Goal: Task Accomplishment & Management: Complete application form

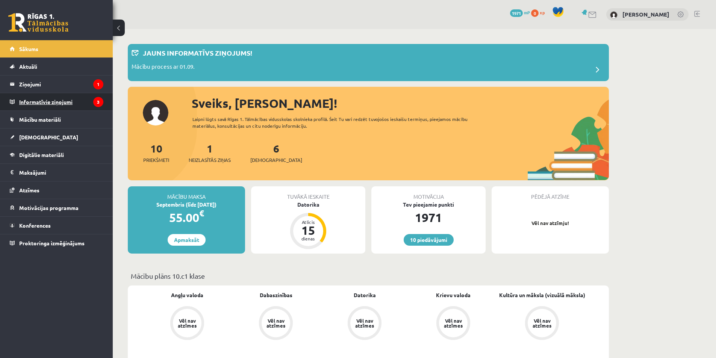
click at [21, 100] on legend "Informatīvie ziņojumi 3" at bounding box center [61, 101] width 84 height 17
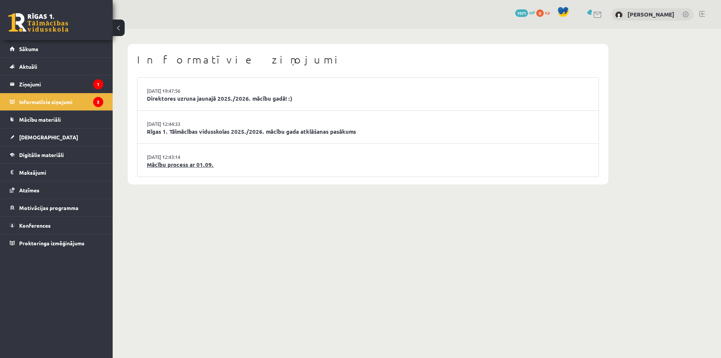
click at [200, 167] on link "Mācību process ar 01.09." at bounding box center [368, 164] width 443 height 9
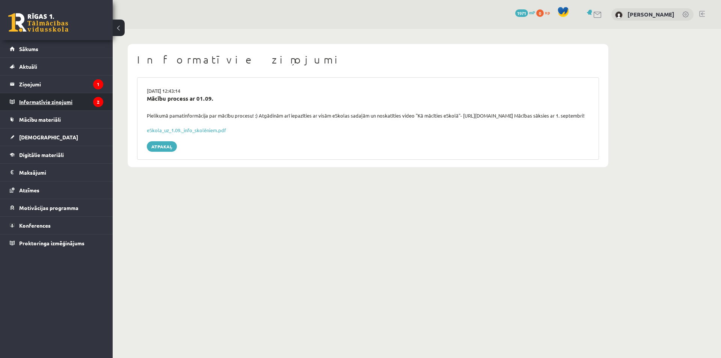
click at [89, 99] on legend "Informatīvie ziņojumi 2" at bounding box center [61, 101] width 84 height 17
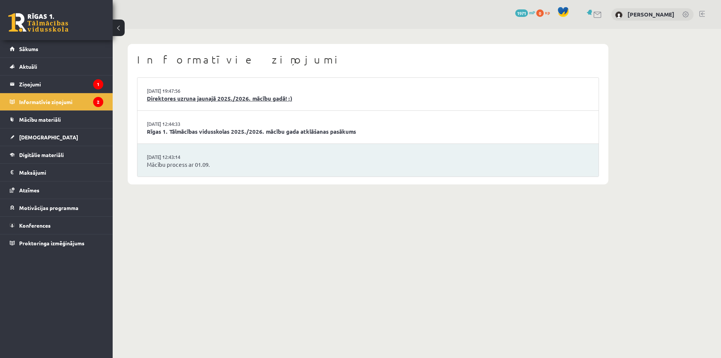
click at [231, 100] on link "Direktores uzruna jaunajā 2025./2026. mācību gadā! :)" at bounding box center [368, 98] width 443 height 9
click at [238, 130] on link "Rīgas 1. Tālmācības vidusskolas 2025./2026. mācību gada atklāšanas pasākums" at bounding box center [368, 131] width 443 height 9
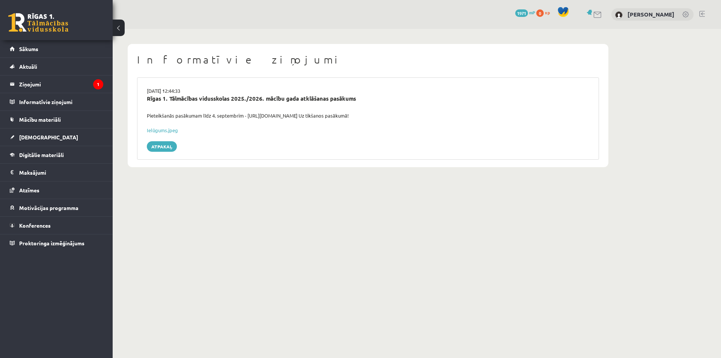
drag, startPoint x: 443, startPoint y: 36, endPoint x: 411, endPoint y: 28, distance: 32.1
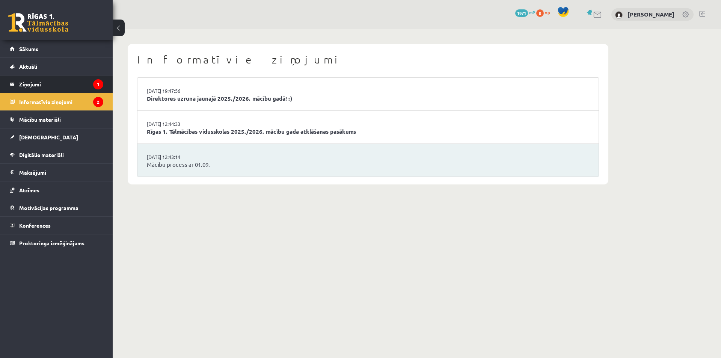
click at [66, 88] on legend "Ziņojumi 1" at bounding box center [61, 84] width 84 height 17
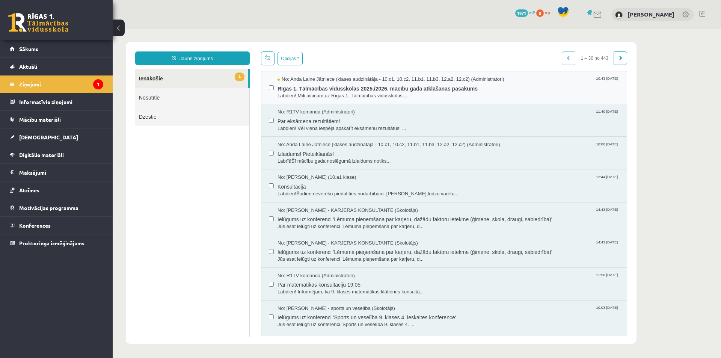
click at [311, 96] on span "Labdien! Mīļi aicinām uz Rīgas 1. Tālmācības vidusskolas ..." at bounding box center [449, 95] width 342 height 7
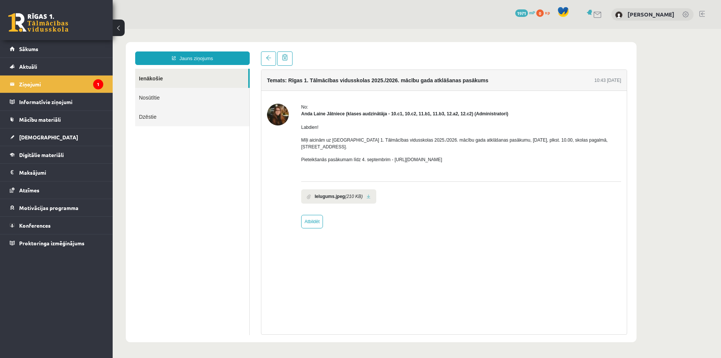
drag, startPoint x: 450, startPoint y: 17, endPoint x: 436, endPoint y: 20, distance: 14.5
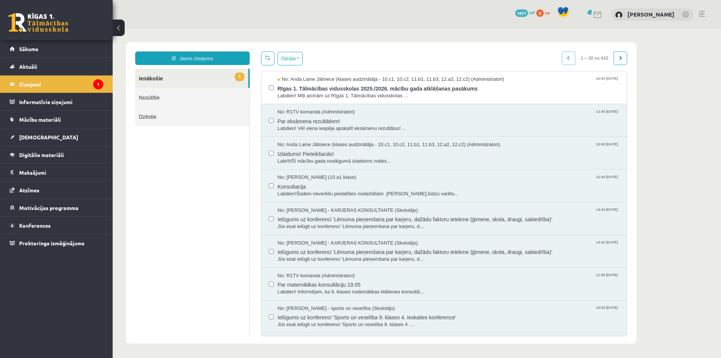
drag, startPoint x: 148, startPoint y: 198, endPoint x: 142, endPoint y: 236, distance: 38.5
click at [146, 235] on ul "1 Ienākošie Nosūtītie Dzēstie" at bounding box center [192, 203] width 115 height 268
click at [72, 116] on link "Mācību materiāli" at bounding box center [57, 119] width 94 height 17
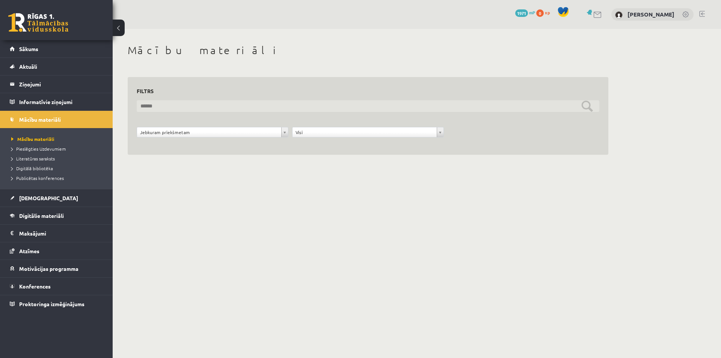
click at [195, 110] on input "text" at bounding box center [368, 106] width 463 height 12
type input "*****"
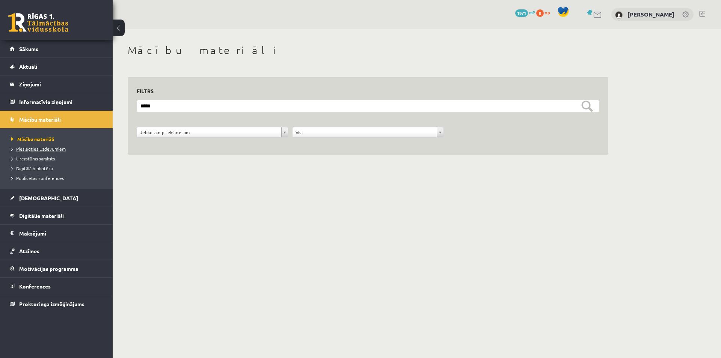
click at [52, 148] on span "Pieslēgties Uzdevumiem" at bounding box center [38, 149] width 54 height 6
click at [51, 199] on link "[DEMOGRAPHIC_DATA]" at bounding box center [57, 197] width 94 height 17
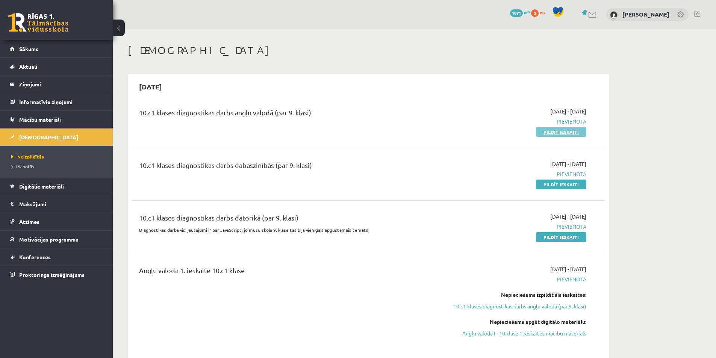
click at [557, 135] on link "Pildīt ieskaiti" at bounding box center [561, 132] width 50 height 10
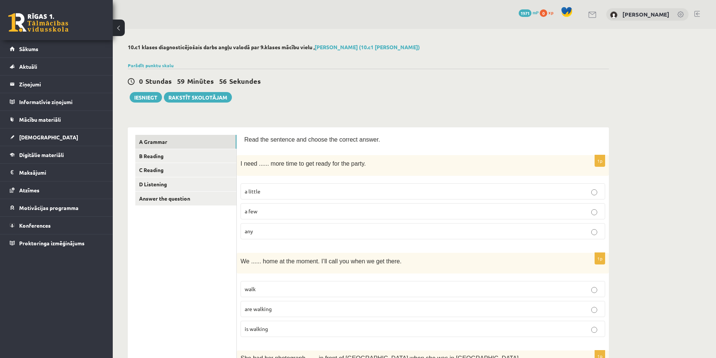
click at [320, 188] on p "a little" at bounding box center [423, 191] width 356 height 8
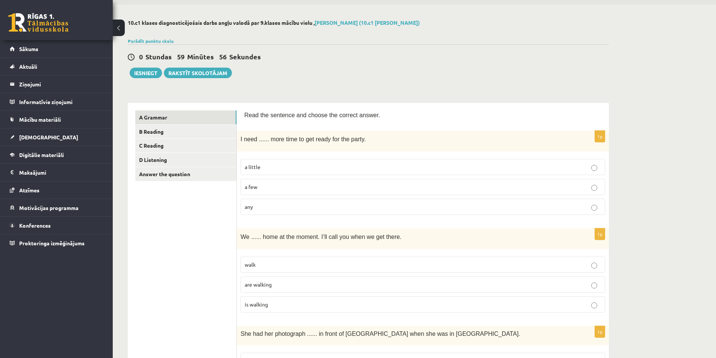
scroll to position [113, 0]
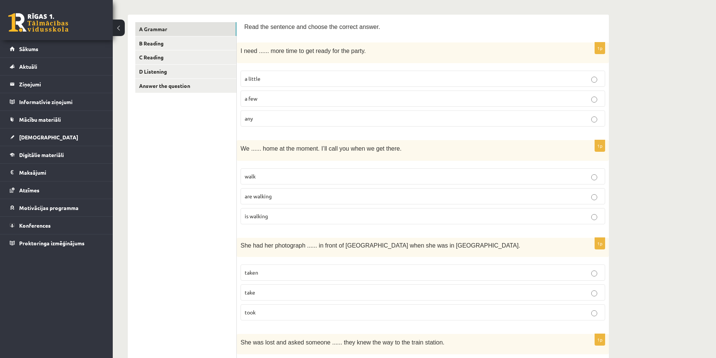
click at [254, 197] on span "are walking" at bounding box center [258, 196] width 27 height 7
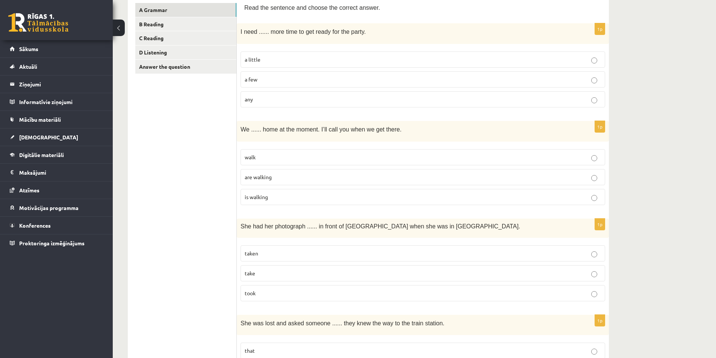
scroll to position [188, 0]
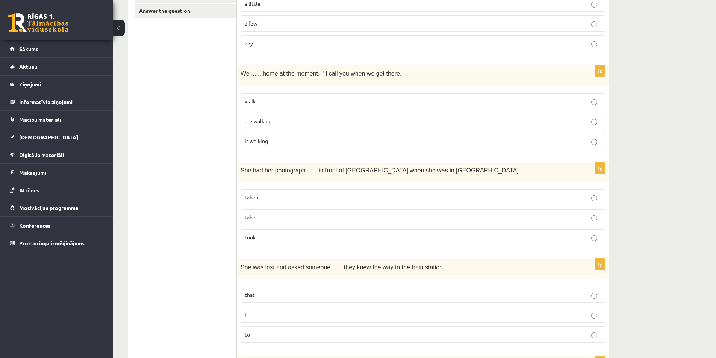
click at [262, 199] on p "taken" at bounding box center [423, 197] width 356 height 8
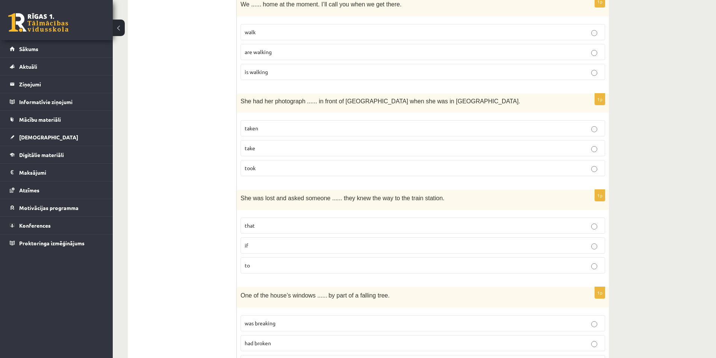
scroll to position [263, 0]
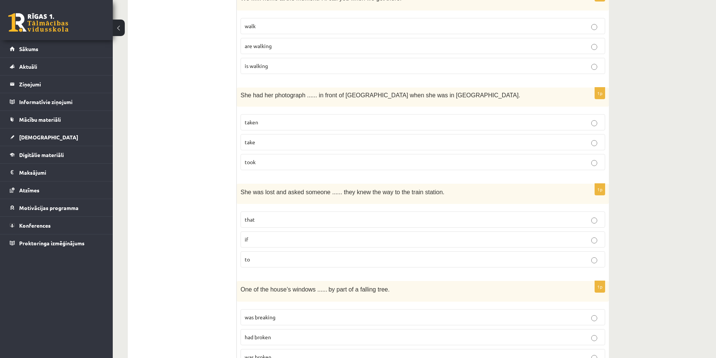
click at [248, 239] on p "if" at bounding box center [423, 240] width 356 height 8
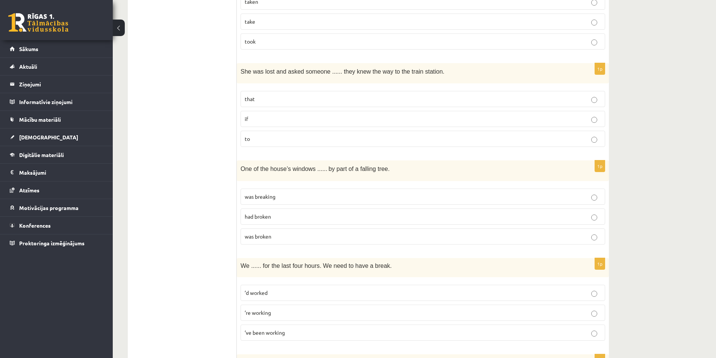
scroll to position [413, 0]
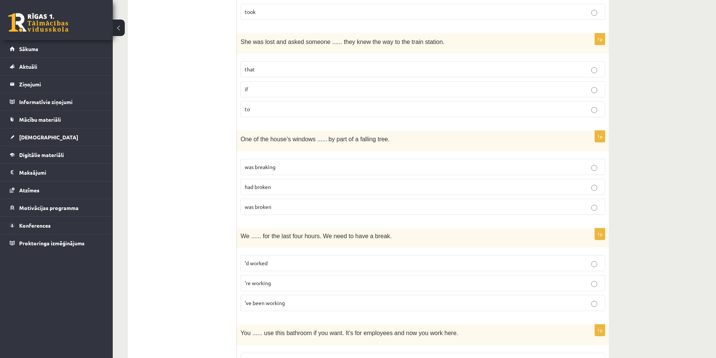
click at [256, 169] on span "was breaking" at bounding box center [260, 166] width 31 height 7
click at [243, 207] on label "was broken" at bounding box center [422, 207] width 364 height 16
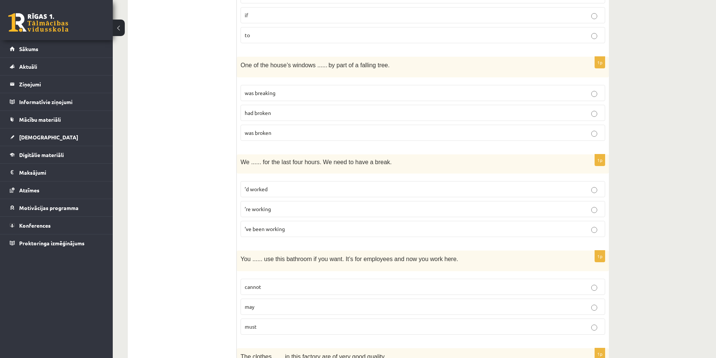
scroll to position [488, 0]
click at [249, 232] on p "’ve been working" at bounding box center [423, 228] width 356 height 8
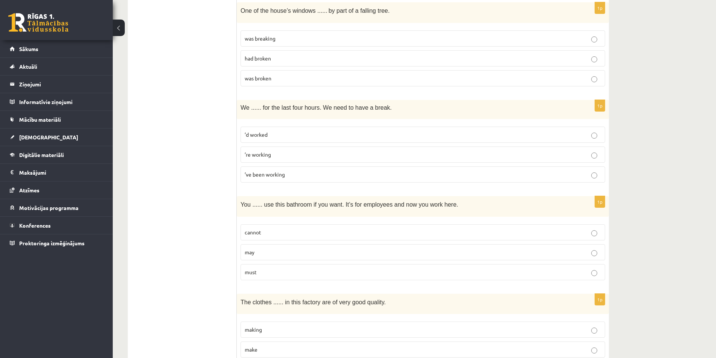
scroll to position [563, 0]
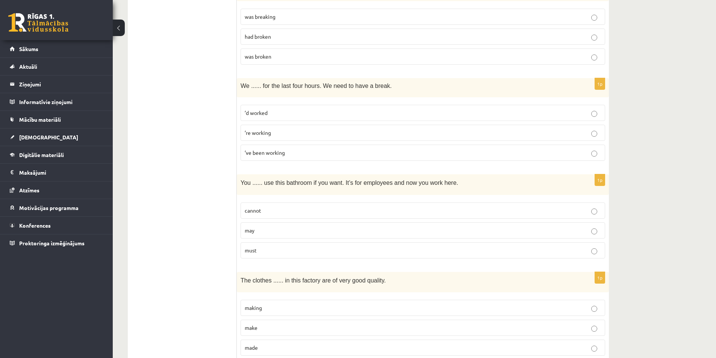
click at [256, 232] on p "may" at bounding box center [423, 231] width 356 height 8
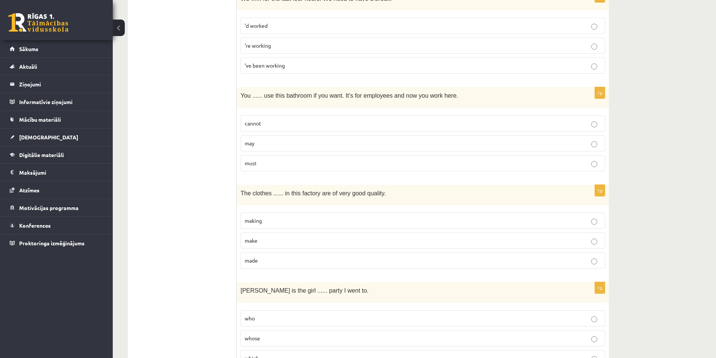
scroll to position [676, 0]
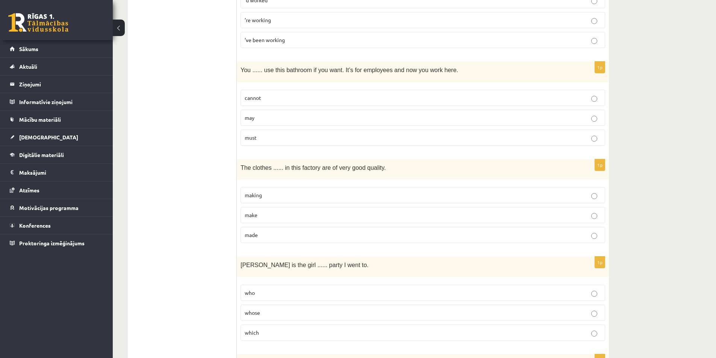
click at [251, 237] on span "made" at bounding box center [251, 234] width 13 height 7
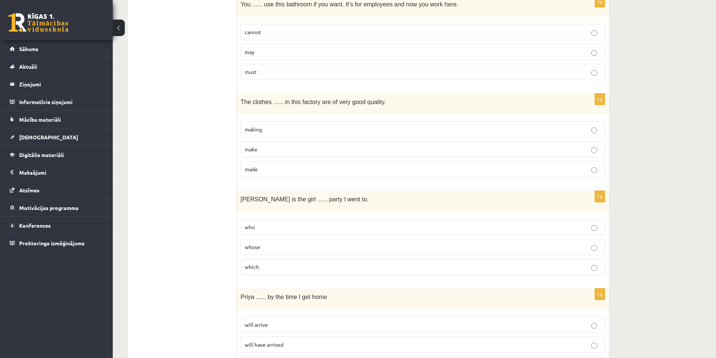
scroll to position [751, 0]
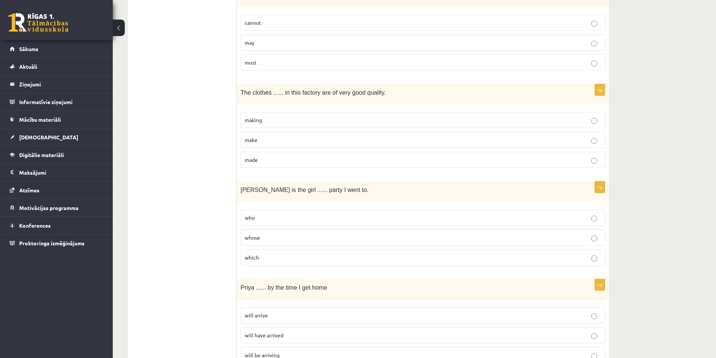
click at [247, 239] on span "whose" at bounding box center [252, 237] width 15 height 7
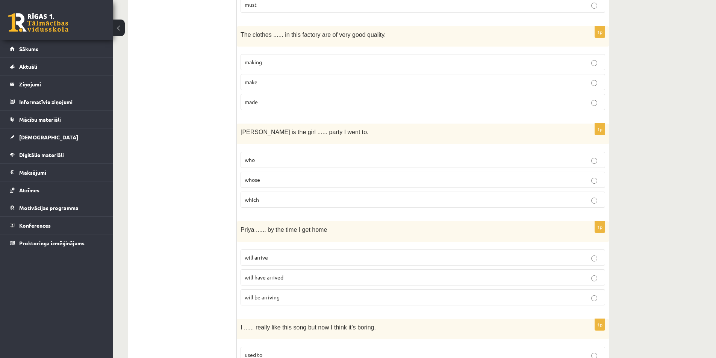
scroll to position [864, 0]
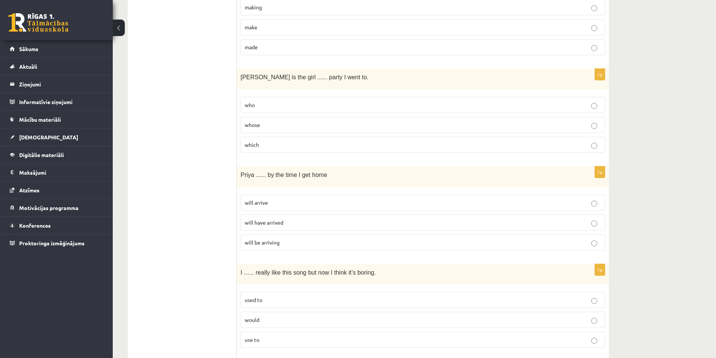
click at [247, 230] on label "will have arrived" at bounding box center [422, 222] width 364 height 16
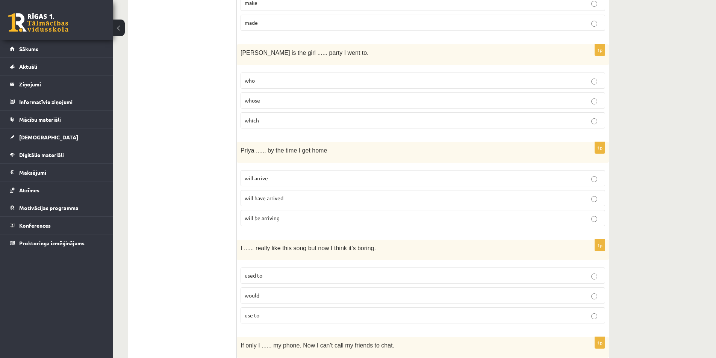
scroll to position [939, 0]
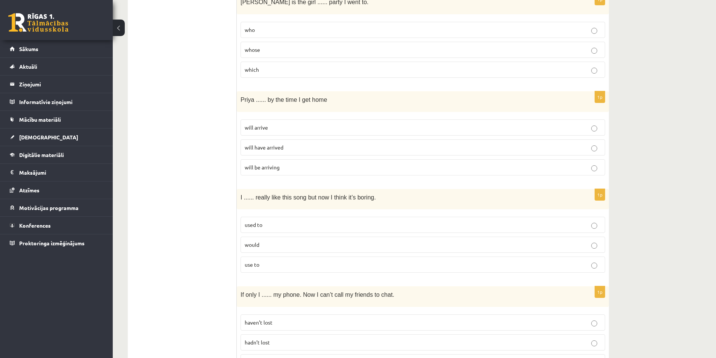
click at [258, 221] on label "used to" at bounding box center [422, 225] width 364 height 16
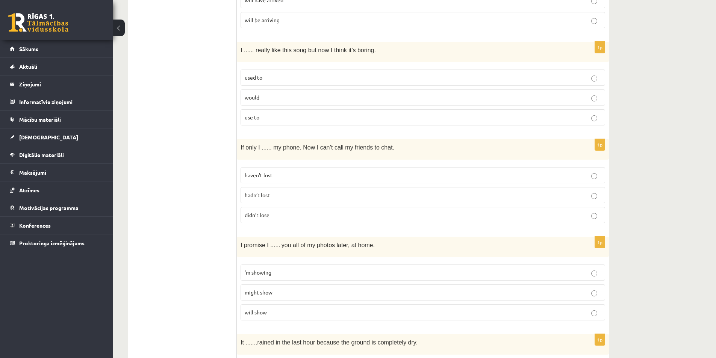
scroll to position [1089, 0]
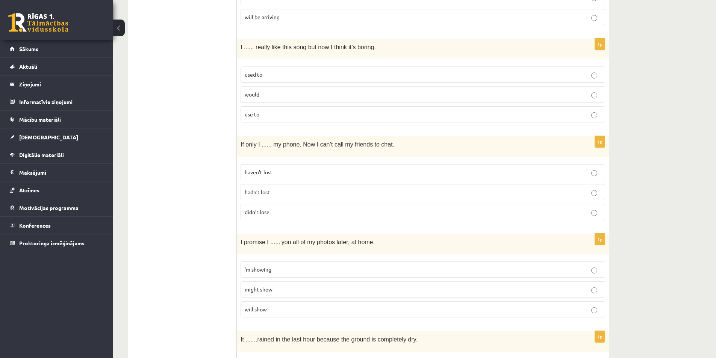
click at [246, 193] on span "hadn’t lost" at bounding box center [257, 192] width 25 height 7
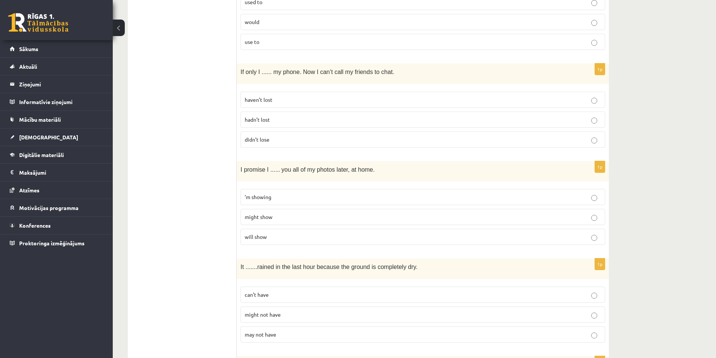
scroll to position [1164, 0]
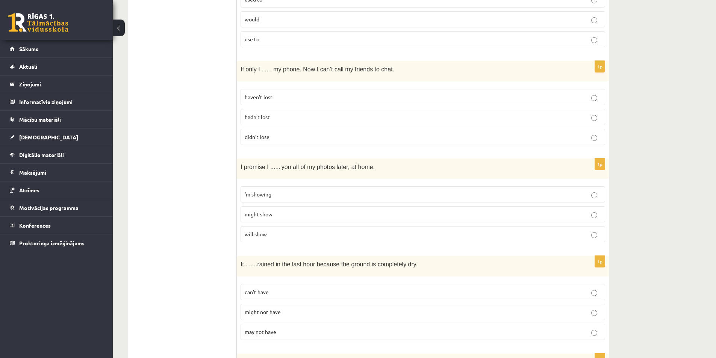
click at [269, 229] on label "will show" at bounding box center [422, 234] width 364 height 16
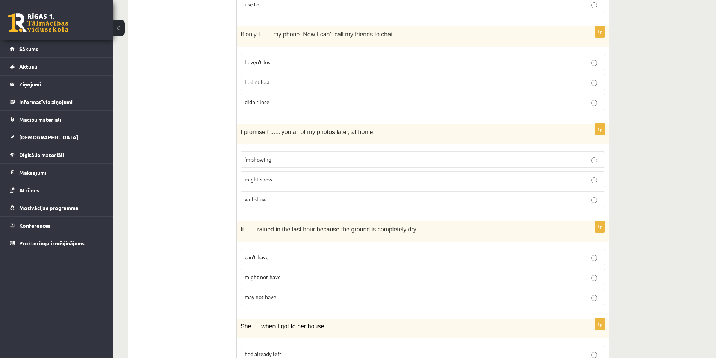
scroll to position [1202, 0]
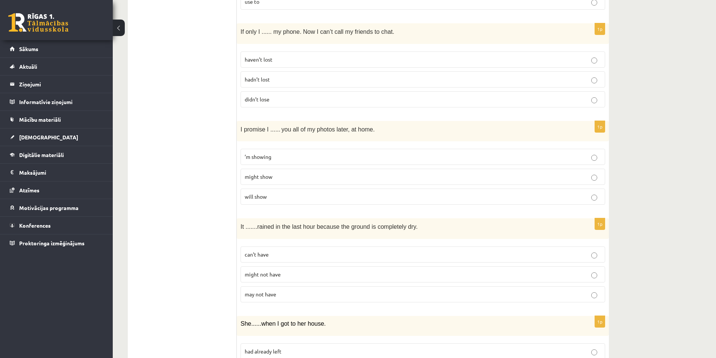
click at [255, 259] on label "can’t have" at bounding box center [422, 254] width 364 height 16
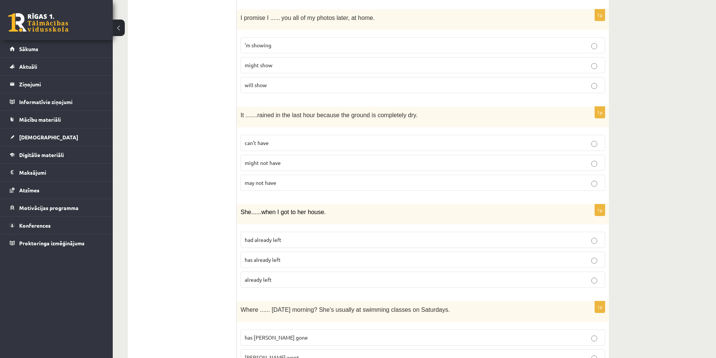
scroll to position [1315, 0]
click at [258, 243] on label "had already left" at bounding box center [422, 239] width 364 height 16
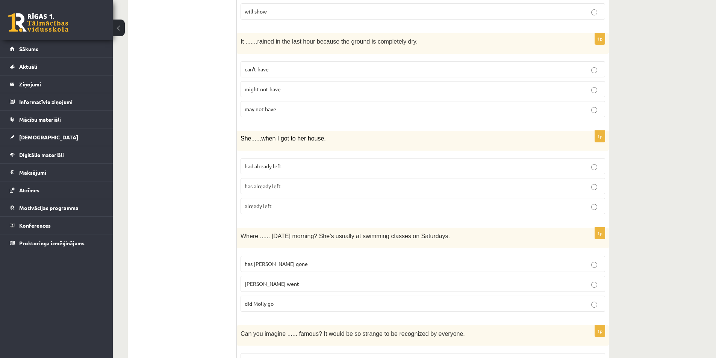
scroll to position [1427, 0]
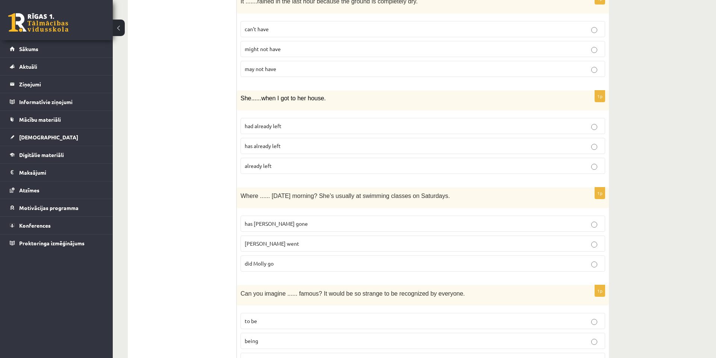
click at [254, 264] on span "did Molly go" at bounding box center [259, 263] width 29 height 7
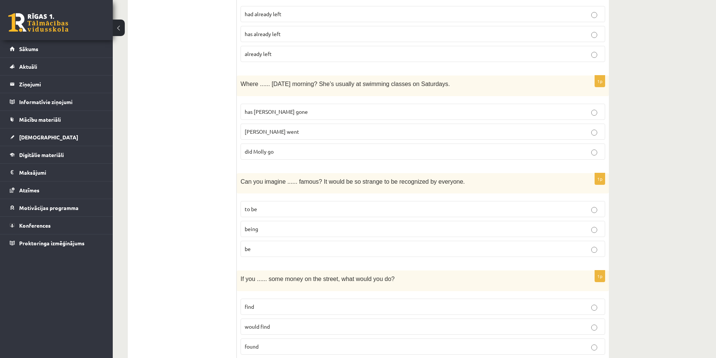
scroll to position [1540, 0]
click at [253, 231] on p "being" at bounding box center [423, 228] width 356 height 8
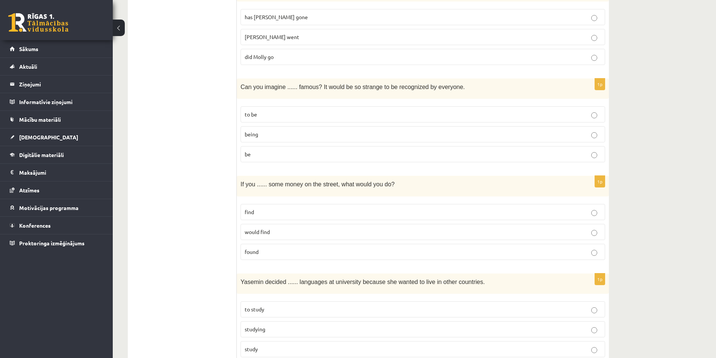
scroll to position [1653, 0]
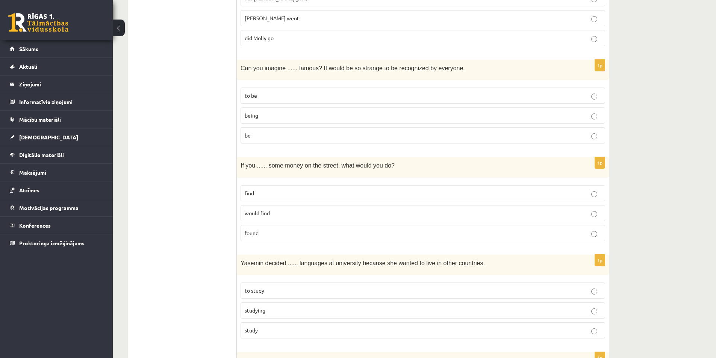
click at [254, 231] on span "found" at bounding box center [252, 233] width 14 height 7
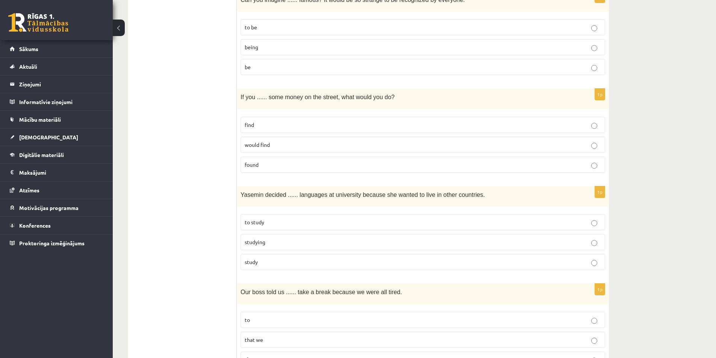
scroll to position [1728, 0]
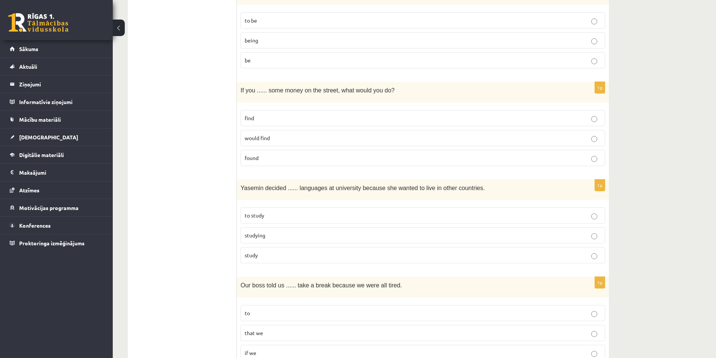
click at [262, 217] on span "to study" at bounding box center [255, 215] width 20 height 7
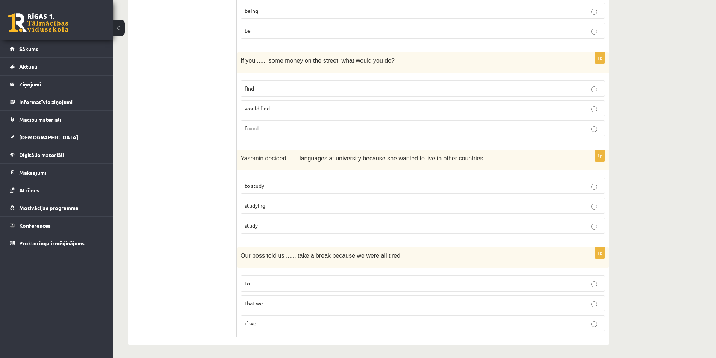
scroll to position [1760, 0]
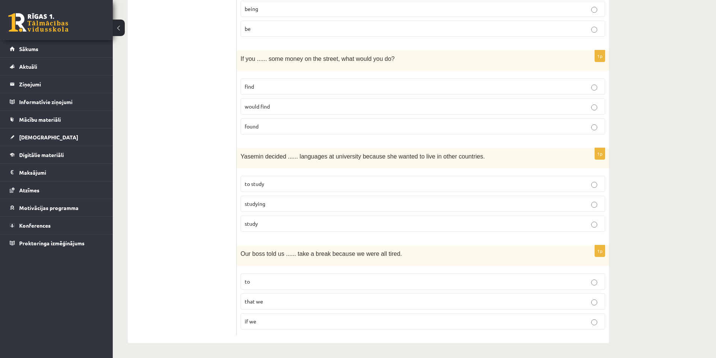
click at [260, 285] on p "to" at bounding box center [423, 282] width 356 height 8
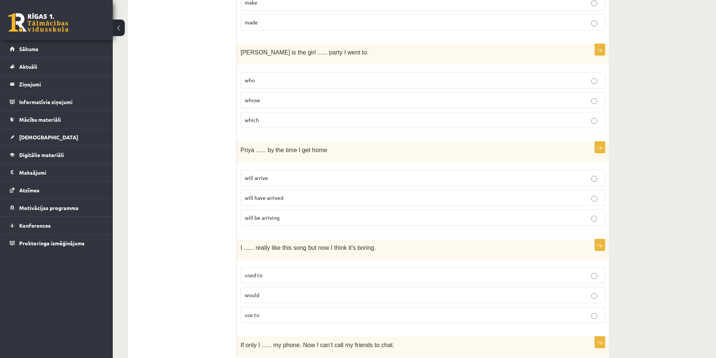
scroll to position [0, 0]
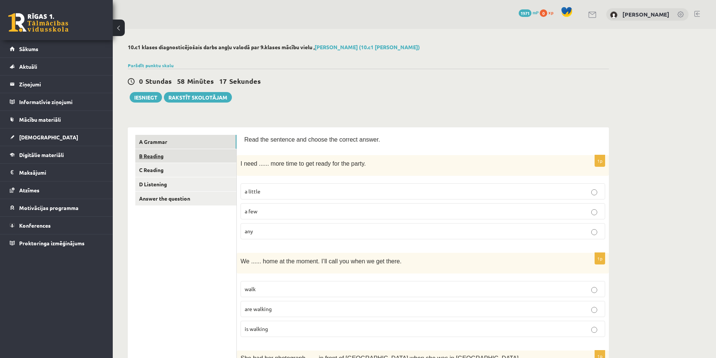
click at [199, 155] on link "B Reading" at bounding box center [185, 156] width 101 height 14
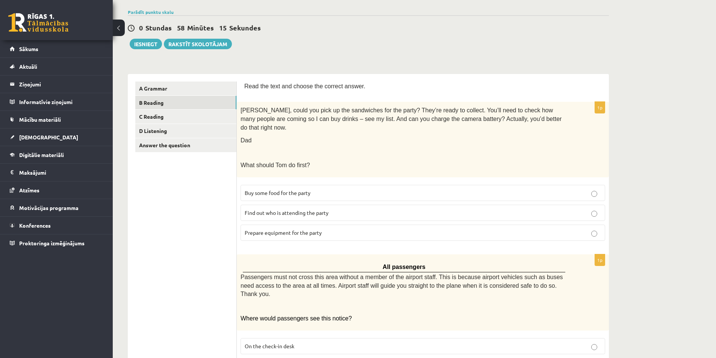
scroll to position [75, 0]
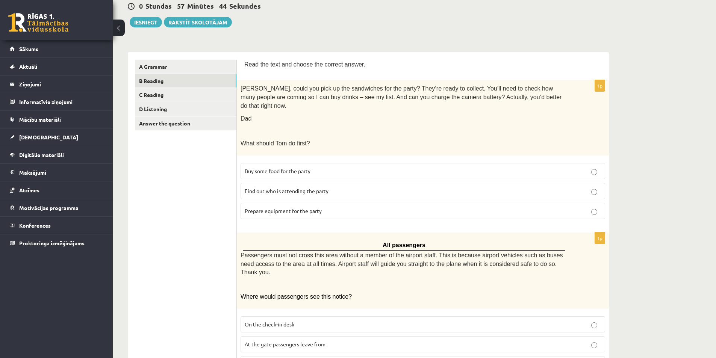
click at [299, 187] on span "Find out who is attending the party" at bounding box center [287, 190] width 84 height 7
click at [265, 210] on label "Prepare equipment for the party" at bounding box center [422, 211] width 364 height 16
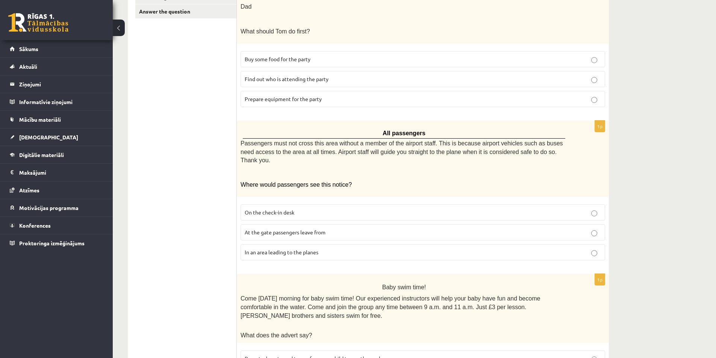
scroll to position [188, 0]
click at [271, 248] on span "In an area leading to the planes" at bounding box center [282, 251] width 74 height 7
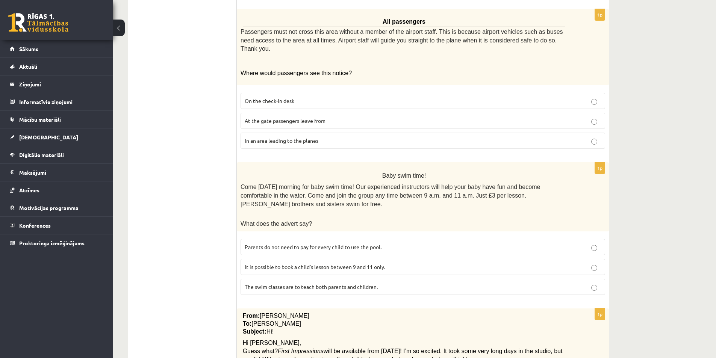
scroll to position [301, 0]
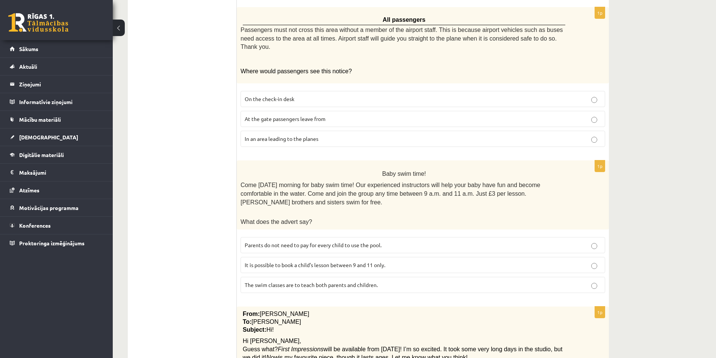
click at [291, 237] on label "Parents do not need to pay for every child to use the pool." at bounding box center [422, 245] width 364 height 16
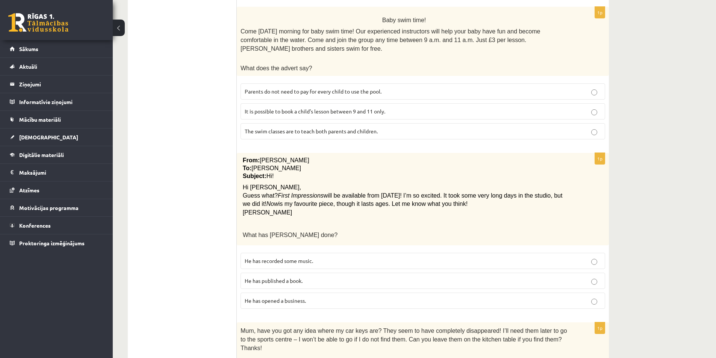
scroll to position [451, 0]
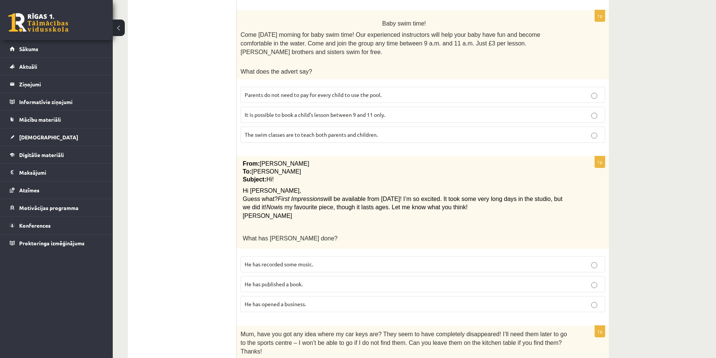
click at [261, 261] on span "He has recorded some music." at bounding box center [279, 264] width 68 height 7
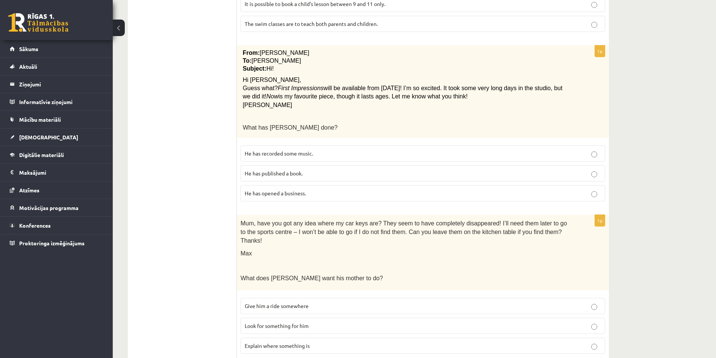
scroll to position [563, 0]
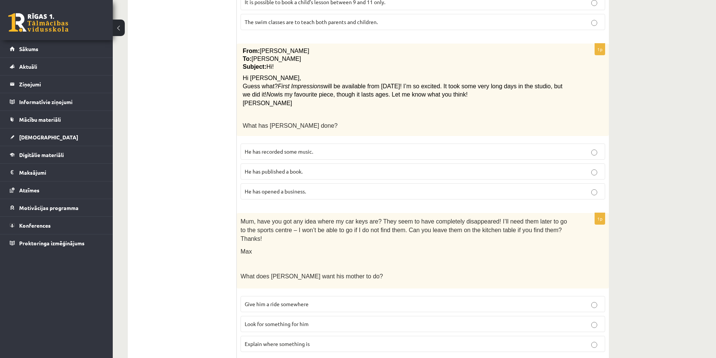
click at [267, 316] on label "Look for something for him" at bounding box center [422, 324] width 364 height 16
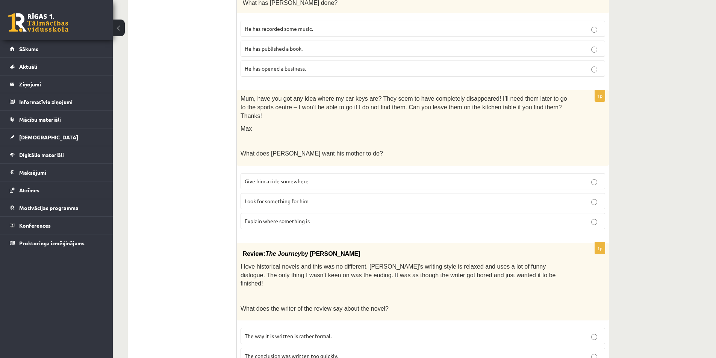
scroll to position [696, 0]
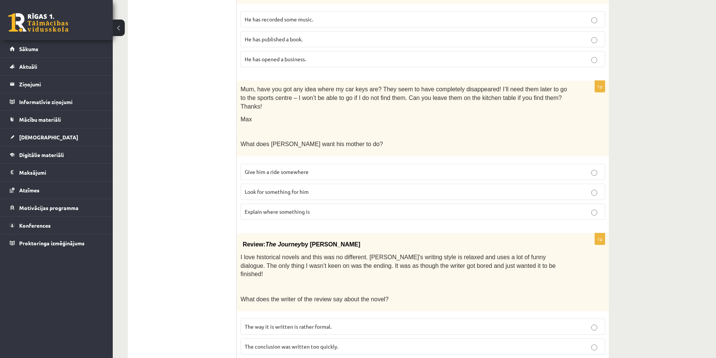
click at [255, 338] on label "The conclusion was written too quickly." at bounding box center [422, 346] width 364 height 16
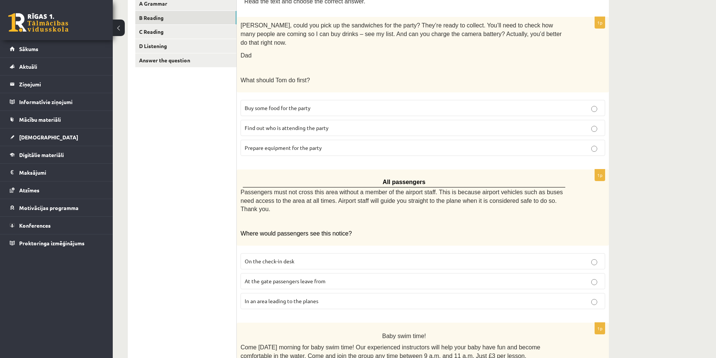
scroll to position [0, 0]
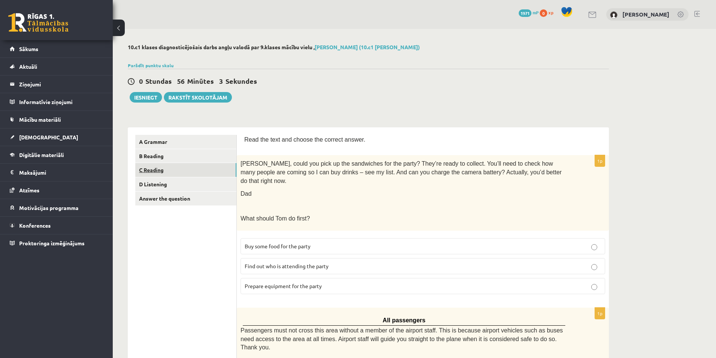
click at [162, 174] on link "C Reading" at bounding box center [185, 170] width 101 height 14
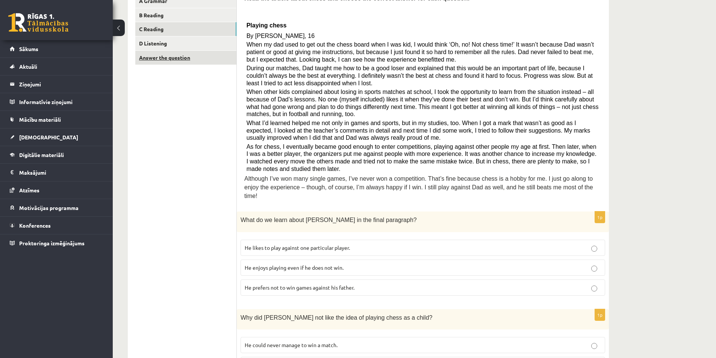
scroll to position [150, 0]
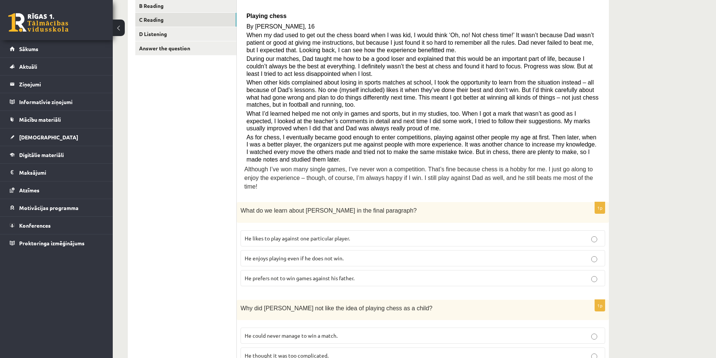
click at [257, 255] on span "He enjoys playing even if he does not win." at bounding box center [294, 258] width 99 height 7
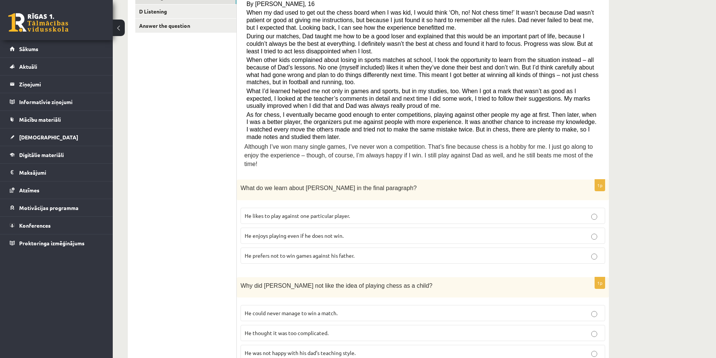
scroll to position [225, 0]
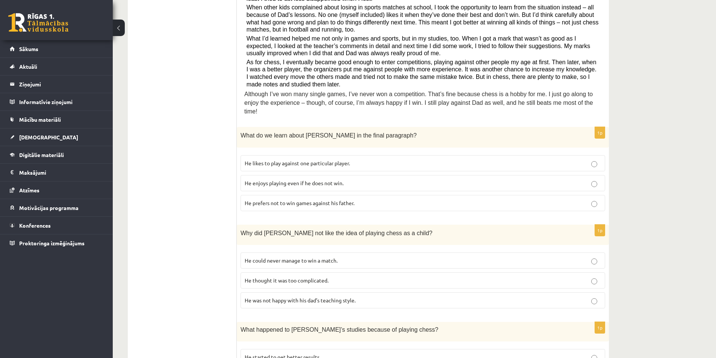
click at [264, 272] on label "He thought it was too complicated." at bounding box center [422, 280] width 364 height 16
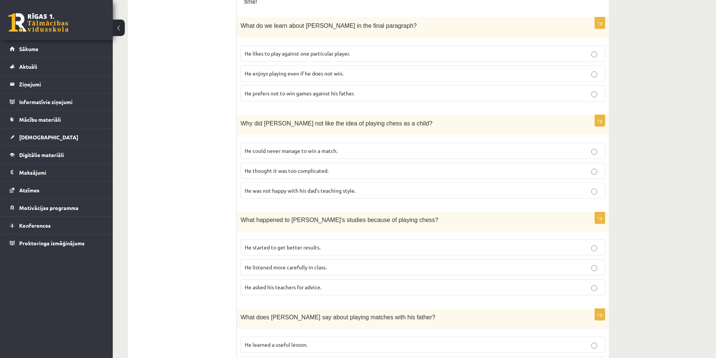
scroll to position [338, 0]
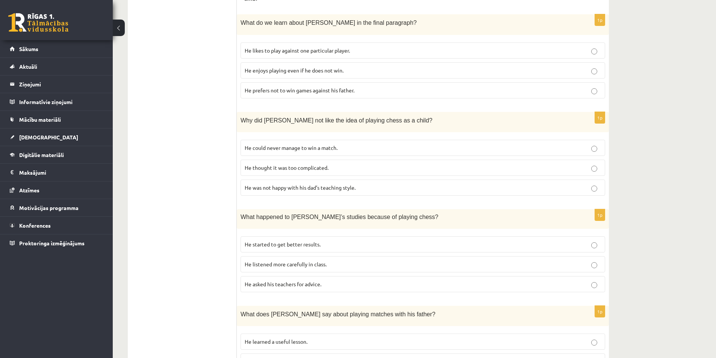
click at [246, 241] on span "He started to get better results." at bounding box center [283, 244] width 76 height 7
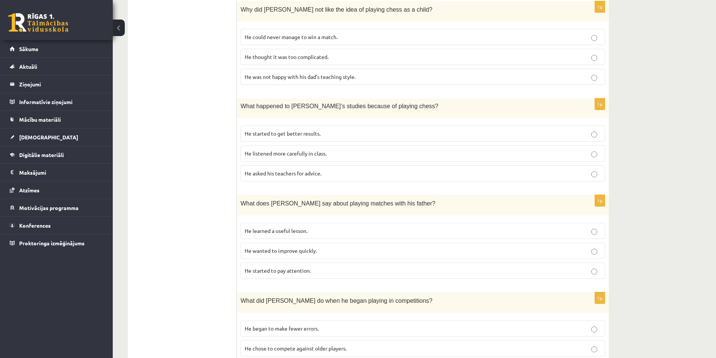
scroll to position [451, 0]
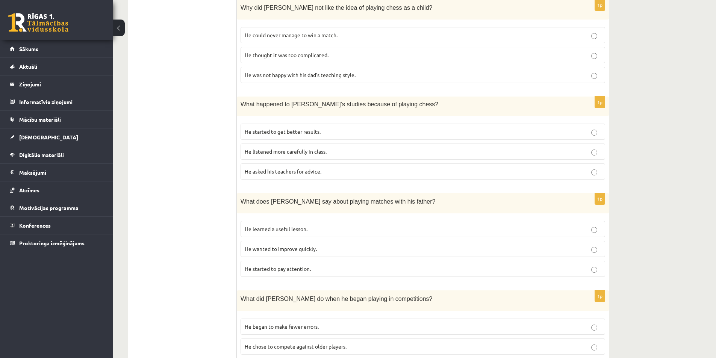
click at [243, 221] on label "He learned a useful lesson." at bounding box center [422, 229] width 364 height 16
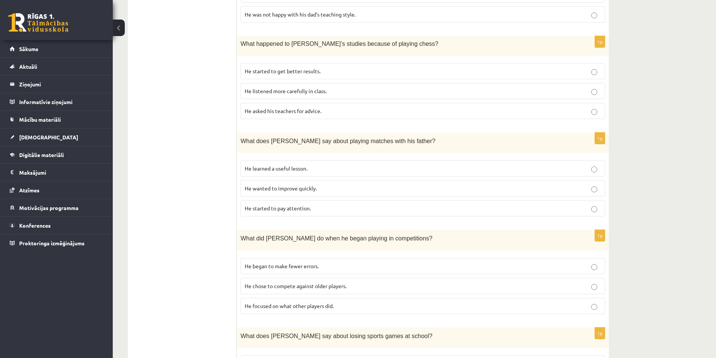
scroll to position [526, 0]
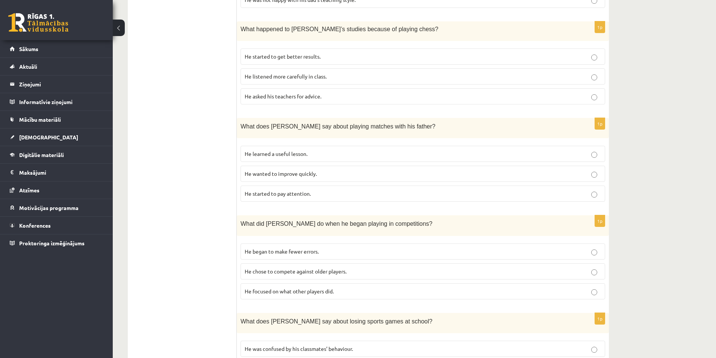
click at [274, 288] on span "He focused on what other players did." at bounding box center [289, 291] width 89 height 7
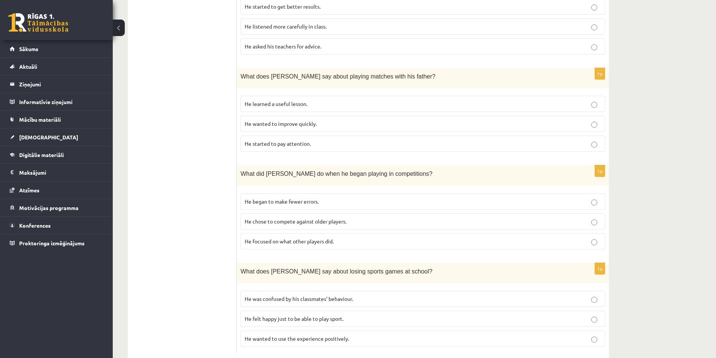
scroll to position [585, 0]
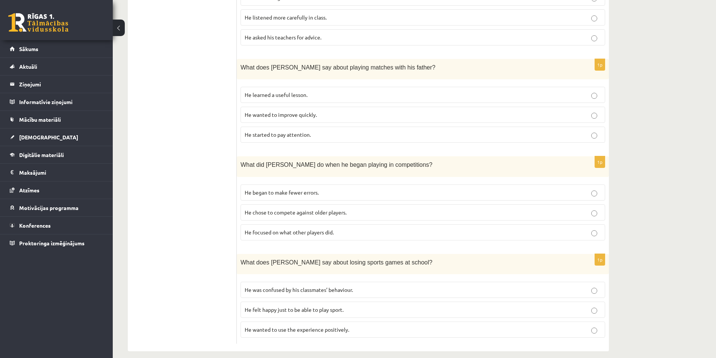
click at [264, 326] on span "He wanted to use the experience positively." at bounding box center [297, 329] width 104 height 7
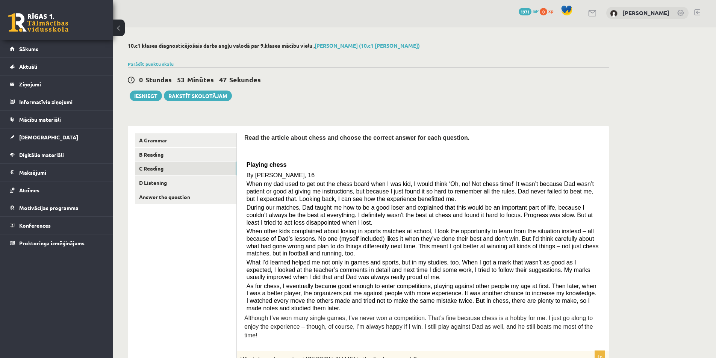
scroll to position [0, 0]
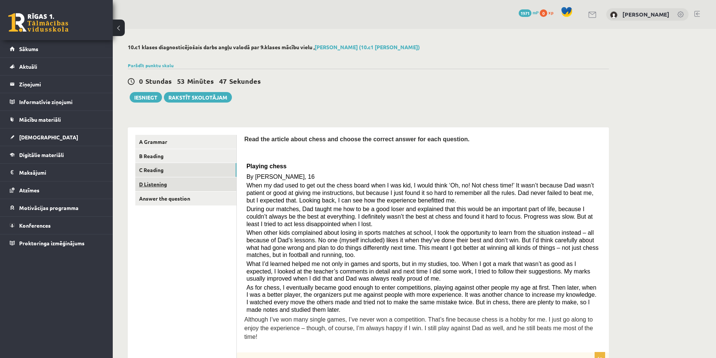
click at [157, 185] on link "D Listening" at bounding box center [185, 184] width 101 height 14
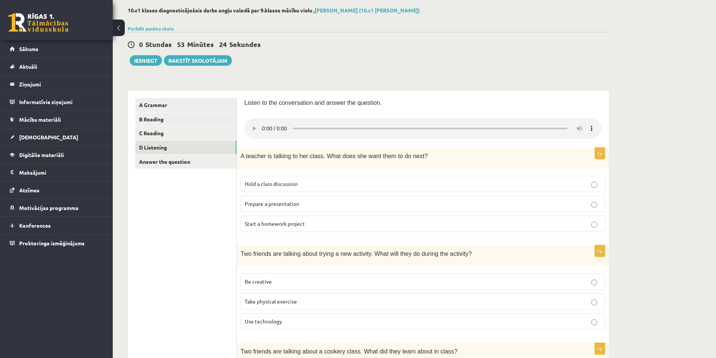
scroll to position [38, 0]
click at [282, 282] on p "Be creative" at bounding box center [423, 281] width 356 height 8
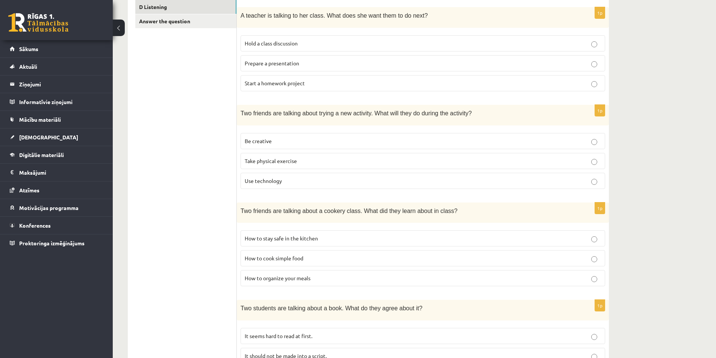
scroll to position [188, 0]
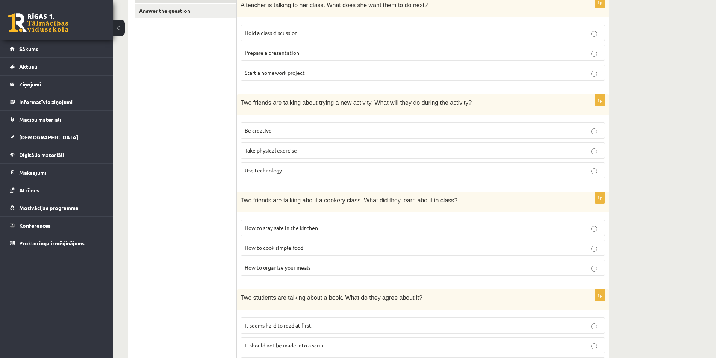
click at [265, 229] on span "How to stay safe in the kitchen" at bounding box center [281, 227] width 73 height 7
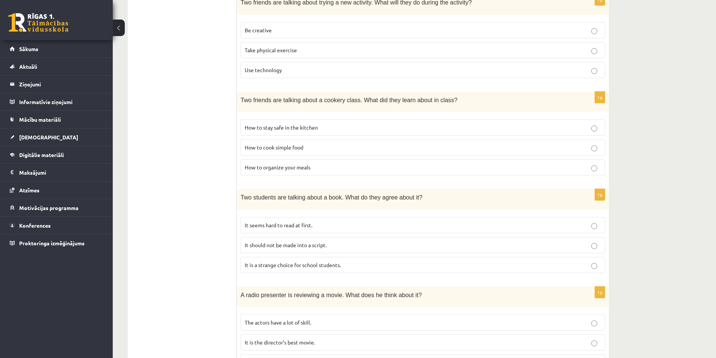
scroll to position [301, 0]
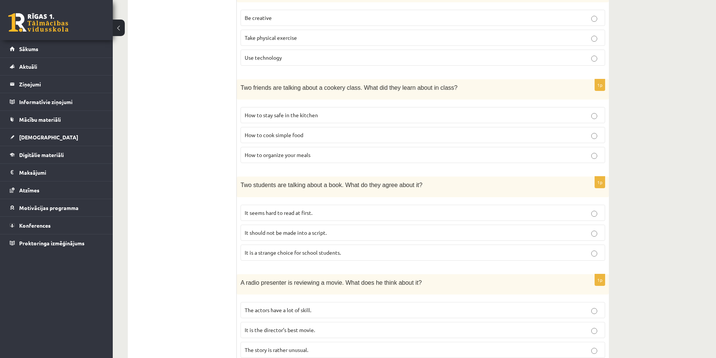
click at [252, 159] on p "How to organize your meals" at bounding box center [423, 155] width 356 height 8
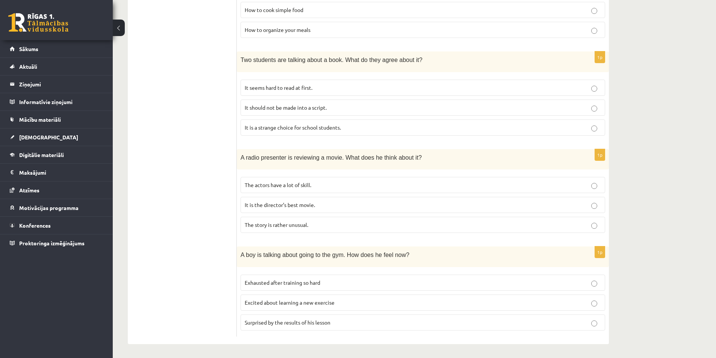
scroll to position [427, 0]
click at [251, 280] on span "Exhausted after training so hard" at bounding box center [283, 281] width 76 height 7
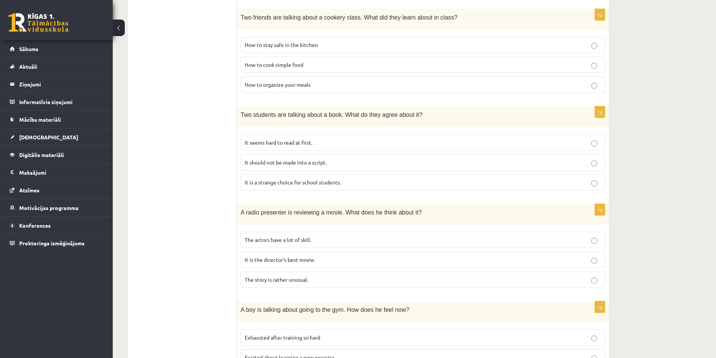
scroll to position [376, 0]
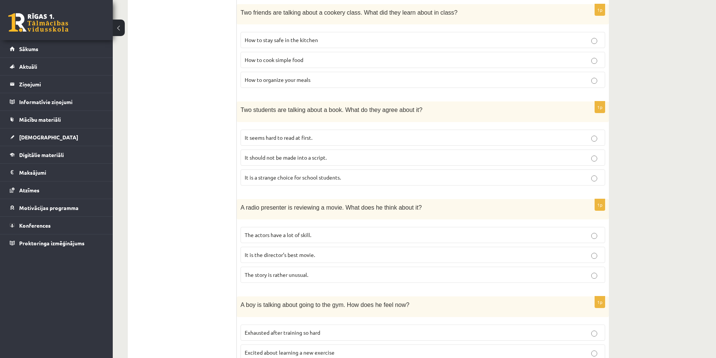
click at [276, 270] on label "The story is rather unusual." at bounding box center [422, 275] width 364 height 16
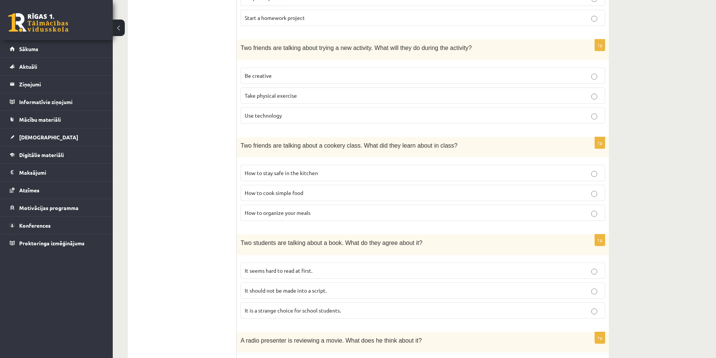
scroll to position [240, 0]
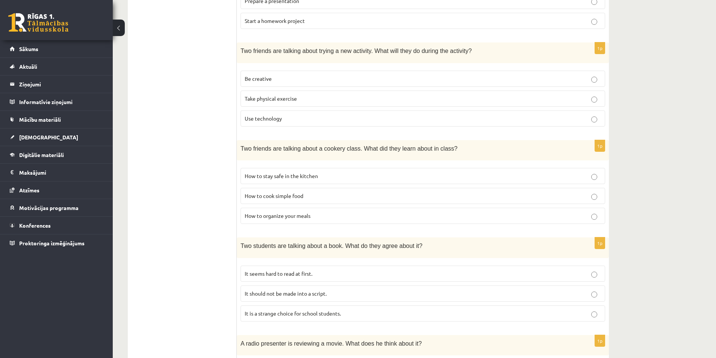
click at [281, 274] on span "It seems hard to read at first." at bounding box center [279, 273] width 68 height 7
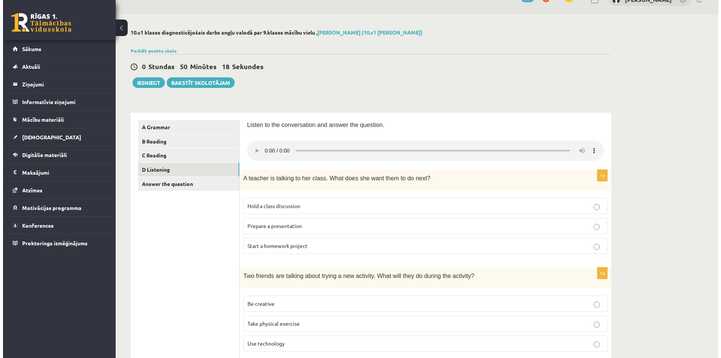
scroll to position [0, 0]
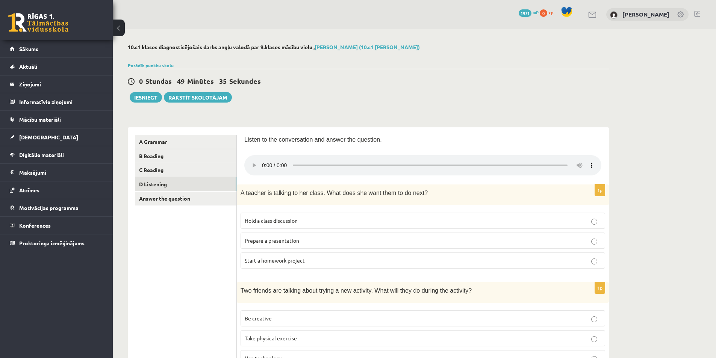
click at [255, 243] on span "Prepare a presentation" at bounding box center [272, 240] width 54 height 7
click at [204, 198] on link "Answer the question" at bounding box center [185, 199] width 101 height 14
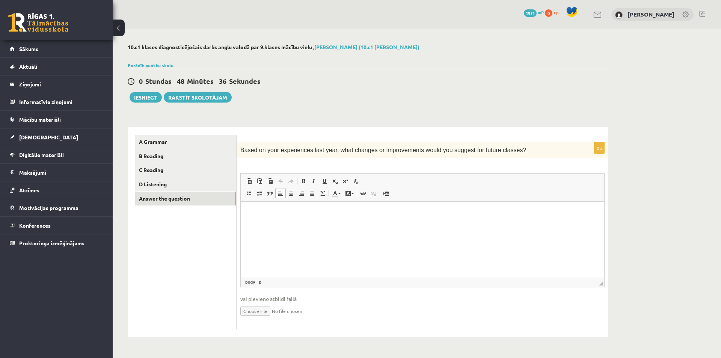
click at [271, 225] on html at bounding box center [423, 213] width 364 height 23
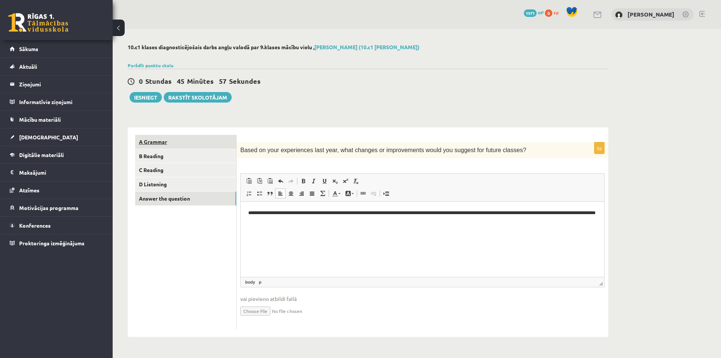
click at [187, 138] on link "A Grammar" at bounding box center [185, 142] width 101 height 14
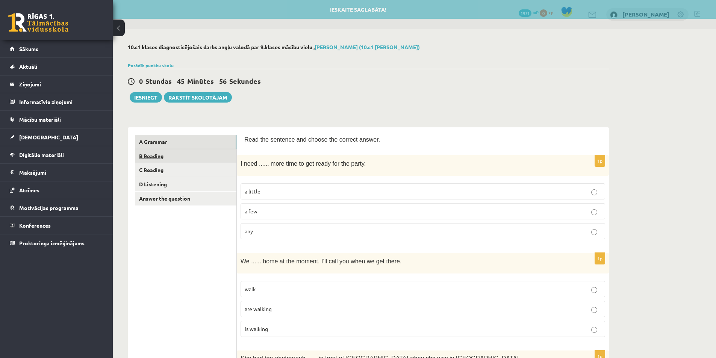
click at [184, 160] on link "B Reading" at bounding box center [185, 156] width 101 height 14
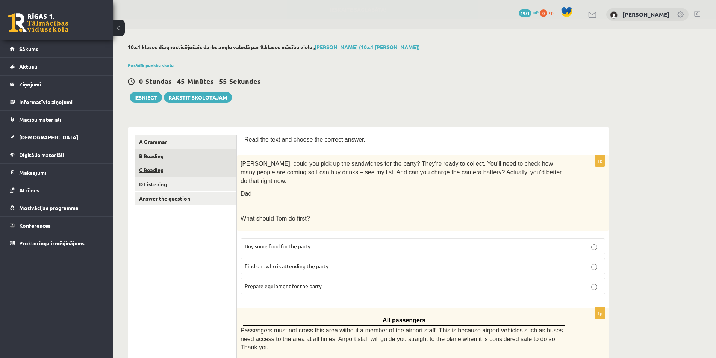
click at [180, 175] on link "C Reading" at bounding box center [185, 170] width 101 height 14
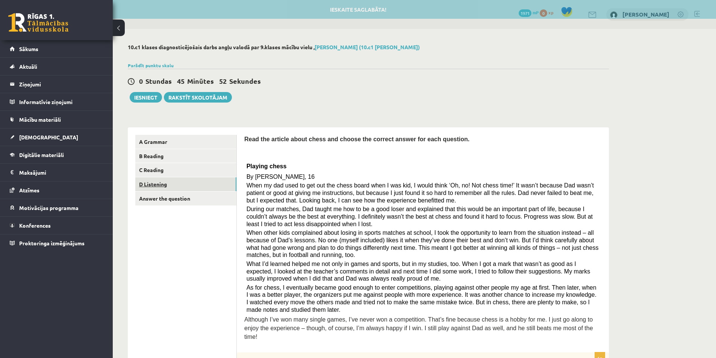
click at [175, 182] on link "D Listening" at bounding box center [185, 184] width 101 height 14
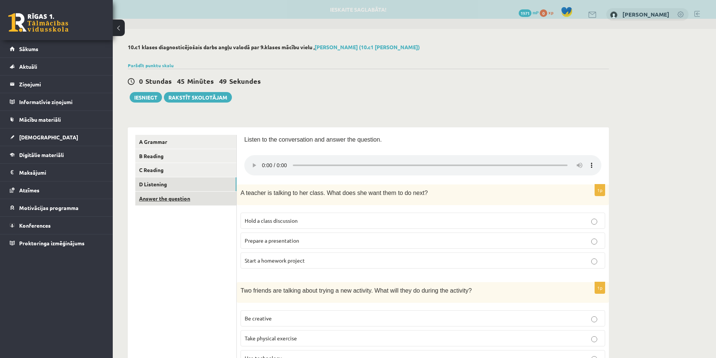
click at [181, 202] on link "Answer the question" at bounding box center [185, 199] width 101 height 14
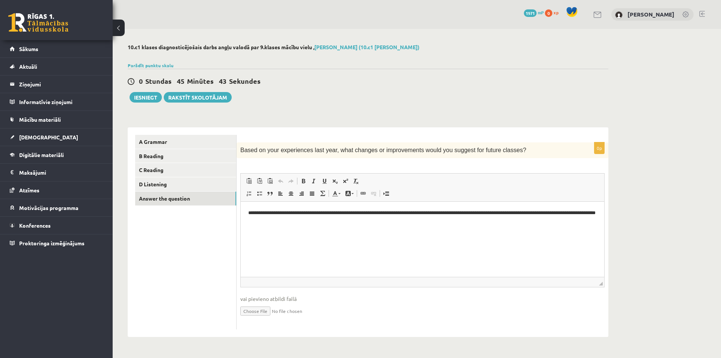
click at [426, 167] on div "**********" at bounding box center [423, 235] width 372 height 187
drag, startPoint x: 382, startPoint y: 210, endPoint x: 704, endPoint y: 400, distance: 374.0
click at [382, 210] on p "**********" at bounding box center [422, 217] width 349 height 16
click at [459, 171] on div "**********" at bounding box center [423, 235] width 372 height 187
click at [153, 100] on button "Iesniegt" at bounding box center [146, 97] width 32 height 11
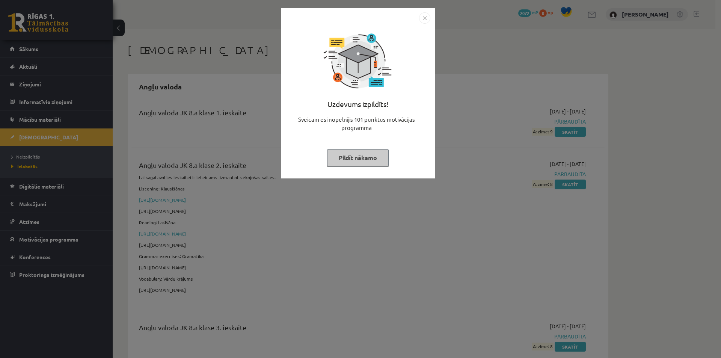
click at [356, 159] on button "Pildīt nākamo" at bounding box center [358, 157] width 62 height 17
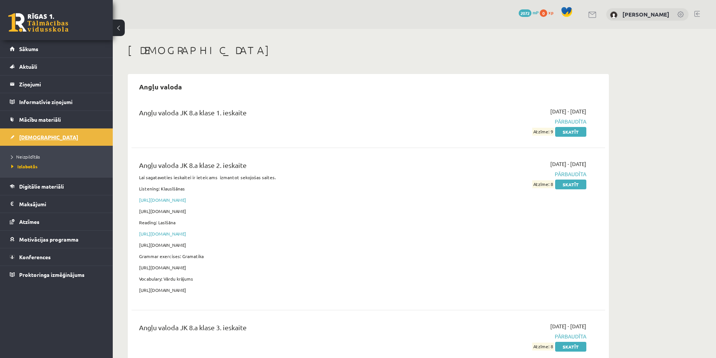
click at [80, 137] on link "[DEMOGRAPHIC_DATA]" at bounding box center [57, 136] width 94 height 17
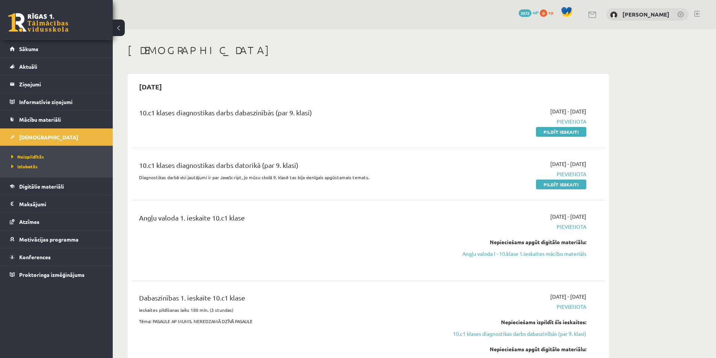
click at [304, 178] on p "Diagnostikas darbā visi jautājumi ir par JavaScript, jo mūsu skolā 9. klasē tas…" at bounding box center [286, 177] width 294 height 7
click at [299, 180] on div at bounding box center [299, 180] width 0 height 0
click at [314, 172] on div "10.c1 klases diagnostikas darbs datorikā (par 9. klasi)" at bounding box center [286, 167] width 294 height 14
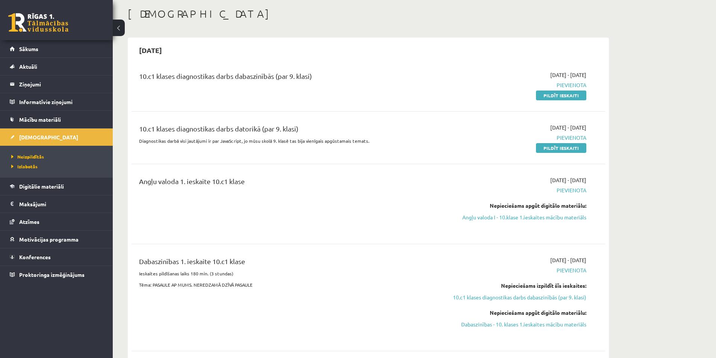
scroll to position [38, 0]
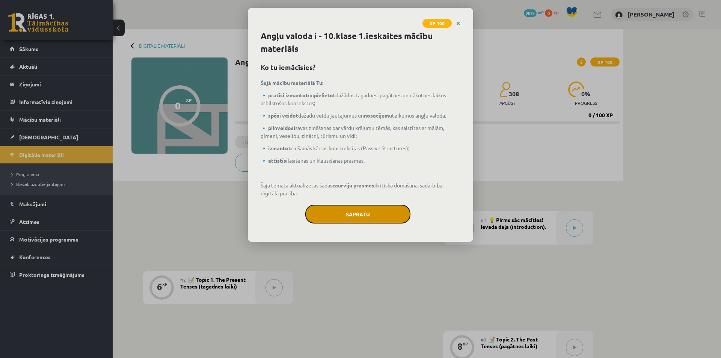
click at [354, 206] on button "Sapratu" at bounding box center [357, 214] width 105 height 19
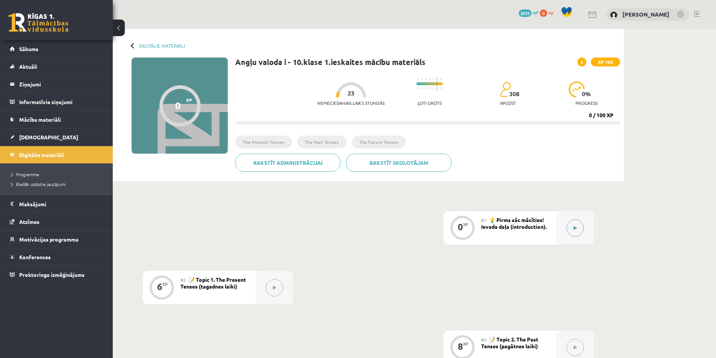
click at [569, 228] on button at bounding box center [574, 227] width 17 height 17
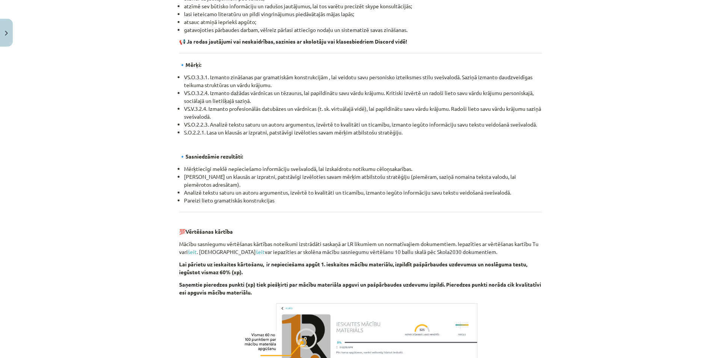
scroll to position [772, 0]
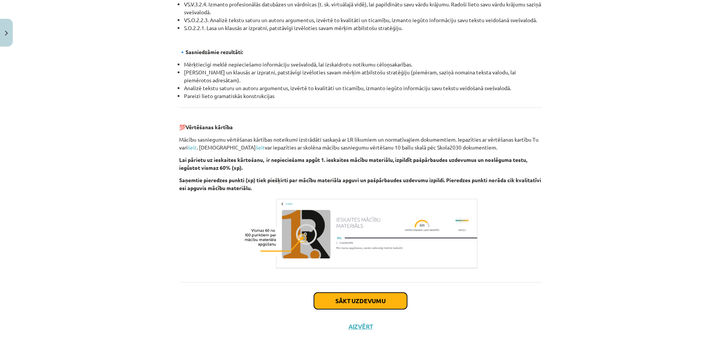
click at [355, 302] on button "Sākt uzdevumu" at bounding box center [360, 301] width 93 height 17
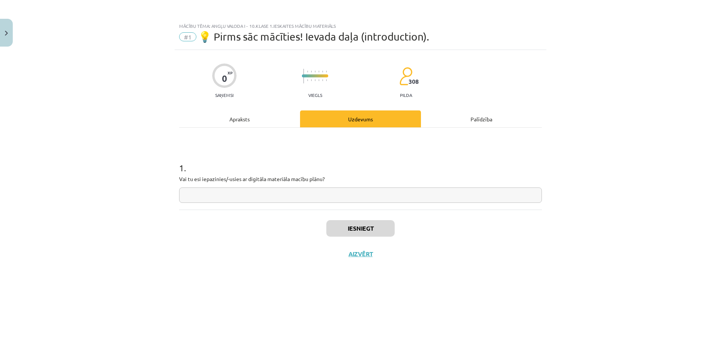
click at [359, 189] on input "text" at bounding box center [360, 194] width 363 height 15
type input "***"
click at [282, 235] on div "Iesniegt Aizvērt" at bounding box center [360, 236] width 363 height 53
click at [334, 223] on button "Iesniegt" at bounding box center [360, 228] width 68 height 17
click at [357, 263] on button "Nākamā nodarbība" at bounding box center [361, 258] width 74 height 17
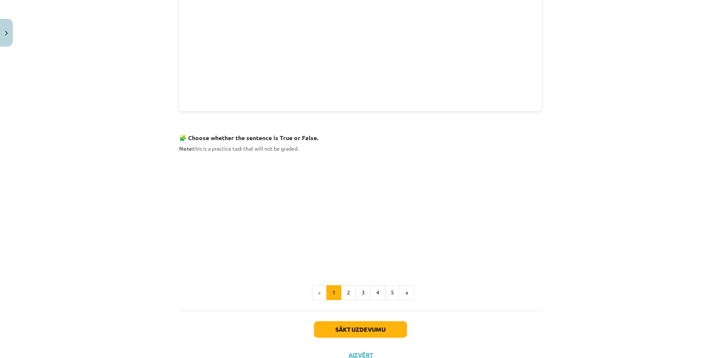
scroll to position [401, 0]
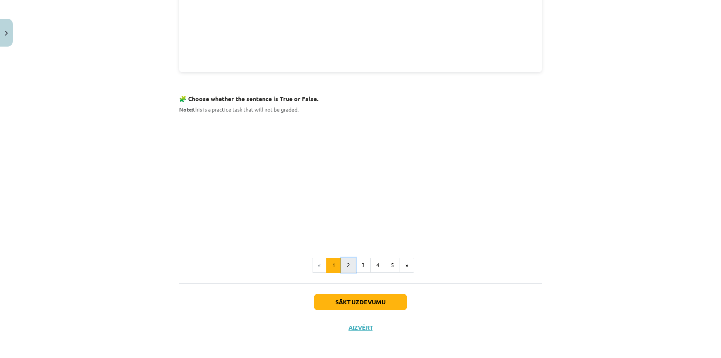
click at [348, 269] on button "2" at bounding box center [348, 265] width 15 height 15
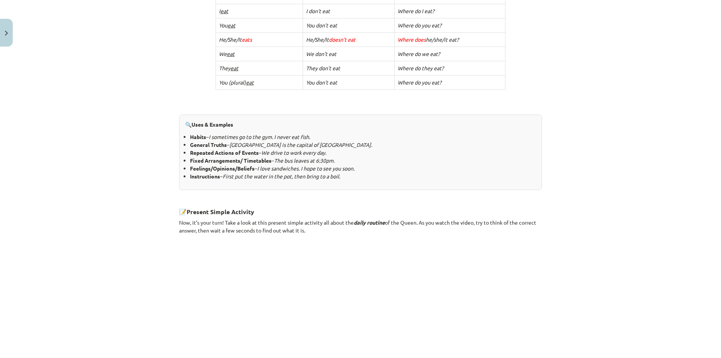
scroll to position [345, 0]
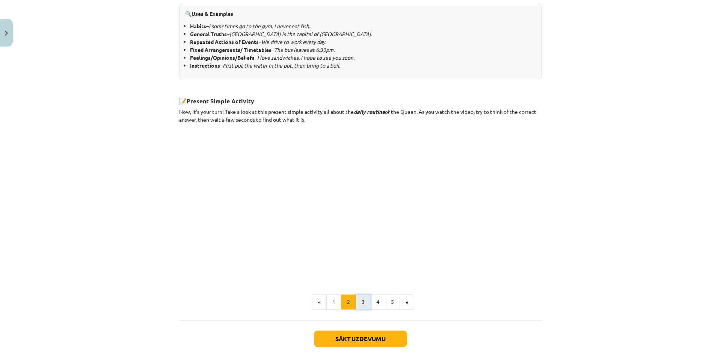
click at [359, 298] on button "3" at bounding box center [363, 302] width 15 height 15
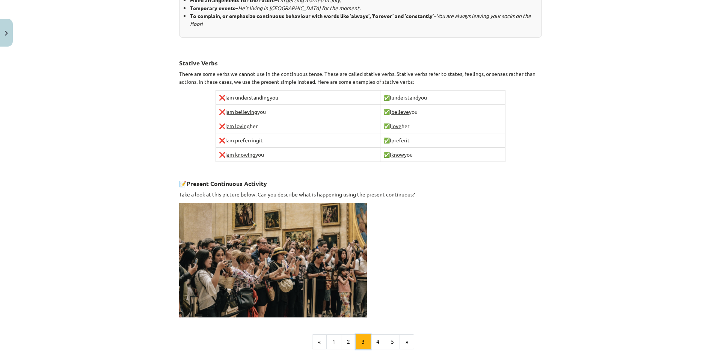
scroll to position [440, 0]
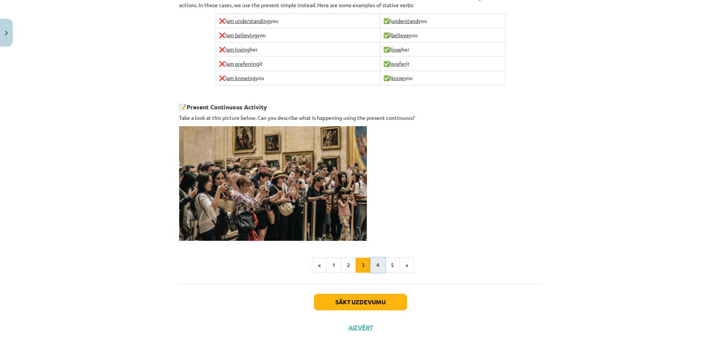
click at [376, 267] on button "4" at bounding box center [377, 265] width 15 height 15
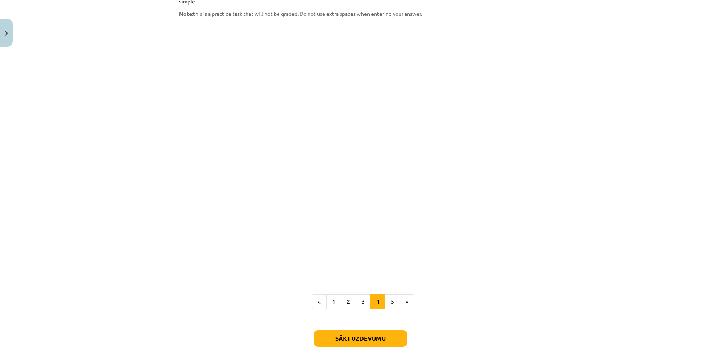
scroll to position [574, 0]
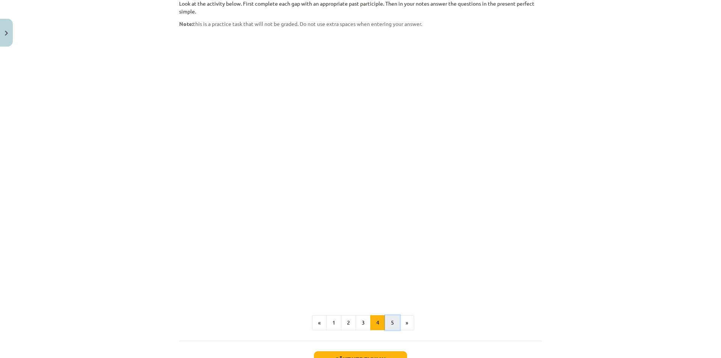
click at [391, 315] on button "5" at bounding box center [392, 322] width 15 height 15
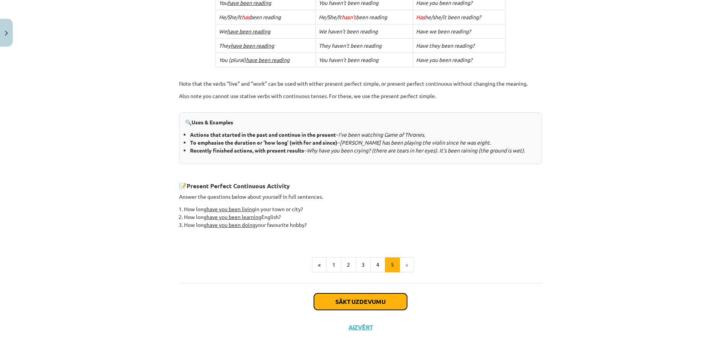
click at [371, 295] on button "Sākt uzdevumu" at bounding box center [360, 301] width 93 height 17
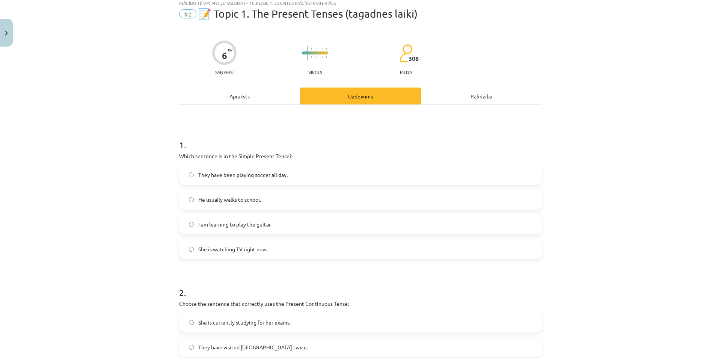
scroll to position [19, 0]
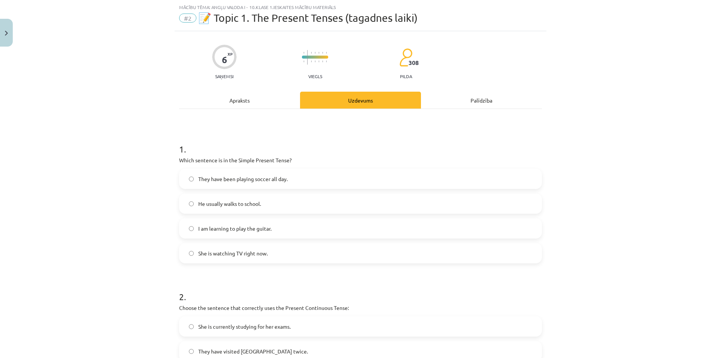
click at [204, 199] on label "He usually walks to school." at bounding box center [360, 203] width 361 height 19
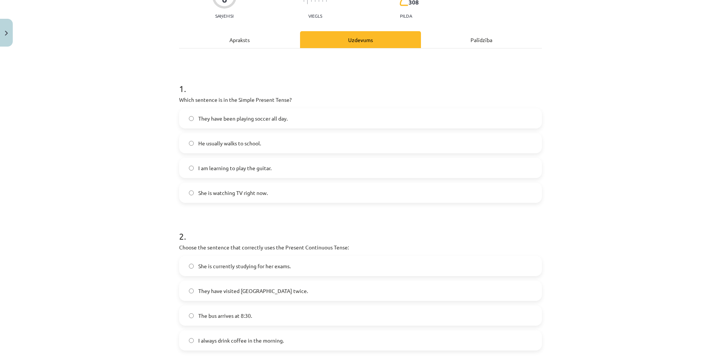
scroll to position [207, 0]
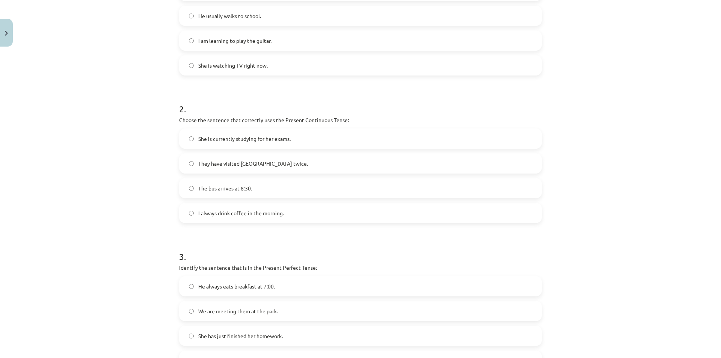
click at [228, 142] on span "She is currently studying for her exams." at bounding box center [244, 139] width 92 height 8
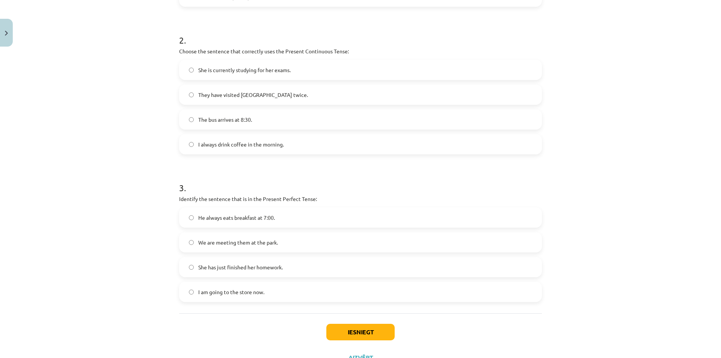
scroll to position [282, 0]
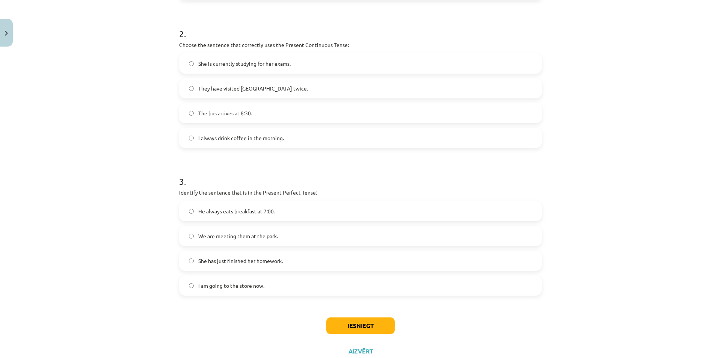
click at [205, 287] on span "I am going to the store now." at bounding box center [231, 286] width 66 height 8
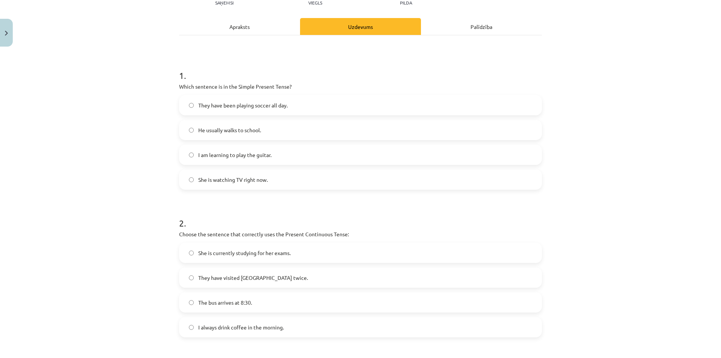
scroll to position [263, 0]
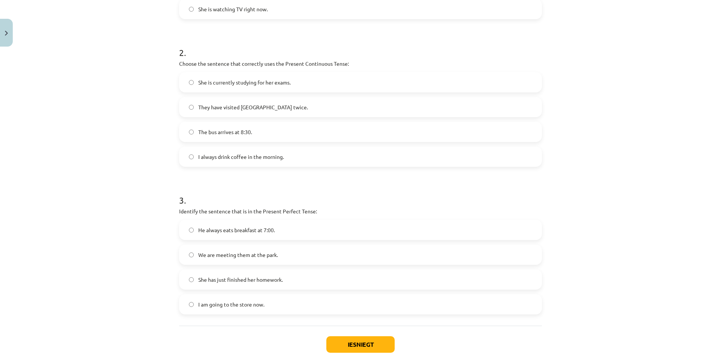
drag, startPoint x: 228, startPoint y: 282, endPoint x: 359, endPoint y: 206, distance: 151.5
click at [228, 281] on span "She has just finished her homework." at bounding box center [240, 280] width 85 height 8
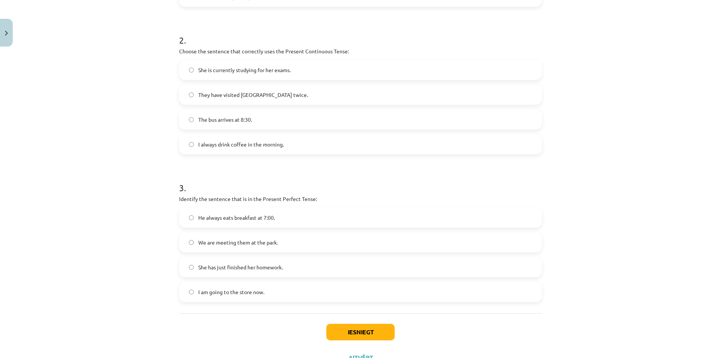
scroll to position [307, 0]
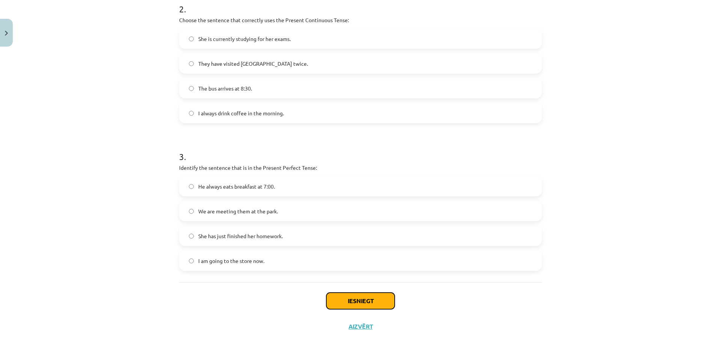
click at [361, 302] on button "Iesniegt" at bounding box center [360, 301] width 68 height 17
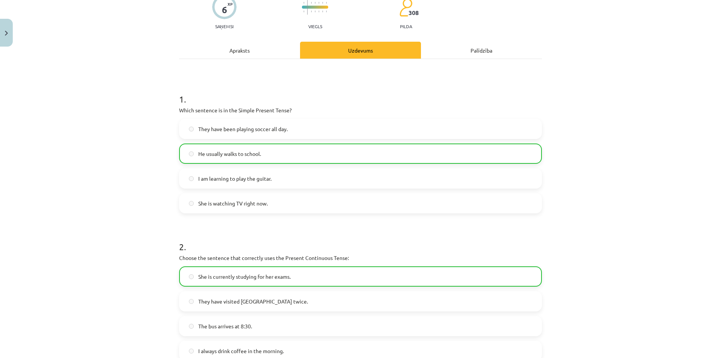
scroll to position [0, 0]
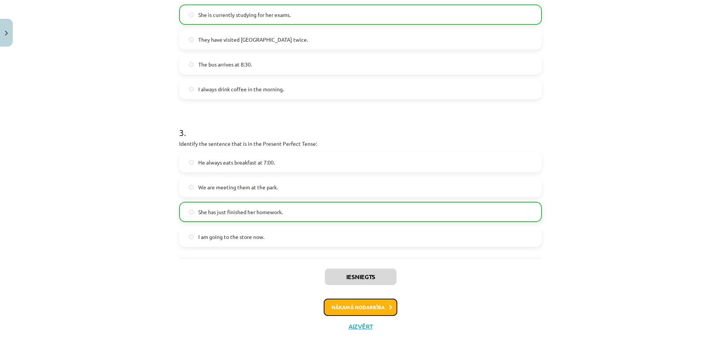
click at [371, 302] on button "Nākamā nodarbība" at bounding box center [361, 307] width 74 height 17
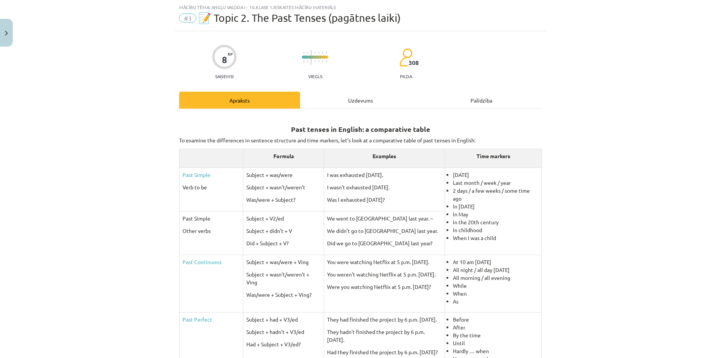
scroll to position [278, 0]
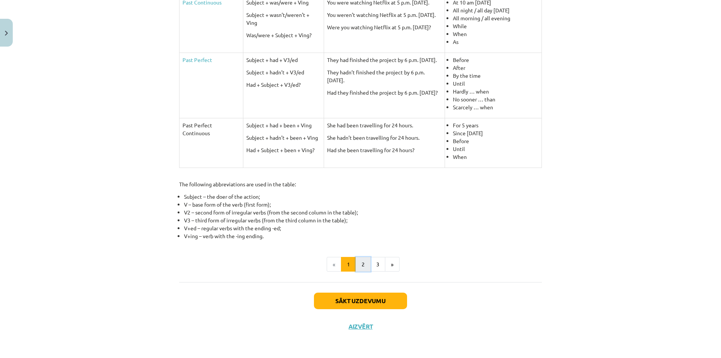
click at [362, 264] on button "2" at bounding box center [363, 264] width 15 height 15
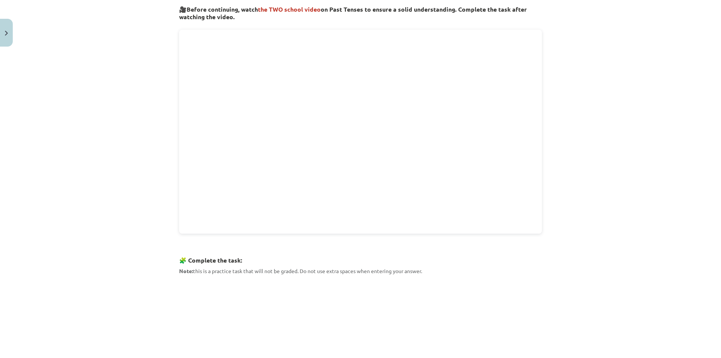
scroll to position [306, 0]
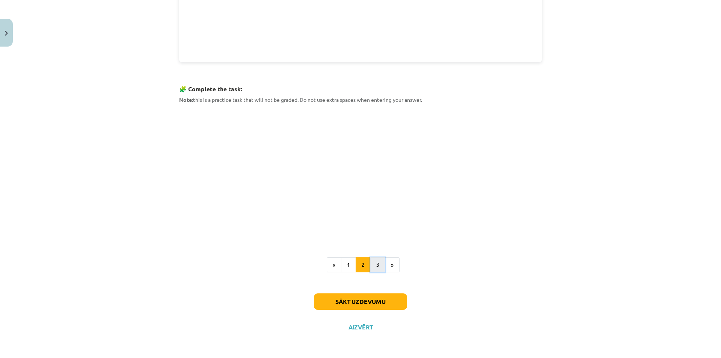
click at [377, 269] on button "3" at bounding box center [377, 264] width 15 height 15
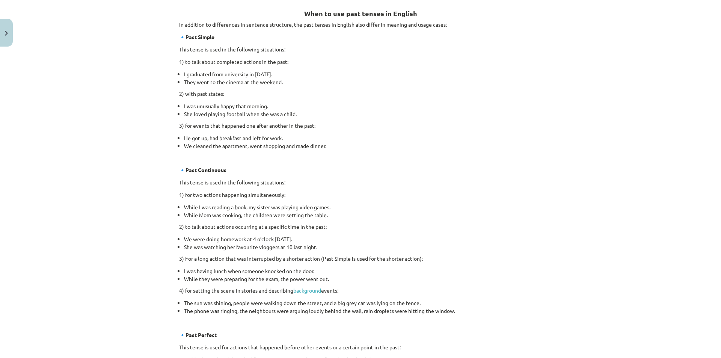
scroll to position [355, 0]
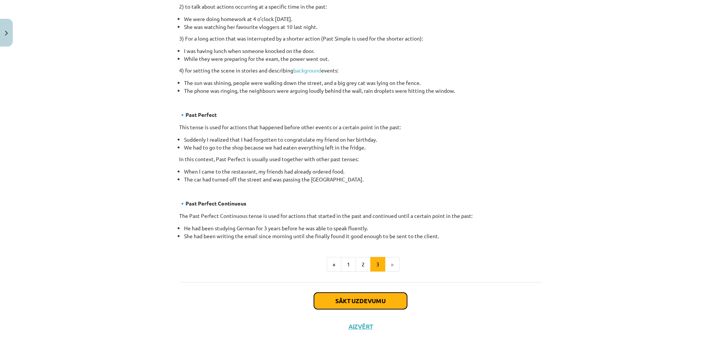
click at [369, 299] on button "Sākt uzdevumu" at bounding box center [360, 301] width 93 height 17
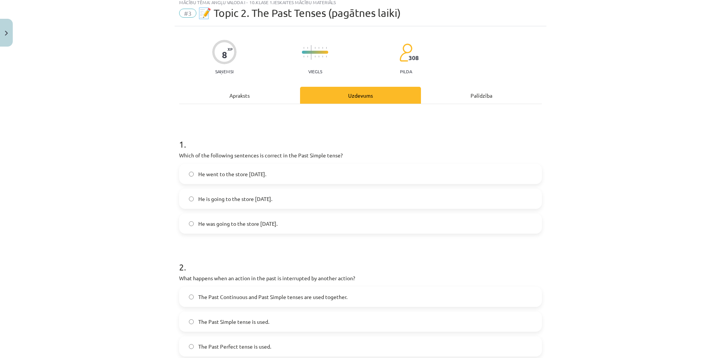
scroll to position [19, 0]
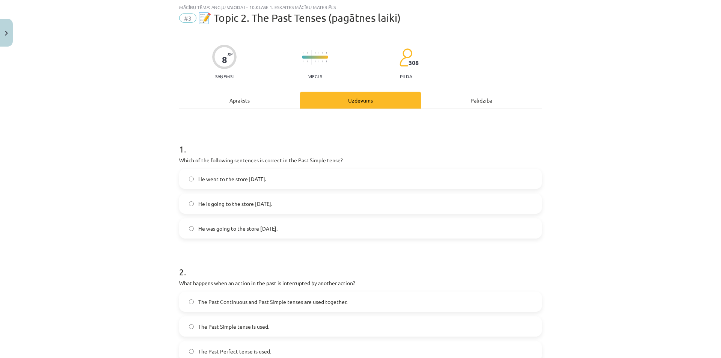
click at [205, 178] on span "He went to the store yesterday." at bounding box center [232, 179] width 68 height 8
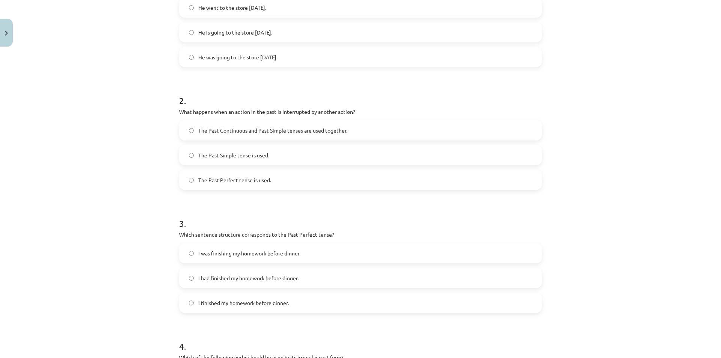
scroll to position [207, 0]
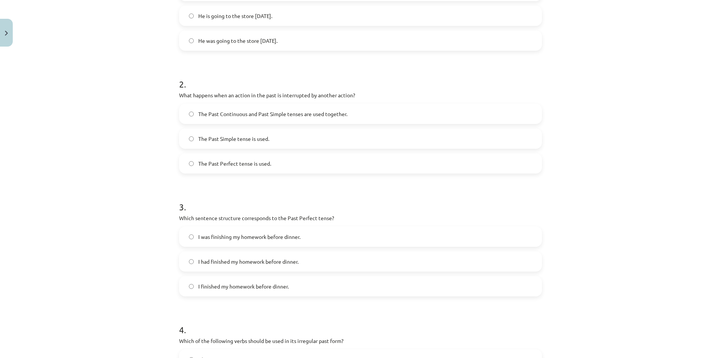
click at [199, 141] on span "The Past Simple tense is used." at bounding box center [233, 139] width 71 height 8
click at [235, 166] on span "The Past Perfect tense is used." at bounding box center [234, 164] width 73 height 8
drag, startPoint x: 174, startPoint y: 97, endPoint x: 403, endPoint y: 92, distance: 228.8
click at [403, 92] on div "8 XP Saņemsi Viegls 308 pilda Apraksts Uzdevums Palīdzība 1 . Which of the foll…" at bounding box center [361, 165] width 372 height 644
copy p "What happens when an action in the past is interrupted by another action?"
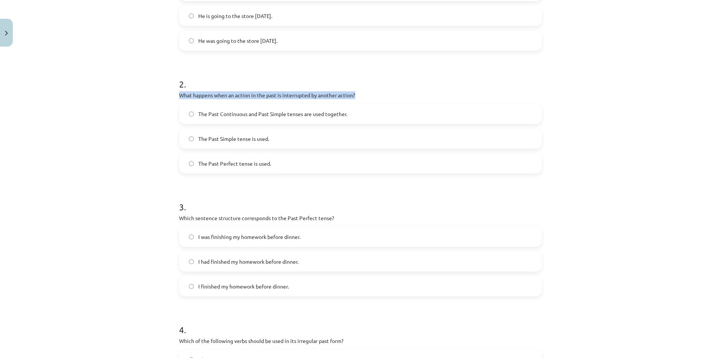
click at [145, 89] on div "Mācību tēma: Angļu valoda i - 10.klase 1.ieskaites mācību materiāls #3 📝 Topic …" at bounding box center [360, 179] width 721 height 358
click at [227, 112] on span "The Past Continuous and Past Simple tenses are used together." at bounding box center [272, 114] width 149 height 8
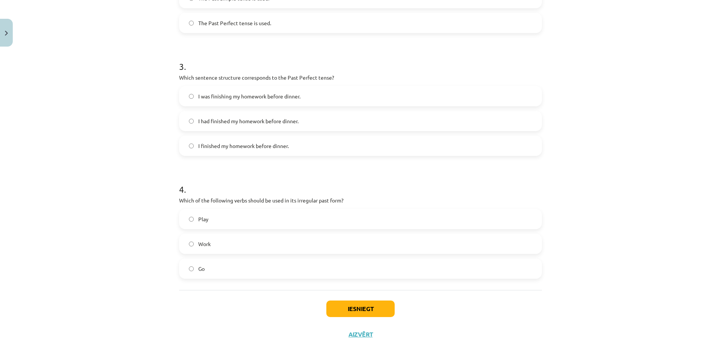
scroll to position [355, 0]
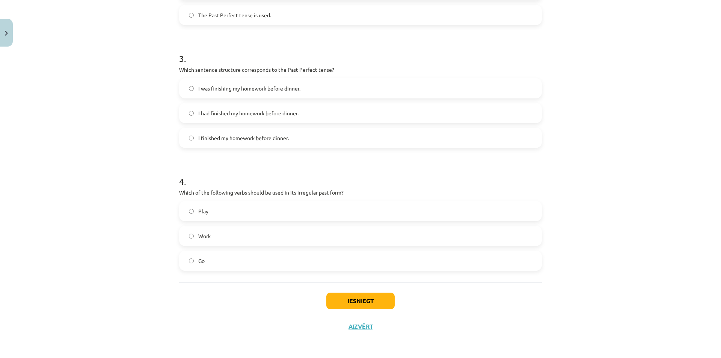
click at [183, 253] on label "Go" at bounding box center [360, 260] width 361 height 19
click at [326, 298] on button "Iesniegt" at bounding box center [360, 301] width 68 height 17
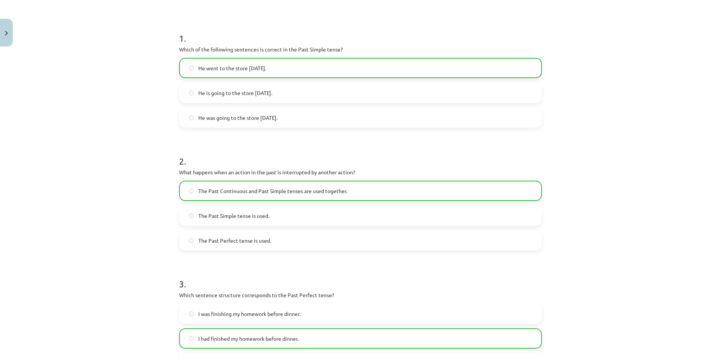
scroll to position [0, 0]
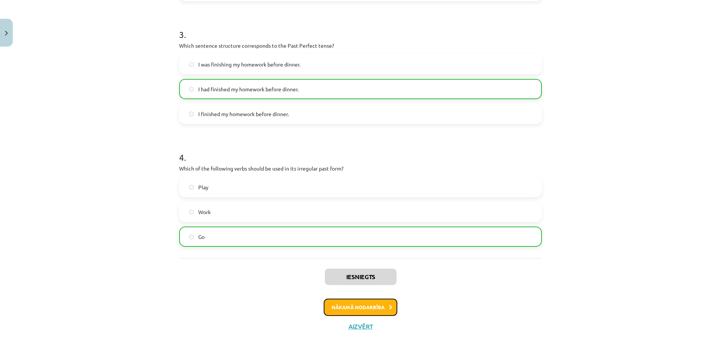
click at [377, 307] on button "Nākamā nodarbība" at bounding box center [361, 307] width 74 height 17
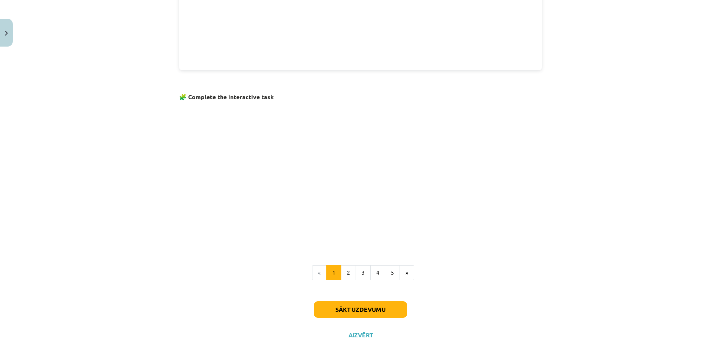
scroll to position [404, 0]
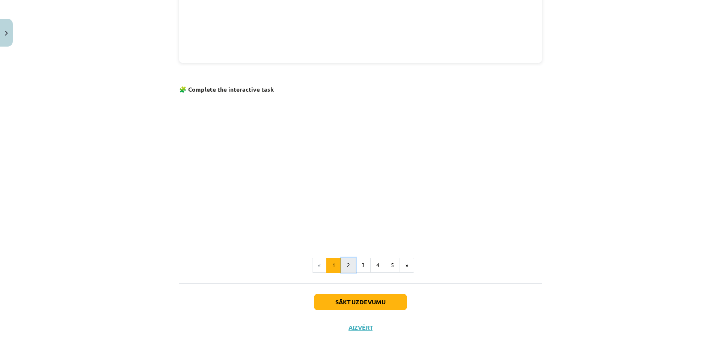
click at [342, 269] on button "2" at bounding box center [348, 265] width 15 height 15
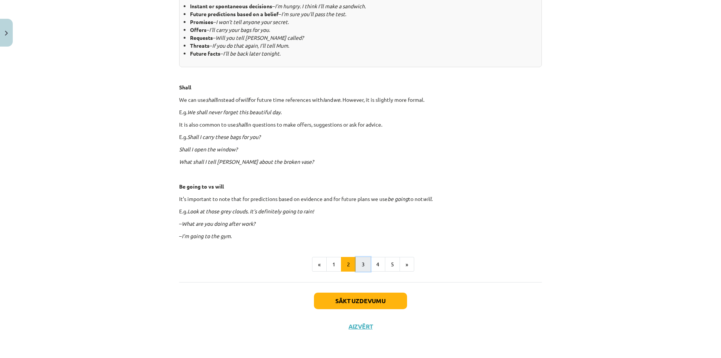
click at [361, 264] on button "3" at bounding box center [363, 264] width 15 height 15
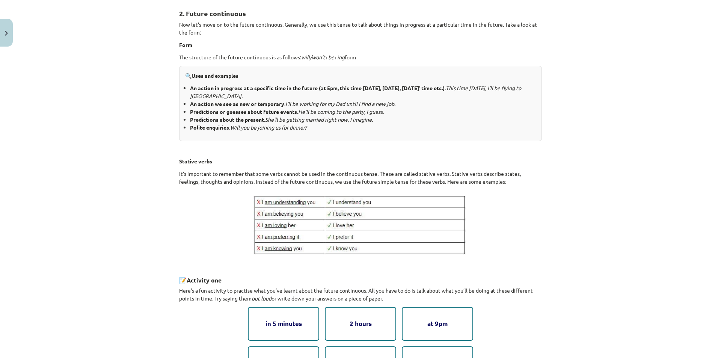
scroll to position [350, 0]
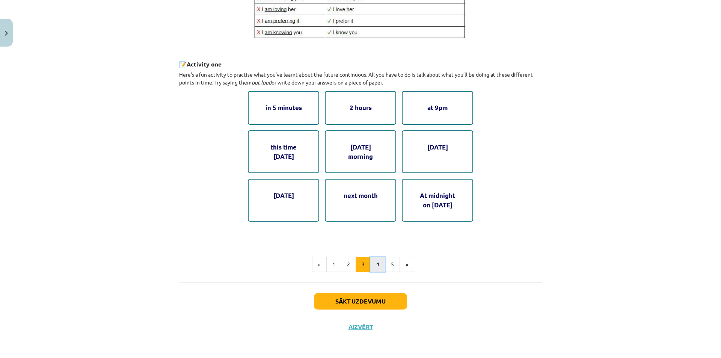
click at [377, 263] on button "4" at bounding box center [377, 264] width 15 height 15
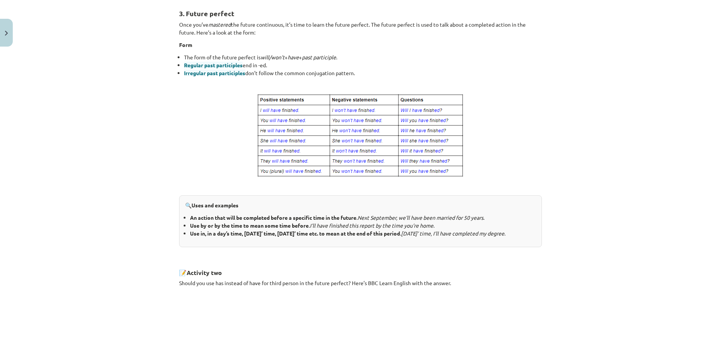
scroll to position [344, 0]
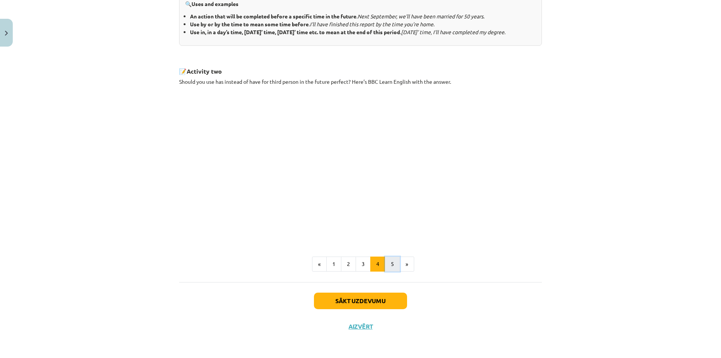
click at [393, 266] on button "5" at bounding box center [392, 264] width 15 height 15
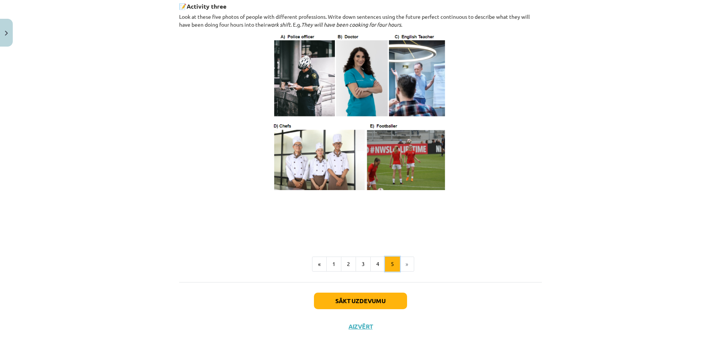
scroll to position [386, 0]
click at [355, 305] on button "Sākt uzdevumu" at bounding box center [360, 301] width 93 height 17
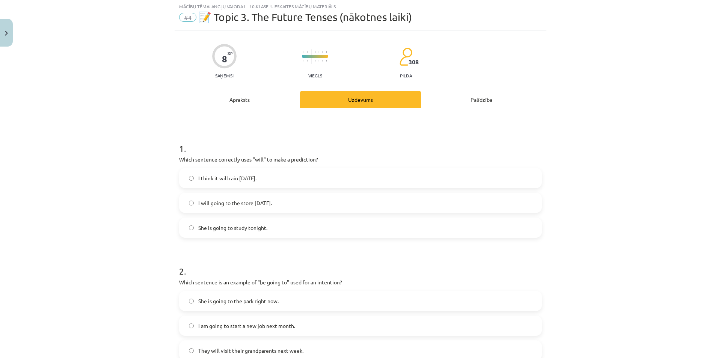
scroll to position [19, 0]
click at [203, 172] on label "I think it will rain tomorrow." at bounding box center [360, 178] width 361 height 19
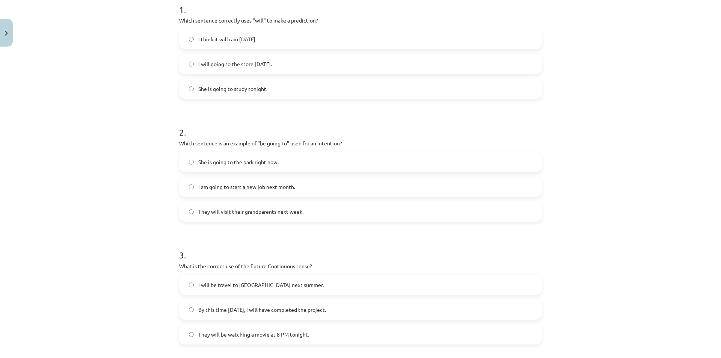
scroll to position [169, 0]
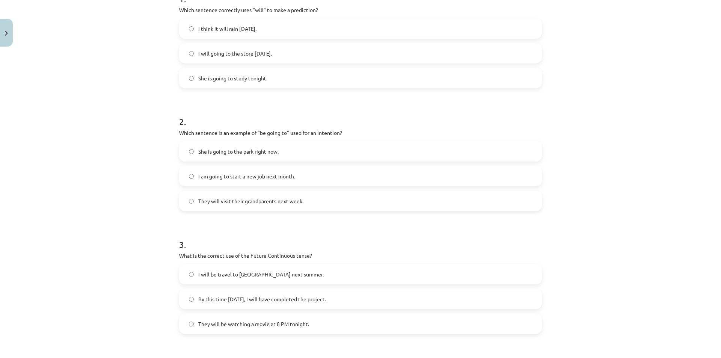
click at [205, 177] on span "I am going to start a new job next month." at bounding box center [246, 176] width 97 height 8
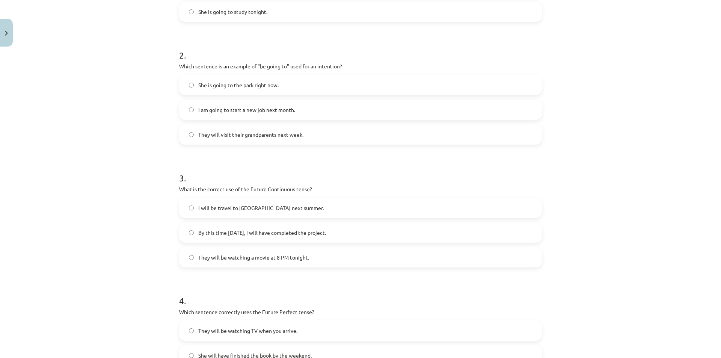
scroll to position [244, 0]
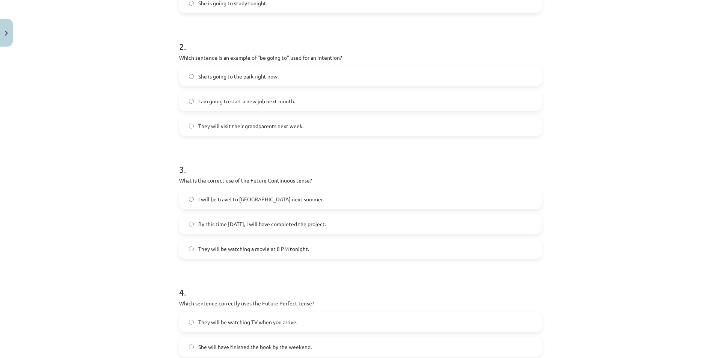
click at [221, 245] on span "They will be watching a movie at 8 PM tonight." at bounding box center [253, 249] width 111 height 8
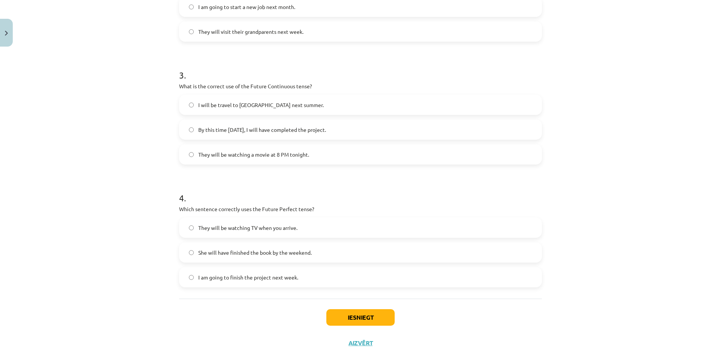
scroll to position [355, 0]
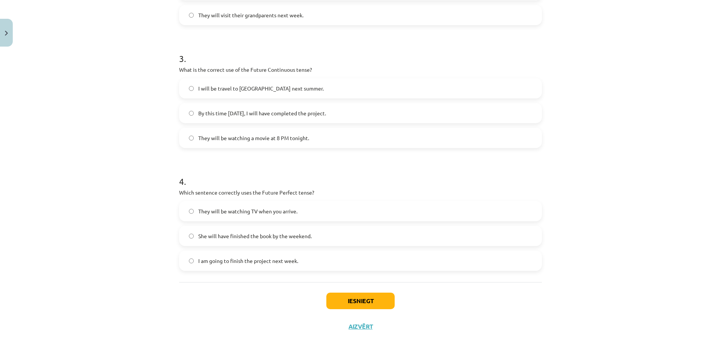
click at [207, 240] on span "She will have finished the book by the weekend." at bounding box center [254, 236] width 113 height 8
click at [354, 296] on button "Iesniegt" at bounding box center [360, 301] width 68 height 17
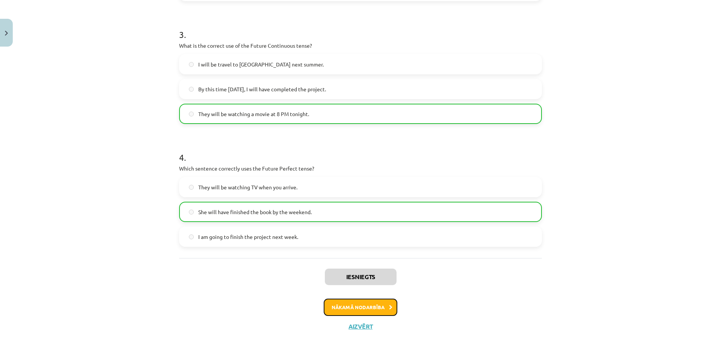
click at [345, 307] on button "Nākamā nodarbība" at bounding box center [361, 307] width 74 height 17
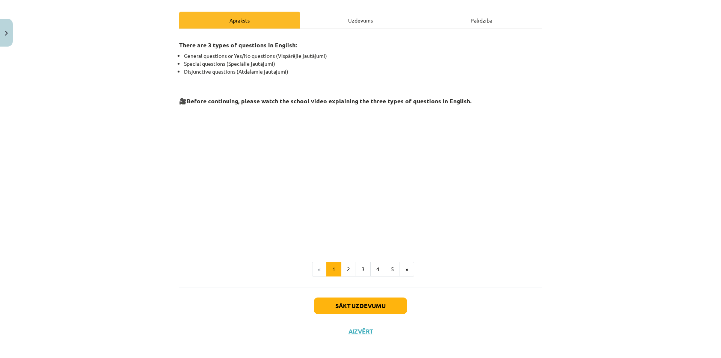
scroll to position [103, 0]
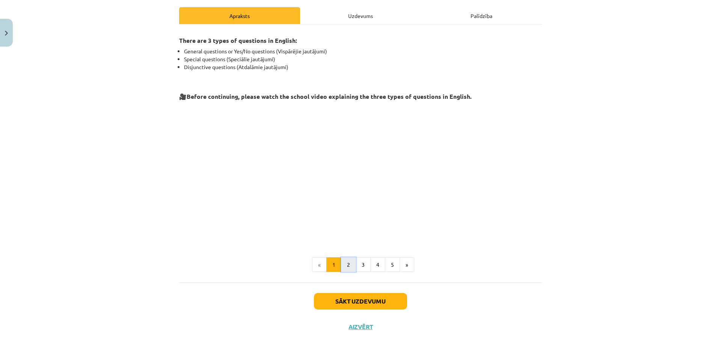
click at [346, 265] on button "2" at bounding box center [348, 264] width 15 height 15
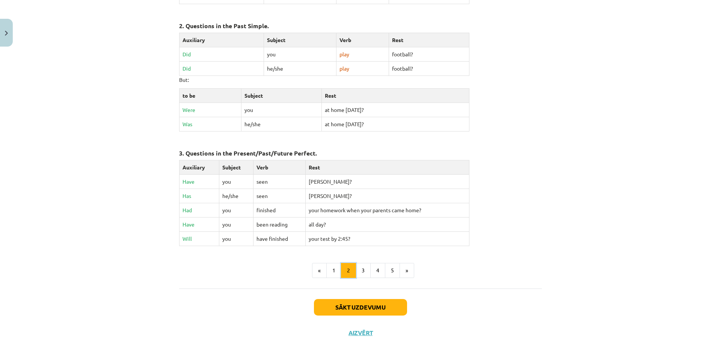
scroll to position [281, 0]
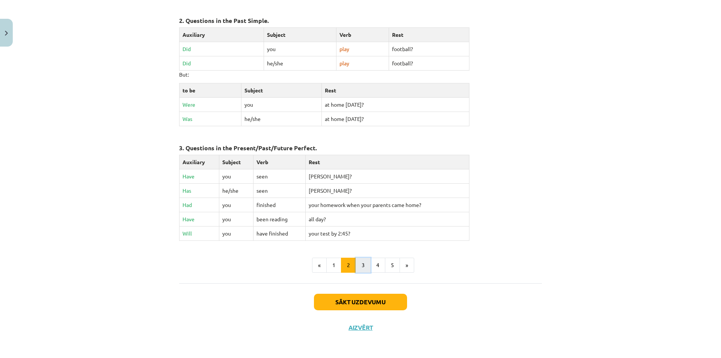
click at [356, 260] on button "3" at bounding box center [363, 265] width 15 height 15
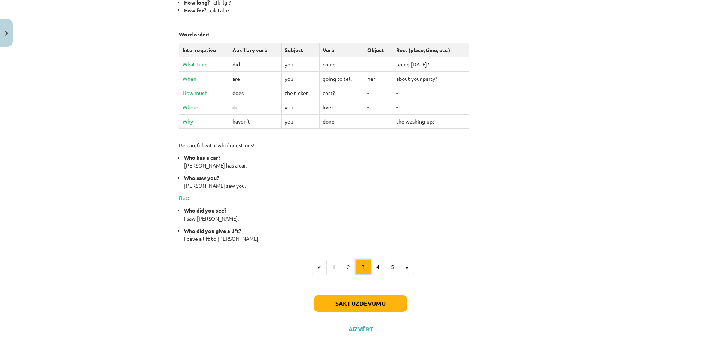
scroll to position [251, 0]
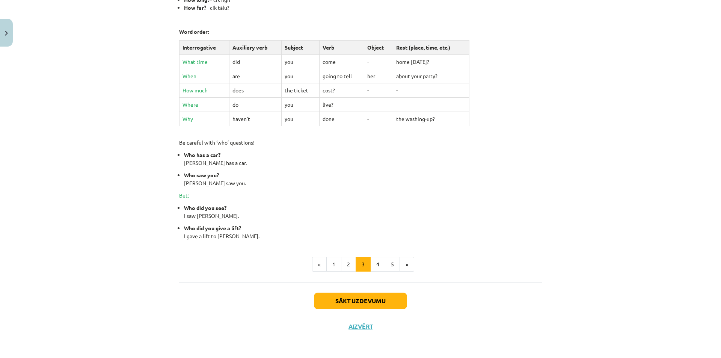
click at [316, 291] on div "Sākt uzdevumu Aizvērt" at bounding box center [360, 308] width 363 height 53
drag, startPoint x: 316, startPoint y: 293, endPoint x: 316, endPoint y: 298, distance: 4.9
click at [316, 298] on button "Sākt uzdevumu" at bounding box center [360, 301] width 93 height 17
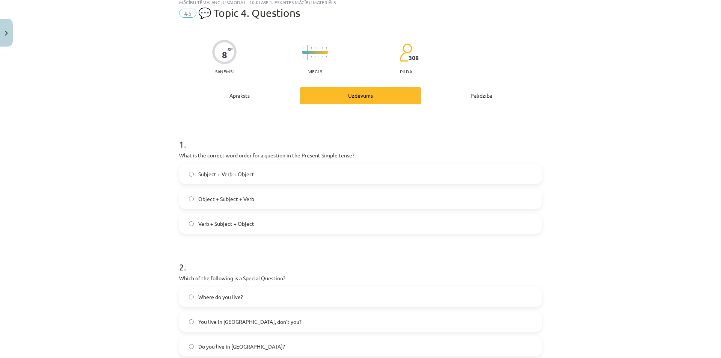
scroll to position [19, 0]
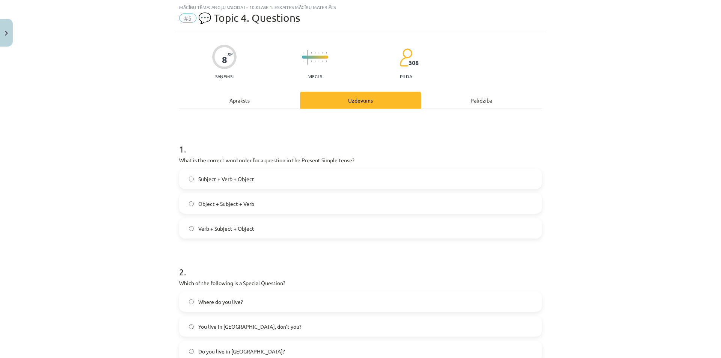
click at [253, 183] on label "Subject + Verb + Object" at bounding box center [360, 178] width 361 height 19
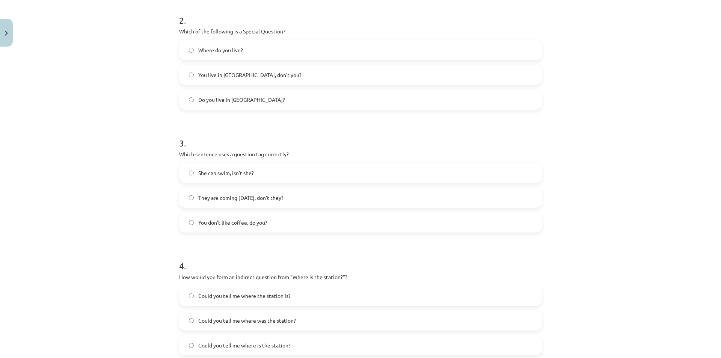
scroll to position [319, 0]
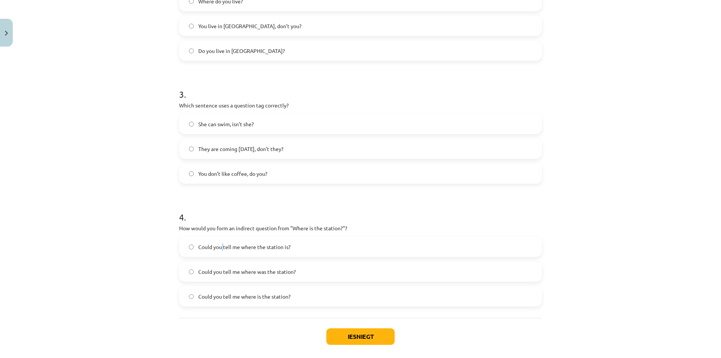
click at [219, 252] on label "Could you tell me where the station is?" at bounding box center [360, 246] width 361 height 19
click at [199, 243] on span "Could you tell me where the station is?" at bounding box center [244, 247] width 92 height 8
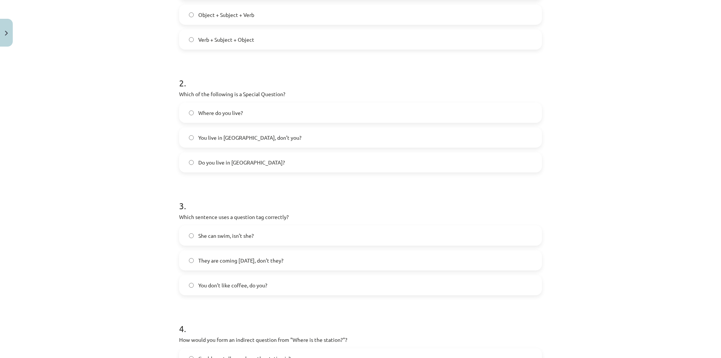
scroll to position [207, 0]
click at [200, 141] on span "You live in Riga, don’t you?" at bounding box center [249, 139] width 103 height 8
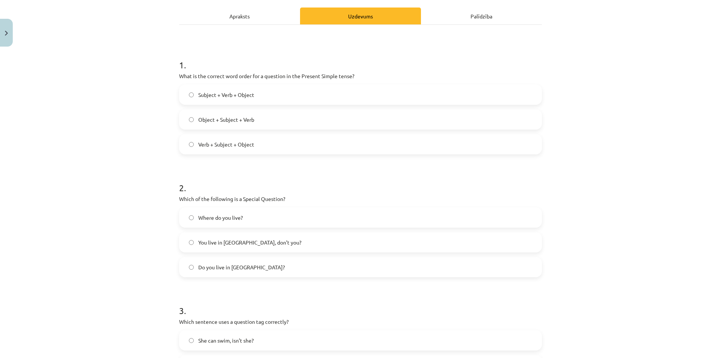
scroll to position [113, 0]
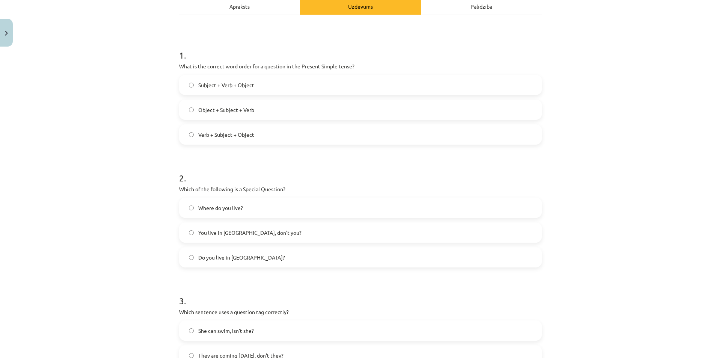
click at [158, 189] on div "Mācību tēma: Angļu valoda i - 10.klase 1.ieskaites mācību materiāls #5 💬 Topic …" at bounding box center [360, 179] width 721 height 358
drag, startPoint x: 182, startPoint y: 199, endPoint x: 193, endPoint y: 205, distance: 12.1
click at [182, 199] on label "Where do you live?" at bounding box center [360, 207] width 361 height 19
click at [193, 205] on label "Where do you live?" at bounding box center [360, 207] width 361 height 19
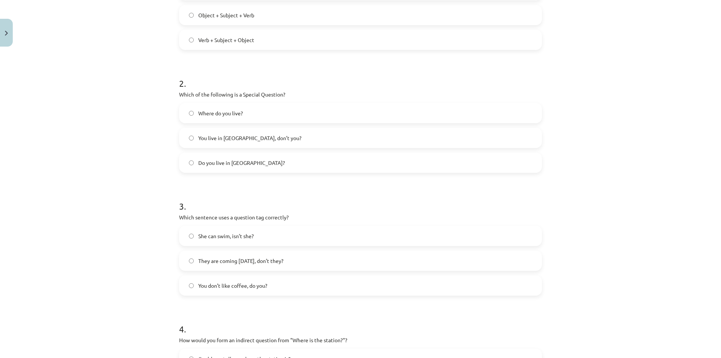
scroll to position [355, 0]
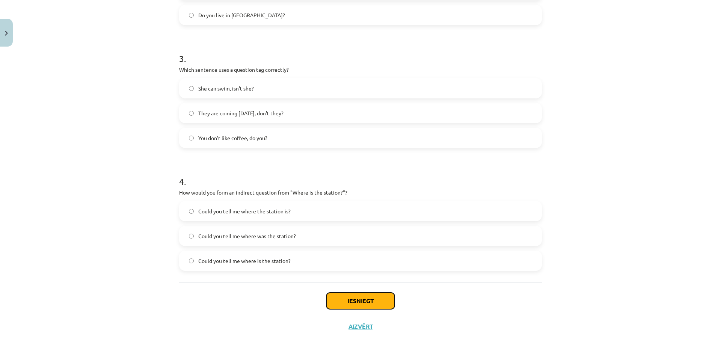
click at [341, 296] on button "Iesniegt" at bounding box center [360, 301] width 68 height 17
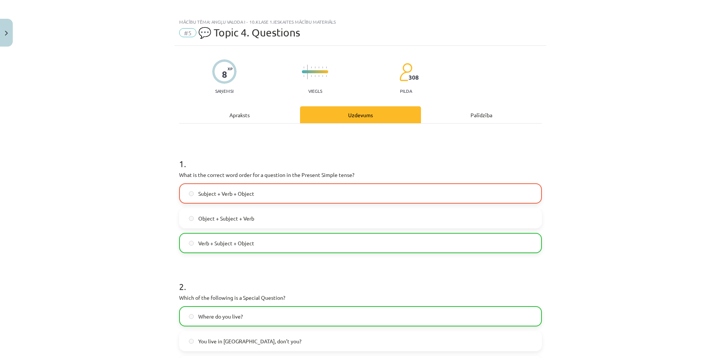
scroll to position [0, 0]
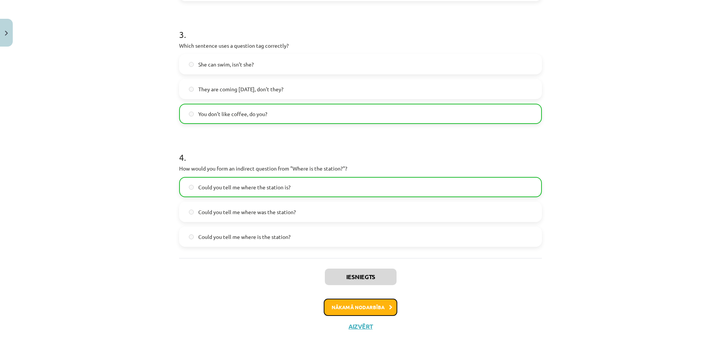
click at [347, 307] on button "Nākamā nodarbība" at bounding box center [361, 307] width 74 height 17
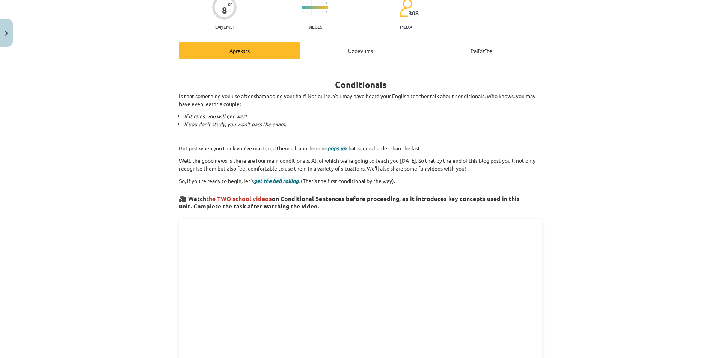
scroll to position [169, 0]
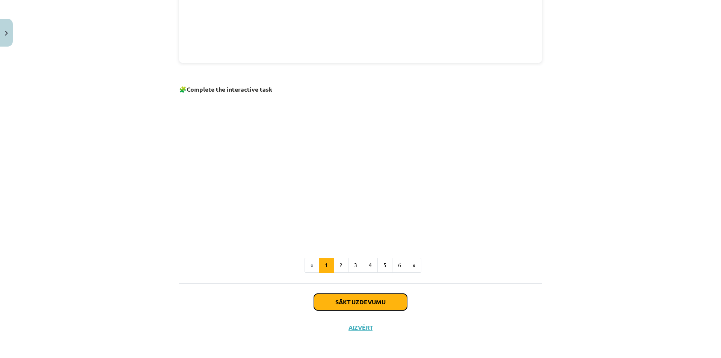
click at [347, 294] on button "Sākt uzdevumu" at bounding box center [360, 302] width 93 height 17
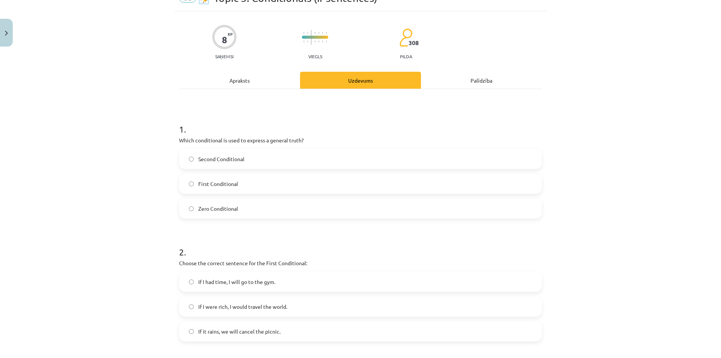
scroll to position [19, 0]
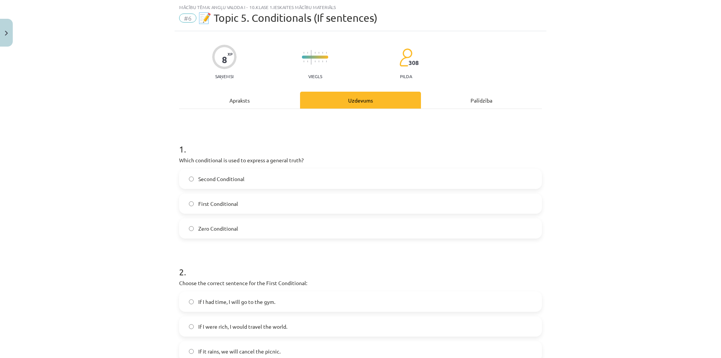
click at [240, 106] on div "Apraksts" at bounding box center [239, 100] width 121 height 17
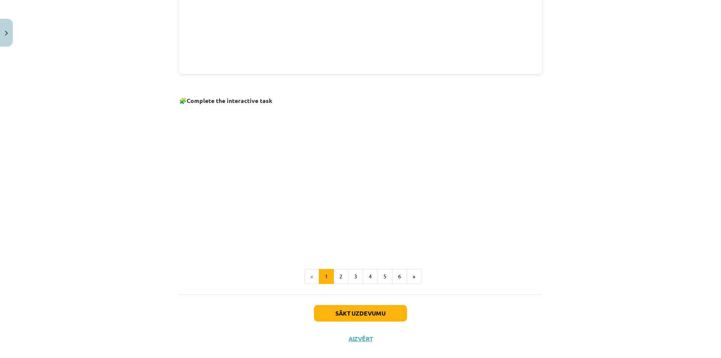
scroll to position [429, 0]
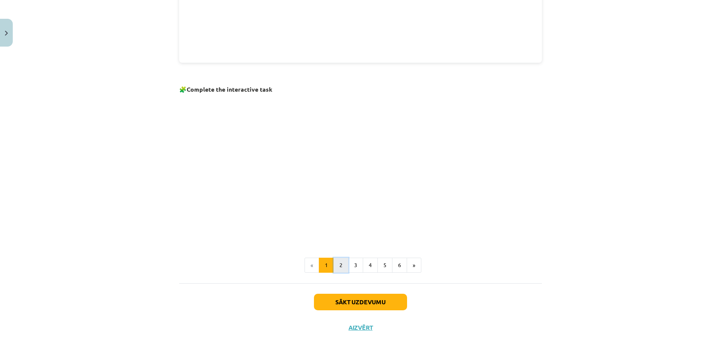
click at [339, 270] on button "2" at bounding box center [341, 265] width 15 height 15
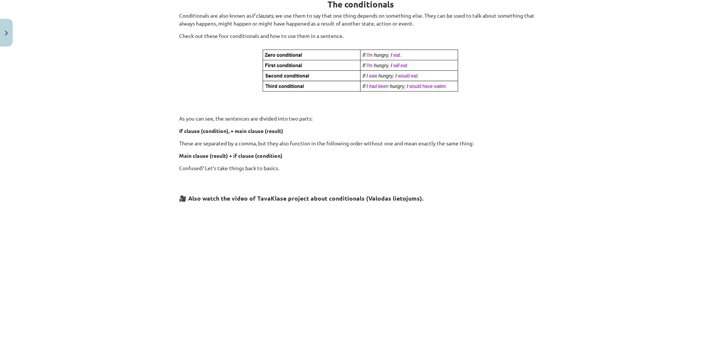
scroll to position [134, 0]
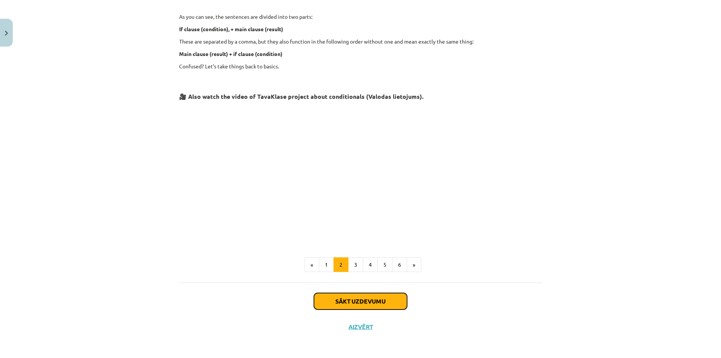
click at [351, 293] on button "Sākt uzdevumu" at bounding box center [360, 301] width 93 height 17
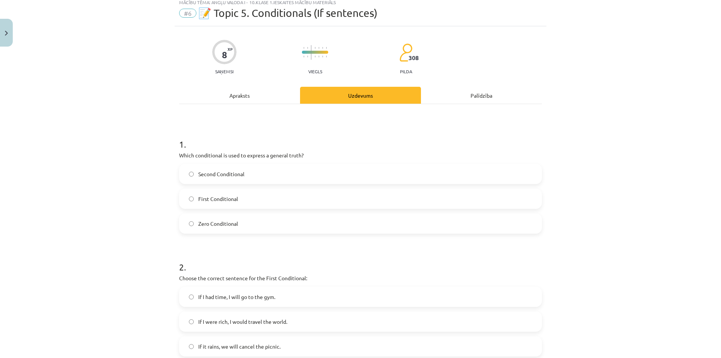
scroll to position [19, 0]
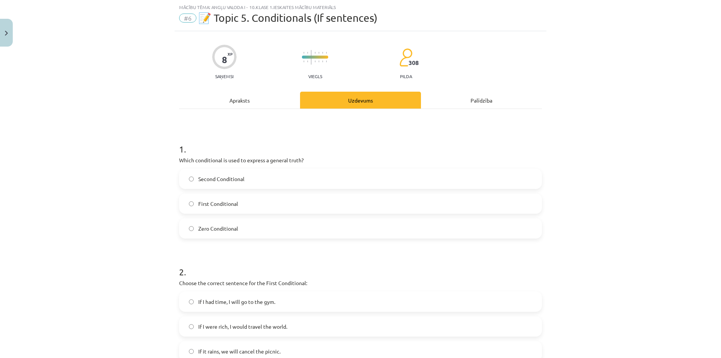
click at [251, 108] on div "Apraksts" at bounding box center [239, 100] width 121 height 17
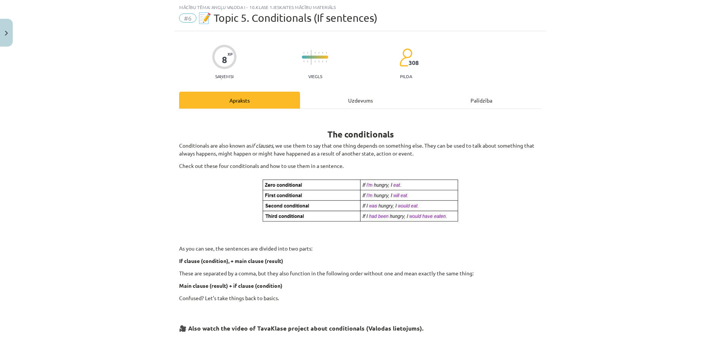
scroll to position [251, 0]
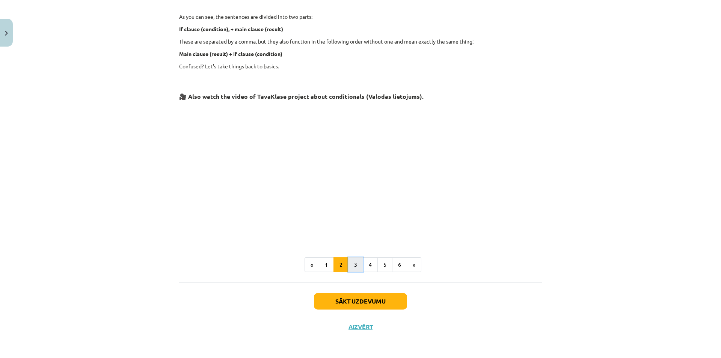
click at [353, 266] on button "3" at bounding box center [355, 264] width 15 height 15
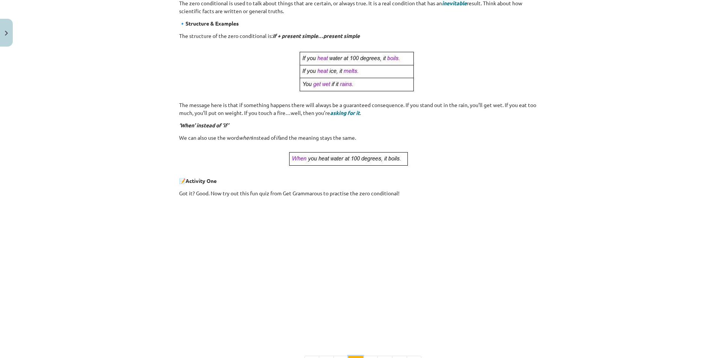
scroll to position [255, 0]
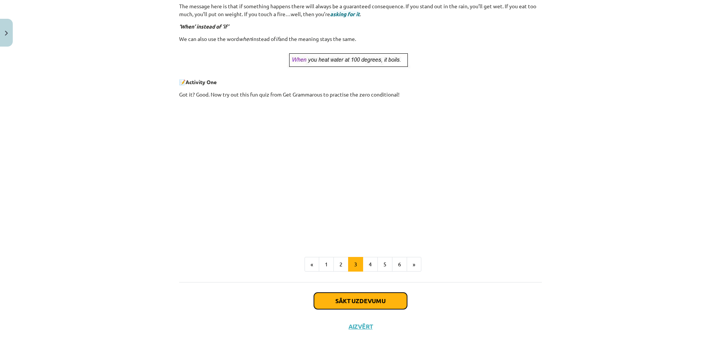
click at [343, 296] on button "Sākt uzdevumu" at bounding box center [360, 301] width 93 height 17
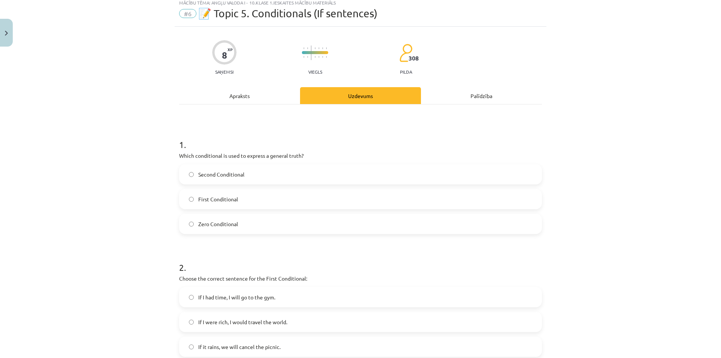
scroll to position [19, 0]
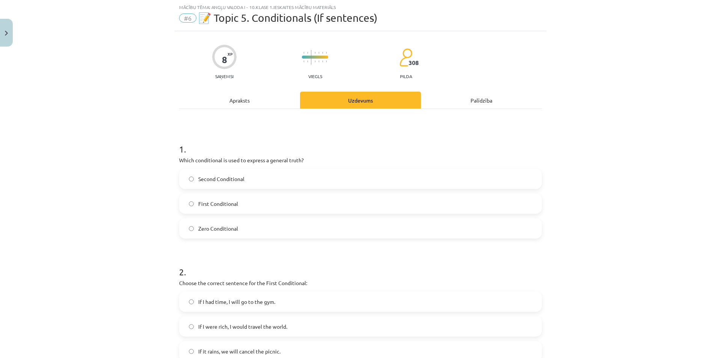
click at [263, 225] on label "Zero Conditional" at bounding box center [360, 228] width 361 height 19
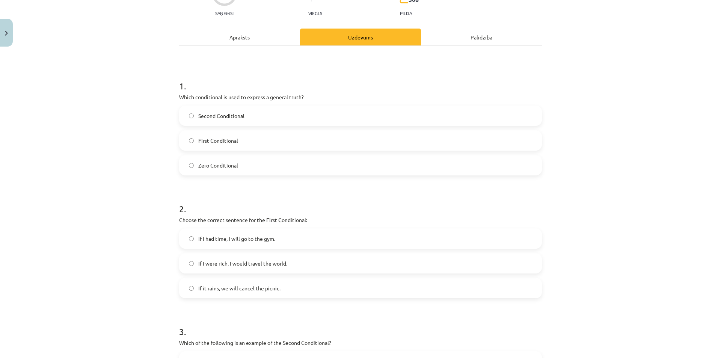
scroll to position [94, 0]
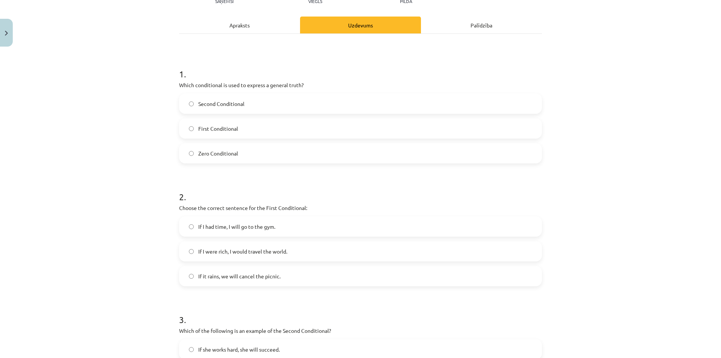
click at [244, 281] on label "If it rains, we will cancel the picnic." at bounding box center [360, 276] width 361 height 19
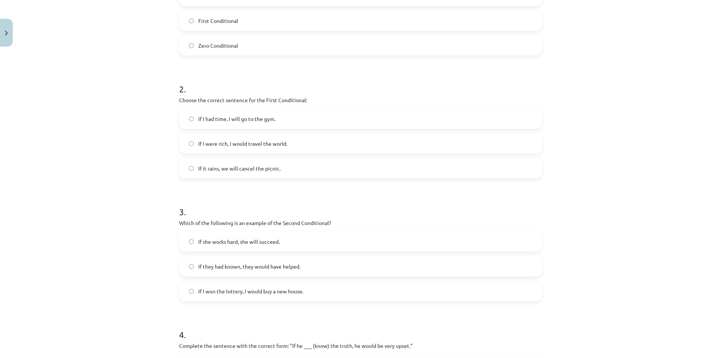
scroll to position [207, 0]
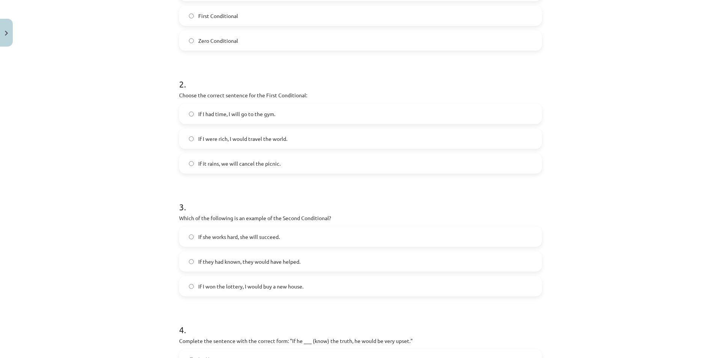
click at [242, 264] on span "If they had known, they would have helped." at bounding box center [249, 262] width 102 height 8
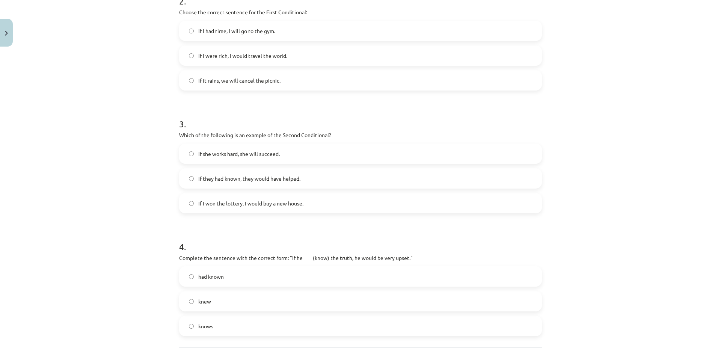
scroll to position [338, 0]
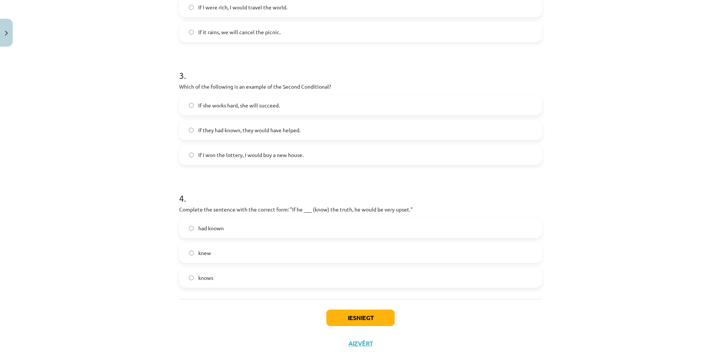
click at [230, 251] on label "knew" at bounding box center [360, 252] width 361 height 19
click at [353, 315] on button "Iesniegt" at bounding box center [360, 318] width 68 height 17
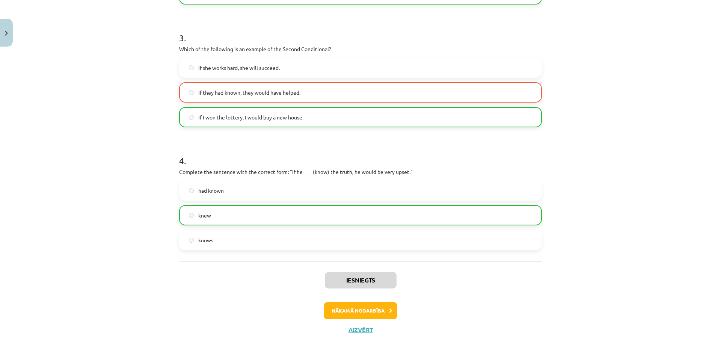
scroll to position [379, 0]
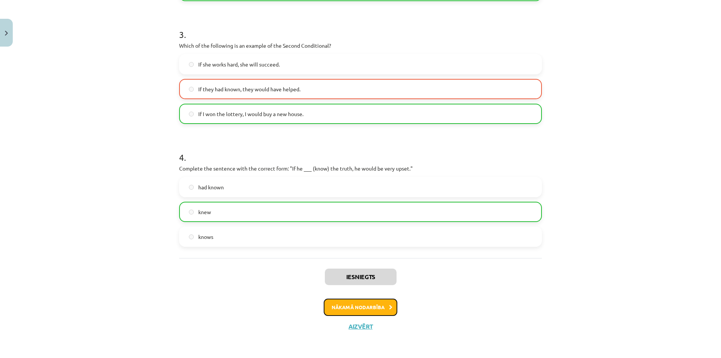
click at [344, 302] on button "Nākamā nodarbība" at bounding box center [361, 307] width 74 height 17
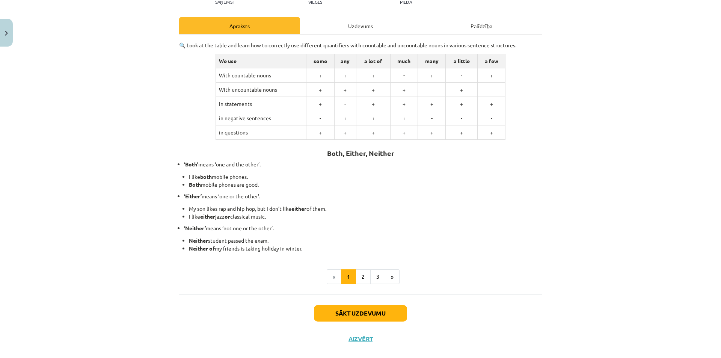
scroll to position [106, 0]
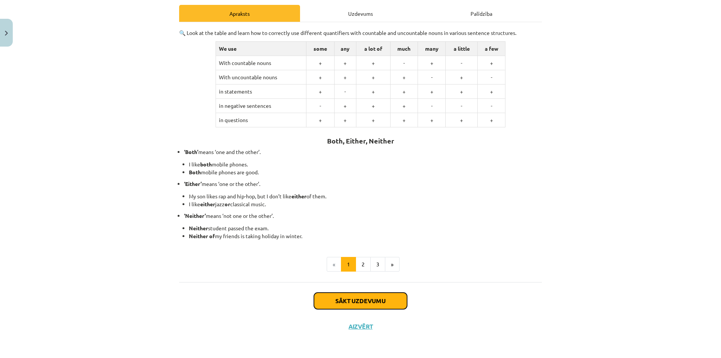
click at [329, 303] on button "Sākt uzdevumu" at bounding box center [360, 301] width 93 height 17
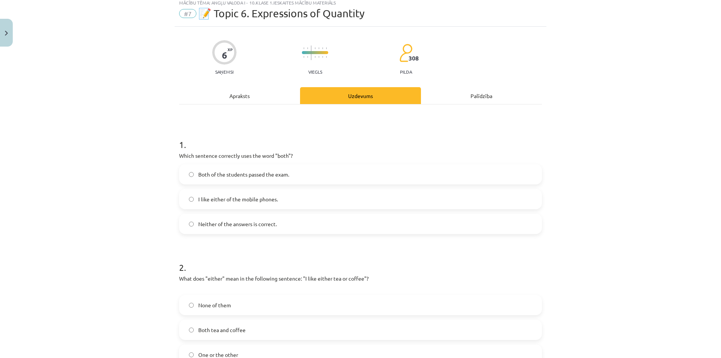
scroll to position [19, 0]
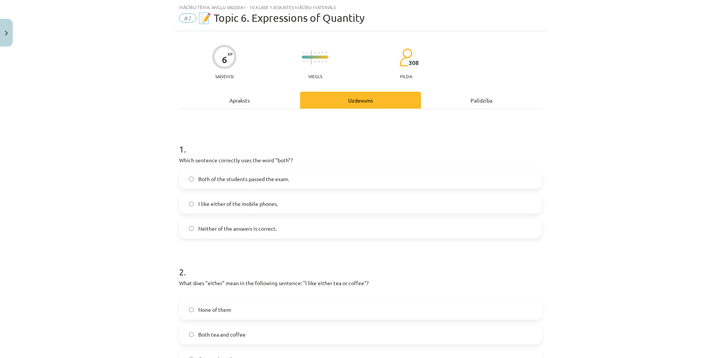
click at [265, 104] on div "Apraksts" at bounding box center [239, 100] width 121 height 17
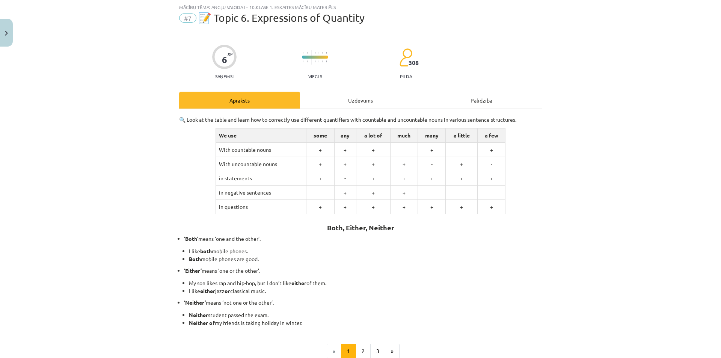
click at [314, 116] on p "🔍 Look at the table and learn how to correctly use different quantifiers with c…" at bounding box center [360, 120] width 363 height 8
click at [310, 104] on div "Uzdevums" at bounding box center [360, 100] width 121 height 17
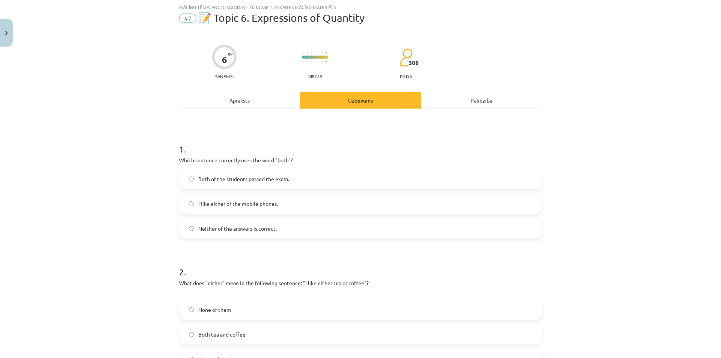
click at [284, 177] on span "Both of the students passed the exam." at bounding box center [243, 179] width 91 height 8
click at [260, 109] on div "1 . Which sentence correctly uses the word "both"? Both of the students passed …" at bounding box center [360, 306] width 363 height 394
click at [263, 103] on div "Apraksts" at bounding box center [239, 100] width 121 height 17
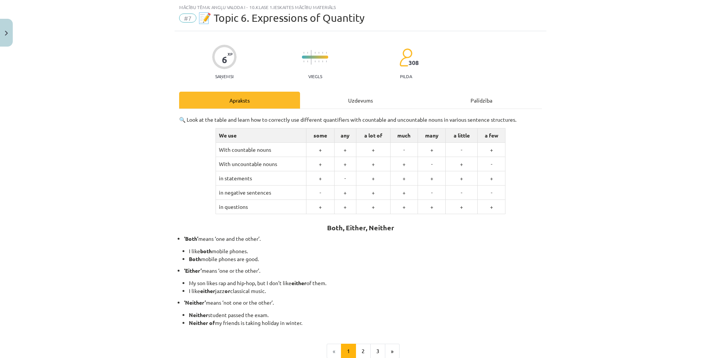
click at [320, 99] on div "Uzdevums" at bounding box center [360, 100] width 121 height 17
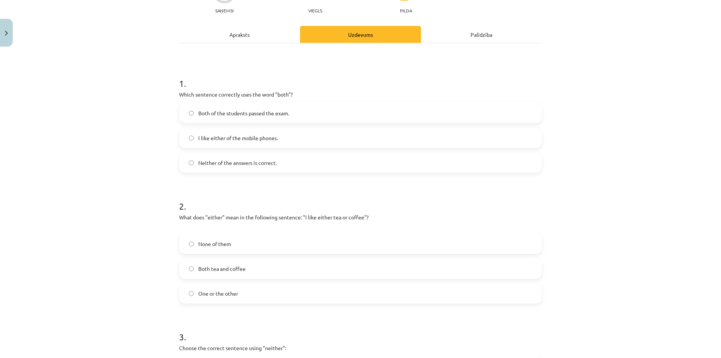
scroll to position [94, 0]
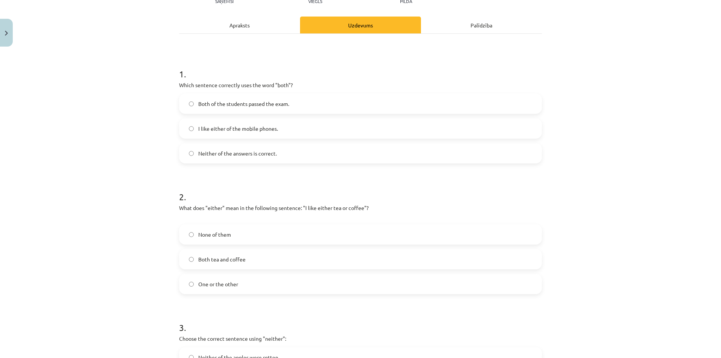
click at [216, 283] on span "One or the other" at bounding box center [218, 284] width 40 height 8
click at [224, 268] on label "Both tea and coffee" at bounding box center [360, 259] width 361 height 19
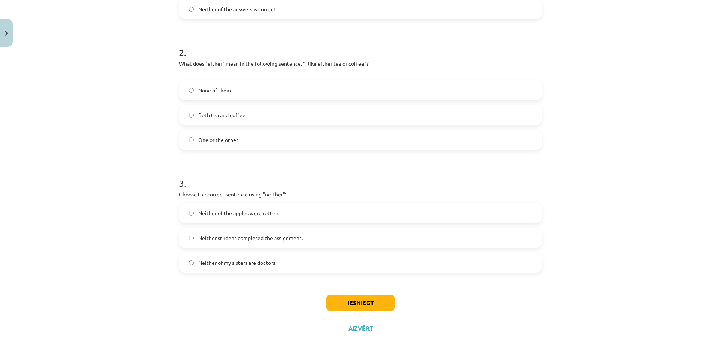
scroll to position [240, 0]
click at [183, 233] on label "Neither student completed the assignment." at bounding box center [360, 236] width 361 height 19
click at [345, 304] on button "Iesniegt" at bounding box center [360, 301] width 68 height 17
click at [208, 140] on span "One or the other" at bounding box center [218, 138] width 40 height 8
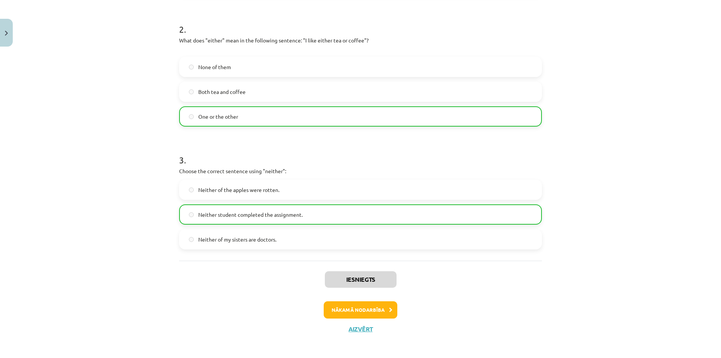
scroll to position [264, 0]
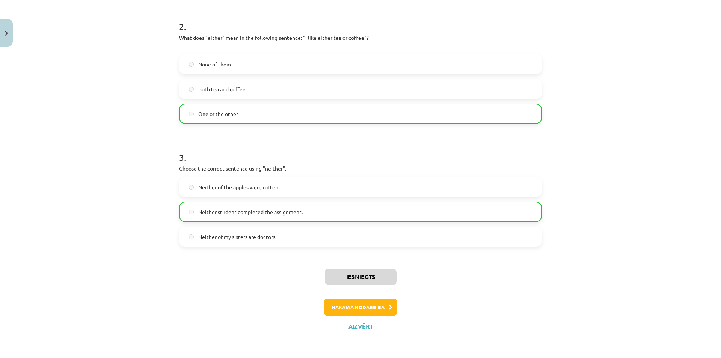
click at [347, 316] on div "Iesniegts Nākamā nodarbība Aizvērt" at bounding box center [360, 296] width 363 height 77
click at [352, 311] on button "Nākamā nodarbība" at bounding box center [361, 307] width 74 height 17
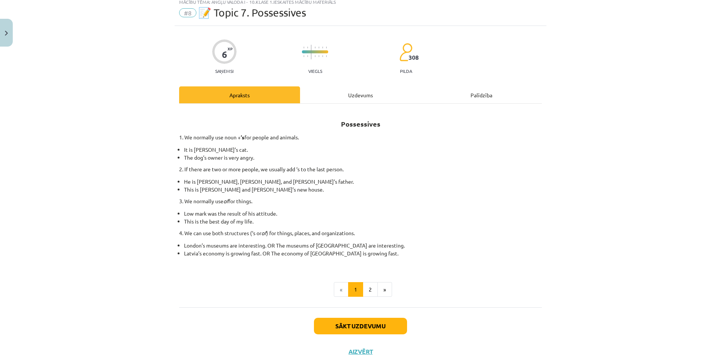
scroll to position [19, 0]
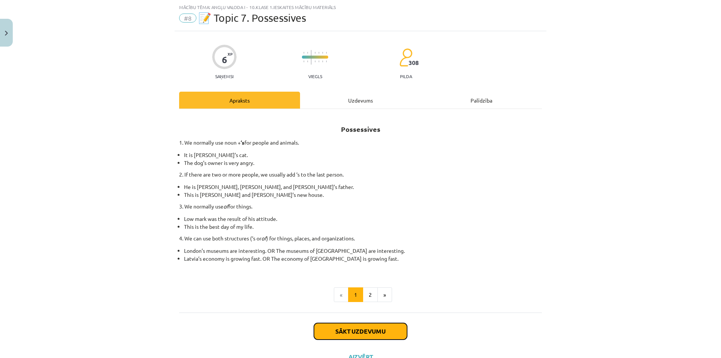
click at [326, 323] on button "Sākt uzdevumu" at bounding box center [360, 331] width 93 height 17
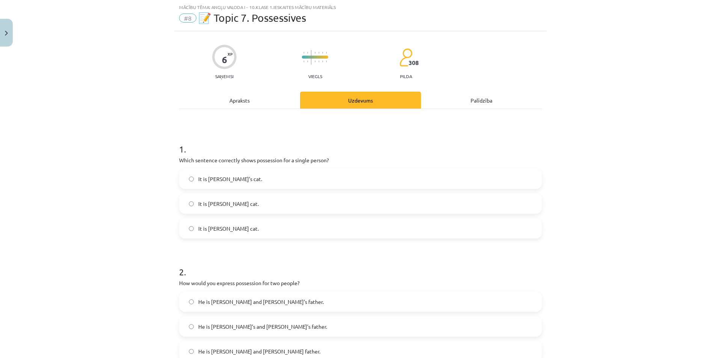
click at [202, 183] on label "It is Jane’s cat." at bounding box center [360, 178] width 361 height 19
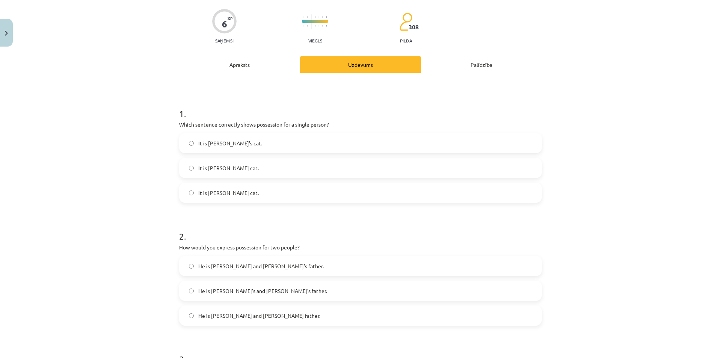
scroll to position [56, 0]
click at [255, 256] on label "He is Alice and James’s father." at bounding box center [360, 264] width 361 height 19
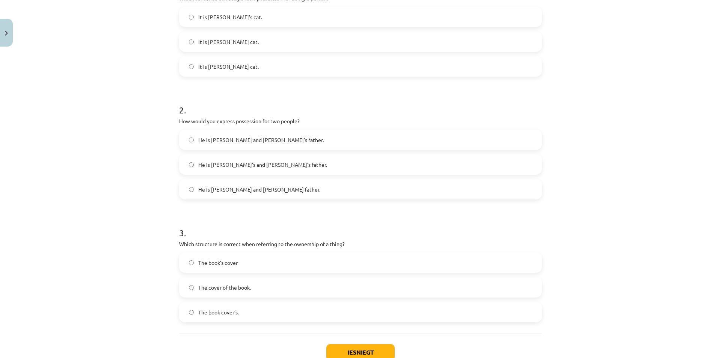
scroll to position [207, 0]
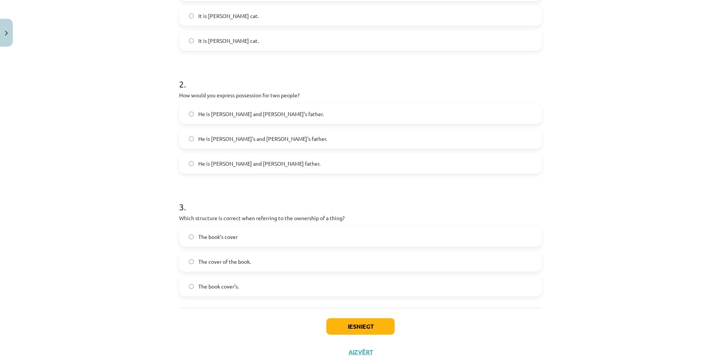
click at [266, 239] on label "The book’s cover" at bounding box center [360, 236] width 361 height 19
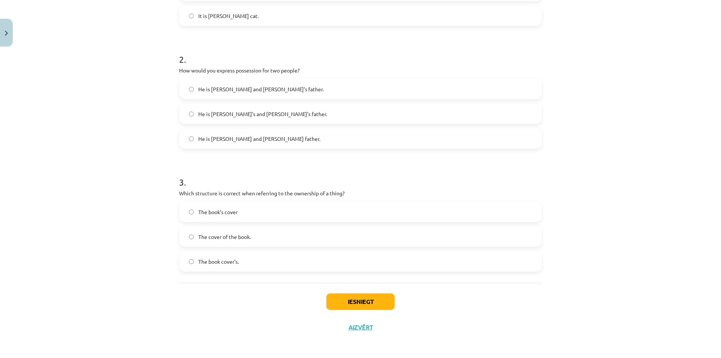
scroll to position [232, 0]
click at [360, 306] on button "Iesniegt" at bounding box center [360, 301] width 68 height 17
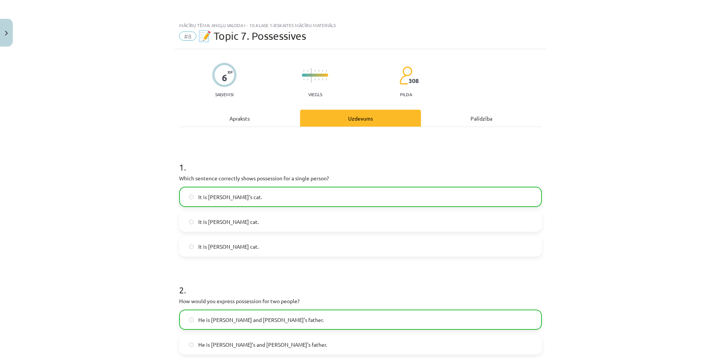
scroll to position [0, 0]
drag, startPoint x: 217, startPoint y: 131, endPoint x: 216, endPoint y: 122, distance: 9.5
click at [216, 130] on div "1 . Which sentence correctly shows possession for a single person? It is Jane’s…" at bounding box center [360, 321] width 363 height 387
click at [216, 121] on div "Apraksts" at bounding box center [239, 118] width 121 height 17
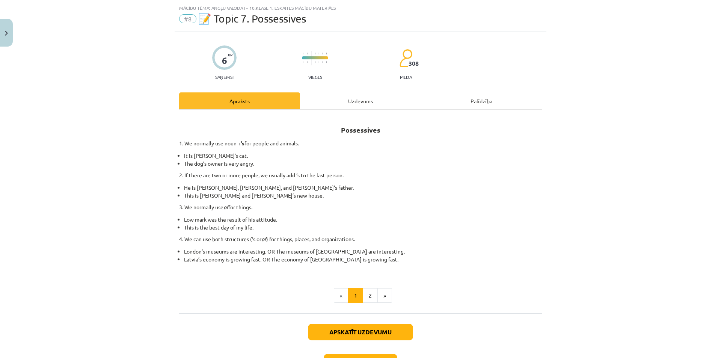
scroll to position [19, 0]
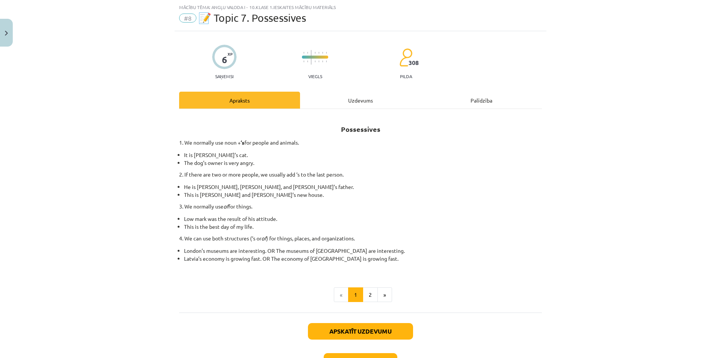
click at [333, 105] on div "Uzdevums" at bounding box center [360, 100] width 121 height 17
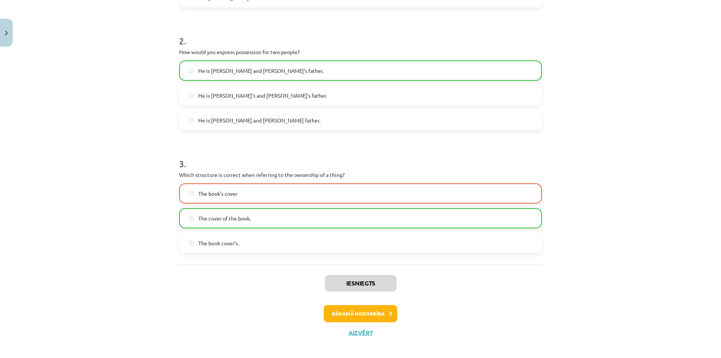
scroll to position [256, 0]
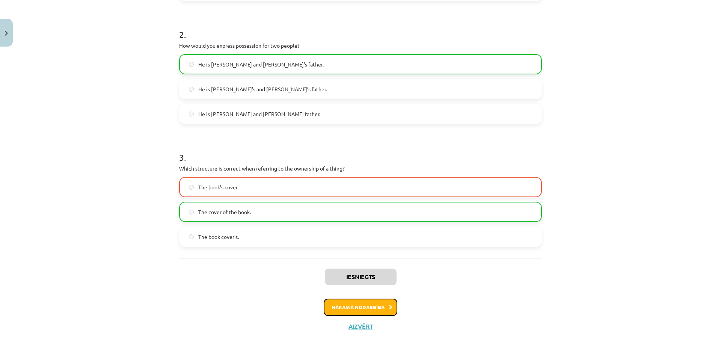
click at [346, 311] on button "Nākamā nodarbība" at bounding box center [361, 307] width 74 height 17
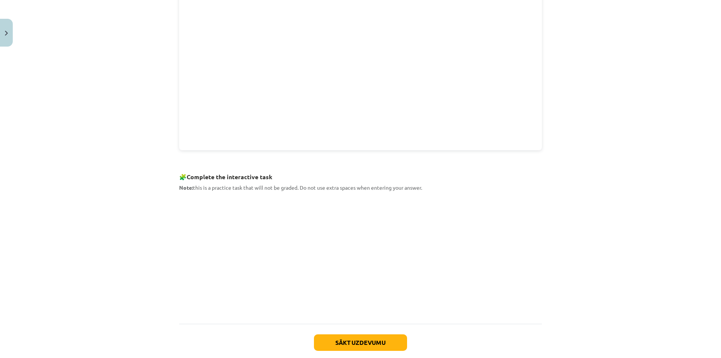
scroll to position [277, 0]
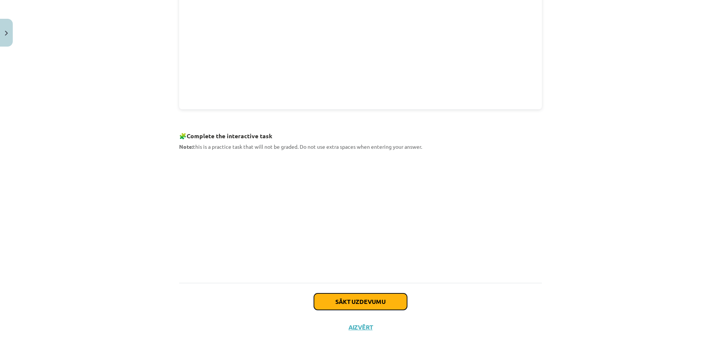
click at [328, 301] on button "Sākt uzdevumu" at bounding box center [360, 301] width 93 height 17
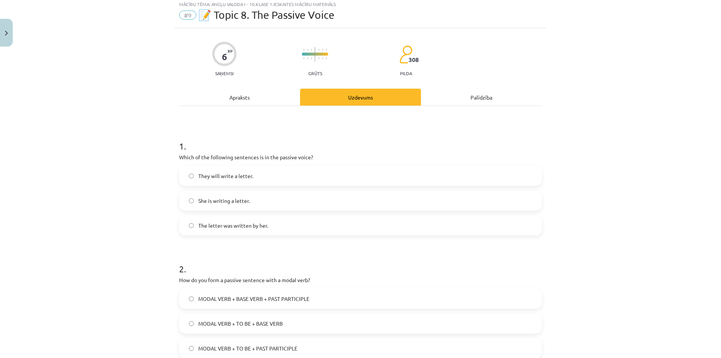
scroll to position [19, 0]
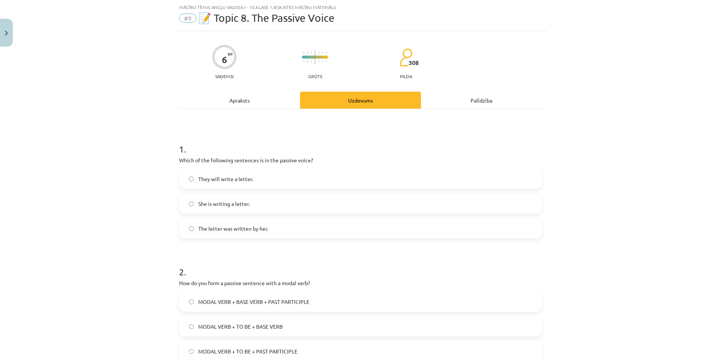
click at [324, 234] on label "The letter was written by her." at bounding box center [360, 228] width 361 height 19
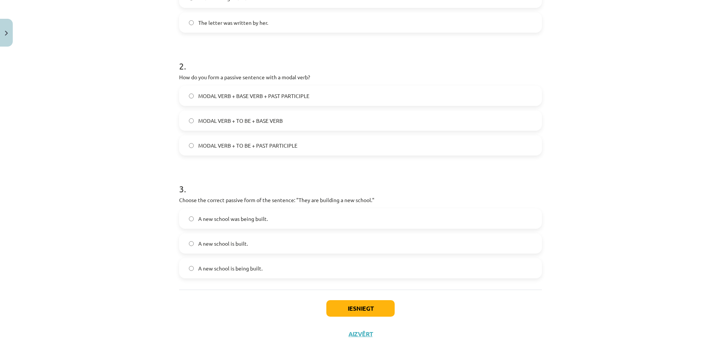
scroll to position [232, 0]
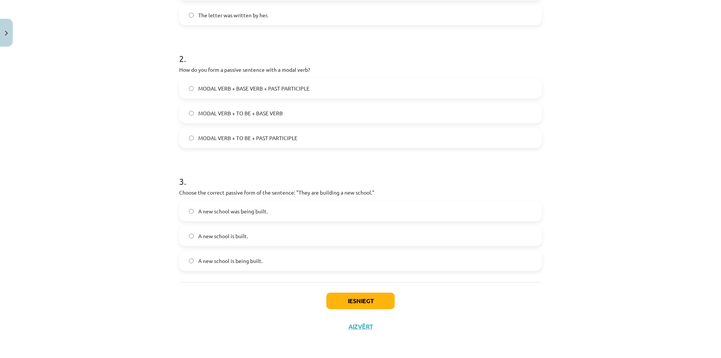
click at [195, 258] on label "A new school is being built." at bounding box center [360, 260] width 361 height 19
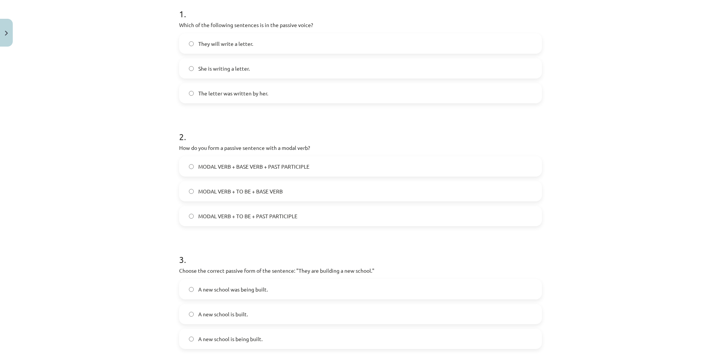
scroll to position [157, 0]
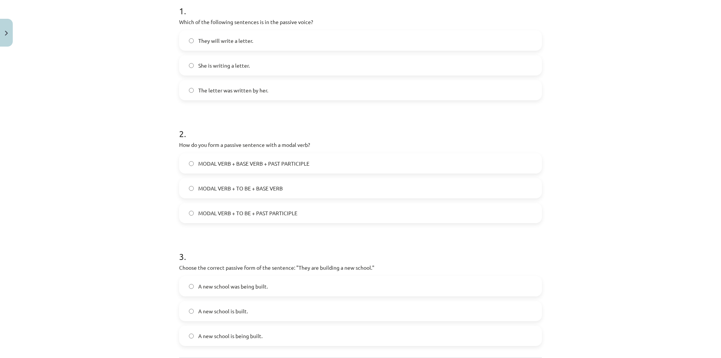
click at [217, 190] on span "MODAL VERB + TO BE + BASE VERB" at bounding box center [240, 188] width 85 height 8
click at [228, 142] on p "How do you form a passive sentence with a modal verb?" at bounding box center [360, 145] width 363 height 8
copy div "How do you form a passive sentence with a modal verb?"
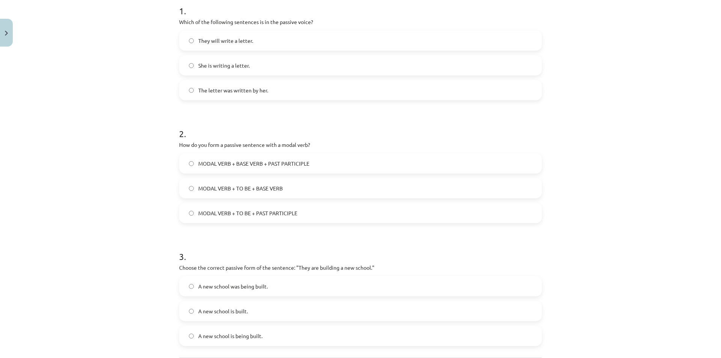
click at [205, 156] on label "MODAL VERB + BASE VERB + PAST PARTICIPLE" at bounding box center [360, 163] width 361 height 19
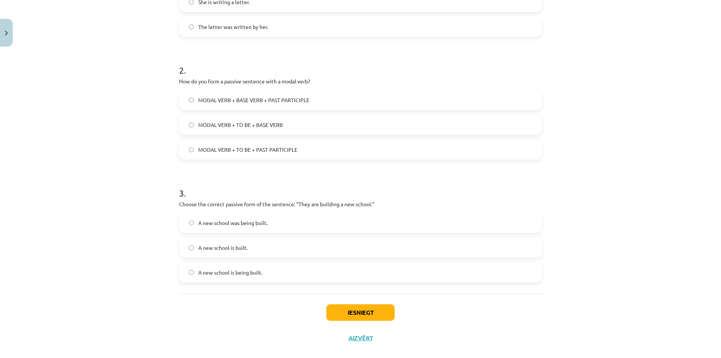
scroll to position [232, 0]
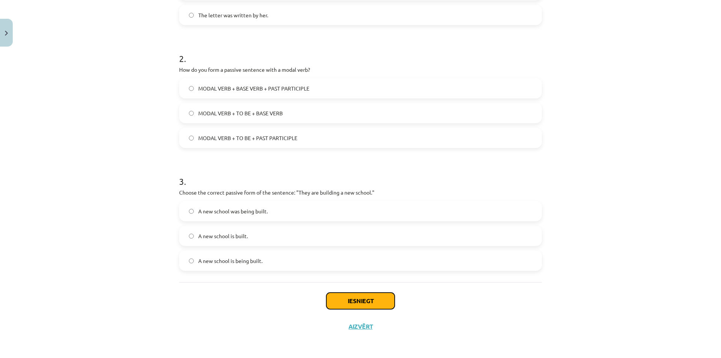
click at [352, 307] on button "Iesniegt" at bounding box center [360, 301] width 68 height 17
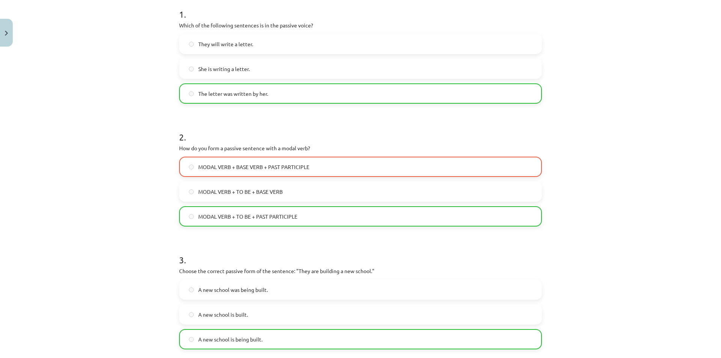
scroll to position [157, 0]
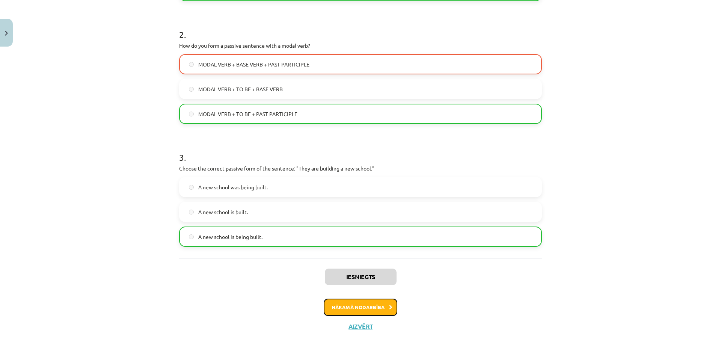
click at [334, 310] on button "Nākamā nodarbība" at bounding box center [361, 307] width 74 height 17
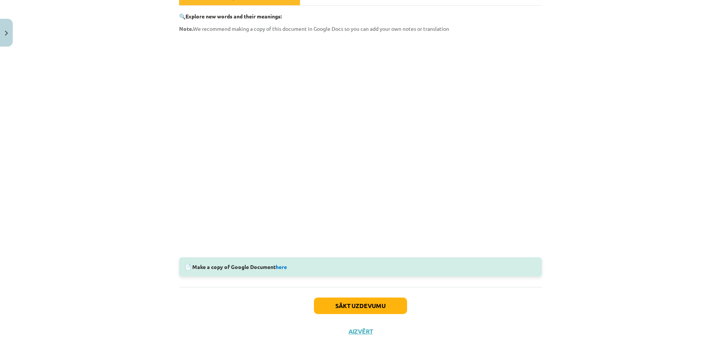
scroll to position [127, 0]
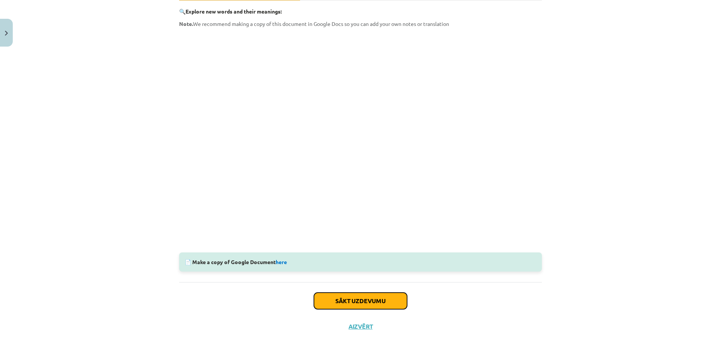
click at [331, 296] on button "Sākt uzdevumu" at bounding box center [360, 301] width 93 height 17
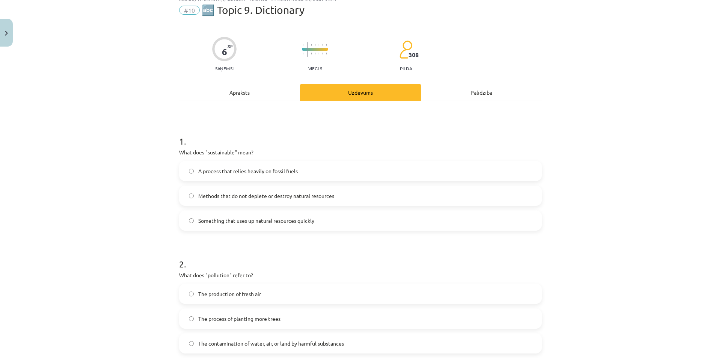
scroll to position [19, 0]
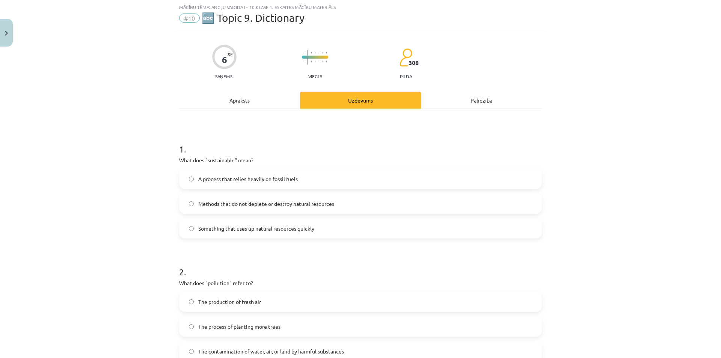
click at [268, 104] on div "Apraksts" at bounding box center [239, 100] width 121 height 17
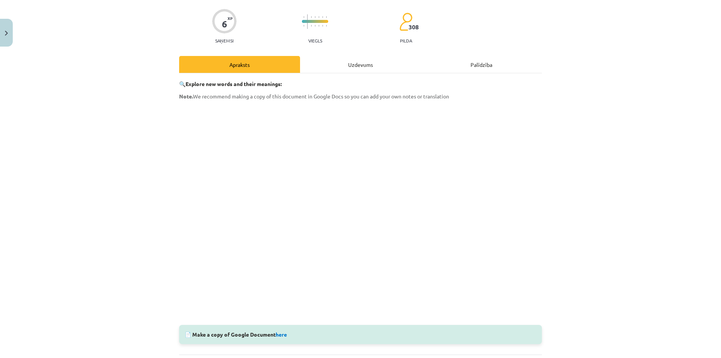
scroll to position [127, 0]
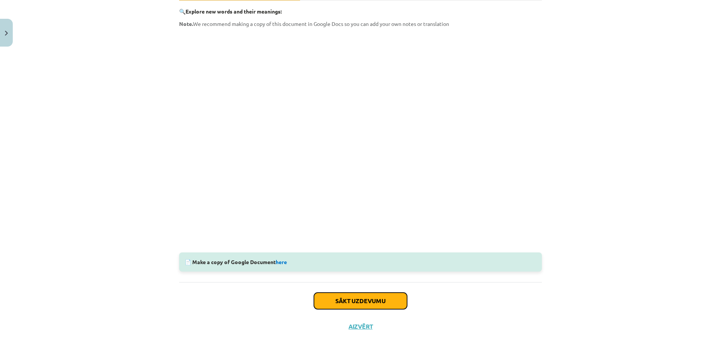
click at [349, 295] on button "Sākt uzdevumu" at bounding box center [360, 301] width 93 height 17
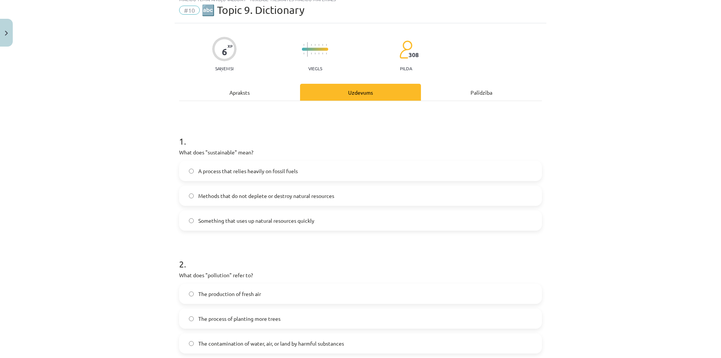
scroll to position [19, 0]
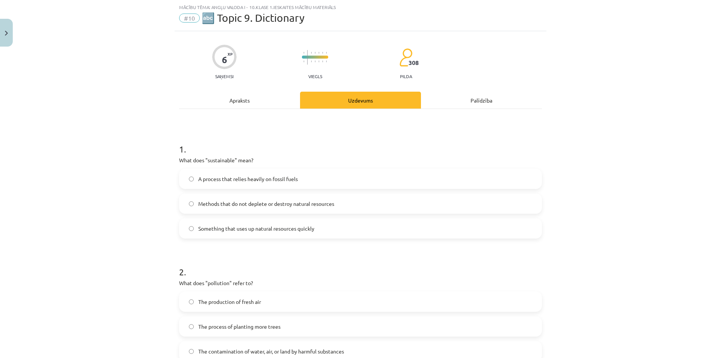
click at [211, 205] on span "Methods that do not deplete or destroy natural resources" at bounding box center [266, 204] width 136 height 8
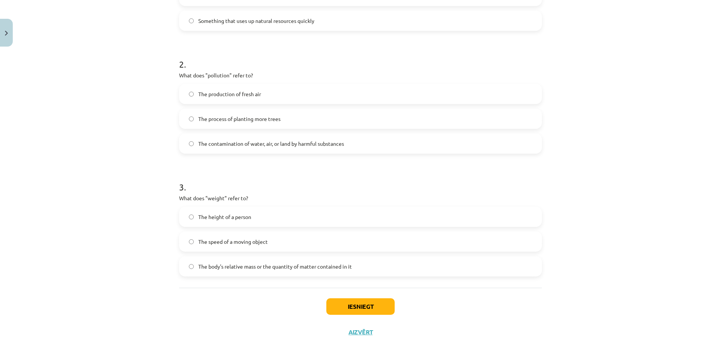
scroll to position [232, 0]
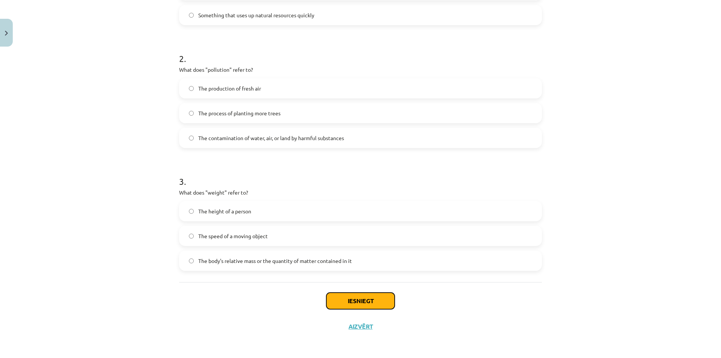
click at [348, 294] on button "Iesniegt" at bounding box center [360, 301] width 68 height 17
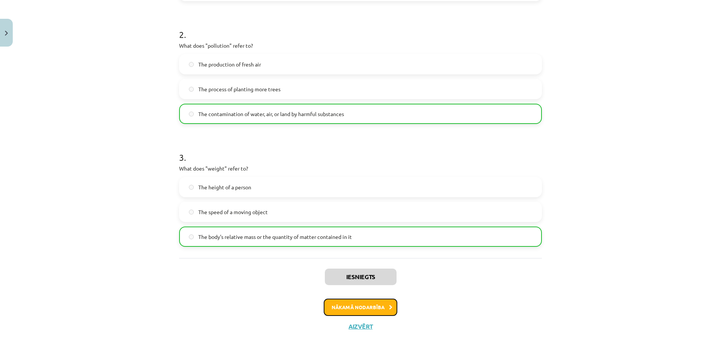
click at [349, 306] on button "Nākamā nodarbība" at bounding box center [361, 307] width 74 height 17
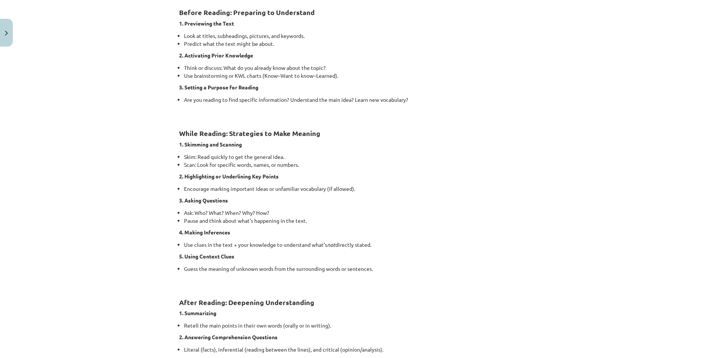
scroll to position [432, 0]
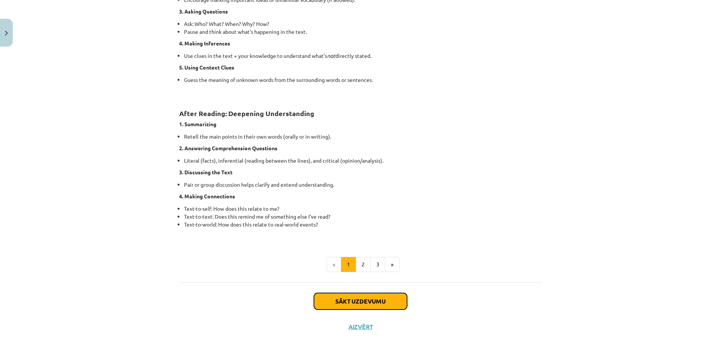
click at [350, 298] on button "Sākt uzdevumu" at bounding box center [360, 301] width 93 height 17
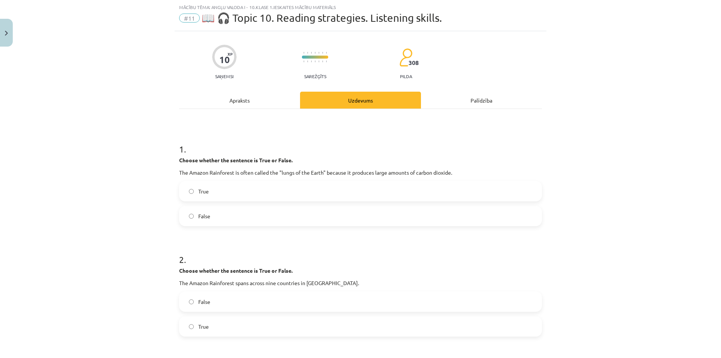
click at [271, 102] on div "Apraksts" at bounding box center [239, 100] width 121 height 17
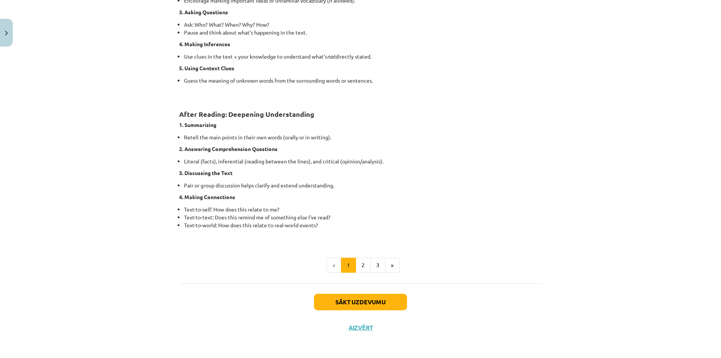
scroll to position [510, 0]
click at [328, 303] on button "Sākt uzdevumu" at bounding box center [360, 301] width 93 height 17
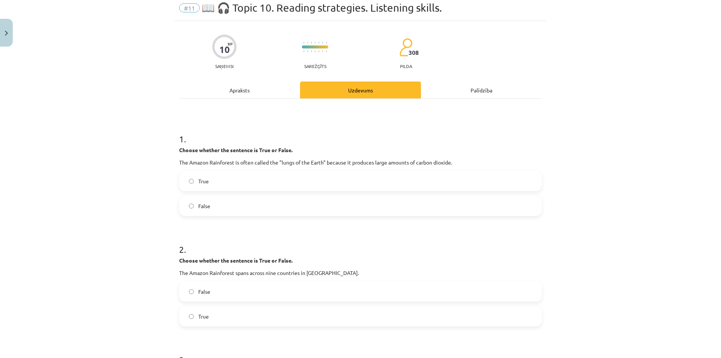
scroll to position [19, 0]
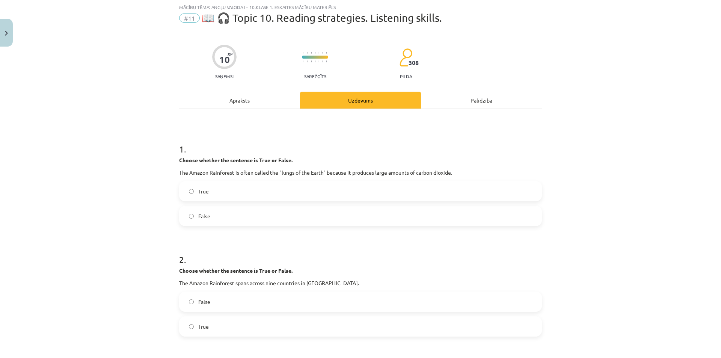
click at [262, 97] on div "Apraksts" at bounding box center [239, 100] width 121 height 17
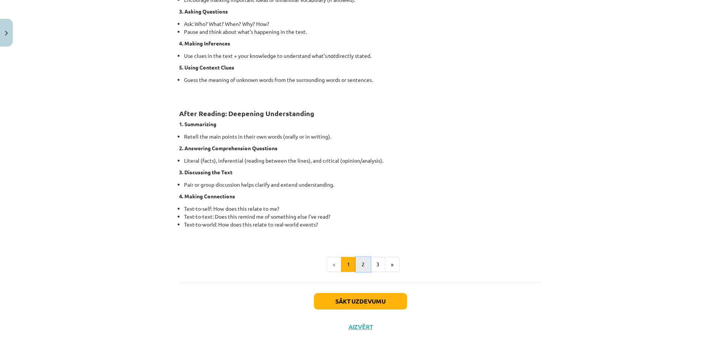
click at [356, 264] on button "2" at bounding box center [363, 264] width 15 height 15
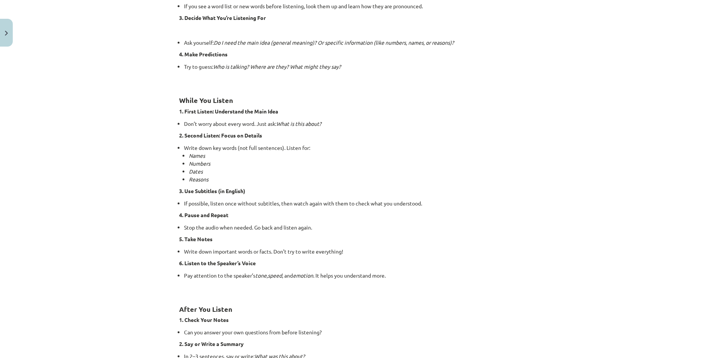
scroll to position [397, 0]
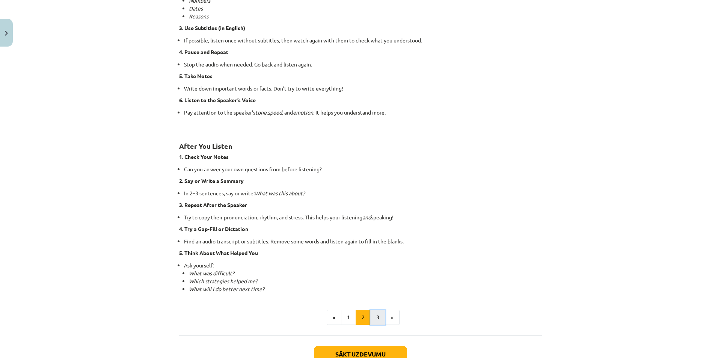
click at [378, 317] on button "3" at bounding box center [377, 317] width 15 height 15
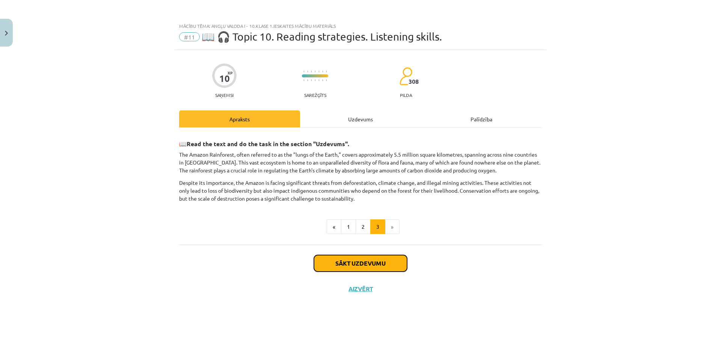
click at [362, 256] on button "Sākt uzdevumu" at bounding box center [360, 263] width 93 height 17
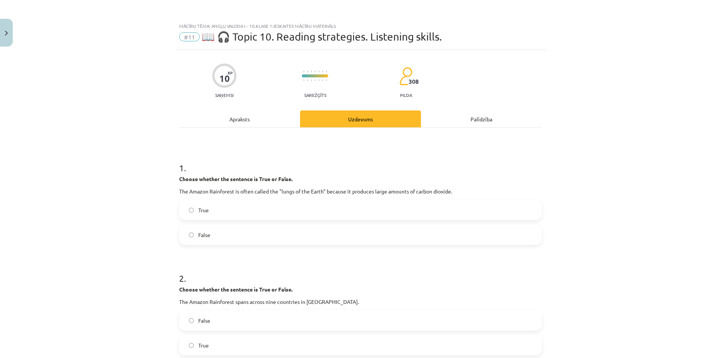
click at [193, 233] on label "False" at bounding box center [360, 234] width 361 height 19
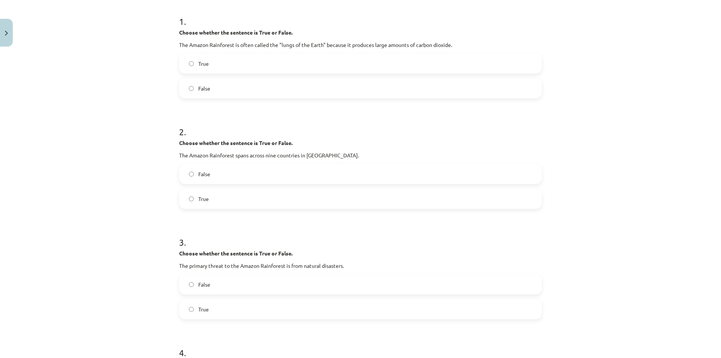
scroll to position [150, 0]
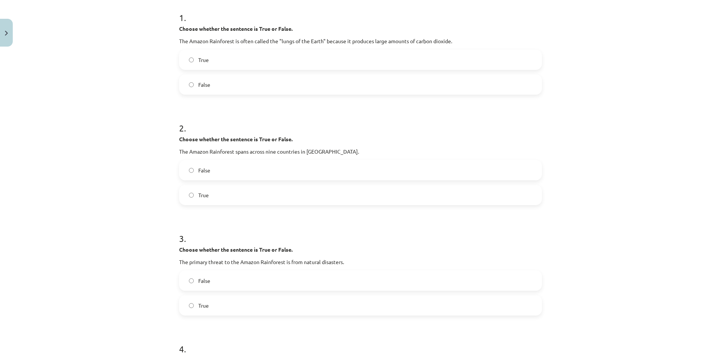
click at [228, 197] on label "True" at bounding box center [360, 195] width 361 height 19
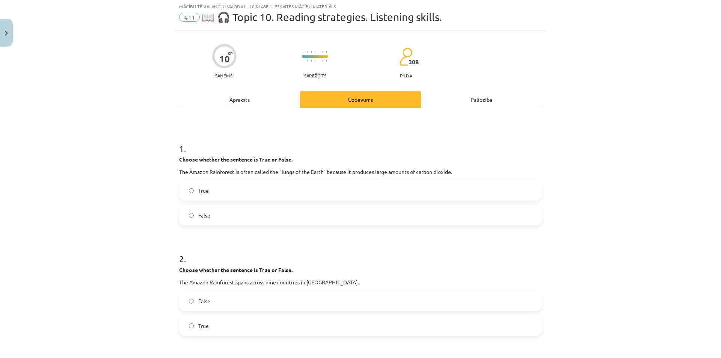
scroll to position [0, 0]
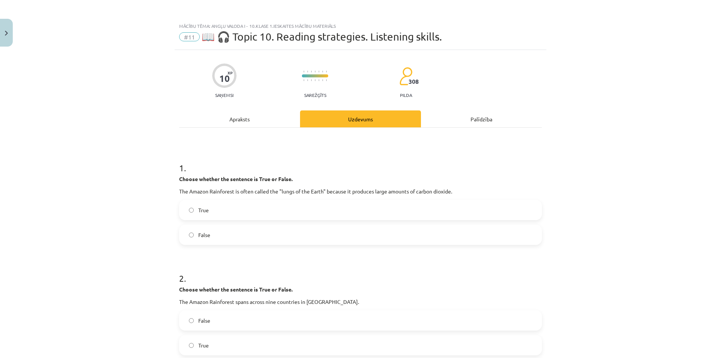
click at [267, 113] on div "Apraksts" at bounding box center [239, 118] width 121 height 17
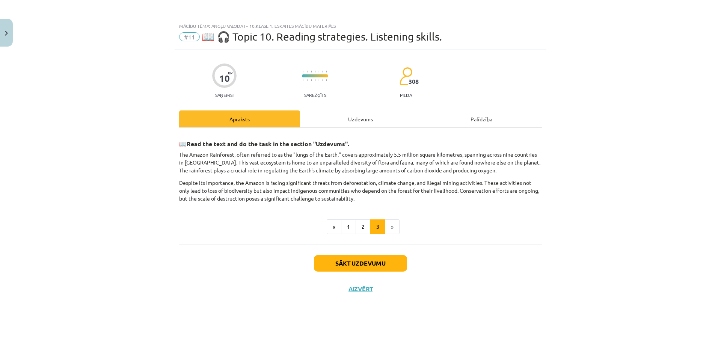
click at [317, 106] on div "10 XP Saņemsi Sarežģīts 308 pilda Apraksts Uzdevums Palīdzība 📖 Read the text a…" at bounding box center [361, 194] width 372 height 289
click at [316, 116] on div "Uzdevums" at bounding box center [360, 118] width 121 height 17
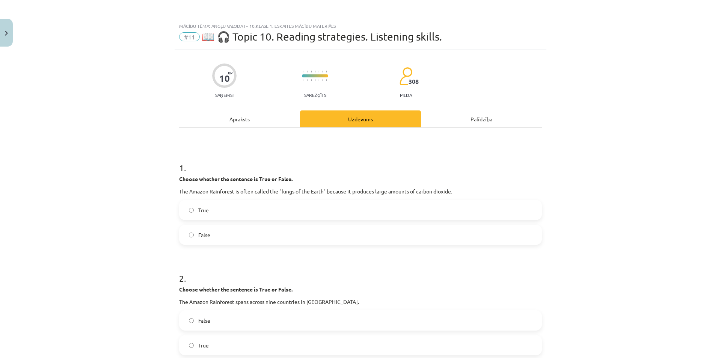
scroll to position [188, 0]
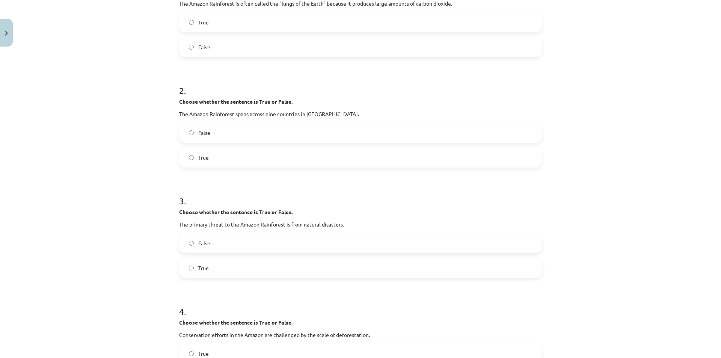
click at [204, 235] on label "False" at bounding box center [360, 243] width 361 height 19
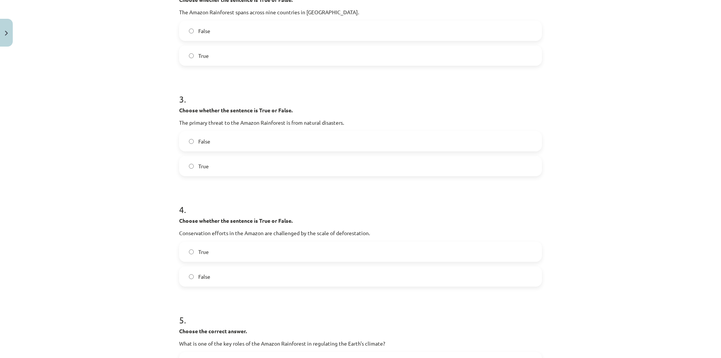
scroll to position [301, 0]
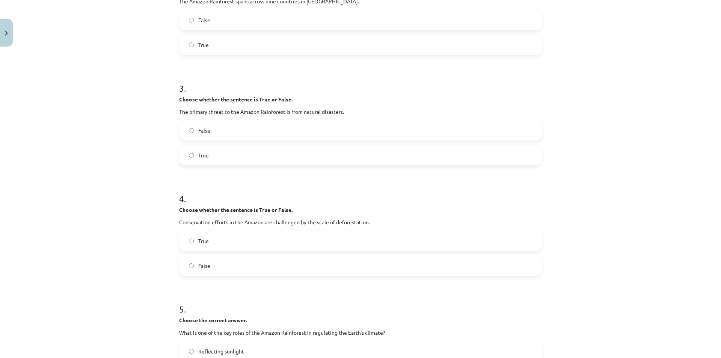
click at [191, 243] on label "True" at bounding box center [360, 240] width 361 height 19
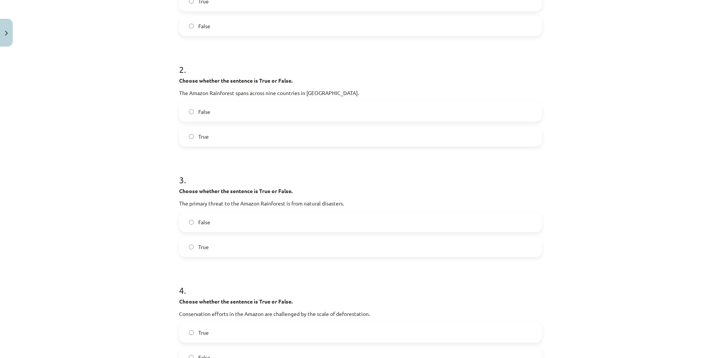
scroll to position [75, 0]
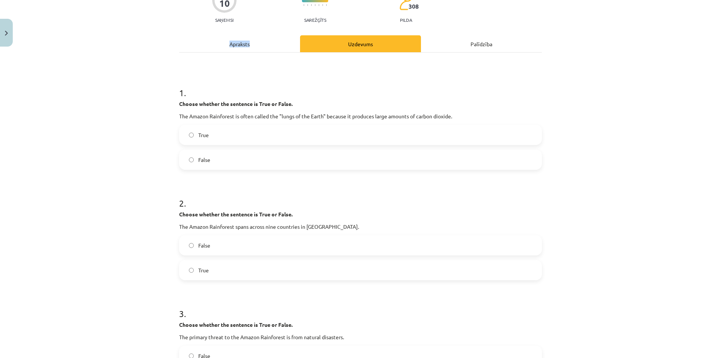
click at [261, 46] on div "Apraksts" at bounding box center [239, 43] width 121 height 17
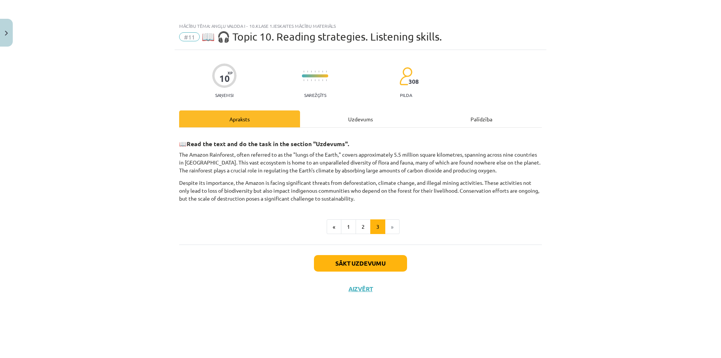
scroll to position [0, 0]
click at [344, 124] on div "Uzdevums" at bounding box center [360, 118] width 121 height 17
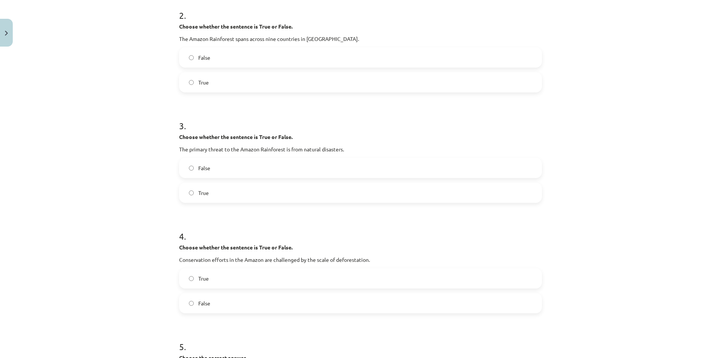
scroll to position [75, 0]
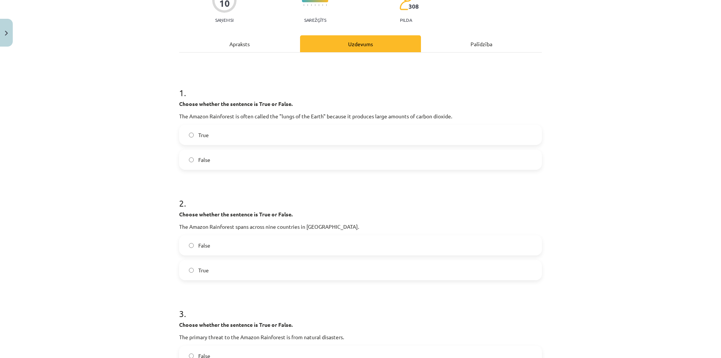
click at [270, 48] on div "Apraksts" at bounding box center [239, 43] width 121 height 17
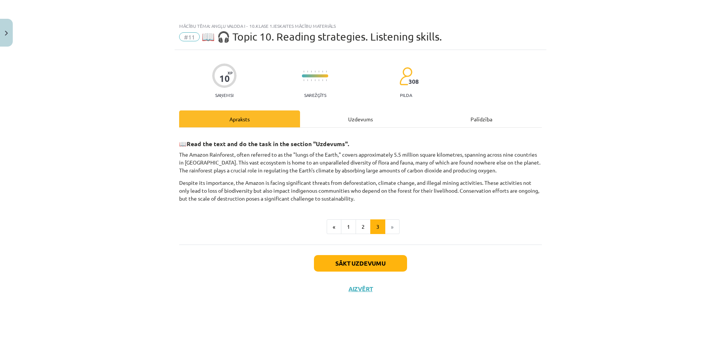
click at [325, 129] on div "📖 Read the text and do the task in the section "Uzdevums". The Amazon Rainfores…" at bounding box center [360, 186] width 363 height 117
click at [316, 117] on div "Uzdevums" at bounding box center [360, 118] width 121 height 17
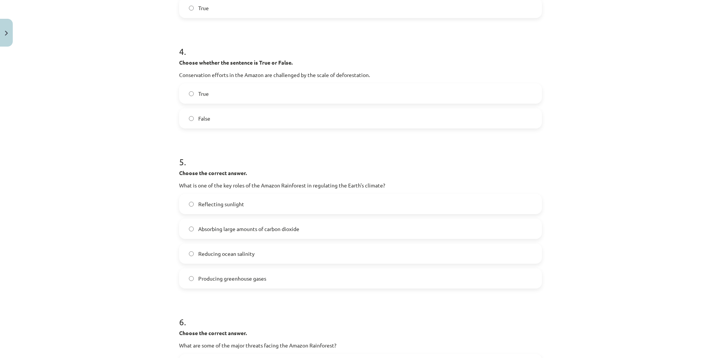
scroll to position [451, 0]
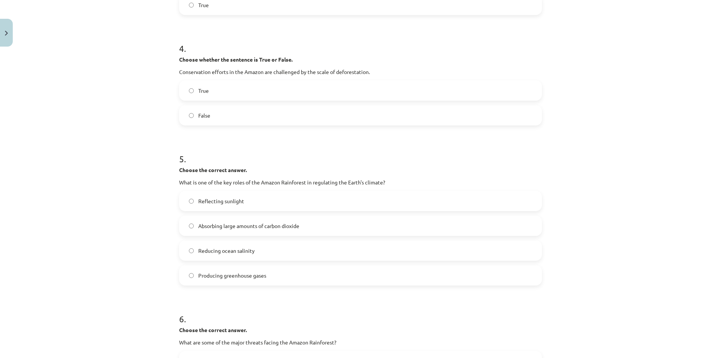
click at [242, 227] on span "Absorbing large amounts of carbon dioxide" at bounding box center [248, 226] width 101 height 8
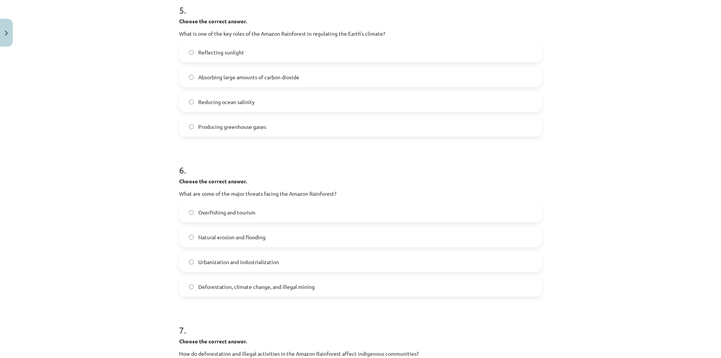
scroll to position [601, 0]
click at [227, 288] on span "Deforestation, climate change, and illegal mining" at bounding box center [256, 285] width 116 height 8
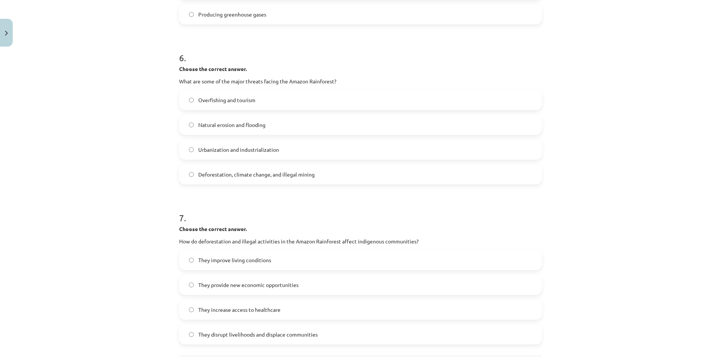
scroll to position [714, 0]
click at [247, 335] on span "They disrupt livelihoods and displace communities" at bounding box center [257, 333] width 119 height 8
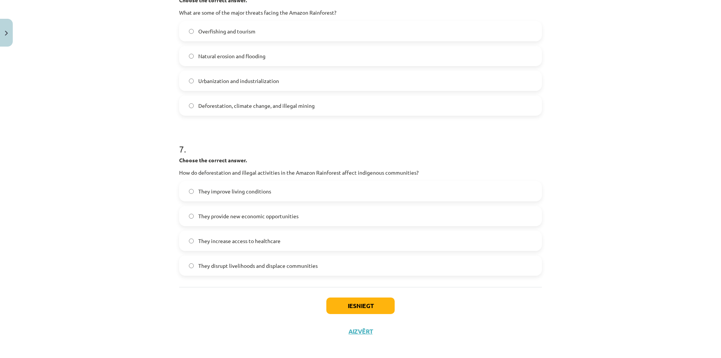
scroll to position [785, 0]
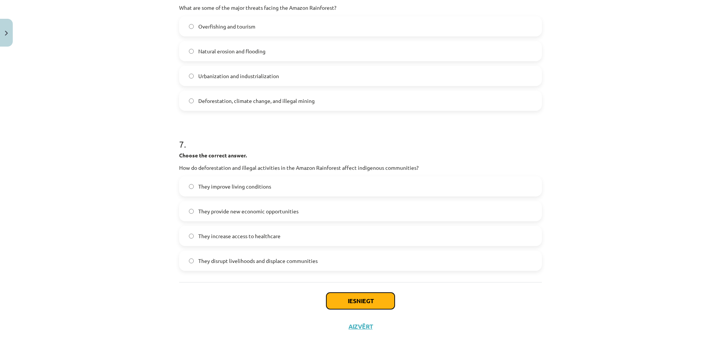
click at [349, 303] on button "Iesniegt" at bounding box center [360, 301] width 68 height 17
click at [347, 296] on button "Iesniegt" at bounding box center [360, 301] width 68 height 17
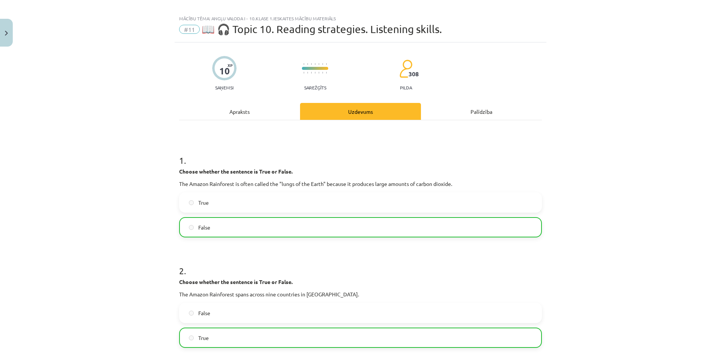
scroll to position [0, 0]
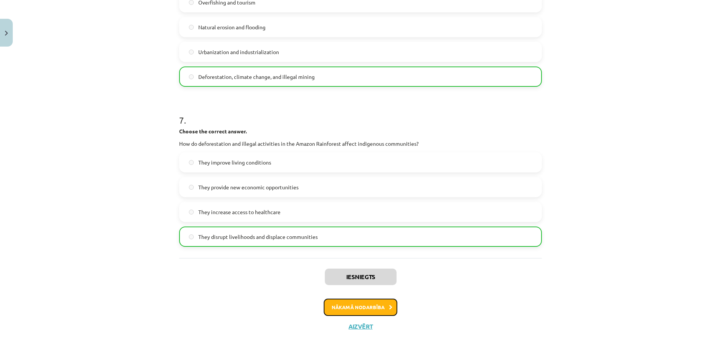
click at [364, 299] on button "Nākamā nodarbība" at bounding box center [361, 307] width 74 height 17
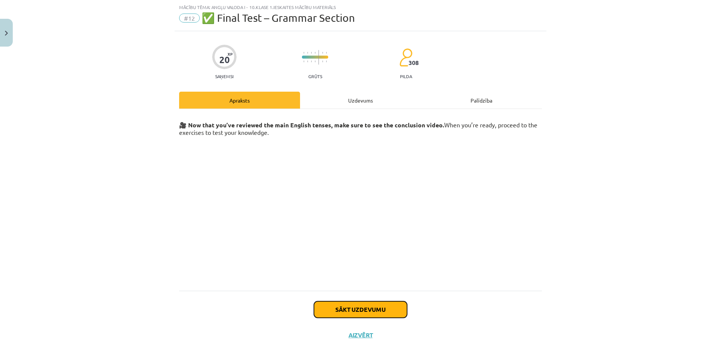
click at [344, 311] on button "Sākt uzdevumu" at bounding box center [360, 309] width 93 height 17
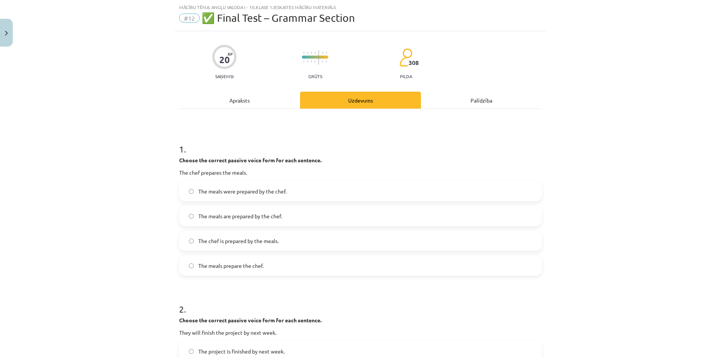
click at [218, 210] on label "The meals are prepared by the chef." at bounding box center [360, 216] width 361 height 19
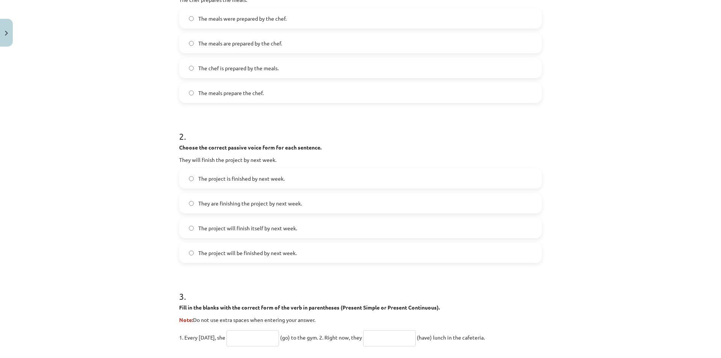
scroll to position [207, 0]
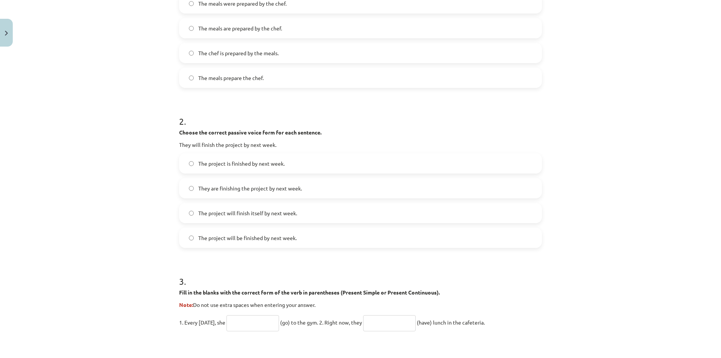
click at [227, 236] on span "The project will be finished by next week." at bounding box center [247, 238] width 98 height 8
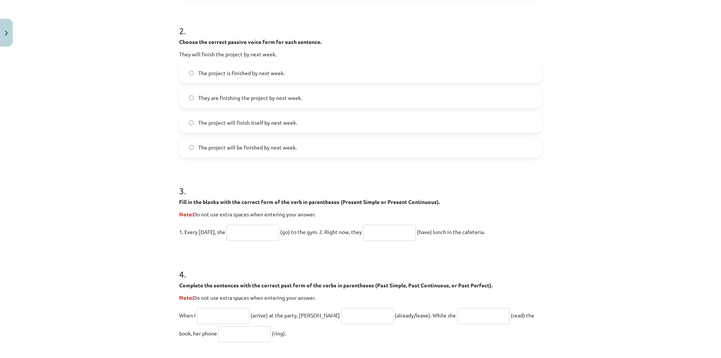
scroll to position [319, 0]
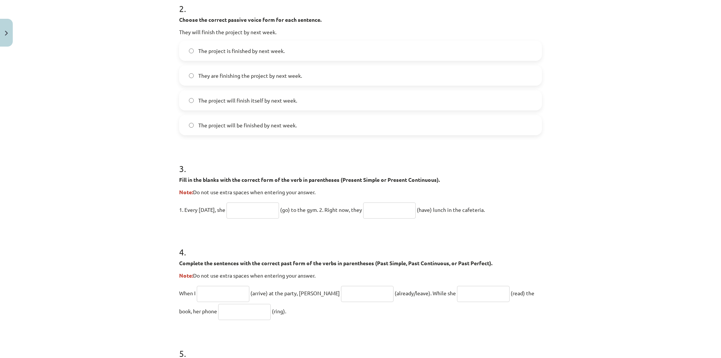
click at [248, 210] on input "text" at bounding box center [253, 210] width 53 height 16
click at [238, 203] on input "text" at bounding box center [253, 210] width 53 height 16
type input "****"
type input "**********"
click at [308, 192] on p "Note: Do not use extra spaces when entering your answer." at bounding box center [360, 192] width 363 height 8
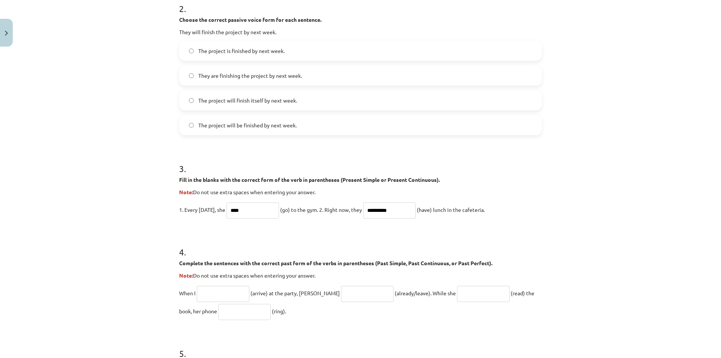
click at [260, 219] on form "**********" at bounding box center [360, 173] width 363 height 686
click at [258, 217] on input "****" at bounding box center [253, 210] width 53 height 16
click at [245, 226] on form "**********" at bounding box center [360, 173] width 363 height 686
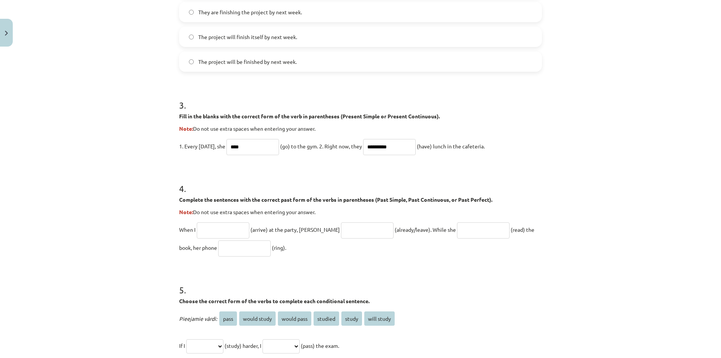
scroll to position [394, 0]
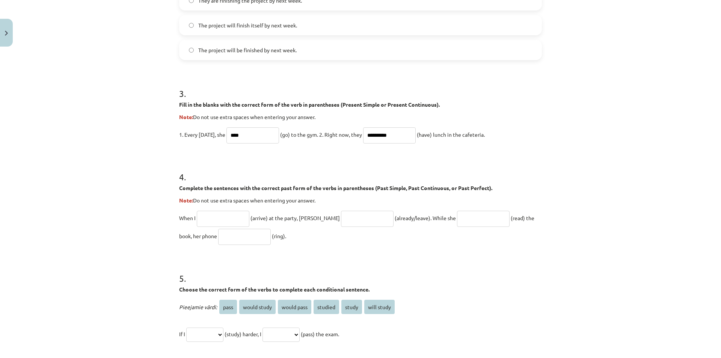
click at [230, 217] on input "text" at bounding box center [223, 219] width 53 height 16
type input "*******"
type input "**********"
type input "****"
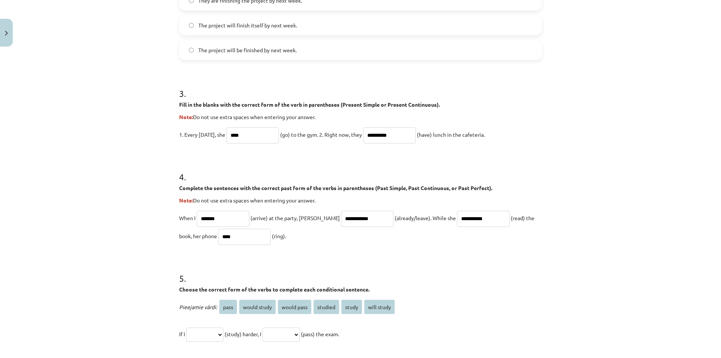
drag, startPoint x: 308, startPoint y: 243, endPoint x: 316, endPoint y: 264, distance: 22.7
click at [308, 243] on p "**********" at bounding box center [360, 227] width 363 height 36
click at [341, 222] on input "**********" at bounding box center [367, 219] width 53 height 16
type input "**********"
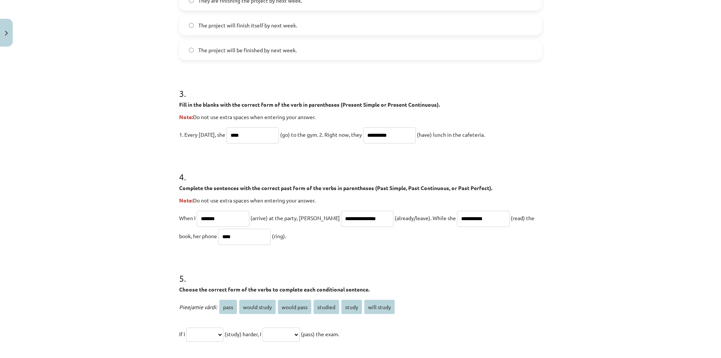
click at [179, 211] on p "**********" at bounding box center [360, 227] width 363 height 36
click at [359, 217] on input "**********" at bounding box center [367, 219] width 53 height 16
click at [476, 217] on input "**********" at bounding box center [483, 219] width 53 height 16
click at [441, 246] on form "**********" at bounding box center [360, 98] width 363 height 686
click at [227, 237] on input "****" at bounding box center [244, 237] width 53 height 16
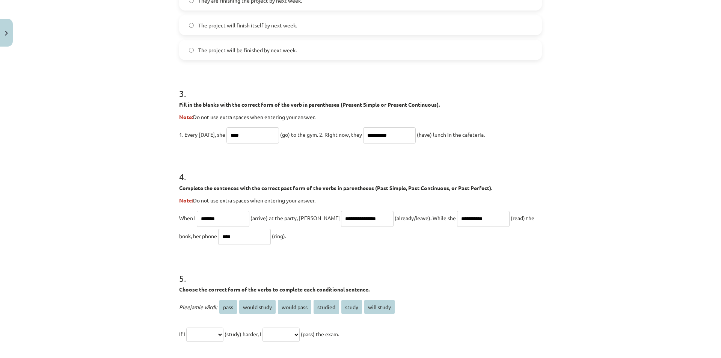
click at [175, 255] on div "**********" at bounding box center [361, 83] width 372 height 854
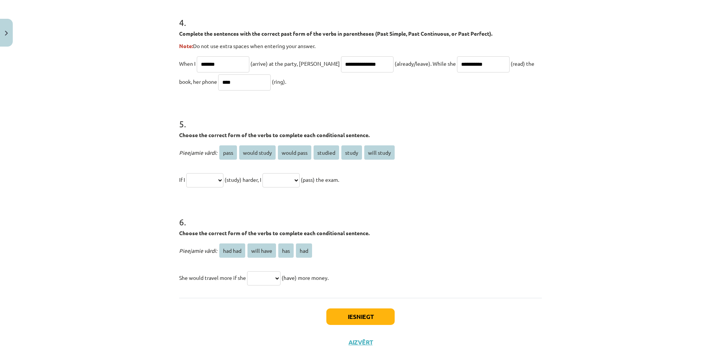
scroll to position [527, 0]
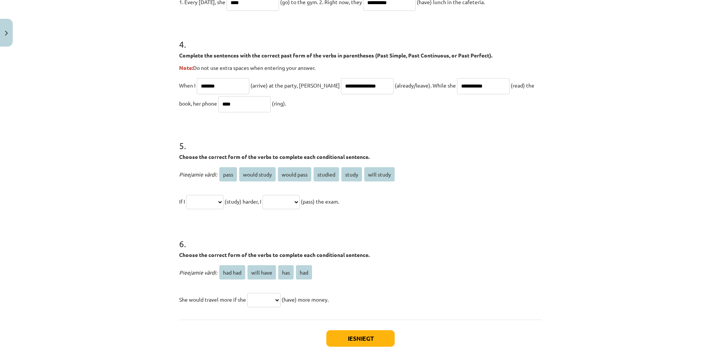
click at [196, 205] on select "**********" at bounding box center [204, 202] width 37 height 14
select select "*****"
click at [186, 195] on select "**********" at bounding box center [204, 202] width 37 height 14
click at [291, 202] on select "**********" at bounding box center [281, 202] width 37 height 14
click at [272, 195] on select "**********" at bounding box center [281, 202] width 37 height 14
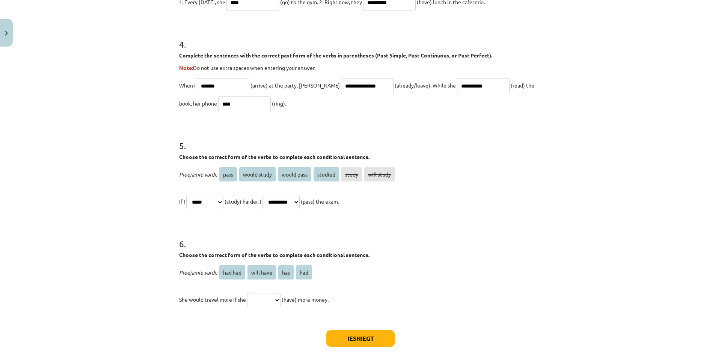
click at [296, 195] on select "**********" at bounding box center [281, 202] width 37 height 14
select select "**********"
click at [272, 195] on select "**********" at bounding box center [281, 202] width 37 height 14
click at [220, 206] on select "**********" at bounding box center [204, 202] width 37 height 14
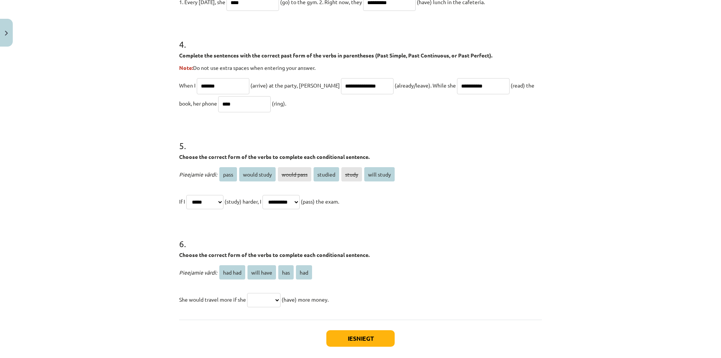
select select "*******"
click at [186, 195] on select "**********" at bounding box center [204, 202] width 37 height 14
click at [215, 207] on select "**********" at bounding box center [204, 202] width 37 height 14
click at [258, 298] on select "******* ********* *** ***" at bounding box center [263, 300] width 33 height 14
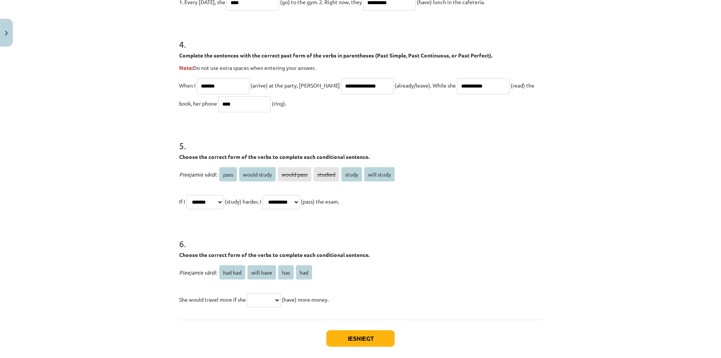
select select "***"
click at [247, 293] on select "******* ********* *** ***" at bounding box center [263, 300] width 33 height 14
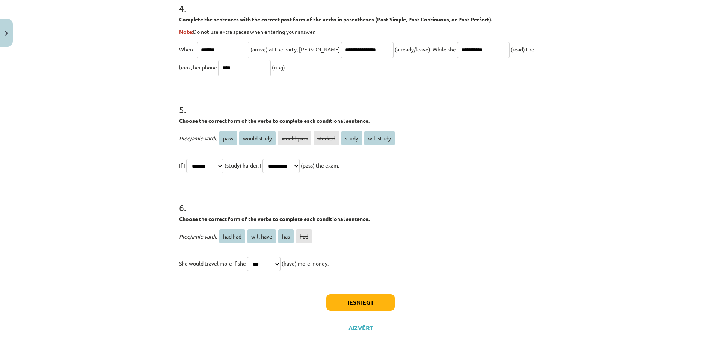
scroll to position [565, 0]
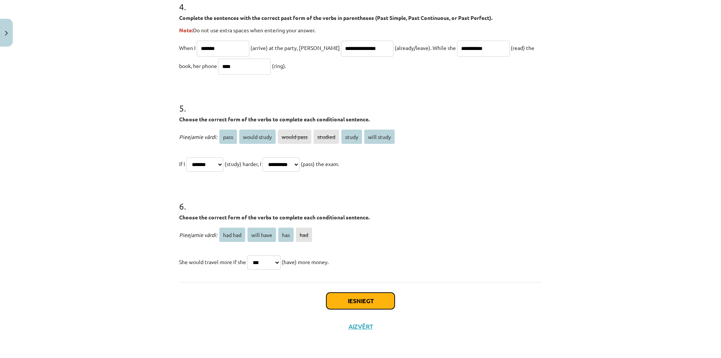
click at [333, 306] on button "Iesniegt" at bounding box center [360, 301] width 68 height 17
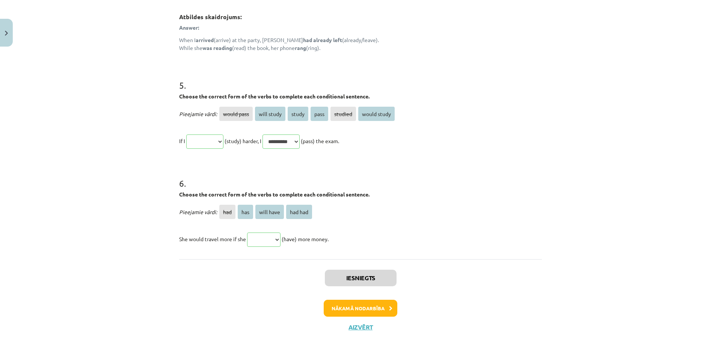
scroll to position [699, 0]
click at [345, 306] on button "Nākamā nodarbība" at bounding box center [361, 307] width 74 height 17
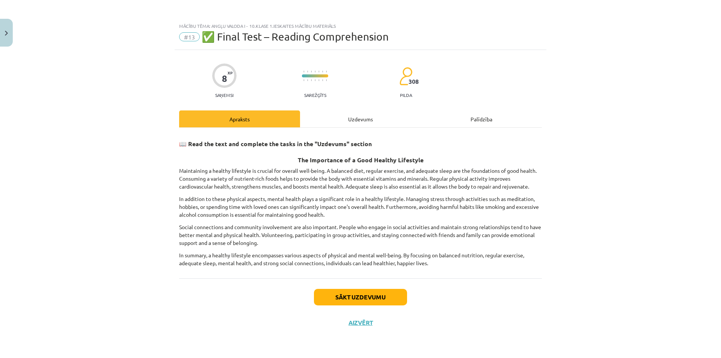
scroll to position [0, 0]
click at [339, 298] on button "Sākt uzdevumu" at bounding box center [360, 297] width 93 height 17
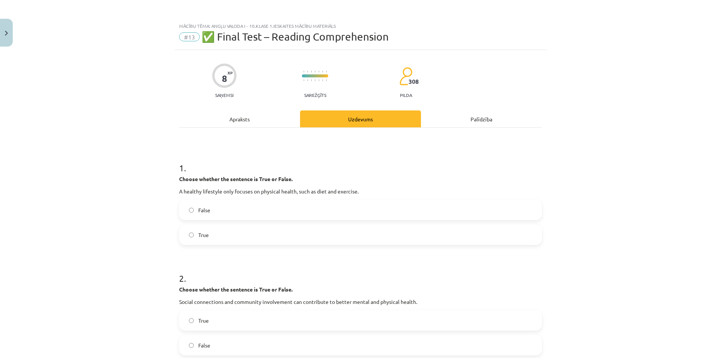
drag, startPoint x: 193, startPoint y: 212, endPoint x: 177, endPoint y: 195, distance: 23.4
click at [193, 212] on label "False" at bounding box center [360, 210] width 361 height 19
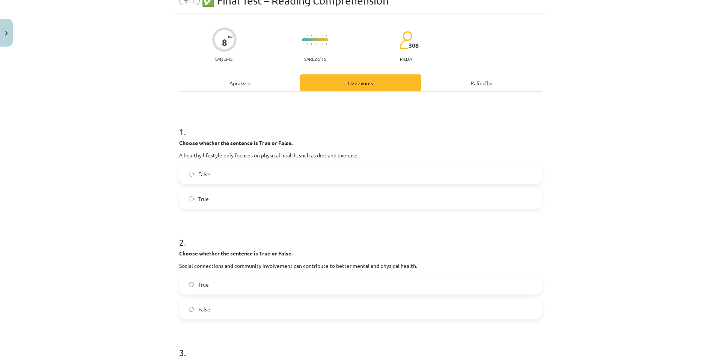
scroll to position [38, 0]
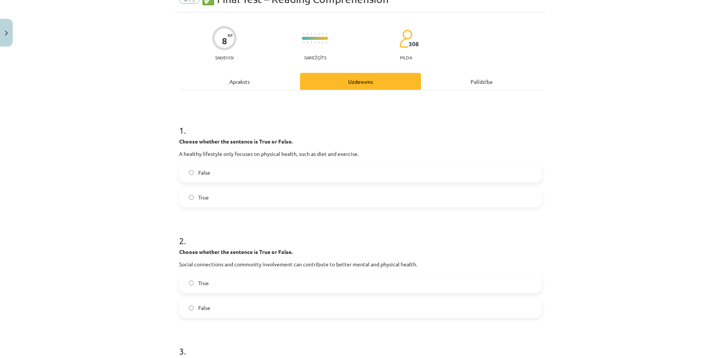
click at [196, 293] on div "True" at bounding box center [360, 283] width 363 height 20
click at [198, 288] on label "True" at bounding box center [360, 282] width 361 height 19
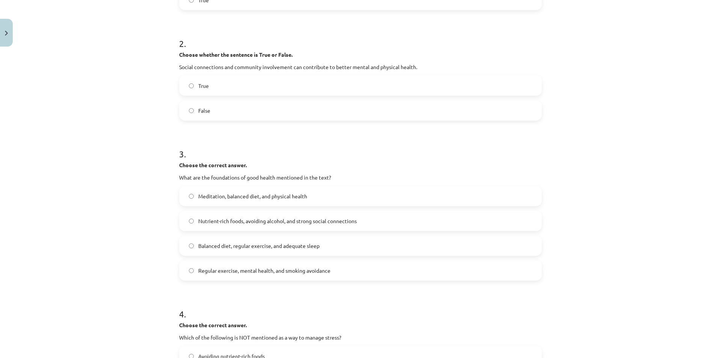
scroll to position [263, 0]
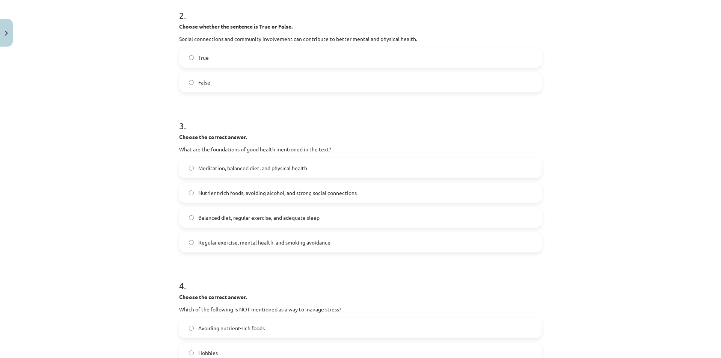
click at [189, 221] on label "Balanced diet, regular exercise, and adequate sleep" at bounding box center [360, 217] width 361 height 19
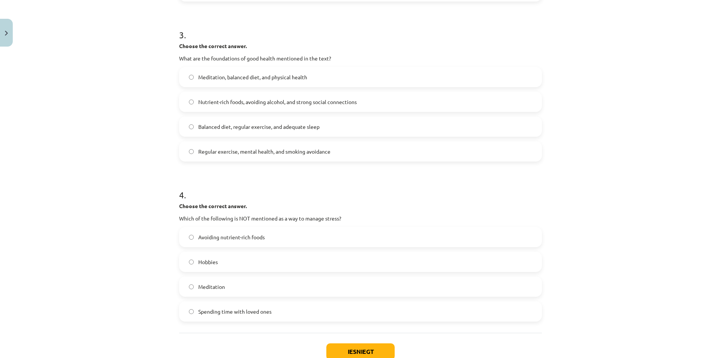
scroll to position [376, 0]
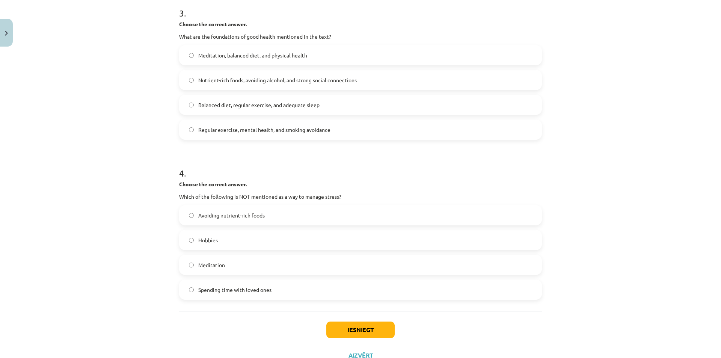
click at [193, 217] on label "Avoiding nutrient-rich foods" at bounding box center [360, 215] width 361 height 19
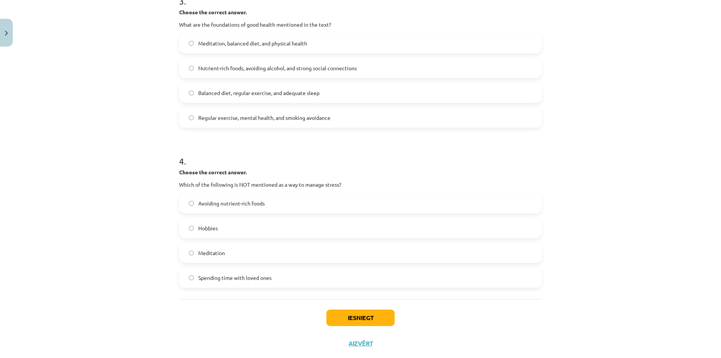
scroll to position [405, 0]
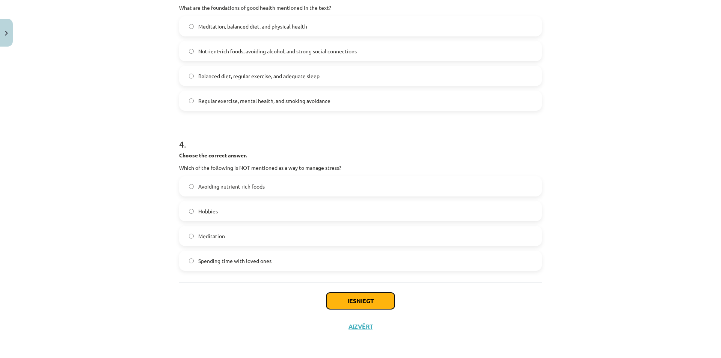
click at [355, 300] on button "Iesniegt" at bounding box center [360, 301] width 68 height 17
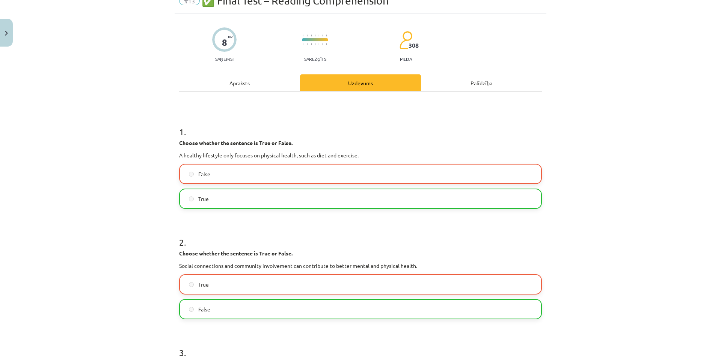
scroll to position [38, 0]
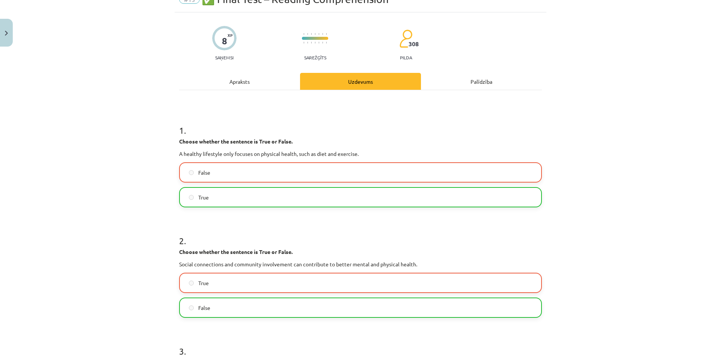
click at [261, 78] on div "Apraksts" at bounding box center [239, 81] width 121 height 17
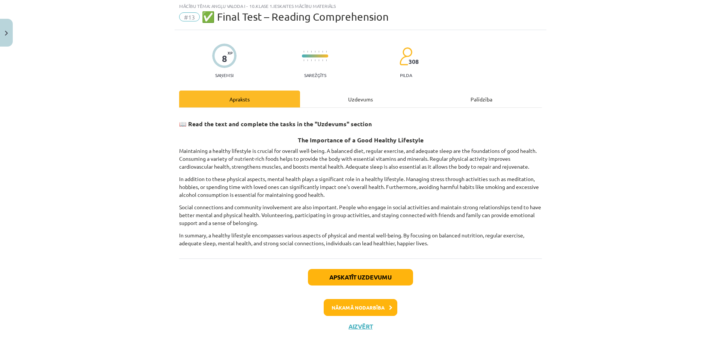
scroll to position [19, 0]
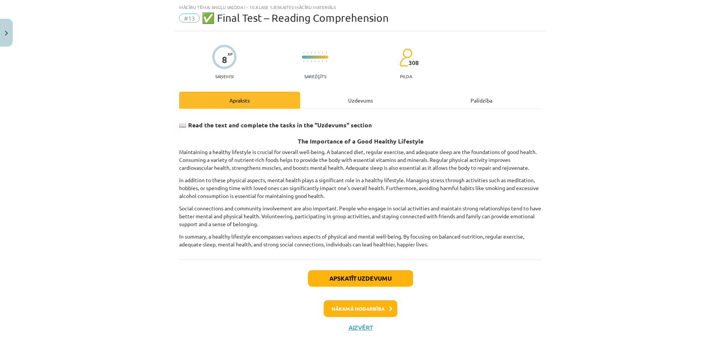
click at [324, 102] on div "Uzdevums" at bounding box center [360, 100] width 121 height 17
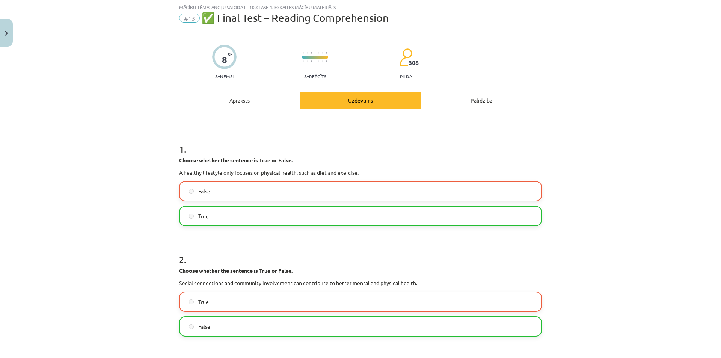
click at [283, 92] on div "Apraksts" at bounding box center [239, 100] width 121 height 17
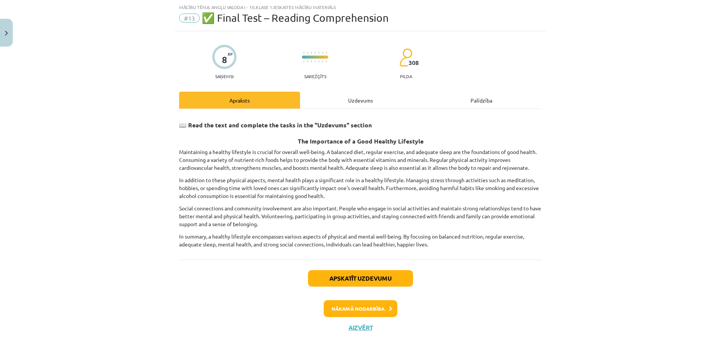
click at [306, 97] on div "Uzdevums" at bounding box center [360, 100] width 121 height 17
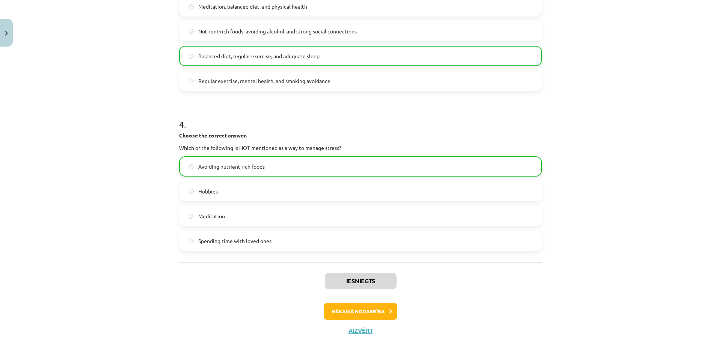
scroll to position [429, 0]
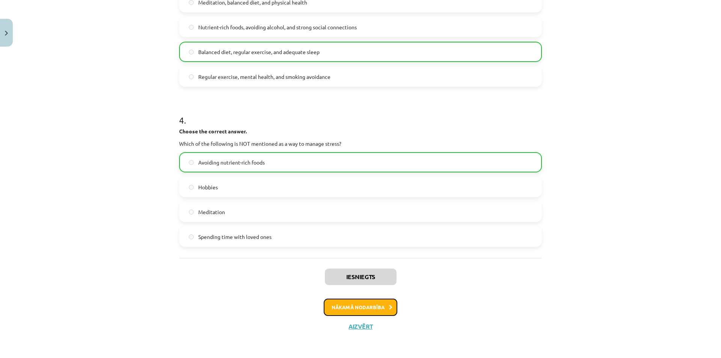
click at [358, 305] on button "Nākamā nodarbība" at bounding box center [361, 307] width 74 height 17
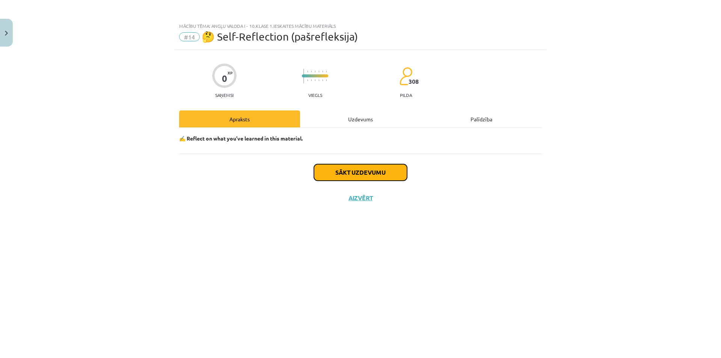
click at [318, 180] on button "Sākt uzdevumu" at bounding box center [360, 172] width 93 height 17
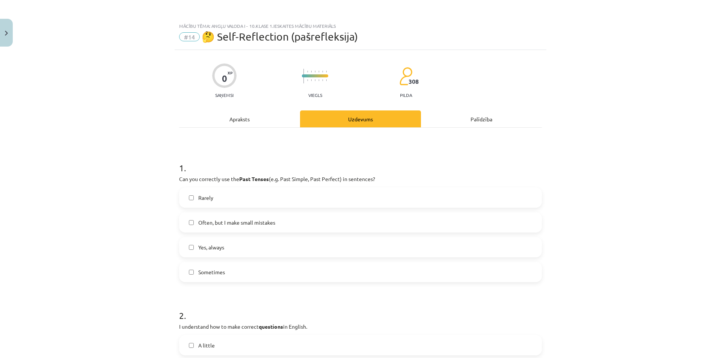
drag, startPoint x: 278, startPoint y: 219, endPoint x: 271, endPoint y: 217, distance: 7.7
click at [278, 220] on label "Often, but I make small mistakes" at bounding box center [360, 222] width 361 height 19
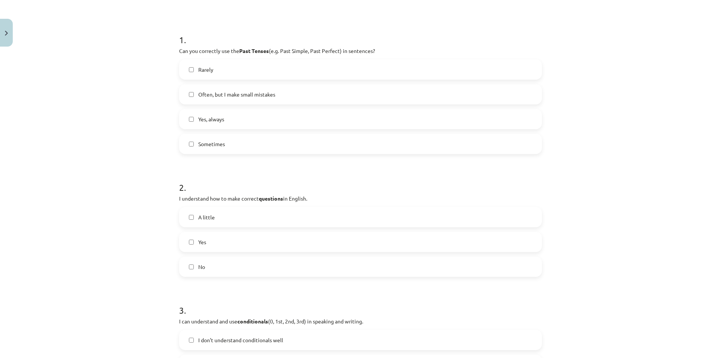
scroll to position [150, 0]
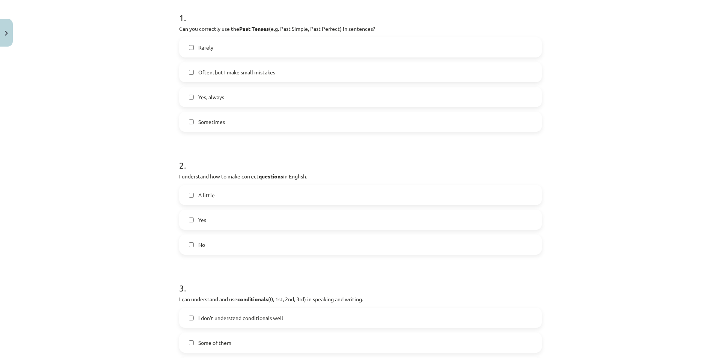
click at [210, 220] on label "Yes" at bounding box center [360, 219] width 361 height 19
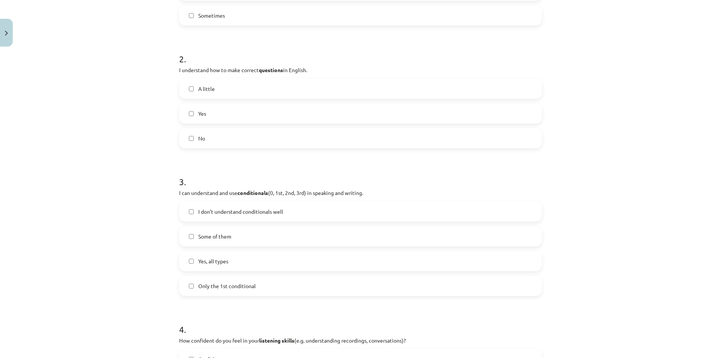
scroll to position [263, 0]
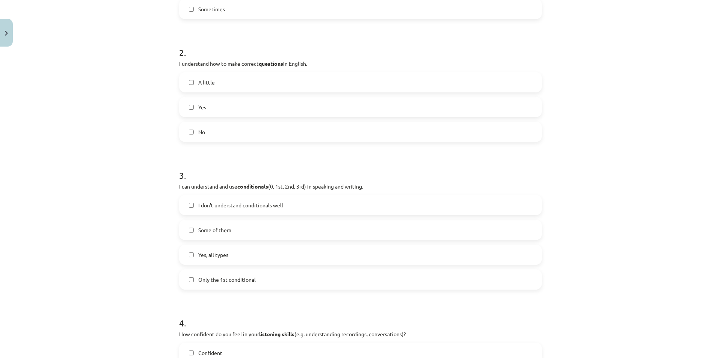
click at [195, 255] on label "Yes, all types" at bounding box center [360, 254] width 361 height 19
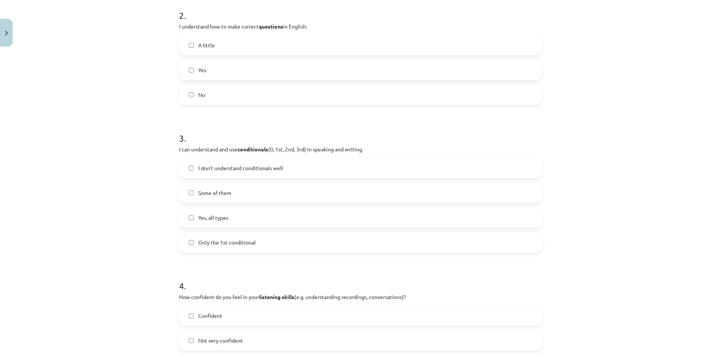
scroll to position [376, 0]
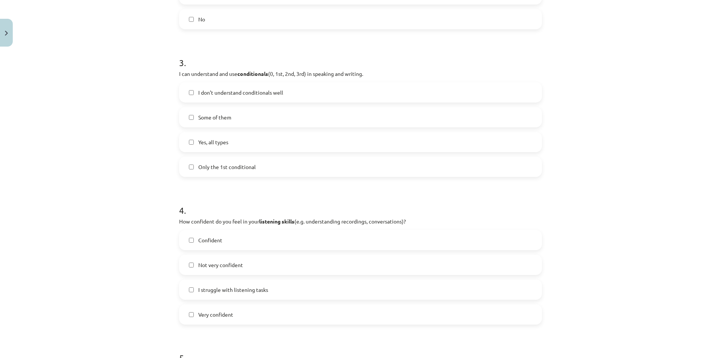
click at [201, 246] on label "Confident" at bounding box center [360, 240] width 361 height 19
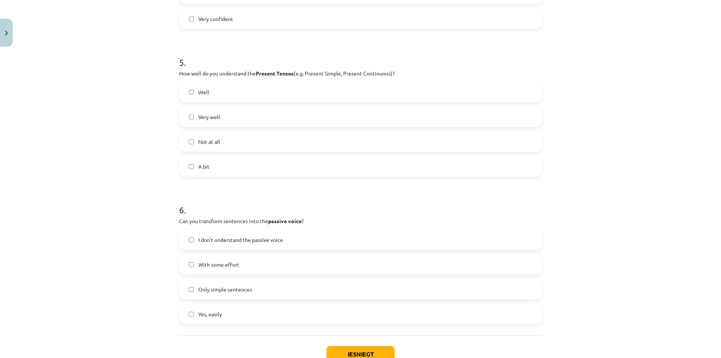
scroll to position [676, 0]
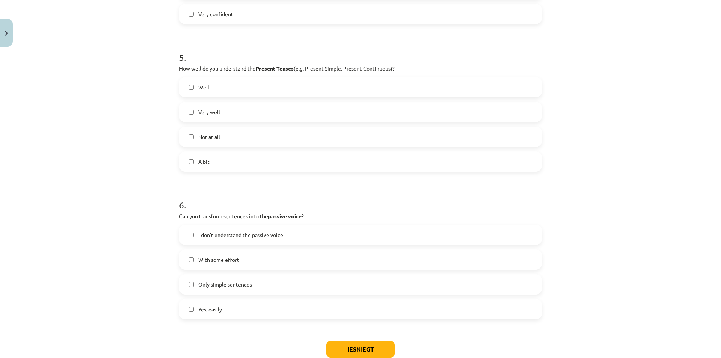
click at [192, 305] on label "Yes, easily" at bounding box center [360, 309] width 361 height 19
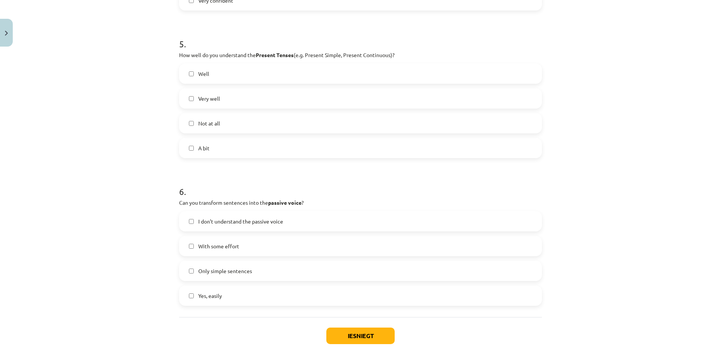
scroll to position [725, 0]
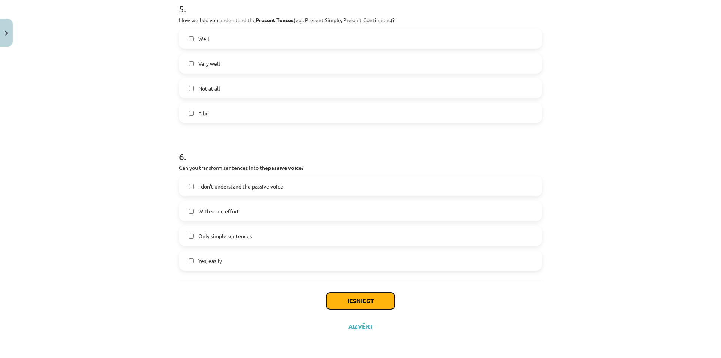
click at [337, 304] on button "Iesniegt" at bounding box center [360, 301] width 68 height 17
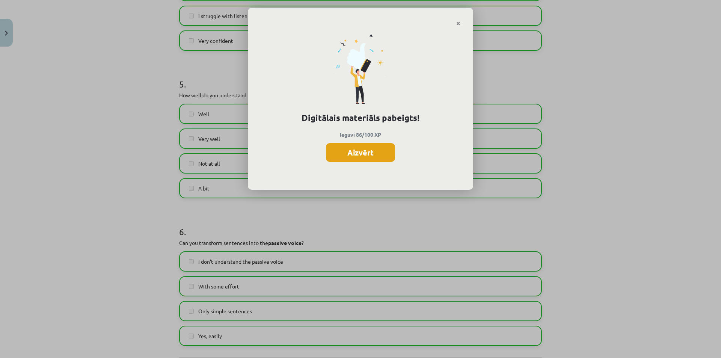
click at [359, 160] on button "Aizvērt" at bounding box center [360, 152] width 69 height 19
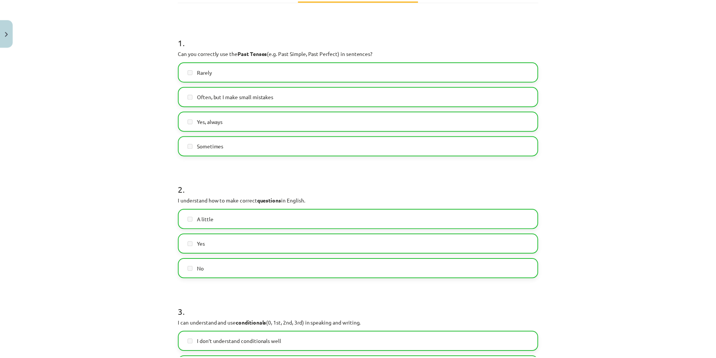
scroll to position [124, 0]
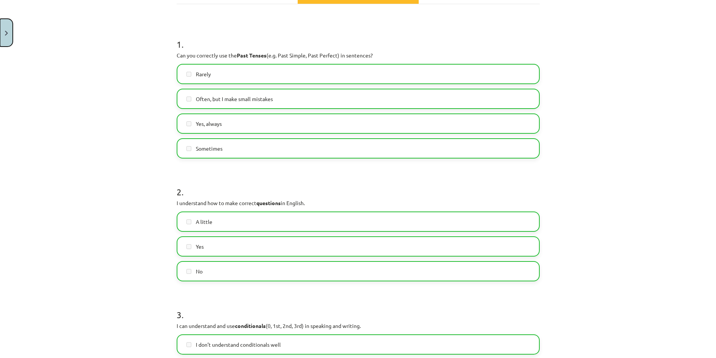
click at [6, 32] on img "Close" at bounding box center [6, 33] width 3 height 5
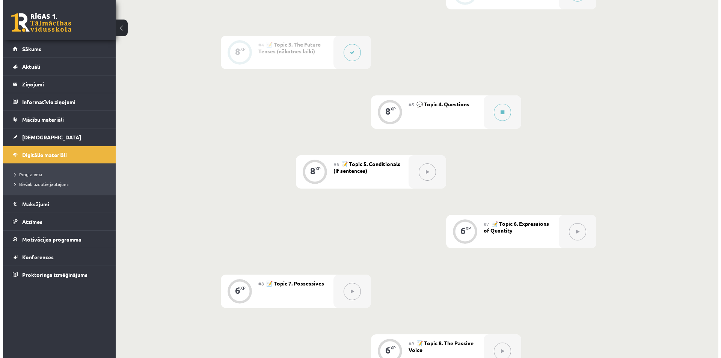
scroll to position [338, 0]
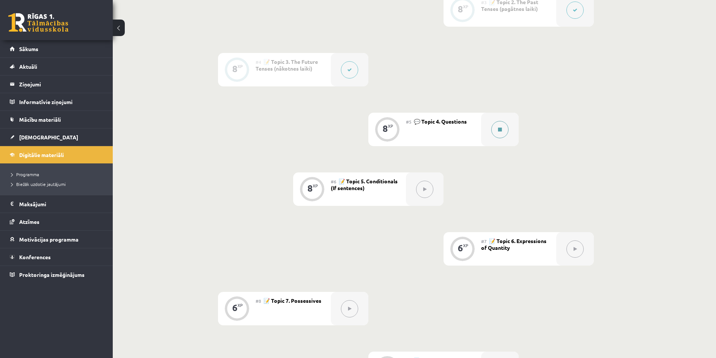
click at [507, 143] on div at bounding box center [500, 129] width 38 height 33
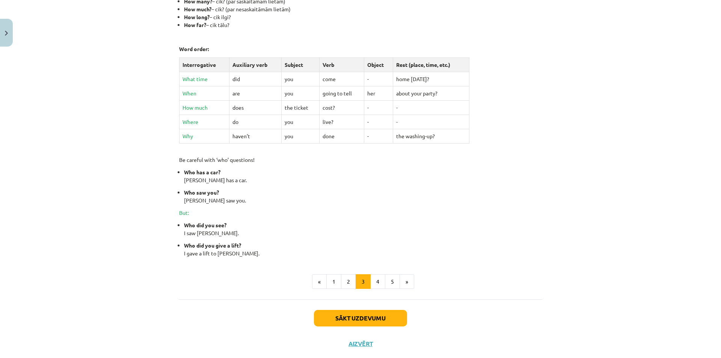
scroll to position [251, 0]
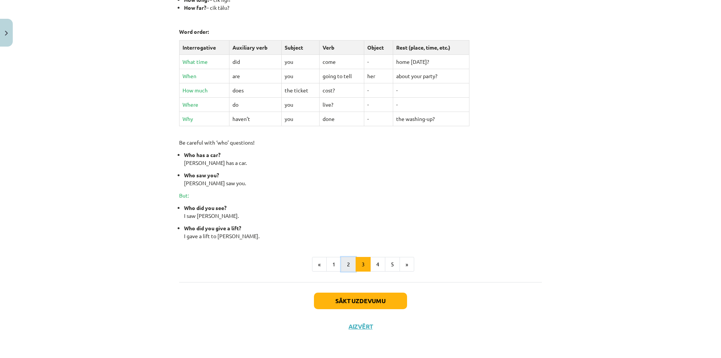
click at [346, 260] on button "2" at bounding box center [348, 264] width 15 height 15
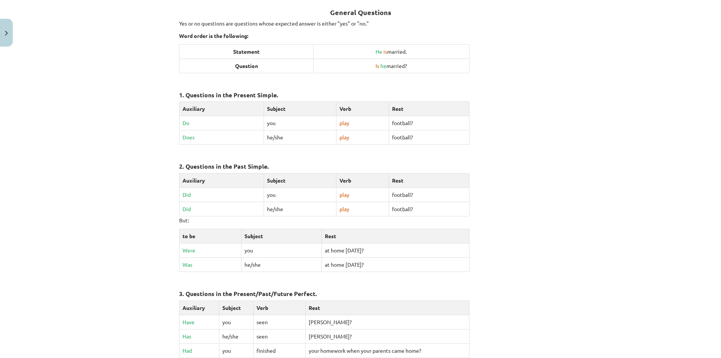
scroll to position [134, 0]
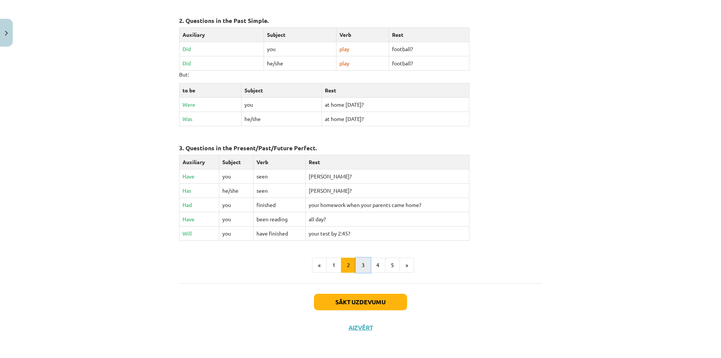
click at [358, 260] on button "3" at bounding box center [363, 265] width 15 height 15
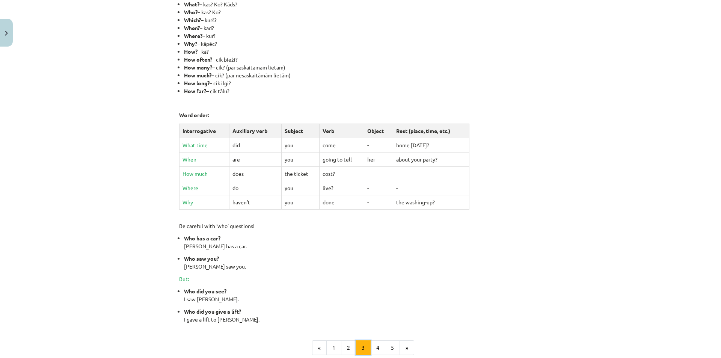
scroll to position [251, 0]
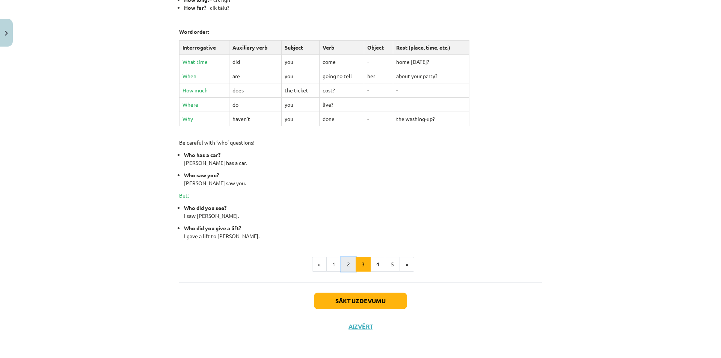
click at [352, 265] on button "2" at bounding box center [348, 264] width 15 height 15
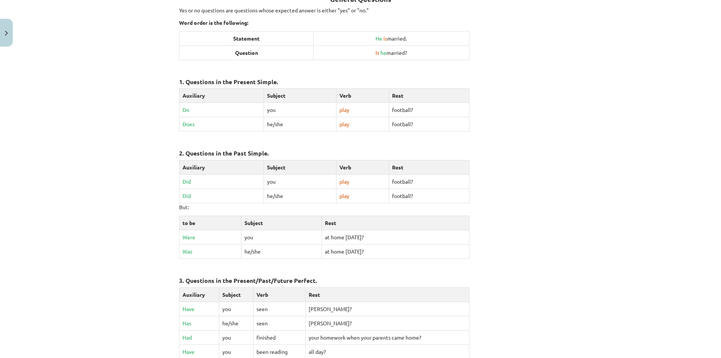
scroll to position [134, 0]
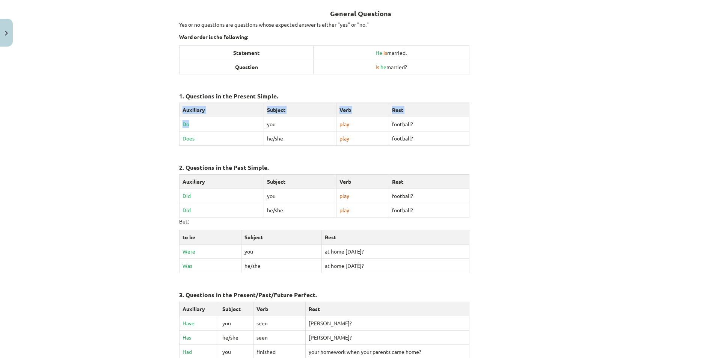
drag, startPoint x: 195, startPoint y: 127, endPoint x: 169, endPoint y: 126, distance: 25.9
click at [169, 126] on div "Mācību tēma: Angļu valoda i - 10.klase 1.ieskaites mācību materiāls #5 💬 Topic …" at bounding box center [360, 179] width 721 height 358
click at [279, 128] on td "you" at bounding box center [300, 124] width 72 height 14
drag, startPoint x: 270, startPoint y: 140, endPoint x: 265, endPoint y: 141, distance: 4.6
click at [265, 141] on td "he/she" at bounding box center [300, 138] width 72 height 14
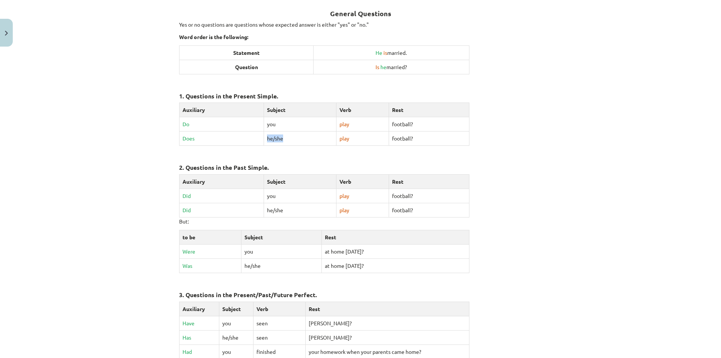
click at [310, 141] on td "he/she" at bounding box center [300, 138] width 72 height 14
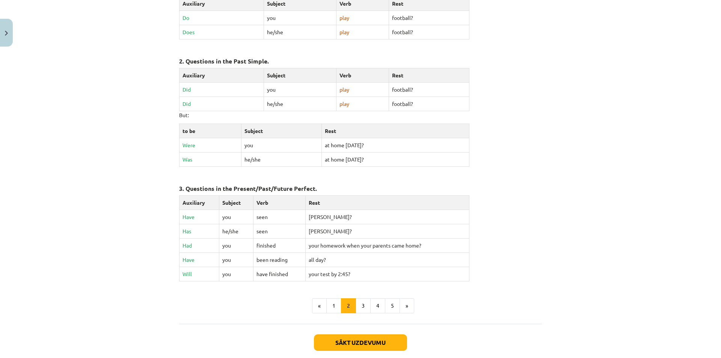
scroll to position [247, 0]
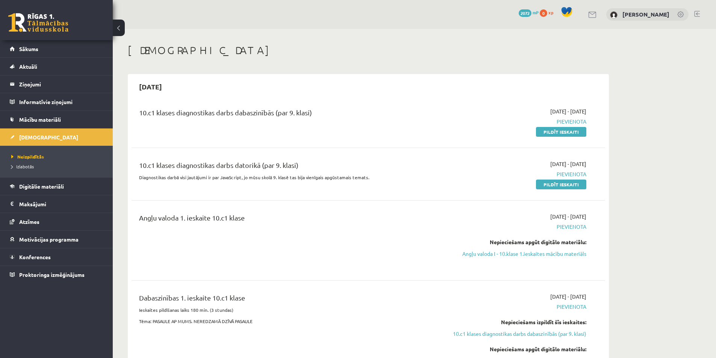
scroll to position [38, 0]
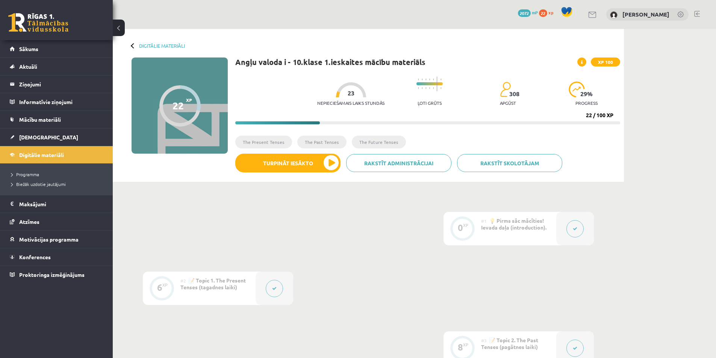
scroll to position [338, 0]
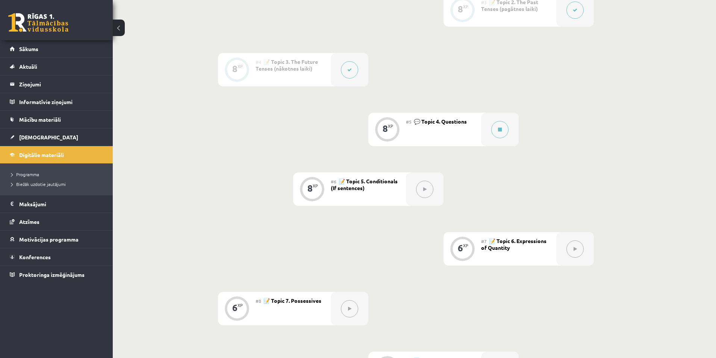
click at [424, 183] on button at bounding box center [424, 189] width 17 height 17
click at [423, 186] on button at bounding box center [424, 189] width 17 height 17
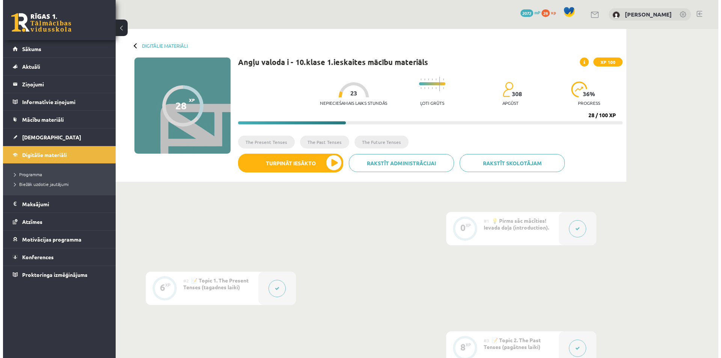
scroll to position [338, 0]
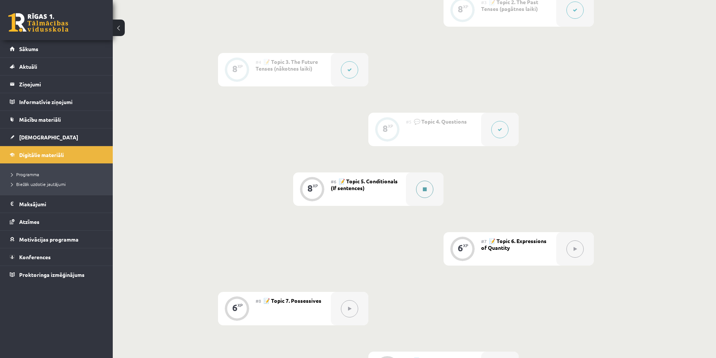
click at [420, 195] on button at bounding box center [424, 189] width 17 height 17
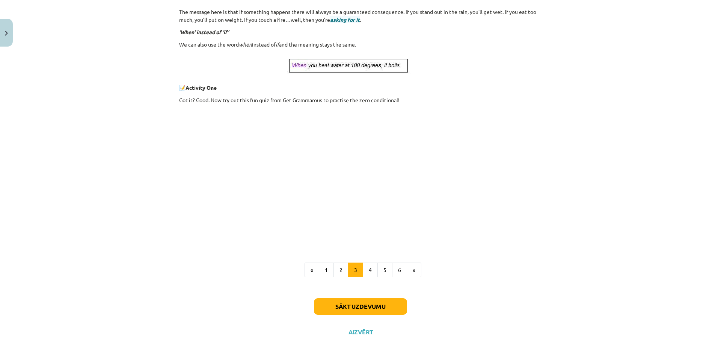
scroll to position [255, 0]
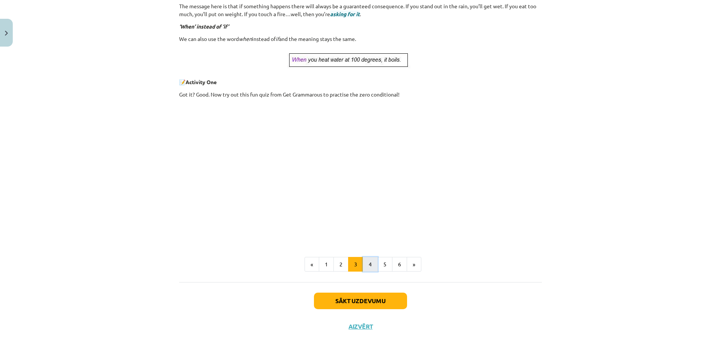
click at [367, 267] on button "4" at bounding box center [370, 264] width 15 height 15
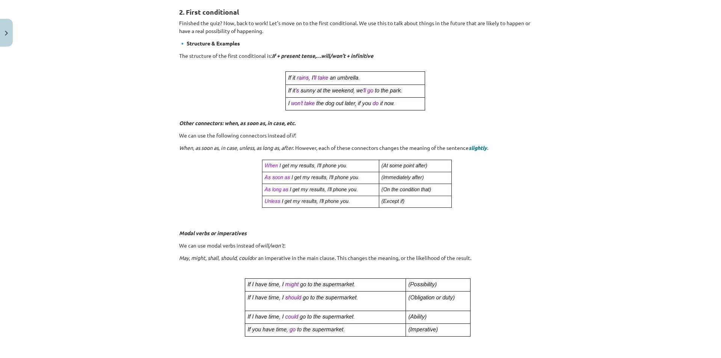
scroll to position [134, 0]
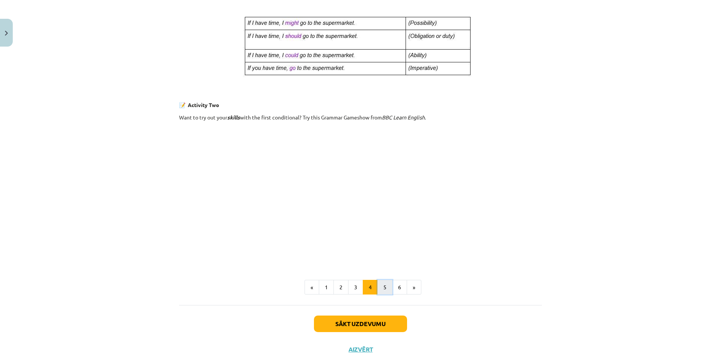
click at [382, 285] on button "5" at bounding box center [385, 287] width 15 height 15
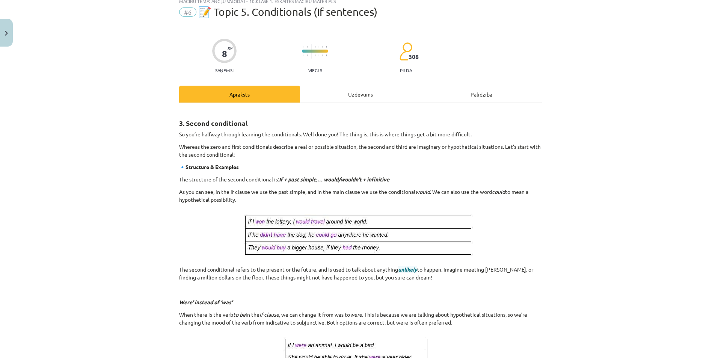
scroll to position [22, 0]
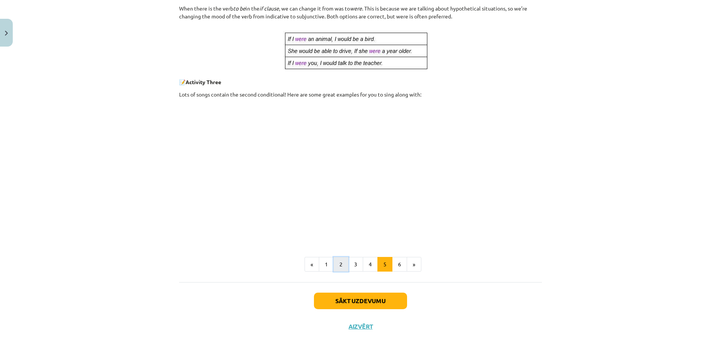
click at [340, 265] on button "2" at bounding box center [341, 264] width 15 height 15
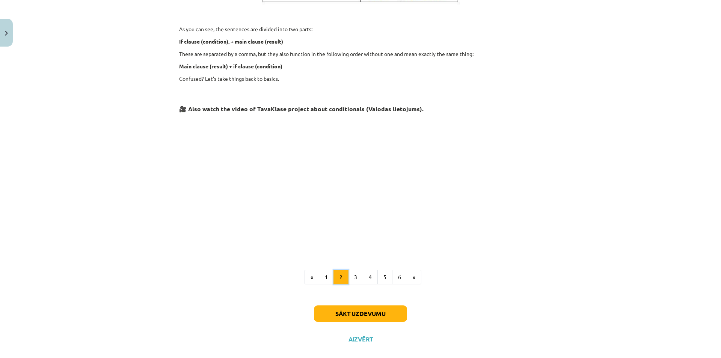
scroll to position [251, 0]
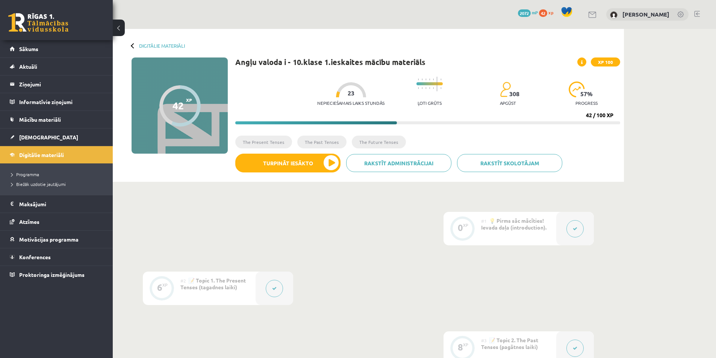
scroll to position [338, 0]
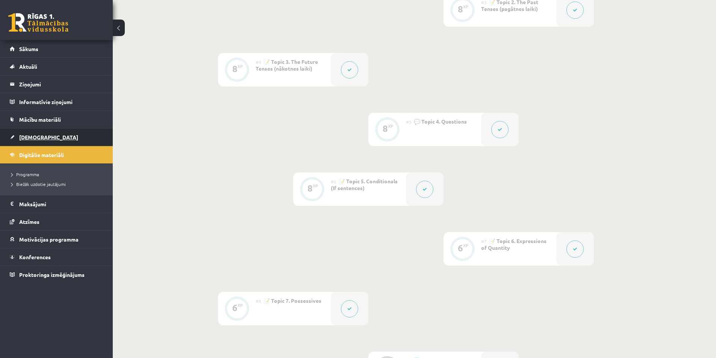
click at [59, 142] on link "[DEMOGRAPHIC_DATA]" at bounding box center [57, 136] width 94 height 17
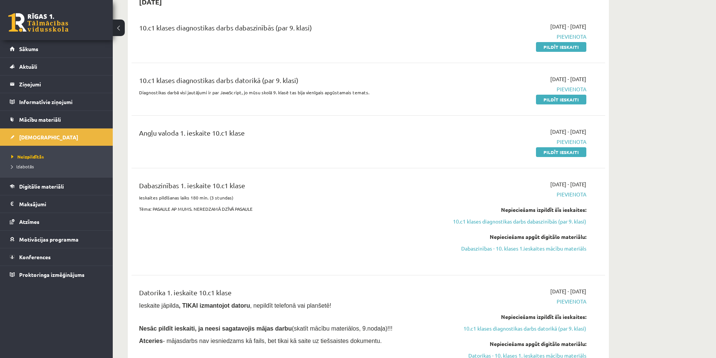
scroll to position [75, 0]
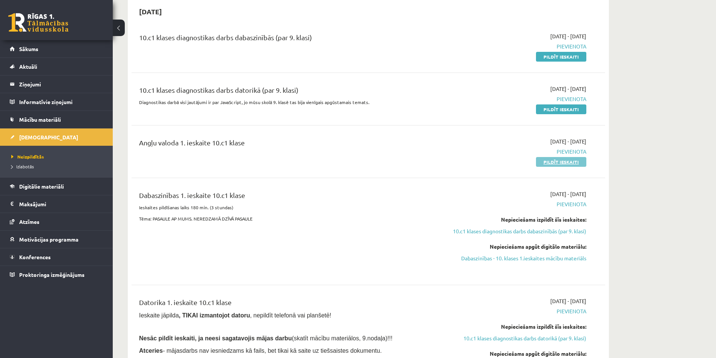
click at [555, 161] on link "Pildīt ieskaiti" at bounding box center [561, 162] width 50 height 10
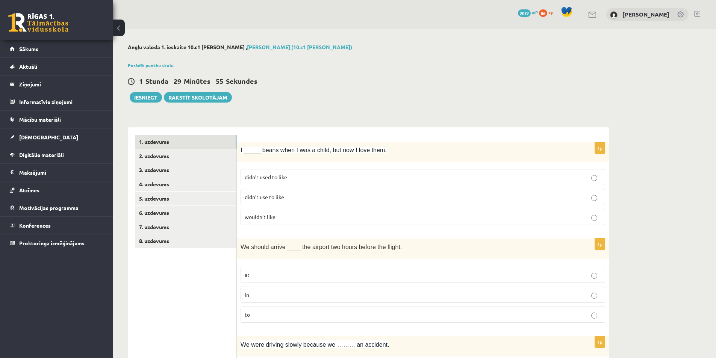
click at [310, 182] on label "didn’t used to like" at bounding box center [422, 177] width 364 height 16
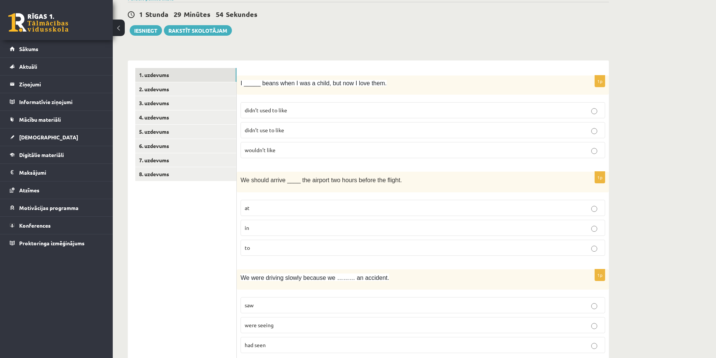
scroll to position [75, 0]
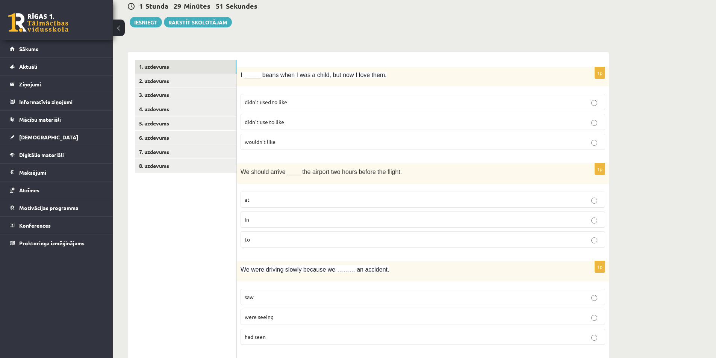
click at [331, 202] on p "at" at bounding box center [423, 200] width 356 height 8
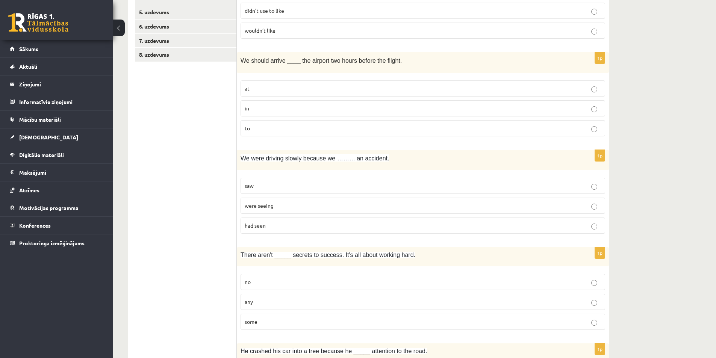
scroll to position [188, 0]
click at [307, 221] on p "had seen" at bounding box center [423, 224] width 356 height 8
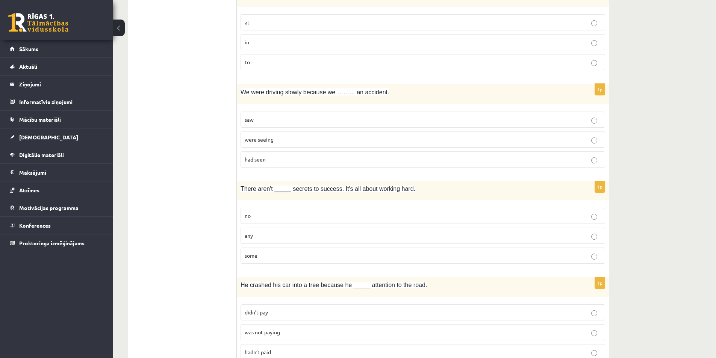
scroll to position [263, 0]
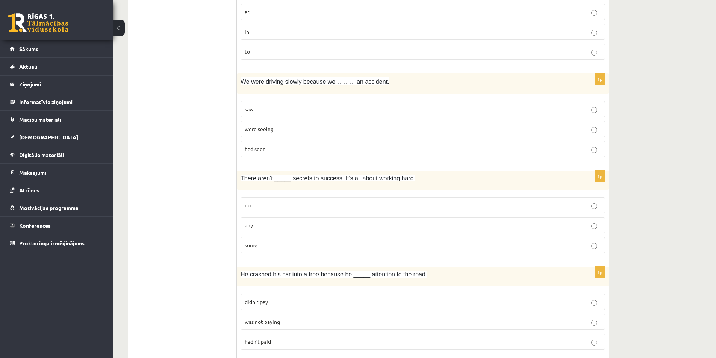
click at [274, 111] on p "saw" at bounding box center [423, 109] width 356 height 8
click at [245, 151] on span "had seen" at bounding box center [255, 148] width 21 height 7
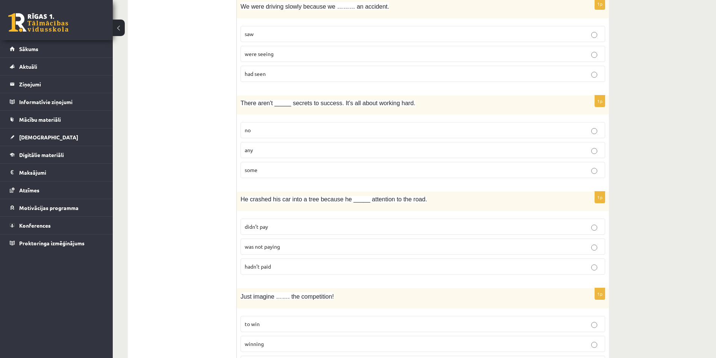
click at [253, 149] on p "any" at bounding box center [423, 150] width 356 height 8
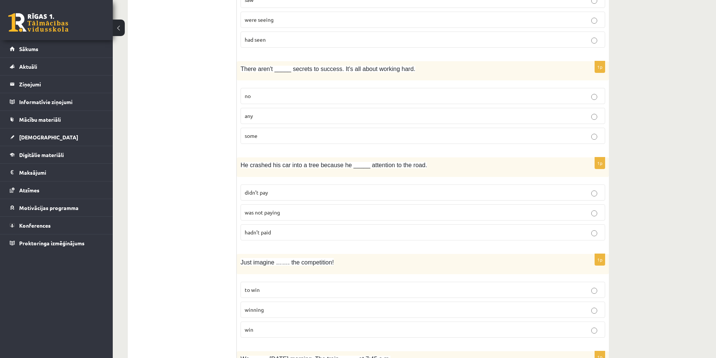
scroll to position [376, 0]
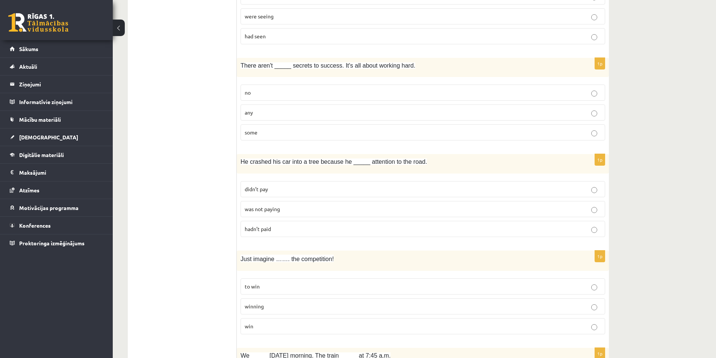
click at [258, 210] on span "was not paying" at bounding box center [262, 208] width 35 height 7
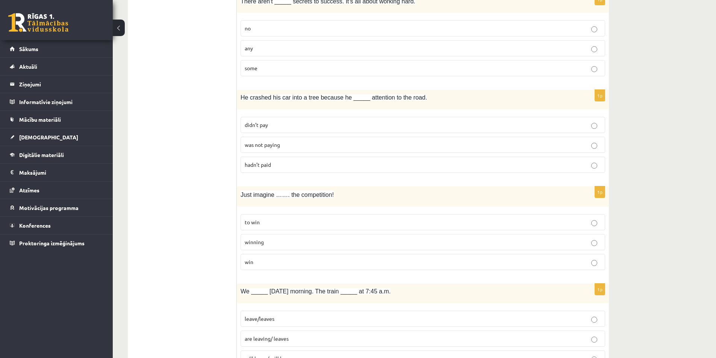
scroll to position [451, 0]
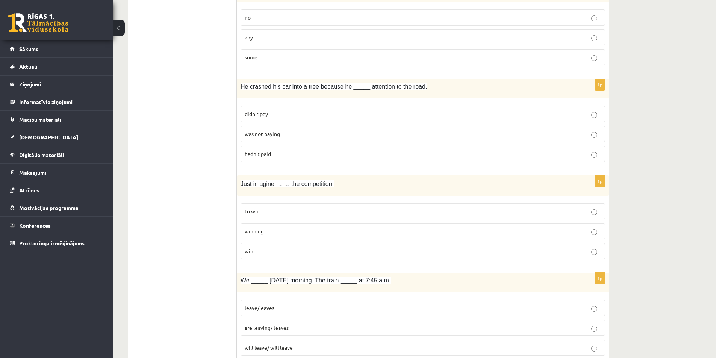
click at [265, 228] on p "winning" at bounding box center [423, 231] width 356 height 8
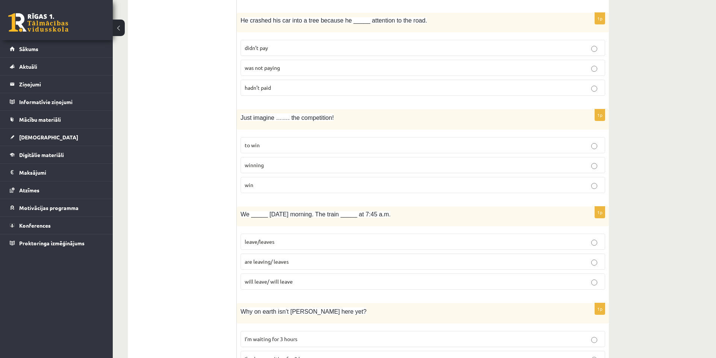
scroll to position [526, 0]
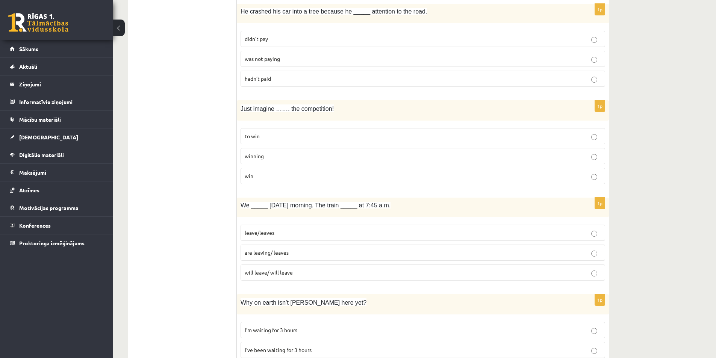
click at [273, 252] on span "are leaving/ leaves" at bounding box center [267, 252] width 44 height 7
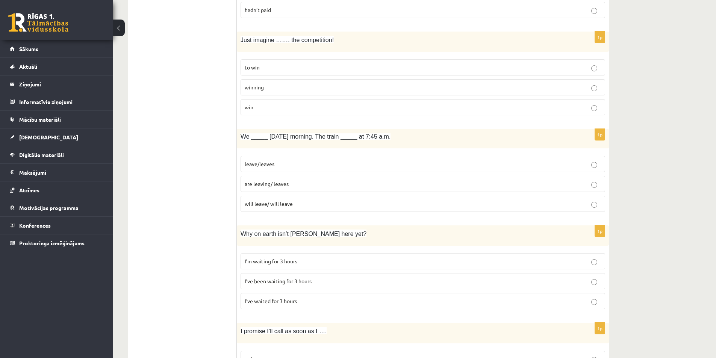
scroll to position [639, 0]
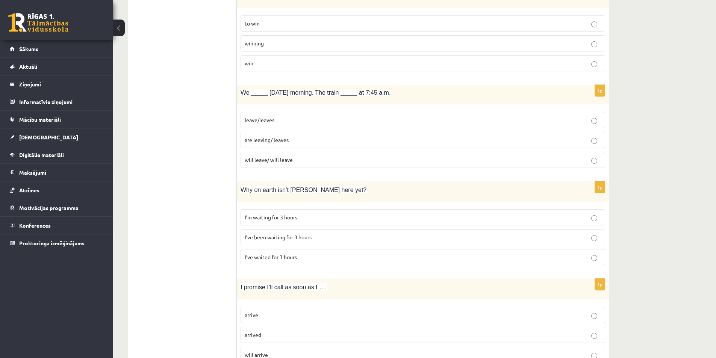
click at [263, 241] on p "I’ve been waiting for 3 hours" at bounding box center [423, 237] width 356 height 8
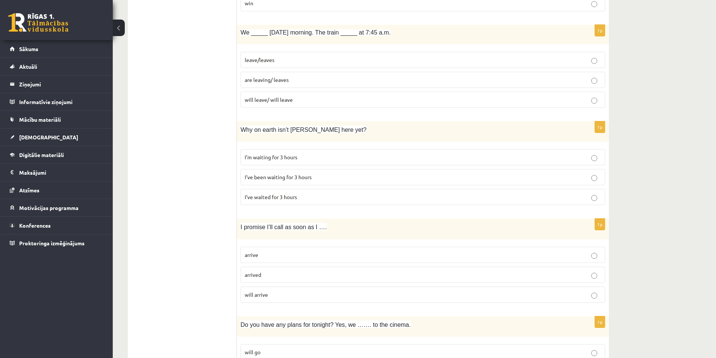
scroll to position [714, 0]
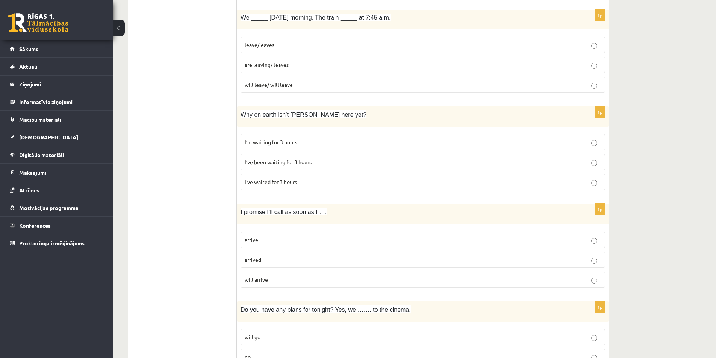
drag, startPoint x: 254, startPoint y: 243, endPoint x: 217, endPoint y: 229, distance: 39.7
click at [254, 243] on span "arrive" at bounding box center [252, 239] width 14 height 7
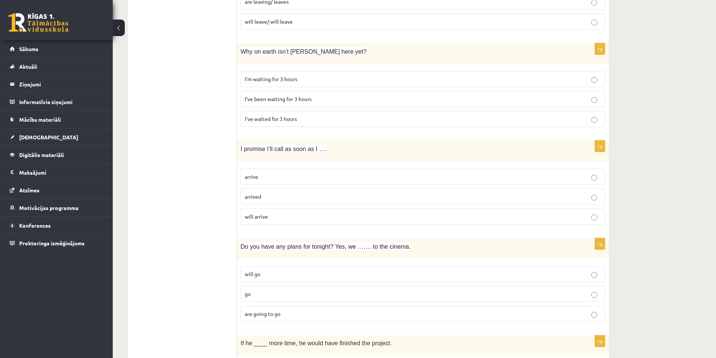
scroll to position [789, 0]
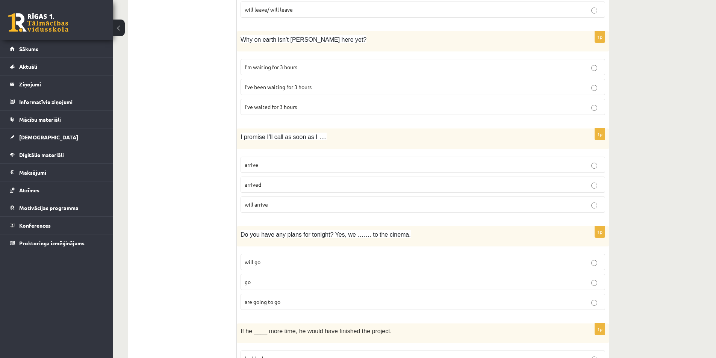
click at [253, 299] on label "are going to go" at bounding box center [422, 302] width 364 height 16
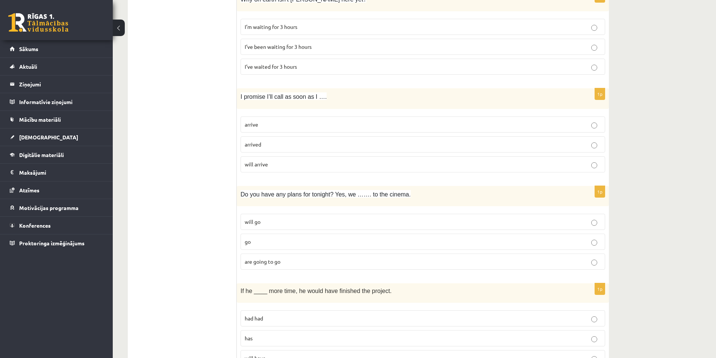
scroll to position [902, 0]
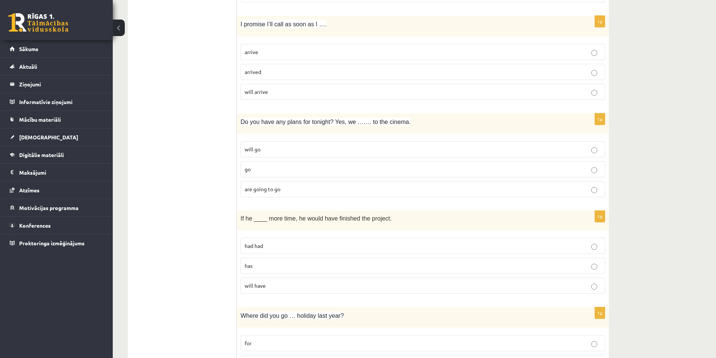
click at [272, 247] on p "had had" at bounding box center [423, 246] width 356 height 8
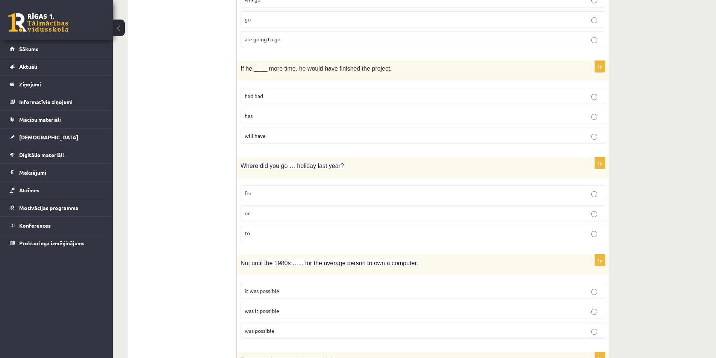
scroll to position [1052, 0]
click at [251, 194] on span "for" at bounding box center [248, 192] width 7 height 7
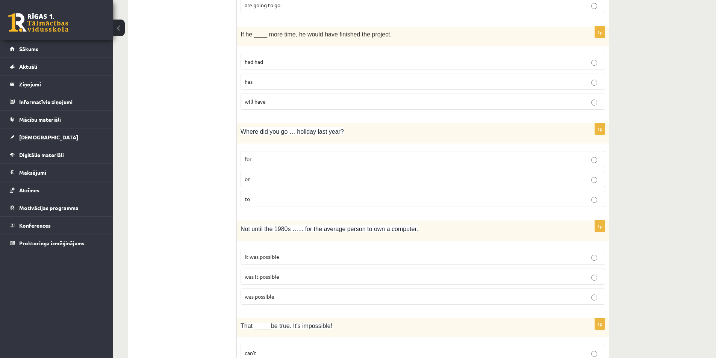
scroll to position [1089, 0]
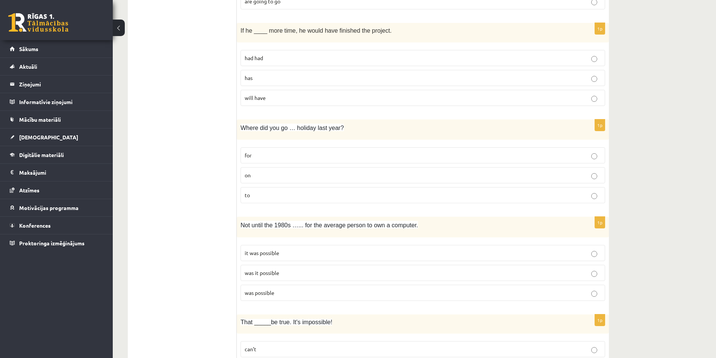
click at [252, 177] on p "on" at bounding box center [423, 175] width 356 height 8
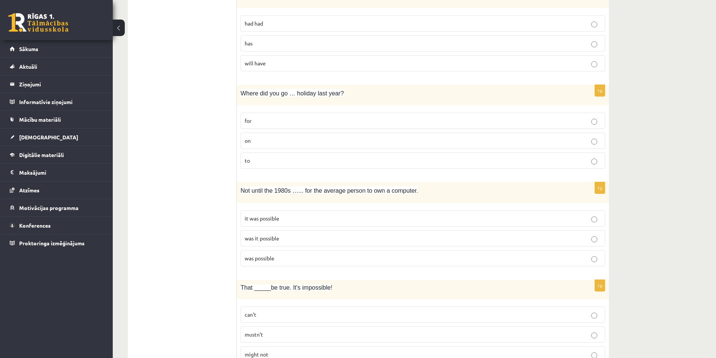
scroll to position [1127, 0]
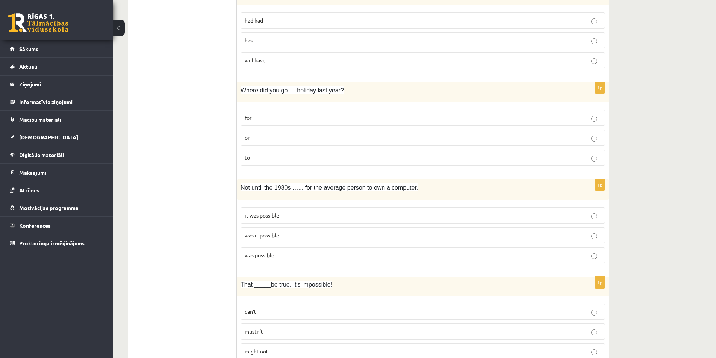
click at [250, 234] on span "was it possible" at bounding box center [262, 235] width 35 height 7
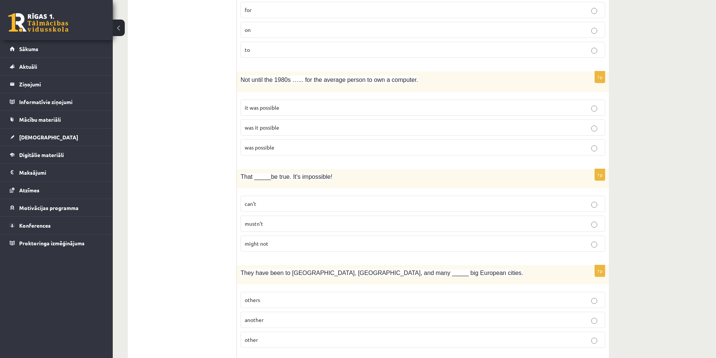
scroll to position [1240, 0]
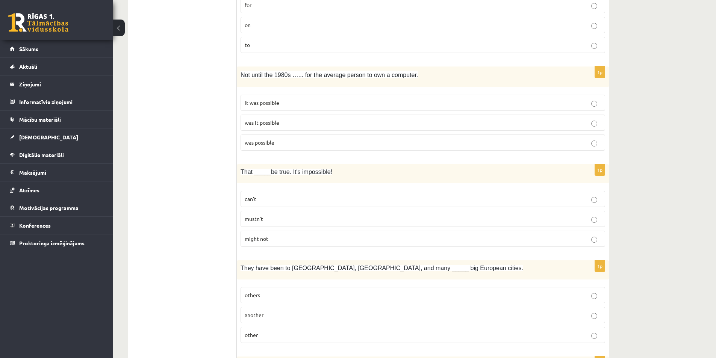
click at [273, 204] on label "can’t" at bounding box center [422, 199] width 364 height 16
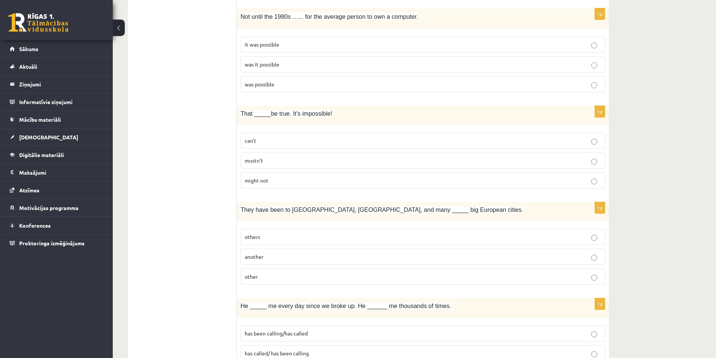
scroll to position [1315, 0]
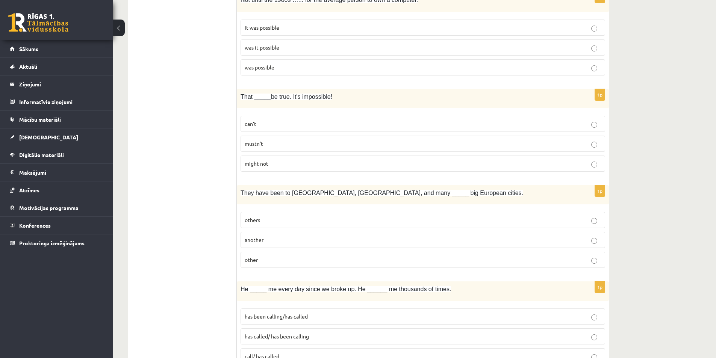
click at [257, 214] on label "others" at bounding box center [422, 220] width 364 height 16
click at [248, 257] on p "other" at bounding box center [423, 260] width 356 height 8
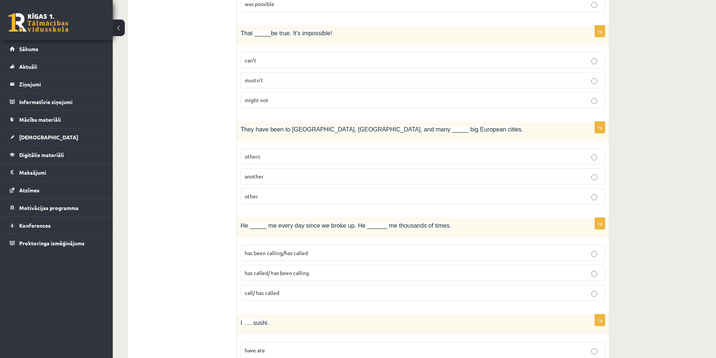
scroll to position [1390, 0]
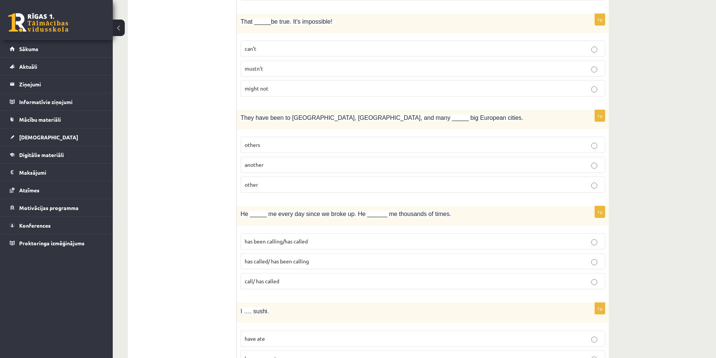
click at [252, 243] on span "has been calling/has called" at bounding box center [276, 241] width 63 height 7
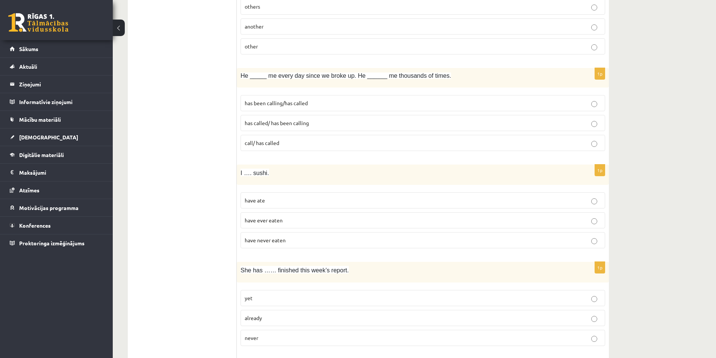
scroll to position [1540, 0]
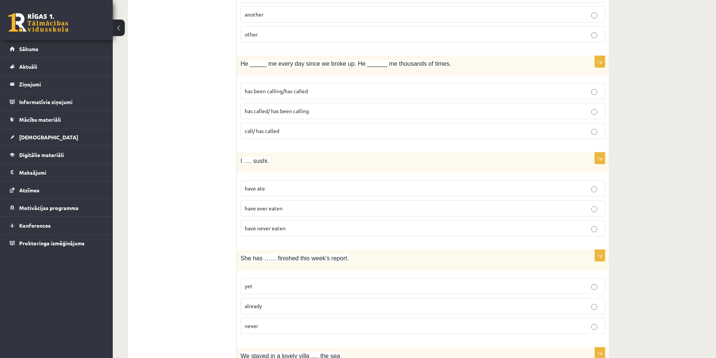
click at [249, 231] on span "have never eaten" at bounding box center [265, 228] width 41 height 7
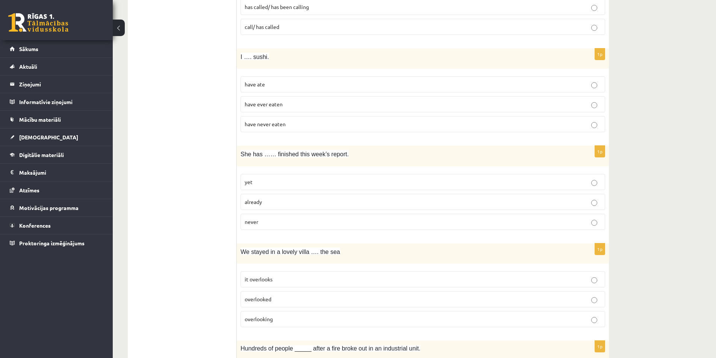
scroll to position [1653, 0]
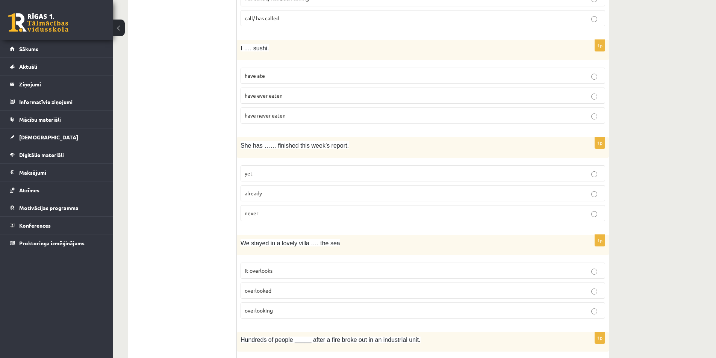
click at [242, 196] on label "already" at bounding box center [422, 193] width 364 height 16
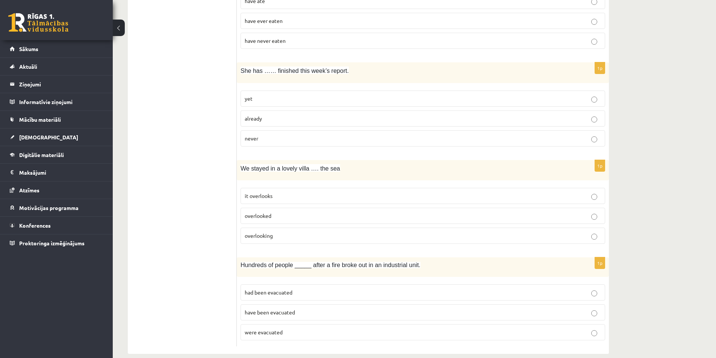
scroll to position [1728, 0]
click at [247, 233] on span "overlooking" at bounding box center [259, 235] width 28 height 7
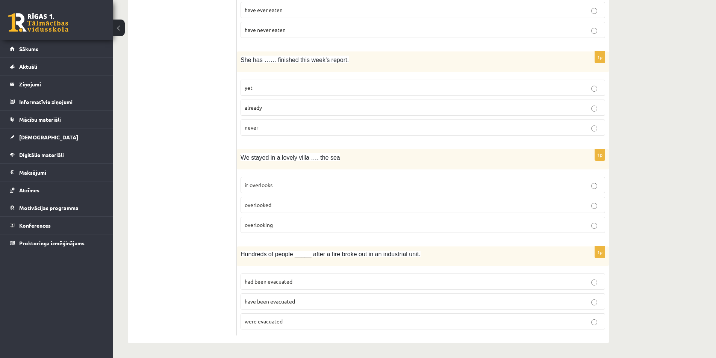
scroll to position [1739, 0]
click at [269, 319] on span "were evacuated" at bounding box center [264, 321] width 38 height 7
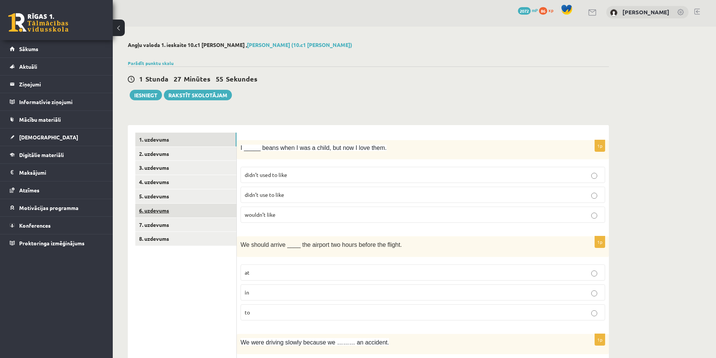
scroll to position [0, 0]
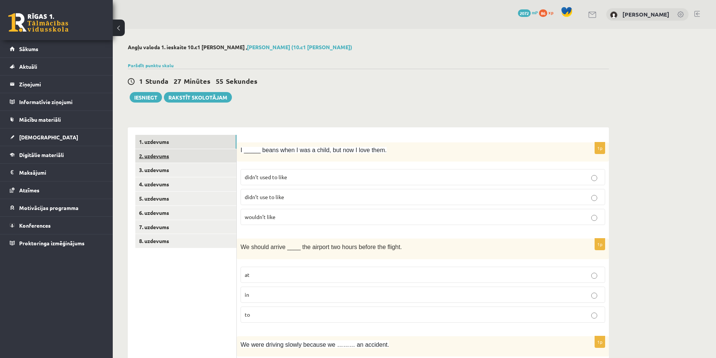
click at [173, 156] on link "2. uzdevums" at bounding box center [185, 156] width 101 height 14
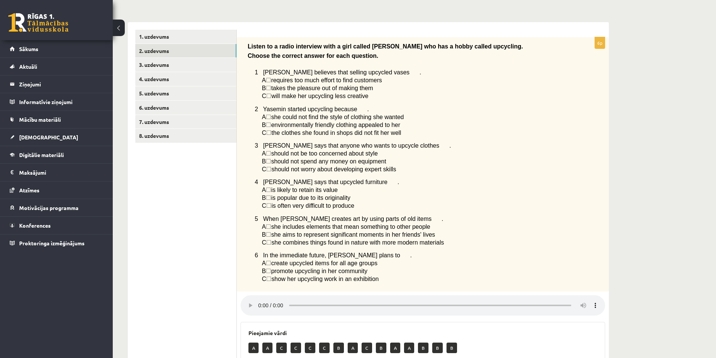
scroll to position [113, 0]
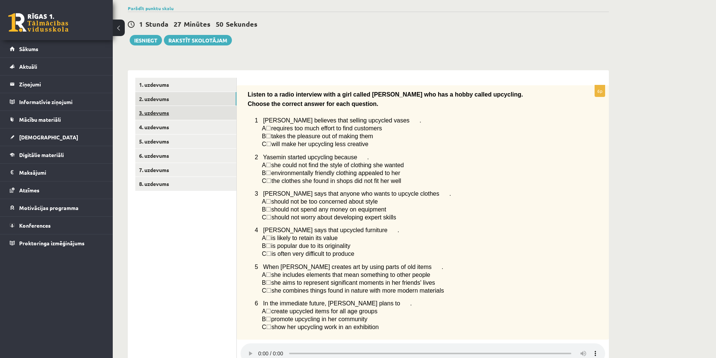
click at [189, 113] on link "3. uzdevums" at bounding box center [185, 113] width 101 height 14
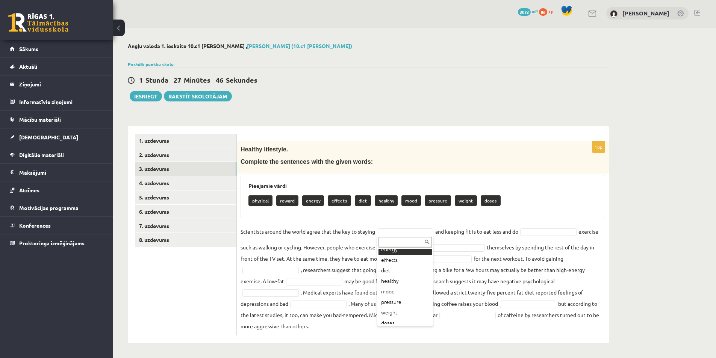
scroll to position [38, 0]
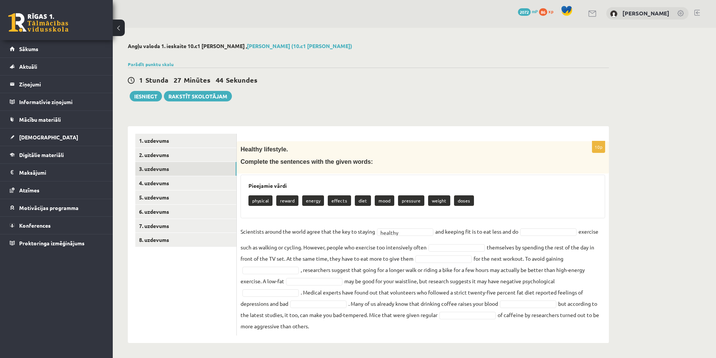
click at [515, 234] on fieldset "Scientists around the world agree that the key to staying healthy ******* and k…" at bounding box center [422, 279] width 364 height 106
click at [321, 250] on fieldset "Scientists around the world agree that the key to staying healthy ******* and k…" at bounding box center [422, 279] width 364 height 106
click at [373, 265] on fieldset "Scientists around the world agree that the key to staying healthy ******* and k…" at bounding box center [422, 279] width 364 height 106
click at [356, 270] on fieldset "Scientists around the world agree that the key to staying healthy ******* and k…" at bounding box center [422, 279] width 364 height 106
click at [390, 282] on fieldset "Scientists around the world agree that the key to staying healthy ******* and k…" at bounding box center [422, 279] width 364 height 106
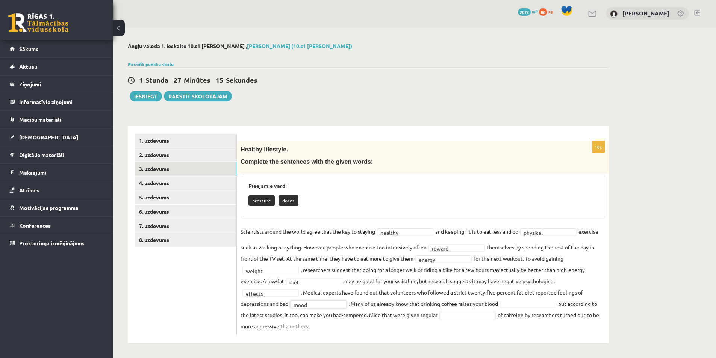
click at [379, 289] on fieldset "Scientists around the world agree that the key to staying healthy ******* and k…" at bounding box center [422, 279] width 364 height 106
click at [424, 308] on fieldset "Scientists around the world agree that the key to staying healthy ******* and k…" at bounding box center [422, 279] width 364 height 106
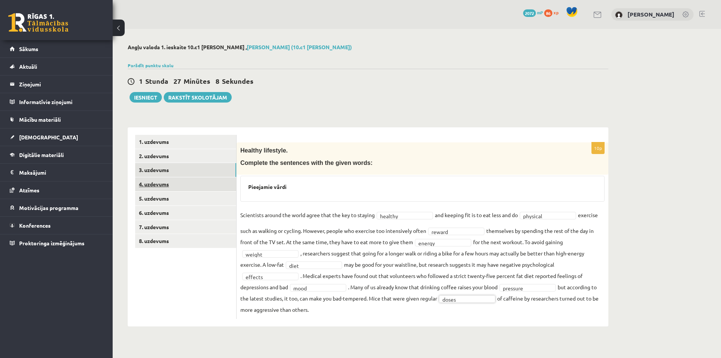
click at [189, 186] on link "4. uzdevums" at bounding box center [185, 184] width 101 height 14
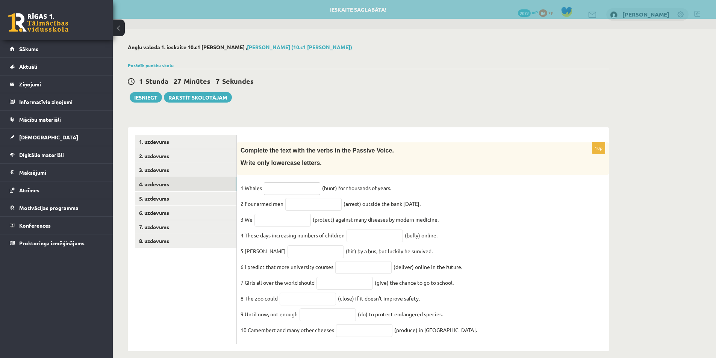
click at [296, 192] on input "text" at bounding box center [292, 188] width 56 height 13
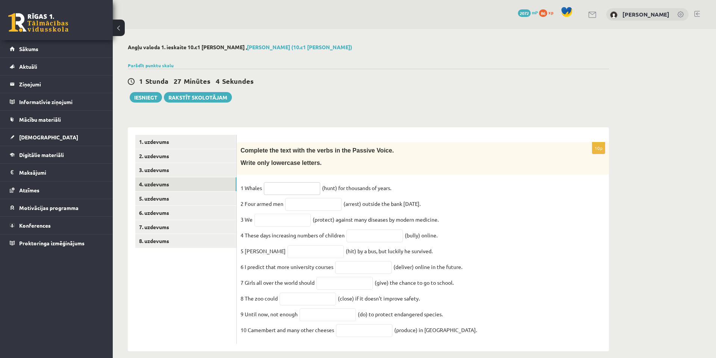
scroll to position [16, 0]
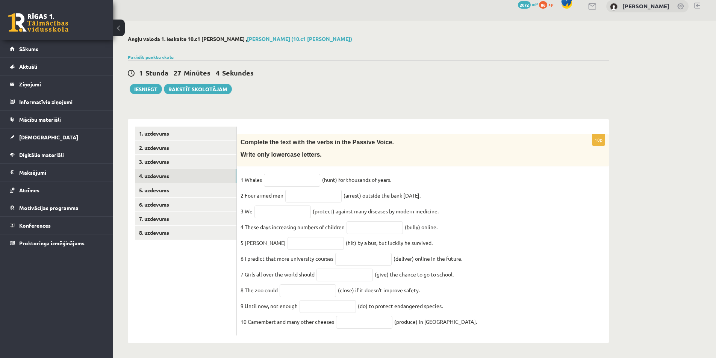
click at [301, 157] on div "Complete the text with the verbs in the Passive Voice. Write only lowercase let…" at bounding box center [423, 150] width 372 height 32
click at [295, 175] on input "text" at bounding box center [292, 180] width 56 height 13
click at [298, 174] on input "text" at bounding box center [292, 180] width 56 height 13
click at [313, 152] on div "Complete the text with the verbs in the Passive Voice. Write only lowercase let…" at bounding box center [423, 150] width 372 height 32
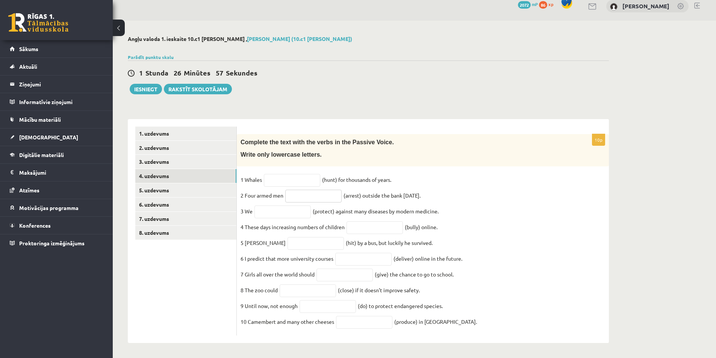
click at [323, 190] on input "text" at bounding box center [313, 196] width 56 height 13
type input "**********"
click at [289, 174] on input "text" at bounding box center [292, 180] width 56 height 13
click at [293, 152] on div "Complete the text with the verbs in the Passive Voice. Write only lowercase let…" at bounding box center [423, 150] width 372 height 32
click at [293, 174] on input "text" at bounding box center [292, 180] width 56 height 13
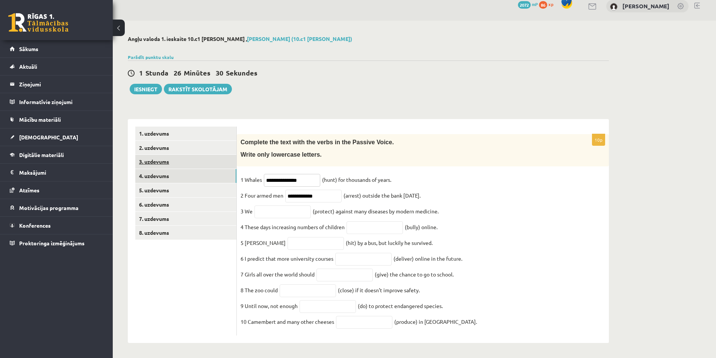
drag, startPoint x: 311, startPoint y: 170, endPoint x: 224, endPoint y: 156, distance: 88.6
click at [225, 156] on div "**********" at bounding box center [368, 231] width 481 height 224
type input "**********"
click at [369, 139] on span "Complete the text with the verbs in the Passive Voice." at bounding box center [316, 142] width 153 height 6
click at [279, 205] on input "text" at bounding box center [282, 211] width 56 height 13
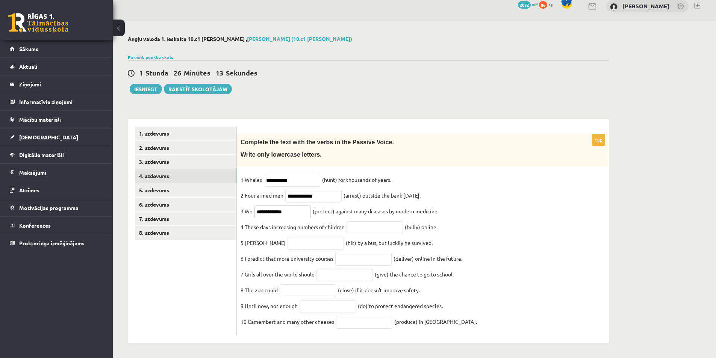
type input "**********"
click at [355, 207] on fieldset "**********" at bounding box center [422, 253] width 364 height 158
drag, startPoint x: 303, startPoint y: 204, endPoint x: 251, endPoint y: 200, distance: 52.4
click at [251, 200] on fieldset "**********" at bounding box center [422, 253] width 364 height 158
click at [300, 205] on input "**********" at bounding box center [282, 211] width 56 height 13
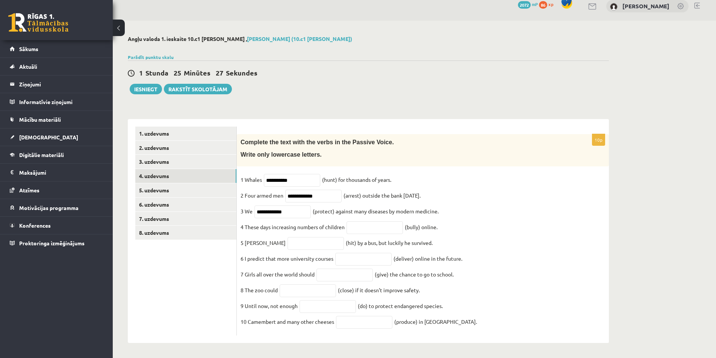
click at [360, 230] on fieldset "**********" at bounding box center [422, 253] width 364 height 158
click at [367, 225] on input "text" at bounding box center [374, 227] width 56 height 13
click at [319, 190] on input "**********" at bounding box center [313, 196] width 56 height 13
click at [371, 228] on input "text" at bounding box center [374, 227] width 56 height 13
click at [354, 207] on fieldset "**********" at bounding box center [422, 253] width 364 height 158
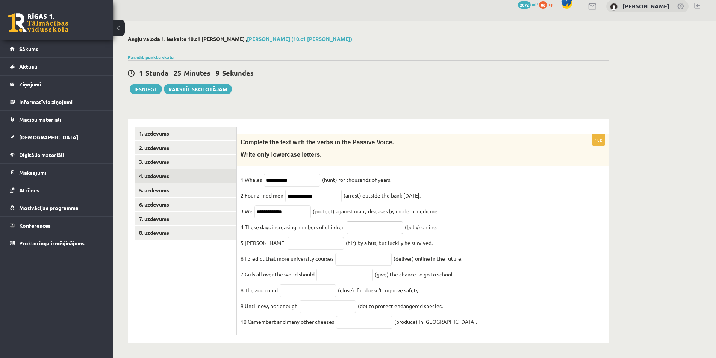
click at [362, 222] on input "text" at bounding box center [374, 227] width 56 height 13
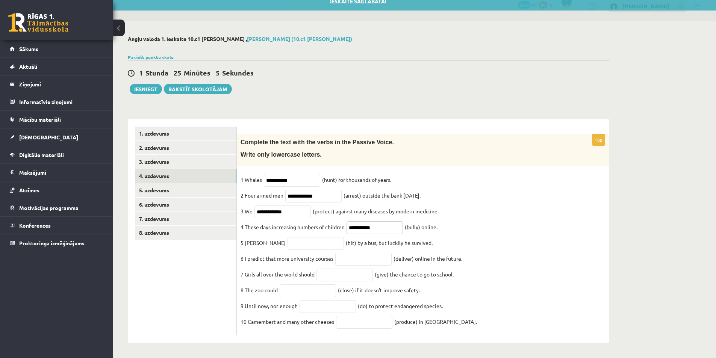
type input "**********"
click at [293, 240] on input "text" at bounding box center [315, 243] width 56 height 13
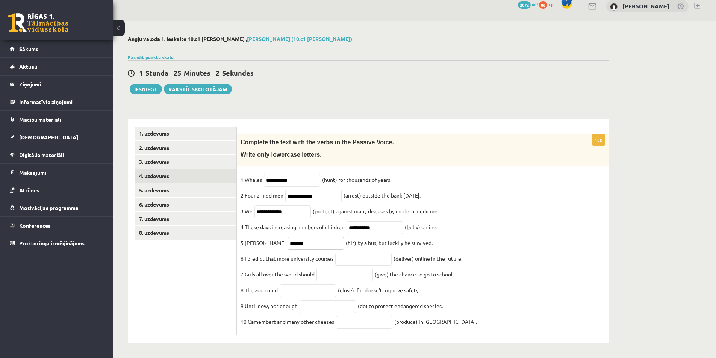
type input "*******"
click at [352, 253] on input "text" at bounding box center [363, 259] width 56 height 13
drag, startPoint x: 378, startPoint y: 250, endPoint x: 390, endPoint y: 245, distance: 13.1
click at [390, 245] on fieldset "**********" at bounding box center [422, 253] width 364 height 158
type input "**********"
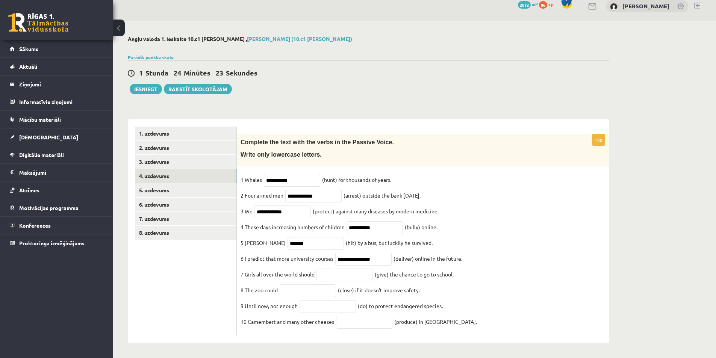
click at [439, 226] on fieldset "**********" at bounding box center [422, 253] width 364 height 158
click at [356, 275] on input "text" at bounding box center [344, 275] width 56 height 13
type input "********"
type input "*********"
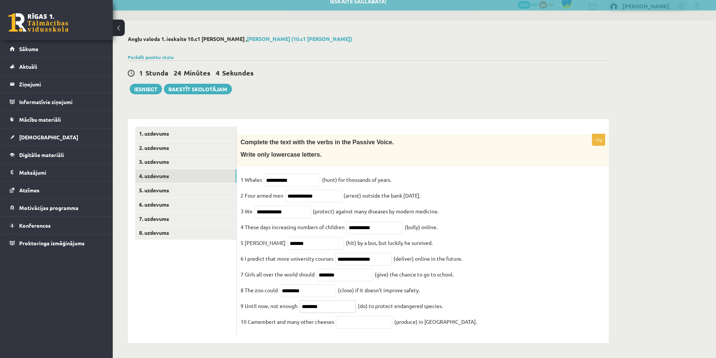
type input "*"
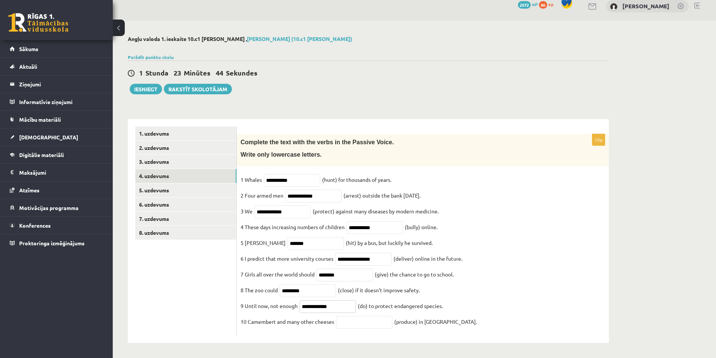
click at [339, 307] on input "**********" at bounding box center [327, 306] width 56 height 13
drag, startPoint x: 346, startPoint y: 304, endPoint x: 287, endPoint y: 305, distance: 59.4
click at [287, 305] on fieldset "**********" at bounding box center [422, 253] width 364 height 158
click at [328, 302] on input "**********" at bounding box center [327, 306] width 56 height 13
click at [259, 311] on fieldset "**********" at bounding box center [422, 253] width 364 height 158
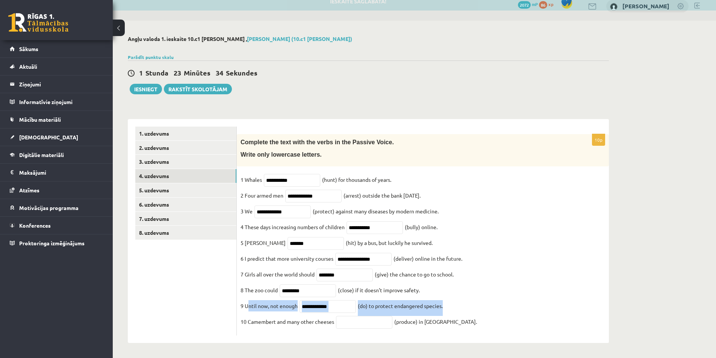
drag, startPoint x: 247, startPoint y: 306, endPoint x: 476, endPoint y: 302, distance: 228.4
click at [476, 302] on fieldset "**********" at bounding box center [422, 253] width 364 height 158
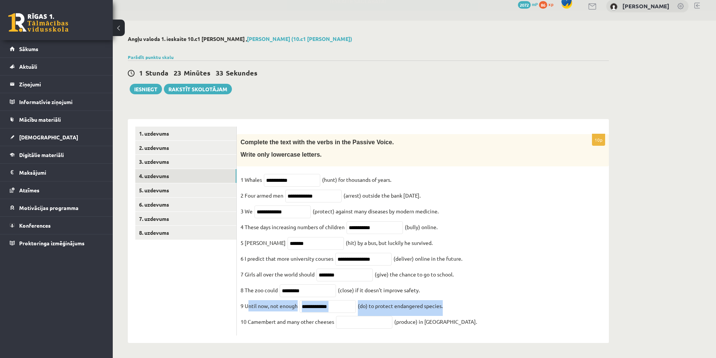
copy fieldset "ntil now, not enough (do) to protect endangered species."
click at [311, 308] on input "**********" at bounding box center [327, 306] width 56 height 13
click at [309, 308] on input "**********" at bounding box center [327, 306] width 56 height 13
type input "**********"
click at [317, 316] on p "10 Camembert and many other cheeses" at bounding box center [287, 321] width 94 height 11
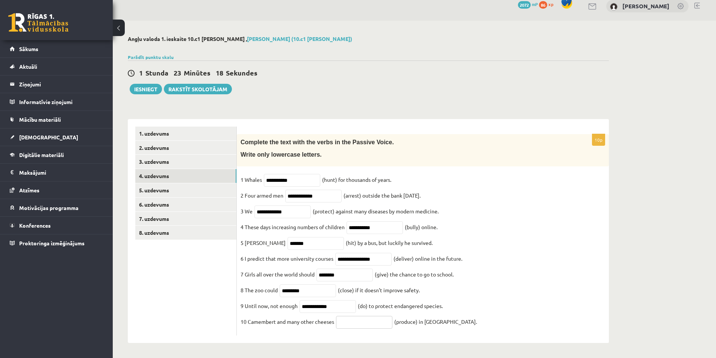
click at [347, 319] on input "text" at bounding box center [364, 322] width 56 height 13
type input "**********"
click at [440, 191] on fieldset "**********" at bounding box center [422, 253] width 364 height 158
click at [155, 183] on link "5. uzdevums" at bounding box center [185, 190] width 101 height 14
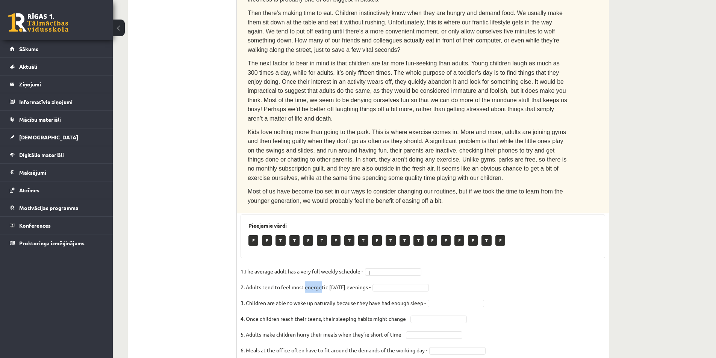
scroll to position [317, 0]
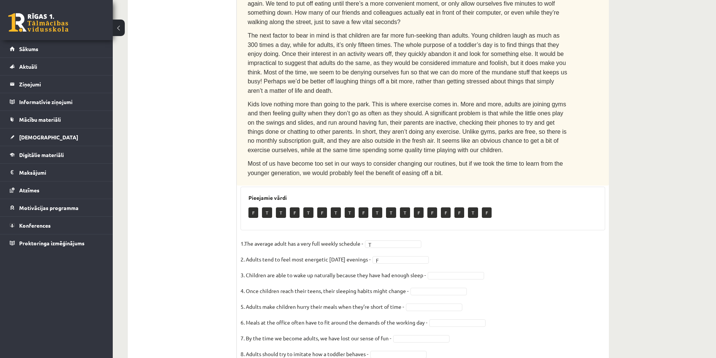
click at [409, 269] on p "3. Children are able to wake up naturally because they have had enough sleep -" at bounding box center [332, 274] width 185 height 11
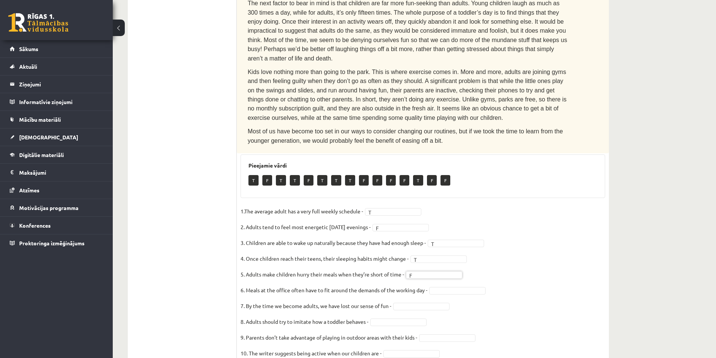
scroll to position [351, 0]
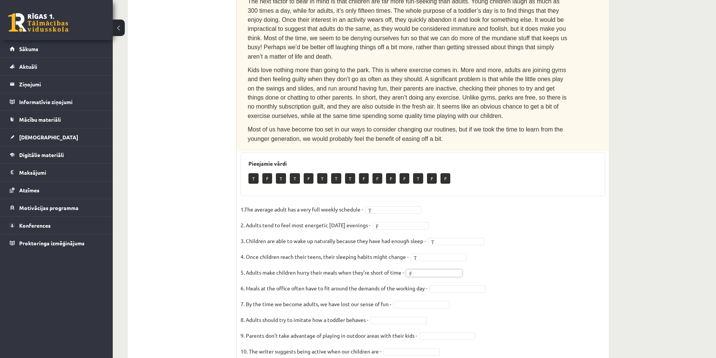
click at [452, 264] on fieldset "1.The average adult has a very full weekly schedule - T * 2. Adults tend to fee…" at bounding box center [422, 283] width 364 height 158
click at [452, 263] on fieldset "1.The average adult has a very full weekly schedule - T * 2. Adults tend to fee…" at bounding box center [422, 283] width 364 height 158
click at [411, 125] on p "Most of us have become too set in our ways to consider changing our routines, b…" at bounding box center [408, 134] width 320 height 18
click at [489, 160] on div "Pieejamie vārdi F T T F F F F T F F" at bounding box center [422, 175] width 364 height 44
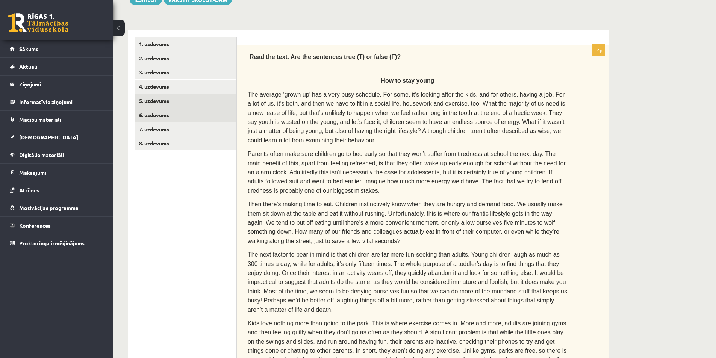
scroll to position [88, 0]
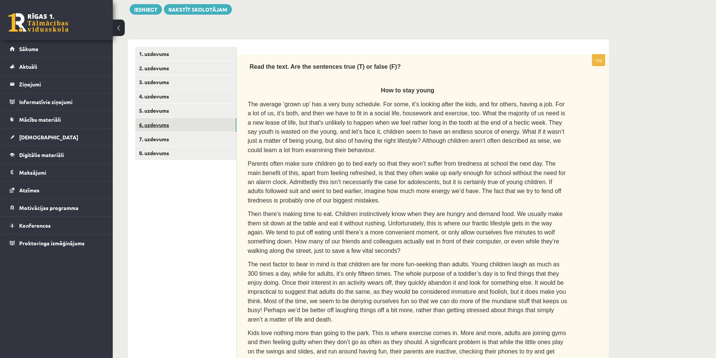
click at [225, 127] on link "6. uzdevums" at bounding box center [185, 125] width 101 height 14
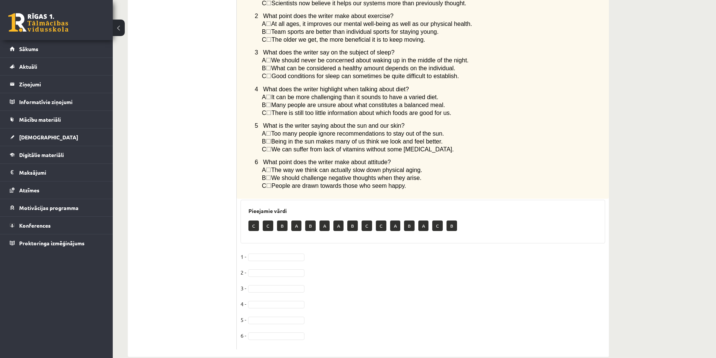
scroll to position [453, 0]
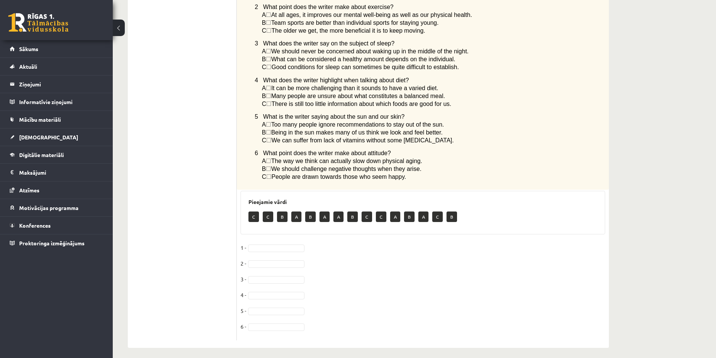
click at [289, 246] on fieldset "1 - 2 - 3 - 4 - 5 - 6 -" at bounding box center [422, 289] width 364 height 95
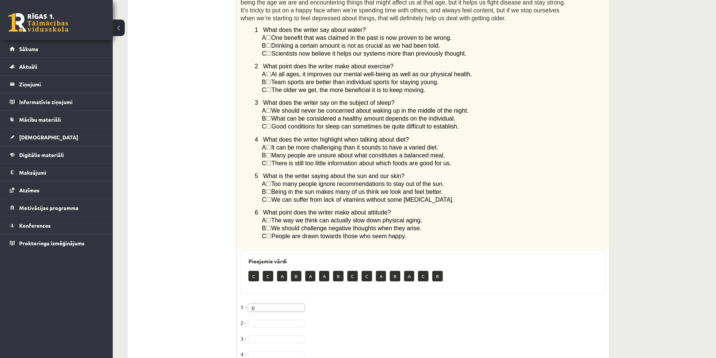
scroll to position [416, 0]
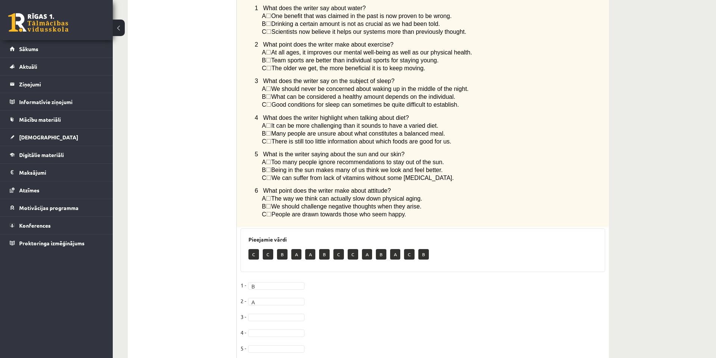
click at [340, 115] on span "4 What does the writer highlight when talking about diet?" at bounding box center [332, 118] width 154 height 6
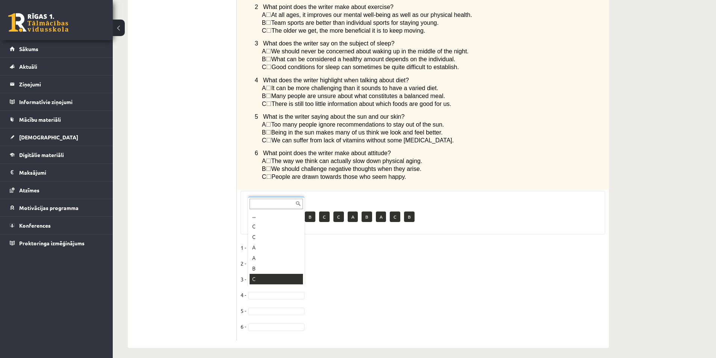
scroll to position [9, 0]
click at [390, 159] on span "The way we think can actually slow down physical aging." at bounding box center [346, 161] width 151 height 6
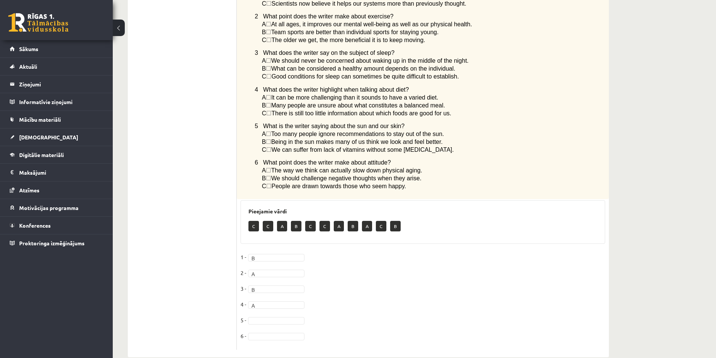
scroll to position [453, 0]
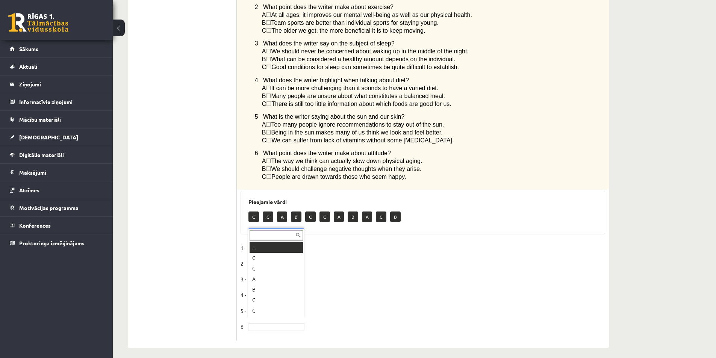
drag, startPoint x: 279, startPoint y: 320, endPoint x: 288, endPoint y: 313, distance: 10.9
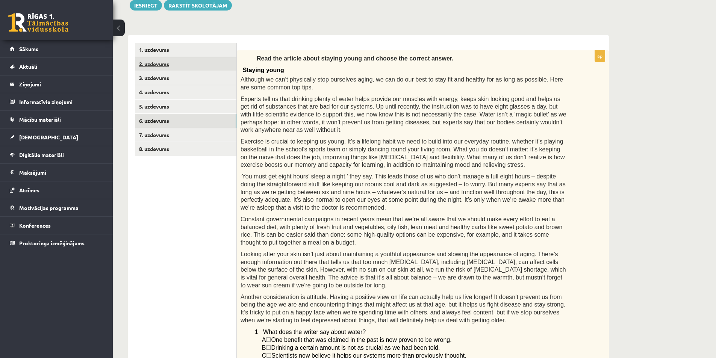
scroll to position [3, 0]
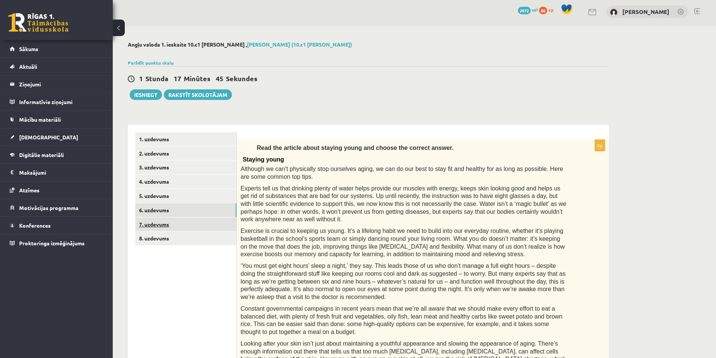
click at [204, 227] on link "7. uzdevums" at bounding box center [185, 224] width 101 height 14
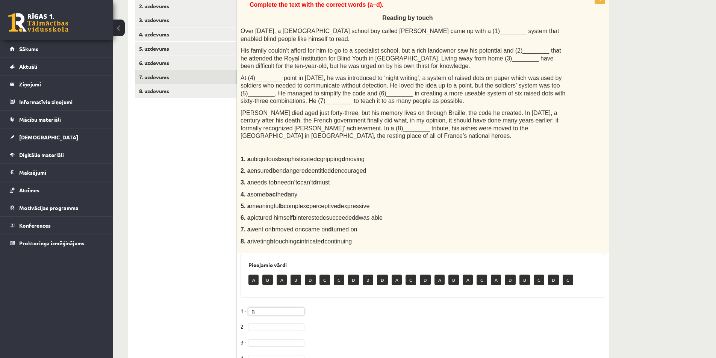
scroll to position [153, 0]
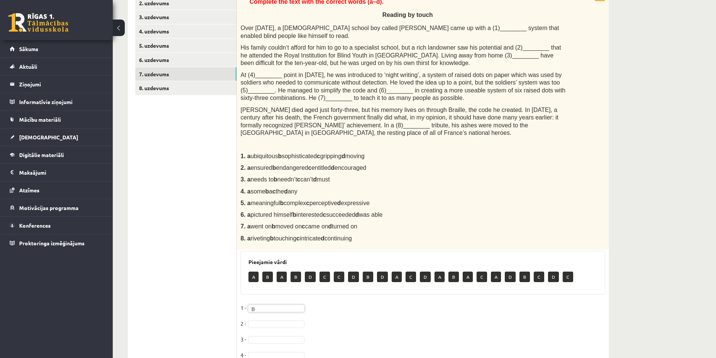
click at [295, 320] on fieldset "1 - B * 2 - 3 - 4 - 5 - 6 - 7 - 8 -" at bounding box center [422, 365] width 364 height 126
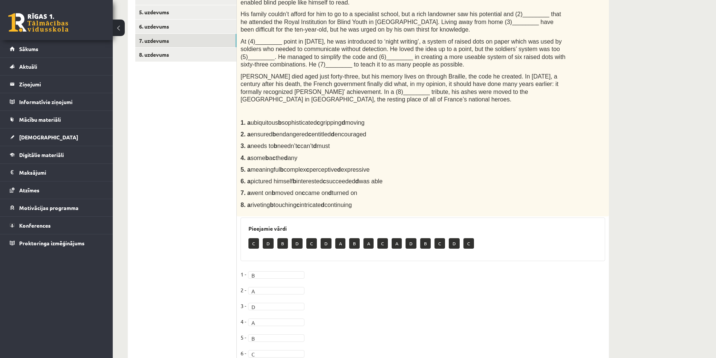
scroll to position [53, 0]
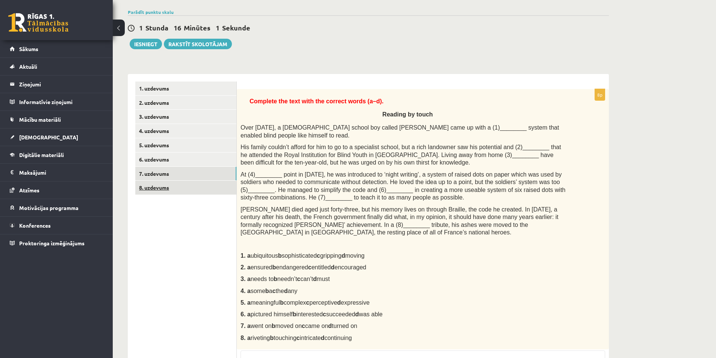
click at [202, 190] on link "8. uzdevums" at bounding box center [185, 188] width 101 height 14
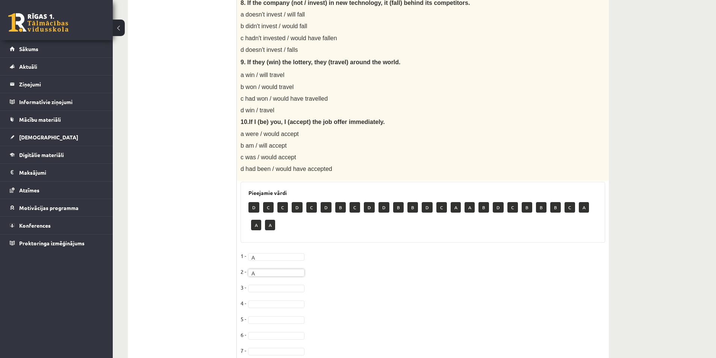
scroll to position [579, 0]
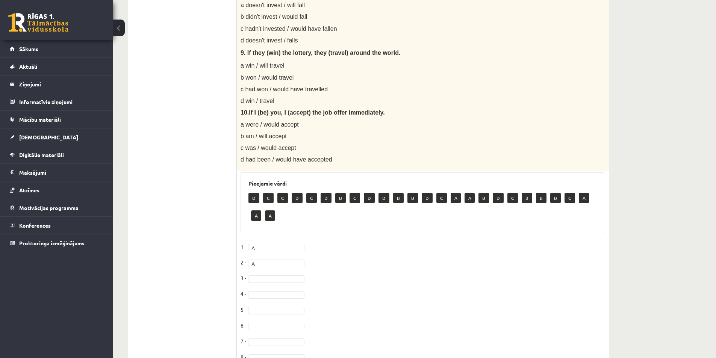
click at [247, 279] on span at bounding box center [276, 278] width 60 height 7
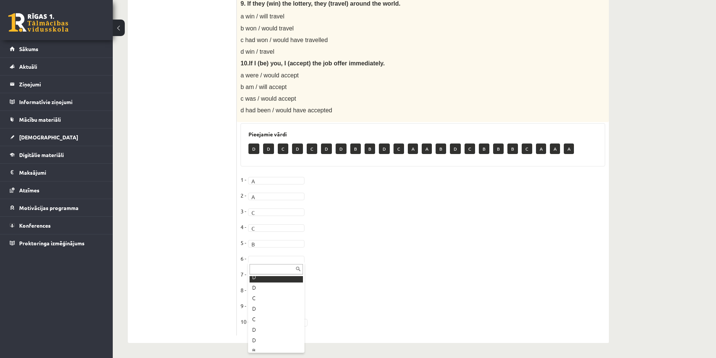
scroll to position [75, 0]
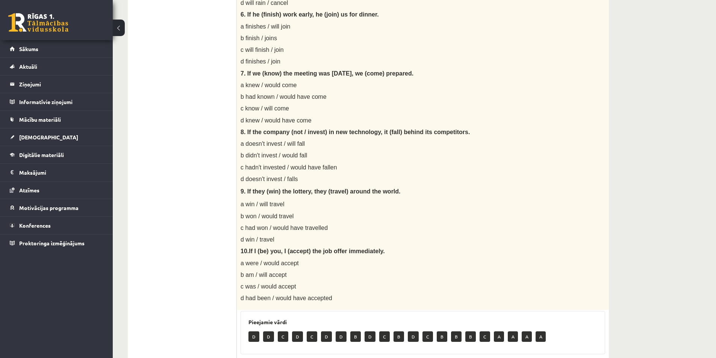
scroll to position [628, 0]
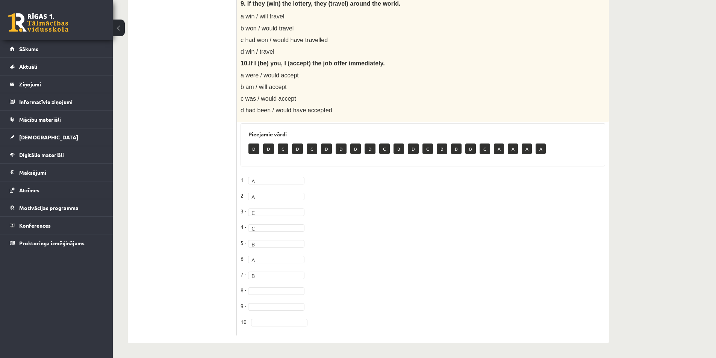
click at [267, 287] on fieldset "1 - A * 2 - A * 3 - C * 4 - C * 5 - B * 6 - A * 7 - B * 8 - 9 - 10 -" at bounding box center [422, 253] width 364 height 158
click at [270, 317] on fieldset "1 - A * 2 - A * 3 - C * 4 - C * 5 - B * 6 - A * 7 - B * 8 - A * 9 - A * 10 -" at bounding box center [422, 253] width 364 height 158
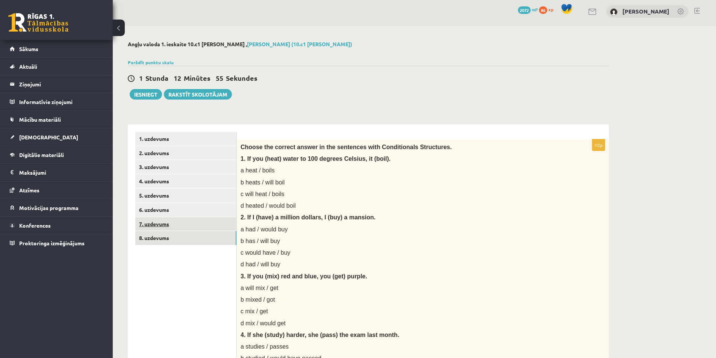
scroll to position [0, 0]
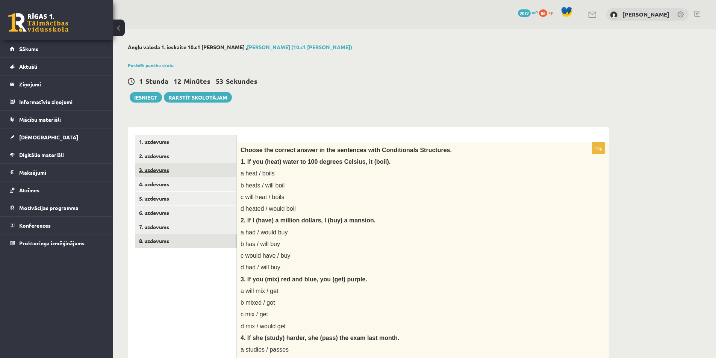
click at [169, 173] on link "3. uzdevums" at bounding box center [185, 170] width 101 height 14
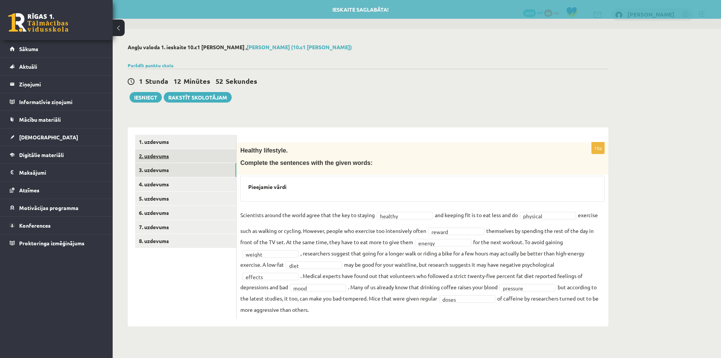
click at [171, 163] on link "2. uzdevums" at bounding box center [185, 156] width 101 height 14
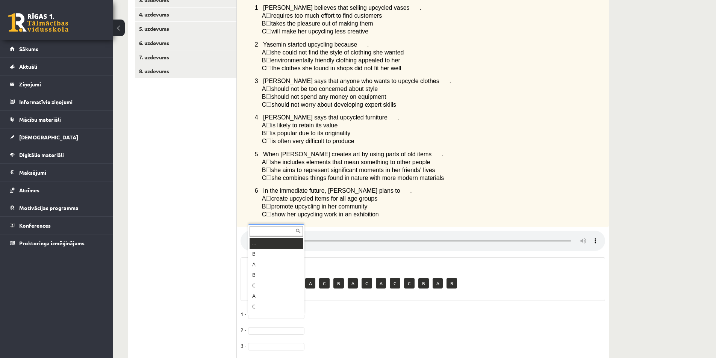
scroll to position [9, 0]
click at [189, 244] on ul "1. uzdevums 2. uzdevums 3. uzdevums 4. uzdevums 5. uzdevums 6. uzdevums 7. uzde…" at bounding box center [185, 186] width 101 height 442
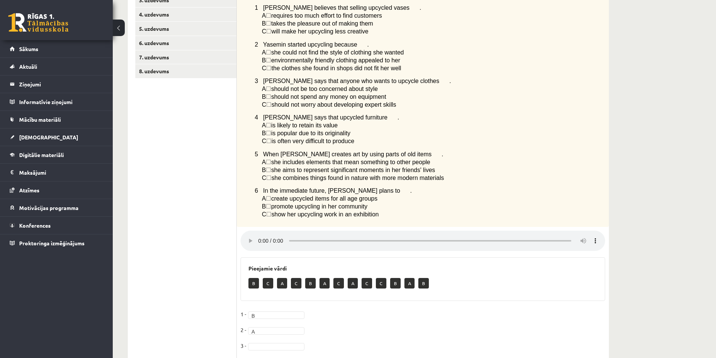
click at [213, 257] on ul "1. uzdevums 2. uzdevums 3. uzdevums 4. uzdevums 5. uzdevums 6. uzdevums 7. uzde…" at bounding box center [185, 186] width 101 height 442
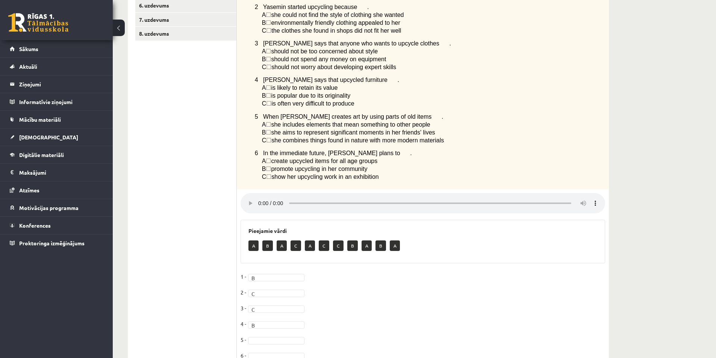
click at [225, 267] on ul "1. uzdevums 2. uzdevums 3. uzdevums 4. uzdevums 5. uzdevums 6. uzdevums 7. uzde…" at bounding box center [185, 149] width 101 height 442
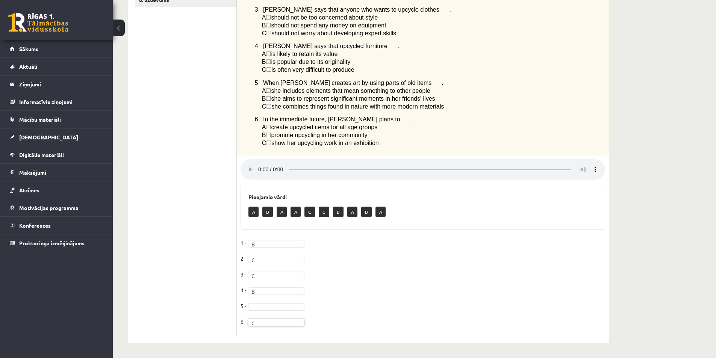
click at [219, 287] on ul "1. uzdevums 2. uzdevums 3. uzdevums 4. uzdevums 5. uzdevums 6. uzdevums 7. uzde…" at bounding box center [185, 115] width 101 height 442
click at [173, 245] on ul "1. uzdevums 2. uzdevums 3. uzdevums 4. uzdevums 5. uzdevums 6. uzdevums 7. uzde…" at bounding box center [185, 115] width 101 height 442
click at [189, 271] on ul "1. uzdevums 2. uzdevums 3. uzdevums 4. uzdevums 5. uzdevums 6. uzdevums 7. uzde…" at bounding box center [185, 115] width 101 height 442
click at [202, 272] on ul "1. uzdevums 2. uzdevums 3. uzdevums 4. uzdevums 5. uzdevums 6. uzdevums 7. uzde…" at bounding box center [185, 115] width 101 height 442
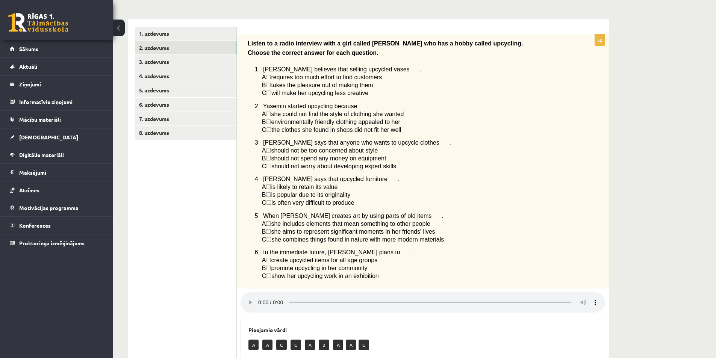
scroll to position [95, 0]
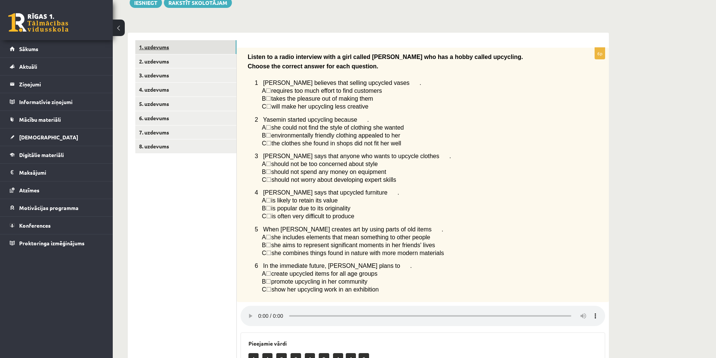
click at [178, 49] on link "1. uzdevums" at bounding box center [185, 47] width 101 height 14
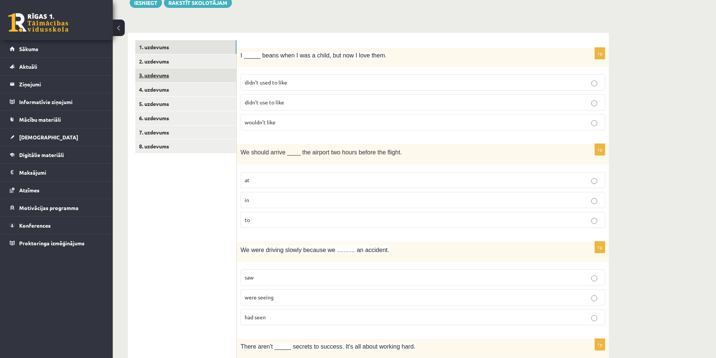
click at [184, 77] on link "3. uzdevums" at bounding box center [185, 75] width 101 height 14
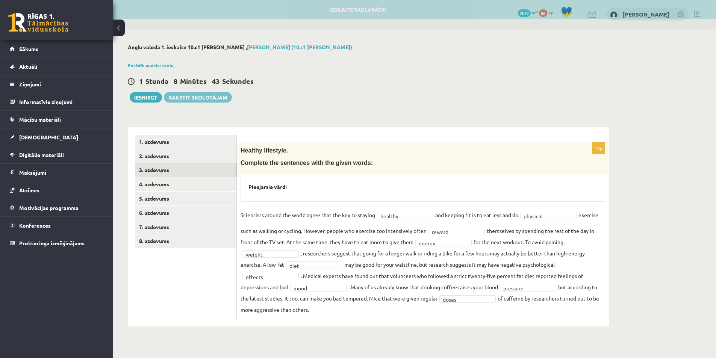
scroll to position [0, 0]
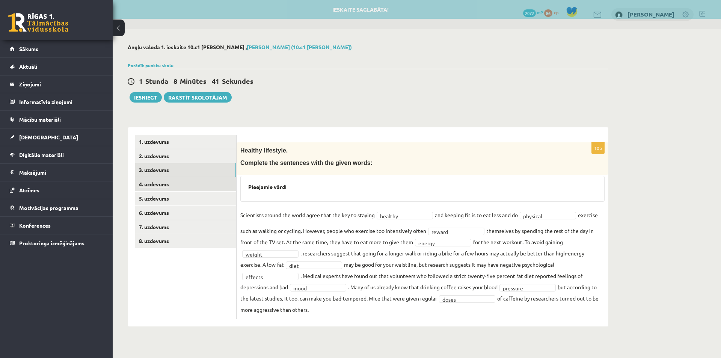
click at [176, 184] on link "4. uzdevums" at bounding box center [185, 184] width 101 height 14
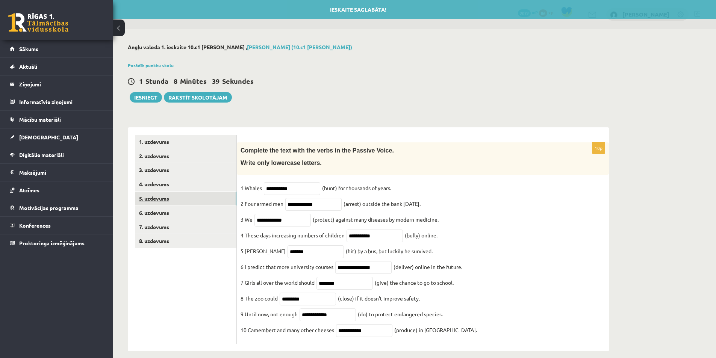
click at [172, 203] on link "5. uzdevums" at bounding box center [185, 199] width 101 height 14
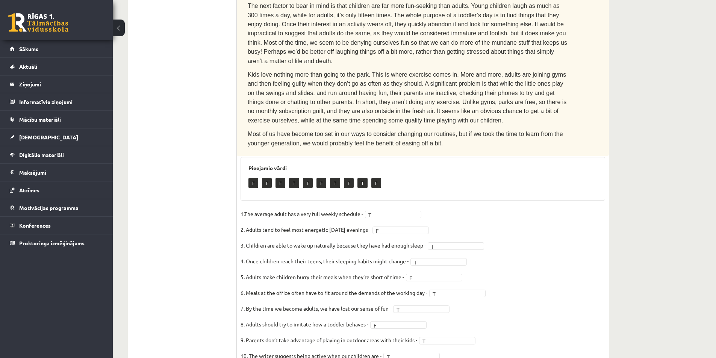
scroll to position [351, 0]
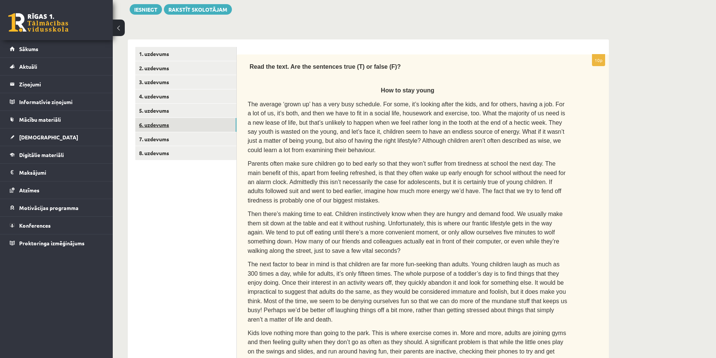
click at [184, 123] on link "6. uzdevums" at bounding box center [185, 125] width 101 height 14
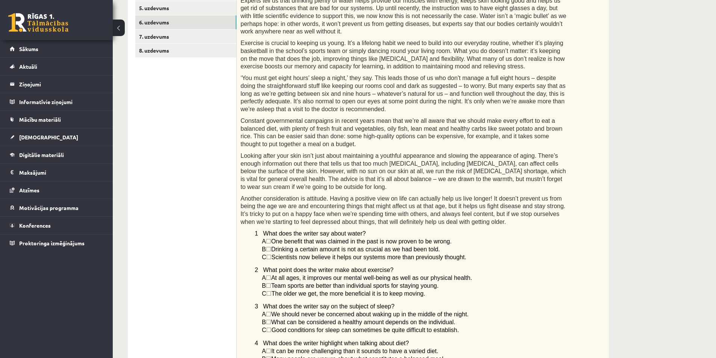
scroll to position [0, 0]
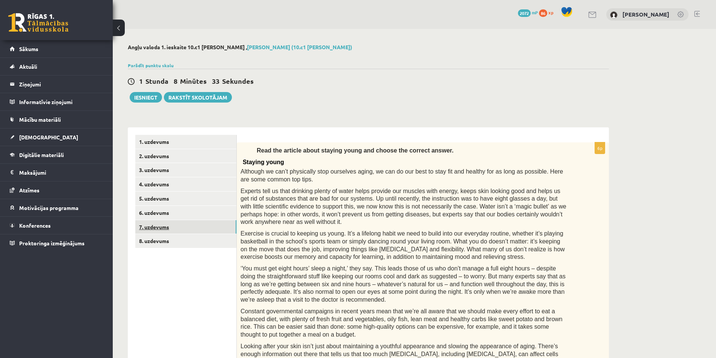
click at [176, 226] on link "7. uzdevums" at bounding box center [185, 227] width 101 height 14
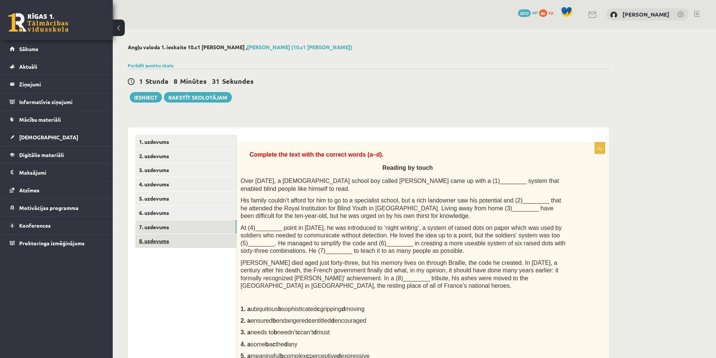
click at [179, 242] on link "8. uzdevums" at bounding box center [185, 241] width 101 height 14
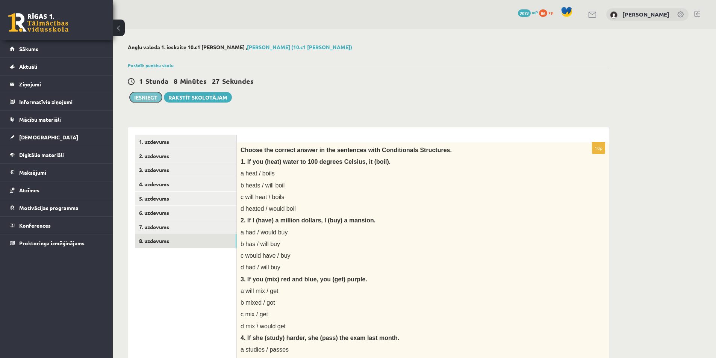
click at [135, 93] on button "Iesniegt" at bounding box center [146, 97] width 32 height 11
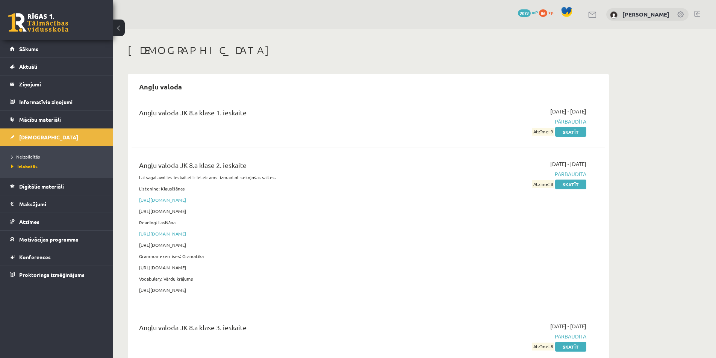
click at [98, 136] on link "[DEMOGRAPHIC_DATA]" at bounding box center [57, 136] width 94 height 17
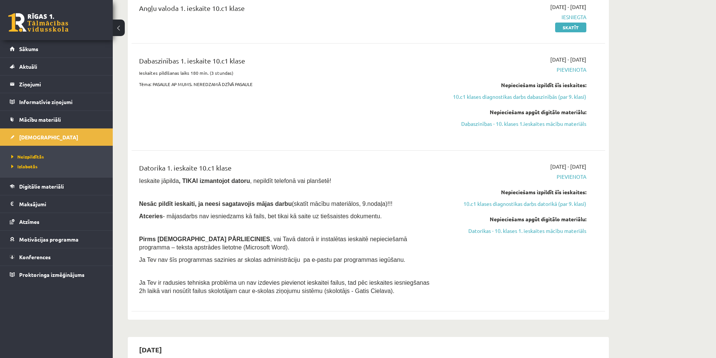
scroll to position [225, 0]
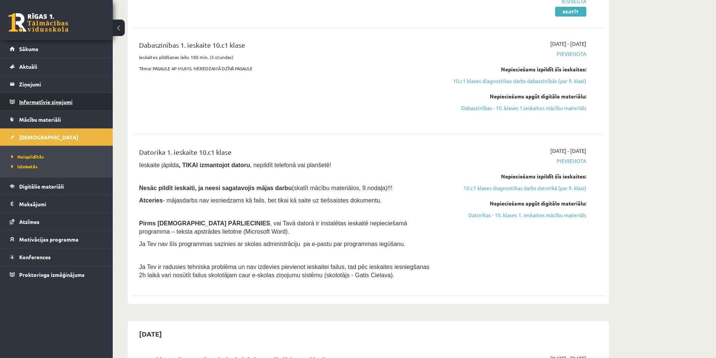
click at [70, 106] on legend "Informatīvie ziņojumi 0" at bounding box center [61, 101] width 84 height 17
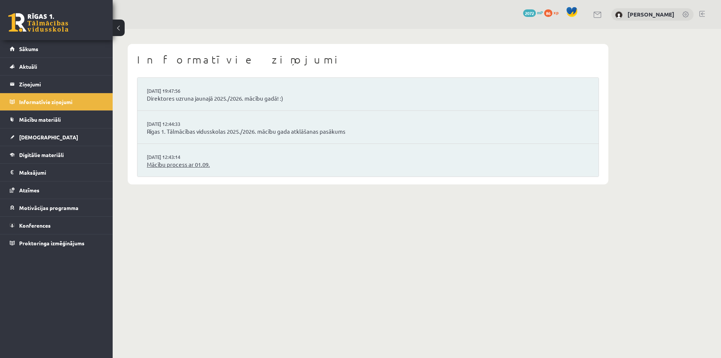
click at [175, 162] on link "Mācību process ar 01.09." at bounding box center [368, 164] width 443 height 9
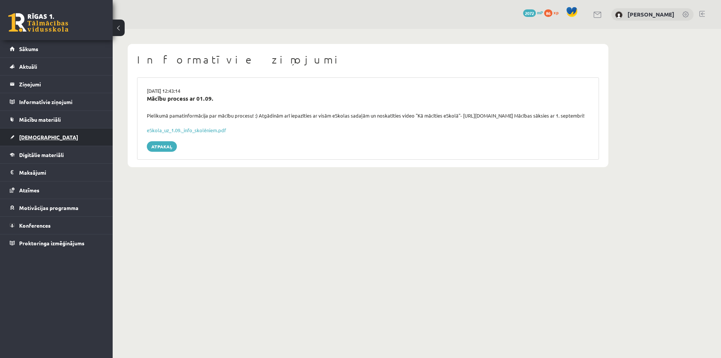
click at [44, 135] on link "[DEMOGRAPHIC_DATA]" at bounding box center [57, 136] width 94 height 17
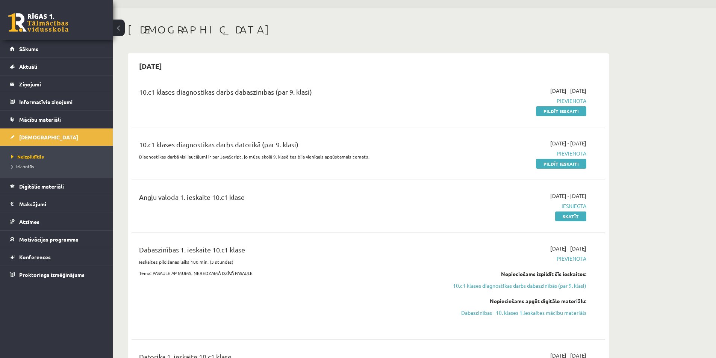
scroll to position [75, 0]
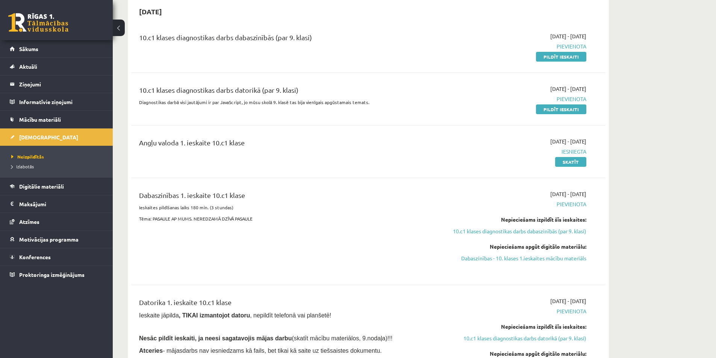
drag, startPoint x: 540, startPoint y: 110, endPoint x: 390, endPoint y: 38, distance: 166.5
click at [540, 110] on link "Pildīt ieskaiti" at bounding box center [561, 109] width 50 height 10
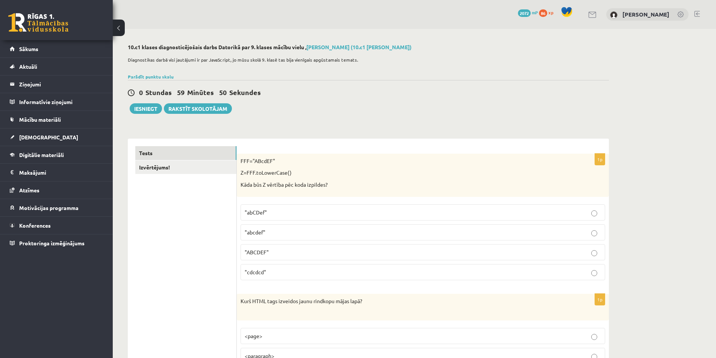
click at [282, 234] on p ""abcdef"" at bounding box center [423, 232] width 356 height 8
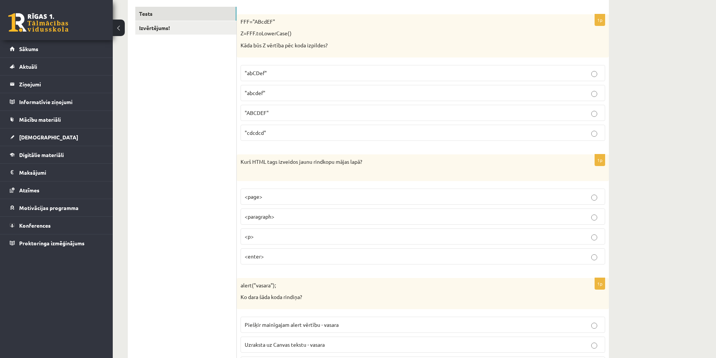
scroll to position [150, 0]
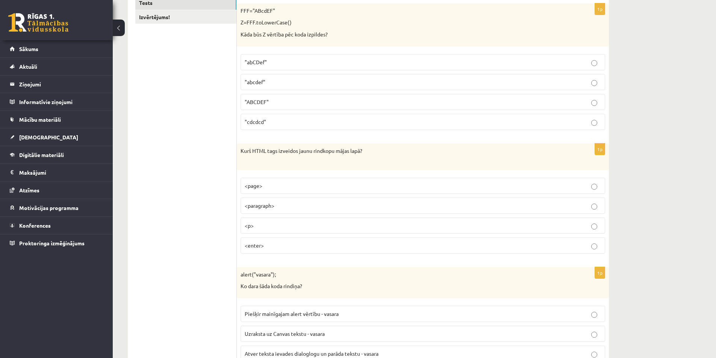
click at [281, 227] on p "<p>" at bounding box center [423, 226] width 356 height 8
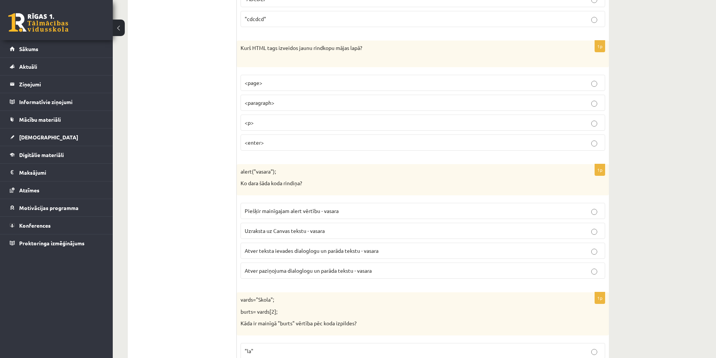
scroll to position [263, 0]
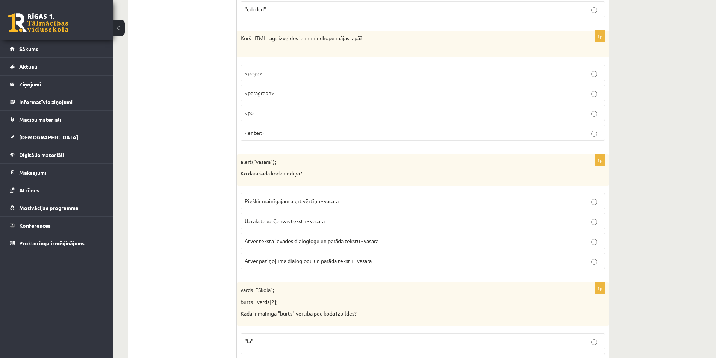
click at [290, 264] on span "Atver paziņojuma dialoglogu un parāda tekstu - vasara" at bounding box center [308, 260] width 127 height 7
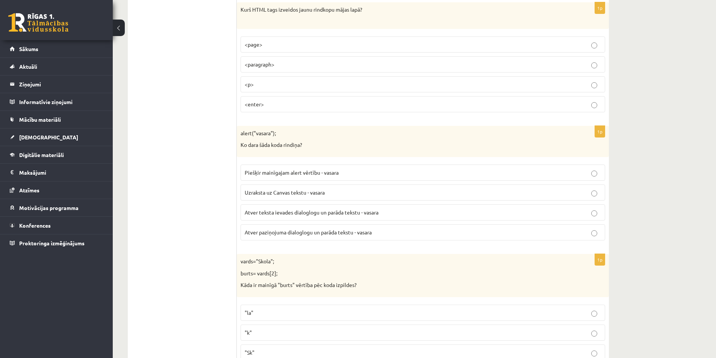
scroll to position [413, 0]
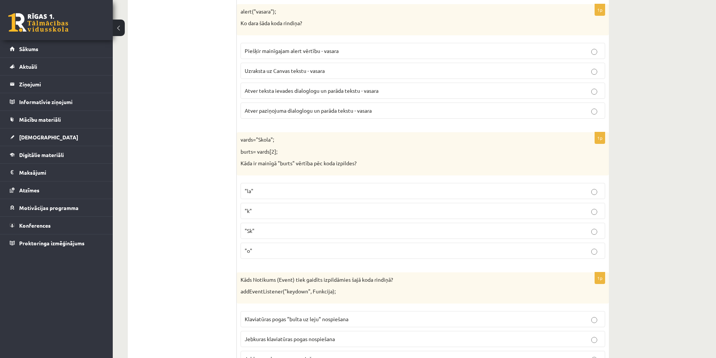
click at [253, 257] on label ""o"" at bounding box center [422, 251] width 364 height 16
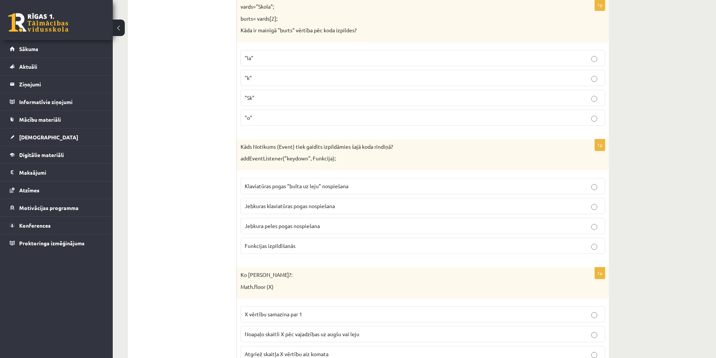
scroll to position [563, 0]
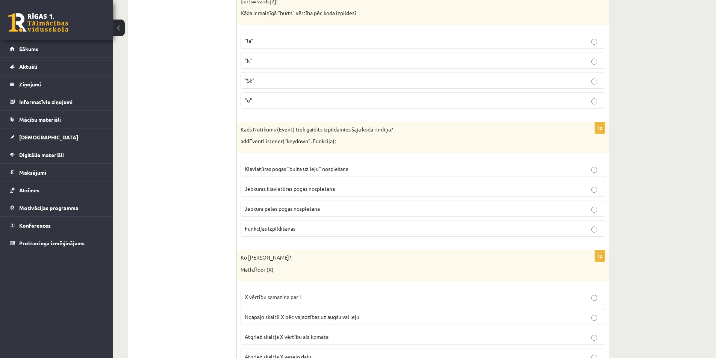
click at [310, 189] on span "Jebkuras klaviatūras pogas nospiešana" at bounding box center [290, 188] width 90 height 7
click at [263, 129] on p "Kāds Notikums (Event) tiek gaidīts izpildāmies šajā koda rindiņā?" at bounding box center [403, 130] width 327 height 8
click at [247, 129] on p "Kāds Notikums (Event) tiek gaidīts izpildāmies šajā koda rindiņā?" at bounding box center [403, 130] width 327 height 8
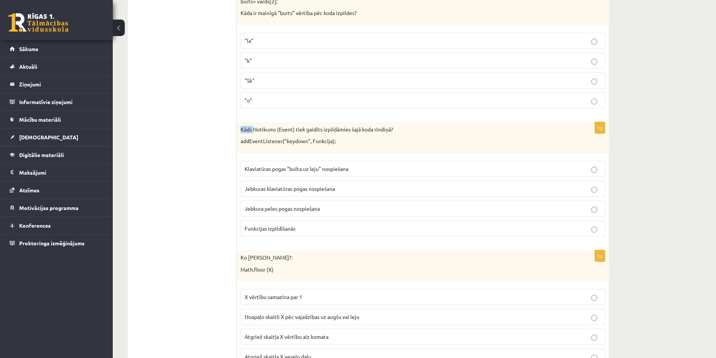
click at [242, 116] on div at bounding box center [242, 116] width 0 height 0
click at [243, 124] on div "Kāds Notikums (Event) tiek gaidīts izpildāmies šajā koda rindiņā? addEventListe…" at bounding box center [423, 137] width 372 height 31
drag, startPoint x: 239, startPoint y: 126, endPoint x: 408, endPoint y: 121, distance: 168.7
click at [403, 116] on div at bounding box center [403, 116] width 0 height 0
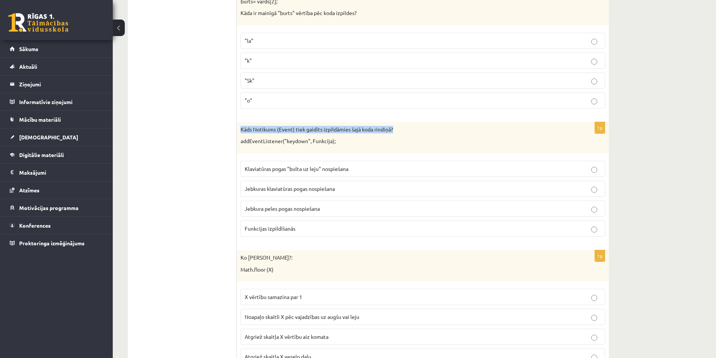
click at [410, 133] on p "Kāds Notikums (Event) tiek gaidīts izpildāmies šajā koda rindiņā?" at bounding box center [403, 130] width 327 height 8
click at [389, 130] on p "Kāds Notikums (Event) tiek gaidīts izpildāmies šajā koda rindiņā?" at bounding box center [403, 130] width 327 height 8
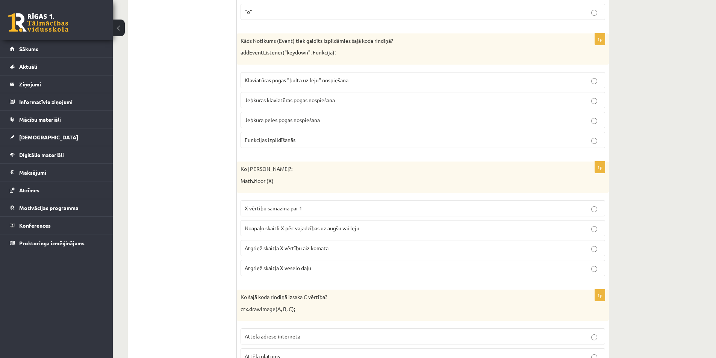
scroll to position [676, 0]
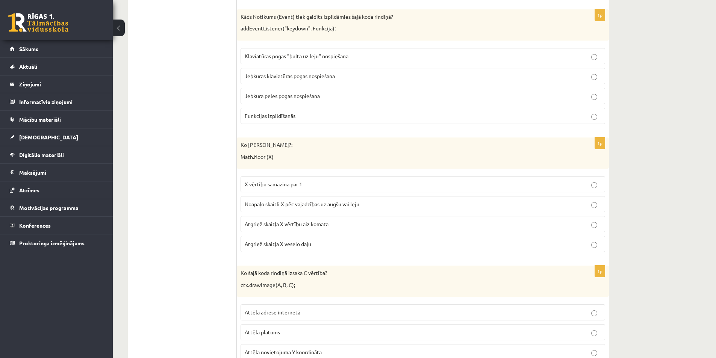
click at [300, 246] on span "Atgriež skaitļa X veselo daļu" at bounding box center [278, 243] width 66 height 7
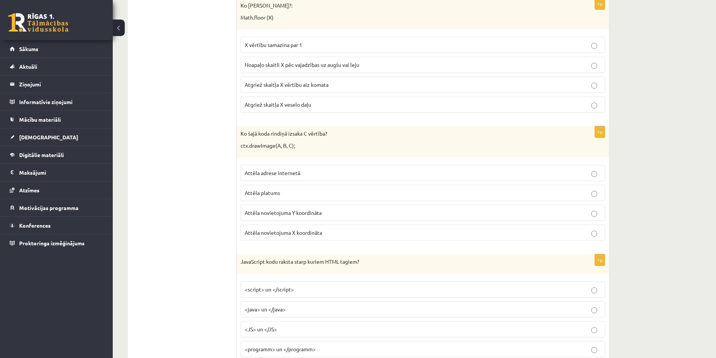
scroll to position [826, 0]
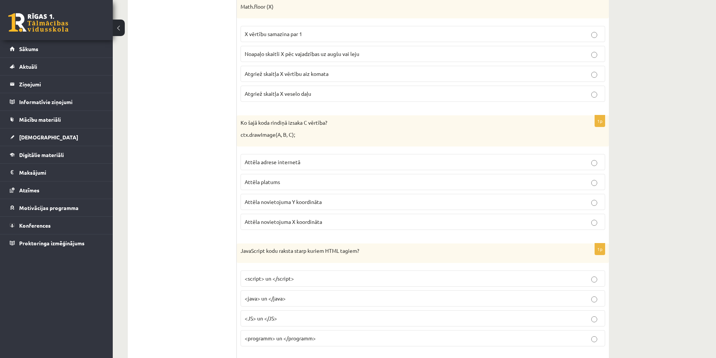
click at [314, 163] on p "Attēla adrese internetā" at bounding box center [423, 162] width 356 height 8
click at [257, 200] on span "Attēla novietojuma Y koordināta" at bounding box center [283, 201] width 77 height 7
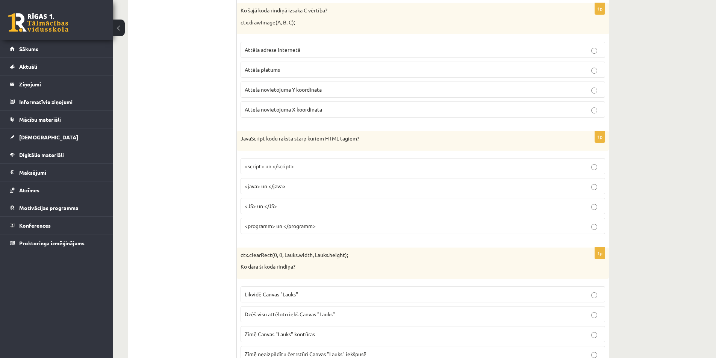
scroll to position [939, 0]
click at [307, 164] on p "<script> un </script>" at bounding box center [423, 166] width 356 height 8
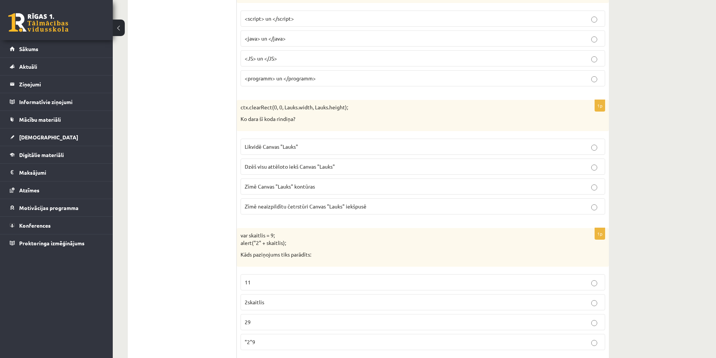
scroll to position [1089, 0]
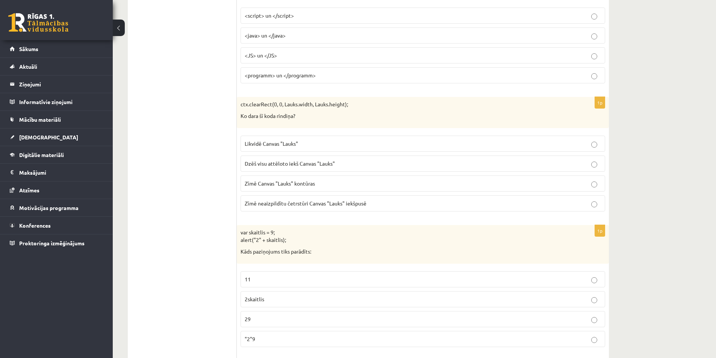
click at [293, 165] on span "Dzēš visu attēloto iekš Canvas "Lauks"" at bounding box center [290, 163] width 90 height 7
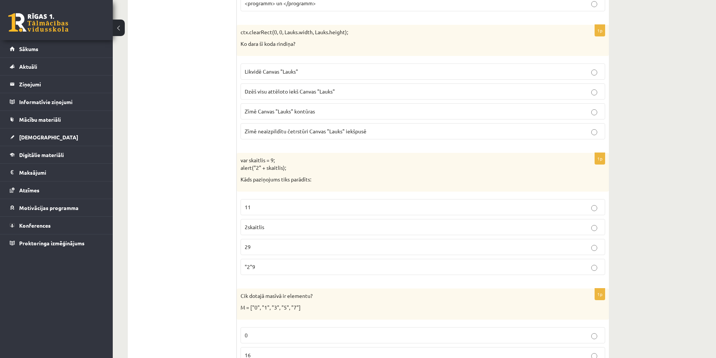
scroll to position [1164, 0]
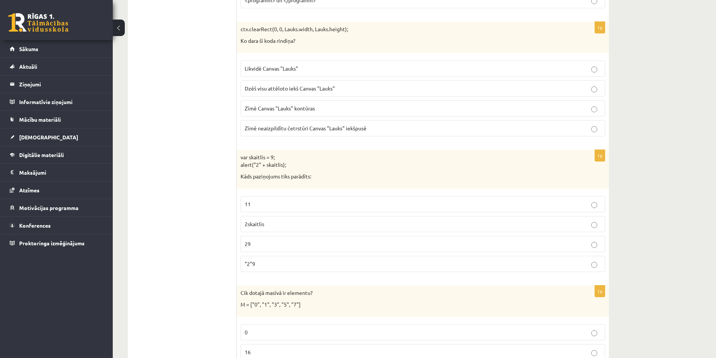
drag, startPoint x: 217, startPoint y: 159, endPoint x: 204, endPoint y: 263, distance: 105.7
click at [246, 245] on span "29" at bounding box center [248, 243] width 6 height 7
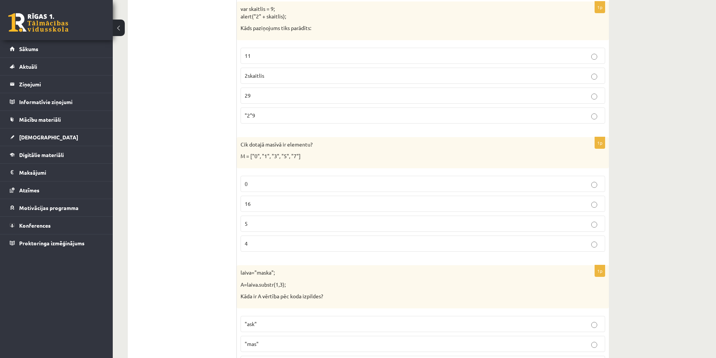
scroll to position [1315, 0]
click at [255, 156] on p "M = ["0", "1", "3", "5", "7"]" at bounding box center [403, 155] width 327 height 8
click at [267, 156] on p "M = ["0", "1", "3", "5", "7"]" at bounding box center [403, 155] width 327 height 8
click at [273, 157] on p "M = ["0", "1", "3", "5", "7"]" at bounding box center [403, 155] width 327 height 8
click at [286, 157] on p "M = ["0", "1", "3", "5", "7"]" at bounding box center [403, 155] width 327 height 8
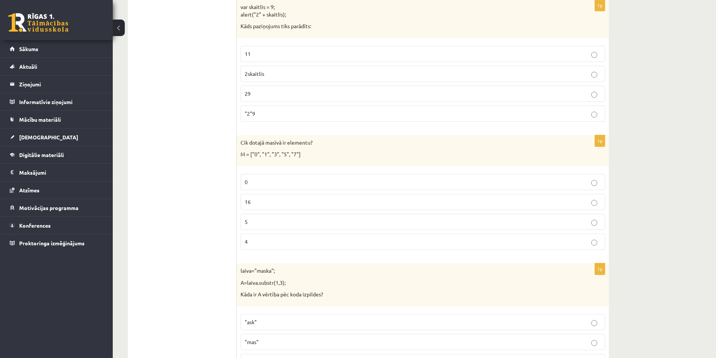
click at [302, 156] on p "M = ["0", "1", "3", "5", "7"]" at bounding box center [403, 155] width 327 height 8
click at [255, 216] on label "5" at bounding box center [422, 222] width 364 height 16
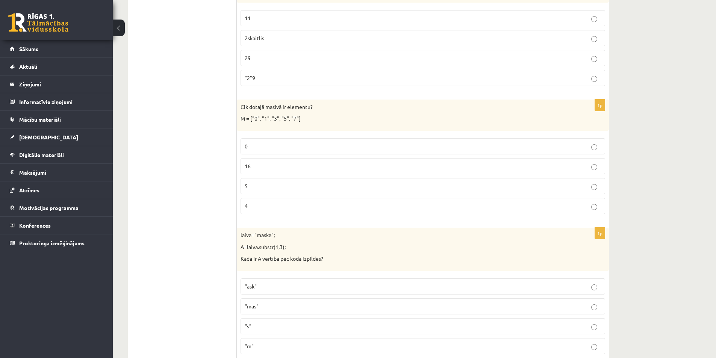
scroll to position [1352, 0]
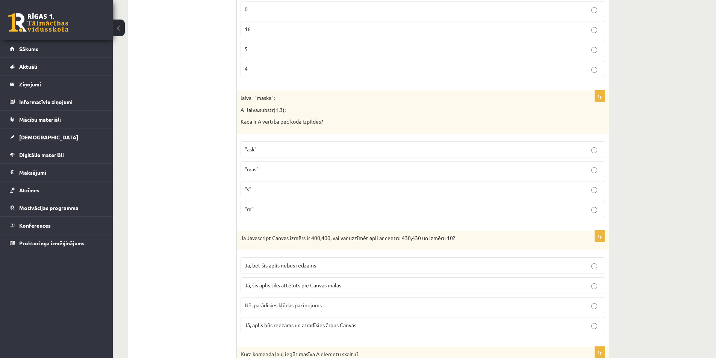
scroll to position [1503, 0]
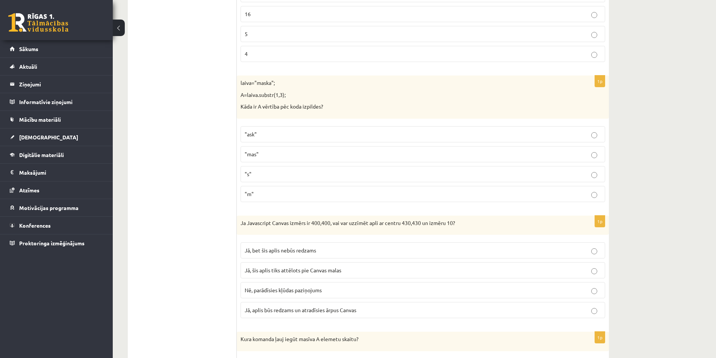
drag, startPoint x: 209, startPoint y: 133, endPoint x: 203, endPoint y: 136, distance: 6.7
drag, startPoint x: 261, startPoint y: 86, endPoint x: 268, endPoint y: 86, distance: 6.4
click at [269, 85] on p "laiva="maska";" at bounding box center [403, 83] width 327 height 8
click at [248, 134] on span ""ask"" at bounding box center [251, 134] width 12 height 7
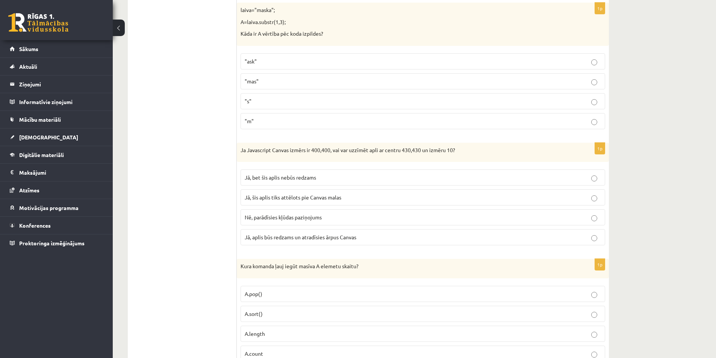
scroll to position [1578, 0]
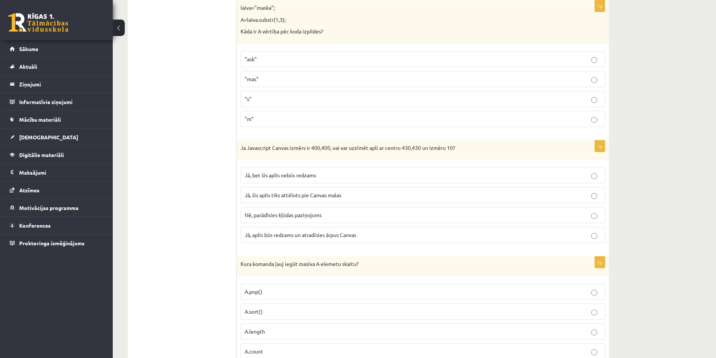
drag, startPoint x: 288, startPoint y: 178, endPoint x: 272, endPoint y: 176, distance: 16.3
click at [288, 178] on span "Jā, bet šis aplis nebūs redzams" at bounding box center [280, 175] width 71 height 7
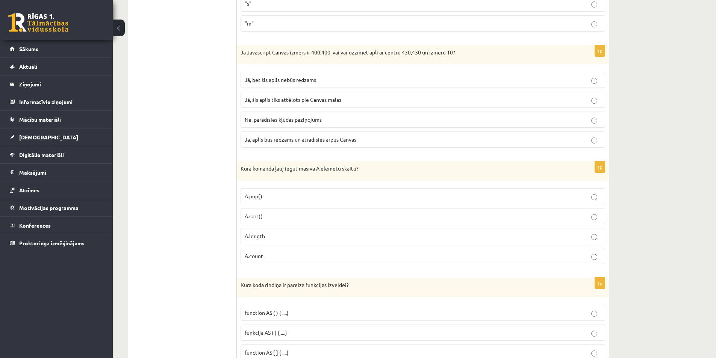
scroll to position [1690, 0]
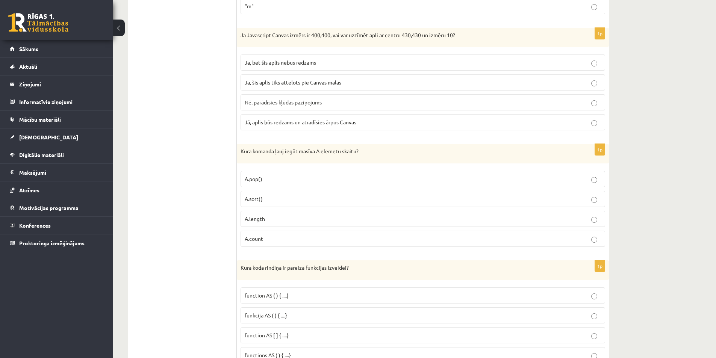
click at [292, 226] on label "A.length" at bounding box center [422, 219] width 364 height 16
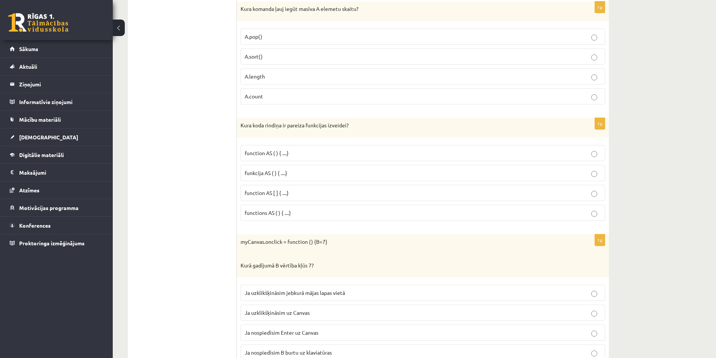
scroll to position [1841, 0]
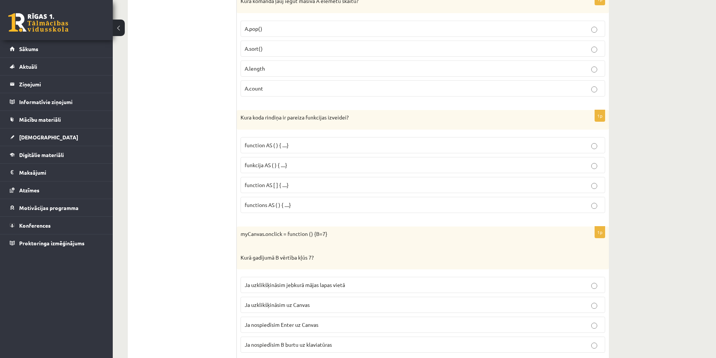
click at [254, 140] on label "function AS ( ) { ....}" at bounding box center [422, 145] width 364 height 16
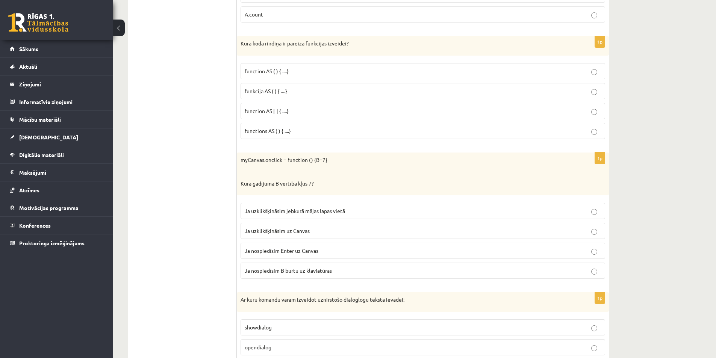
scroll to position [1916, 0]
click at [242, 184] on p "Kurā gadījumā B vērtība kļūs 7?" at bounding box center [403, 183] width 327 height 8
click at [237, 186] on div at bounding box center [237, 186] width 0 height 0
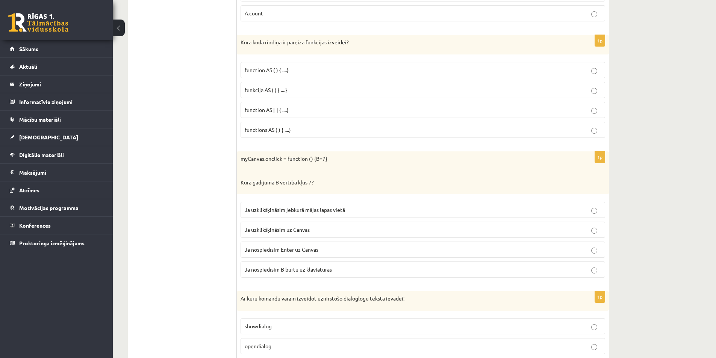
click at [215, 189] on ul "Tests Izvērtējums!" at bounding box center [185, 187] width 101 height 3915
click at [250, 161] on p "myCanvas.onclick = function () {B=7}" at bounding box center [403, 159] width 327 height 8
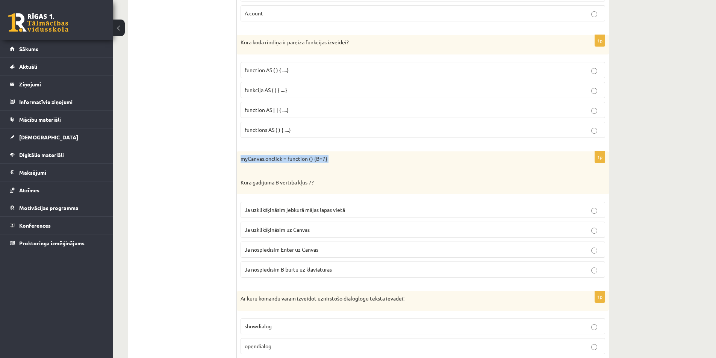
click at [245, 162] on div at bounding box center [245, 162] width 0 height 0
drag, startPoint x: 199, startPoint y: 170, endPoint x: 358, endPoint y: 90, distance: 177.6
click at [201, 168] on ul "Tests Izvērtējums!" at bounding box center [185, 187] width 101 height 3915
click at [296, 228] on span "Ja uzklikšķināsim uz Canvas" at bounding box center [277, 229] width 65 height 7
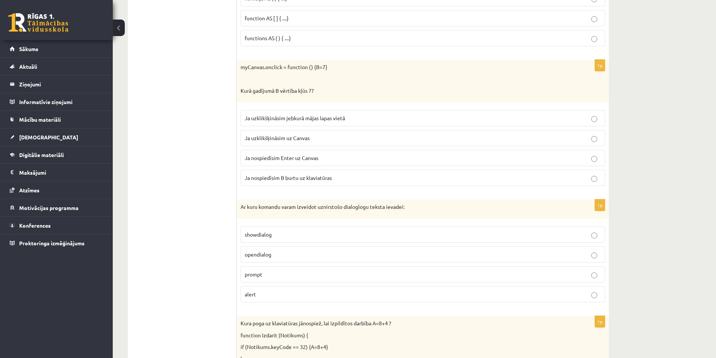
scroll to position [2066, 0]
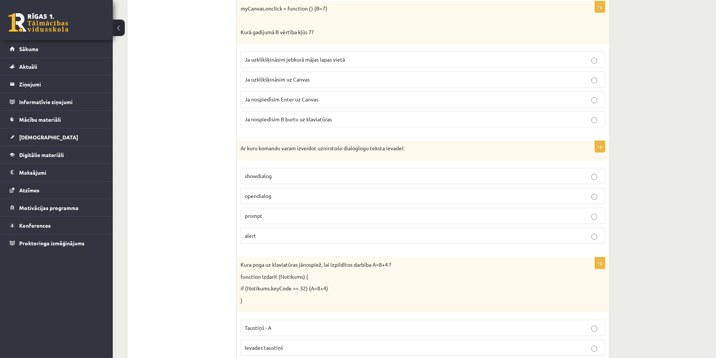
click at [272, 150] on p "Ar kuru komandu varam izveidot uznirstošo dialoglogu teksta ievadei:" at bounding box center [403, 149] width 327 height 8
click at [267, 152] on div at bounding box center [267, 152] width 0 height 0
click at [317, 149] on p "Ar kuru komandu varam izveidot uznirstošo dialoglogu teksta ievadei:" at bounding box center [403, 149] width 327 height 8
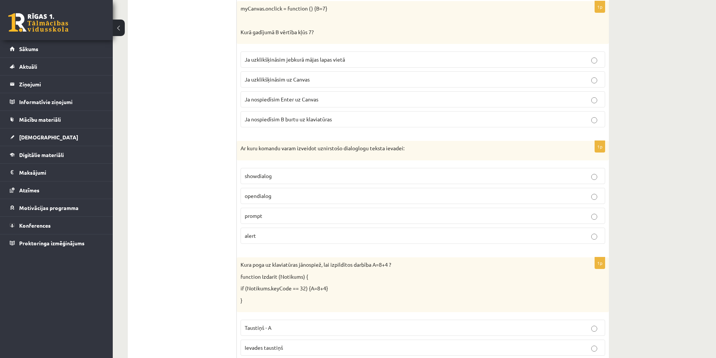
click at [325, 148] on p "Ar kuru komandu varam izveidot uznirstošo dialoglogu teksta ievadei:" at bounding box center [403, 149] width 327 height 8
click at [320, 135] on div at bounding box center [320, 135] width 0 height 0
click at [254, 145] on p "Ar kuru komandu varam izveidot uznirstošo dialoglogu teksta ievadei:" at bounding box center [403, 149] width 327 height 8
click at [270, 238] on p "alert" at bounding box center [423, 236] width 356 height 8
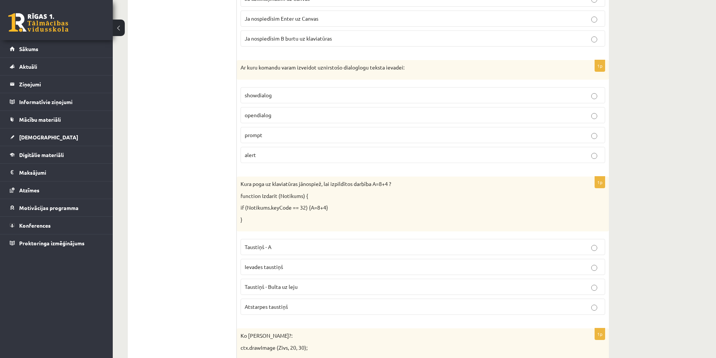
scroll to position [2179, 0]
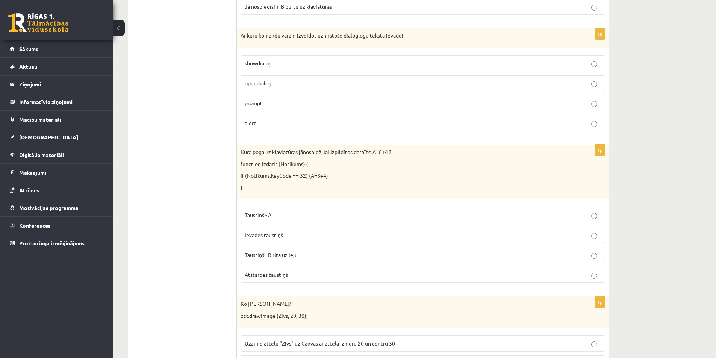
drag, startPoint x: 274, startPoint y: 176, endPoint x: 307, endPoint y: 177, distance: 33.1
click at [307, 177] on p "if (Notikums.keyCode == 32) {A=8+4}" at bounding box center [403, 176] width 327 height 8
copy p "keyCode == 32"
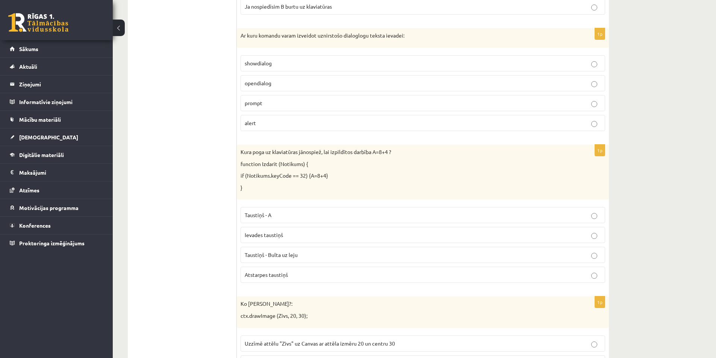
click at [263, 280] on label "Atstarpes taustiņš" at bounding box center [422, 275] width 364 height 16
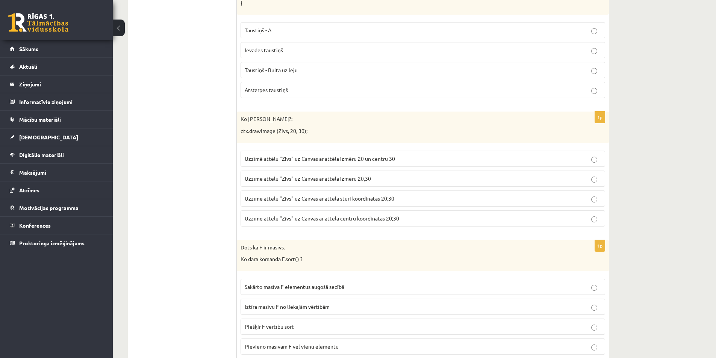
scroll to position [2367, 0]
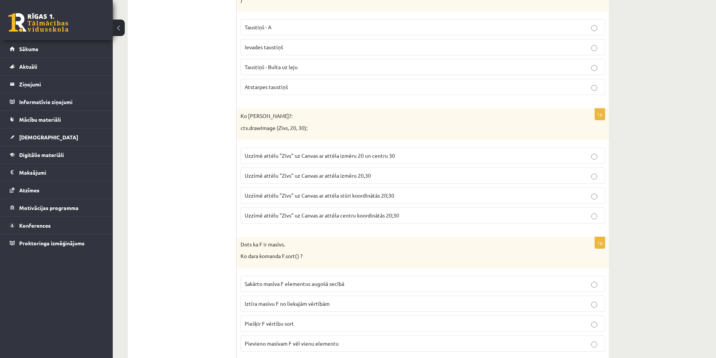
click at [320, 199] on p "Uzzīmē attēlu "Zivs" uz Canvas ar attēla stūri koordinātās 20;30" at bounding box center [423, 196] width 356 height 8
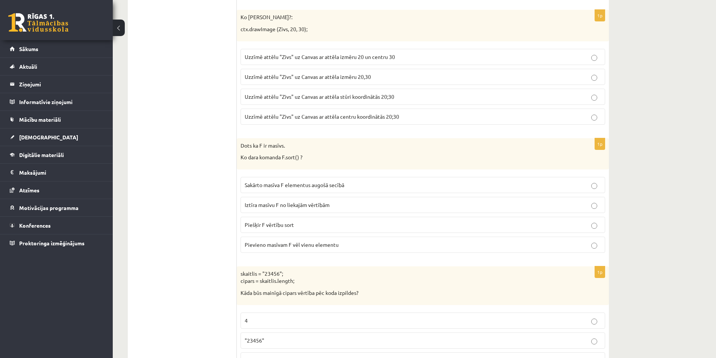
scroll to position [2479, 0]
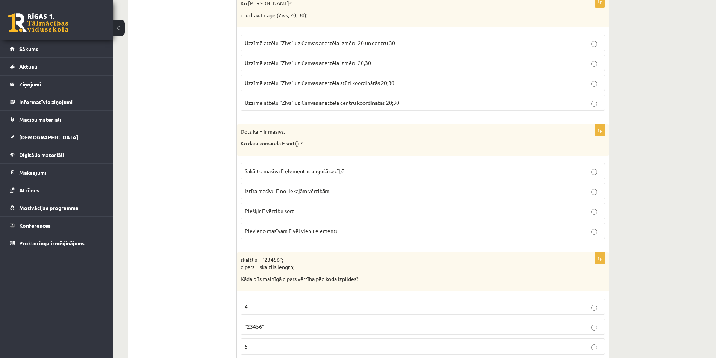
click at [332, 175] on p "Sakārto masīva F elementus augošā secībā" at bounding box center [423, 171] width 356 height 8
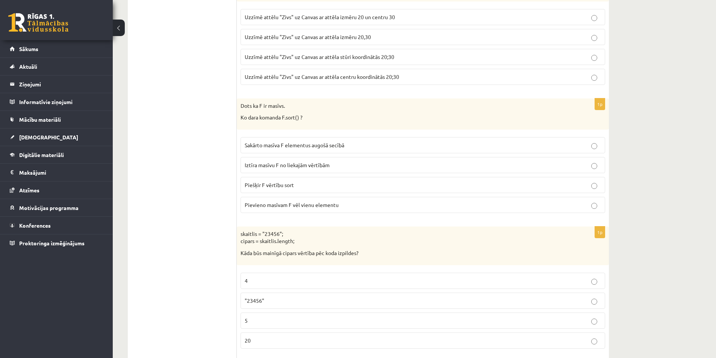
scroll to position [2554, 0]
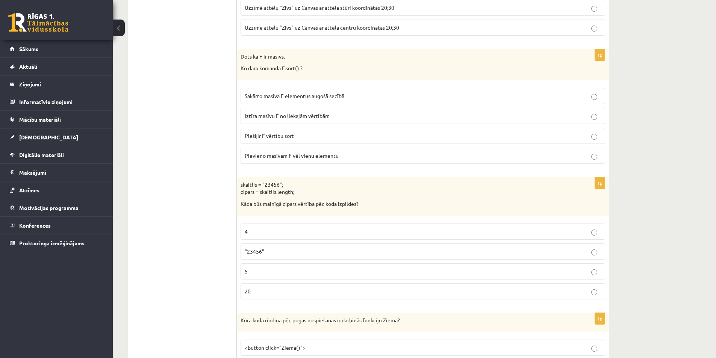
click at [248, 275] on p "5" at bounding box center [423, 271] width 356 height 8
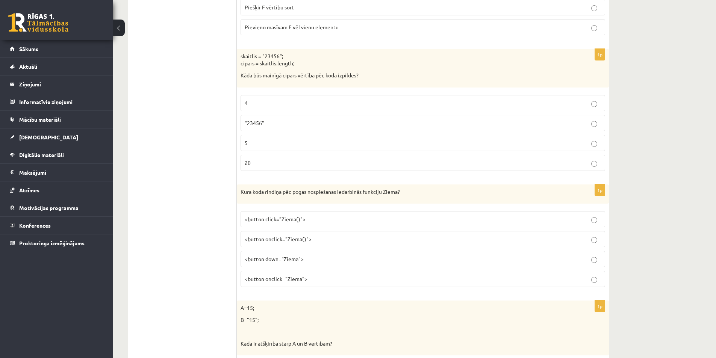
scroll to position [2705, 0]
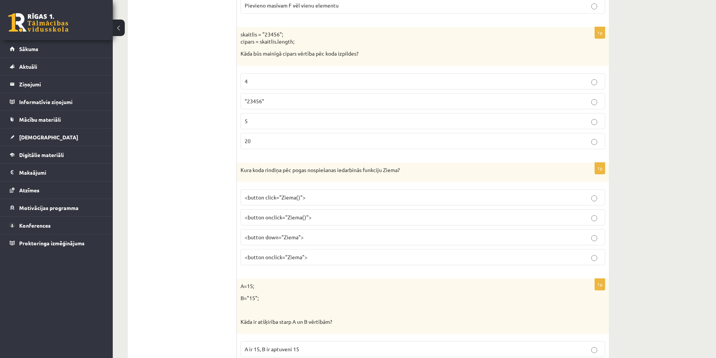
click at [256, 219] on span "<button onclick="Ziema()">" at bounding box center [278, 217] width 67 height 7
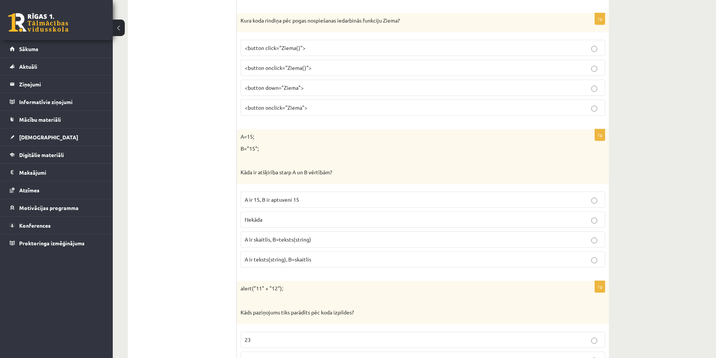
scroll to position [2855, 0]
drag, startPoint x: 313, startPoint y: 237, endPoint x: 301, endPoint y: 229, distance: 14.9
click at [313, 237] on p "A ir skaitlis, B=teksts(string)" at bounding box center [423, 239] width 356 height 8
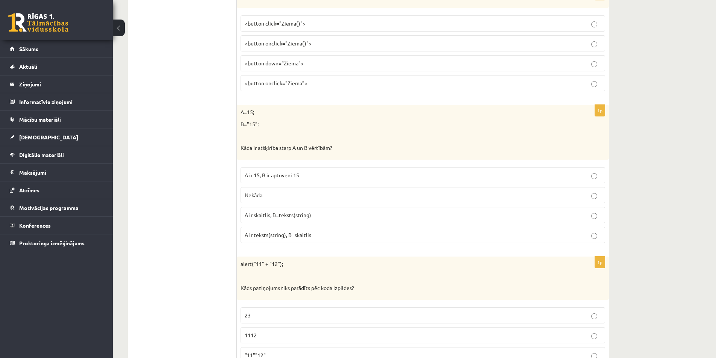
scroll to position [3005, 0]
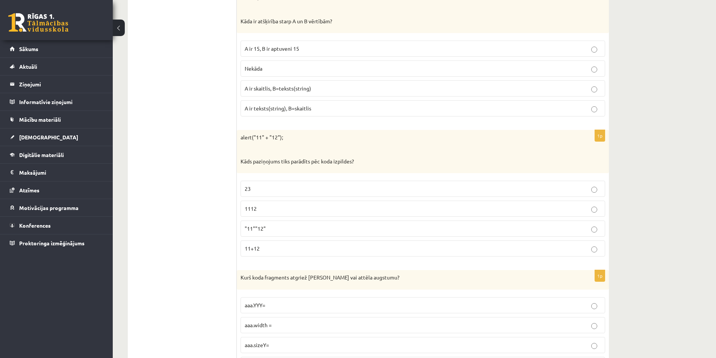
click at [263, 213] on p "1112" at bounding box center [423, 209] width 356 height 8
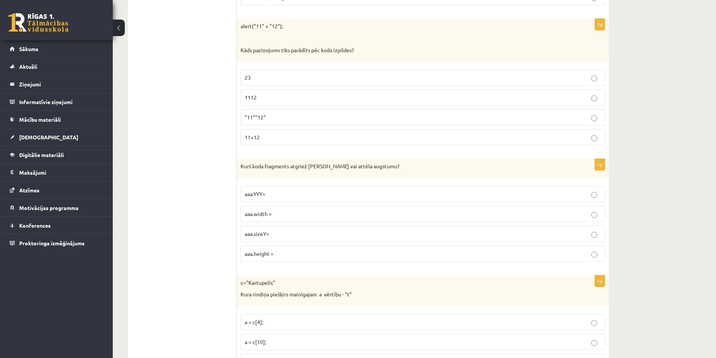
scroll to position [3118, 0]
click at [277, 248] on label "aaa.height =" at bounding box center [422, 252] width 364 height 16
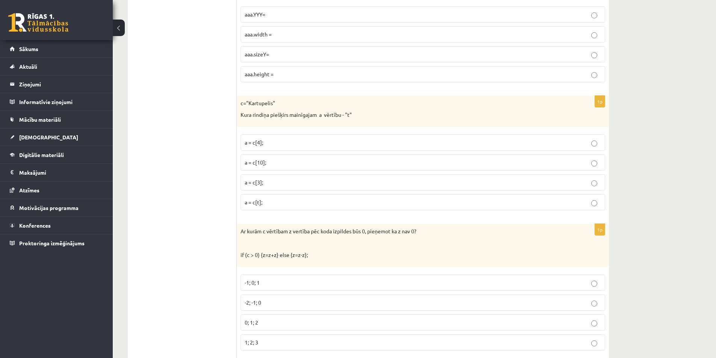
scroll to position [3268, 0]
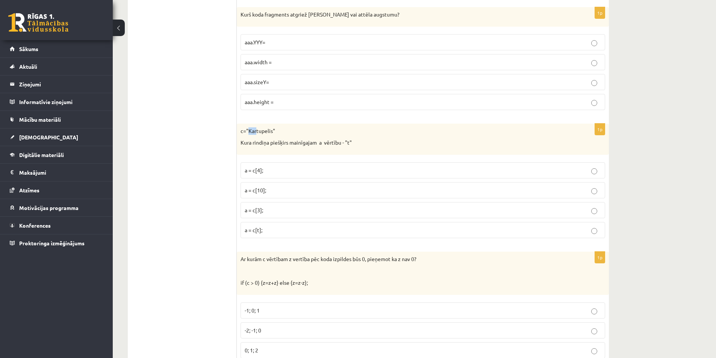
drag, startPoint x: 257, startPoint y: 133, endPoint x: 247, endPoint y: 133, distance: 9.8
click at [247, 133] on p "c="Kartupelis"" at bounding box center [403, 131] width 327 height 8
click at [249, 131] on p "c="Kartupelis"" at bounding box center [403, 131] width 327 height 8
drag, startPoint x: 249, startPoint y: 133, endPoint x: 256, endPoint y: 134, distance: 7.5
click at [256, 134] on p "c="Kartupelis"" at bounding box center [403, 131] width 327 height 8
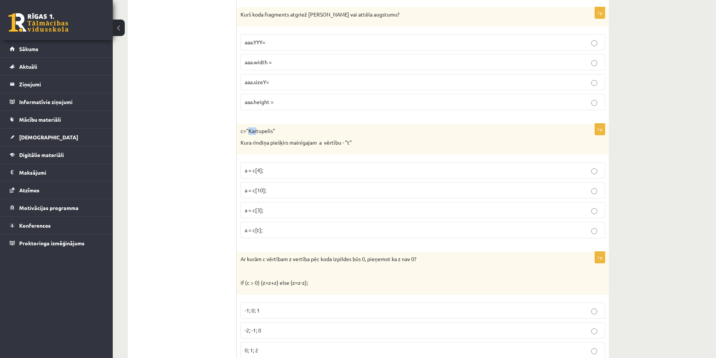
click at [252, 128] on p "c="Kartupelis"" at bounding box center [403, 131] width 327 height 8
click at [250, 133] on p "c="Kartupelis"" at bounding box center [403, 131] width 327 height 8
click at [249, 132] on p "c="Kartupelis"" at bounding box center [403, 131] width 327 height 8
click at [250, 133] on p "c="Kartupelis"" at bounding box center [403, 131] width 327 height 8
click at [252, 130] on p "c="Kartupelis"" at bounding box center [403, 131] width 327 height 8
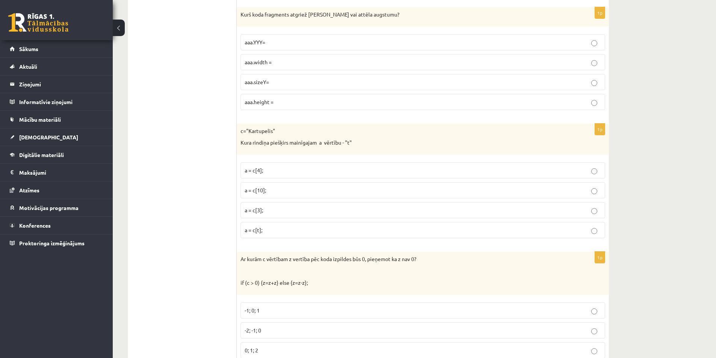
click at [248, 132] on p "c="Kartupelis"" at bounding box center [403, 131] width 327 height 8
click at [252, 133] on p "c="Kartupelis"" at bounding box center [403, 131] width 327 height 8
click at [255, 133] on p "c="Kartupelis"" at bounding box center [403, 131] width 327 height 8
click at [257, 133] on p "c="Kartupelis"" at bounding box center [403, 131] width 327 height 8
click at [250, 133] on p "c="Kartupelis"" at bounding box center [403, 131] width 327 height 8
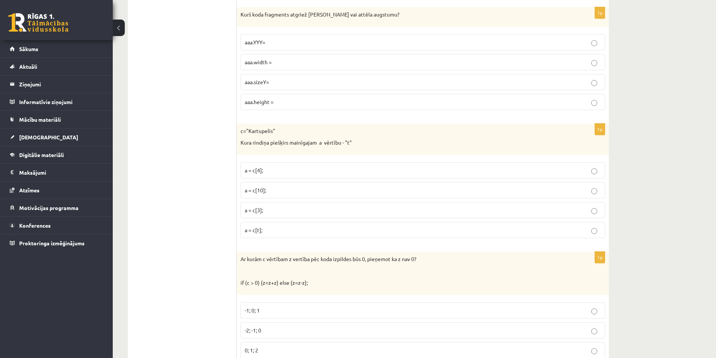
click at [252, 134] on p "c="Kartupelis"" at bounding box center [403, 131] width 327 height 8
click at [264, 209] on p "a = c[3];" at bounding box center [423, 210] width 356 height 8
click at [249, 133] on p "c="Kartupelis"" at bounding box center [403, 131] width 327 height 8
click at [251, 133] on p "c="Kartupelis"" at bounding box center [403, 131] width 327 height 8
click at [253, 134] on p "c="Kartupelis"" at bounding box center [403, 131] width 327 height 8
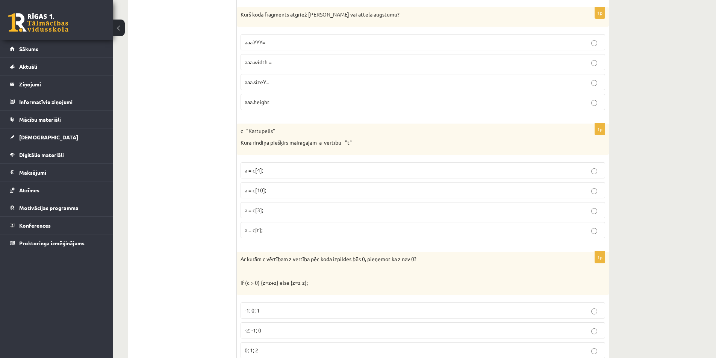
click at [257, 133] on p "c="Kartupelis"" at bounding box center [403, 131] width 327 height 8
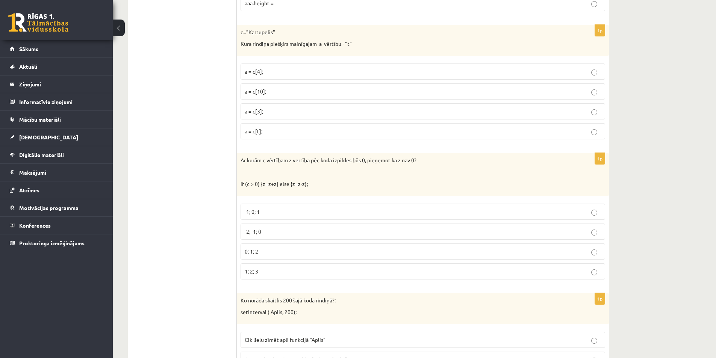
scroll to position [3381, 0]
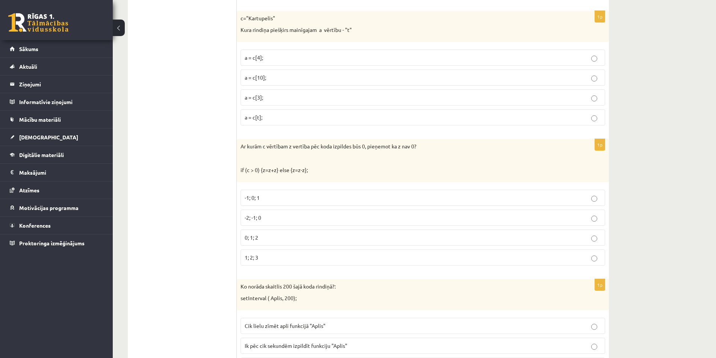
click at [305, 148] on p "Ar kurām c vērtībam z vertība pēc koda izpildes būs 0, pieņemot ka z nav 0?" at bounding box center [403, 147] width 327 height 8
click at [301, 150] on div at bounding box center [301, 150] width 0 height 0
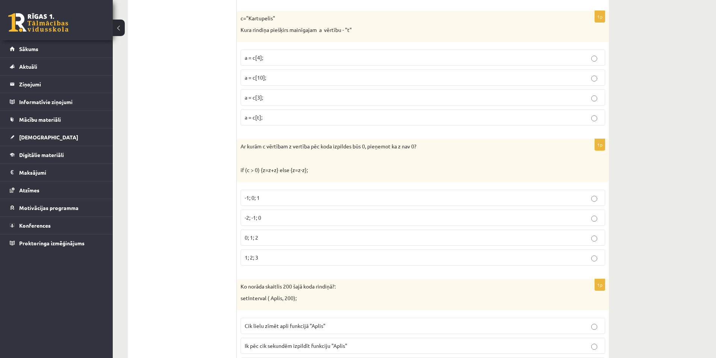
click at [354, 145] on p "Ar kurām c vērtībam z vertība pēc koda izpildes būs 0, pieņemot ka z nav 0?" at bounding box center [403, 147] width 327 height 8
click at [349, 133] on div at bounding box center [349, 133] width 0 height 0
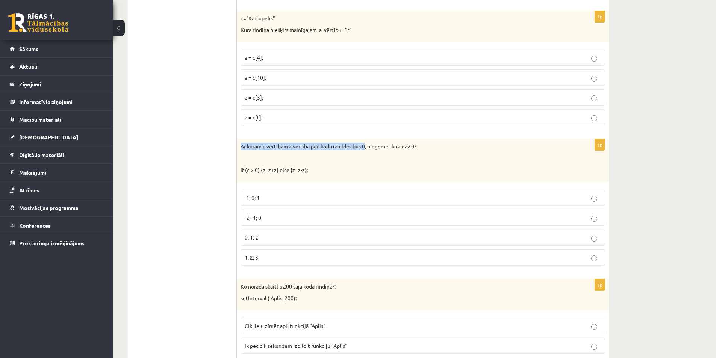
drag, startPoint x: 366, startPoint y: 148, endPoint x: 241, endPoint y: 147, distance: 124.3
click at [241, 147] on p "Ar kurām c vērtībam z vertība pēc koda izpildes būs 0, pieņemot ka z nav 0?" at bounding box center [403, 147] width 327 height 8
click at [236, 150] on div at bounding box center [236, 150] width 0 height 0
click at [282, 148] on p "Ar kurām c vērtībam z vertība pēc koda izpildes būs 0, pieņemot ka z nav 0?" at bounding box center [403, 147] width 327 height 8
drag, startPoint x: 286, startPoint y: 145, endPoint x: 248, endPoint y: 145, distance: 38.7
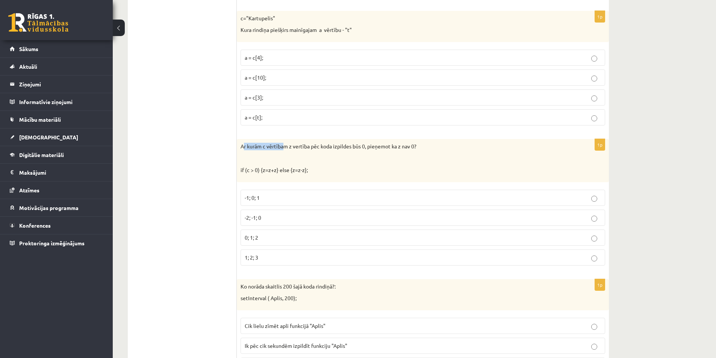
click at [246, 146] on p "Ar kurām c vērtībam z vertība pēc koda izpildes būs 0, pieņemot ka z nav 0?" at bounding box center [403, 147] width 327 height 8
click at [289, 146] on p "Ar kurām c vērtībam z vertība pēc koda izpildes būs 0, pieņemot ka z nav 0?" at bounding box center [403, 147] width 327 height 8
drag, startPoint x: 289, startPoint y: 146, endPoint x: 238, endPoint y: 147, distance: 51.1
click at [238, 147] on div "Ar kurām c vērtībam z vertība pēc koda izpildes būs 0, pieņemot ka z nav 0? if …" at bounding box center [423, 160] width 372 height 43
click at [233, 133] on div at bounding box center [233, 133] width 0 height 0
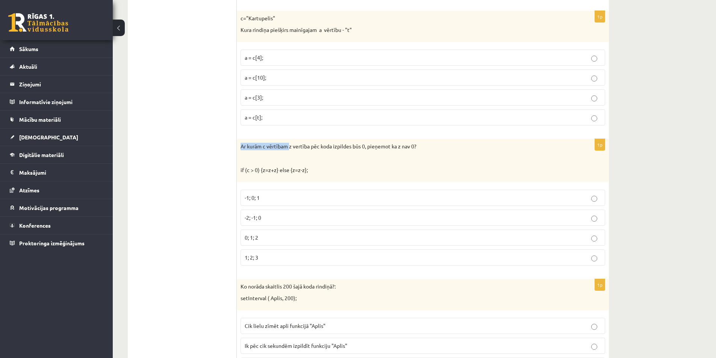
click at [249, 141] on div "Ar kurām c vērtībam z vertība pēc koda izpildes būs 0, pieņemot ka z nav 0? if …" at bounding box center [423, 160] width 372 height 43
drag, startPoint x: 291, startPoint y: 147, endPoint x: 365, endPoint y: 148, distance: 74.0
click at [365, 148] on p "Ar kurām c vērtībam z vertība pēc koda izpildes būs 0, pieņemot ka z nav 0?" at bounding box center [403, 147] width 327 height 8
click at [360, 150] on div at bounding box center [360, 150] width 0 height 0
click at [361, 148] on p "Ar kurām c vērtībam z vertība pēc koda izpildes būs 0, pieņemot ka z nav 0?" at bounding box center [403, 147] width 327 height 8
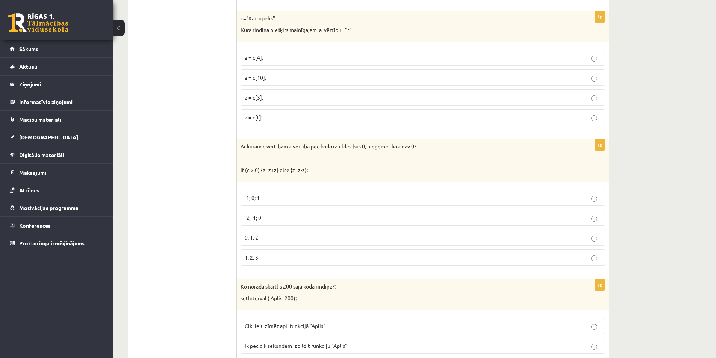
click at [342, 200] on p "-1; 0; 1" at bounding box center [423, 198] width 356 height 8
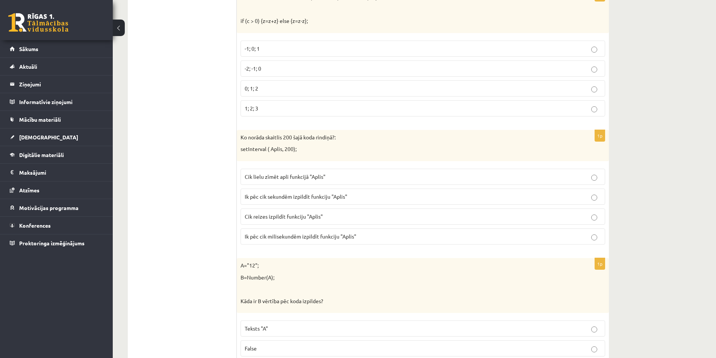
scroll to position [3531, 0]
click at [329, 230] on label "Ik pēc cik milisekundēm izpildīt funkciju "Aplis"" at bounding box center [422, 235] width 364 height 16
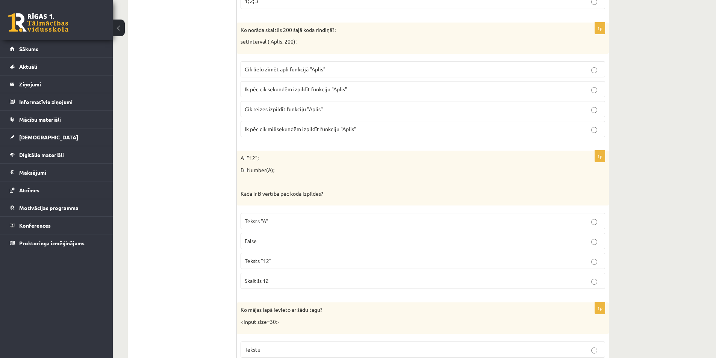
scroll to position [3644, 0]
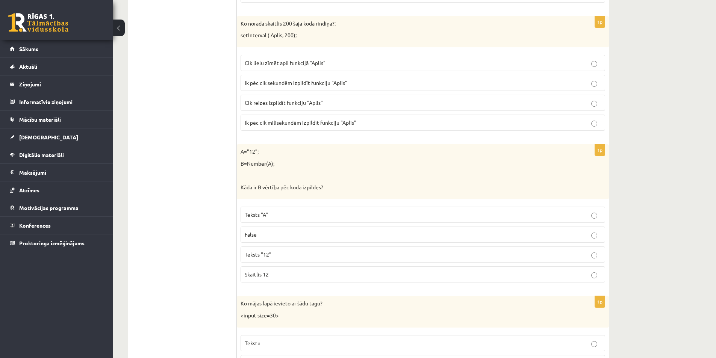
click at [345, 281] on label "Skaitlis 12" at bounding box center [422, 274] width 364 height 16
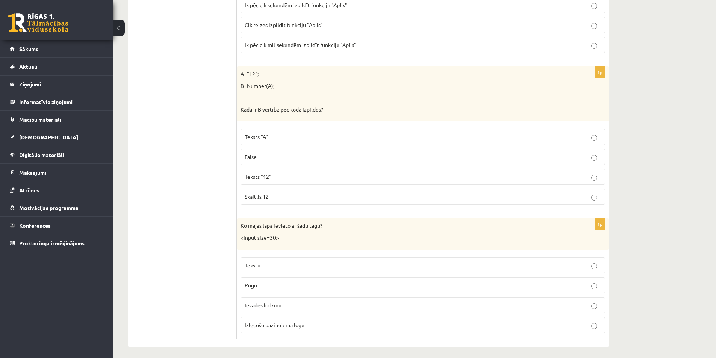
scroll to position [3726, 0]
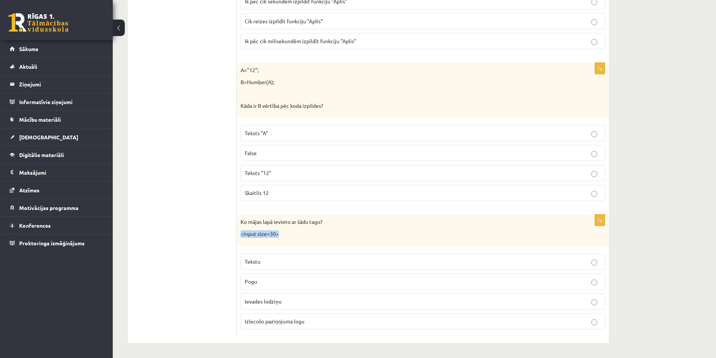
drag, startPoint x: 279, startPoint y: 232, endPoint x: 240, endPoint y: 236, distance: 38.5
click at [240, 236] on p "<input size=30>" at bounding box center [403, 234] width 327 height 8
copy p "<input size=30>"
click at [285, 315] on label "Izlecošo paziņojuma logu" at bounding box center [422, 321] width 364 height 16
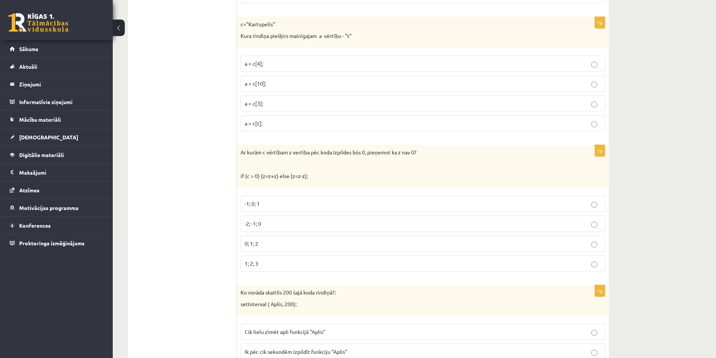
scroll to position [3350, 0]
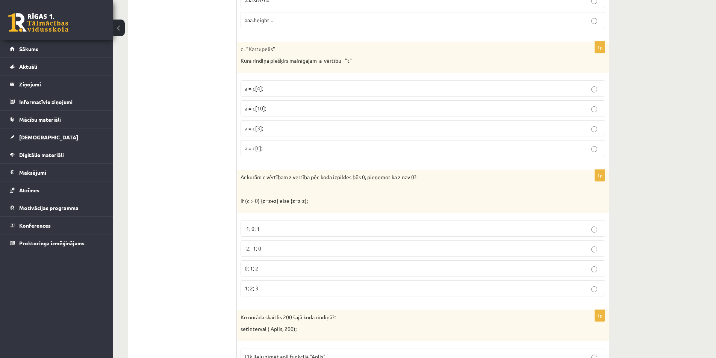
click at [277, 252] on p "-2; -1; 0" at bounding box center [423, 249] width 356 height 8
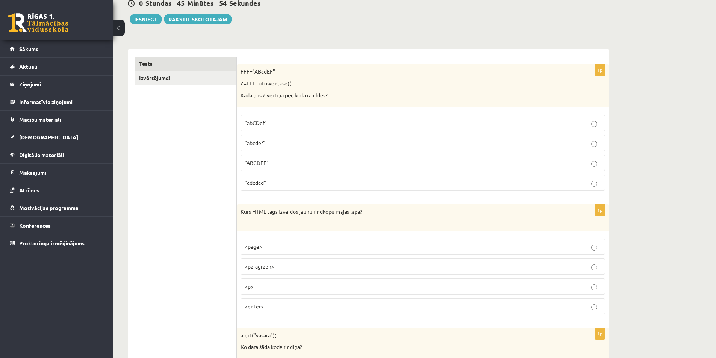
scroll to position [0, 0]
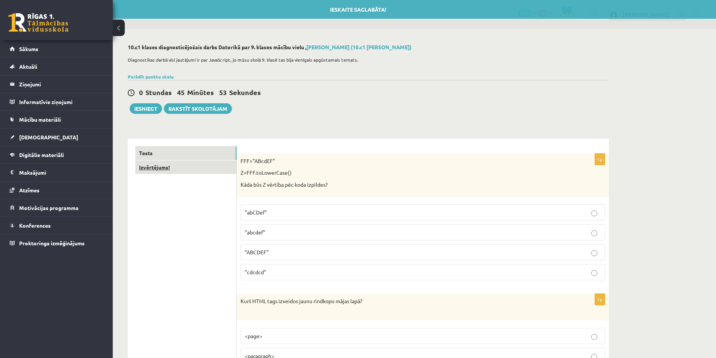
click at [179, 166] on link "Izvērtējums!" at bounding box center [185, 167] width 101 height 14
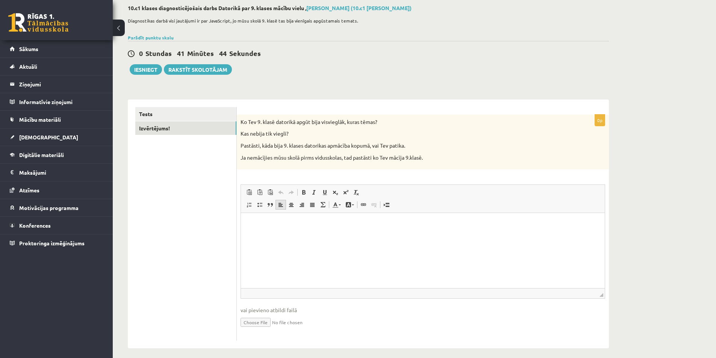
scroll to position [45, 0]
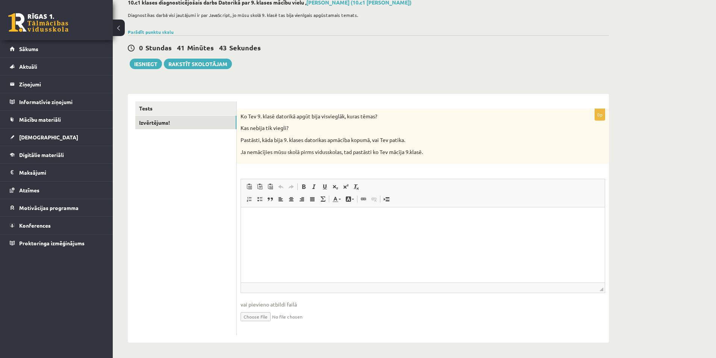
click at [266, 154] on p "Ja nemācījies mūsu skolā pirms vidusskolas, tad pastāsti ko Tev mācīja 9.klasē." at bounding box center [403, 152] width 327 height 8
click at [268, 228] on html at bounding box center [423, 218] width 364 height 23
click at [260, 141] on p "Pastāsti, kāda bija 9. klases datorikas apmācība kopumā, vai Tev patika." at bounding box center [403, 140] width 327 height 8
click at [214, 207] on ul "Tests Izvērtējums!" at bounding box center [185, 218] width 101 height 234
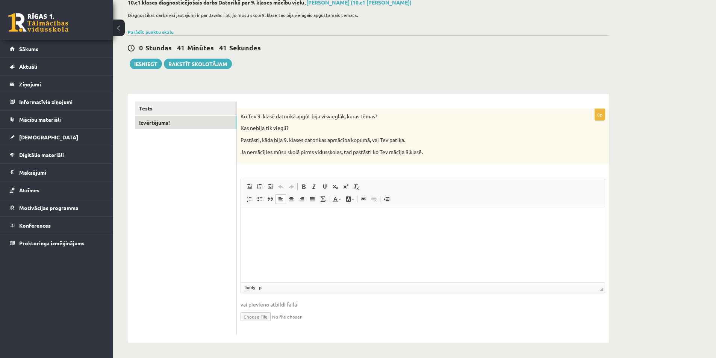
click at [265, 215] on p "Editor, wiswyg-editor-user-answer-47363867988480" at bounding box center [422, 219] width 349 height 8
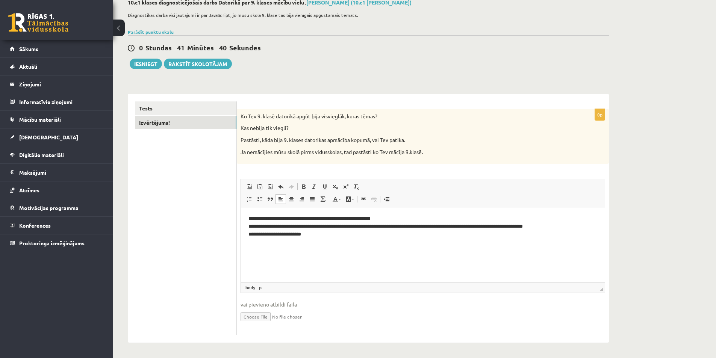
click at [215, 213] on ul "Tests Izvērtējums!" at bounding box center [185, 218] width 101 height 234
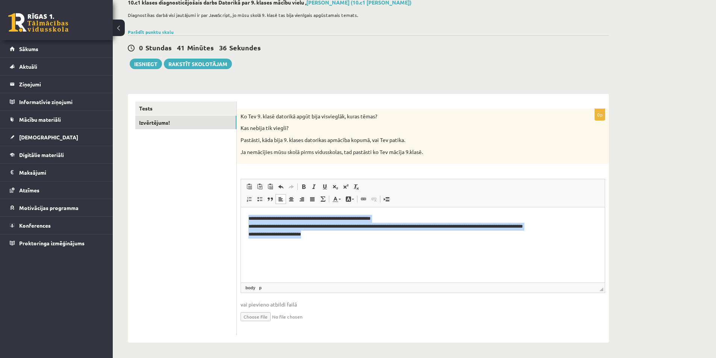
drag, startPoint x: 329, startPoint y: 239, endPoint x: 221, endPoint y: 212, distance: 111.4
click at [241, 212] on html "**********" at bounding box center [423, 226] width 364 height 38
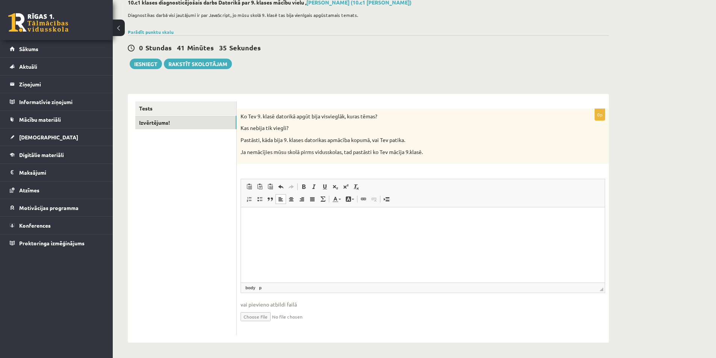
click at [210, 209] on ul "Tests Izvērtējums!" at bounding box center [185, 218] width 101 height 234
click at [331, 229] on html at bounding box center [423, 218] width 364 height 23
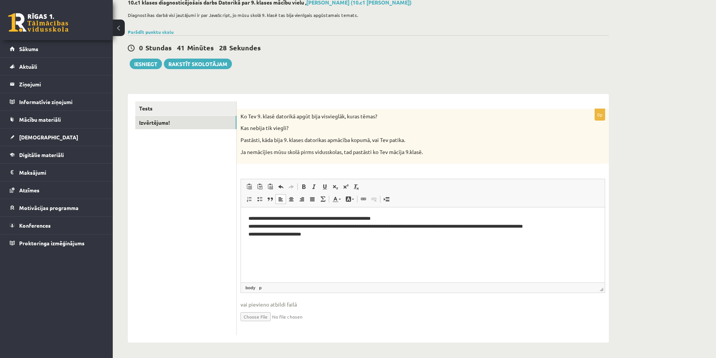
click at [220, 221] on ul "Tests Izvērtējums!" at bounding box center [185, 218] width 101 height 234
click at [445, 91] on div "**********" at bounding box center [368, 214] width 481 height 256
click at [180, 109] on link "Tests" at bounding box center [185, 108] width 101 height 14
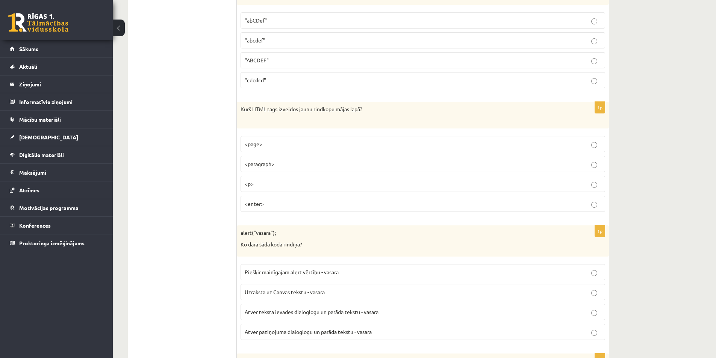
scroll to position [76, 0]
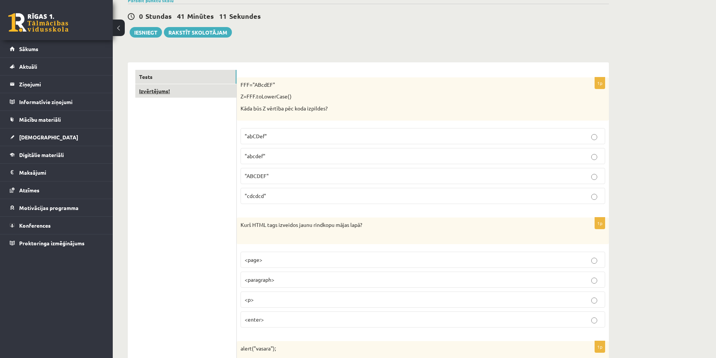
click at [183, 90] on link "Izvērtējums!" at bounding box center [185, 91] width 101 height 14
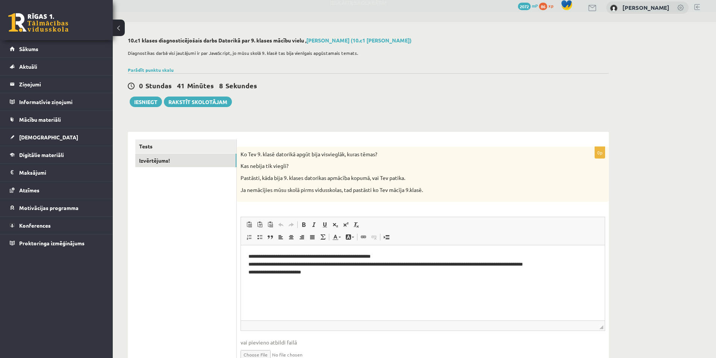
scroll to position [0, 0]
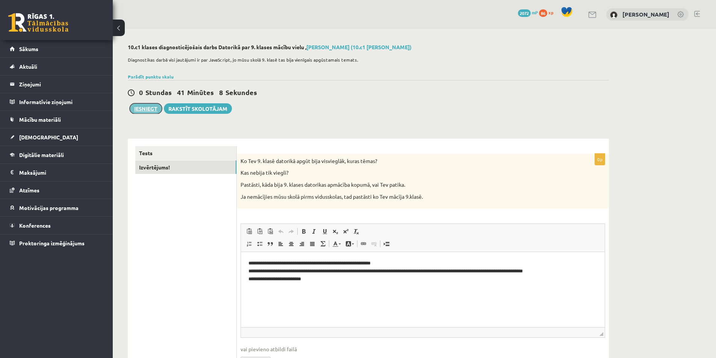
click at [143, 107] on button "Iesniegt" at bounding box center [146, 108] width 32 height 11
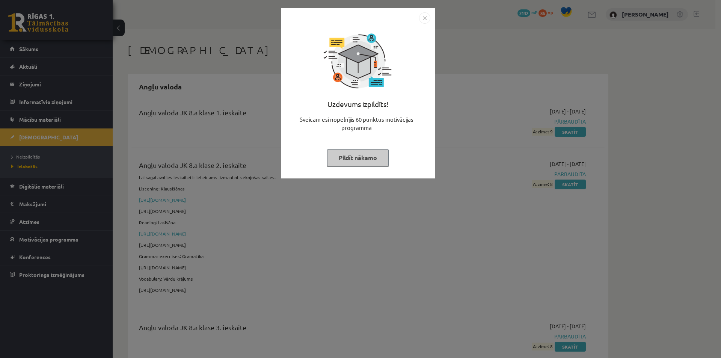
click at [342, 150] on button "Pildīt nākamo" at bounding box center [358, 157] width 62 height 17
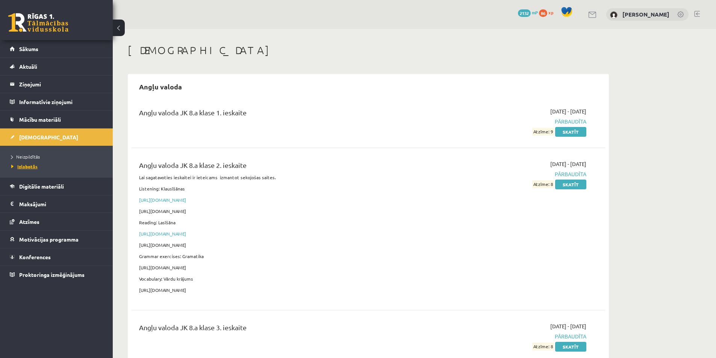
click at [52, 169] on link "Izlabotās" at bounding box center [58, 166] width 94 height 7
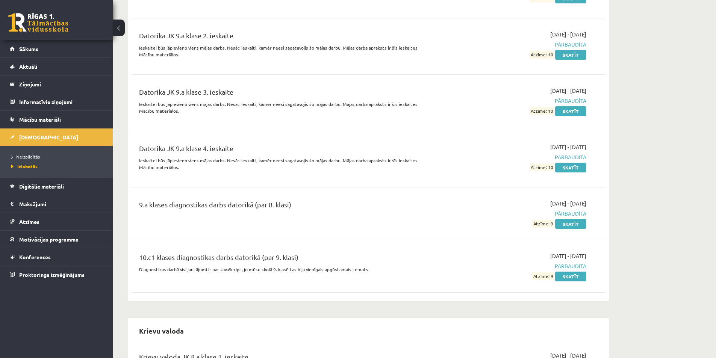
scroll to position [1406, 0]
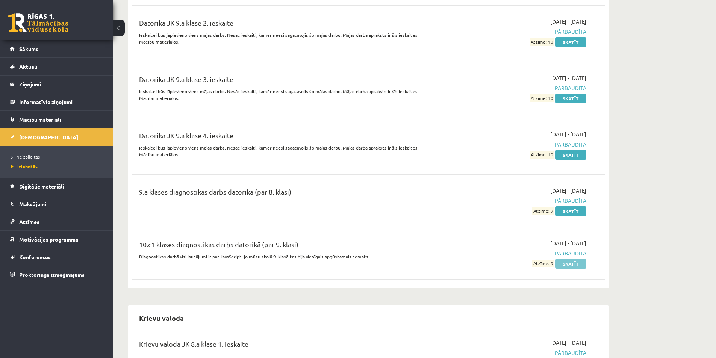
click at [568, 259] on link "Skatīt" at bounding box center [570, 264] width 31 height 10
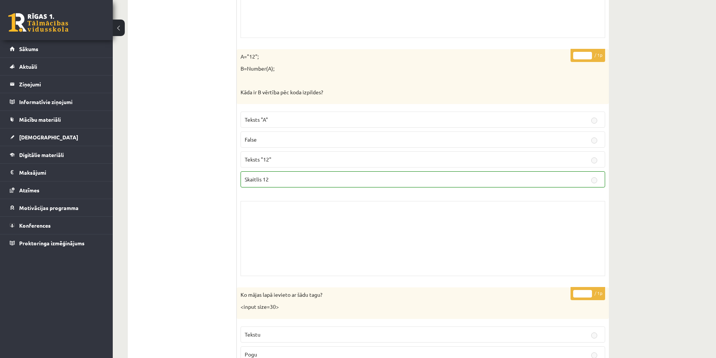
scroll to position [6136, 0]
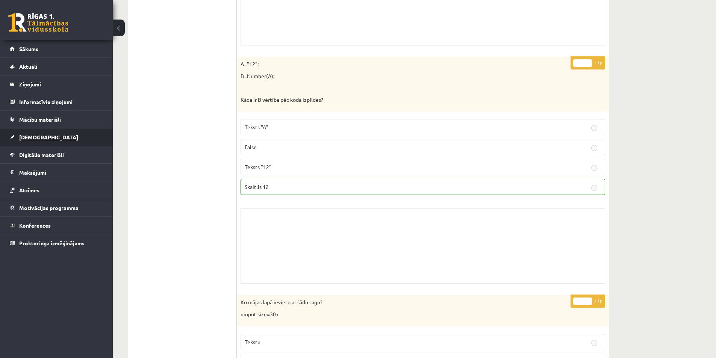
click at [48, 129] on link "[DEMOGRAPHIC_DATA]" at bounding box center [57, 136] width 94 height 17
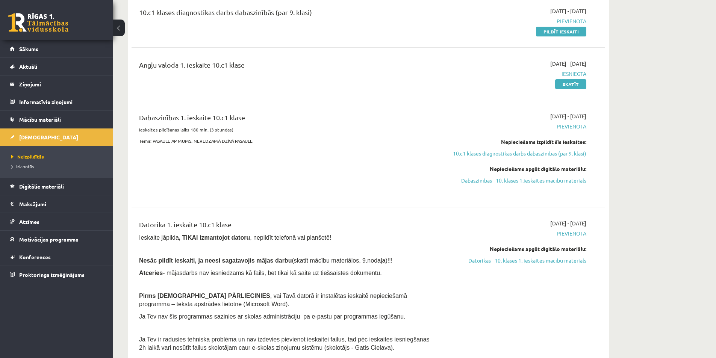
scroll to position [75, 0]
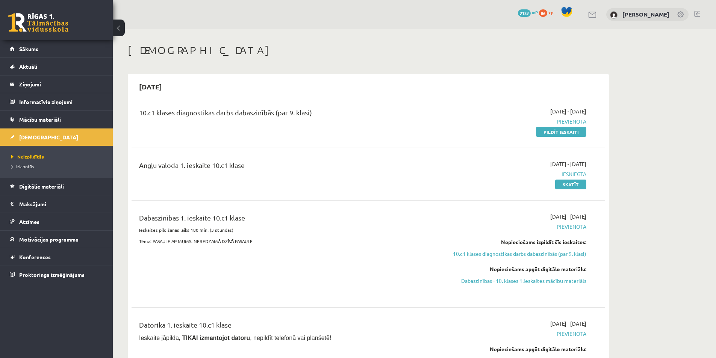
scroll to position [520, 0]
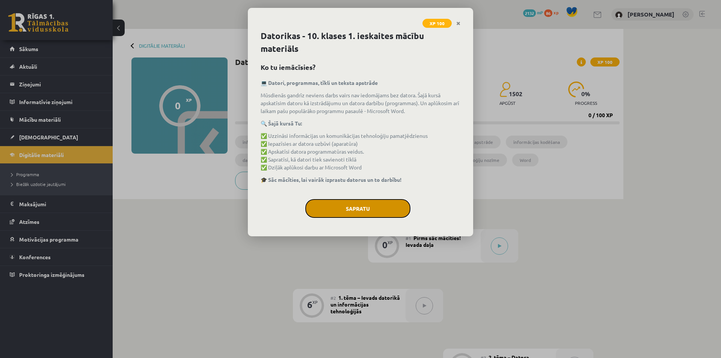
click at [338, 211] on button "Sapratu" at bounding box center [357, 208] width 105 height 19
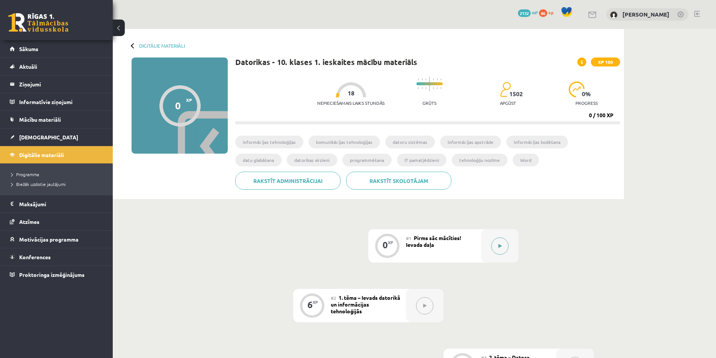
click at [500, 240] on button at bounding box center [499, 245] width 17 height 17
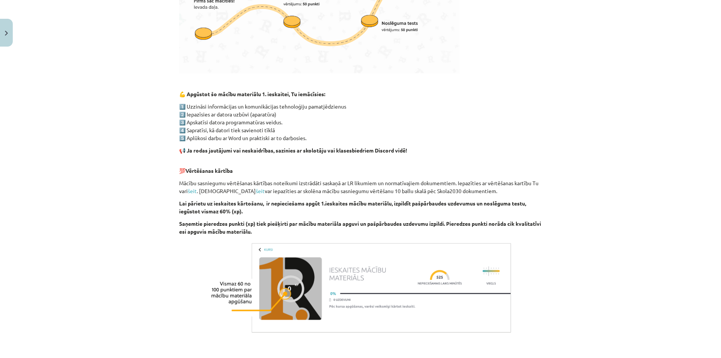
scroll to position [439, 0]
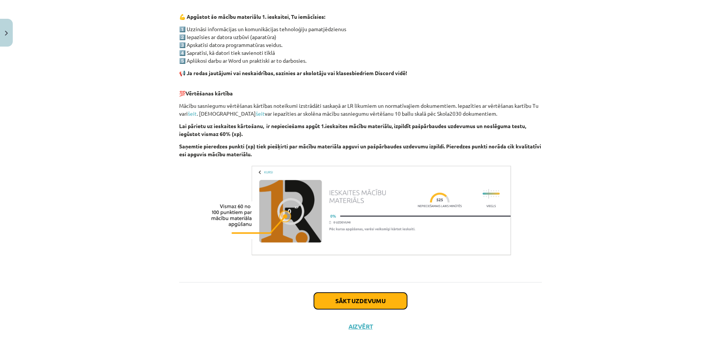
click at [355, 304] on button "Sākt uzdevumu" at bounding box center [360, 301] width 93 height 17
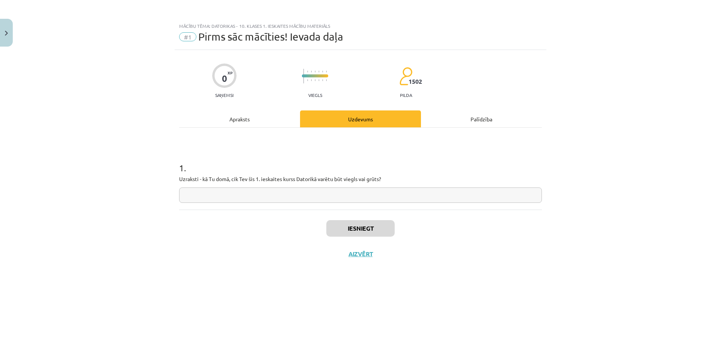
scroll to position [0, 0]
click at [239, 122] on div "Apraksts" at bounding box center [239, 118] width 121 height 17
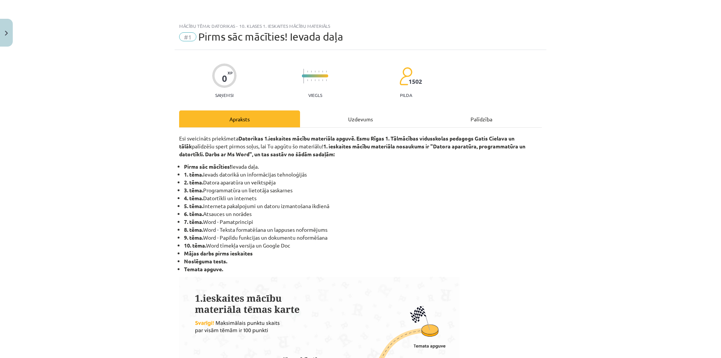
click at [320, 119] on div "Uzdevums" at bounding box center [360, 118] width 121 height 17
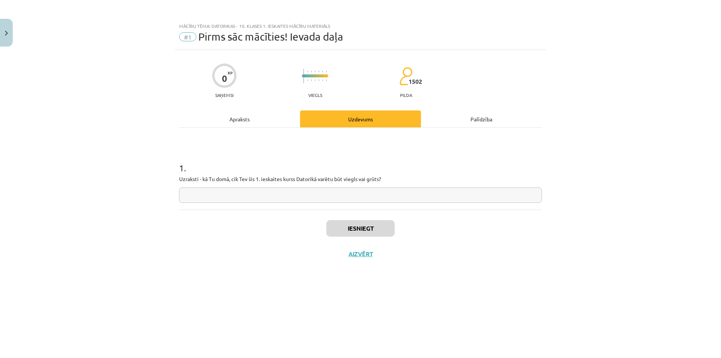
click at [253, 178] on p "Uzraksti - kā Tu domā, cik Tev šis 1. ieskaites kurss Datorikā varētu būt viegl…" at bounding box center [360, 179] width 363 height 8
click at [248, 165] on div at bounding box center [248, 165] width 0 height 0
click at [256, 160] on h1 "1 ." at bounding box center [360, 161] width 363 height 23
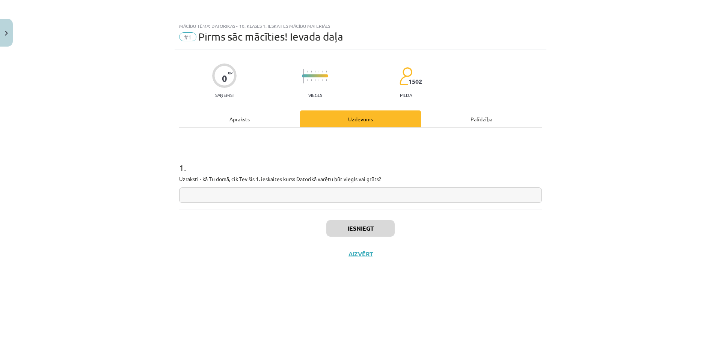
click at [272, 119] on div "Apraksts" at bounding box center [239, 118] width 121 height 17
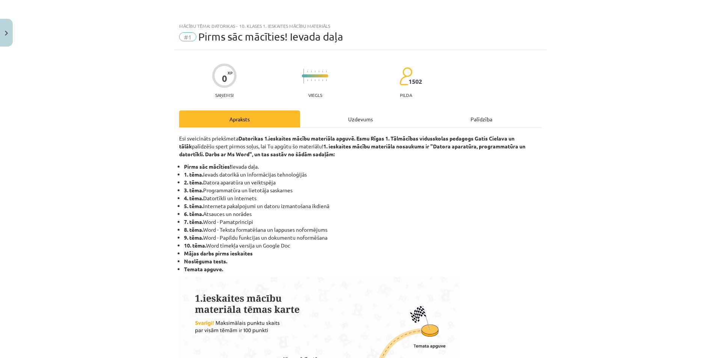
click at [319, 116] on div "Uzdevums" at bounding box center [360, 118] width 121 height 17
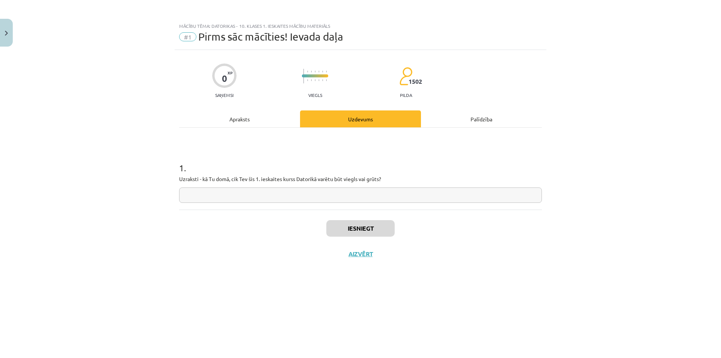
click at [242, 185] on div "1 . Uzraksti - kā Tu domā, cik Tev šis 1. ieskaites kurss Datorikā varētu būt v…" at bounding box center [360, 176] width 363 height 53
click at [242, 178] on p "Uzraksti - kā Tu domā, cik Tev šis 1. ieskaites kurss Datorikā varētu būt viegl…" at bounding box center [360, 179] width 363 height 8
click at [237, 165] on div at bounding box center [237, 165] width 0 height 0
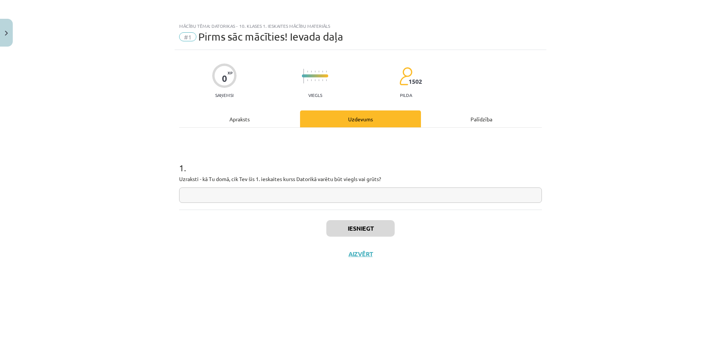
click at [242, 170] on h1 "1 ." at bounding box center [360, 161] width 363 height 23
click at [228, 200] on input "text" at bounding box center [360, 194] width 363 height 15
paste input "**********"
type input "**********"
click at [136, 138] on div "**********" at bounding box center [360, 179] width 721 height 358
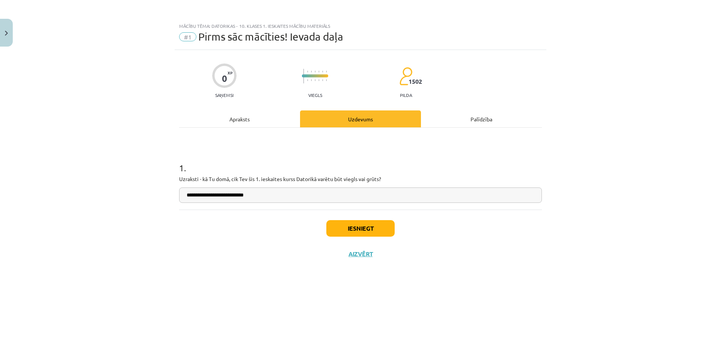
click at [233, 178] on p "Uzraksti - kā Tu domā, cik Tev šis 1. ieskaites kurss Datorikā varētu būt viegl…" at bounding box center [360, 179] width 363 height 8
click at [228, 165] on div at bounding box center [228, 165] width 0 height 0
click at [233, 169] on h1 "1 ." at bounding box center [360, 161] width 363 height 23
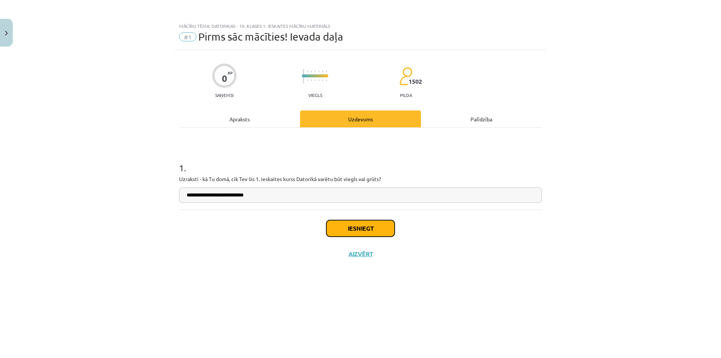
click at [336, 228] on button "Iesniegt" at bounding box center [360, 228] width 68 height 17
click at [335, 228] on button "Iesniegt" at bounding box center [360, 228] width 68 height 17
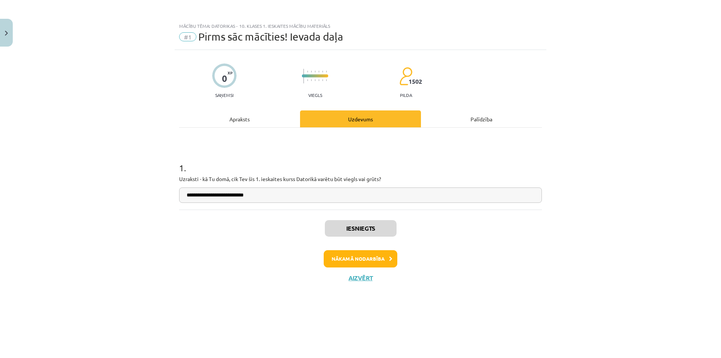
click at [53, 154] on div "**********" at bounding box center [360, 179] width 721 height 358
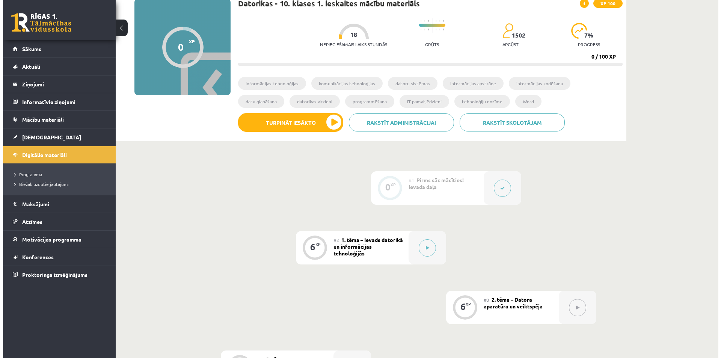
scroll to position [113, 0]
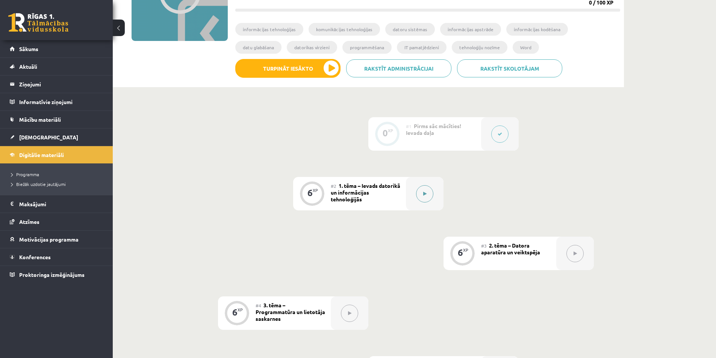
click at [419, 195] on button at bounding box center [424, 193] width 17 height 17
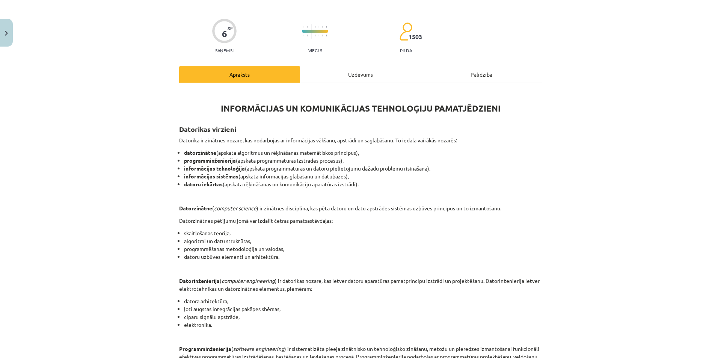
scroll to position [38, 0]
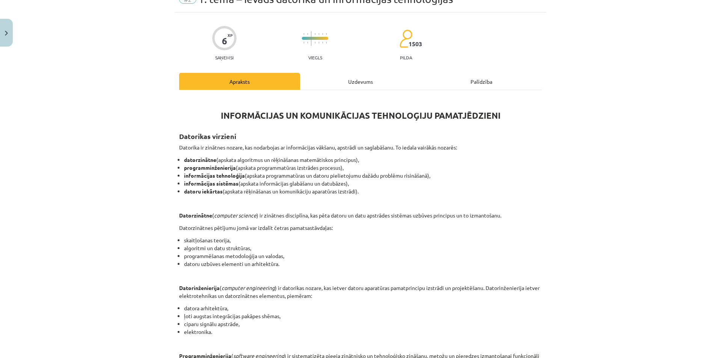
click at [317, 144] on p "Datorika ir zinātnes nozare, kas nodarbojas ar informācijas vākšanu, apstrādi u…" at bounding box center [360, 147] width 363 height 8
click at [313, 133] on div at bounding box center [313, 133] width 0 height 0
click at [319, 132] on h2 "Datorikas virzieni" at bounding box center [360, 132] width 363 height 18
click at [347, 145] on p "Datorika ir zinātnes nozare, kas nodarbojas ar informācijas vākšanu, apstrādi u…" at bounding box center [360, 147] width 363 height 8
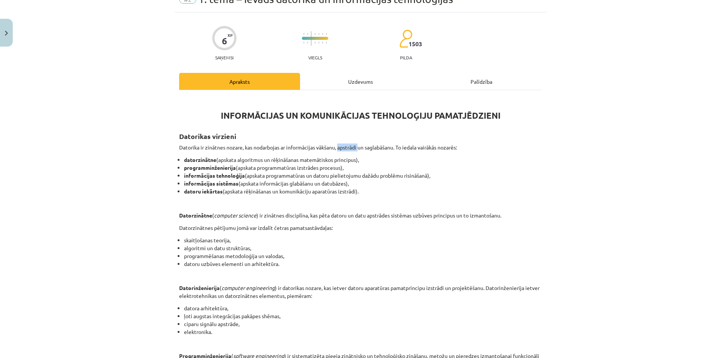
click at [347, 145] on p "Datorika ir zinātnes nozare, kas nodarbojas ar informācijas vākšanu, apstrādi u…" at bounding box center [360, 147] width 363 height 8
click at [342, 133] on div at bounding box center [342, 133] width 0 height 0
click at [344, 132] on h2 "Datorikas virzieni" at bounding box center [360, 132] width 363 height 18
click at [379, 143] on p "Datorika ir zinātnes nozare, kas nodarbojas ar informācijas vākšanu, apstrādi u…" at bounding box center [360, 147] width 363 height 8
click at [380, 147] on p "Datorika ir zinātnes nozare, kas nodarbojas ar informācijas vākšanu, apstrādi u…" at bounding box center [360, 147] width 363 height 8
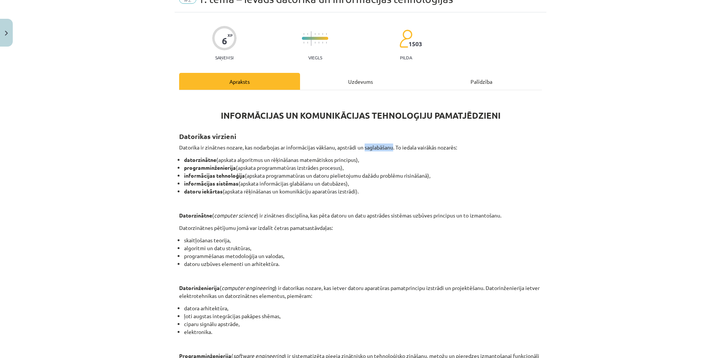
click at [380, 147] on p "Datorika ir zinātnes nozare, kas nodarbojas ar informācijas vākšanu, apstrādi u…" at bounding box center [360, 147] width 363 height 8
click at [375, 150] on div at bounding box center [375, 150] width 0 height 0
click at [379, 143] on p "Datorika ir zinātnes nozare, kas nodarbojas ar informācijas vākšanu, apstrādi u…" at bounding box center [360, 147] width 363 height 8
drag, startPoint x: 396, startPoint y: 146, endPoint x: 471, endPoint y: 145, distance: 75.5
click at [471, 145] on p "Datorika ir zinātnes nozare, kas nodarbojas ar informācijas vākšanu, apstrādi u…" at bounding box center [360, 147] width 363 height 8
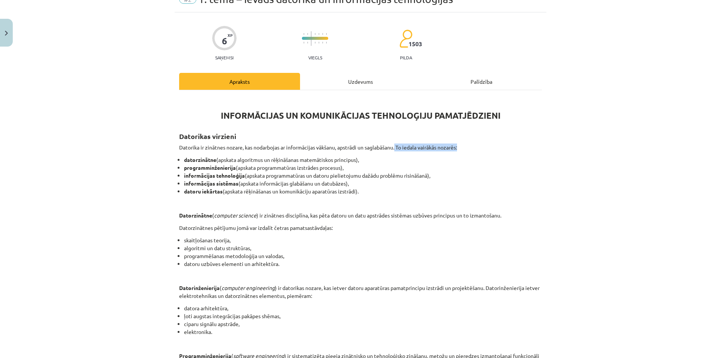
click at [466, 133] on div at bounding box center [466, 133] width 0 height 0
click at [468, 137] on h2 "Datorikas virzieni" at bounding box center [360, 132] width 363 height 18
click at [242, 149] on p "Datorika ir zinātnes nozare, kas nodarbojas ar informācijas vākšanu, apstrādi u…" at bounding box center [360, 147] width 363 height 8
drag, startPoint x: 356, startPoint y: 168, endPoint x: 234, endPoint y: 165, distance: 121.4
click at [234, 165] on li "programminženierija (apskata programmatūras izstrādes procesus)," at bounding box center [363, 168] width 358 height 8
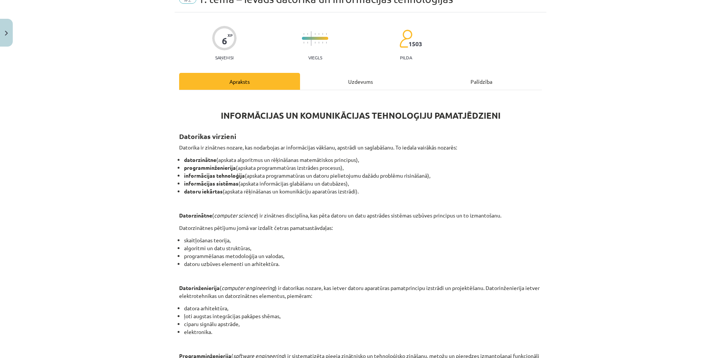
click at [230, 154] on div at bounding box center [230, 154] width 0 height 0
click at [237, 153] on div "INFORMĀCIJAS UN KOMUNIKĀCIJAS TEHNOLOĢIJU PAMATJĒDZIENI Datorikas virzieni Dato…" at bounding box center [360, 292] width 363 height 391
drag, startPoint x: 443, startPoint y: 178, endPoint x: 243, endPoint y: 174, distance: 200.6
click at [243, 174] on li "informācijas tehnoloģija (apskata programmatūras un datoru pielietojumu dažādu …" at bounding box center [363, 176] width 358 height 8
click at [238, 162] on div at bounding box center [238, 162] width 0 height 0
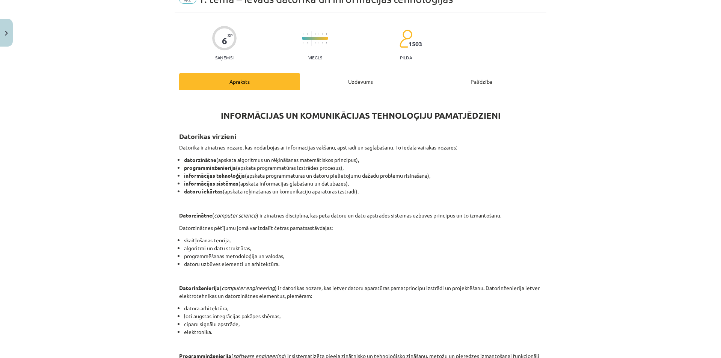
click at [243, 165] on li "programminženierija (apskata programmatūras izstrādes procesus)," at bounding box center [363, 168] width 358 height 8
click at [295, 182] on li "informācijas sistēmas (apskata informācijas glabāšanu un datubāzes)," at bounding box center [363, 184] width 358 height 8
click at [296, 182] on li "informācijas sistēmas (apskata informācijas glabāšanu un datubāzes)," at bounding box center [363, 184] width 358 height 8
click at [291, 169] on div at bounding box center [291, 169] width 0 height 0
click at [293, 176] on li "informācijas tehnoloģija (apskata programmatūras un datoru pielietojumu dažādu …" at bounding box center [363, 176] width 358 height 8
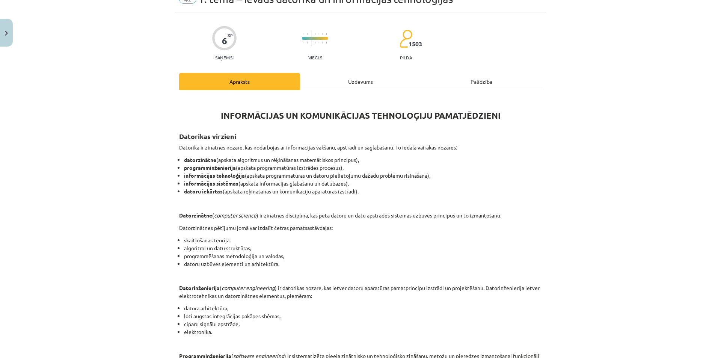
click at [213, 188] on strong "datoru iekārtas" at bounding box center [203, 191] width 39 height 7
click at [211, 188] on strong "datoru iekārtas" at bounding box center [203, 191] width 39 height 7
click at [206, 177] on div at bounding box center [206, 177] width 0 height 0
click at [213, 188] on strong "datoru iekārtas" at bounding box center [203, 191] width 39 height 7
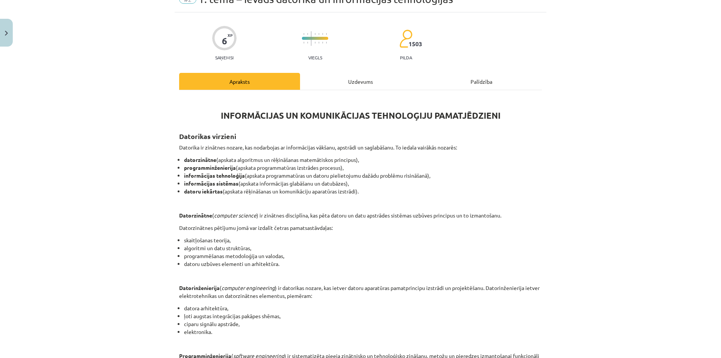
drag, startPoint x: 182, startPoint y: 191, endPoint x: 175, endPoint y: 191, distance: 7.5
click at [175, 191] on div "6 XP Saņemsi Viegls 1503 pilda Apraksts Uzdevums Palīdzība INFORMĀCIJAS UN KOMU…" at bounding box center [361, 299] width 372 height 574
drag, startPoint x: 248, startPoint y: 194, endPoint x: 364, endPoint y: 193, distance: 116.8
click at [364, 193] on li "datoru iekārtas (apskata rēķināšanas un komunikāciju aparatūras izstrādi)." at bounding box center [363, 191] width 358 height 8
click at [359, 194] on div at bounding box center [359, 194] width 0 height 0
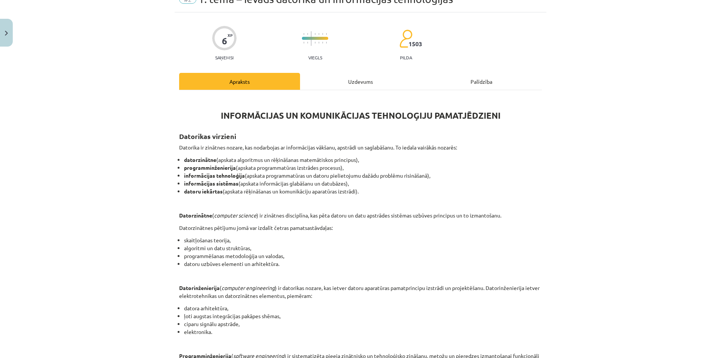
click at [362, 199] on p at bounding box center [360, 203] width 363 height 8
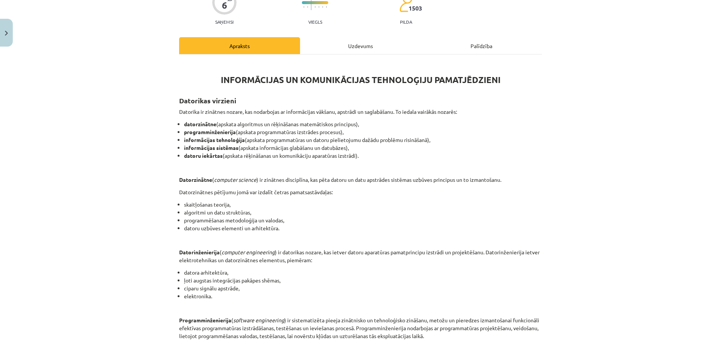
scroll to position [75, 0]
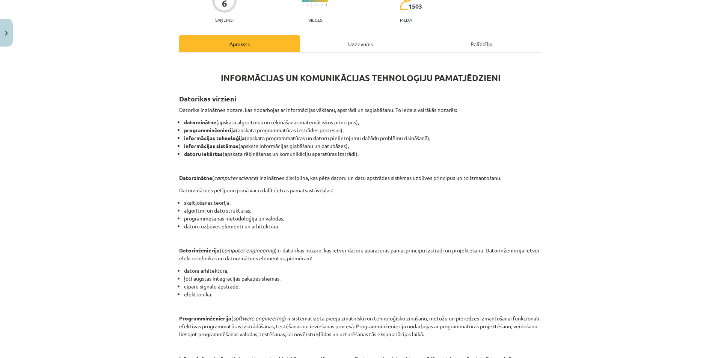
click at [208, 226] on li "datoru uzbūves elementi un arhitektūra." at bounding box center [363, 226] width 358 height 8
click at [203, 229] on div at bounding box center [203, 229] width 0 height 0
click at [207, 232] on div "INFORMĀCIJAS UN KOMUNIKĀCIJAS TEHNOLOĢIJU PAMATJĒDZIENI Datorikas virzieni Dato…" at bounding box center [360, 254] width 363 height 391
click at [409, 250] on p "Datorinženierija ( computer engineering ) ir datorikas nozare, kas ietver dator…" at bounding box center [360, 254] width 363 height 16
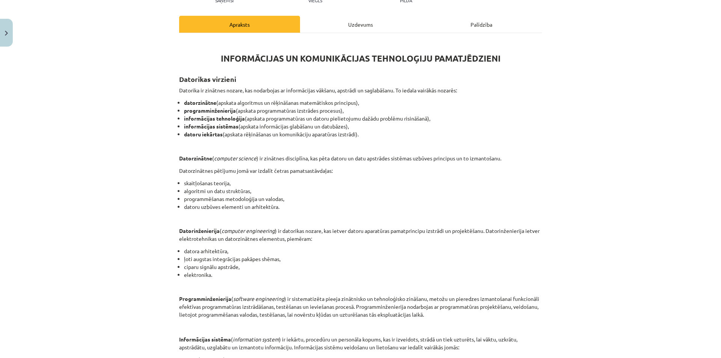
scroll to position [225, 0]
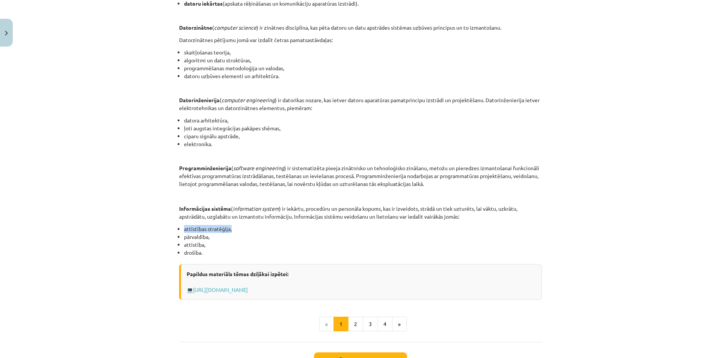
drag, startPoint x: 177, startPoint y: 231, endPoint x: 239, endPoint y: 225, distance: 61.8
click at [239, 225] on li "attīstības stratēģija," at bounding box center [363, 229] width 358 height 8
click at [234, 215] on div at bounding box center [234, 215] width 0 height 0
click at [236, 230] on li "attīstības stratēģija," at bounding box center [363, 229] width 358 height 8
click at [356, 326] on button "2" at bounding box center [355, 324] width 15 height 15
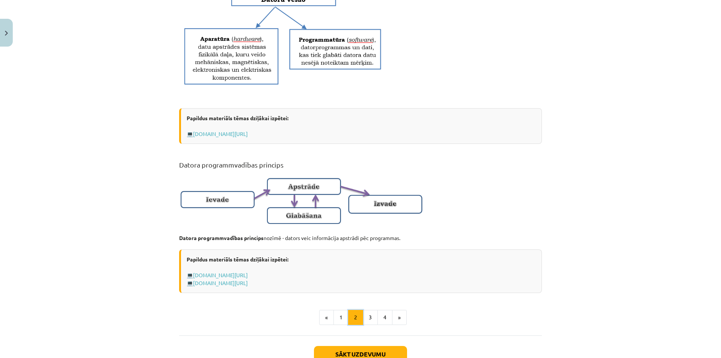
scroll to position [418, 0]
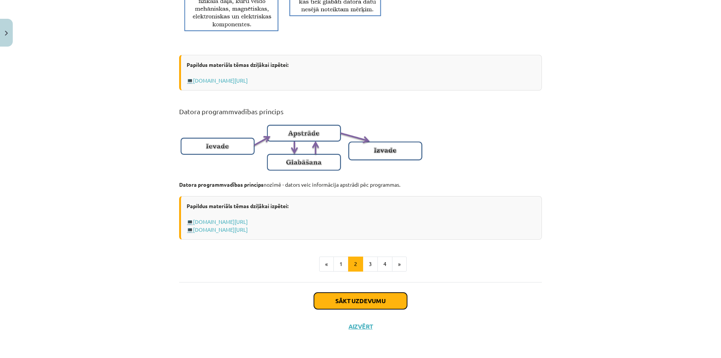
click at [346, 298] on button "Sākt uzdevumu" at bounding box center [360, 301] width 93 height 17
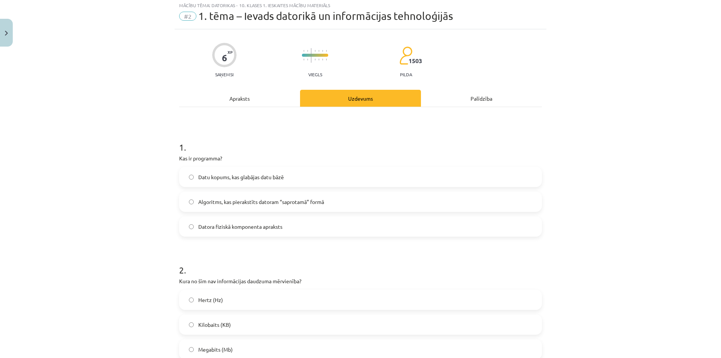
scroll to position [19, 0]
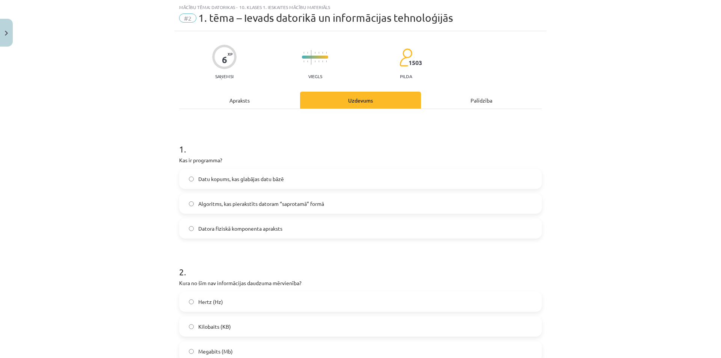
click at [245, 209] on label "Algoritms, kas pierakstīts datoram “saprotamā” formā" at bounding box center [360, 203] width 361 height 19
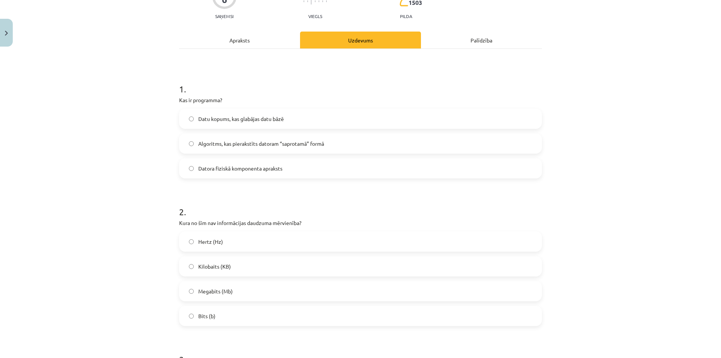
scroll to position [94, 0]
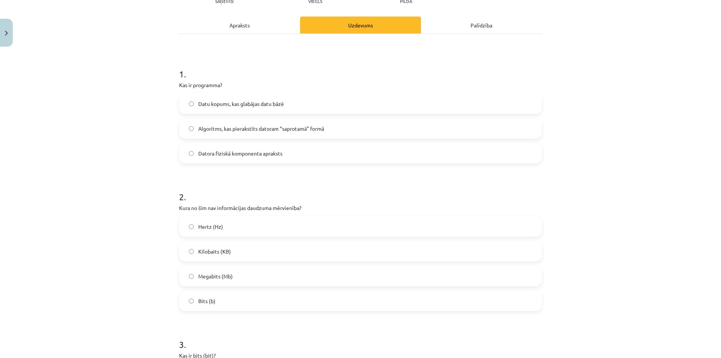
click at [226, 209] on p "Kura no šīm nav informācijas daudzuma mērvienība?" at bounding box center [360, 208] width 363 height 8
click at [221, 211] on div at bounding box center [221, 211] width 0 height 0
click at [229, 209] on p "Kura no šīm nav informācijas daudzuma mērvienība?" at bounding box center [360, 208] width 363 height 8
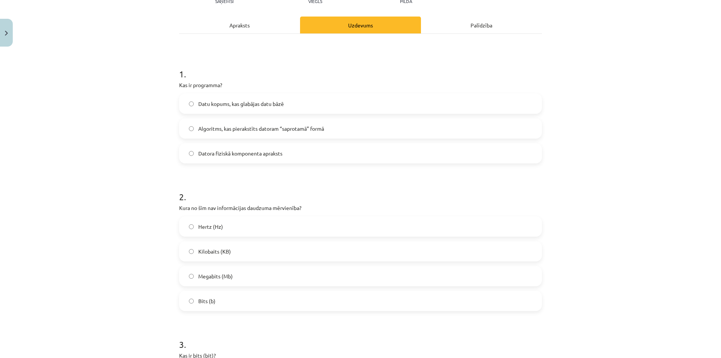
click at [261, 222] on label "Hertz (Hz)" at bounding box center [360, 226] width 361 height 19
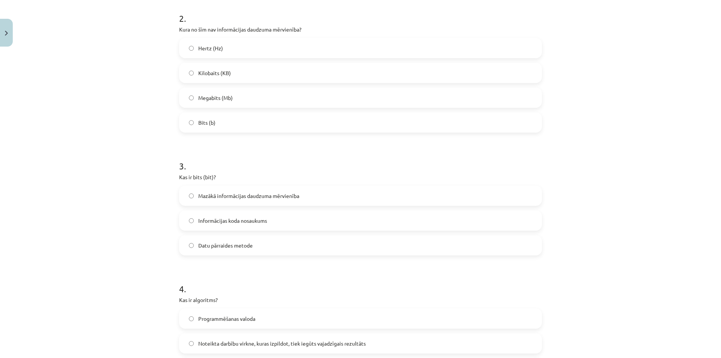
scroll to position [282, 0]
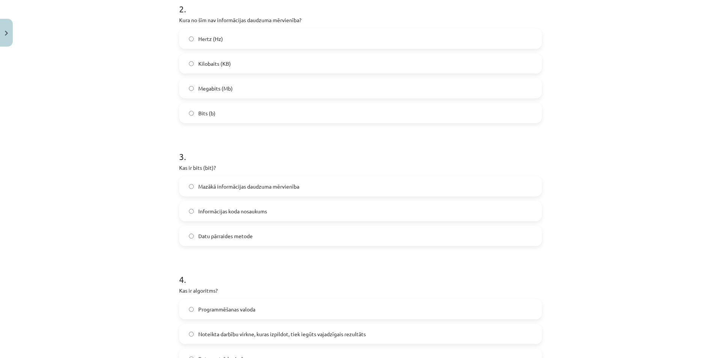
drag, startPoint x: 110, startPoint y: 129, endPoint x: 53, endPoint y: 196, distance: 88.5
click at [56, 208] on div "Mācību tēma: Datorikas - 10. klases 1. ieskaites mācību materiāls #2 1. tēma – …" at bounding box center [360, 179] width 721 height 358
click at [208, 190] on label "Mazākā informācijas daudzuma mērvienība" at bounding box center [360, 186] width 361 height 19
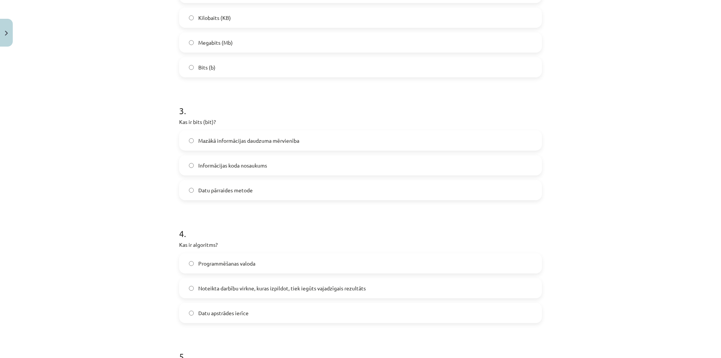
scroll to position [432, 0]
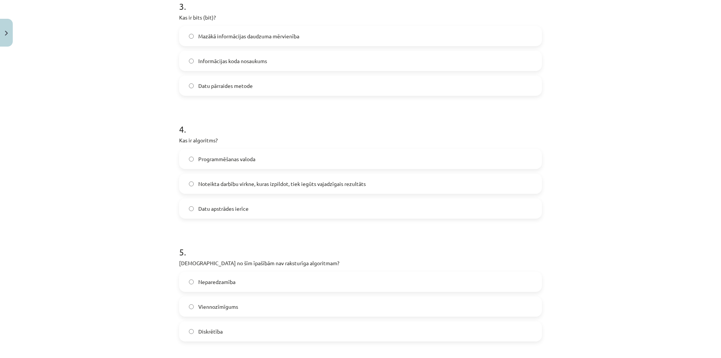
click at [251, 184] on span "Noteikta darbību virkne, kuras izpildot, tiek iegūts vajadzīgais rezultāts" at bounding box center [282, 184] width 168 height 8
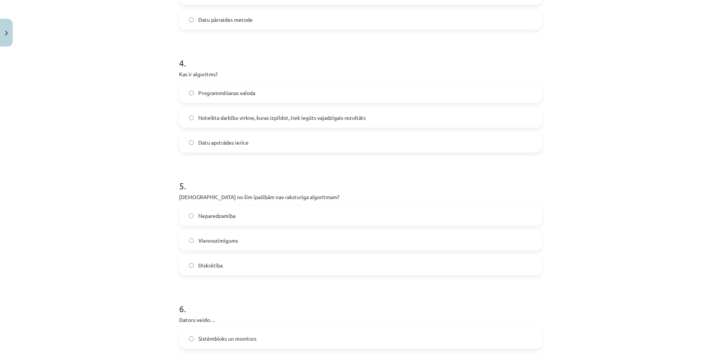
scroll to position [507, 0]
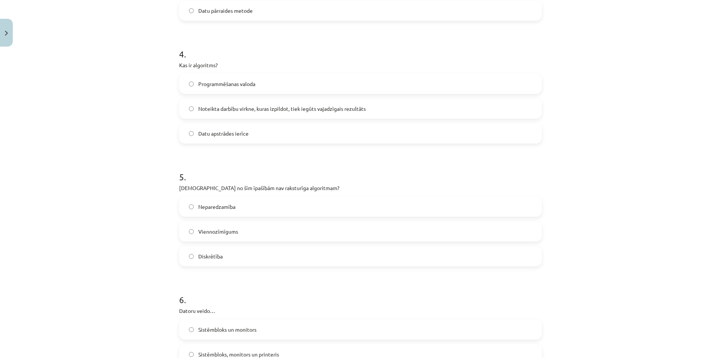
click at [212, 186] on p "Kura no šīm īpašībām nav raksturīga algoritmam?" at bounding box center [360, 188] width 363 height 8
click at [207, 174] on div at bounding box center [207, 174] width 0 height 0
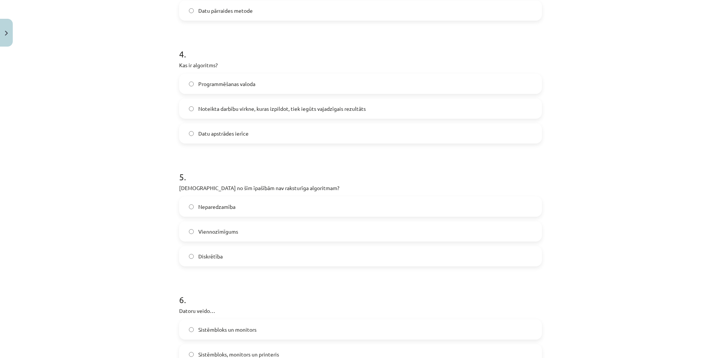
click at [110, 193] on div "Mācību tēma: Datorikas - 10. klases 1. ieskaites mācību materiāls #2 1. tēma – …" at bounding box center [360, 179] width 721 height 358
click at [244, 208] on label "Neparedzamība" at bounding box center [360, 206] width 361 height 19
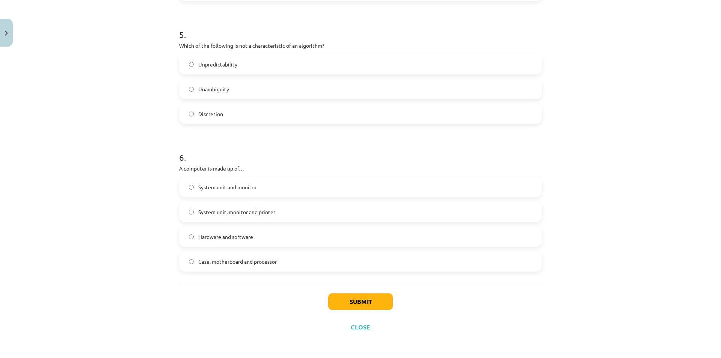
scroll to position [650, 0]
click at [337, 297] on button "Iesniegt" at bounding box center [360, 301] width 68 height 17
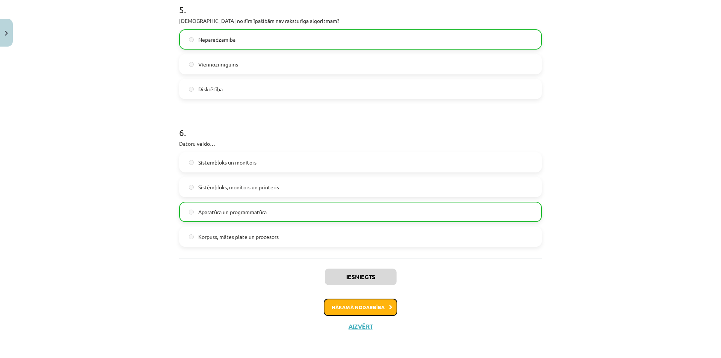
click at [324, 304] on button "Nākamā nodarbība" at bounding box center [361, 307] width 74 height 17
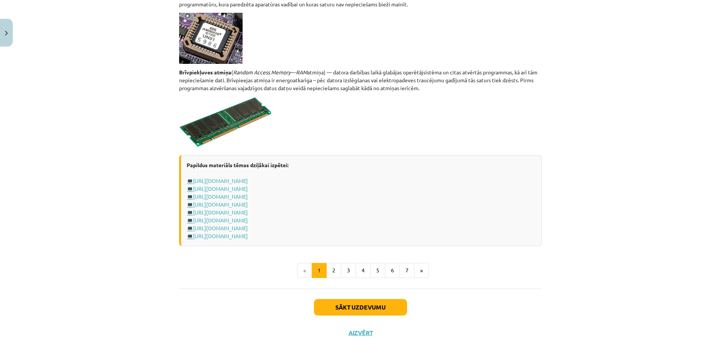
scroll to position [1251, 0]
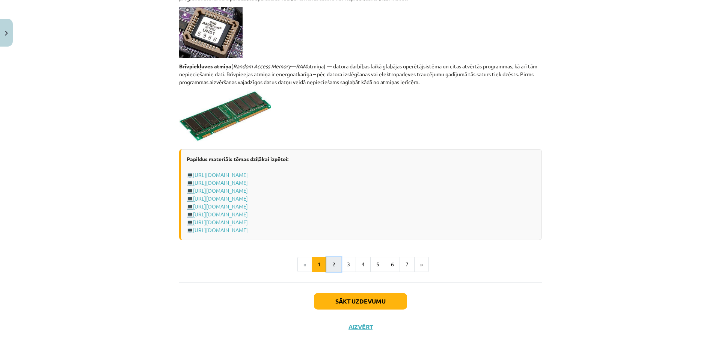
click at [326, 266] on button "2" at bounding box center [333, 264] width 15 height 15
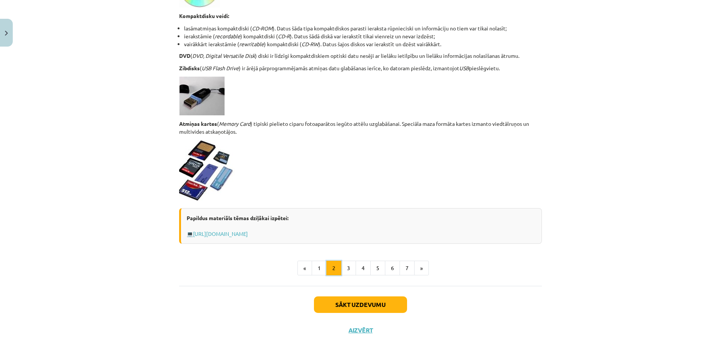
scroll to position [576, 0]
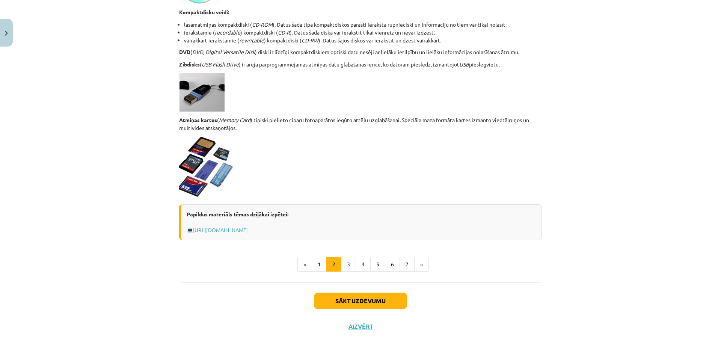
drag, startPoint x: 338, startPoint y: 287, endPoint x: 336, endPoint y: 291, distance: 4.0
click at [337, 290] on div "Sākt uzdevumu Aizvērt" at bounding box center [360, 308] width 363 height 53
click at [336, 295] on button "Sākt uzdevumu" at bounding box center [360, 301] width 93 height 17
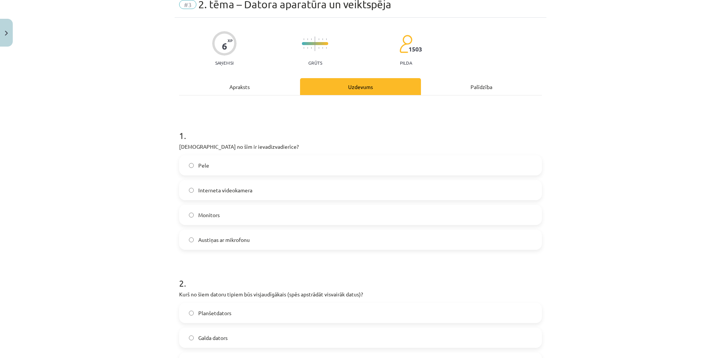
scroll to position [19, 0]
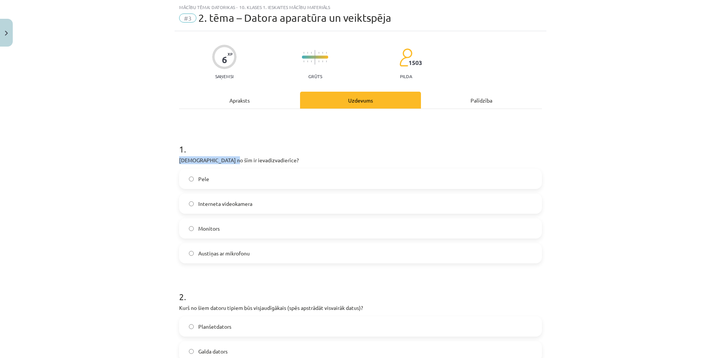
drag, startPoint x: 172, startPoint y: 160, endPoint x: 223, endPoint y: 162, distance: 51.1
click at [236, 158] on p "Kura no šīm ir ievadizvadierīce?" at bounding box center [360, 160] width 363 height 8
click at [231, 147] on div at bounding box center [231, 147] width 0 height 0
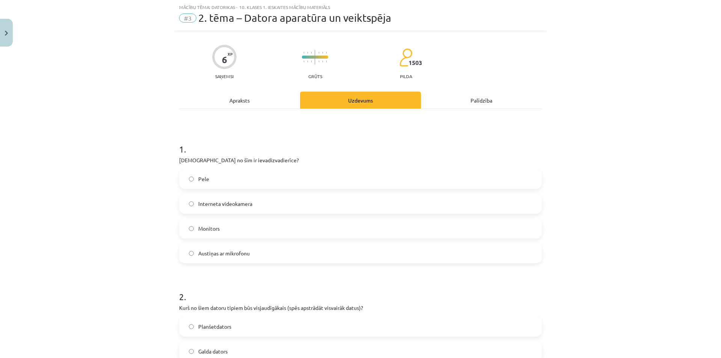
click at [234, 151] on h1 "1 ." at bounding box center [360, 142] width 363 height 23
drag, startPoint x: 253, startPoint y: 160, endPoint x: 174, endPoint y: 159, distance: 79.3
click at [169, 147] on div at bounding box center [169, 147] width 0 height 0
click at [143, 148] on div "Mācību tēma: Datorikas - 10. klases 1. ieskaites mācību materiāls #3 2. tēma – …" at bounding box center [360, 179] width 721 height 358
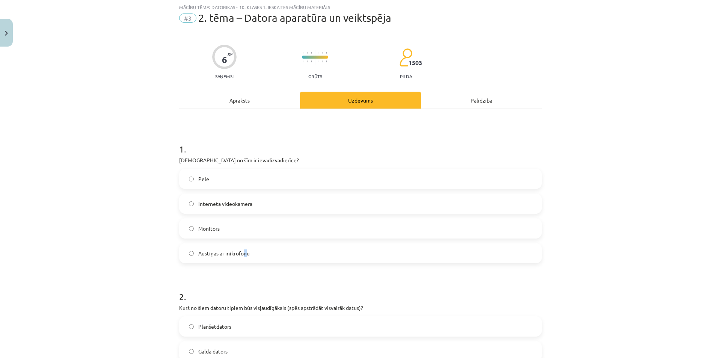
click at [240, 255] on span "Austiņas ar mikrofonu" at bounding box center [223, 253] width 51 height 8
click at [182, 249] on label "Austiņas ar mikrofonu" at bounding box center [360, 253] width 361 height 19
click at [126, 221] on div "Mācību tēma: Datorikas - 10. klases 1. ieskaites mācību materiāls #3 2. tēma – …" at bounding box center [360, 179] width 721 height 358
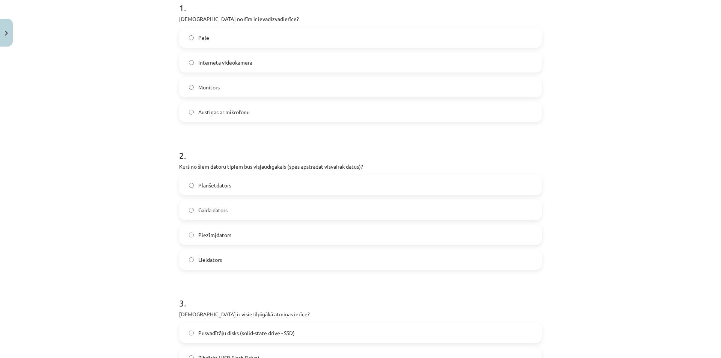
scroll to position [169, 0]
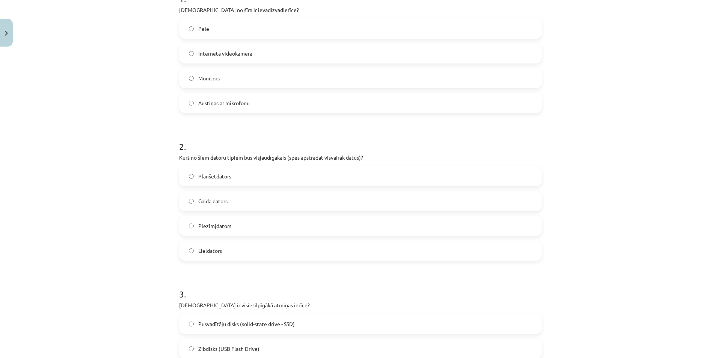
click at [232, 200] on label "Galda dators" at bounding box center [360, 201] width 361 height 19
click at [202, 254] on span "Lieldators" at bounding box center [210, 251] width 24 height 8
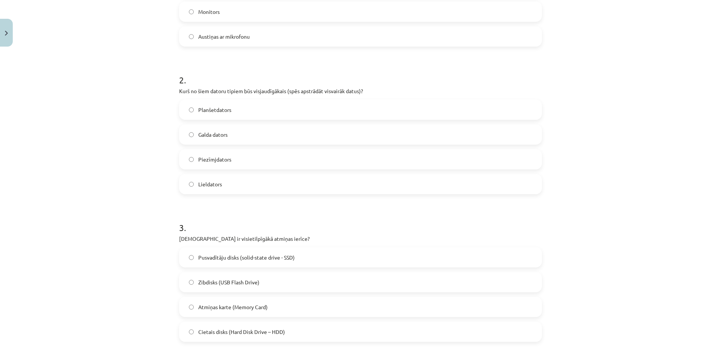
scroll to position [244, 0]
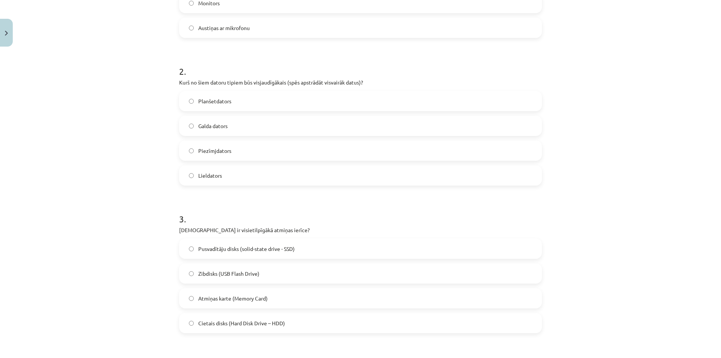
click at [208, 228] on p "Kura ir visietilpīgākā atmiņas ierīce?" at bounding box center [360, 230] width 363 height 8
click at [204, 216] on div at bounding box center [204, 216] width 0 height 0
click at [96, 219] on div "Mācību tēma: Datorikas - 10. klases 1. ieskaites mācību materiāls #3 2. tēma – …" at bounding box center [360, 179] width 721 height 358
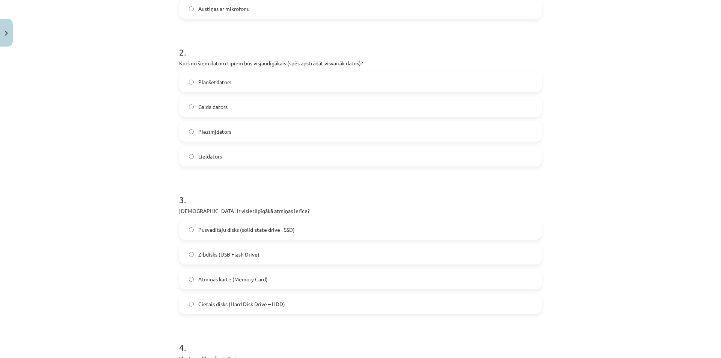
scroll to position [357, 0]
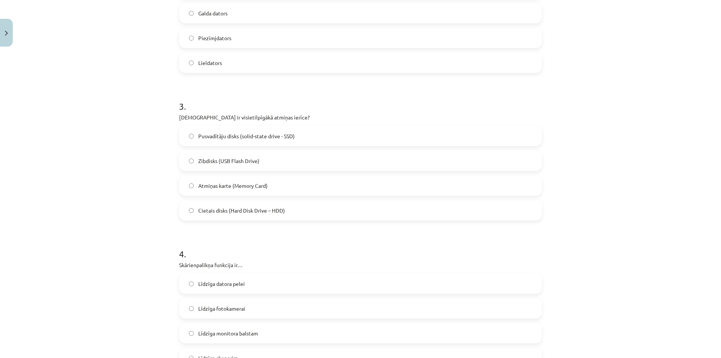
click at [268, 214] on span "Cietais disks (Hard Disk Drive – HDD)" at bounding box center [241, 211] width 87 height 8
click at [228, 138] on span "Pusvadītāju disks (solid-state drive - SSD)" at bounding box center [246, 136] width 97 height 8
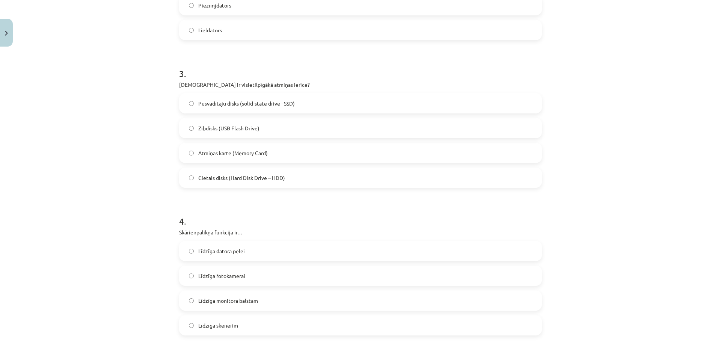
scroll to position [470, 0]
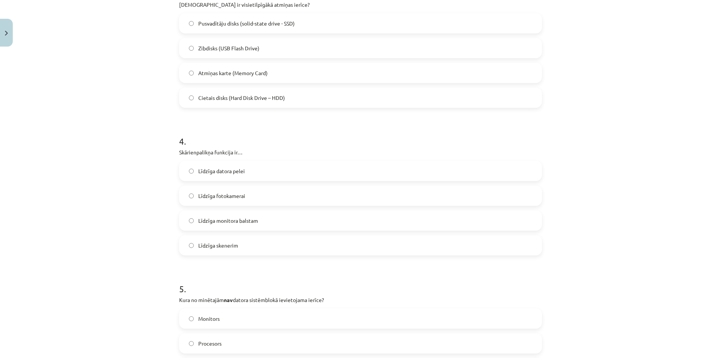
click at [187, 153] on p "Skārienpalikņa funkcija ir…" at bounding box center [360, 152] width 363 height 8
click at [183, 156] on div at bounding box center [183, 156] width 0 height 0
click at [135, 151] on div "Mācību tēma: Datorikas - 10. klases 1. ieskaites mācību materiāls #3 2. tēma – …" at bounding box center [360, 179] width 721 height 358
click at [238, 162] on label "Līdzīga datora pelei" at bounding box center [360, 171] width 361 height 19
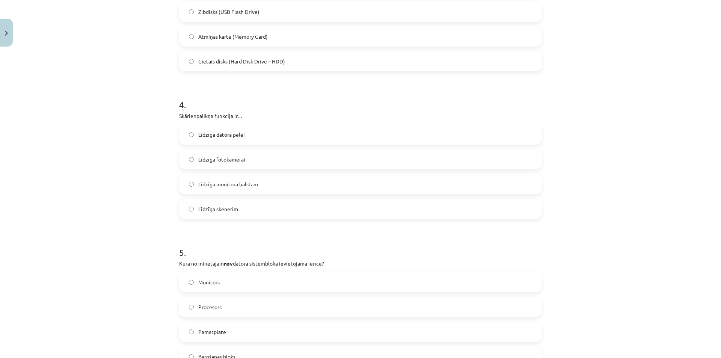
scroll to position [620, 0]
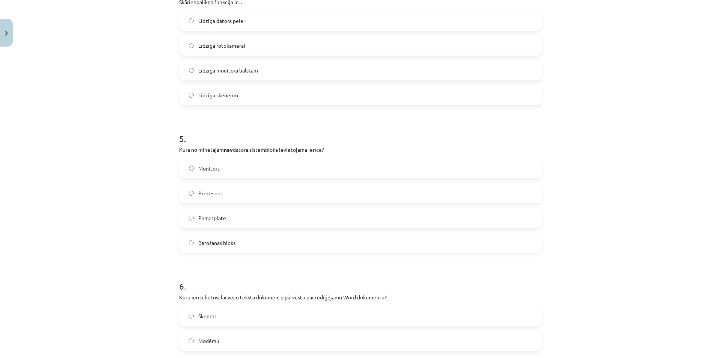
drag, startPoint x: 104, startPoint y: 162, endPoint x: 101, endPoint y: 135, distance: 26.8
click at [97, 135] on div "Mācību tēma: Datorikas - 10. klases 1. ieskaites mācību materiāls #3 2. tēma – …" at bounding box center [360, 179] width 721 height 358
click at [215, 151] on p "Kura no minētajām nav datora sistēmblokā ievietojama ierīce?" at bounding box center [360, 150] width 363 height 8
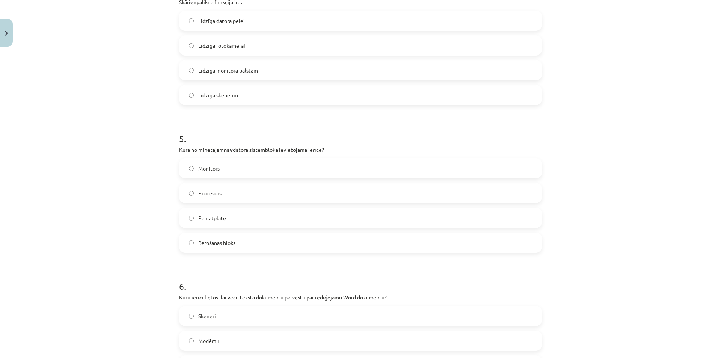
click at [132, 157] on div "Mācību tēma: Datorikas - 10. klases 1. ieskaites mācību materiāls #3 2. tēma – …" at bounding box center [360, 179] width 721 height 358
click at [219, 173] on label "Monitors" at bounding box center [360, 168] width 361 height 19
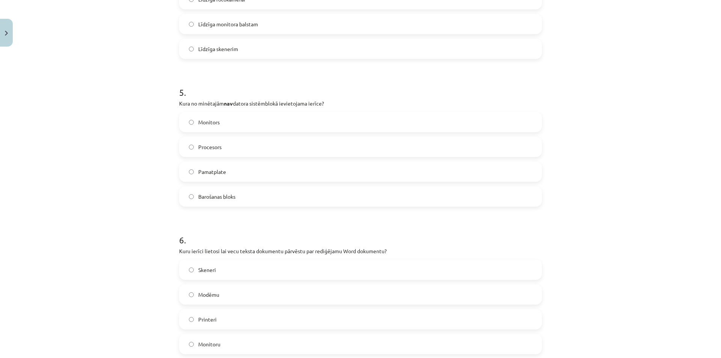
scroll to position [695, 0]
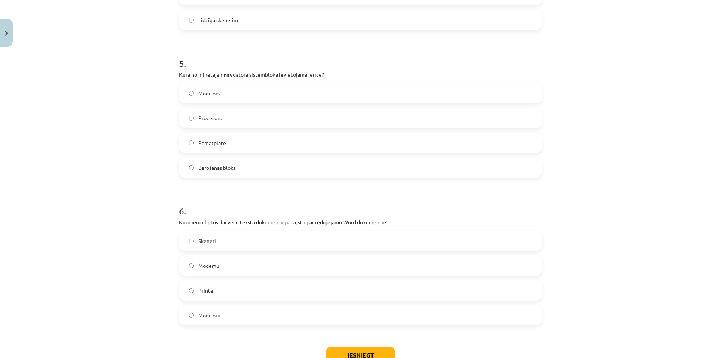
click at [192, 245] on label "Skeneri" at bounding box center [360, 240] width 361 height 19
drag, startPoint x: 173, startPoint y: 221, endPoint x: 396, endPoint y: 221, distance: 222.8
click at [396, 221] on div "Mācību tēma: Datorikas - 10. klases 1. ieskaites mācību materiāls #3 2. tēma – …" at bounding box center [360, 179] width 721 height 358
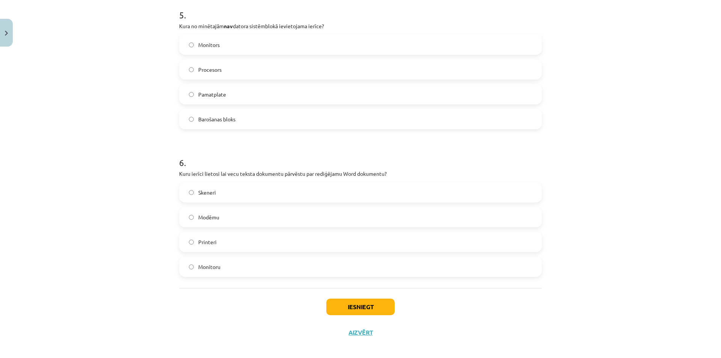
scroll to position [749, 0]
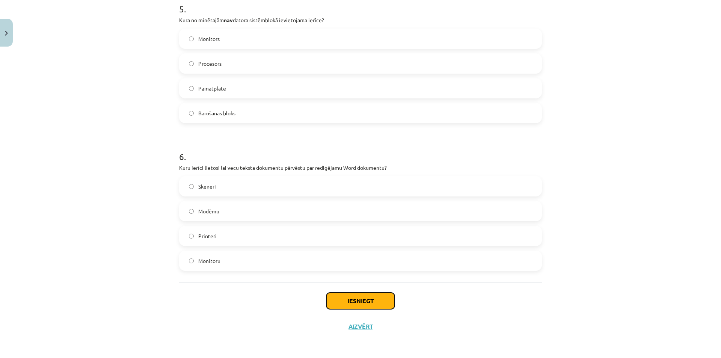
click at [328, 301] on button "Iesniegt" at bounding box center [360, 301] width 68 height 17
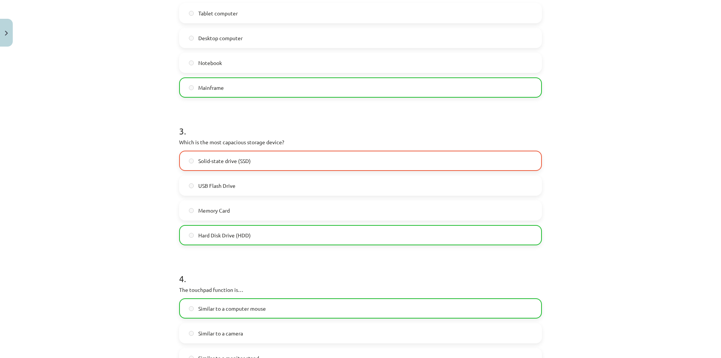
scroll to position [336, 0]
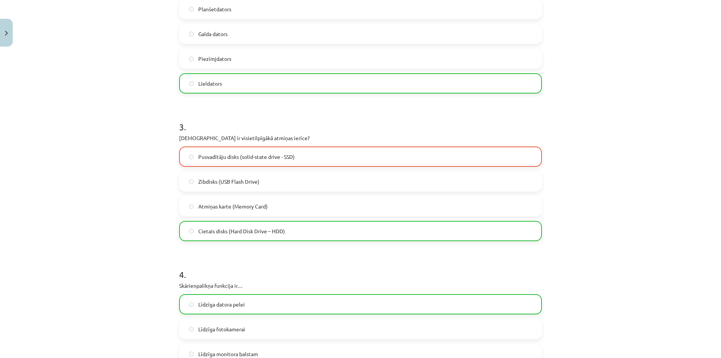
click at [211, 139] on p "Kura ir visietilpīgākā atmiņas ierīce?" at bounding box center [360, 138] width 363 height 8
click at [206, 141] on div at bounding box center [206, 141] width 0 height 0
click at [204, 140] on p "Kura ir visietilpīgākā atmiņas ierīce?" at bounding box center [360, 138] width 363 height 8
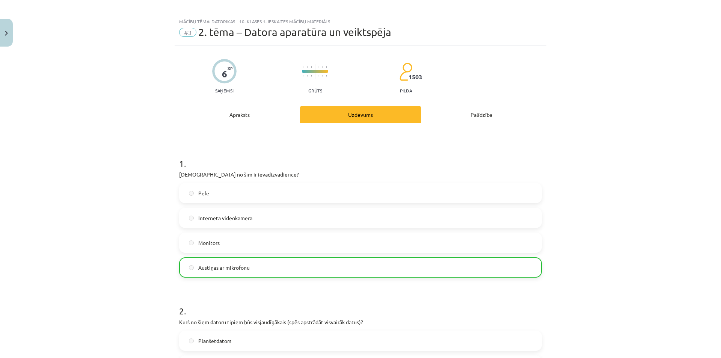
scroll to position [0, 0]
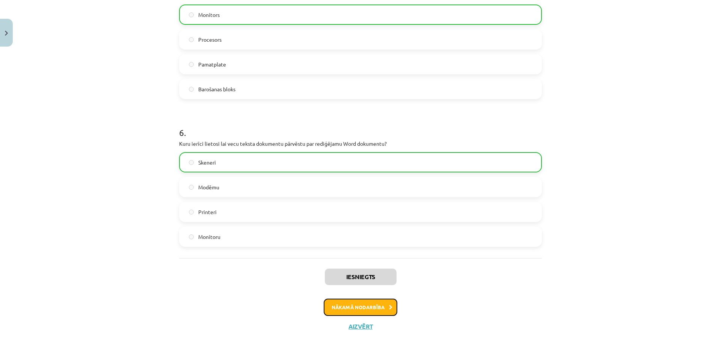
click at [355, 305] on button "Nākamā nodarbība" at bounding box center [361, 307] width 74 height 17
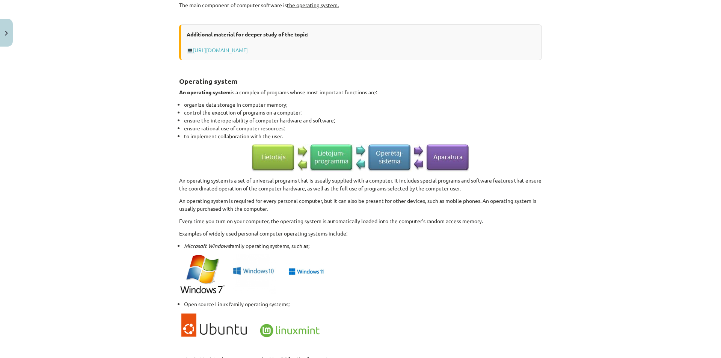
scroll to position [394, 0]
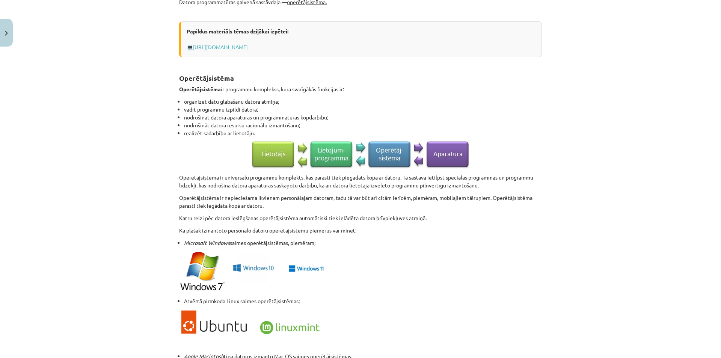
click at [378, 216] on p "Katru reizi pēc datora ieslēgšanas operētājsistēma automātiski tiek ielādēta da…" at bounding box center [360, 218] width 363 height 8
drag, startPoint x: 378, startPoint y: 216, endPoint x: 437, endPoint y: 217, distance: 58.6
click at [437, 217] on p "Katru reizi pēc datora ieslēgšanas operētājsistēma automātiski tiek ielādēta da…" at bounding box center [360, 218] width 363 height 8
click at [432, 204] on div at bounding box center [432, 204] width 0 height 0
click at [429, 221] on p "Katru reizi pēc datora ieslēgšanas operētājsistēma automātiski tiek ielādēta da…" at bounding box center [360, 218] width 363 height 8
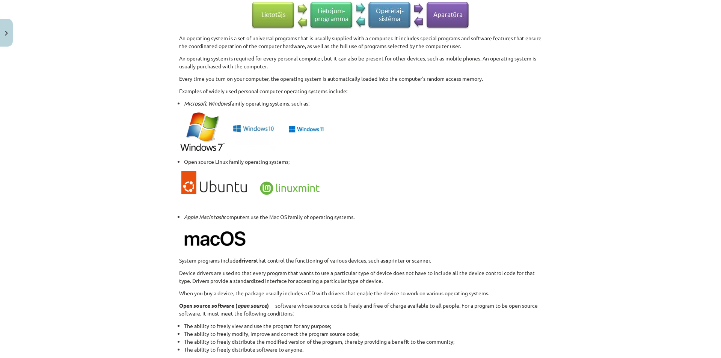
scroll to position [620, 0]
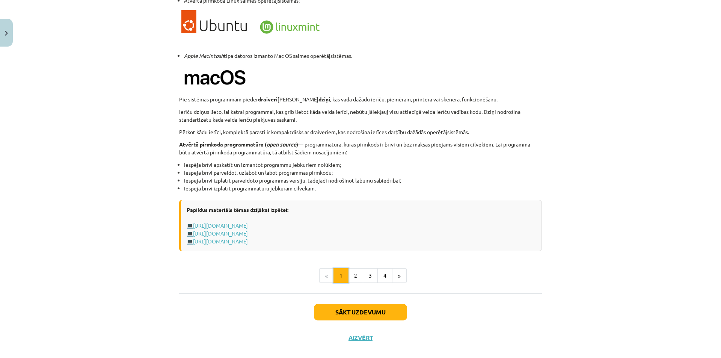
click at [345, 276] on button "1" at bounding box center [341, 275] width 15 height 15
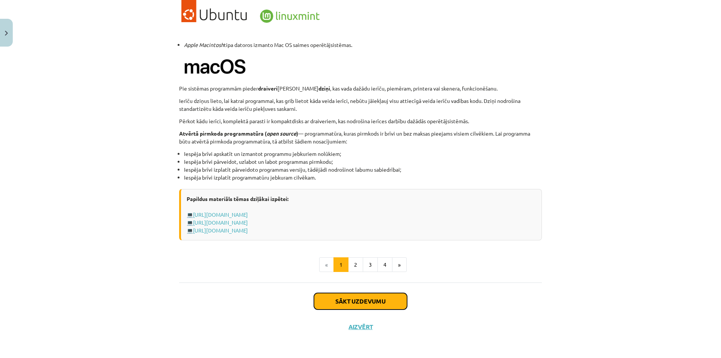
click at [357, 302] on button "Sākt uzdevumu" at bounding box center [360, 301] width 93 height 17
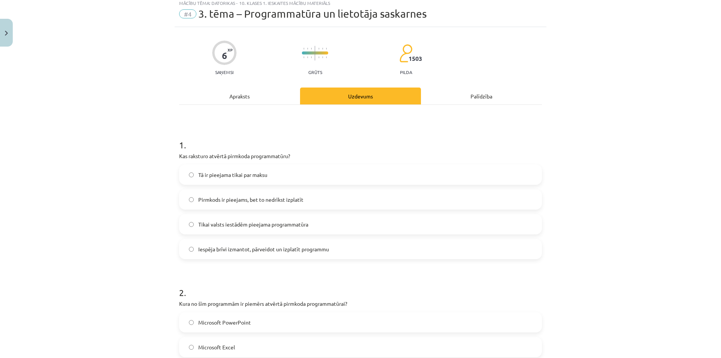
scroll to position [19, 0]
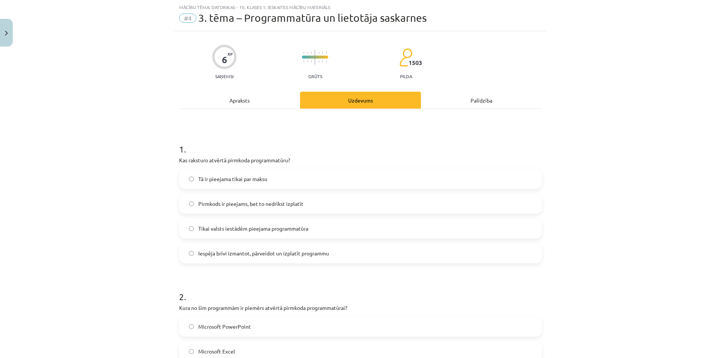
click at [248, 251] on span "Iespēja brīvi izmantot, pārveidot un izplatīt programmu" at bounding box center [263, 253] width 131 height 8
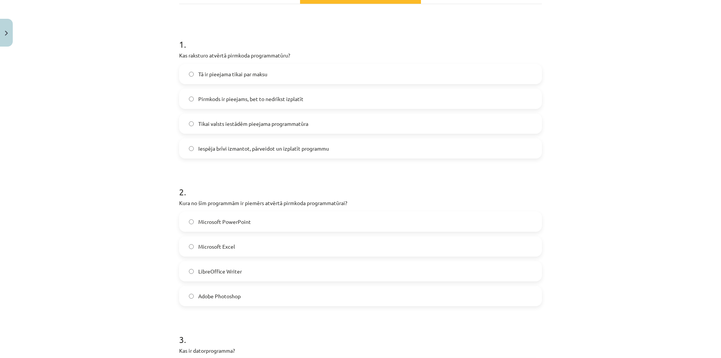
scroll to position [131, 0]
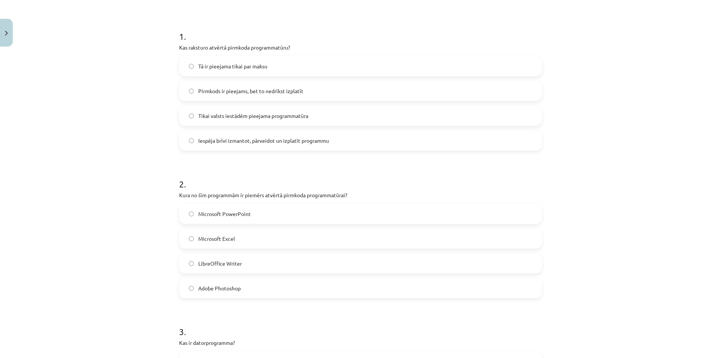
click at [278, 195] on p "Kura no šīm programmām ir piemērs atvērtā pirmkoda programmatūrai?" at bounding box center [360, 195] width 363 height 8
click at [273, 181] on div at bounding box center [273, 181] width 0 height 0
click at [279, 188] on h1 "2 ." at bounding box center [360, 177] width 363 height 23
click at [289, 195] on p "Kura no šīm programmām ir piemērs atvērtā pirmkoda programmatūrai?" at bounding box center [360, 195] width 363 height 8
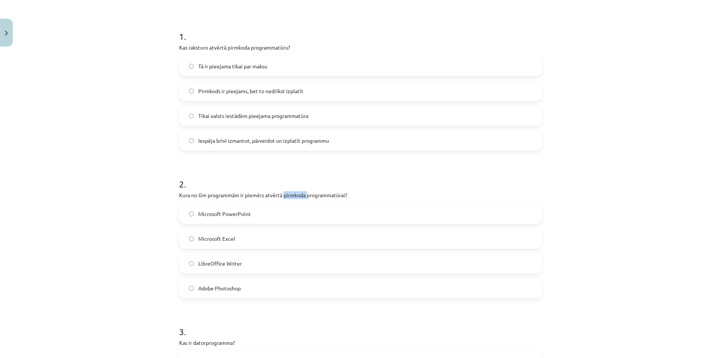
click at [289, 195] on p "Kura no šīm programmām ir piemērs atvērtā pirmkoda programmatūrai?" at bounding box center [360, 195] width 363 height 8
click at [284, 198] on div at bounding box center [284, 198] width 0 height 0
click at [288, 196] on p "Kura no šīm programmām ir piemērs atvērtā pirmkoda programmatūrai?" at bounding box center [360, 195] width 363 height 8
drag, startPoint x: 288, startPoint y: 193, endPoint x: 279, endPoint y: 166, distance: 29.2
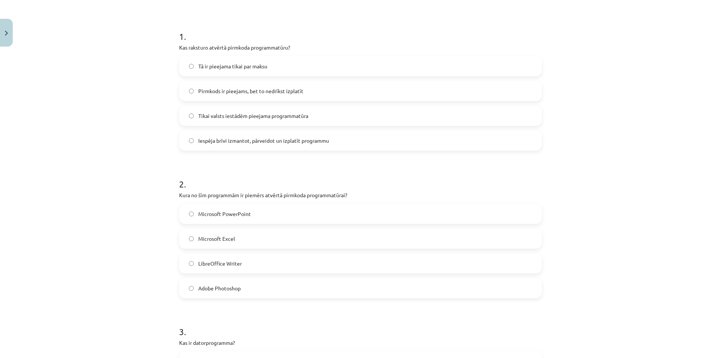
click at [279, 166] on h1 "2 ." at bounding box center [360, 177] width 363 height 23
click at [243, 263] on label "LibreOffice Writer" at bounding box center [360, 263] width 361 height 19
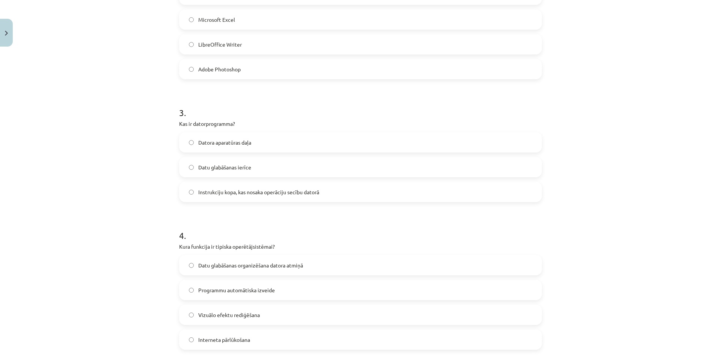
scroll to position [357, 0]
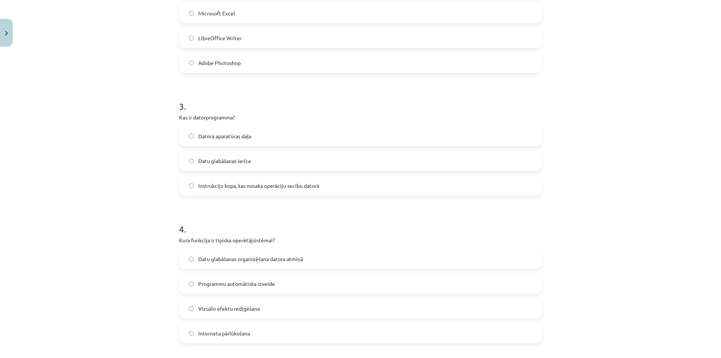
click at [260, 194] on label "Instrukciju kopa, kas nosaka operāciju secību datorā" at bounding box center [360, 185] width 361 height 19
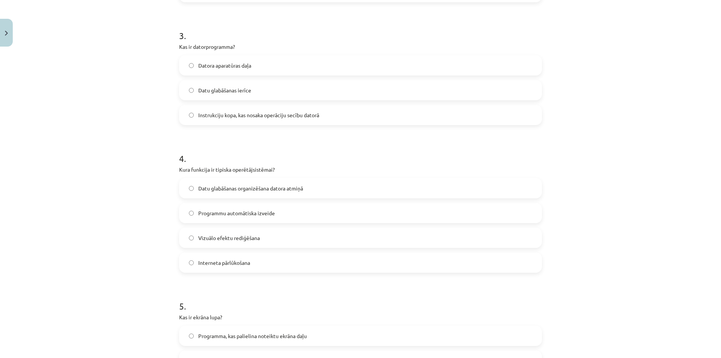
scroll to position [432, 0]
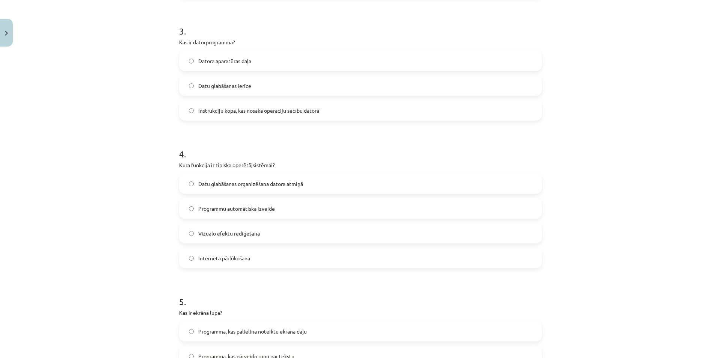
click at [222, 184] on span "Datu glabāšanas organizēšana datora atmiņā" at bounding box center [250, 184] width 105 height 8
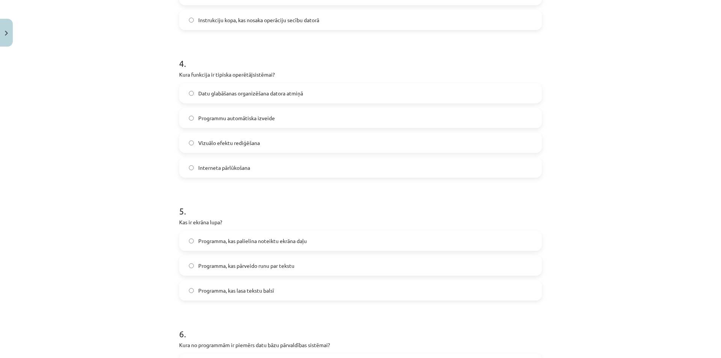
scroll to position [582, 0]
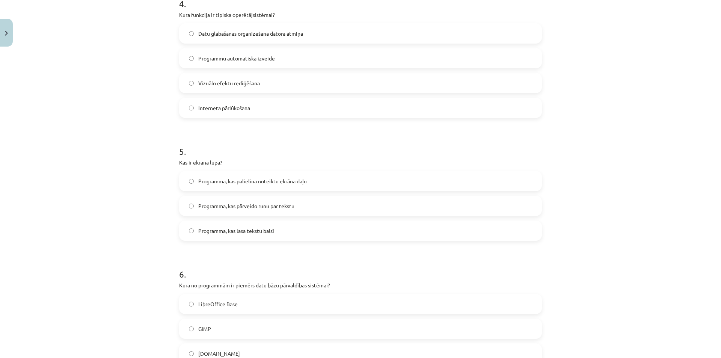
click at [414, 177] on label "Programma, kas palielina noteiktu ekrāna daļu" at bounding box center [360, 181] width 361 height 19
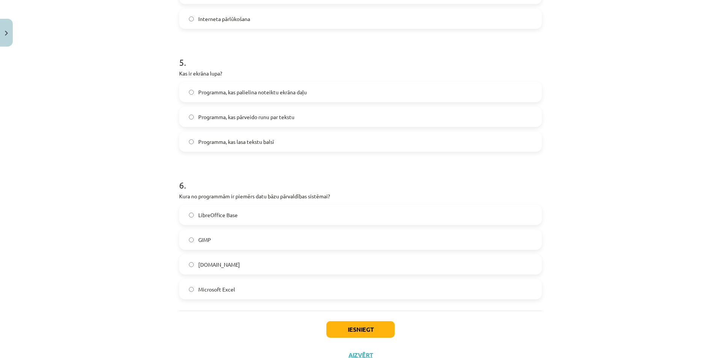
scroll to position [700, 0]
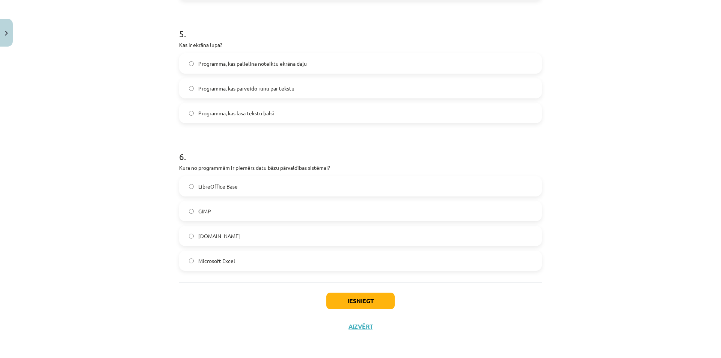
click at [285, 168] on p "Kura no programmām ir piemērs datu bāzu pārvaldības sistēmai?" at bounding box center [360, 168] width 363 height 8
click at [281, 171] on div at bounding box center [281, 171] width 0 height 0
click at [267, 156] on h1 "6 ." at bounding box center [360, 149] width 363 height 23
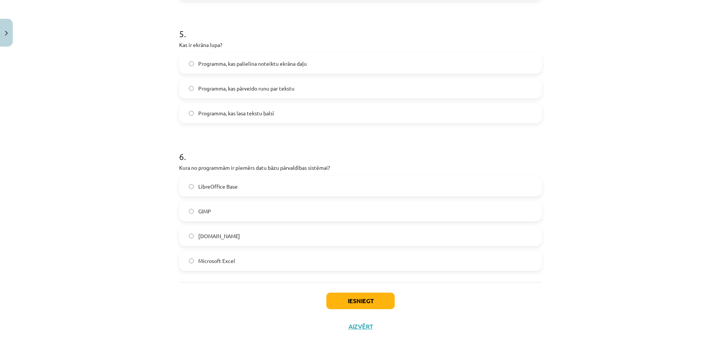
click at [279, 190] on label "LibreOffice Base" at bounding box center [360, 186] width 361 height 19
click at [342, 307] on button "Iesniegt" at bounding box center [360, 301] width 68 height 17
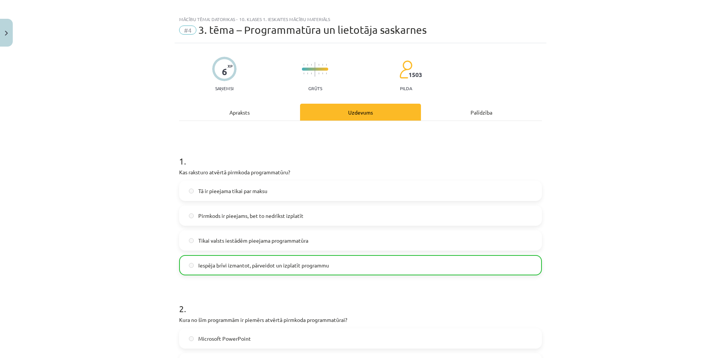
scroll to position [0, 0]
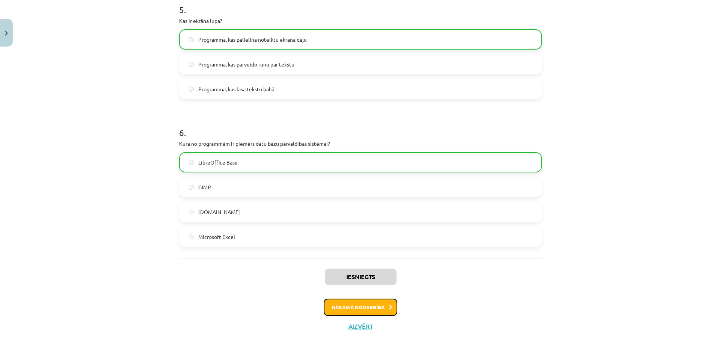
click at [347, 307] on button "Nākamā nodarbība" at bounding box center [361, 307] width 74 height 17
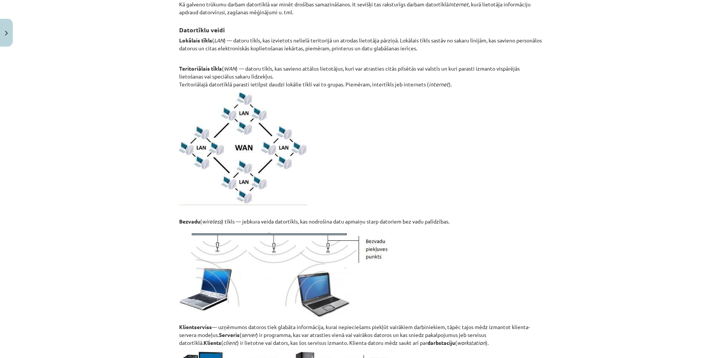
scroll to position [319, 0]
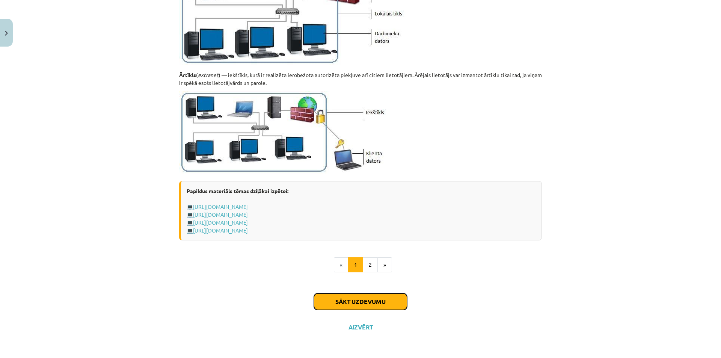
click at [335, 299] on button "Sākt uzdevumu" at bounding box center [360, 301] width 93 height 17
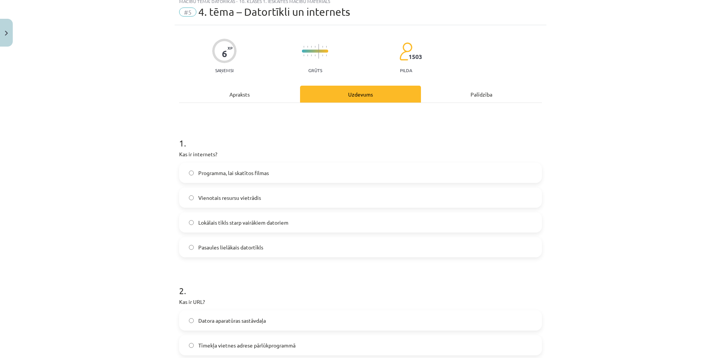
scroll to position [19, 0]
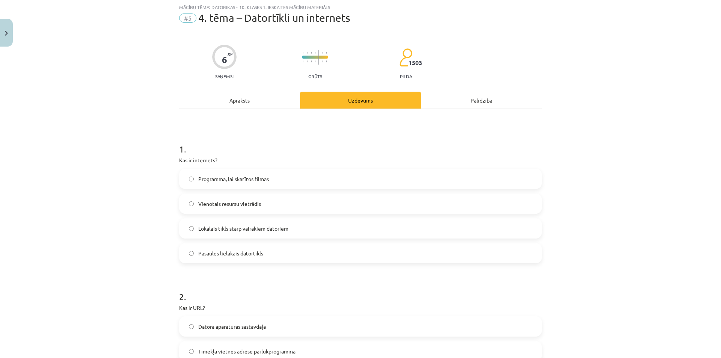
click at [234, 258] on label "Pasaules lielākais datortīkls" at bounding box center [360, 253] width 361 height 19
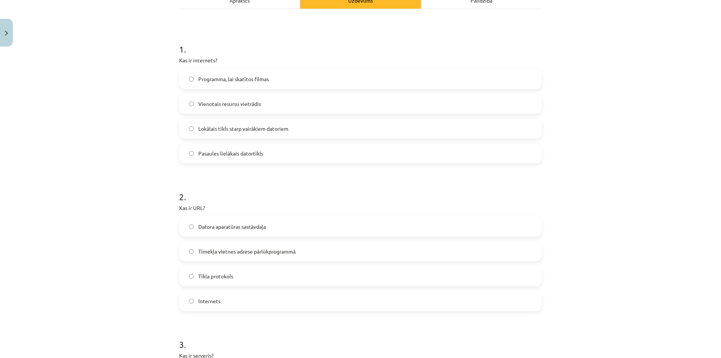
scroll to position [131, 0]
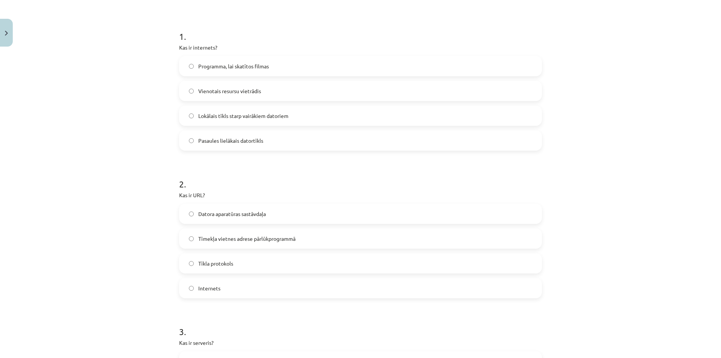
click at [260, 239] on span "Tīmekļa vietnes adrese pārlūkprogrammā" at bounding box center [246, 239] width 97 height 8
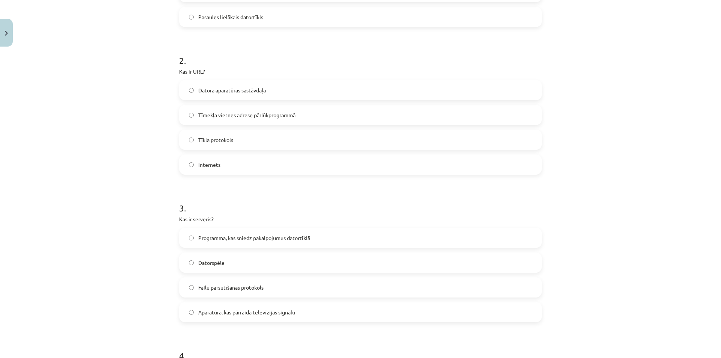
scroll to position [282, 0]
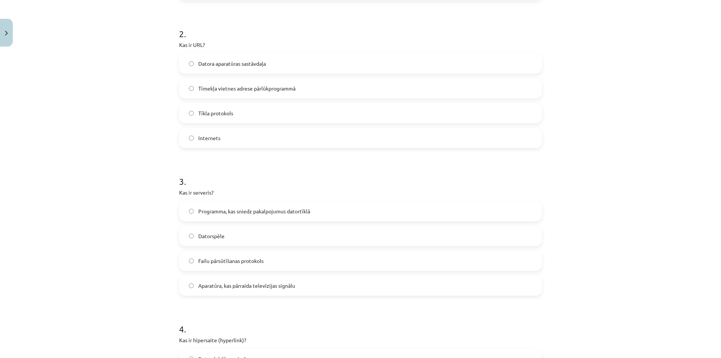
click at [296, 216] on label "Programma, kas sniedz pakalpojumus datortīklā" at bounding box center [360, 211] width 361 height 19
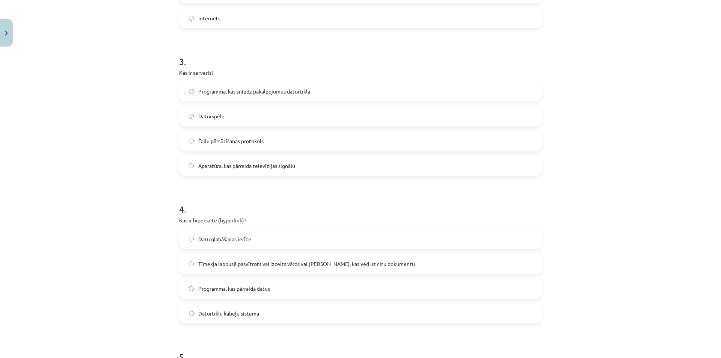
scroll to position [432, 0]
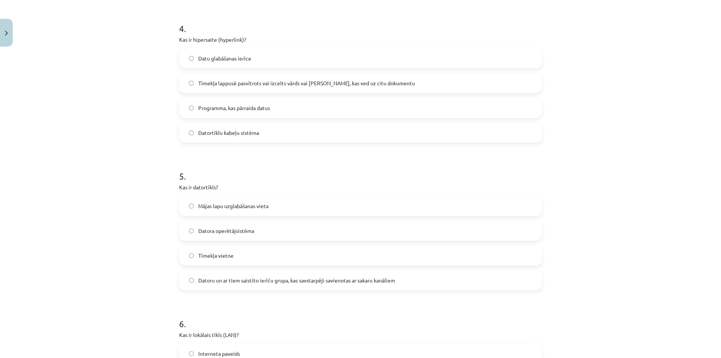
click at [369, 82] on span "Tīmekļa lappusē pasvītrots vai izcelts vārds vai frāze, kas ved uz citu dokumen…" at bounding box center [306, 83] width 217 height 8
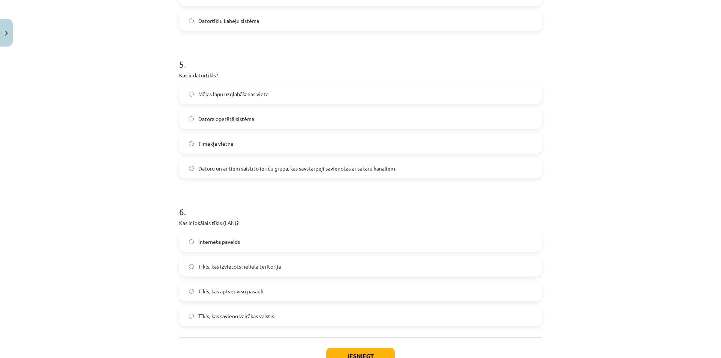
scroll to position [695, 0]
click at [391, 169] on span "Datoru un ar tiem saistīto ierīču grupa, kas savstarpēji savienotas ar sakaru k…" at bounding box center [296, 168] width 197 height 8
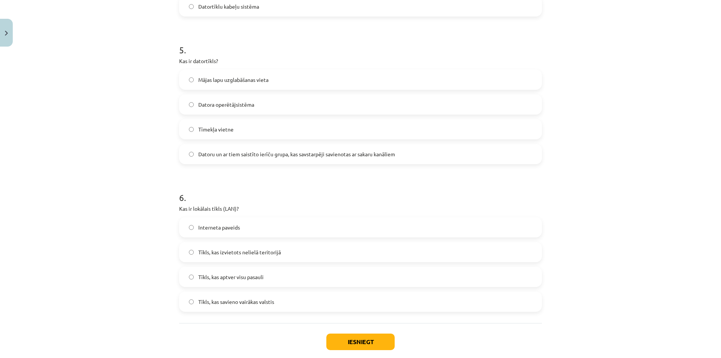
scroll to position [733, 0]
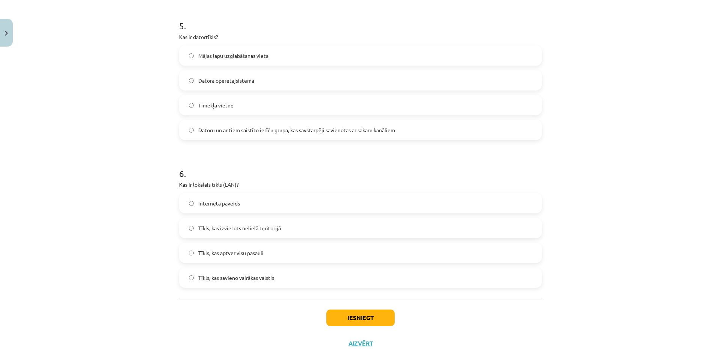
click at [312, 228] on label "Tīkls, kas izvietots nelielā teritorijā" at bounding box center [360, 228] width 361 height 19
click at [330, 319] on button "Iesniegt" at bounding box center [360, 318] width 68 height 17
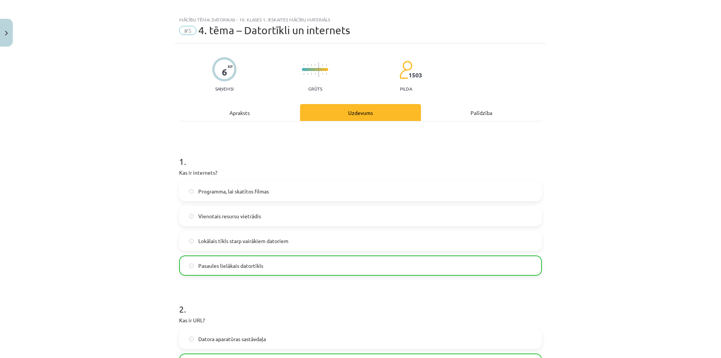
scroll to position [0, 0]
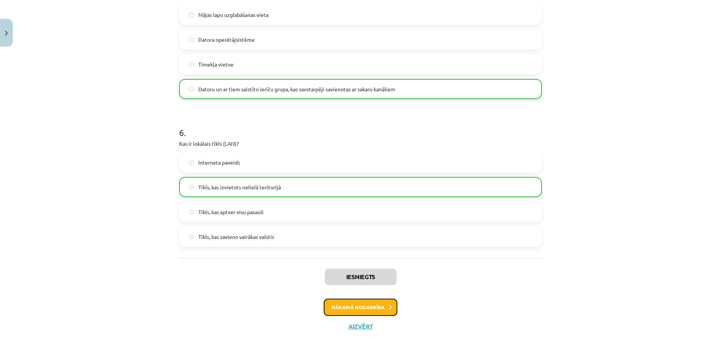
click at [331, 310] on button "Nākamā nodarbība" at bounding box center [361, 307] width 74 height 17
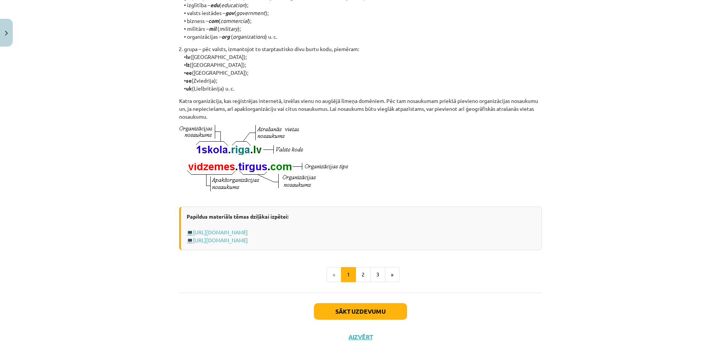
scroll to position [338, 0]
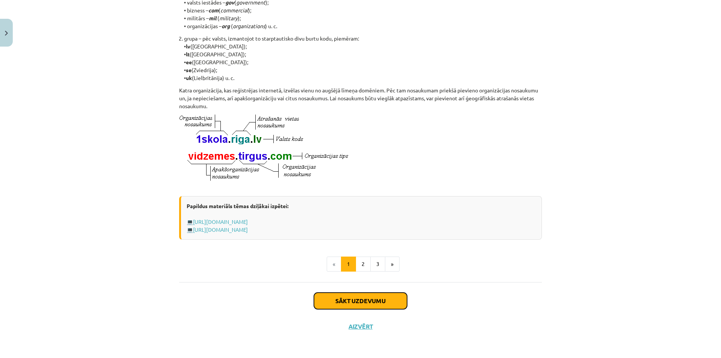
click at [333, 300] on button "Sākt uzdevumu" at bounding box center [360, 301] width 93 height 17
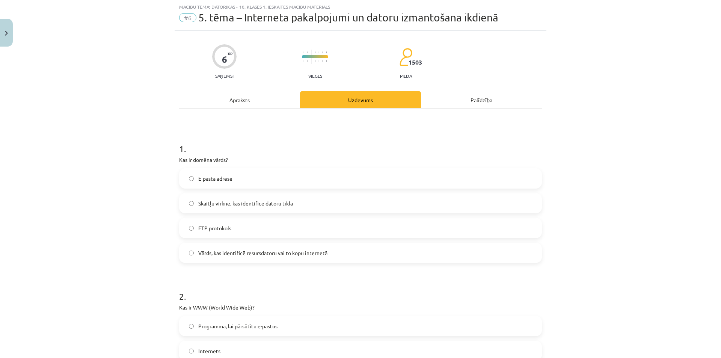
scroll to position [19, 0]
click at [329, 255] on label "Vārds, kas identificē resursdatoru vai to kopu internetā" at bounding box center [360, 253] width 361 height 19
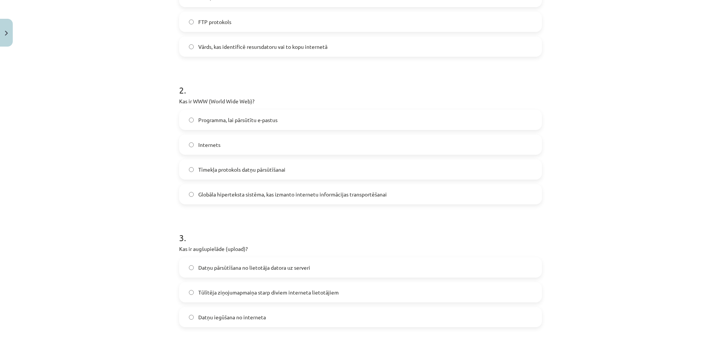
scroll to position [244, 0]
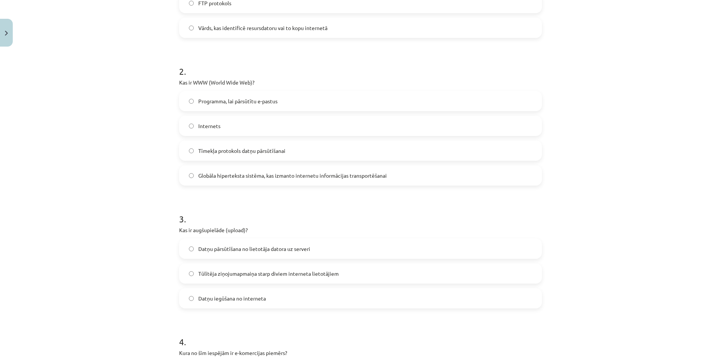
click at [209, 172] on span "Globāla hiperteksta sistēma, kas izmanto internetu informācijas transportēšanai" at bounding box center [292, 176] width 189 height 8
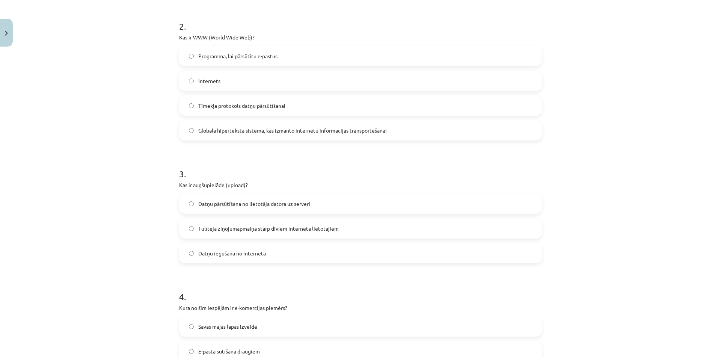
scroll to position [394, 0]
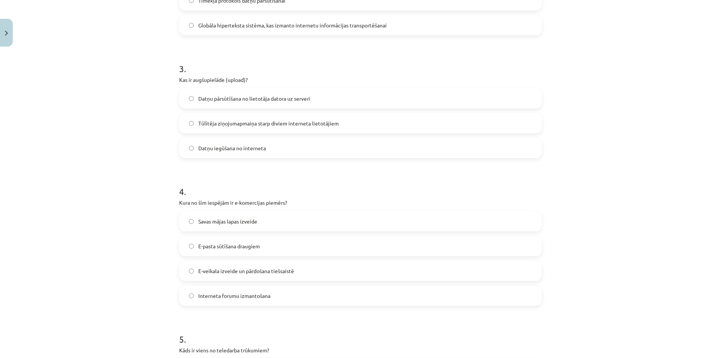
click at [247, 95] on span "Datņu pārsūtīšana no lietotāja datora uz serveri" at bounding box center [254, 99] width 112 height 8
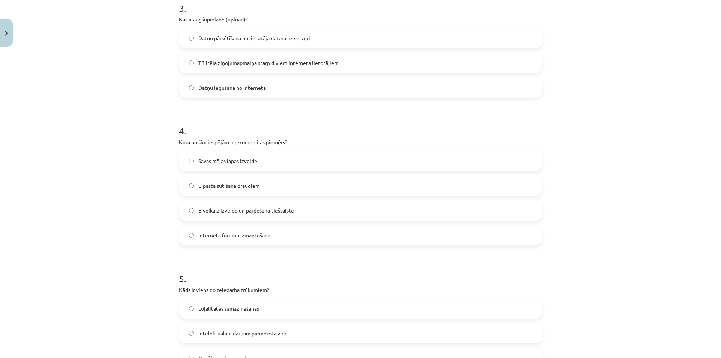
scroll to position [470, 0]
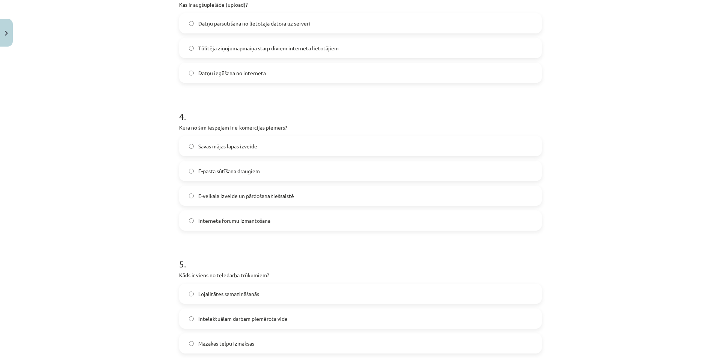
click at [273, 193] on span "E-veikala izveide un pārdošana tiešsaistē" at bounding box center [246, 196] width 96 height 8
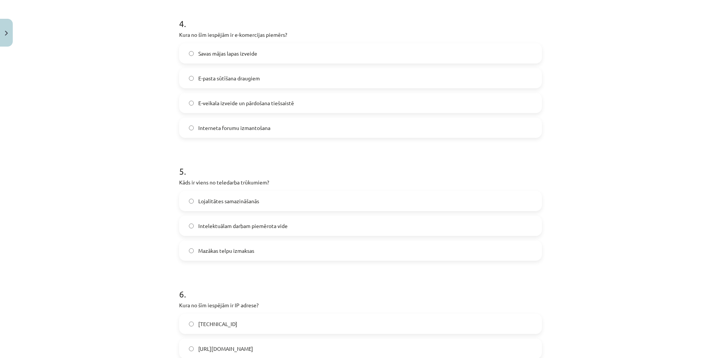
scroll to position [582, 0]
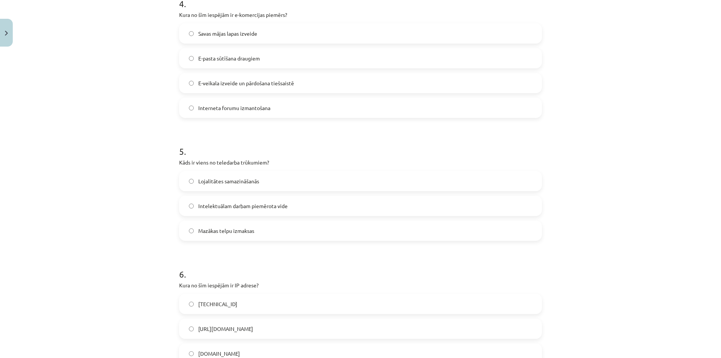
click at [255, 187] on label "Lojalitātes samazināšanās" at bounding box center [360, 181] width 361 height 19
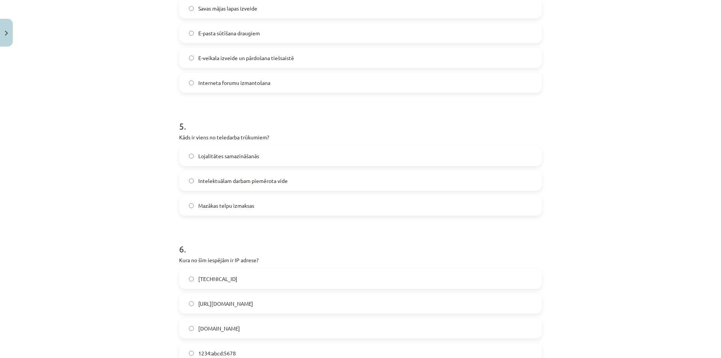
scroll to position [695, 0]
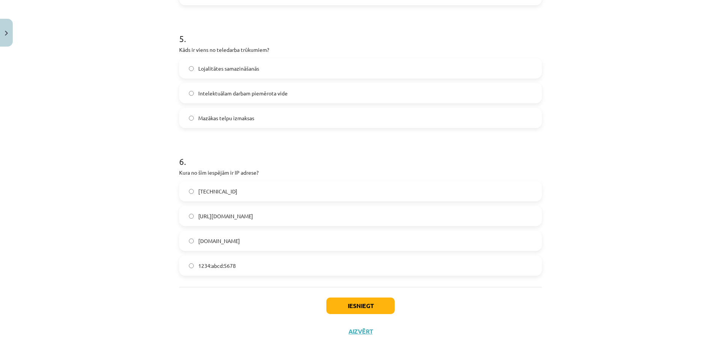
click at [207, 193] on span "192.100.81.101" at bounding box center [217, 191] width 39 height 8
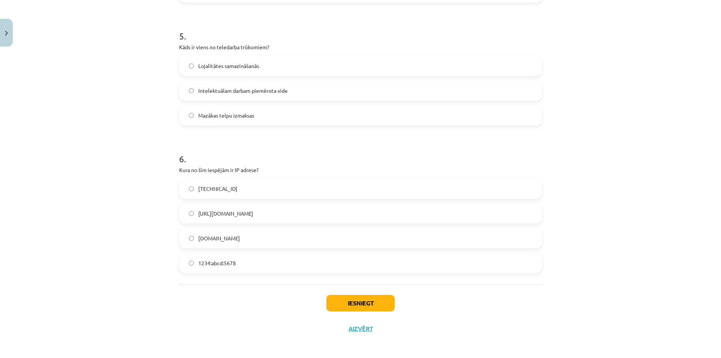
scroll to position [700, 0]
click at [337, 311] on div "Iesniegt Aizvērt" at bounding box center [360, 308] width 363 height 53
click at [338, 306] on button "Iesniegt" at bounding box center [360, 301] width 68 height 17
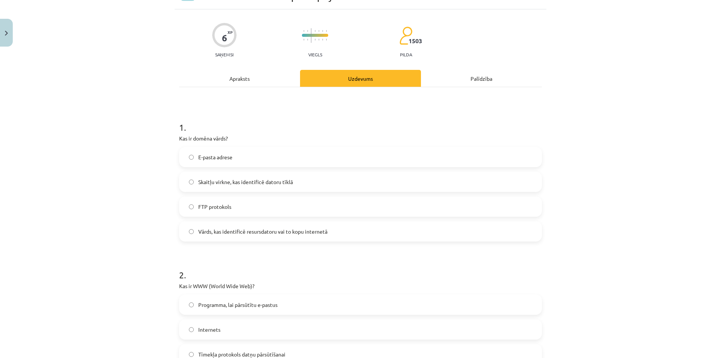
scroll to position [0, 0]
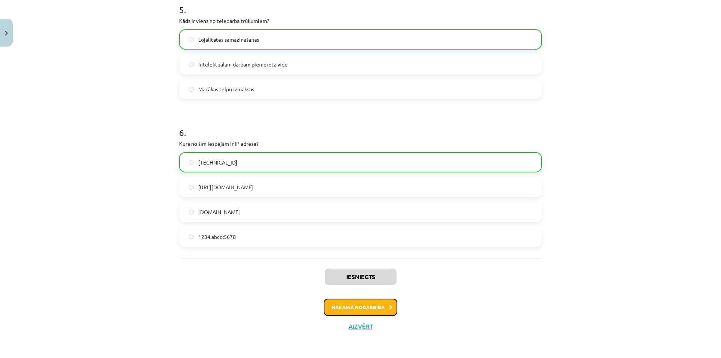
click at [340, 307] on button "Nākamā nodarbība" at bounding box center [361, 307] width 74 height 17
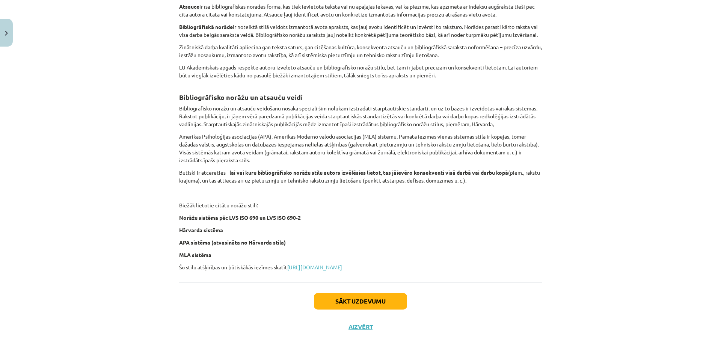
scroll to position [217, 0]
click at [335, 308] on button "Sākt uzdevumu" at bounding box center [360, 301] width 93 height 17
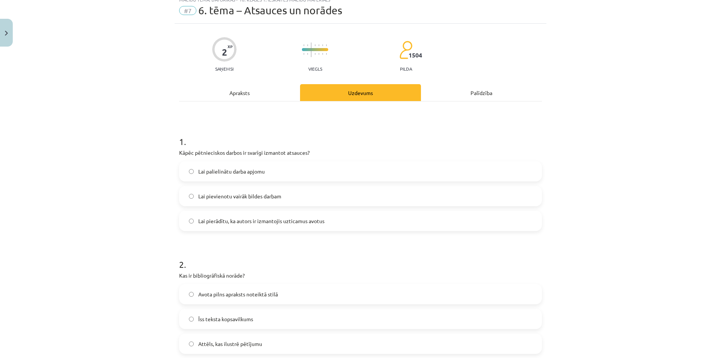
scroll to position [19, 0]
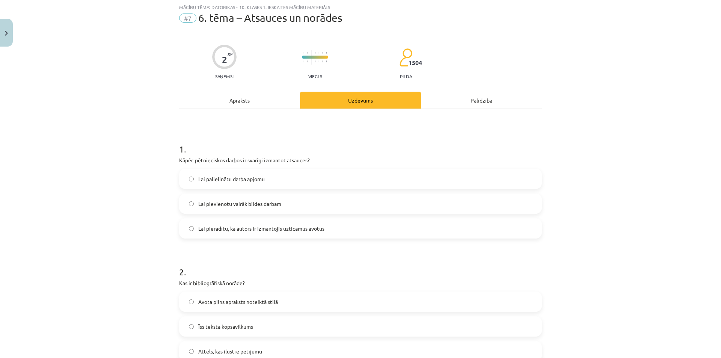
click at [242, 228] on span "Lai pierādītu, ka autors ir izmantojis uzticamus avotus" at bounding box center [261, 229] width 126 height 8
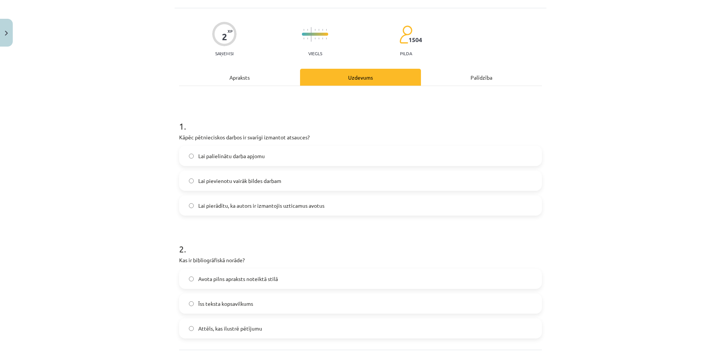
scroll to position [109, 0]
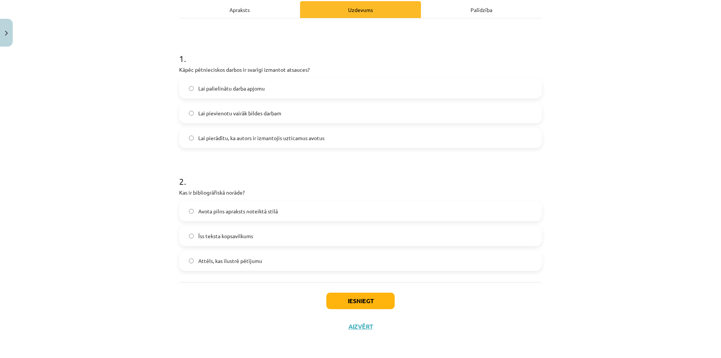
click at [241, 211] on span "Avota pilns apraksts noteiktā stilā" at bounding box center [238, 211] width 80 height 8
click at [344, 304] on button "Iesniegt" at bounding box center [360, 301] width 68 height 17
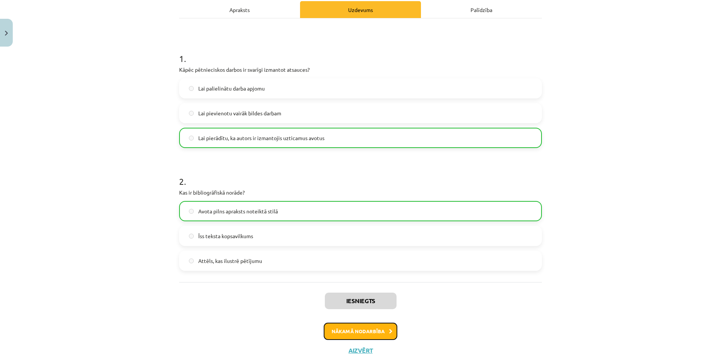
click at [340, 328] on button "Nākamā nodarbība" at bounding box center [361, 331] width 74 height 17
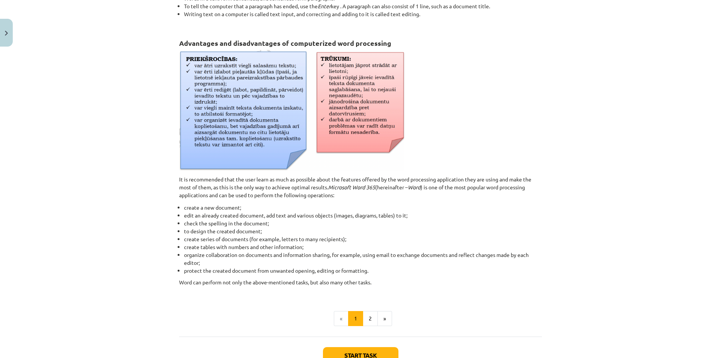
scroll to position [244, 0]
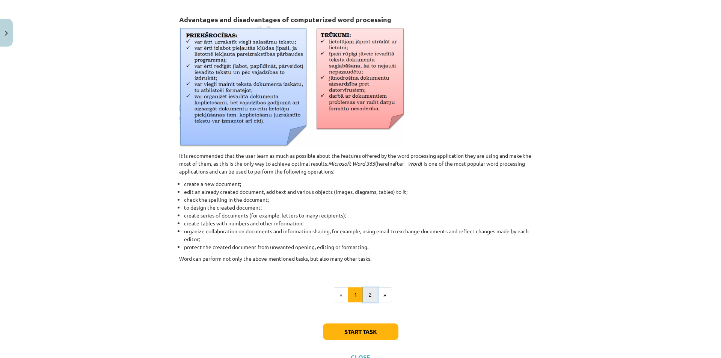
click at [363, 292] on button "2" at bounding box center [370, 294] width 15 height 15
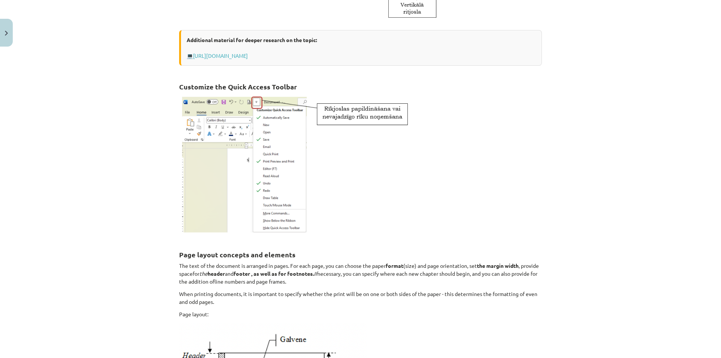
scroll to position [435, 0]
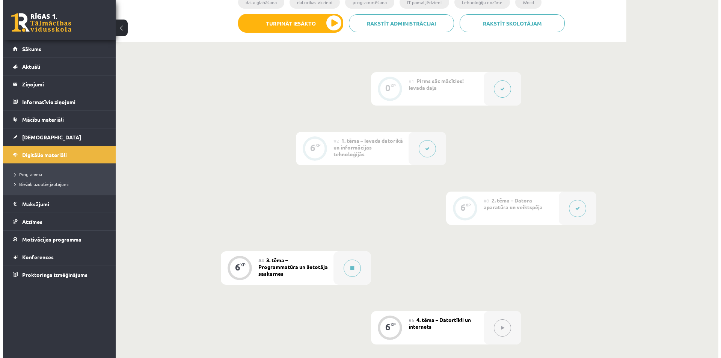
scroll to position [188, 0]
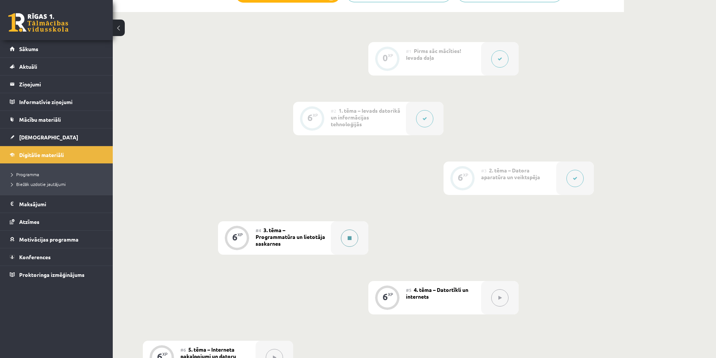
click at [340, 235] on div at bounding box center [350, 237] width 38 height 33
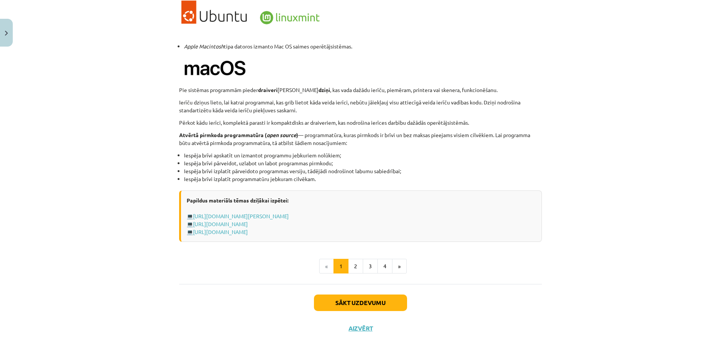
scroll to position [706, 0]
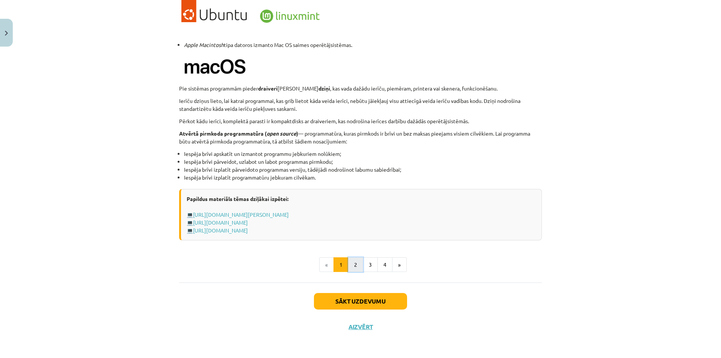
click at [354, 266] on button "2" at bounding box center [355, 264] width 15 height 15
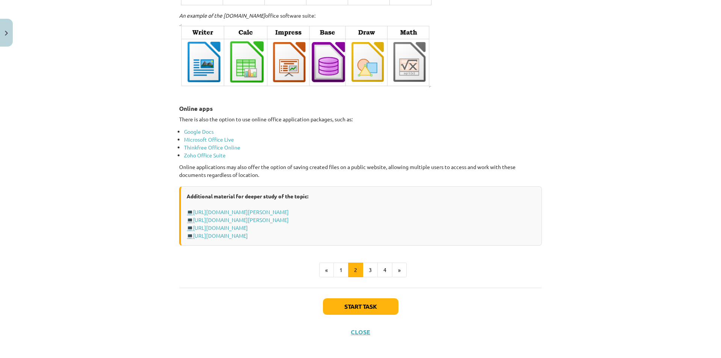
scroll to position [1197, 0]
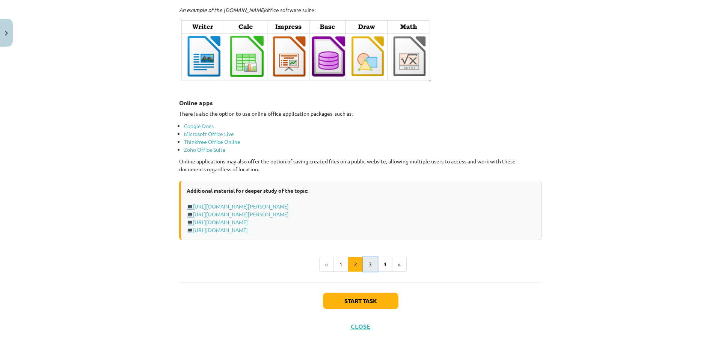
click at [369, 265] on font "3" at bounding box center [370, 264] width 3 height 7
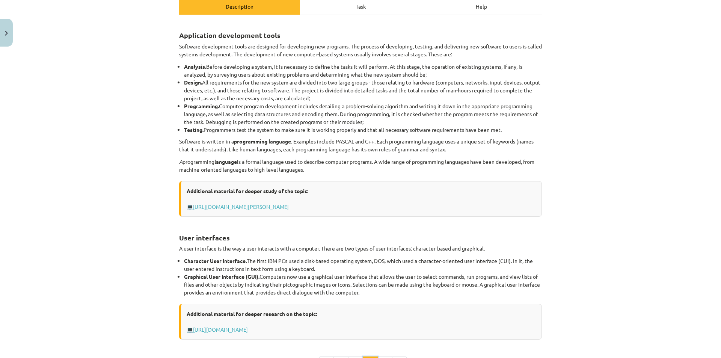
scroll to position [134, 0]
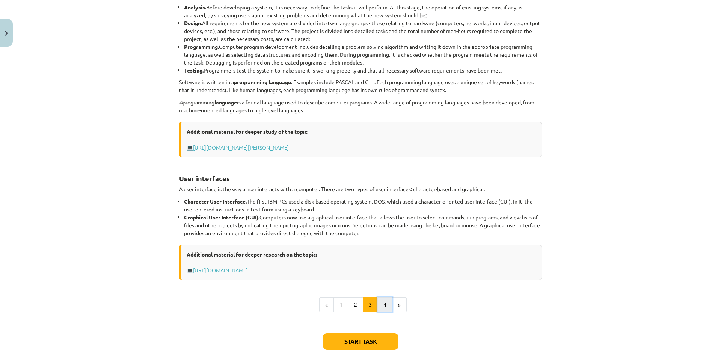
click at [378, 306] on button "4" at bounding box center [385, 304] width 15 height 15
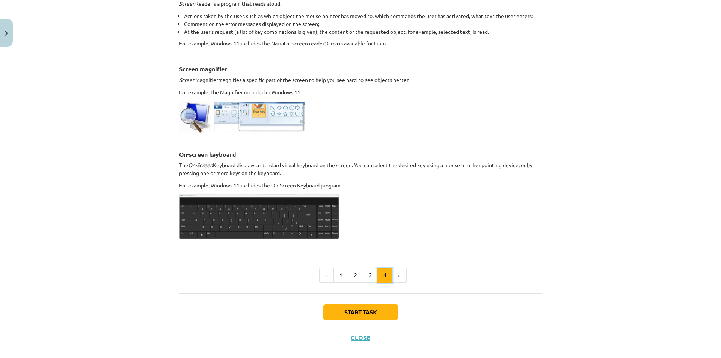
scroll to position [329, 0]
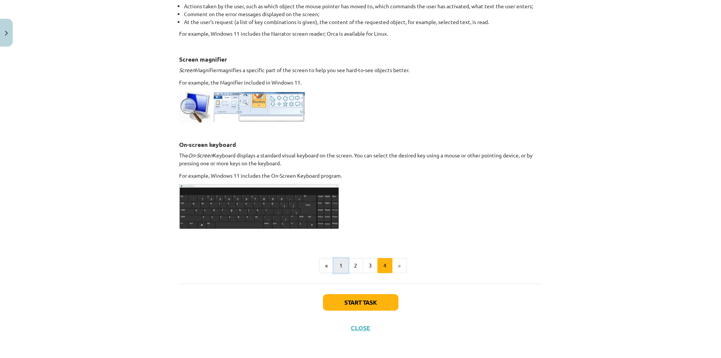
click at [336, 263] on button "1" at bounding box center [341, 265] width 15 height 15
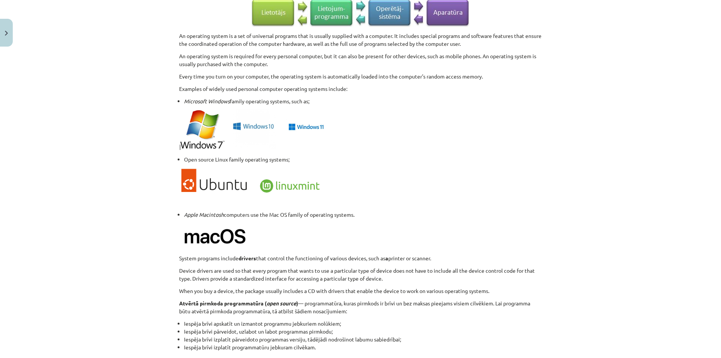
scroll to position [585, 0]
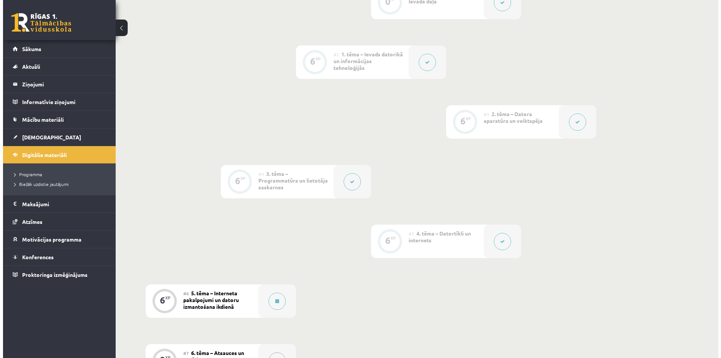
scroll to position [338, 0]
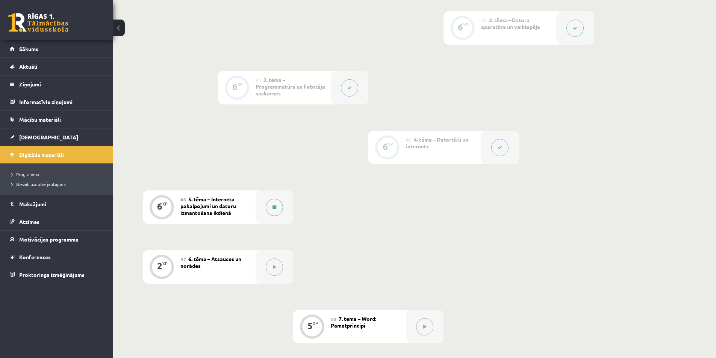
click at [276, 203] on button at bounding box center [274, 207] width 17 height 17
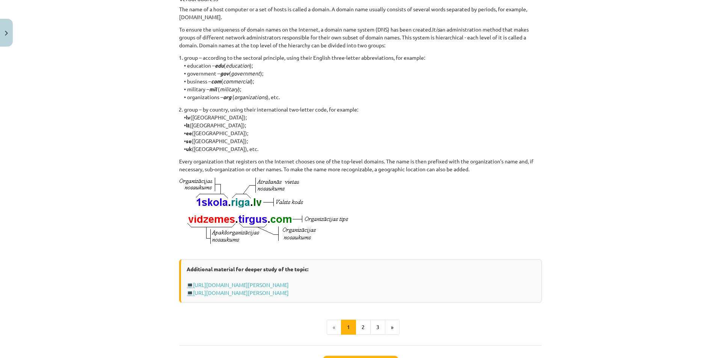
scroll to position [332, 0]
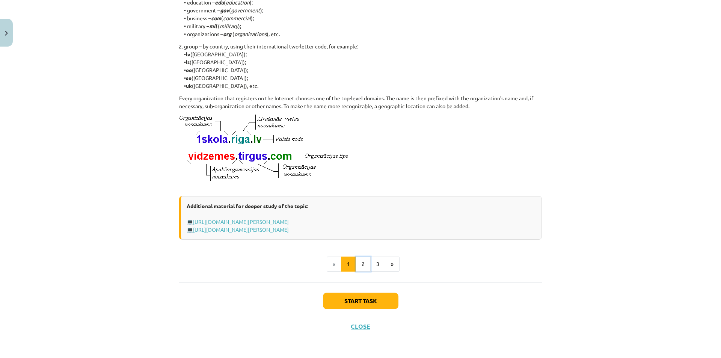
click at [356, 264] on button "2" at bounding box center [363, 264] width 15 height 15
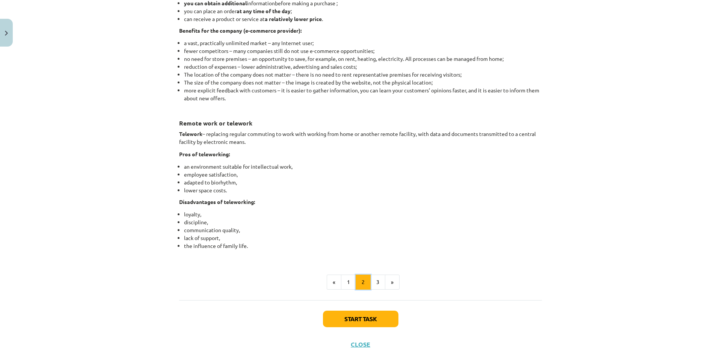
scroll to position [1136, 0]
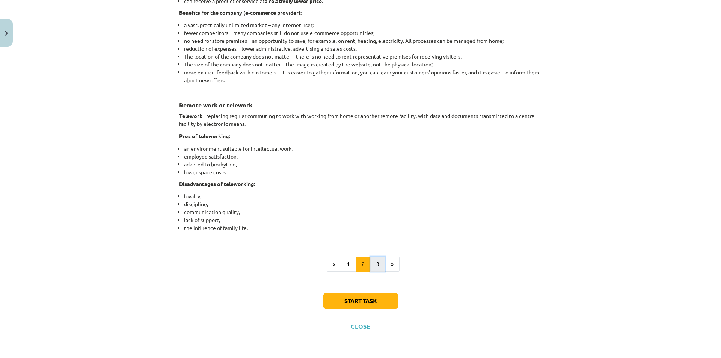
click at [372, 259] on button "3" at bounding box center [377, 264] width 15 height 15
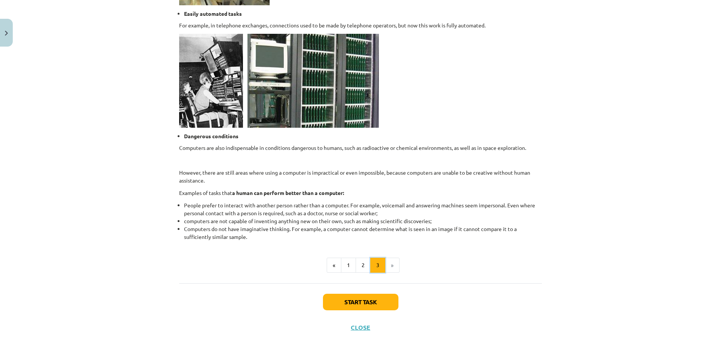
scroll to position [663, 0]
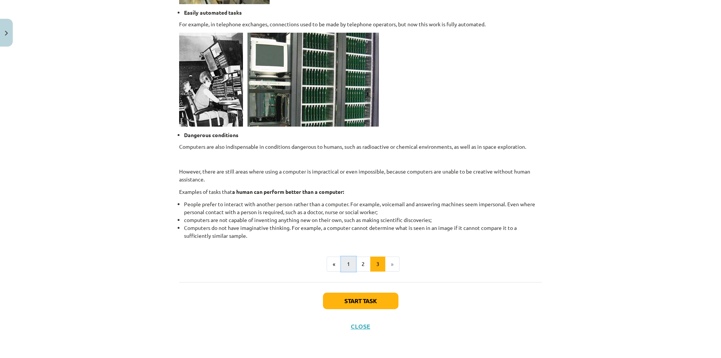
click at [347, 267] on font "1" at bounding box center [348, 263] width 3 height 7
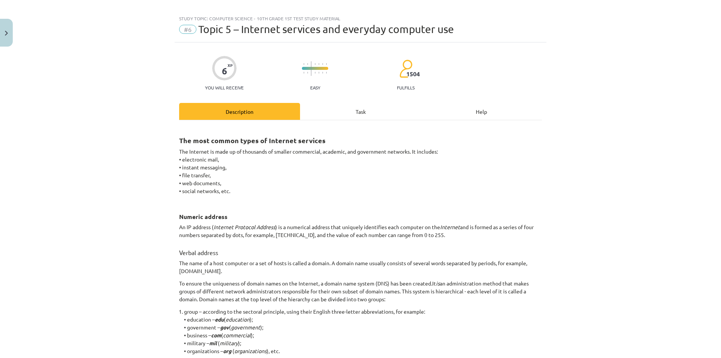
scroll to position [0, 0]
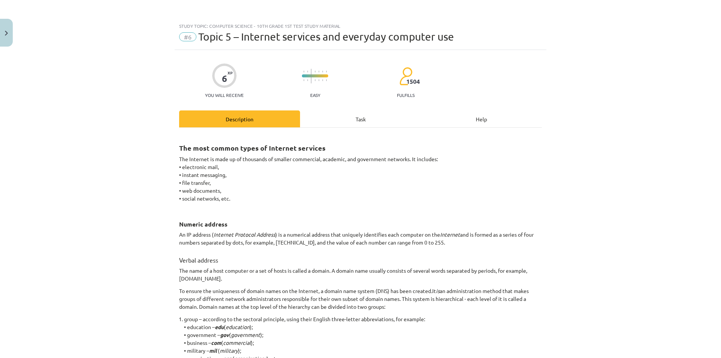
click at [330, 125] on div "Task" at bounding box center [360, 118] width 121 height 17
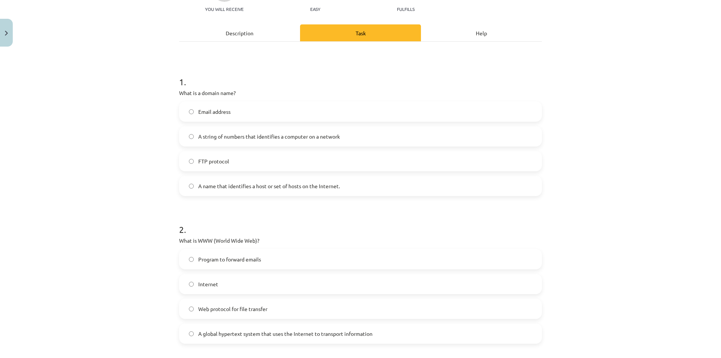
scroll to position [94, 0]
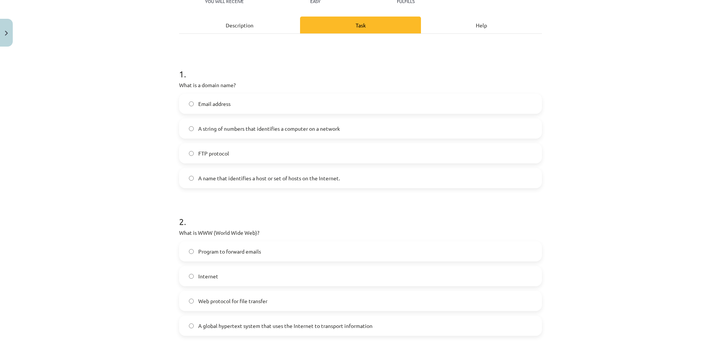
click at [193, 174] on label "A name that identifies a host or set of hosts on the Internet." at bounding box center [360, 178] width 361 height 19
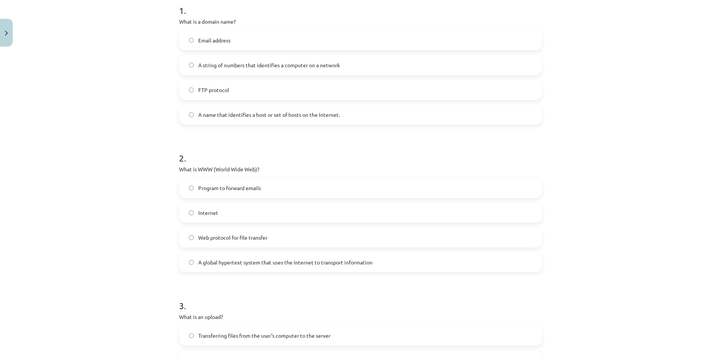
scroll to position [169, 0]
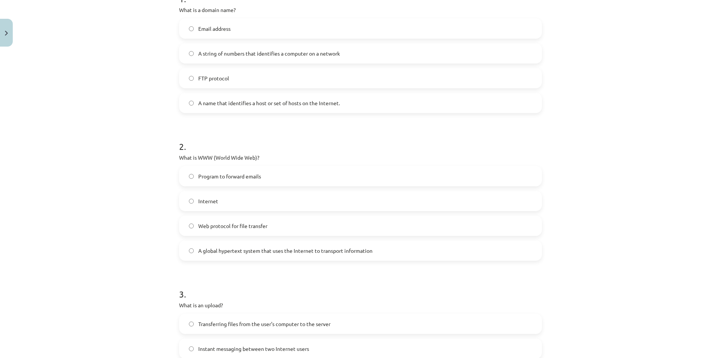
click at [232, 247] on span "A global hypertext system that uses the Internet to transport information" at bounding box center [285, 251] width 174 height 8
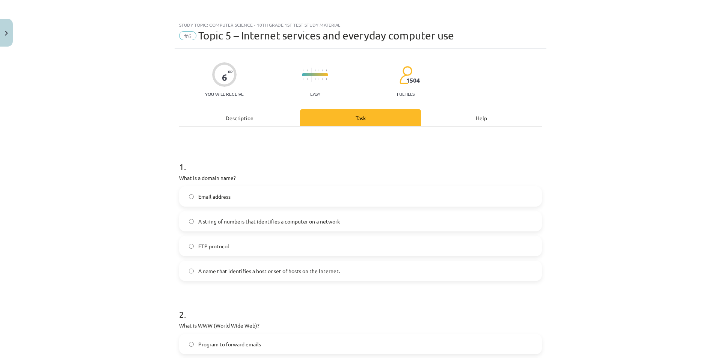
scroll to position [0, 0]
drag, startPoint x: 254, startPoint y: 117, endPoint x: 256, endPoint y: 105, distance: 12.2
click at [254, 117] on div "Description" at bounding box center [239, 118] width 121 height 17
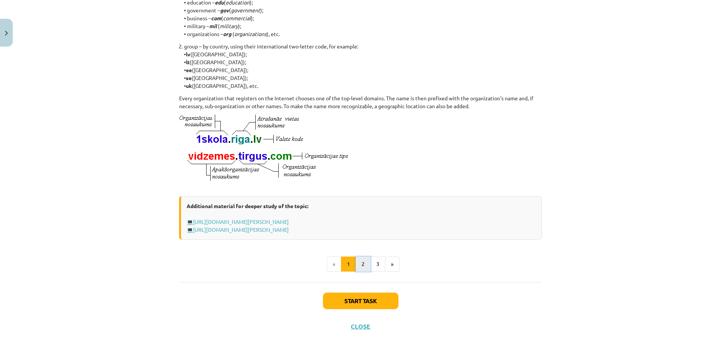
click at [362, 266] on button "2" at bounding box center [363, 264] width 15 height 15
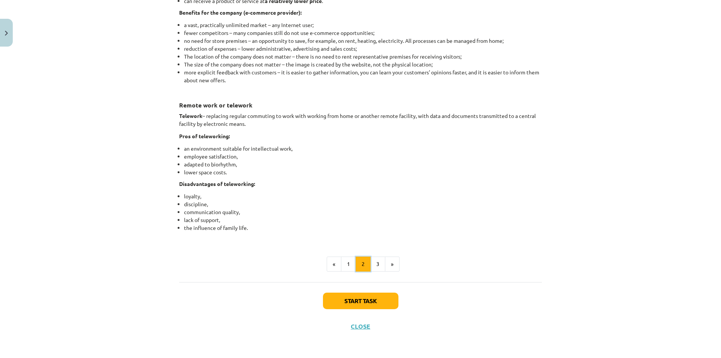
scroll to position [1136, 0]
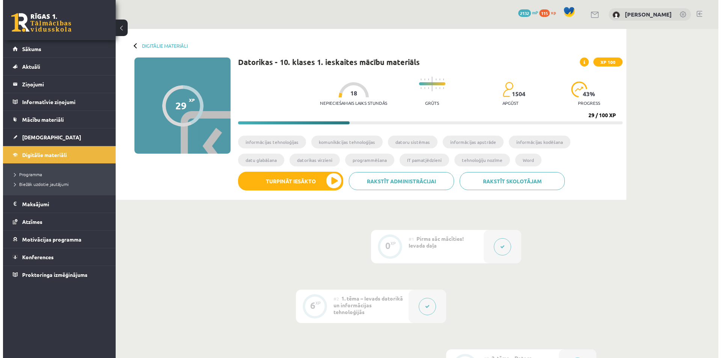
scroll to position [338, 0]
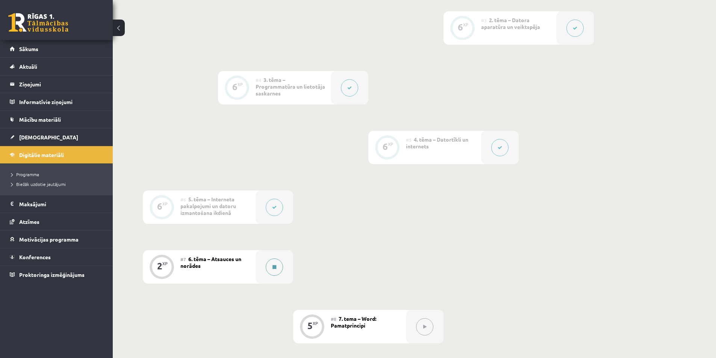
click at [271, 274] on button at bounding box center [274, 266] width 17 height 17
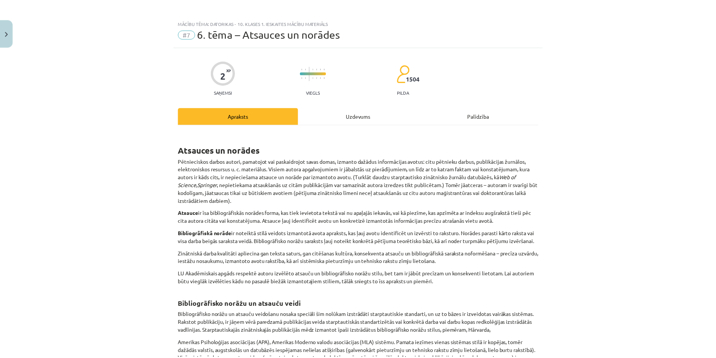
scroll to position [0, 0]
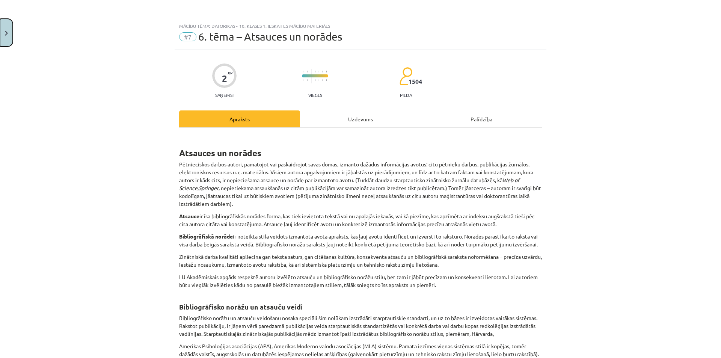
click at [0, 27] on button "Close" at bounding box center [6, 33] width 13 height 28
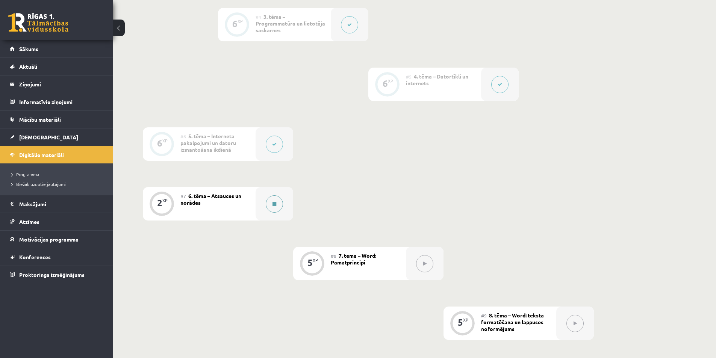
scroll to position [413, 0]
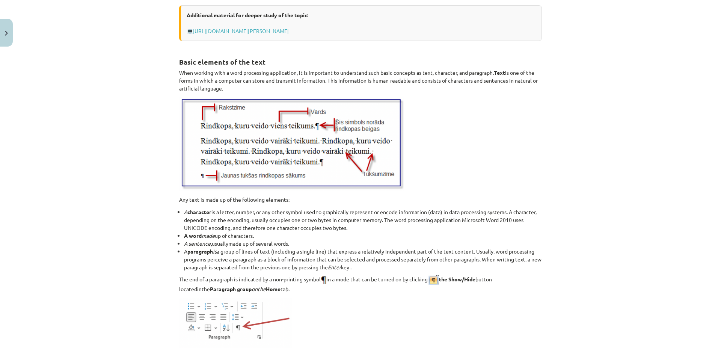
scroll to position [902, 0]
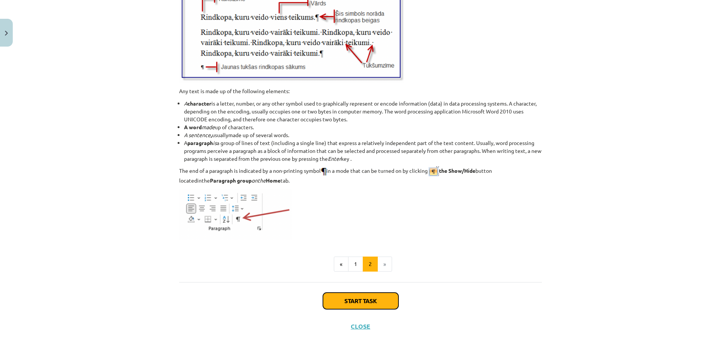
click at [327, 300] on button "Start task" at bounding box center [361, 301] width 76 height 17
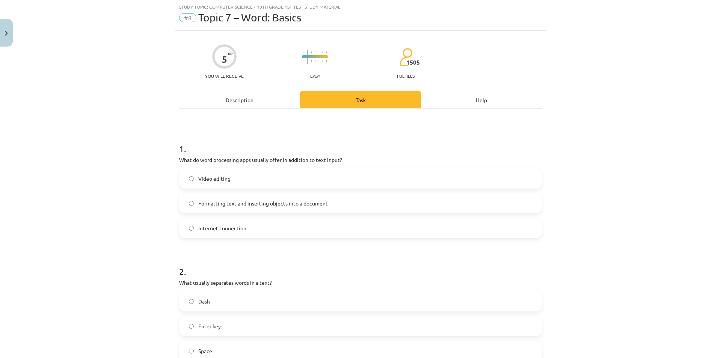
scroll to position [19, 0]
drag, startPoint x: 141, startPoint y: 150, endPoint x: 106, endPoint y: 147, distance: 35.1
click at [106, 147] on div "Study topic: Computer Science - 10th grade 1st test study material #8 Topic 7 –…" at bounding box center [360, 179] width 721 height 358
click at [198, 206] on font "Formatting text and inserting objects into a document" at bounding box center [263, 203] width 130 height 7
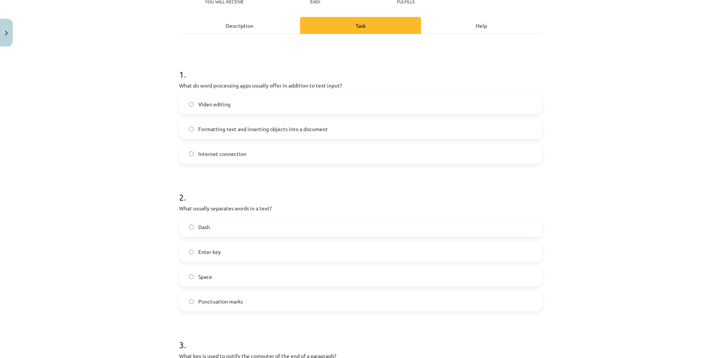
scroll to position [94, 0]
click at [219, 278] on label "Atstarpe" at bounding box center [360, 276] width 361 height 19
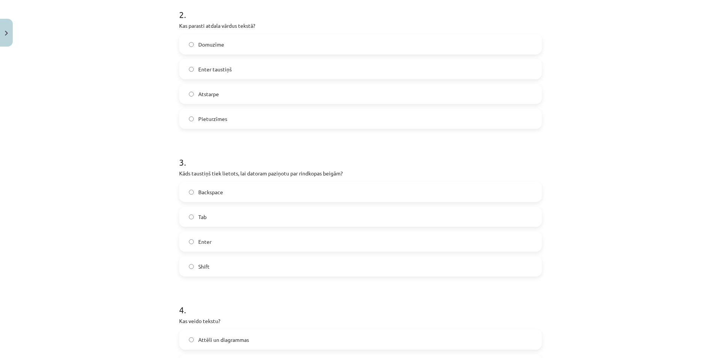
scroll to position [282, 0]
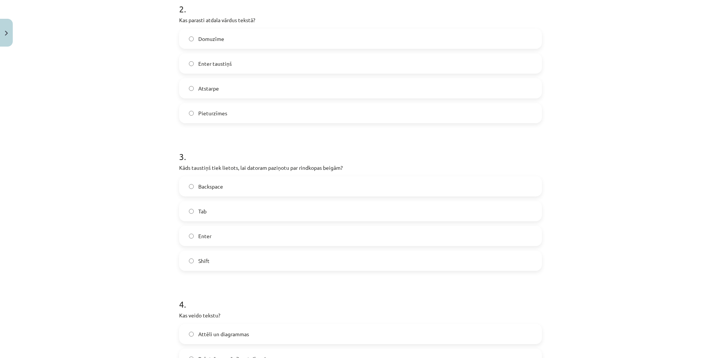
click at [192, 167] on p "Kāds taustiņš tiek lietots, lai datoram paziņotu par rindkopas beigām?" at bounding box center [360, 168] width 363 height 8
click at [187, 154] on div at bounding box center [187, 154] width 0 height 0
click at [192, 161] on h1 "3 ." at bounding box center [360, 149] width 363 height 23
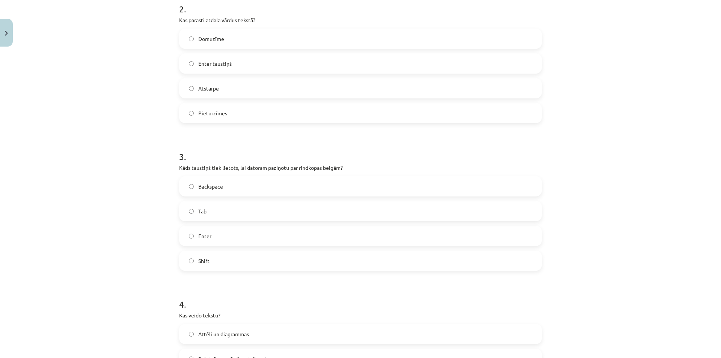
click at [192, 205] on label "Tab" at bounding box center [360, 211] width 361 height 19
click at [187, 164] on p "Kāds taustiņš tiek lietots, lai datoram paziņotu par rindkopas beigām?" at bounding box center [360, 168] width 363 height 8
click at [183, 154] on div at bounding box center [183, 154] width 0 height 0
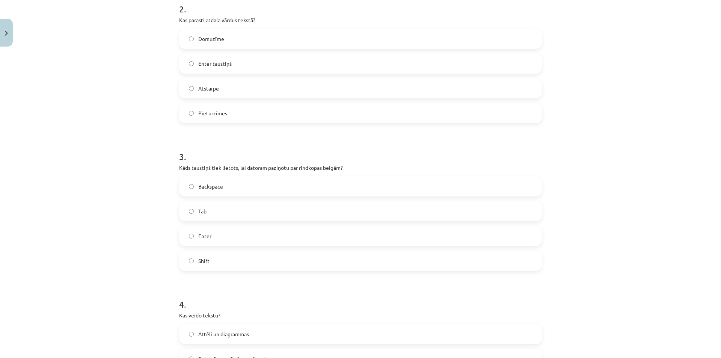
click at [187, 156] on h1 "3 ." at bounding box center [360, 149] width 363 height 23
click at [287, 169] on font "What key is used to notify the computer of the end of a paragraph?" at bounding box center [257, 167] width 157 height 7
copy div "What key is used to notify the computer of the end of a paragraph?"
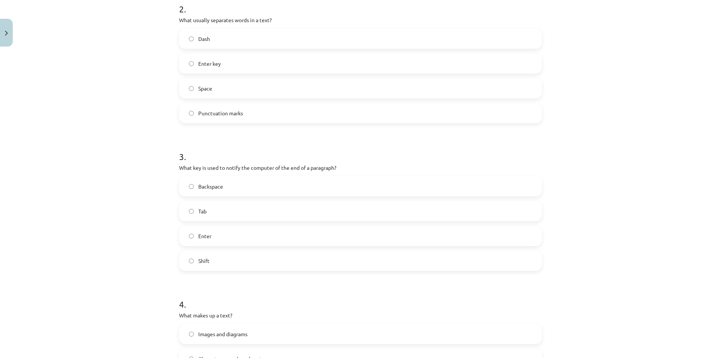
click at [154, 138] on div "Study topic: Computer Science - 10th grade 1st test study material #8 Topic 7 –…" at bounding box center [360, 179] width 721 height 358
click at [221, 238] on label "Enter" at bounding box center [360, 236] width 361 height 19
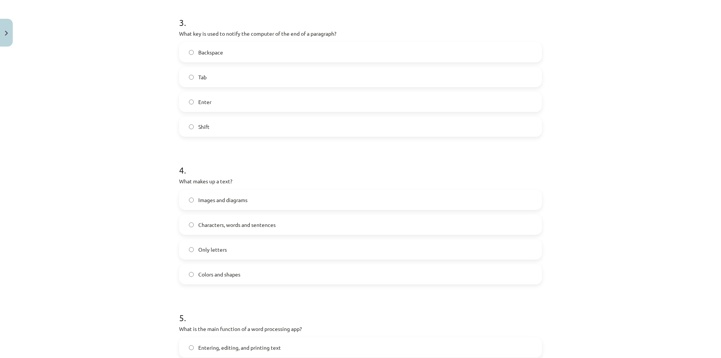
scroll to position [470, 0]
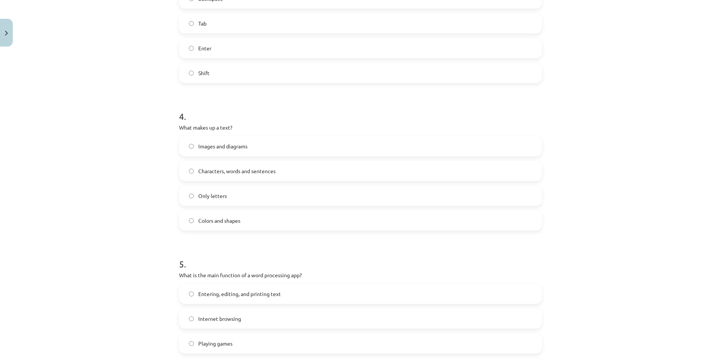
click at [190, 162] on label "Characters, words and sentences" at bounding box center [360, 171] width 361 height 19
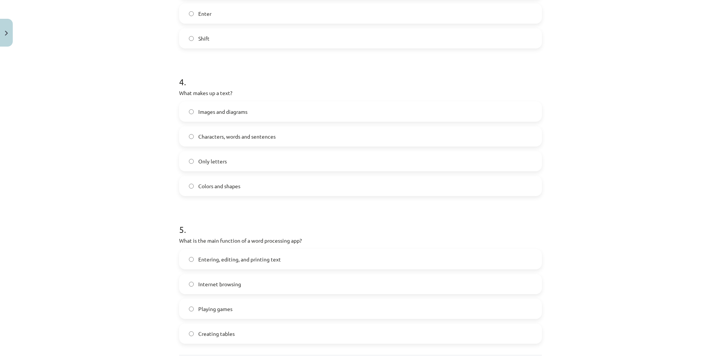
scroll to position [507, 0]
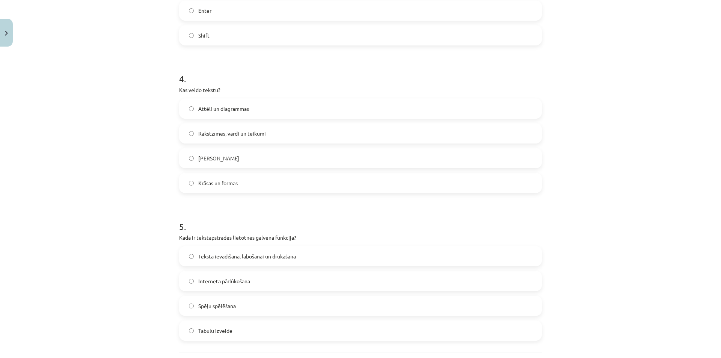
click at [233, 257] on span "Teksta ievadīšana, labošanai un drukāšana" at bounding box center [247, 256] width 98 height 8
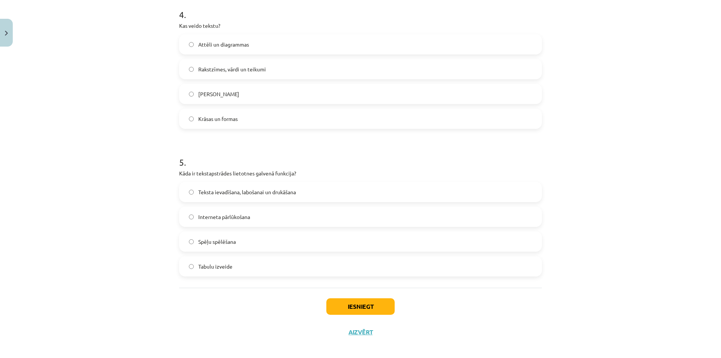
scroll to position [577, 0]
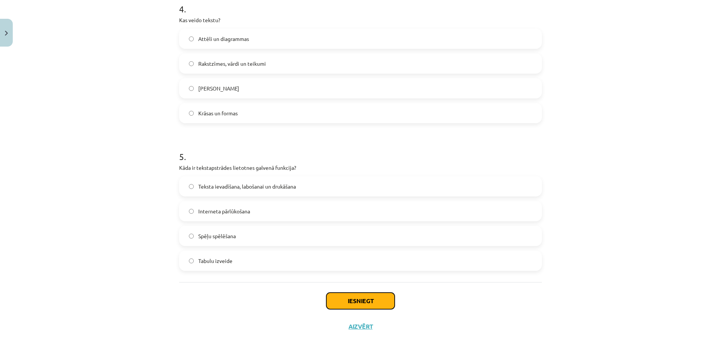
click at [327, 298] on button "Iesniegt" at bounding box center [360, 301] width 68 height 17
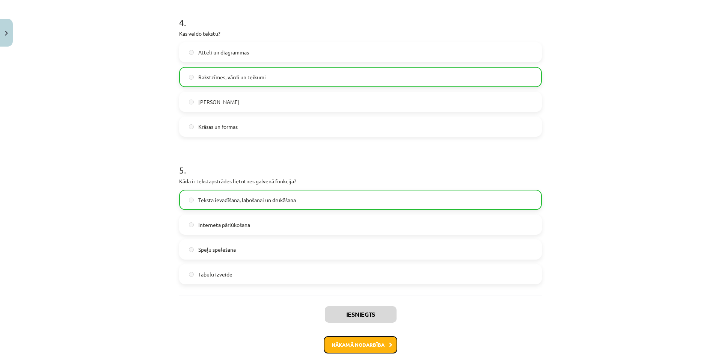
click at [359, 340] on button "Nākamā nodarbība" at bounding box center [361, 344] width 74 height 17
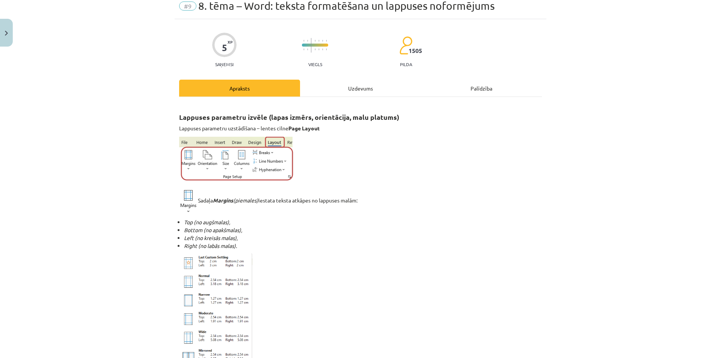
scroll to position [19, 0]
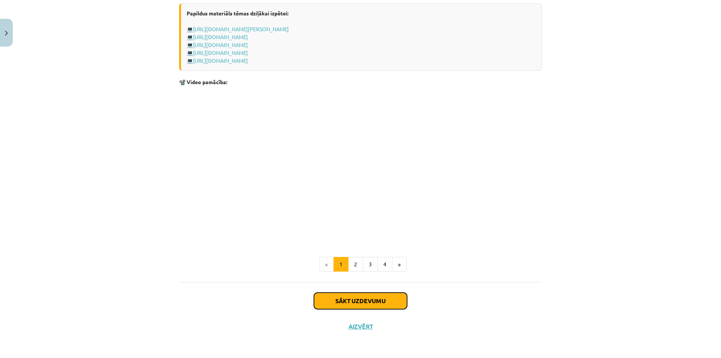
click at [335, 299] on button "Sākt uzdevumu" at bounding box center [360, 301] width 93 height 17
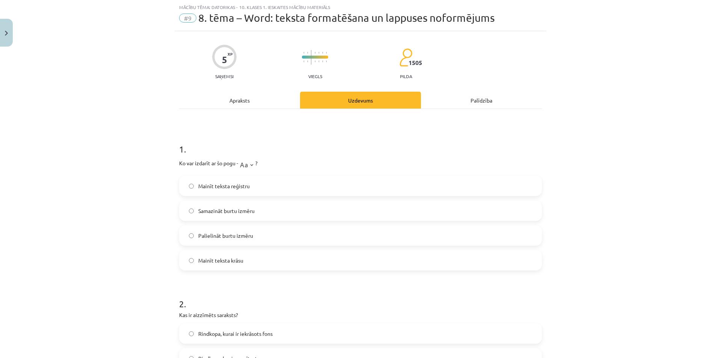
click at [225, 187] on span "Mainīt teksta reģistru" at bounding box center [223, 186] width 51 height 8
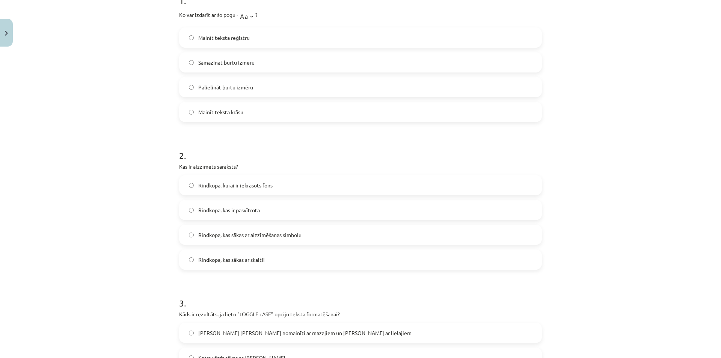
scroll to position [169, 0]
click at [195, 165] on p "Kas ir aizzīmēts saraksts?" at bounding box center [360, 165] width 363 height 8
click at [190, 168] on div at bounding box center [190, 168] width 0 height 0
click at [199, 162] on p "Kas ir aizzīmēts saraksts?" at bounding box center [360, 165] width 363 height 8
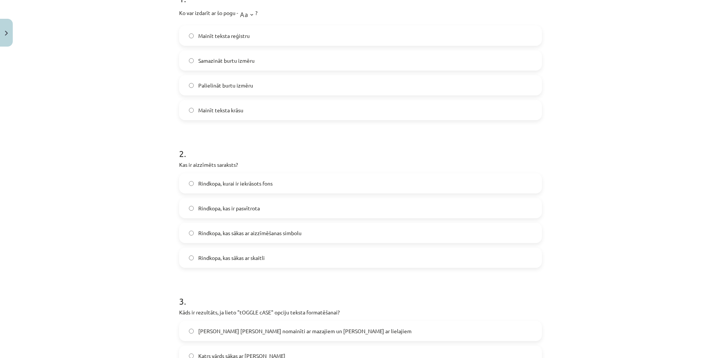
click at [217, 160] on div "2 . Kas ir aizzīmēts saraksts? Rindkopa, kurai ir iekrāsots fons Rindkopa, kas …" at bounding box center [360, 201] width 363 height 133
click at [213, 151] on div at bounding box center [213, 151] width 0 height 0
click at [219, 159] on div "2 . Kas ir aizzīmēts saraksts? Rindkopa, kurai ir iekrāsots fons Rindkopa, kas …" at bounding box center [360, 201] width 363 height 133
click at [345, 240] on label "Rindkopa, kas sākas ar aizzīmēšanas simbolu" at bounding box center [360, 233] width 361 height 19
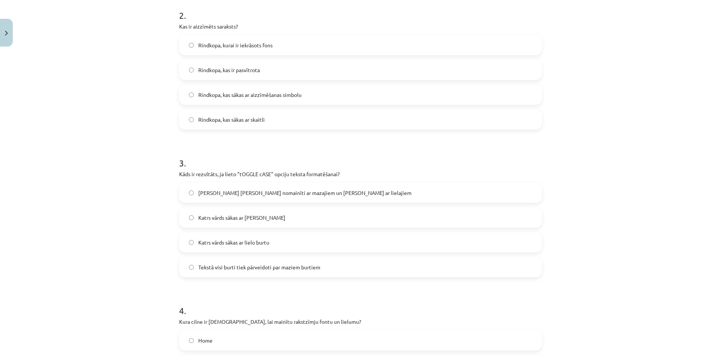
scroll to position [319, 0]
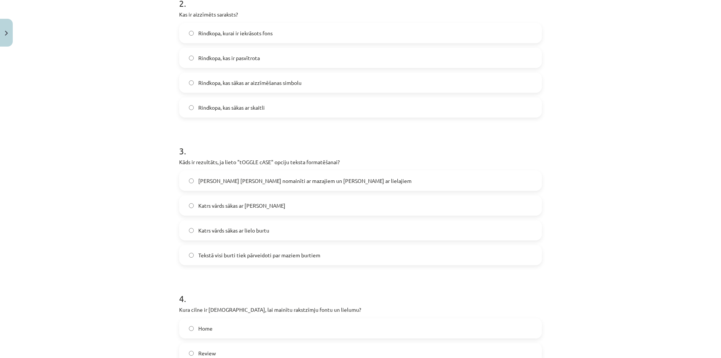
drag, startPoint x: 329, startPoint y: 187, endPoint x: 329, endPoint y: 191, distance: 4.1
click at [329, 187] on label "[PERSON_NAME] [PERSON_NAME] nomainīti ar mazajiem un [PERSON_NAME] ar lielajiem" at bounding box center [360, 180] width 361 height 19
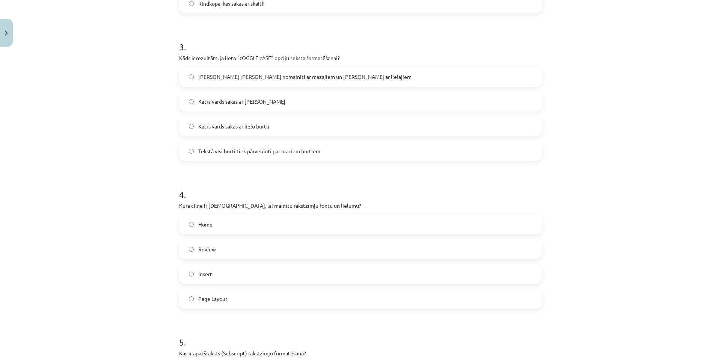
scroll to position [432, 0]
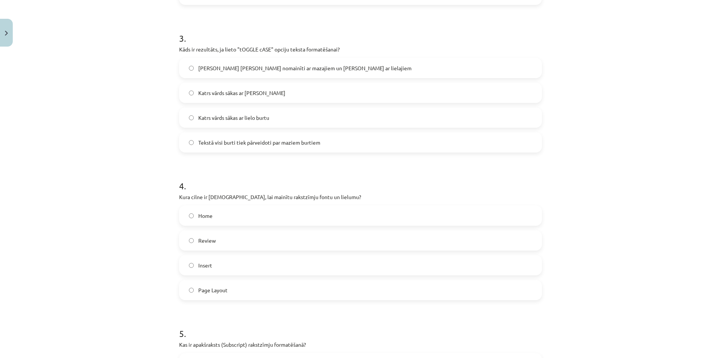
click at [253, 219] on label "Home" at bounding box center [360, 215] width 361 height 19
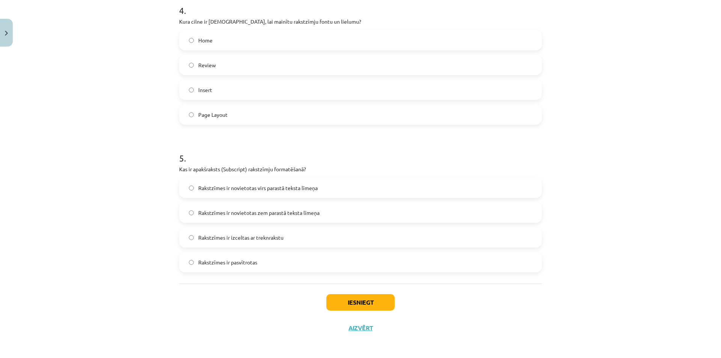
scroll to position [609, 0]
click at [281, 215] on label "Rakstzīmes ir novietotas zem parastā teksta līmeņa" at bounding box center [360, 211] width 361 height 19
click at [344, 303] on button "Iesniegt" at bounding box center [360, 301] width 68 height 17
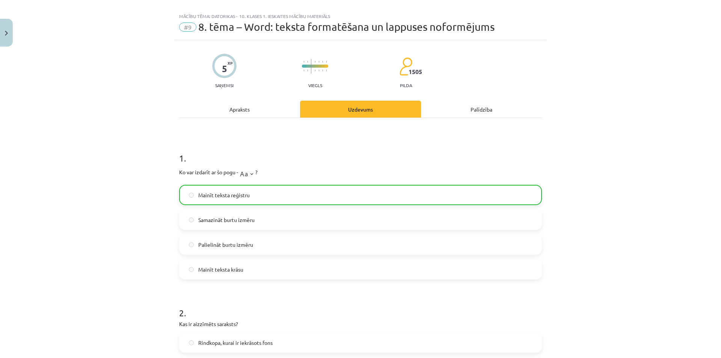
scroll to position [0, 0]
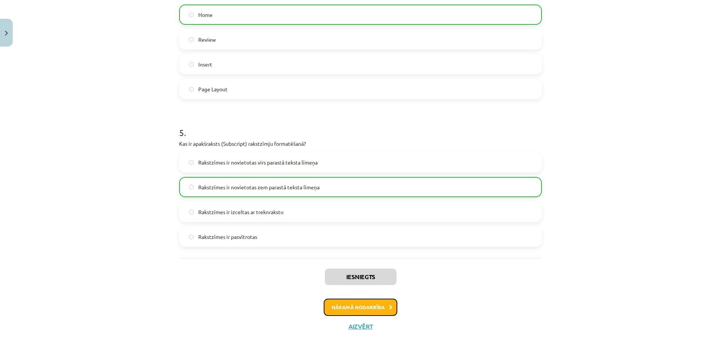
click at [341, 301] on button "Nākamā nodarbība" at bounding box center [361, 307] width 74 height 17
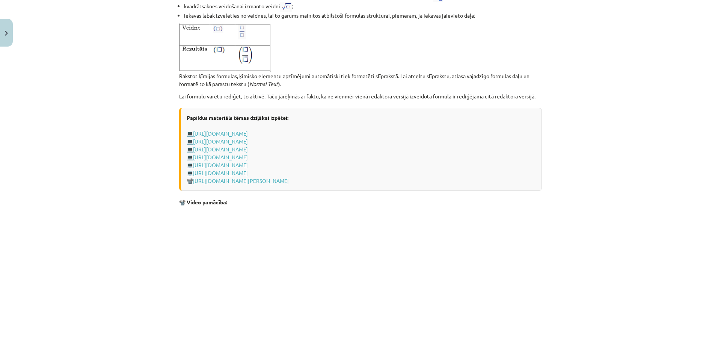
scroll to position [1499, 0]
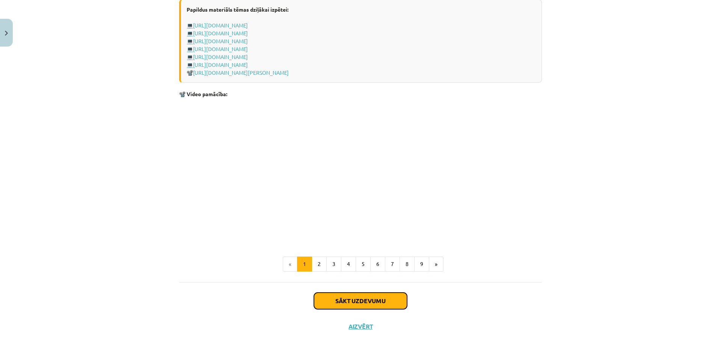
click at [332, 304] on button "Sākt uzdevumu" at bounding box center [360, 301] width 93 height 17
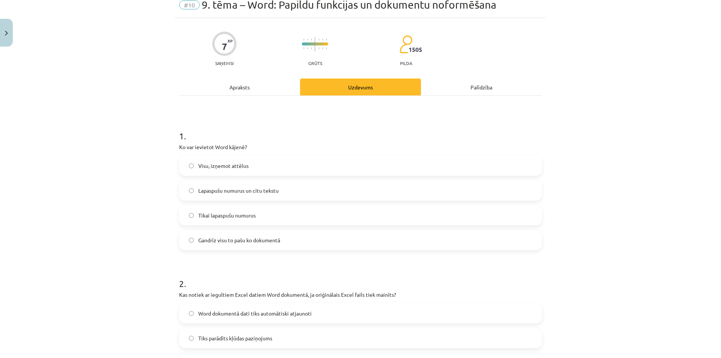
scroll to position [19, 0]
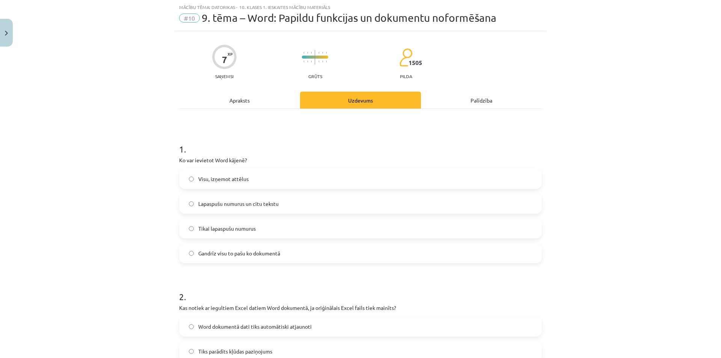
click at [230, 159] on p "Ko var ievietot Word kājenē?" at bounding box center [360, 160] width 363 height 8
click at [225, 147] on div at bounding box center [225, 147] width 0 height 0
click at [230, 151] on h1 "1 ." at bounding box center [360, 142] width 363 height 23
click at [220, 159] on p "Ko var ievietot Word kājenē?" at bounding box center [360, 160] width 363 height 8
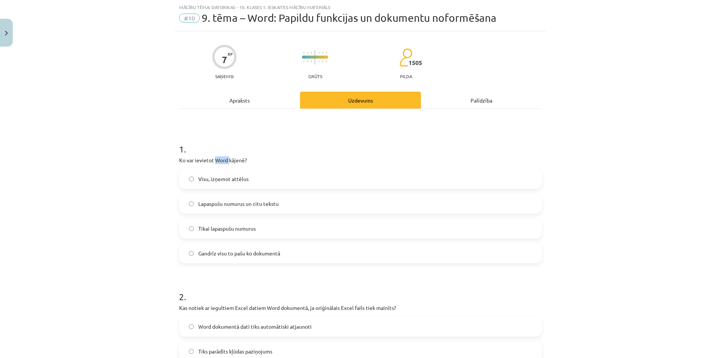
click at [220, 159] on p "Ko var ievietot Word kājenē?" at bounding box center [360, 160] width 363 height 8
click at [215, 147] on div at bounding box center [215, 147] width 0 height 0
click at [218, 153] on h1 "1 ." at bounding box center [360, 142] width 363 height 23
click at [262, 103] on div "Apraksts" at bounding box center [239, 100] width 121 height 17
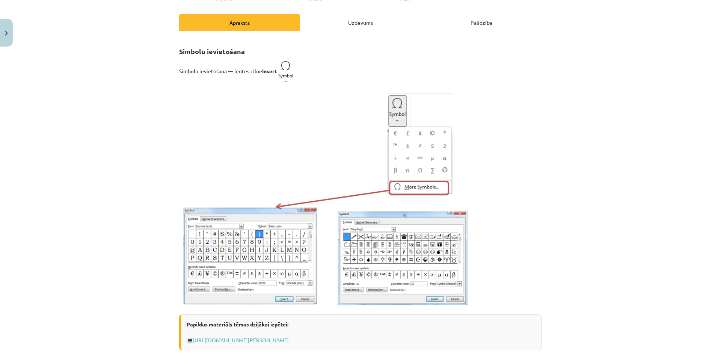
scroll to position [0, 0]
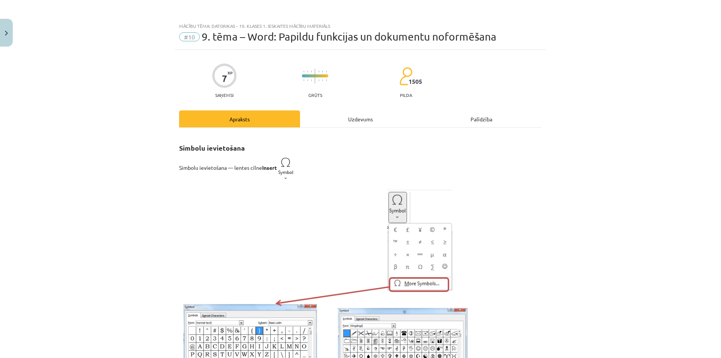
click at [323, 118] on div "Uzdevums" at bounding box center [360, 118] width 121 height 17
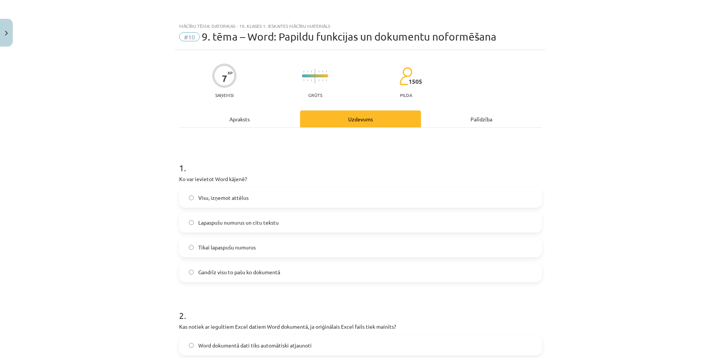
scroll to position [19, 0]
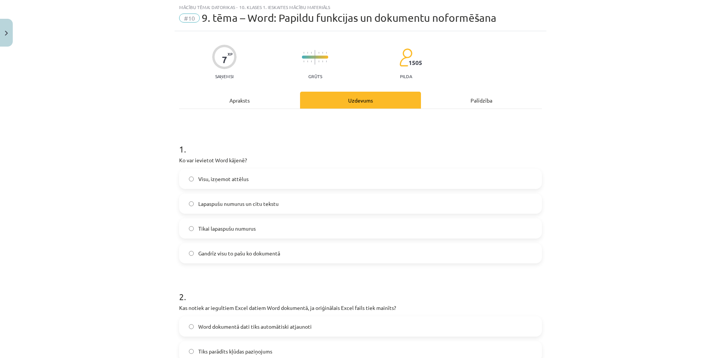
click at [264, 99] on div "Apraksts" at bounding box center [239, 100] width 121 height 17
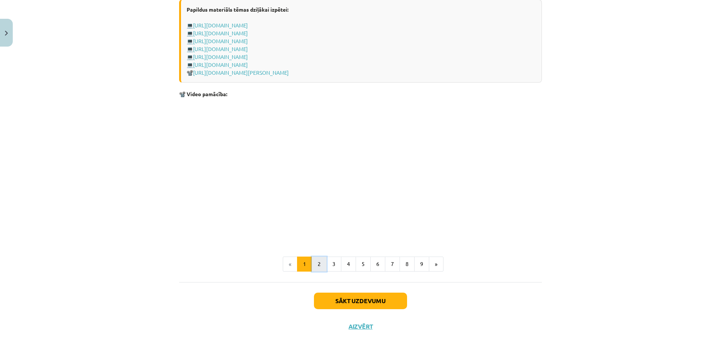
click at [312, 263] on button "2" at bounding box center [319, 264] width 15 height 15
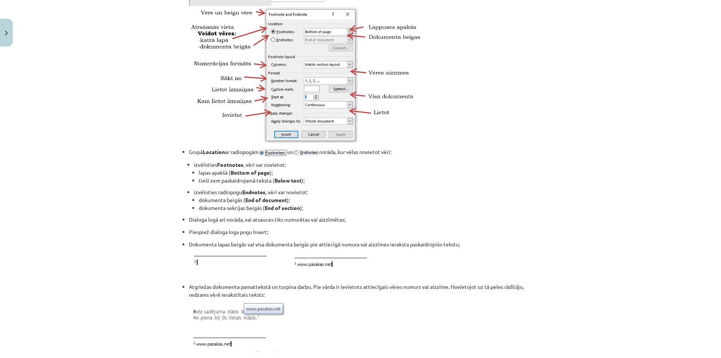
scroll to position [676, 0]
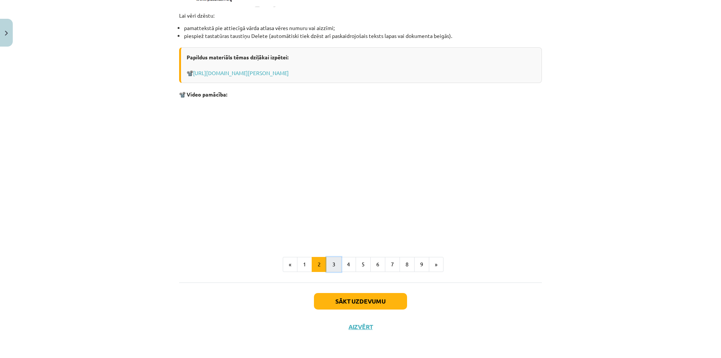
click at [329, 264] on button "3" at bounding box center [333, 264] width 15 height 15
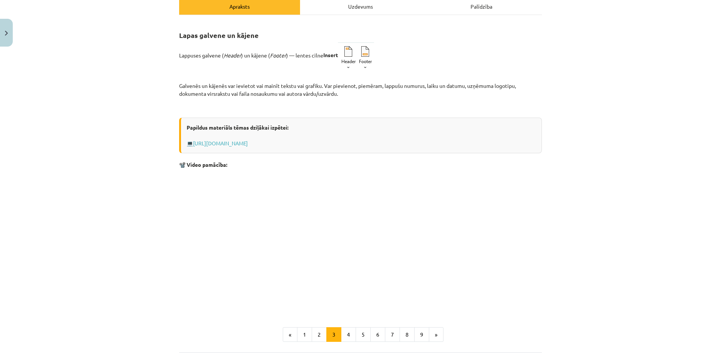
scroll to position [0, 0]
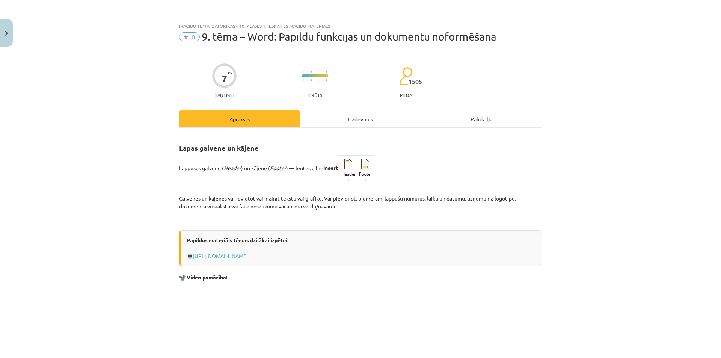
click at [322, 124] on div "Uzdevums" at bounding box center [360, 118] width 121 height 17
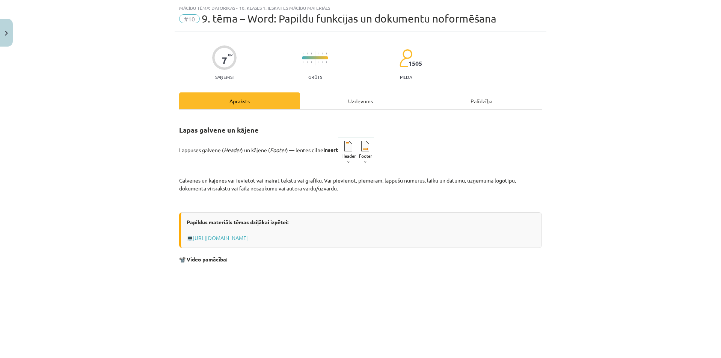
scroll to position [19, 0]
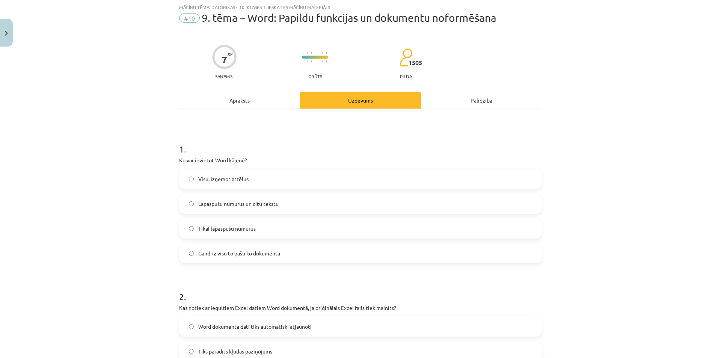
click at [217, 246] on label "Gandrīz visu to pašu ko dokumentā" at bounding box center [360, 253] width 361 height 19
drag, startPoint x: 120, startPoint y: 214, endPoint x: 111, endPoint y: 218, distance: 10.1
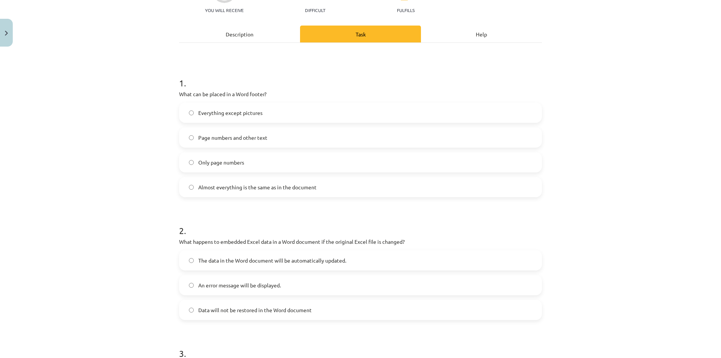
scroll to position [94, 0]
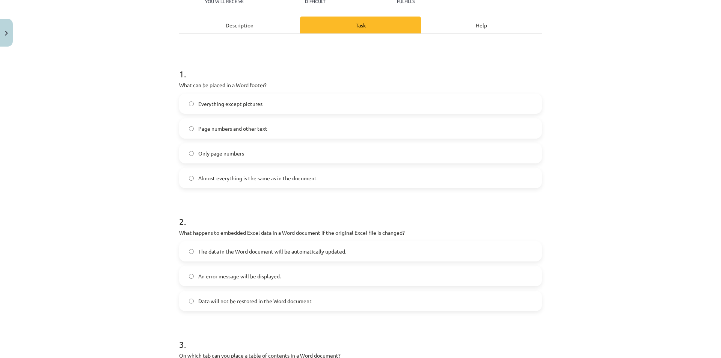
click at [243, 248] on font "The data in the Word document will be automatically updated." at bounding box center [272, 251] width 148 height 7
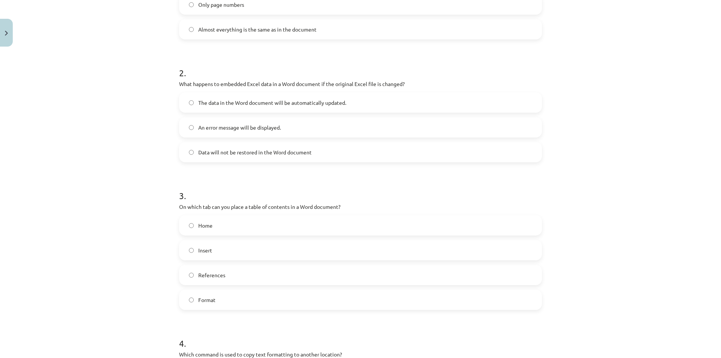
scroll to position [244, 0]
click at [194, 246] on label "Insert" at bounding box center [360, 248] width 361 height 19
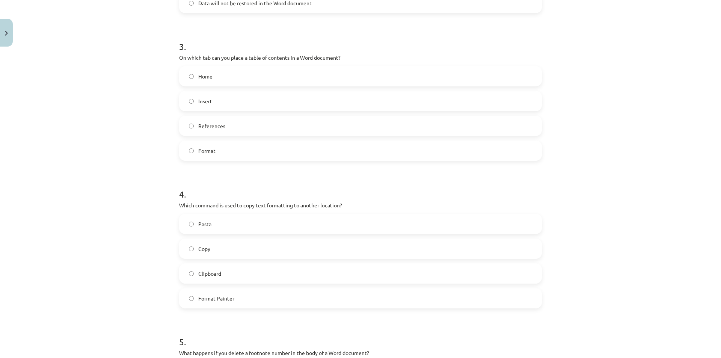
scroll to position [394, 0]
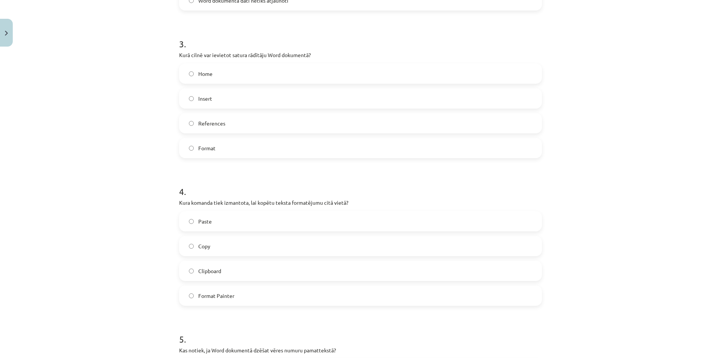
click at [240, 248] on label "Copy" at bounding box center [360, 246] width 361 height 19
drag, startPoint x: 114, startPoint y: 217, endPoint x: 304, endPoint y: 203, distance: 189.8
click at [304, 203] on p "Kura komanda tiek izmantota, lai kopētu teksta formatējumu citā vietā?" at bounding box center [360, 203] width 363 height 8
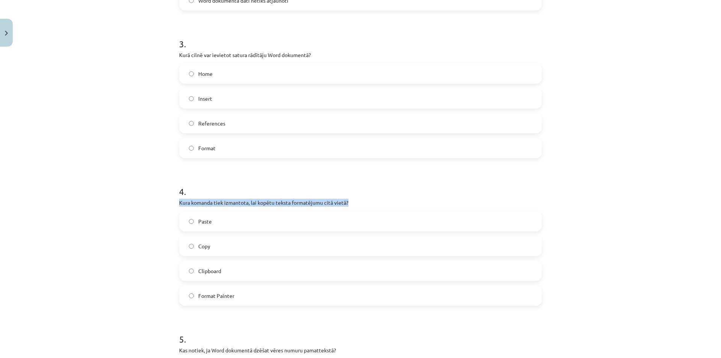
click at [299, 206] on div at bounding box center [299, 206] width 0 height 0
click at [259, 202] on p "Kura komanda tiek izmantota, lai kopētu teksta formatējumu citā vietā?" at bounding box center [360, 203] width 363 height 8
click at [220, 303] on label "Format Painter" at bounding box center [360, 295] width 361 height 19
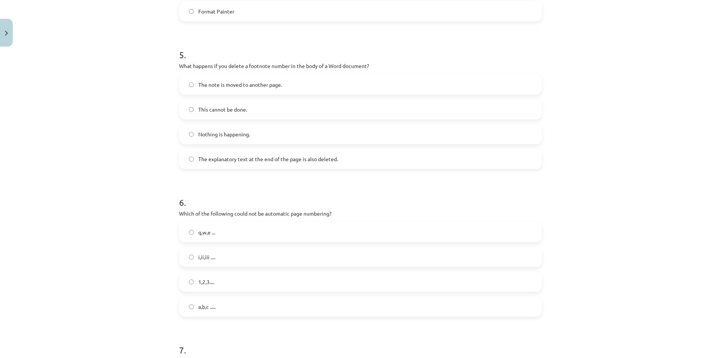
scroll to position [695, 0]
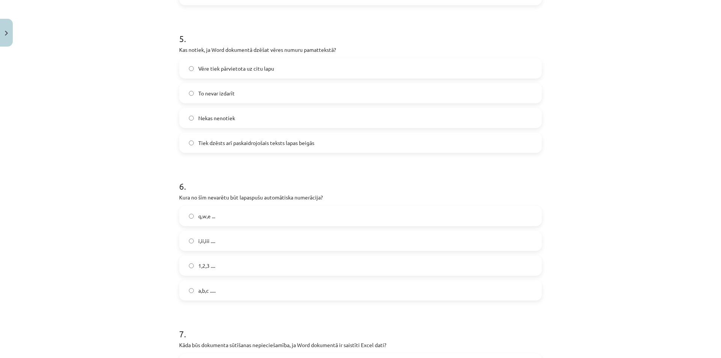
click at [198, 209] on label "q,w,e ..." at bounding box center [360, 216] width 361 height 19
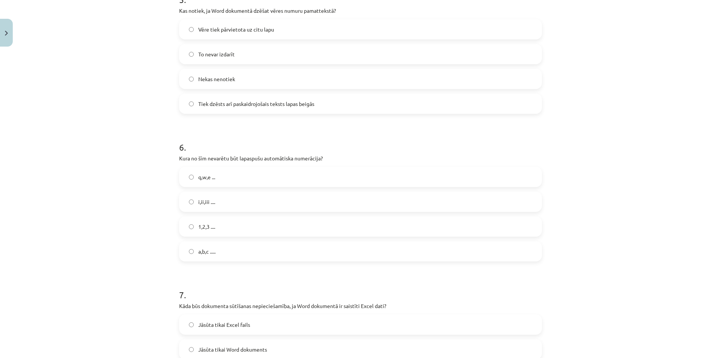
scroll to position [808, 0]
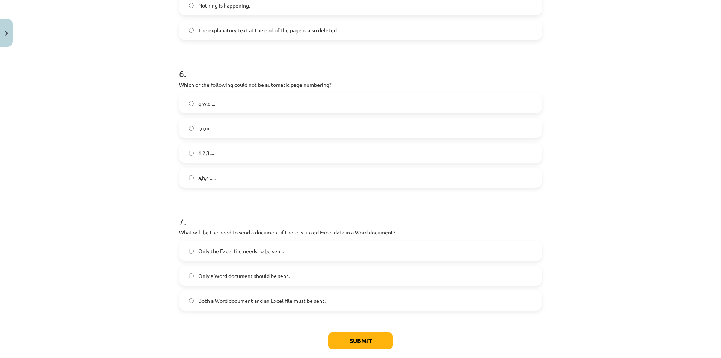
click at [197, 295] on label "Both a Word document and an Excel file must be sent." at bounding box center [360, 300] width 361 height 19
click at [192, 300] on label "Both a Word document and an Excel file must be sent." at bounding box center [360, 300] width 361 height 19
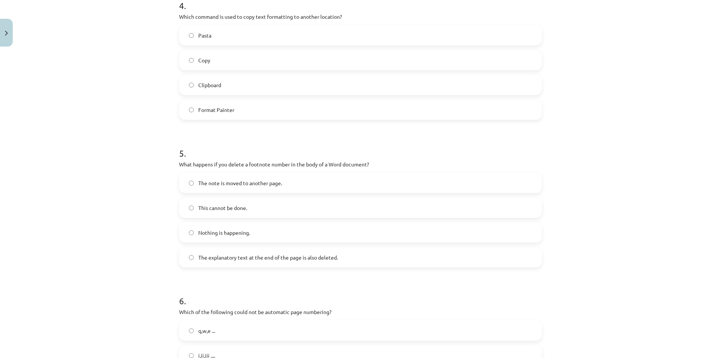
scroll to position [582, 0]
click at [202, 231] on font "Nothing is happening." at bounding box center [224, 230] width 52 height 7
click at [223, 253] on font "The explanatory text at the end of the page is also deleted." at bounding box center [268, 255] width 140 height 7
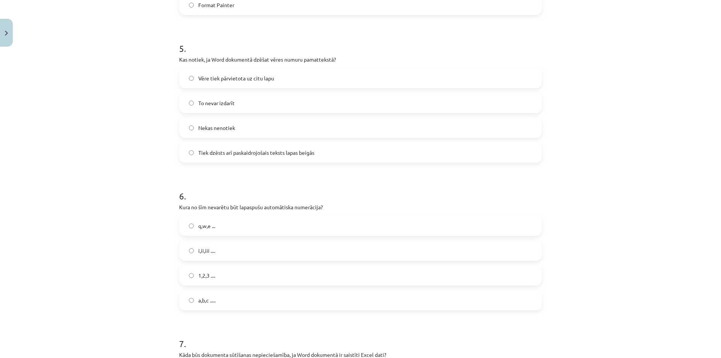
scroll to position [847, 0]
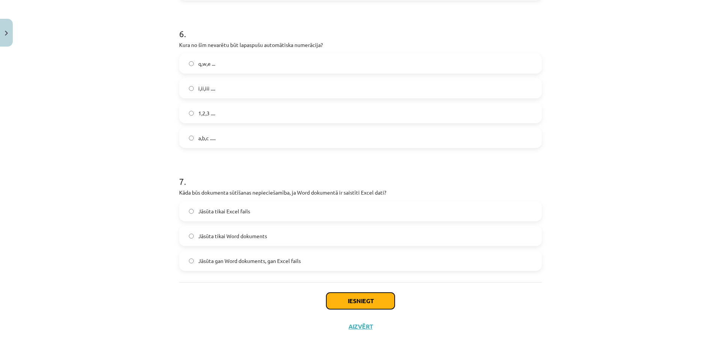
click at [339, 302] on button "Iesniegt" at bounding box center [360, 301] width 68 height 17
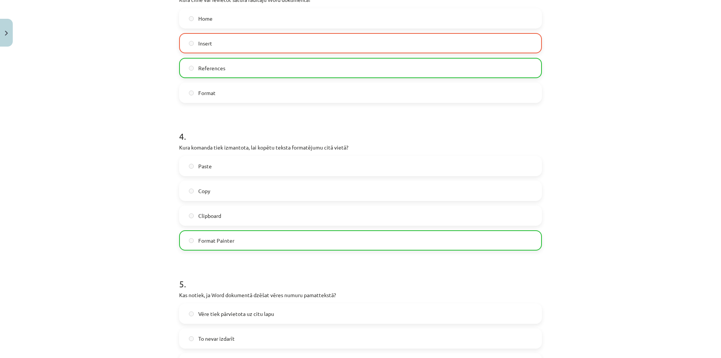
click at [144, 175] on div "Mācību tēma: Datorikas - 10. klases 1. ieskaites mācību materiāls #10 9. tēma –…" at bounding box center [360, 179] width 721 height 358
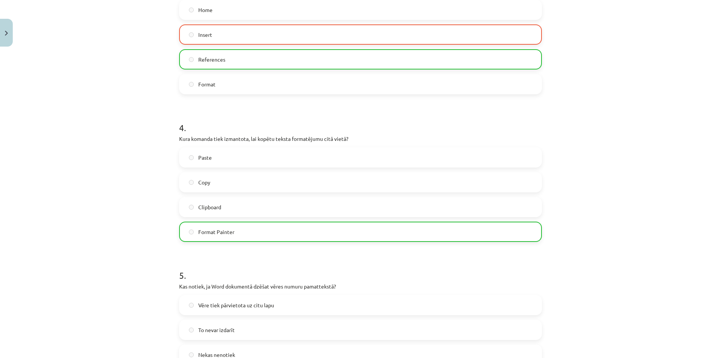
scroll to position [270, 0]
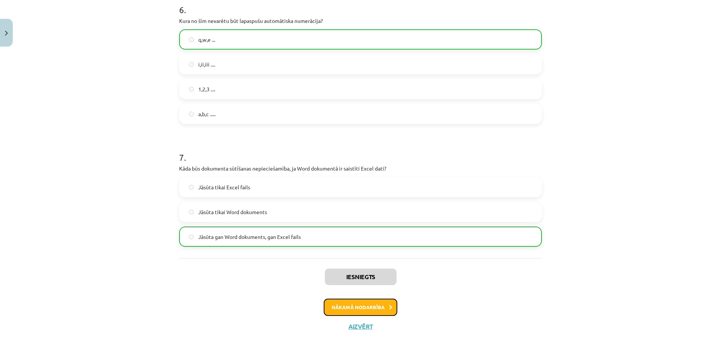
click at [349, 306] on button "Nākamā nodarbība" at bounding box center [361, 307] width 74 height 17
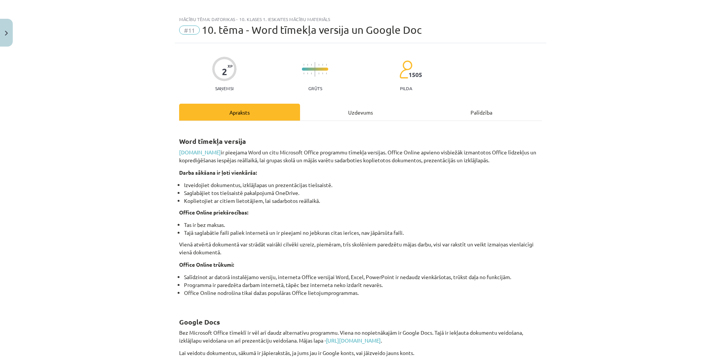
scroll to position [0, 0]
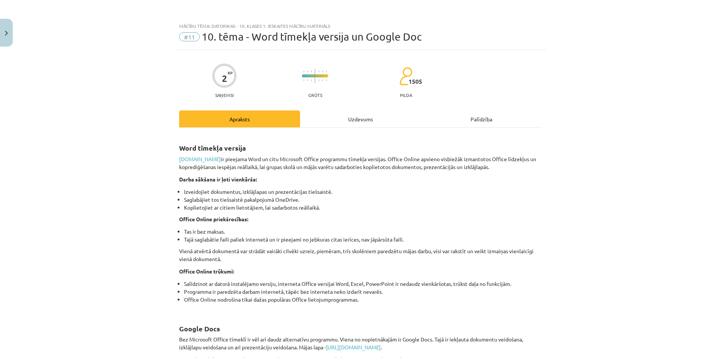
click at [350, 125] on div "Uzdevums" at bounding box center [360, 118] width 121 height 17
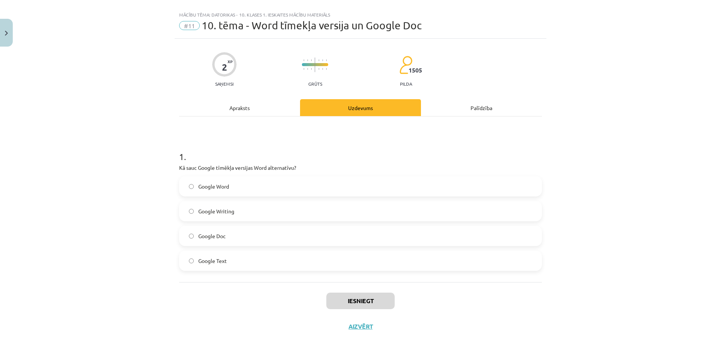
click at [230, 242] on label "Google Doc" at bounding box center [360, 236] width 361 height 19
click at [334, 302] on button "Iesniegt" at bounding box center [360, 301] width 68 height 17
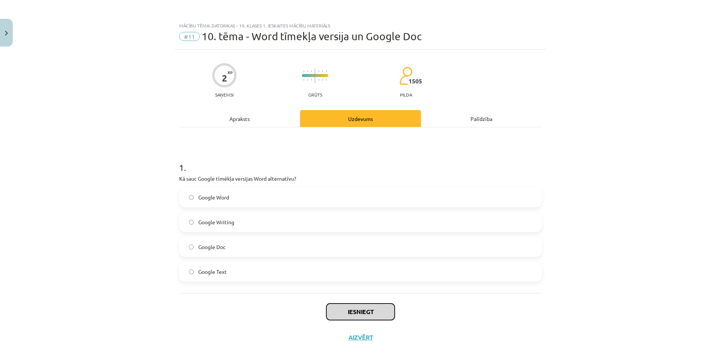
scroll to position [0, 0]
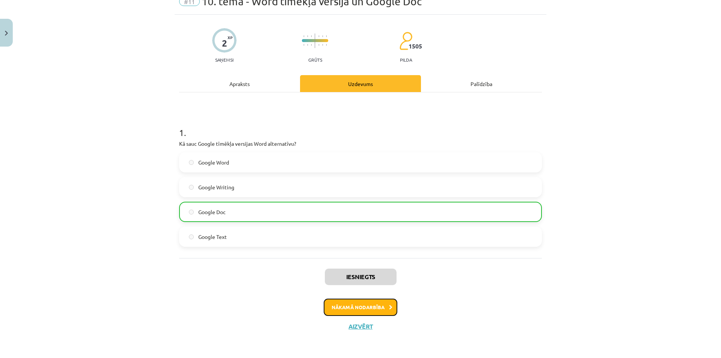
click at [364, 301] on button "Nākamā nodarbība" at bounding box center [361, 307] width 74 height 17
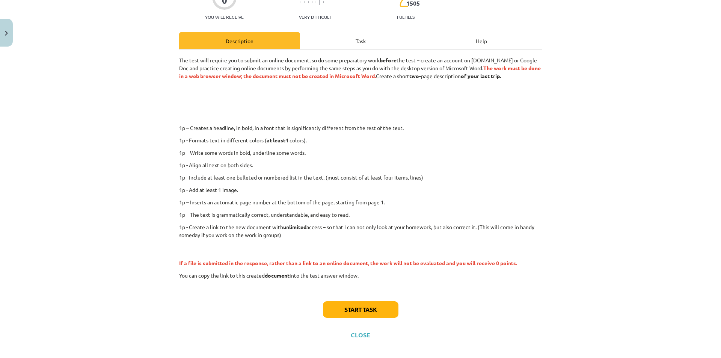
scroll to position [87, 0]
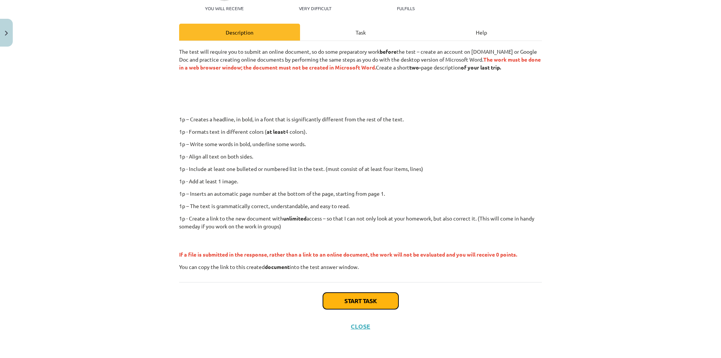
click at [350, 301] on font "Start task" at bounding box center [360, 301] width 33 height 8
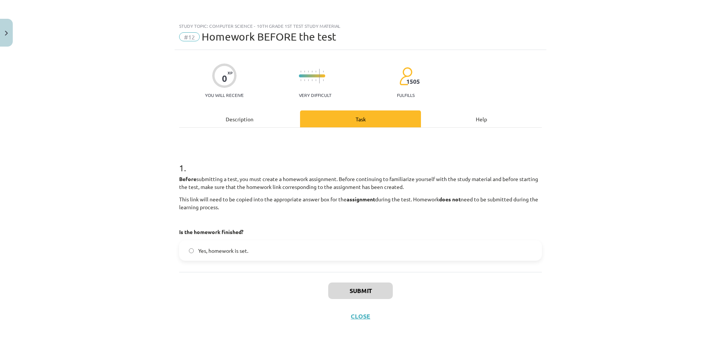
click at [280, 118] on div "Description" at bounding box center [239, 118] width 121 height 17
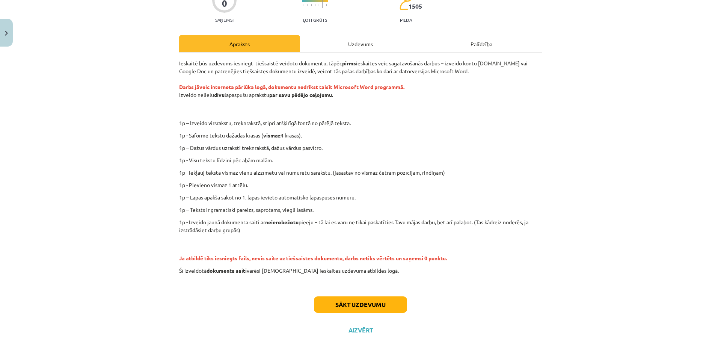
scroll to position [79, 0]
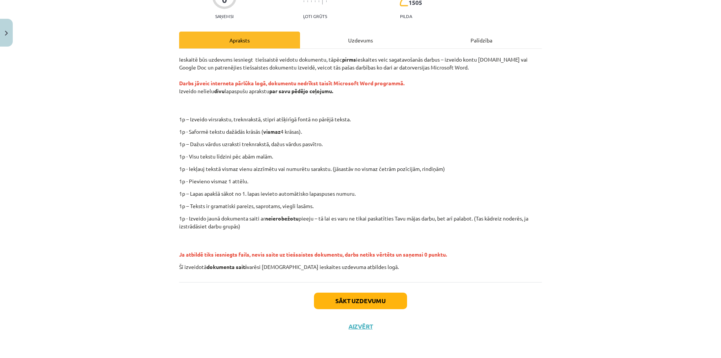
drag, startPoint x: 134, startPoint y: 136, endPoint x: 113, endPoint y: 85, distance: 55.7
click at [113, 85] on div "Mācību tēma: Datorikas - 10. klases 1. ieskaites mācību materiāls #12 Mājas dar…" at bounding box center [360, 179] width 721 height 358
click at [222, 118] on p "1p – Izveido virsrakstu, treknrakstā, stipri atšķirīgā fontā no pārējā teksta." at bounding box center [386, 119] width 328 height 8
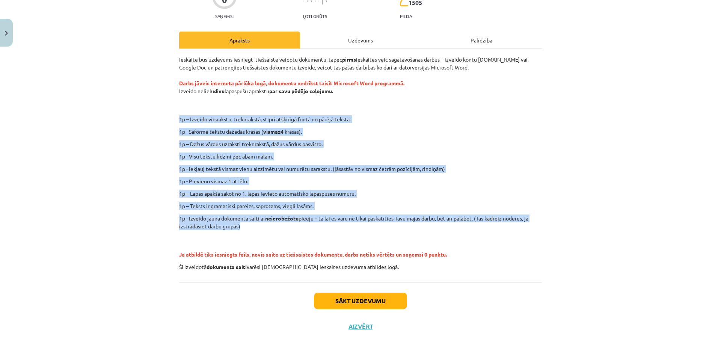
drag, startPoint x: 243, startPoint y: 227, endPoint x: 162, endPoint y: 119, distance: 135.2
click at [162, 119] on div "Mācību tēma: Datorikas - 10. klases 1. ieskaites mācību materiāls #12 Mājas dar…" at bounding box center [360, 179] width 721 height 358
click at [156, 127] on div "Mācību tēma: Datorikas - 10. klases 1. ieskaites mācību materiāls #12 Mājas dar…" at bounding box center [360, 179] width 721 height 358
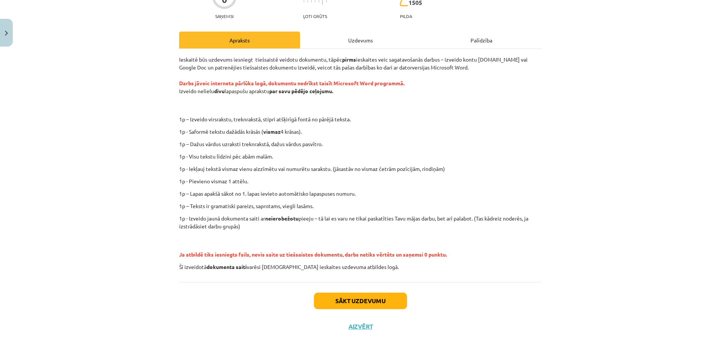
drag, startPoint x: 122, startPoint y: 121, endPoint x: 150, endPoint y: 35, distance: 91.1
click at [131, 53] on div "Mācību tēma: Datorikas - 10. klases 1. ieskaites mācību materiāls #12 Mājas dar…" at bounding box center [360, 179] width 721 height 358
click at [364, 301] on button "Sākt uzdevumu" at bounding box center [360, 301] width 93 height 17
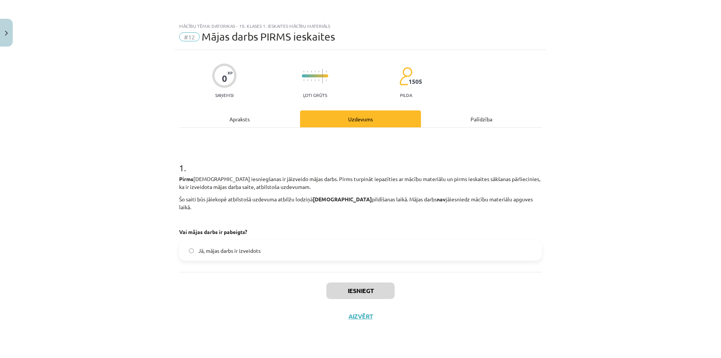
click at [252, 249] on label "Jā, mājas darbs ir izveidots" at bounding box center [360, 250] width 361 height 19
click at [353, 282] on button "Iesniegt" at bounding box center [360, 290] width 68 height 17
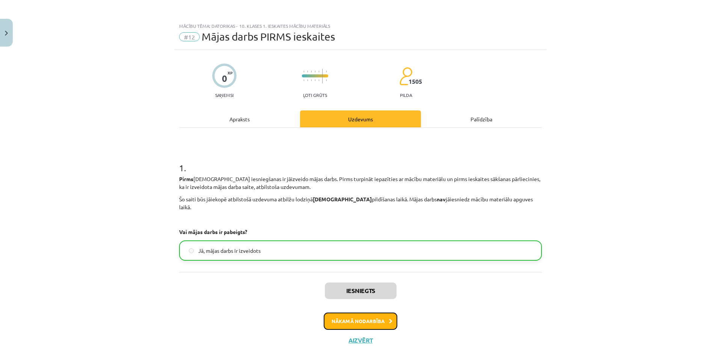
click at [345, 313] on button "Nākamā nodarbība" at bounding box center [361, 321] width 74 height 17
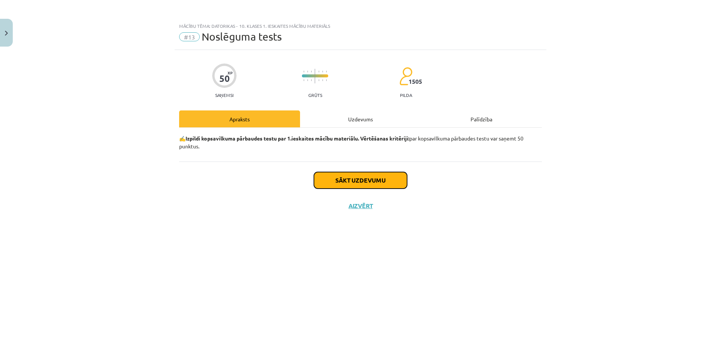
click at [331, 187] on button "Sākt uzdevumu" at bounding box center [360, 180] width 93 height 17
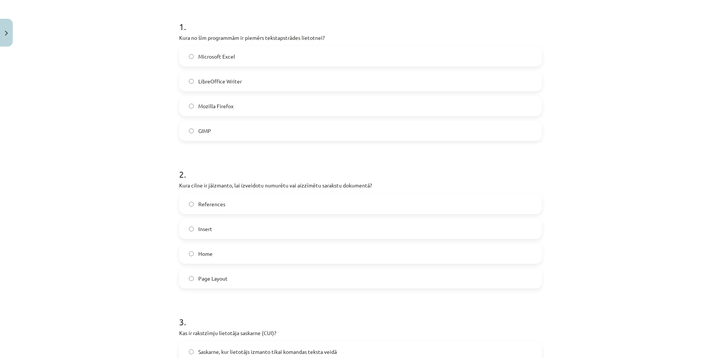
scroll to position [38, 0]
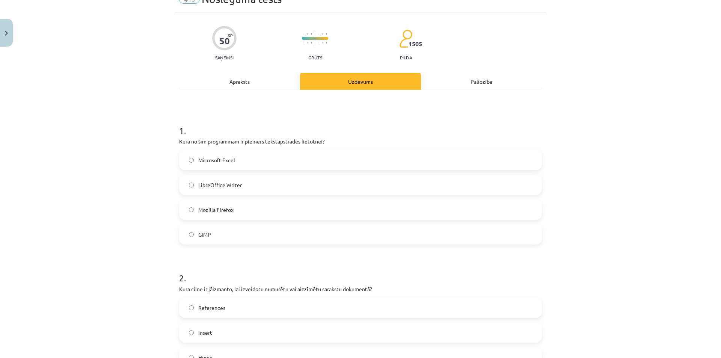
click at [247, 181] on label "LibreOffice Writer" at bounding box center [360, 184] width 361 height 19
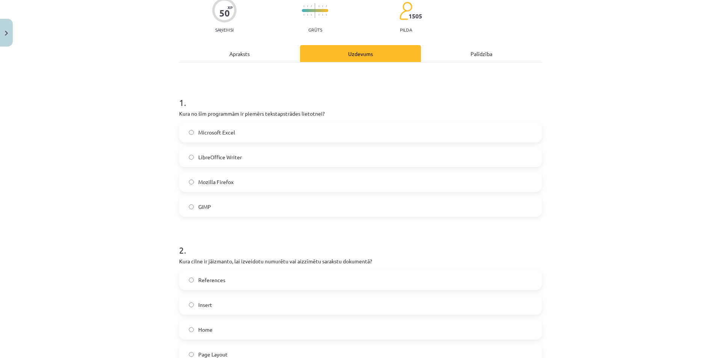
scroll to position [150, 0]
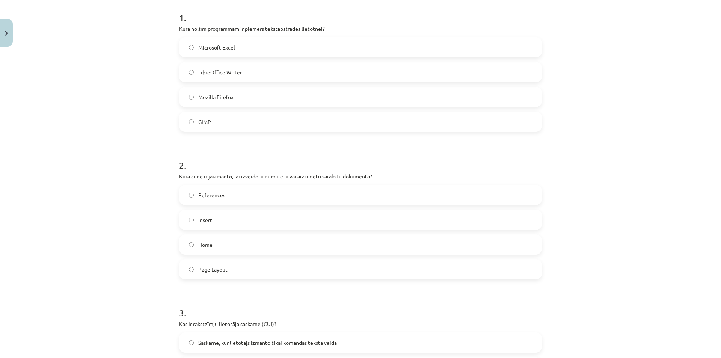
click at [243, 173] on p "Kura cilne ir jāizmanto, lai izveidotu numurētu vai aizzīmētu sarakstu dokument…" at bounding box center [360, 176] width 363 height 8
click at [238, 163] on div at bounding box center [238, 163] width 0 height 0
click at [243, 165] on h1 "2 ." at bounding box center [360, 158] width 363 height 23
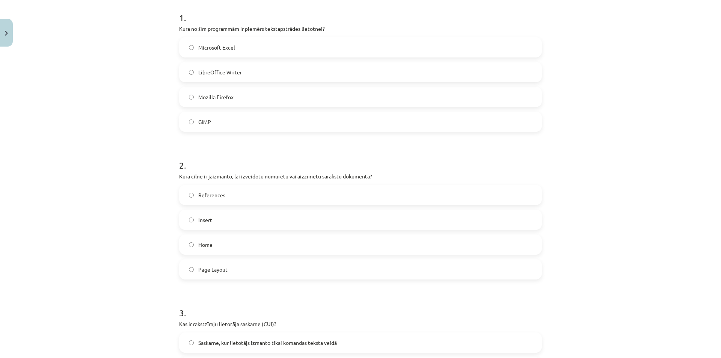
click at [232, 246] on label "Home" at bounding box center [360, 244] width 361 height 19
click at [287, 179] on font "Which tab should you use to create a numbered or bulleted list in a document?" at bounding box center [272, 176] width 186 height 7
copy div "Which tab should you use to create a numbered or bulleted list in a document?"
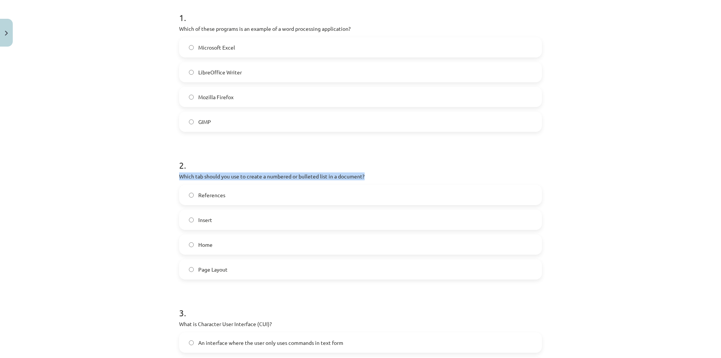
click at [127, 171] on div "Study topic: Computer Science - 10th grade 1st test study material #13 Final te…" at bounding box center [360, 179] width 721 height 358
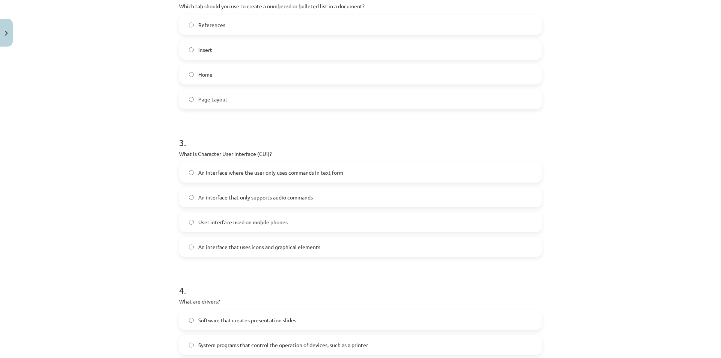
scroll to position [338, 0]
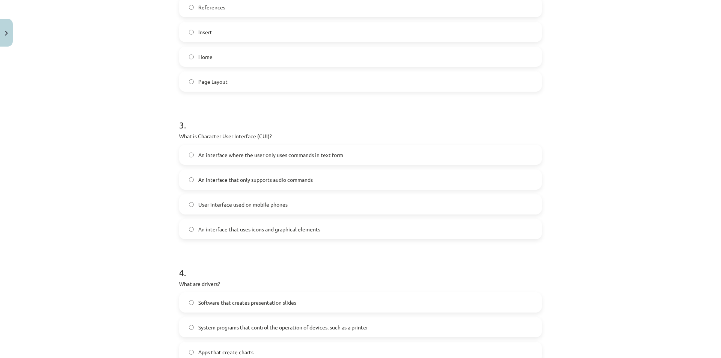
click at [208, 229] on font "An interface that uses icons and graphical elements" at bounding box center [259, 229] width 122 height 7
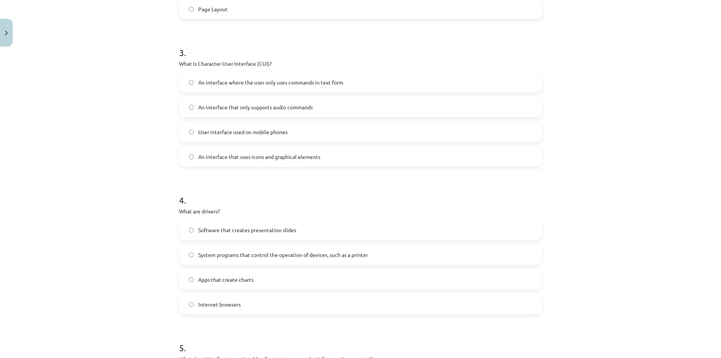
scroll to position [413, 0]
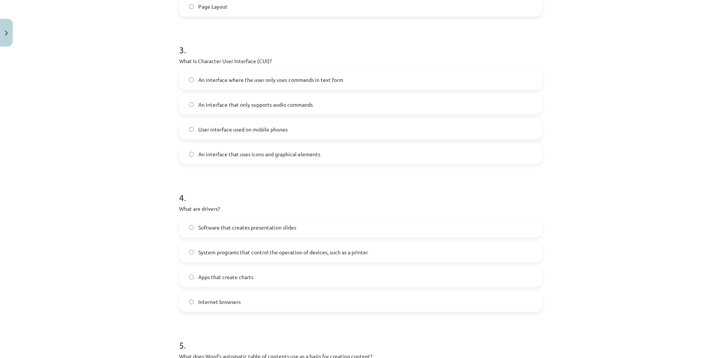
click at [213, 246] on label "System programs that control the operation of devices, such as a printer" at bounding box center [360, 252] width 361 height 19
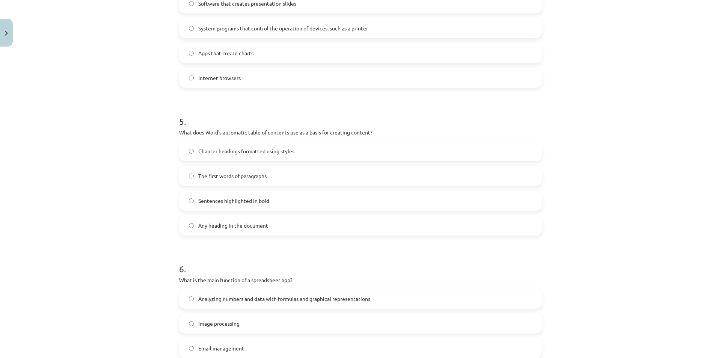
scroll to position [639, 0]
click at [234, 153] on span "Chapter headings formatted using styles" at bounding box center [246, 150] width 96 height 8
click at [239, 127] on p "What does Word's automatic table of contents use as a basis for creating conten…" at bounding box center [360, 131] width 363 height 8
click at [239, 129] on font "What does Word's automatic table of contents use as a basis for creating conten…" at bounding box center [275, 130] width 193 height 7
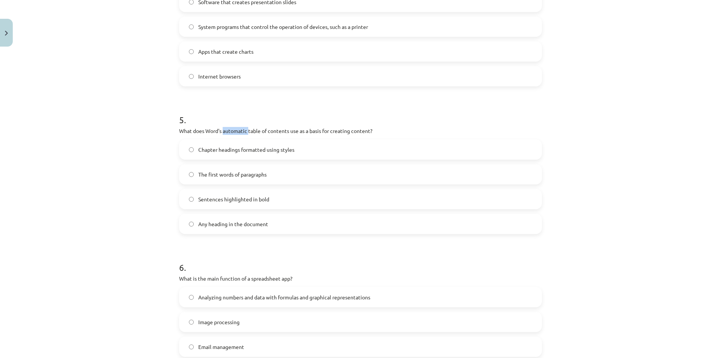
click at [239, 129] on font "What does Word's automatic table of contents use as a basis for creating conten…" at bounding box center [275, 130] width 193 height 7
click at [162, 169] on div "Study topic: Computer Science - 10th grade 1st test study material #13 Final te…" at bounding box center [360, 179] width 721 height 358
click at [211, 222] on font "Any heading in the document" at bounding box center [233, 224] width 70 height 7
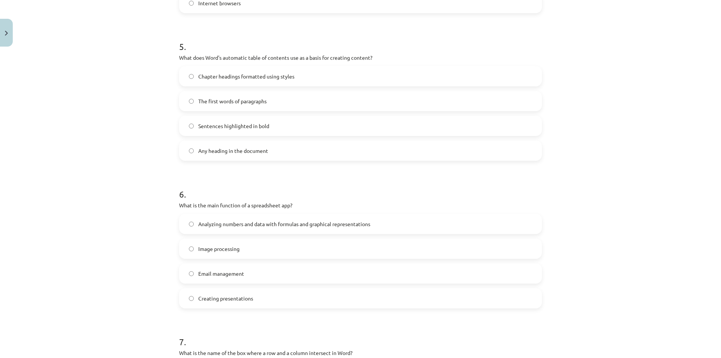
scroll to position [714, 0]
click at [229, 219] on font "Analyzing numbers and data with formulas and graphical representations" at bounding box center [284, 222] width 172 height 7
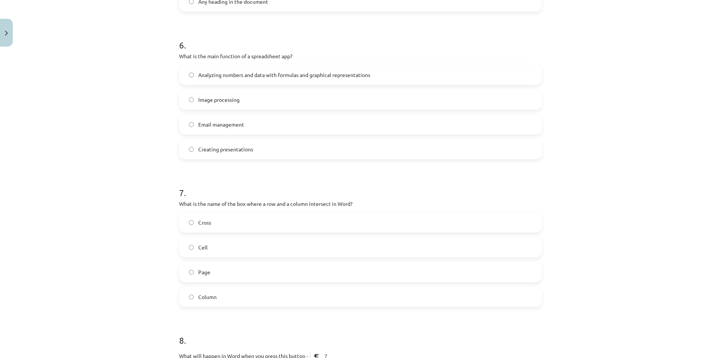
scroll to position [864, 0]
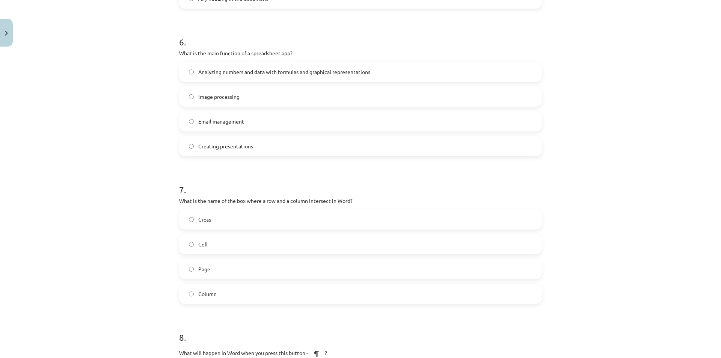
click at [264, 197] on p "What is the name of the box where a row and a column intersect in Word?" at bounding box center [360, 201] width 363 height 8
copy div "What is the name of the box where a row and a column intersect in Word?"
click at [149, 110] on div "Study topic: Computer Science - 10th grade 1st test study material #13 Final te…" at bounding box center [360, 179] width 721 height 358
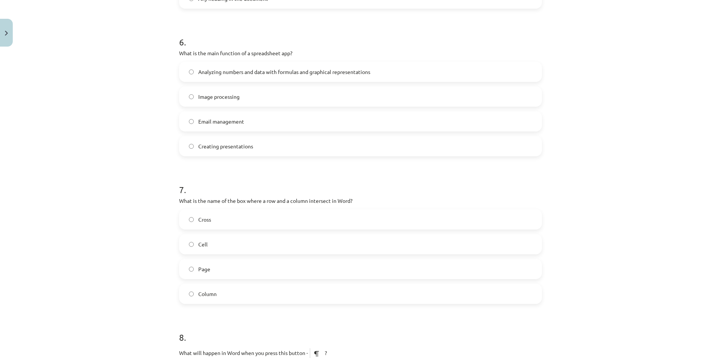
drag, startPoint x: 192, startPoint y: 240, endPoint x: 182, endPoint y: 226, distance: 17.8
click at [192, 241] on label "Cell" at bounding box center [360, 244] width 361 height 19
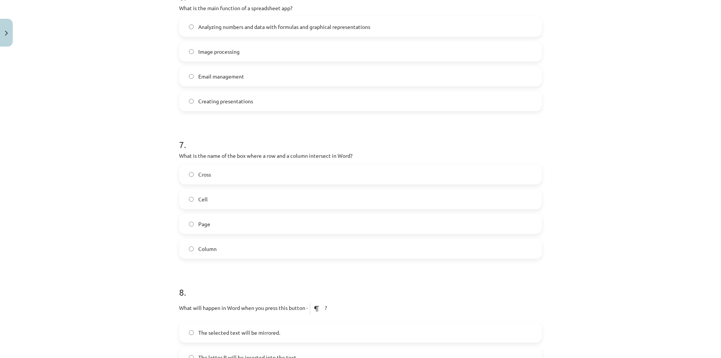
scroll to position [1014, 0]
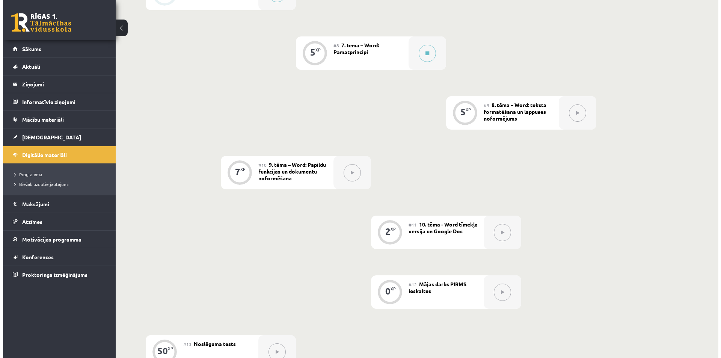
scroll to position [526, 0]
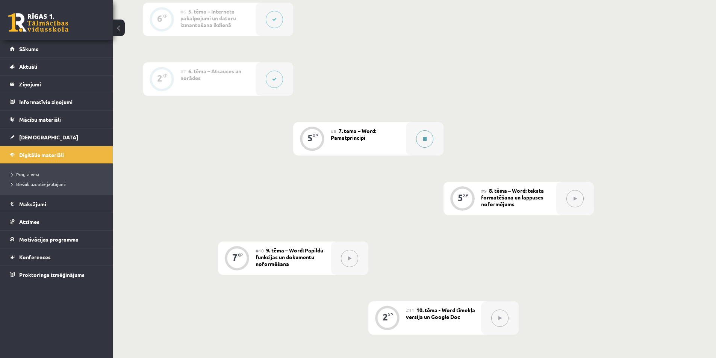
click at [420, 137] on button at bounding box center [424, 138] width 17 height 17
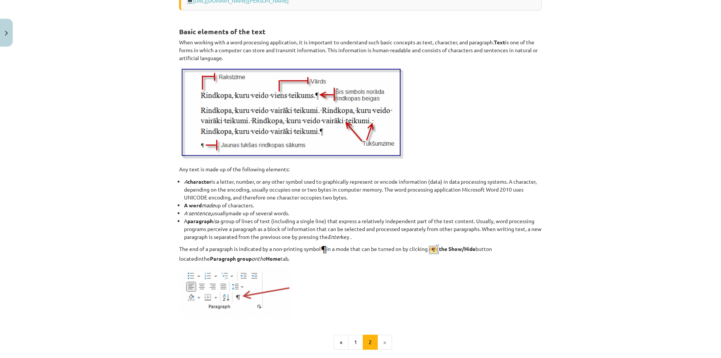
scroll to position [826, 0]
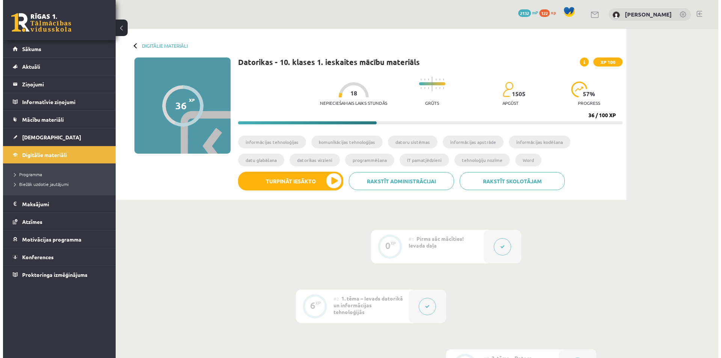
scroll to position [526, 0]
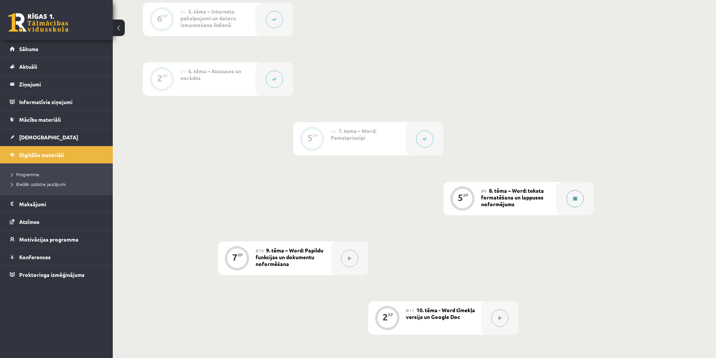
click at [572, 202] on button at bounding box center [574, 198] width 17 height 17
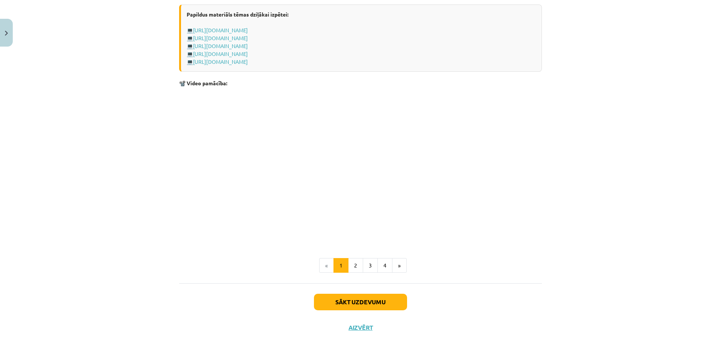
scroll to position [1421, 0]
click at [356, 266] on button "2" at bounding box center [355, 264] width 15 height 15
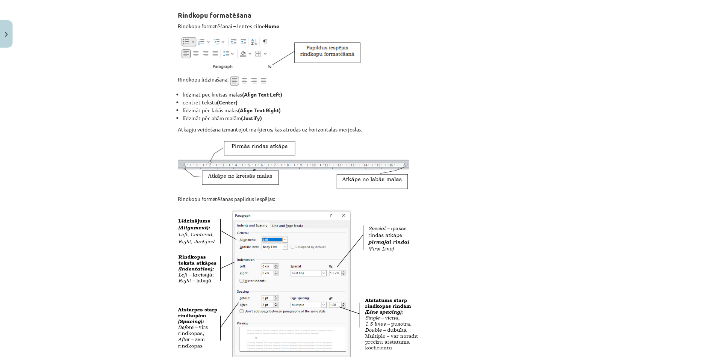
scroll to position [0, 0]
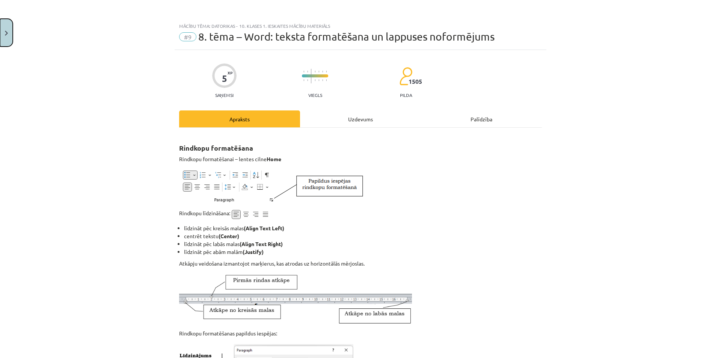
click at [0, 38] on button "Close" at bounding box center [6, 33] width 13 height 28
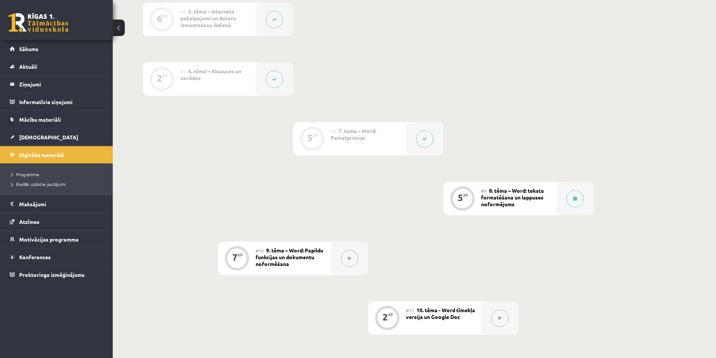
click at [352, 260] on button at bounding box center [349, 258] width 17 height 17
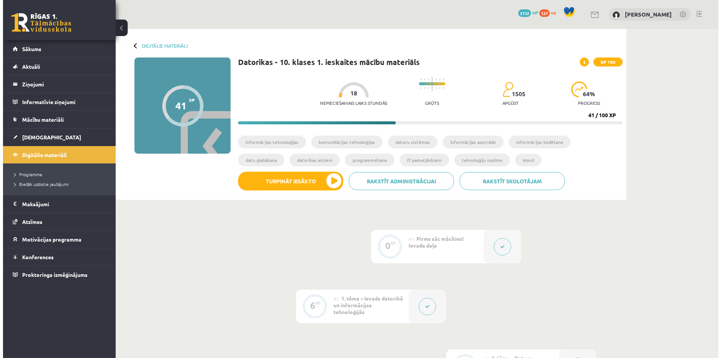
scroll to position [526, 0]
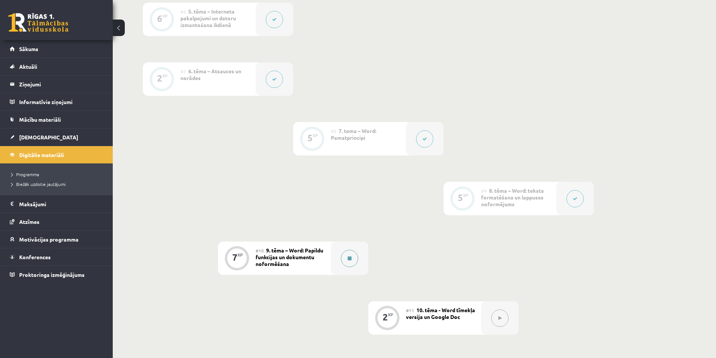
click at [347, 254] on button at bounding box center [349, 258] width 17 height 17
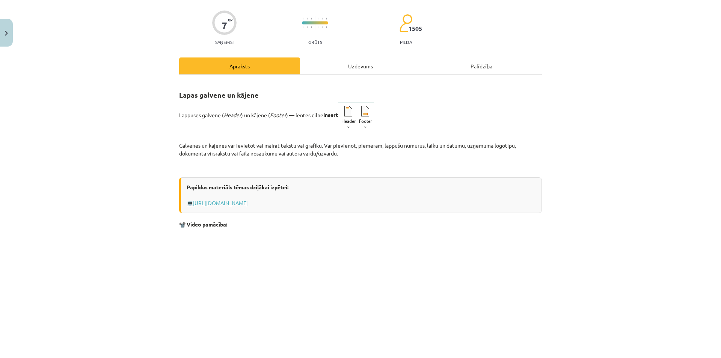
scroll to position [183, 0]
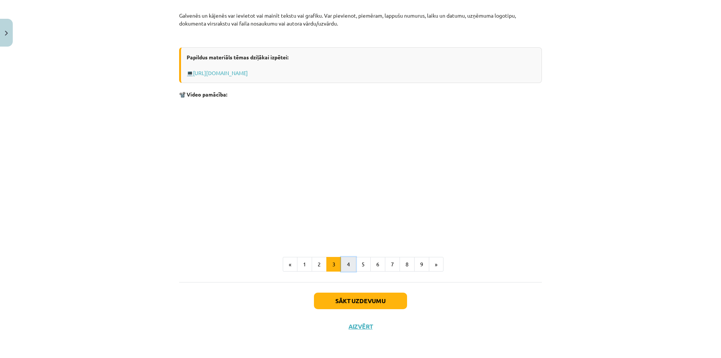
click at [344, 268] on button "4" at bounding box center [348, 264] width 15 height 15
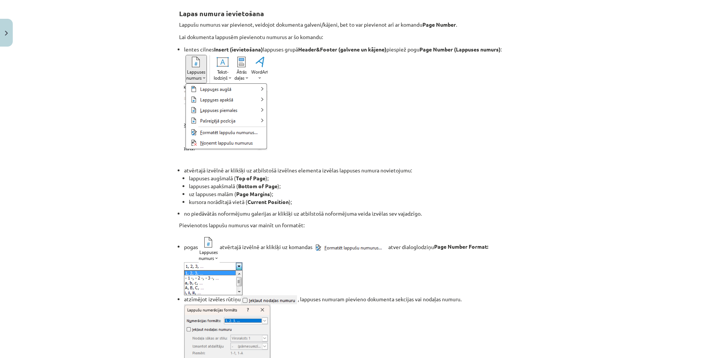
scroll to position [373, 0]
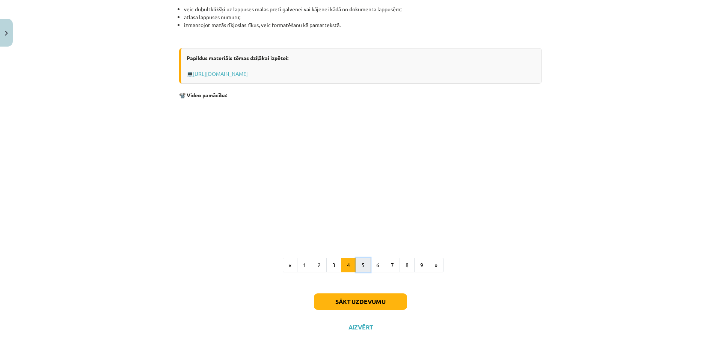
click at [360, 269] on button "5" at bounding box center [363, 265] width 15 height 15
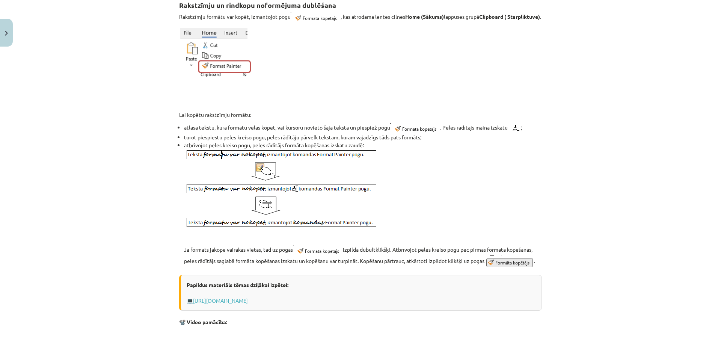
scroll to position [134, 0]
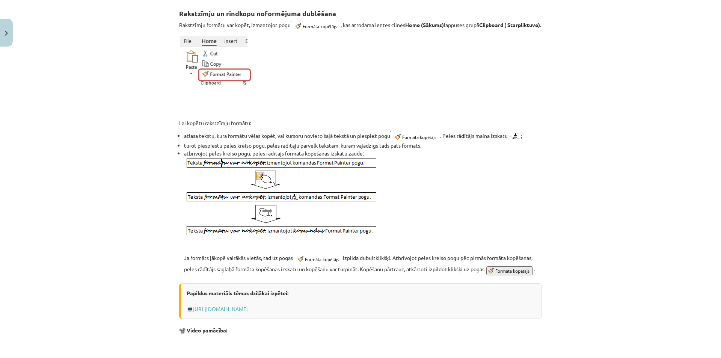
drag, startPoint x: 309, startPoint y: 197, endPoint x: 307, endPoint y: 128, distance: 69.1
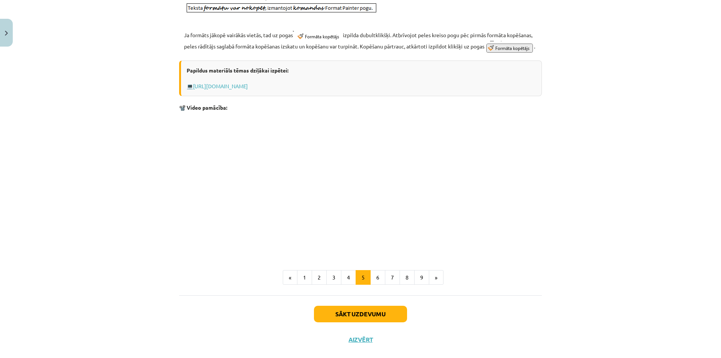
scroll to position [360, 0]
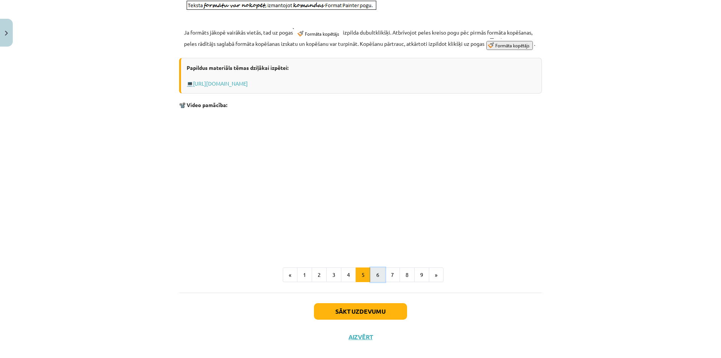
click at [374, 282] on button "6" at bounding box center [377, 274] width 15 height 15
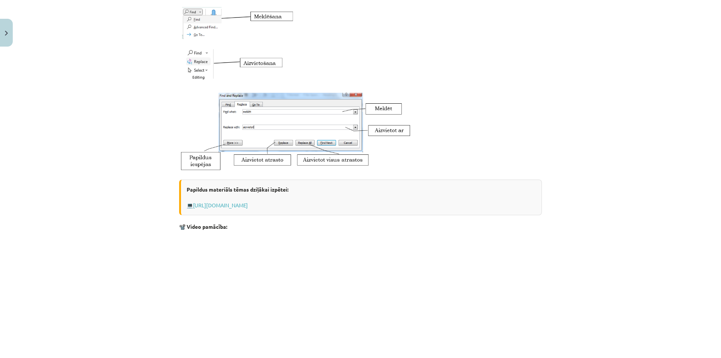
scroll to position [331, 0]
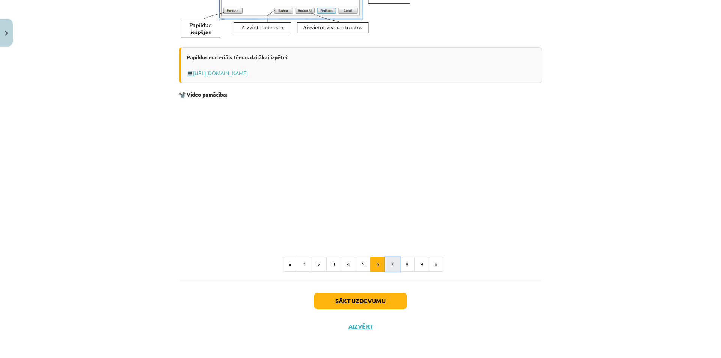
click at [391, 260] on button "7" at bounding box center [392, 264] width 15 height 15
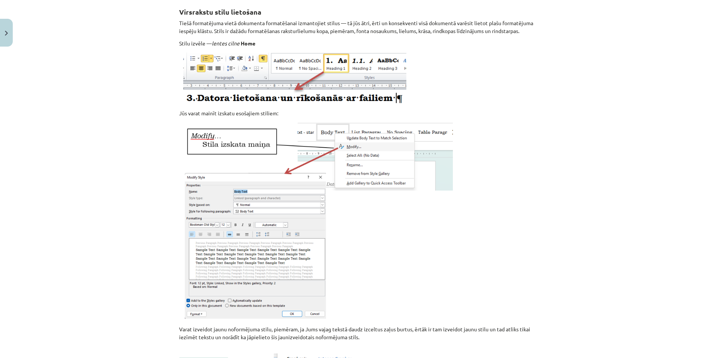
scroll to position [134, 0]
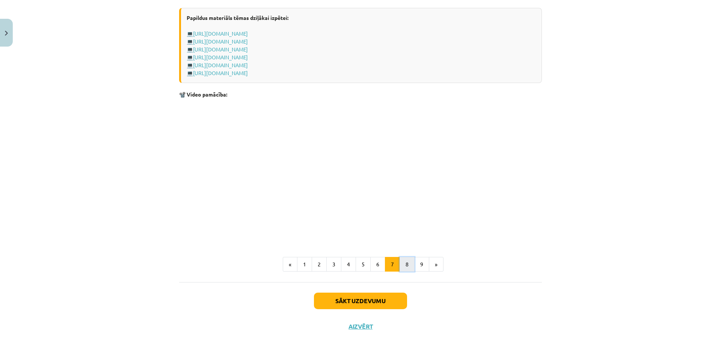
click at [404, 269] on button "8" at bounding box center [407, 264] width 15 height 15
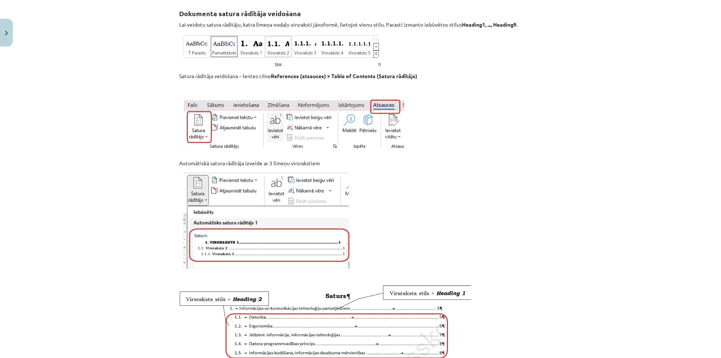
scroll to position [435, 0]
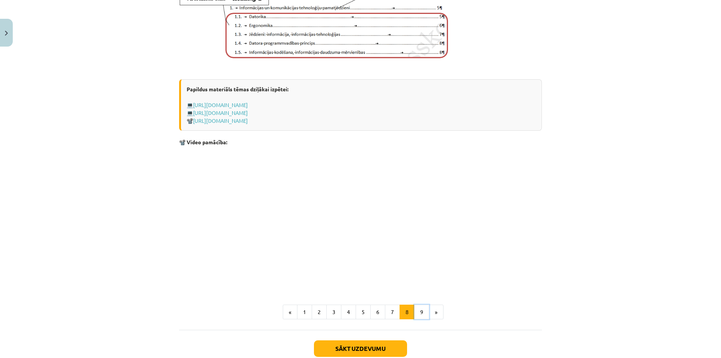
drag, startPoint x: 421, startPoint y: 321, endPoint x: 415, endPoint y: 316, distance: 7.5
click at [421, 320] on button "9" at bounding box center [421, 312] width 15 height 15
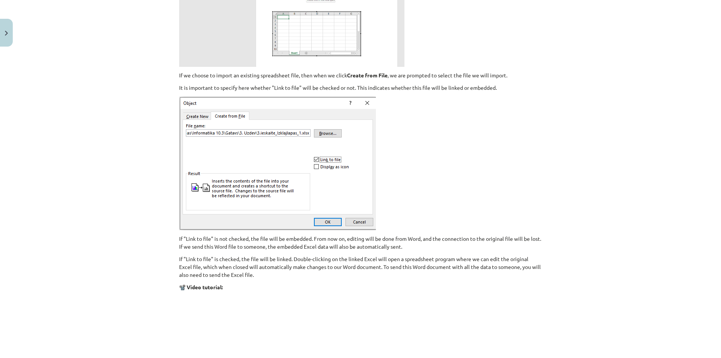
scroll to position [811, 0]
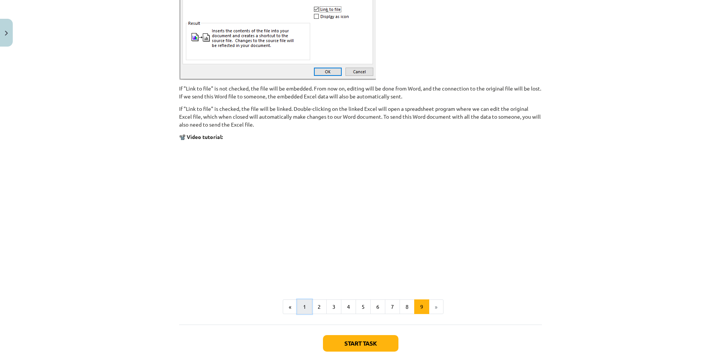
click at [303, 307] on font "1" at bounding box center [304, 306] width 3 height 7
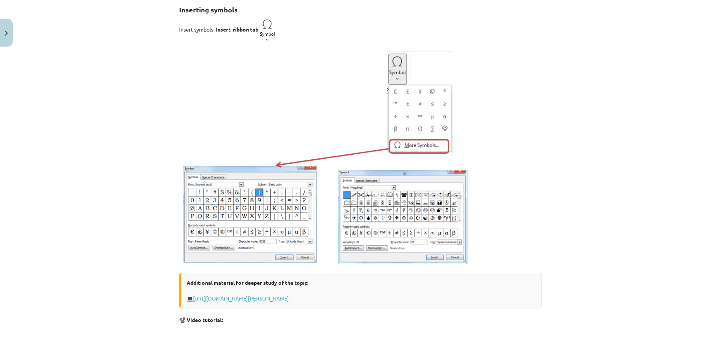
scroll to position [134, 0]
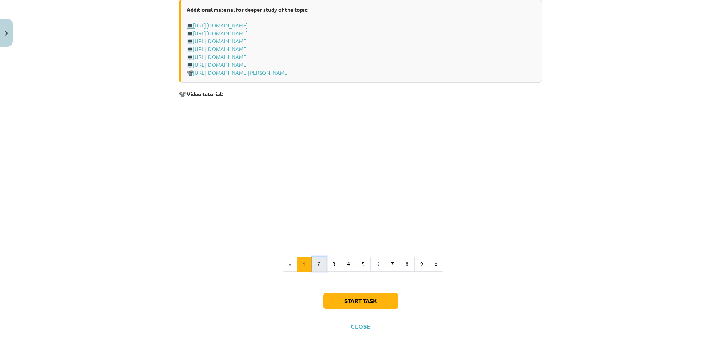
click at [318, 266] on font "2" at bounding box center [319, 263] width 3 height 7
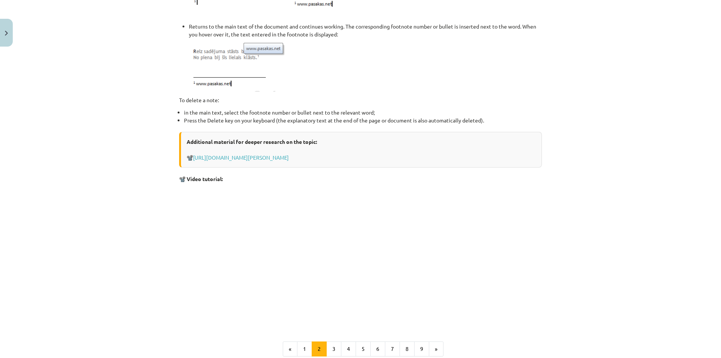
scroll to position [633, 0]
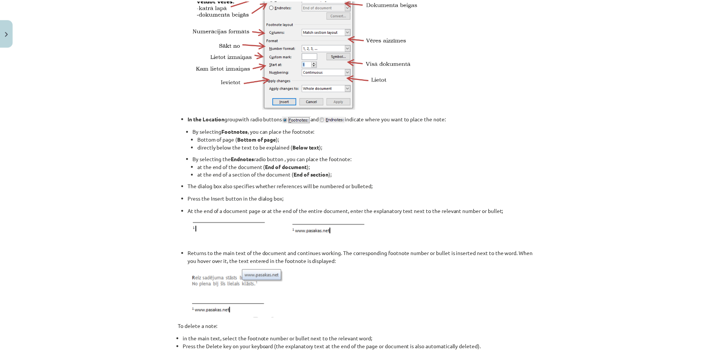
scroll to position [382, 0]
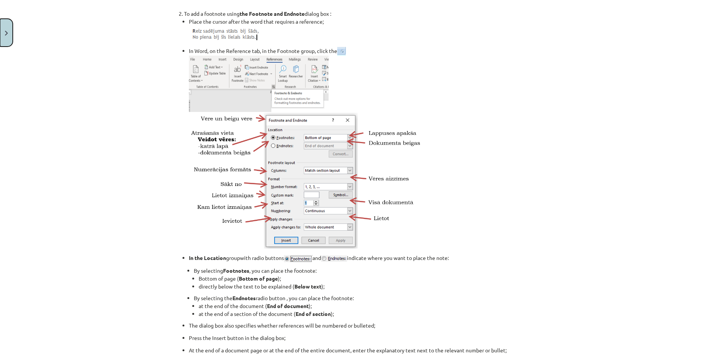
click at [0, 29] on button "Close" at bounding box center [6, 33] width 13 height 28
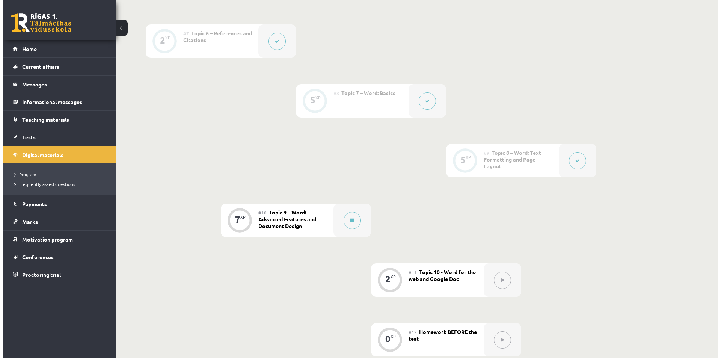
scroll to position [676, 0]
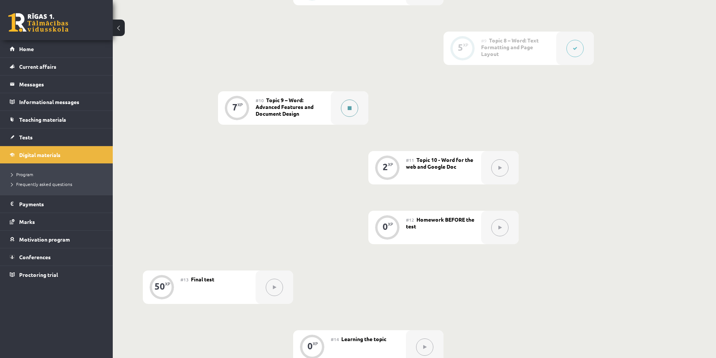
click at [348, 112] on button at bounding box center [349, 108] width 17 height 17
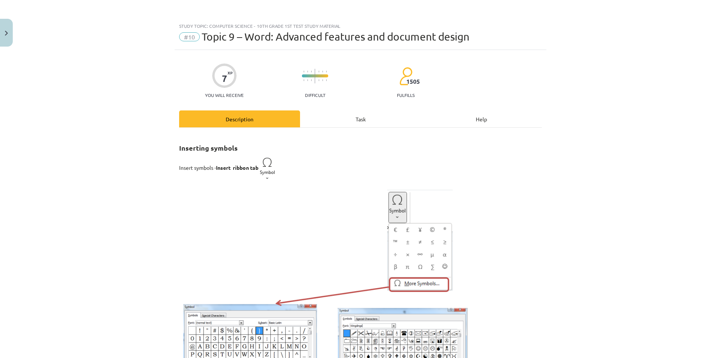
click at [375, 113] on div "Task" at bounding box center [360, 118] width 121 height 17
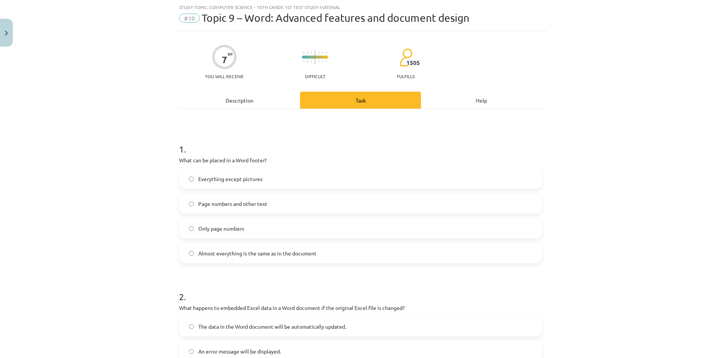
click at [273, 99] on div "Description" at bounding box center [239, 100] width 121 height 17
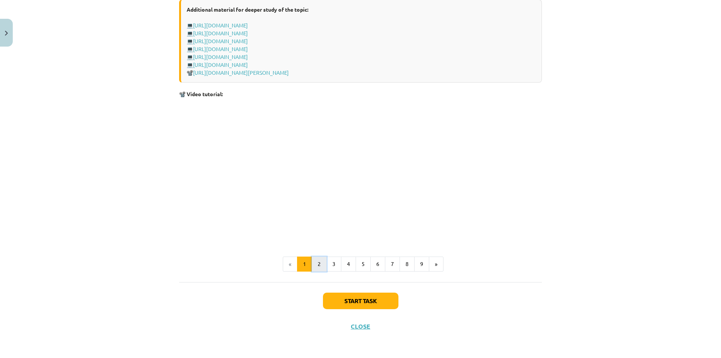
click at [313, 261] on button "2" at bounding box center [319, 264] width 15 height 15
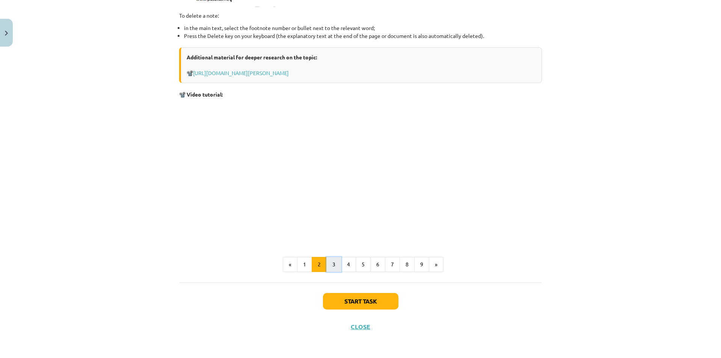
click at [334, 268] on button "3" at bounding box center [333, 264] width 15 height 15
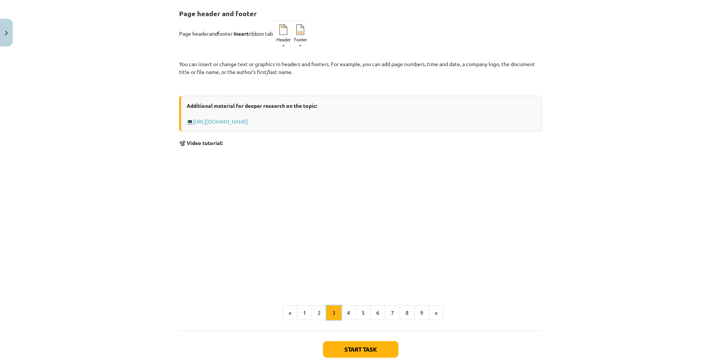
scroll to position [0, 0]
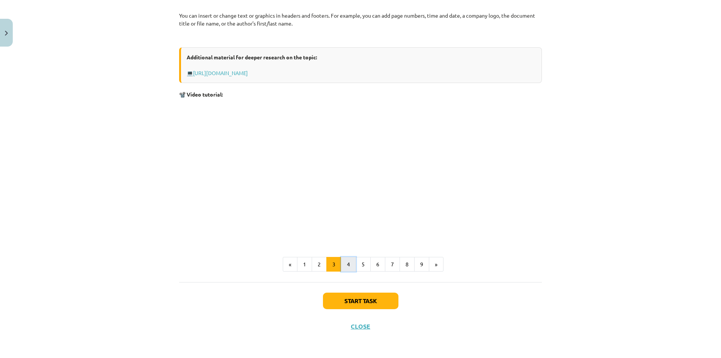
click at [344, 266] on button "4" at bounding box center [348, 264] width 15 height 15
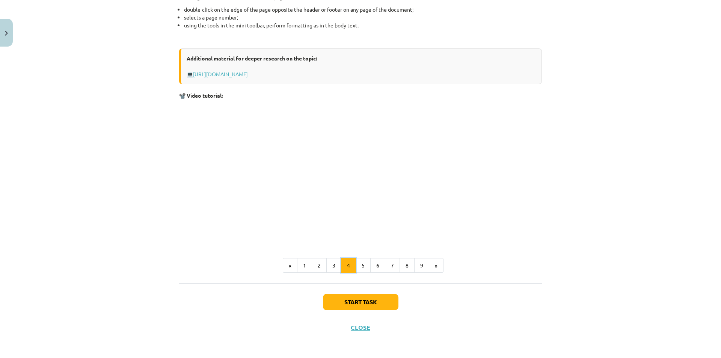
scroll to position [622, 0]
click at [357, 264] on button "5" at bounding box center [363, 265] width 15 height 15
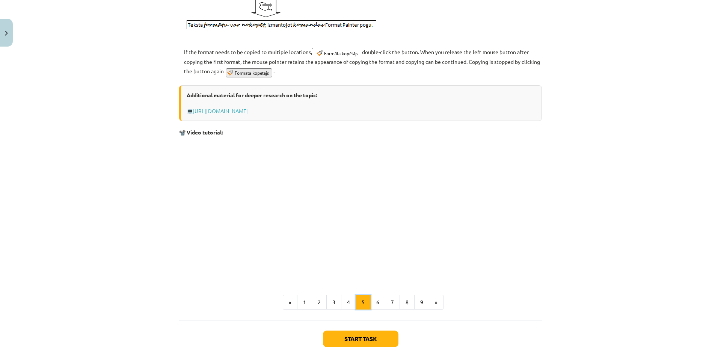
scroll to position [349, 0]
click at [376, 300] on font "6" at bounding box center [377, 301] width 3 height 7
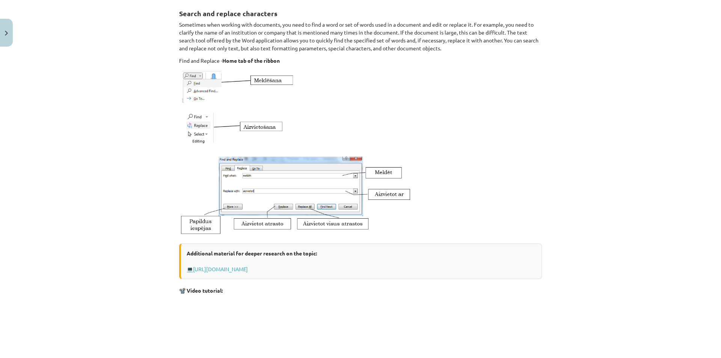
scroll to position [331, 0]
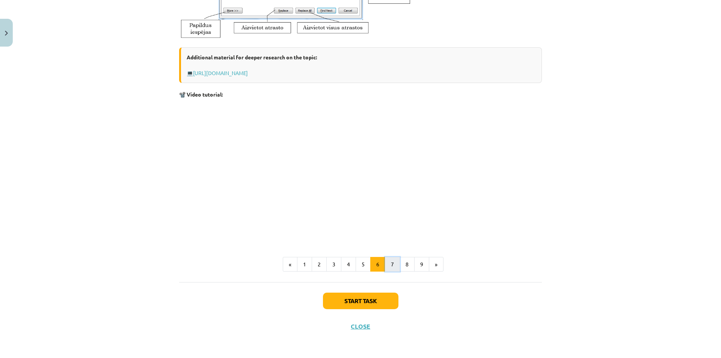
click at [391, 266] on font "7" at bounding box center [392, 264] width 3 height 7
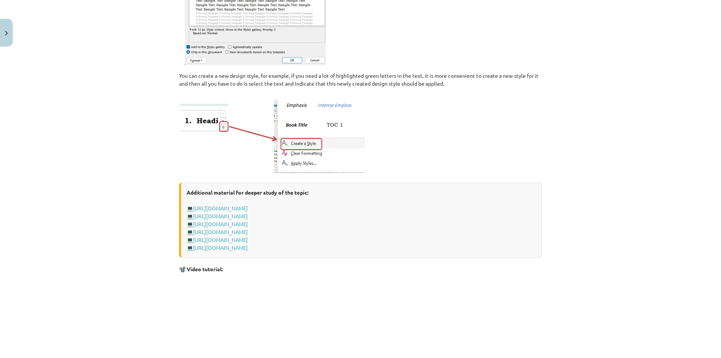
scroll to position [572, 0]
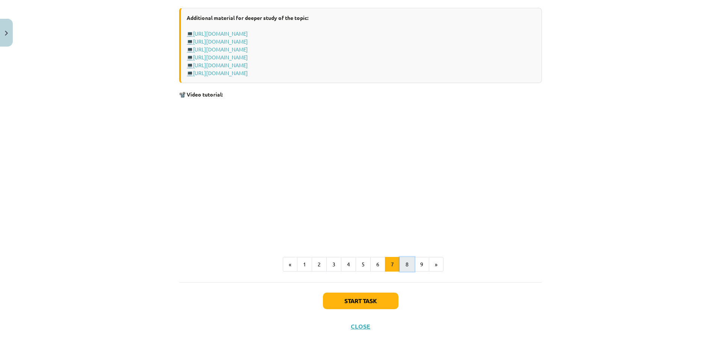
click at [400, 266] on button "8" at bounding box center [407, 264] width 15 height 15
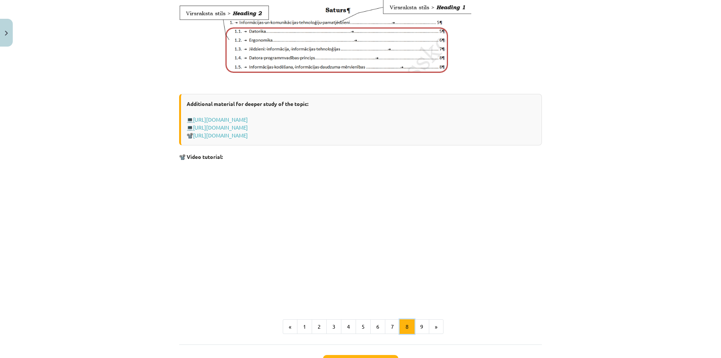
scroll to position [435, 0]
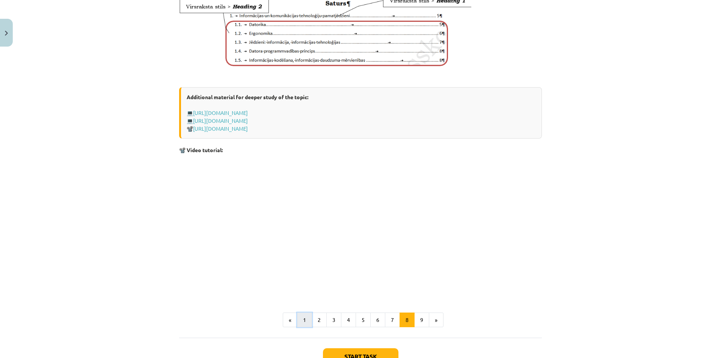
click at [303, 323] on font "1" at bounding box center [304, 319] width 3 height 7
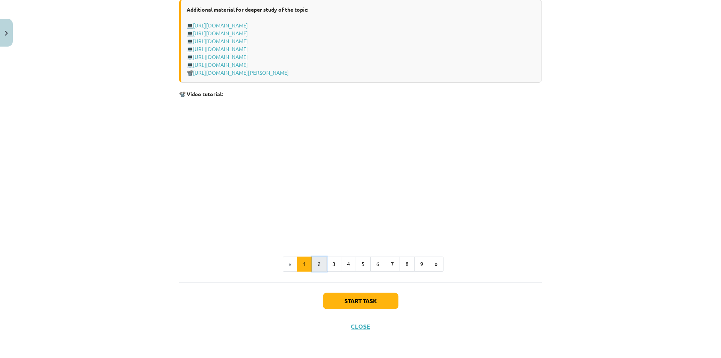
click at [317, 267] on button "2" at bounding box center [319, 264] width 15 height 15
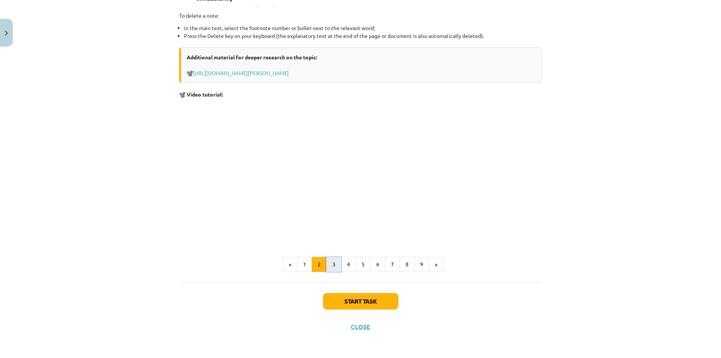
click at [333, 266] on button "3" at bounding box center [333, 264] width 15 height 15
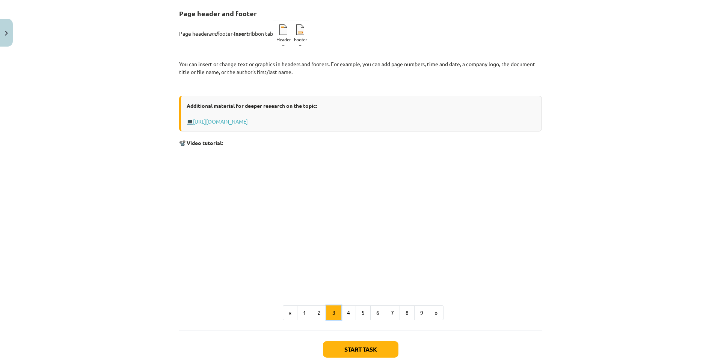
scroll to position [0, 0]
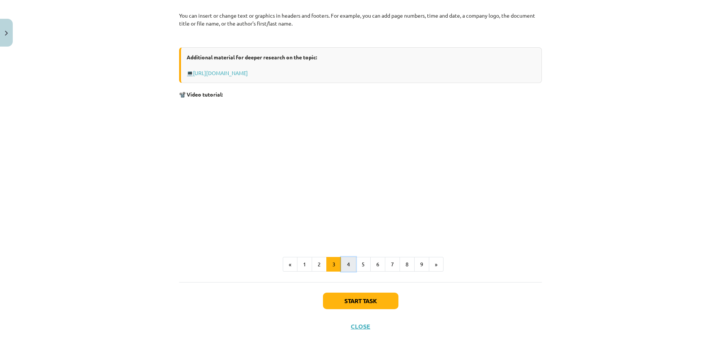
click at [345, 268] on button "4" at bounding box center [348, 264] width 15 height 15
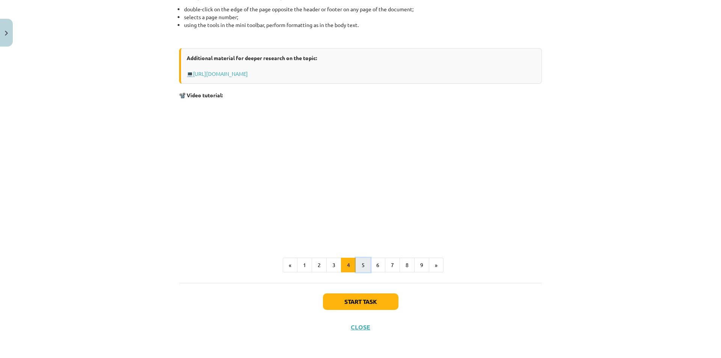
click at [356, 265] on button "5" at bounding box center [363, 265] width 15 height 15
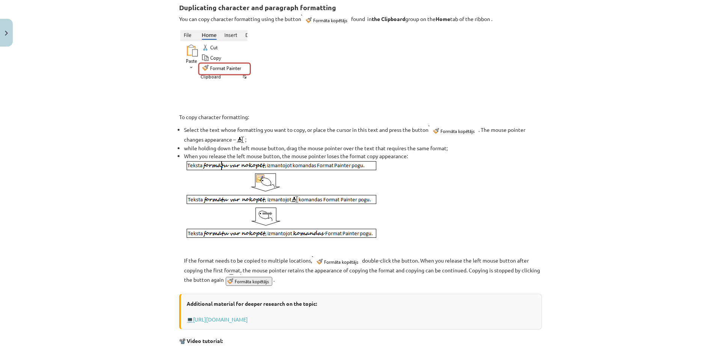
scroll to position [134, 0]
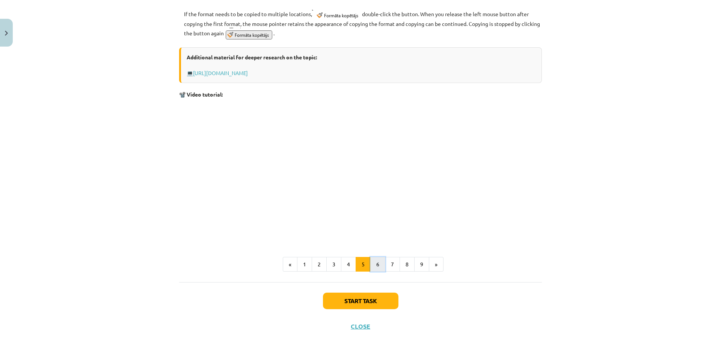
click at [372, 268] on button "6" at bounding box center [377, 264] width 15 height 15
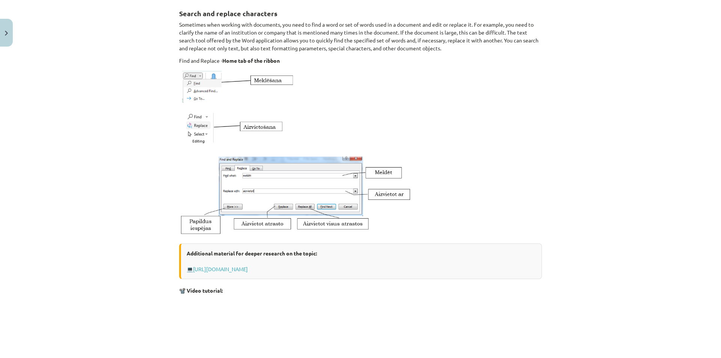
scroll to position [331, 0]
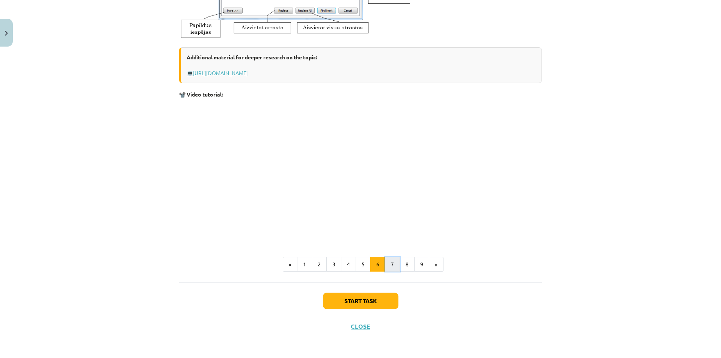
click at [385, 265] on button "7" at bounding box center [392, 264] width 15 height 15
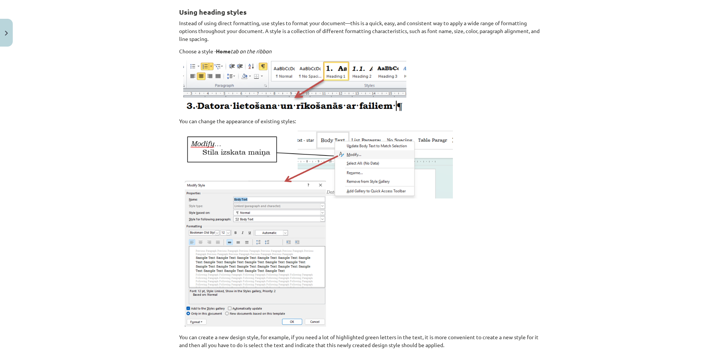
scroll to position [134, 0]
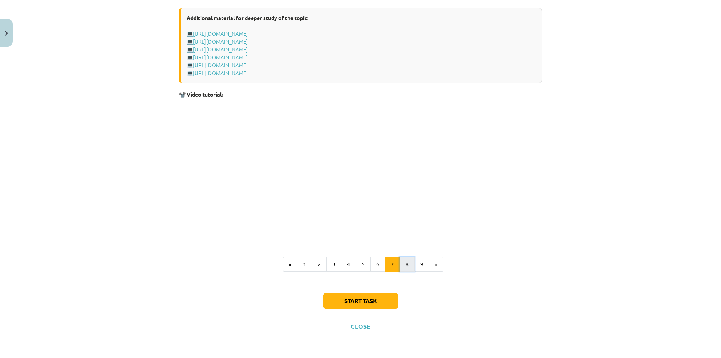
click at [400, 267] on button "8" at bounding box center [407, 264] width 15 height 15
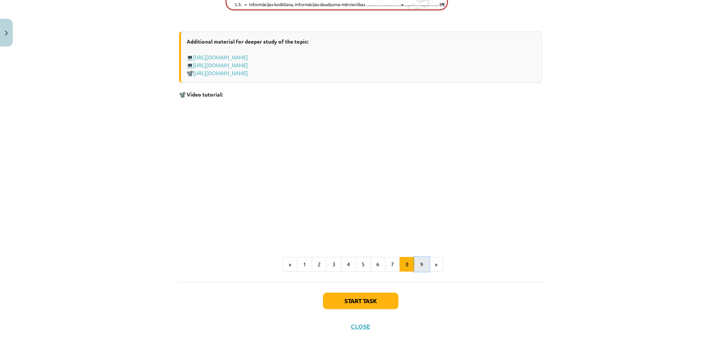
click at [423, 268] on button "9" at bounding box center [421, 264] width 15 height 15
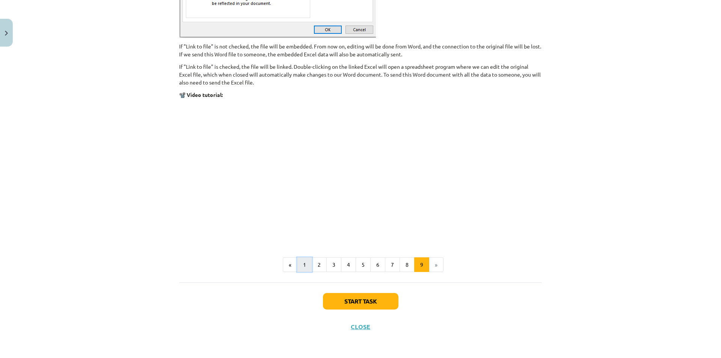
click at [299, 264] on button "1" at bounding box center [304, 264] width 15 height 15
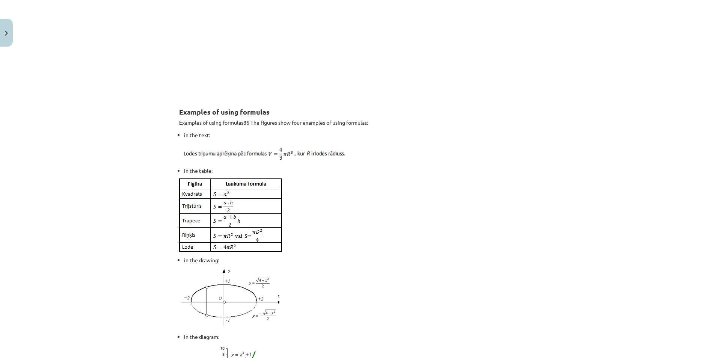
scroll to position [1331, 0]
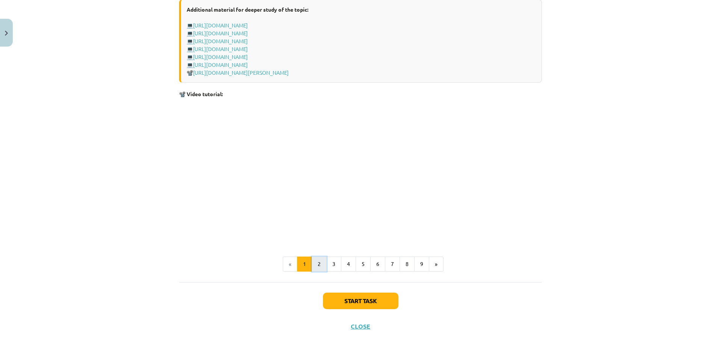
click at [314, 259] on button "2" at bounding box center [319, 264] width 15 height 15
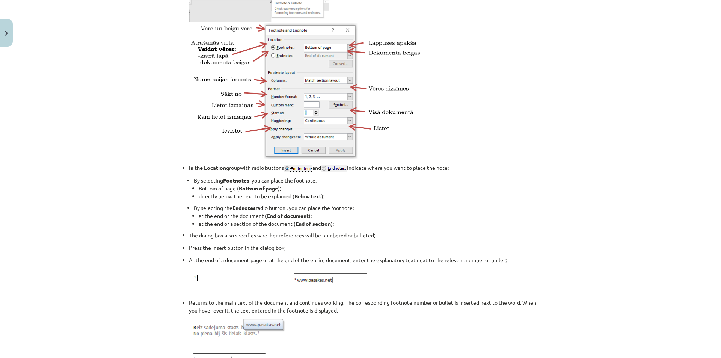
scroll to position [773, 0]
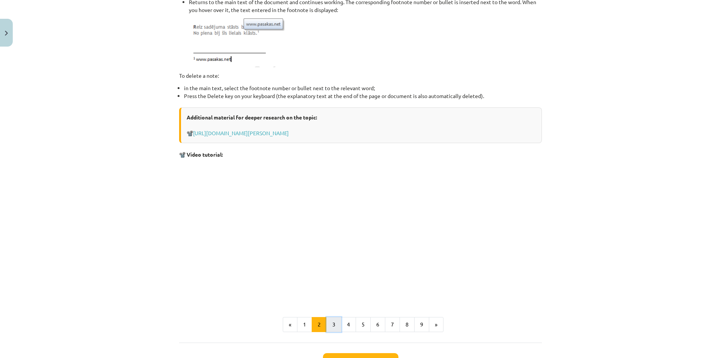
click at [332, 322] on font "3" at bounding box center [333, 324] width 3 height 7
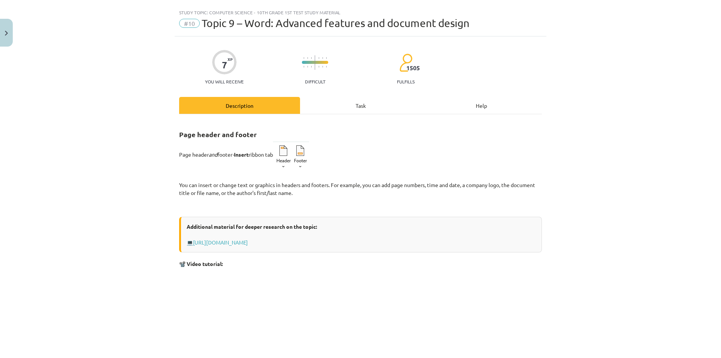
scroll to position [0, 0]
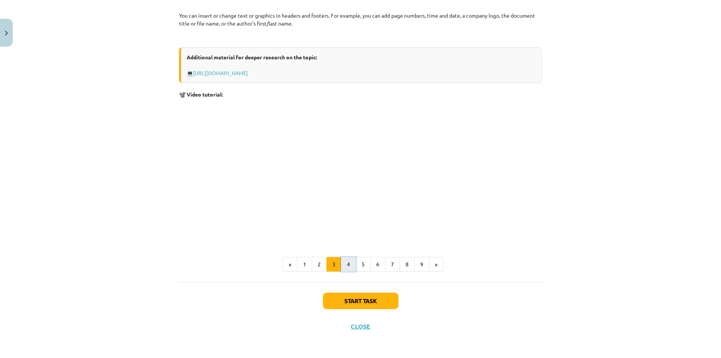
click at [347, 266] on font "4" at bounding box center [348, 264] width 3 height 7
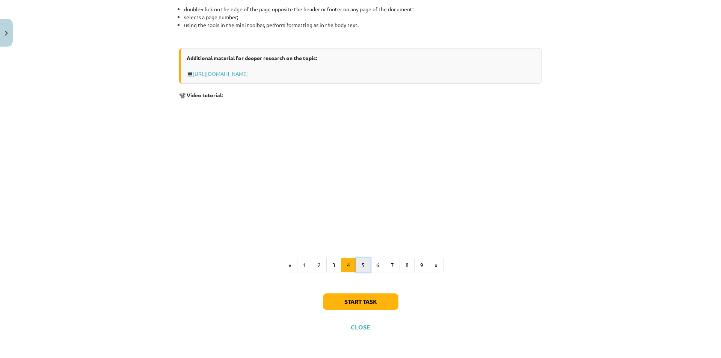
click at [356, 262] on button "5" at bounding box center [363, 265] width 15 height 15
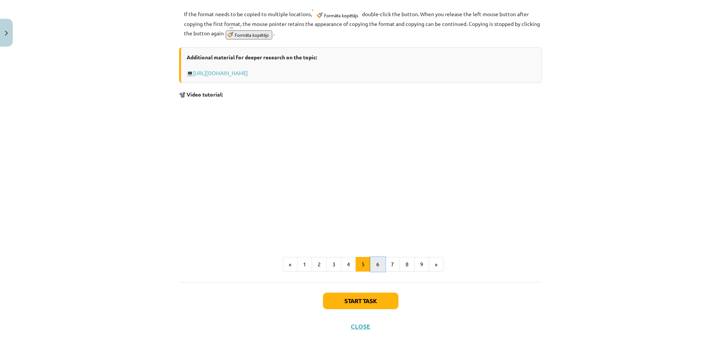
click at [376, 265] on button "6" at bounding box center [377, 264] width 15 height 15
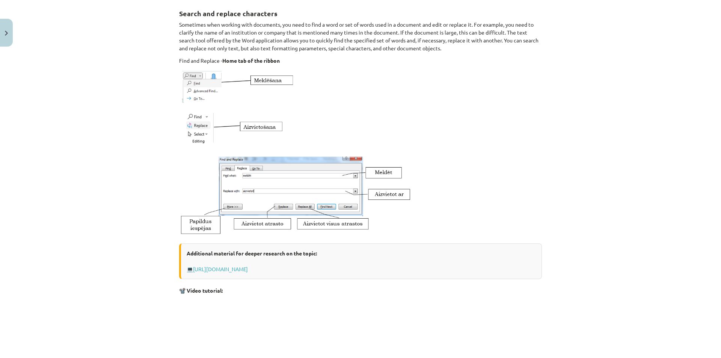
scroll to position [331, 0]
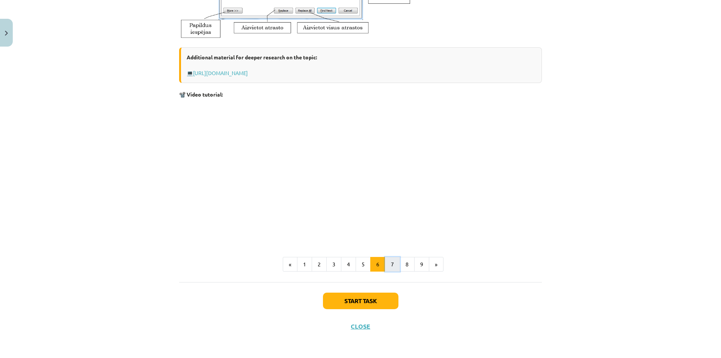
click at [391, 264] on font "7" at bounding box center [392, 264] width 3 height 7
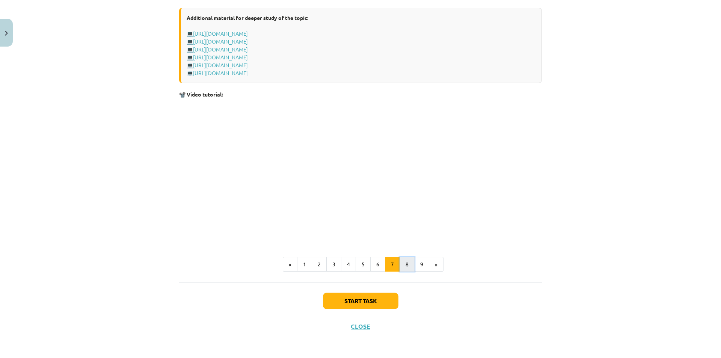
click at [400, 261] on button "8" at bounding box center [407, 264] width 15 height 15
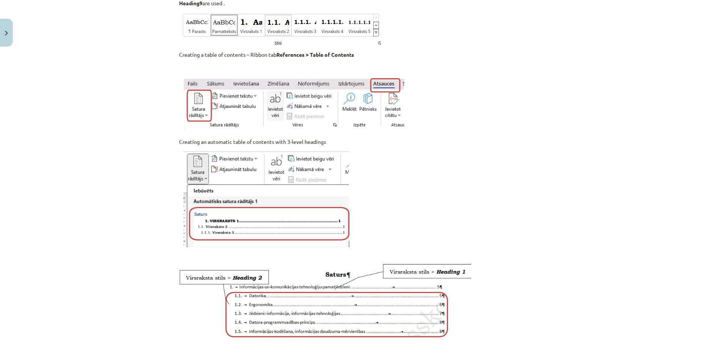
scroll to position [161, 0]
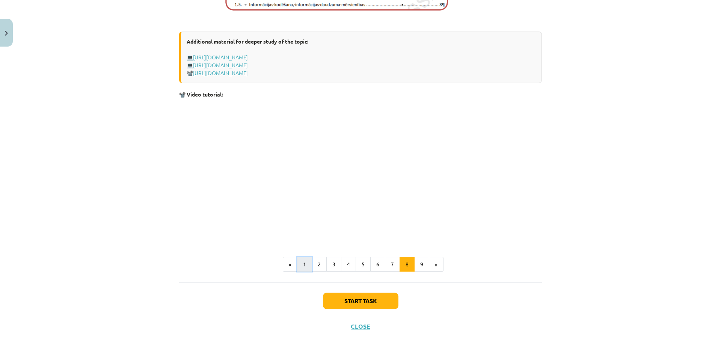
click at [303, 269] on button "1" at bounding box center [304, 264] width 15 height 15
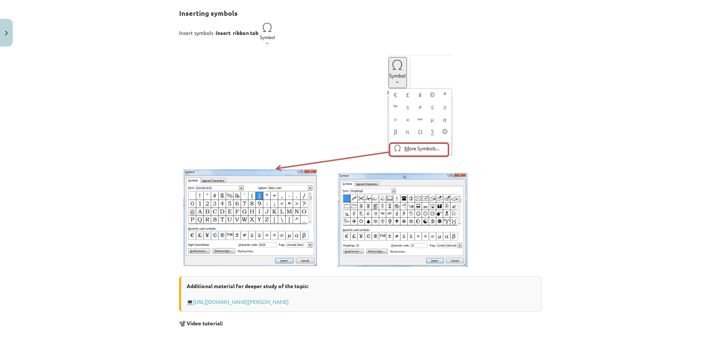
scroll to position [134, 0]
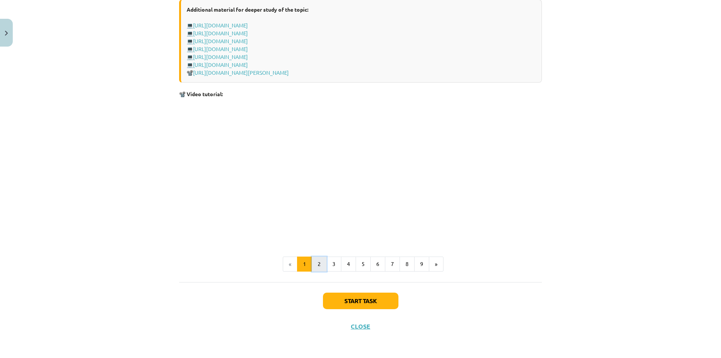
click at [319, 272] on button "2" at bounding box center [319, 264] width 15 height 15
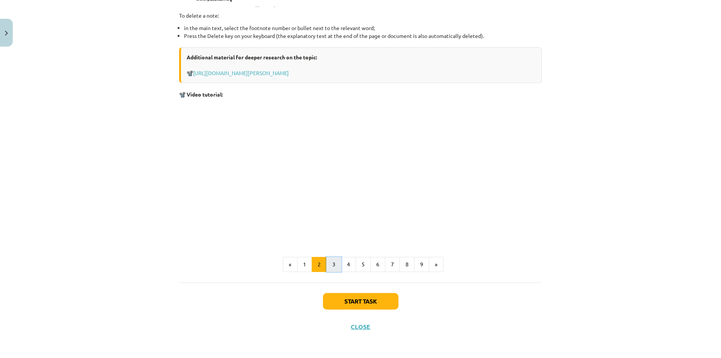
click at [328, 266] on button "3" at bounding box center [333, 264] width 15 height 15
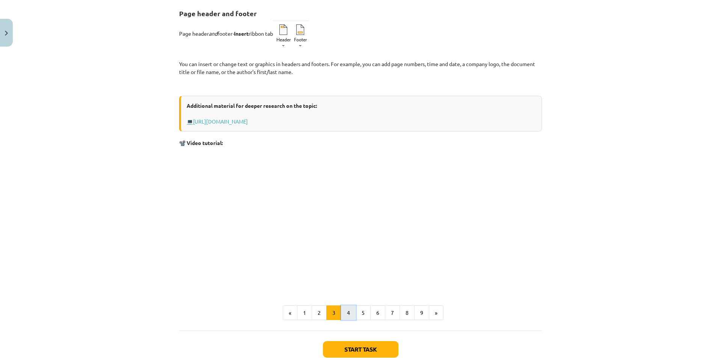
click at [347, 312] on font "4" at bounding box center [348, 312] width 3 height 7
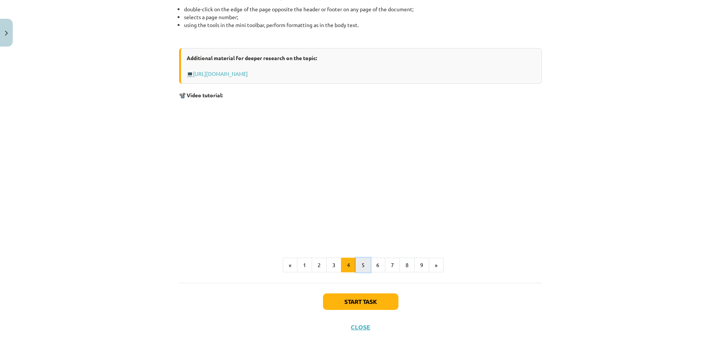
click at [367, 261] on button "5" at bounding box center [363, 265] width 15 height 15
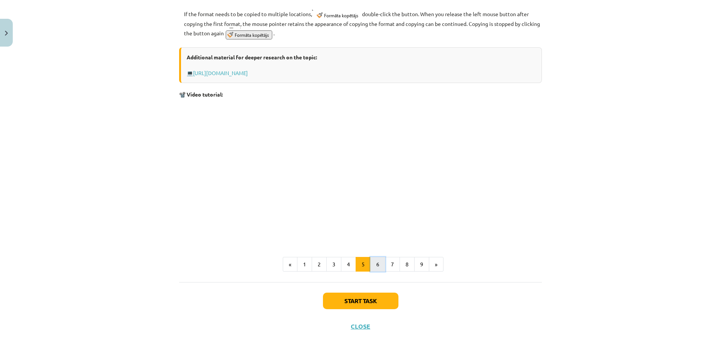
click at [372, 264] on button "6" at bounding box center [377, 264] width 15 height 15
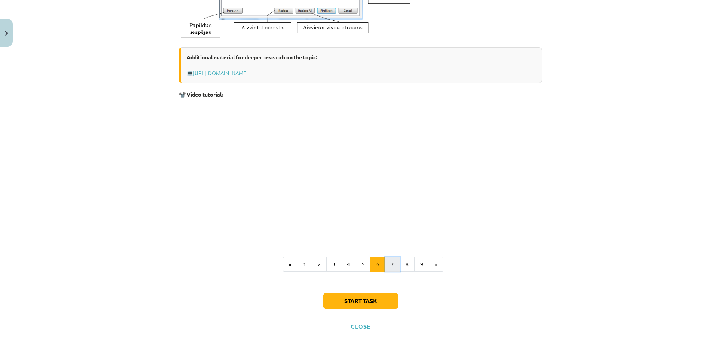
click at [395, 264] on button "7" at bounding box center [392, 264] width 15 height 15
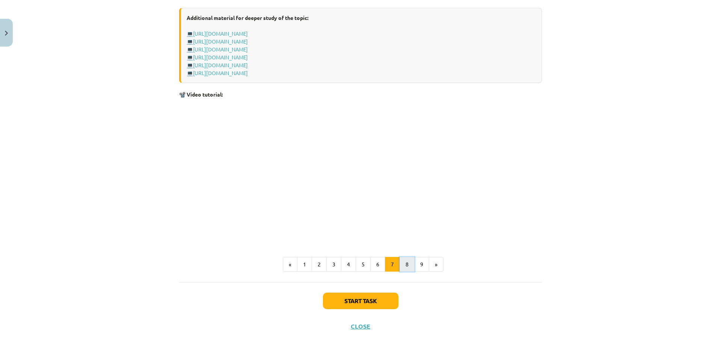
click at [400, 264] on button "8" at bounding box center [407, 264] width 15 height 15
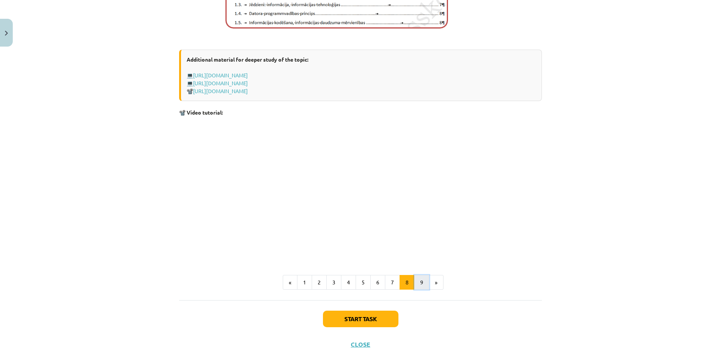
click at [421, 290] on button "9" at bounding box center [421, 282] width 15 height 15
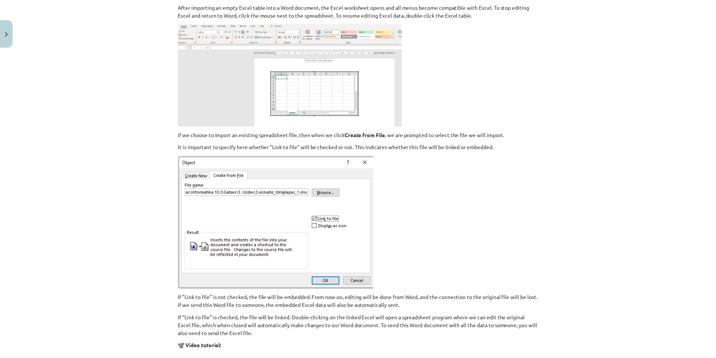
scroll to position [789, 0]
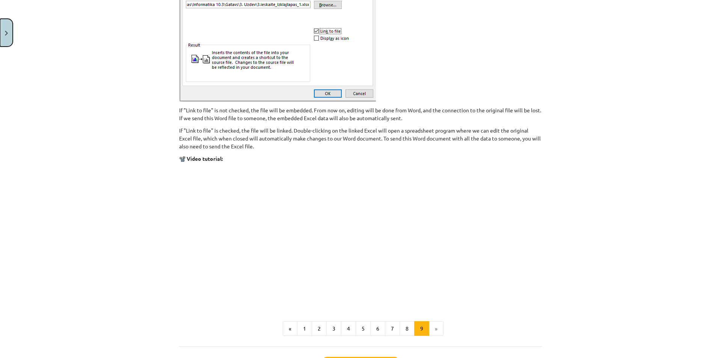
click at [0, 38] on button "Close" at bounding box center [6, 33] width 13 height 28
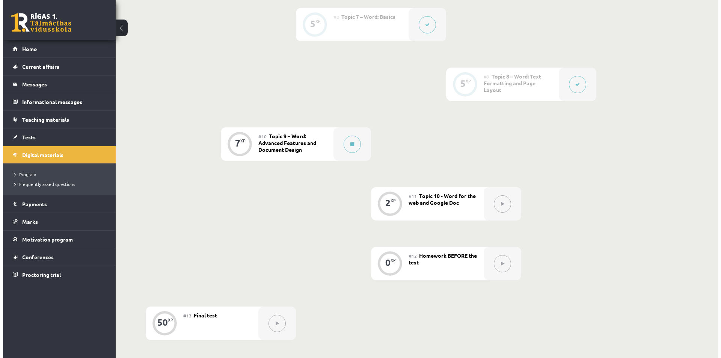
scroll to position [639, 0]
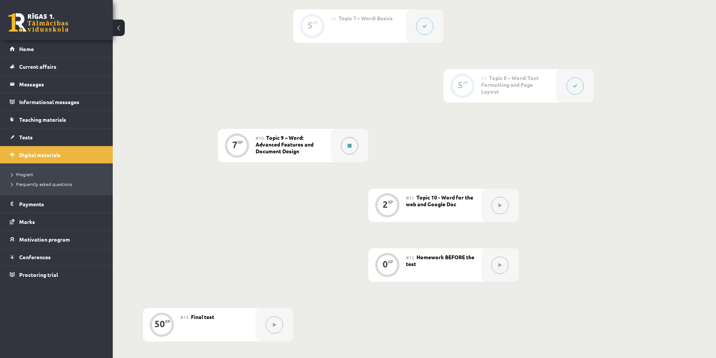
click at [356, 151] on button at bounding box center [349, 145] width 17 height 17
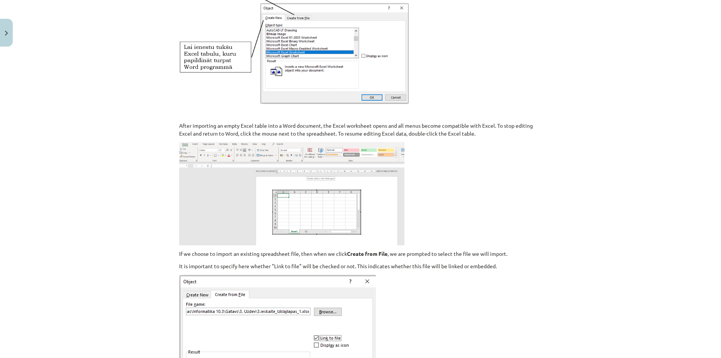
scroll to position [488, 0]
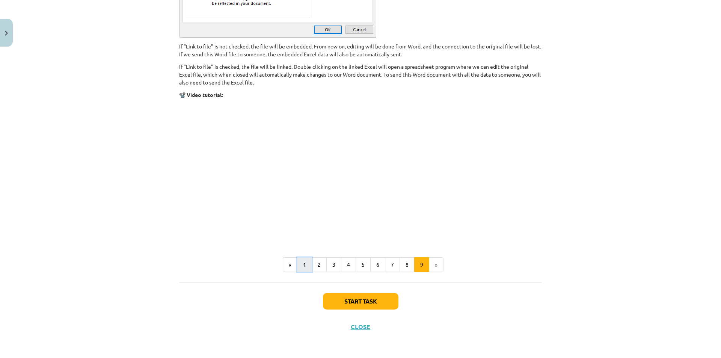
click at [304, 261] on button "1" at bounding box center [304, 264] width 15 height 15
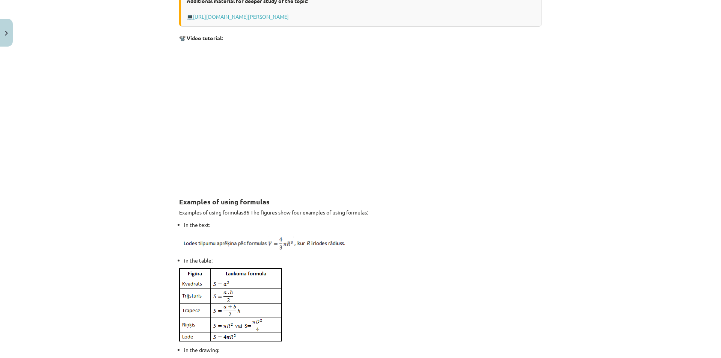
scroll to position [548, 0]
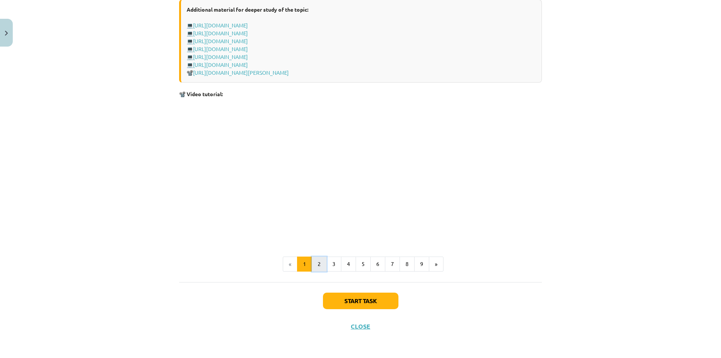
click at [318, 266] on font "2" at bounding box center [319, 263] width 3 height 7
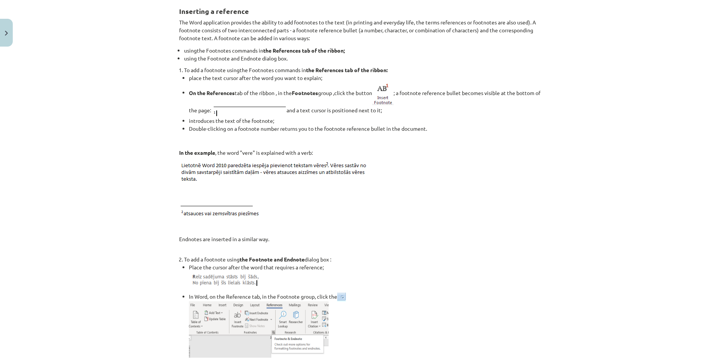
scroll to position [134, 0]
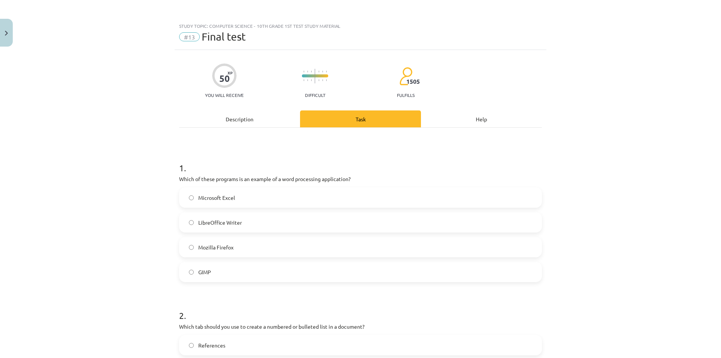
scroll to position [1014, 0]
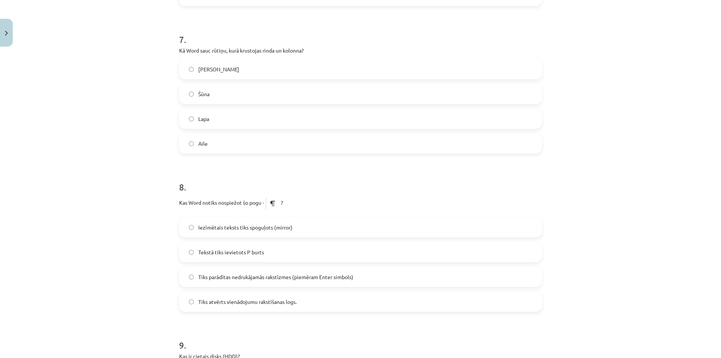
click at [298, 279] on span "Tiks parādītas nedrukājamās rakstīzmes (piemēram Enter simbols)" at bounding box center [275, 277] width 155 height 8
click at [273, 201] on img at bounding box center [272, 203] width 17 height 18
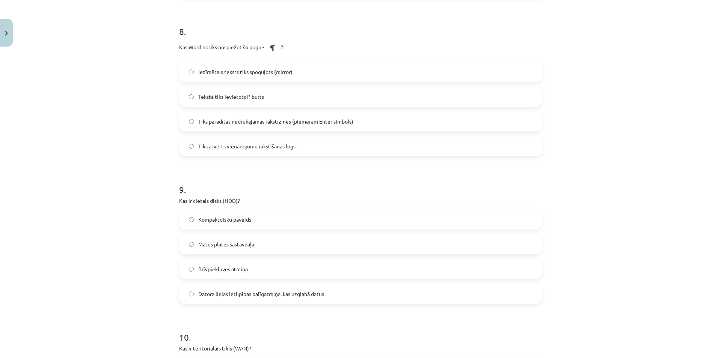
scroll to position [1277, 0]
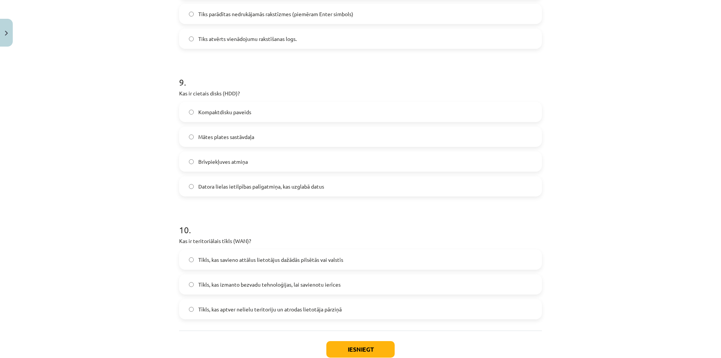
click at [251, 191] on label "Datora lielas ietilpības palīgatmiņa, kas uzglabā datus" at bounding box center [360, 186] width 361 height 19
click at [265, 257] on span "Tīkls, kas savieno attālus lietotājus dažādās pilsētās vai valstīs" at bounding box center [270, 260] width 145 height 8
click at [359, 344] on button "Iesniegt" at bounding box center [360, 349] width 68 height 17
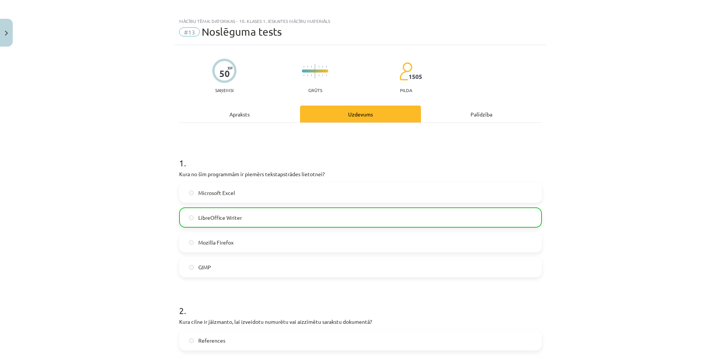
scroll to position [0, 0]
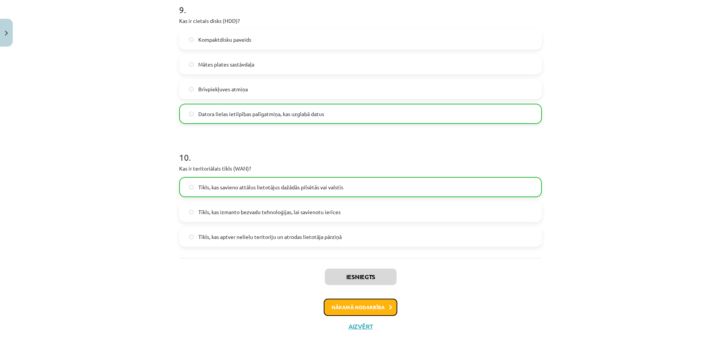
click at [336, 307] on button "Nākamā nodarbība" at bounding box center [361, 307] width 74 height 17
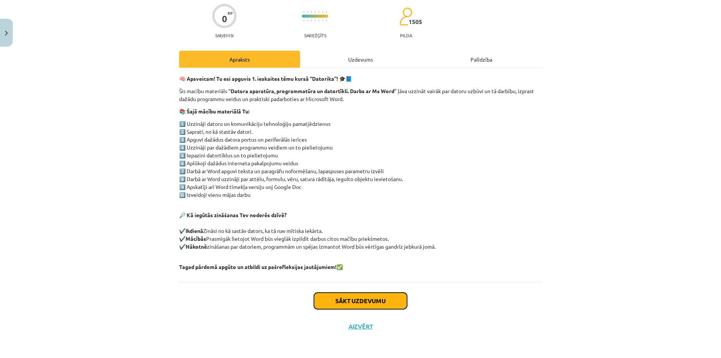
click at [339, 297] on button "Sākt uzdevumu" at bounding box center [360, 301] width 93 height 17
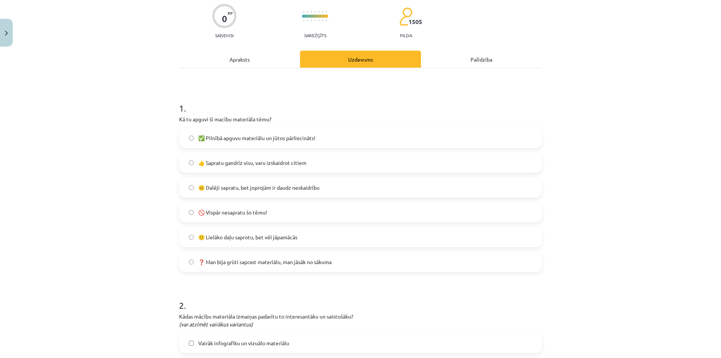
scroll to position [19, 0]
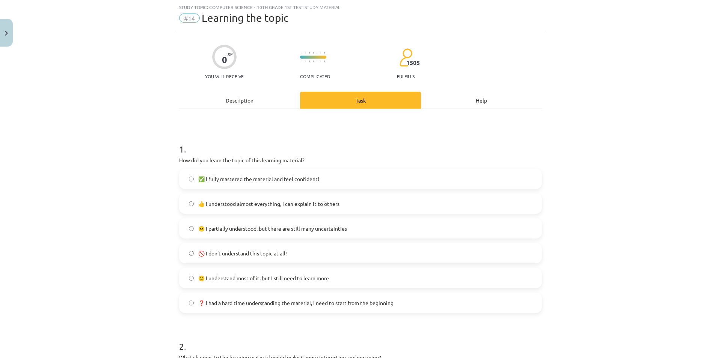
click at [293, 206] on font "👍 I understood almost everything, I can explain it to others" at bounding box center [268, 203] width 141 height 7
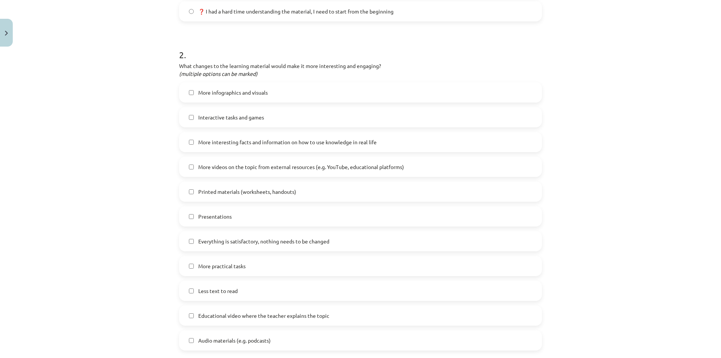
scroll to position [319, 0]
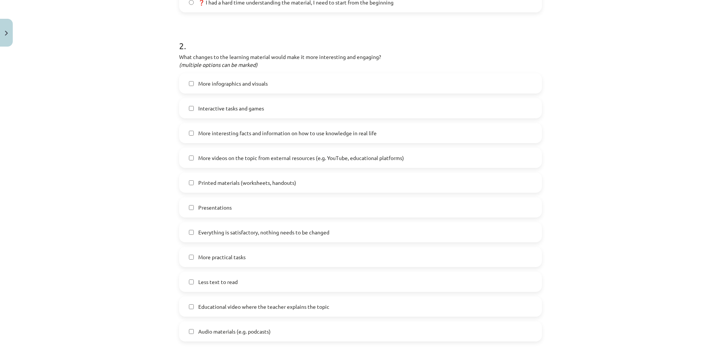
click at [204, 228] on label "Everything is satisfactory, nothing needs to be changed" at bounding box center [360, 232] width 361 height 19
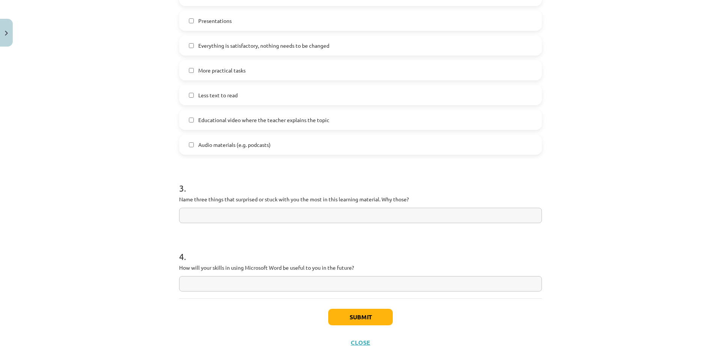
scroll to position [507, 0]
drag, startPoint x: 120, startPoint y: 190, endPoint x: 86, endPoint y: 176, distance: 37.4
click at [86, 176] on div "Study topic: Computer Science - 10th grade 1st test study material #14 Learning…" at bounding box center [360, 179] width 721 height 358
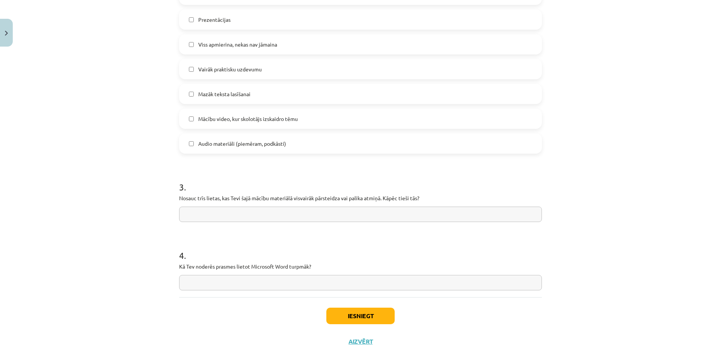
click at [189, 279] on input "text" at bounding box center [360, 282] width 363 height 15
paste input "**********"
type input "**********"
click at [198, 196] on p "Nosauc trīs lietas, kas Tevi šajā mācību materiālā visvairāk pārsteidza vai pal…" at bounding box center [360, 198] width 363 height 8
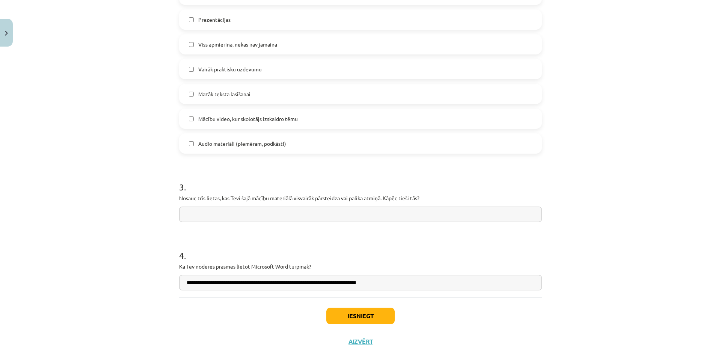
click at [198, 196] on p "Nosauc trīs lietas, kas Tevi šajā mācību materiālā visvairāk pārsteidza vai pal…" at bounding box center [360, 198] width 363 height 8
click at [193, 184] on div at bounding box center [193, 184] width 0 height 0
click at [198, 189] on h1 "3 ." at bounding box center [360, 180] width 363 height 23
click at [239, 201] on p "Nosauc trīs lietas, kas Tevi šajā mācību materiālā visvairāk pārsteidza vai pal…" at bounding box center [360, 198] width 363 height 8
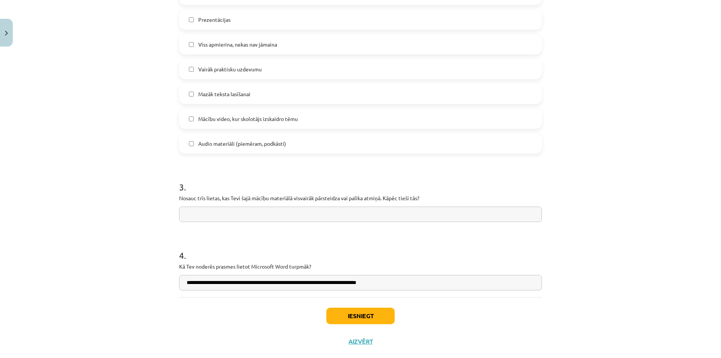
click at [238, 199] on p "Nosauc trīs lietas, kas Tevi šajā mācību materiālā visvairāk pārsteidza vai pal…" at bounding box center [360, 198] width 363 height 8
click at [233, 201] on div at bounding box center [233, 201] width 0 height 0
click at [242, 199] on p "Nosauc trīs lietas, kas Tevi šajā mācību materiālā visvairāk pārsteidza vai pal…" at bounding box center [360, 198] width 363 height 8
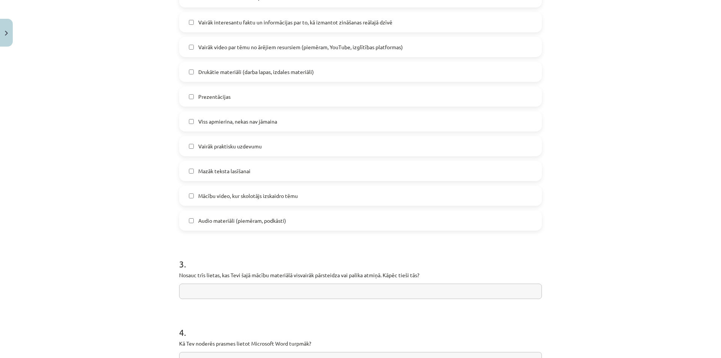
scroll to position [432, 0]
click at [211, 272] on p "Nosauc trīs lietas, kas Tevi šajā mācību materiālā visvairāk pārsteidza vai pal…" at bounding box center [360, 273] width 363 height 8
click at [206, 260] on div at bounding box center [206, 260] width 0 height 0
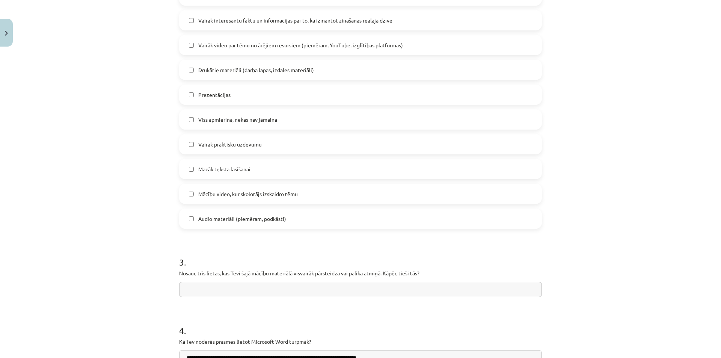
click at [211, 265] on h1 "3 ." at bounding box center [360, 255] width 363 height 23
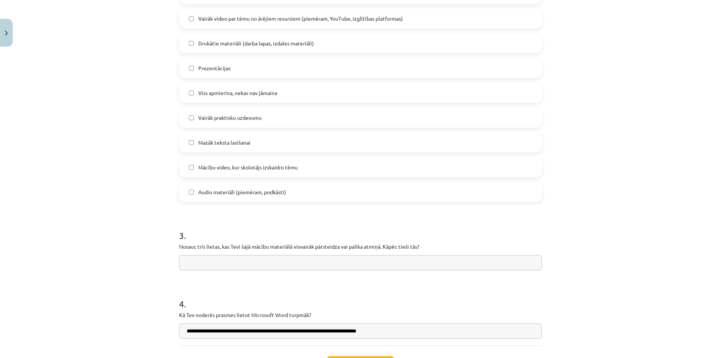
scroll to position [522, 0]
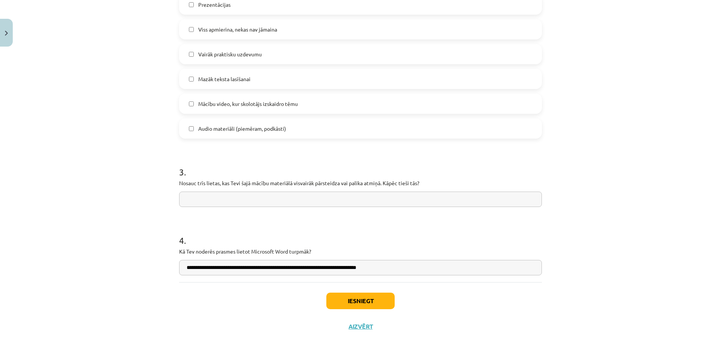
click at [187, 200] on input "text" at bounding box center [360, 199] width 363 height 15
paste input "**********"
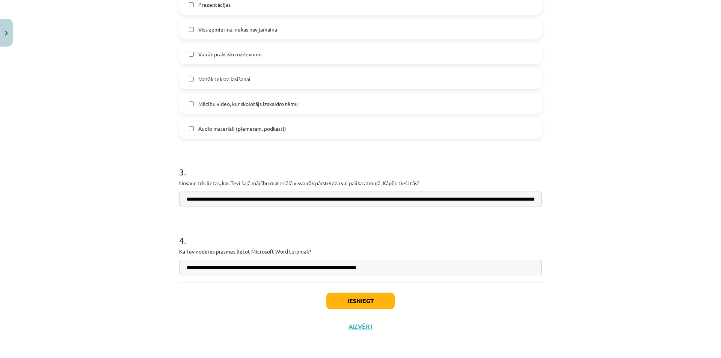
scroll to position [0, 291]
click at [393, 198] on input "**********" at bounding box center [360, 199] width 363 height 15
drag, startPoint x: 235, startPoint y: 197, endPoint x: 152, endPoint y: 193, distance: 82.7
click at [152, 193] on div "Mācību tēma: Datorikas - 10. klases 1. ieskaites mācību materiāls #14 Temata ap…" at bounding box center [360, 179] width 721 height 358
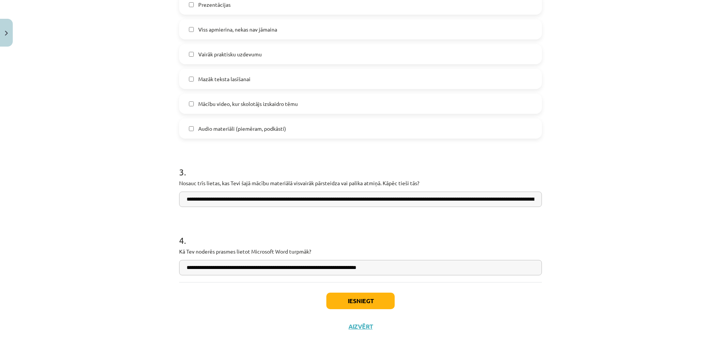
type input "**********"
click at [153, 197] on div "Mācību tēma: Datorikas - 10. klases 1. ieskaites mācību materiāls #14 Temata ap…" at bounding box center [360, 179] width 721 height 358
drag, startPoint x: 184, startPoint y: 199, endPoint x: 584, endPoint y: 189, distance: 399.8
click at [584, 189] on div "Mācību tēma: Datorikas - 10. klases 1. ieskaites mācību materiāls #14 Temata ap…" at bounding box center [360, 179] width 721 height 358
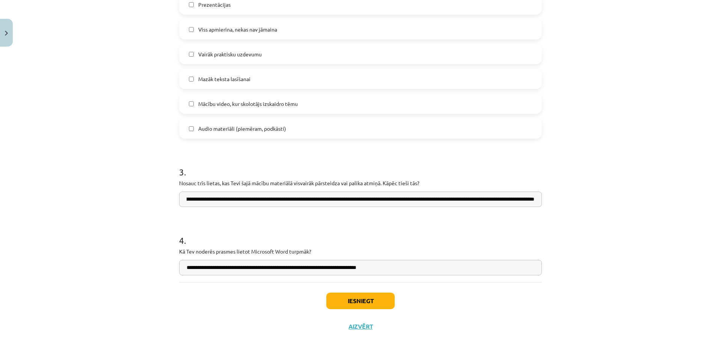
click at [147, 197] on div "Mācību tēma: Datorikas - 10. klases 1. ieskaites mācību materiāls #14 Temata ap…" at bounding box center [360, 179] width 721 height 358
drag, startPoint x: 181, startPoint y: 200, endPoint x: 612, endPoint y: 183, distance: 431.6
click at [612, 183] on div "Mācību tēma: Datorikas - 10. klases 1. ieskaites mācību materiāls #14 Temata ap…" at bounding box center [360, 179] width 721 height 358
click at [155, 200] on div "Mācību tēma: Datorikas - 10. klases 1. ieskaites mācību materiāls #14 Temata ap…" at bounding box center [360, 179] width 721 height 358
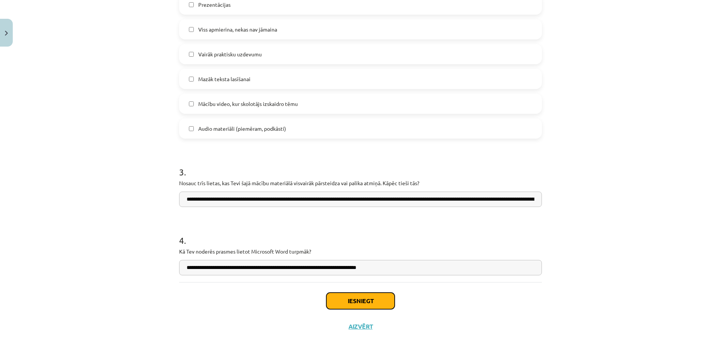
click at [373, 305] on button "Iesniegt" at bounding box center [360, 301] width 68 height 17
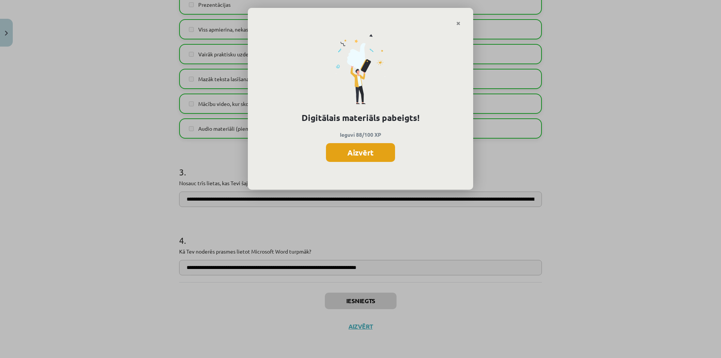
click at [363, 157] on button "Aizvērt" at bounding box center [360, 152] width 69 height 19
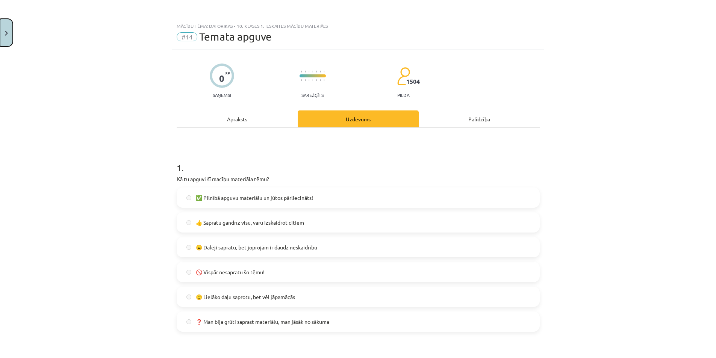
click at [3, 36] on button "Close" at bounding box center [6, 33] width 13 height 28
click at [56, 133] on div "Mācību tēma: Datorikas - 10. klases 1. ieskaites mācību materiāls #14 Temata ap…" at bounding box center [358, 179] width 716 height 358
click at [55, 135] on link "[DEMOGRAPHIC_DATA]" at bounding box center [57, 136] width 94 height 17
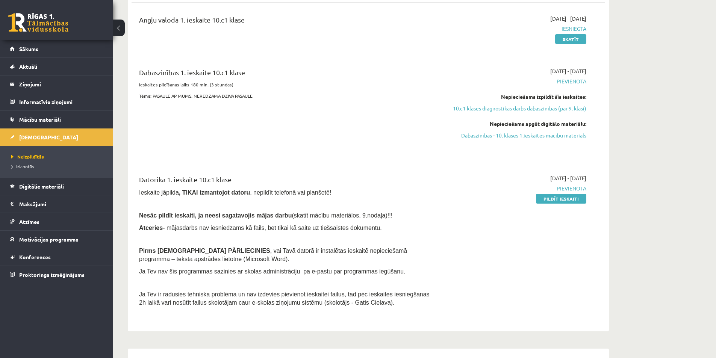
scroll to position [150, 0]
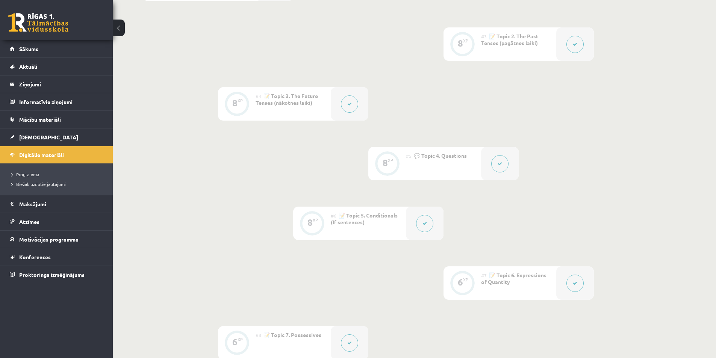
scroll to position [338, 0]
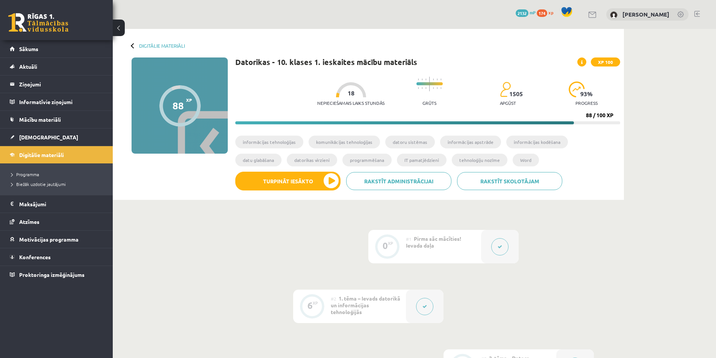
scroll to position [639, 0]
